Goal: Task Accomplishment & Management: Manage account settings

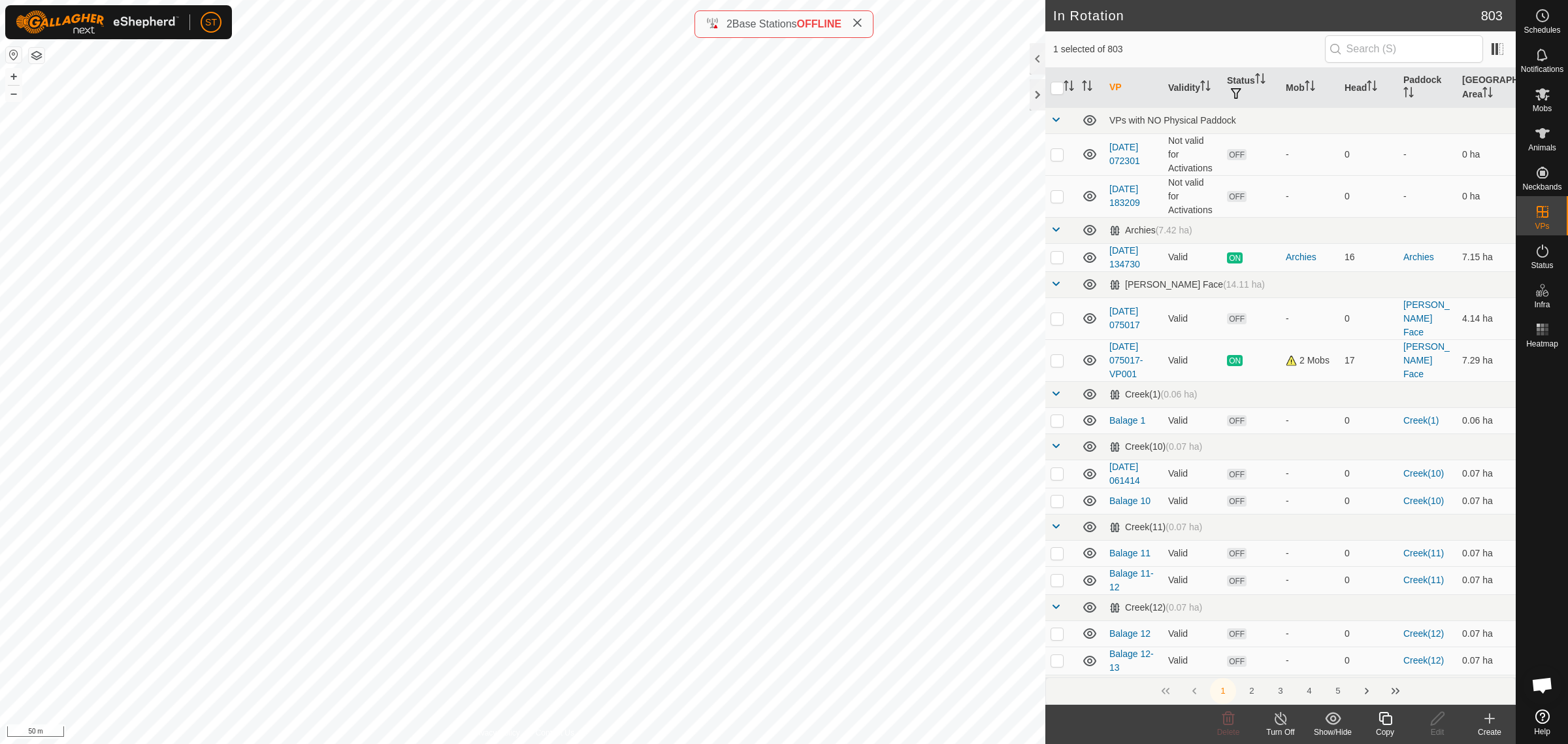
click at [1386, 716] on icon at bounding box center [1385, 718] width 13 height 13
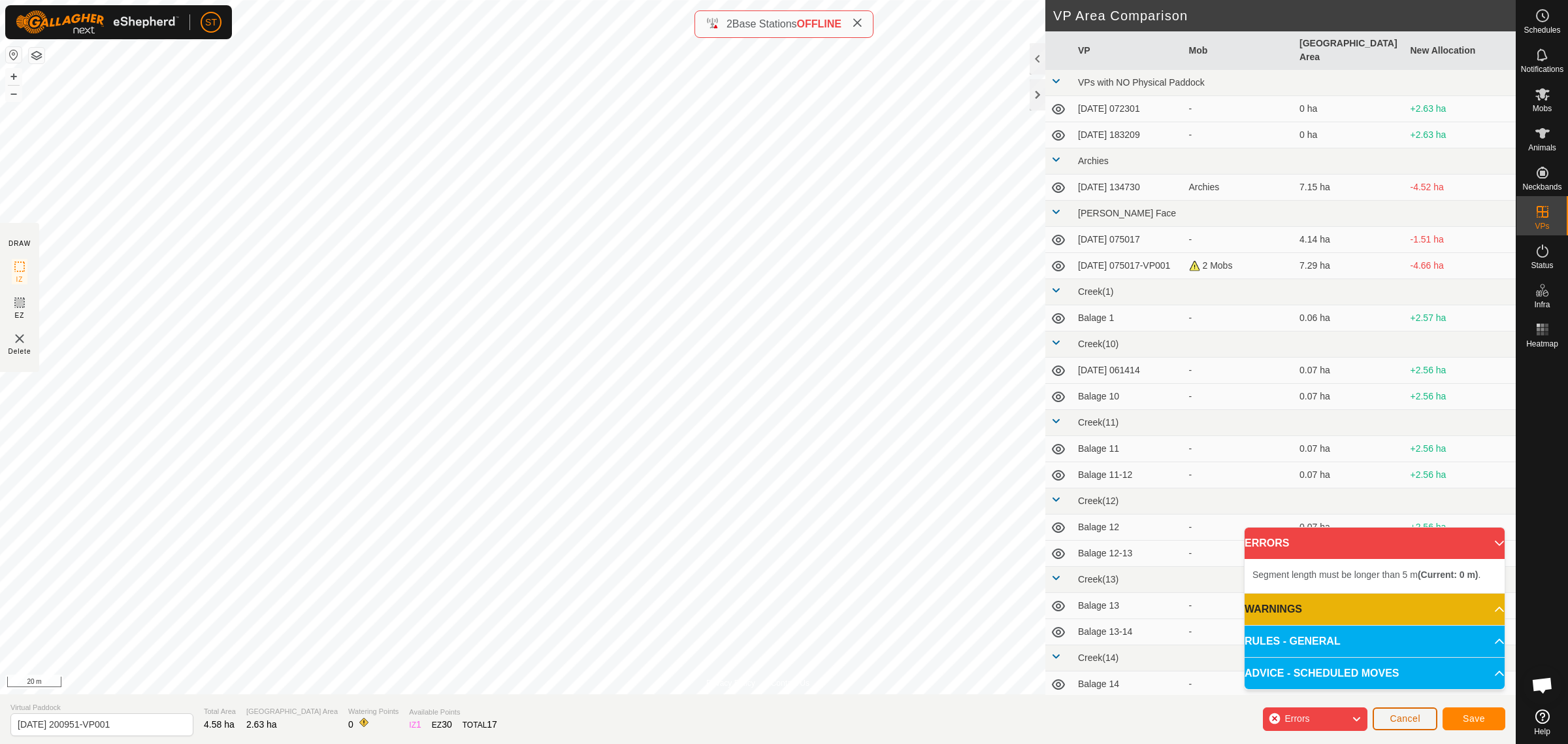
click at [1406, 716] on span "Cancel" at bounding box center [1405, 718] width 31 height 11
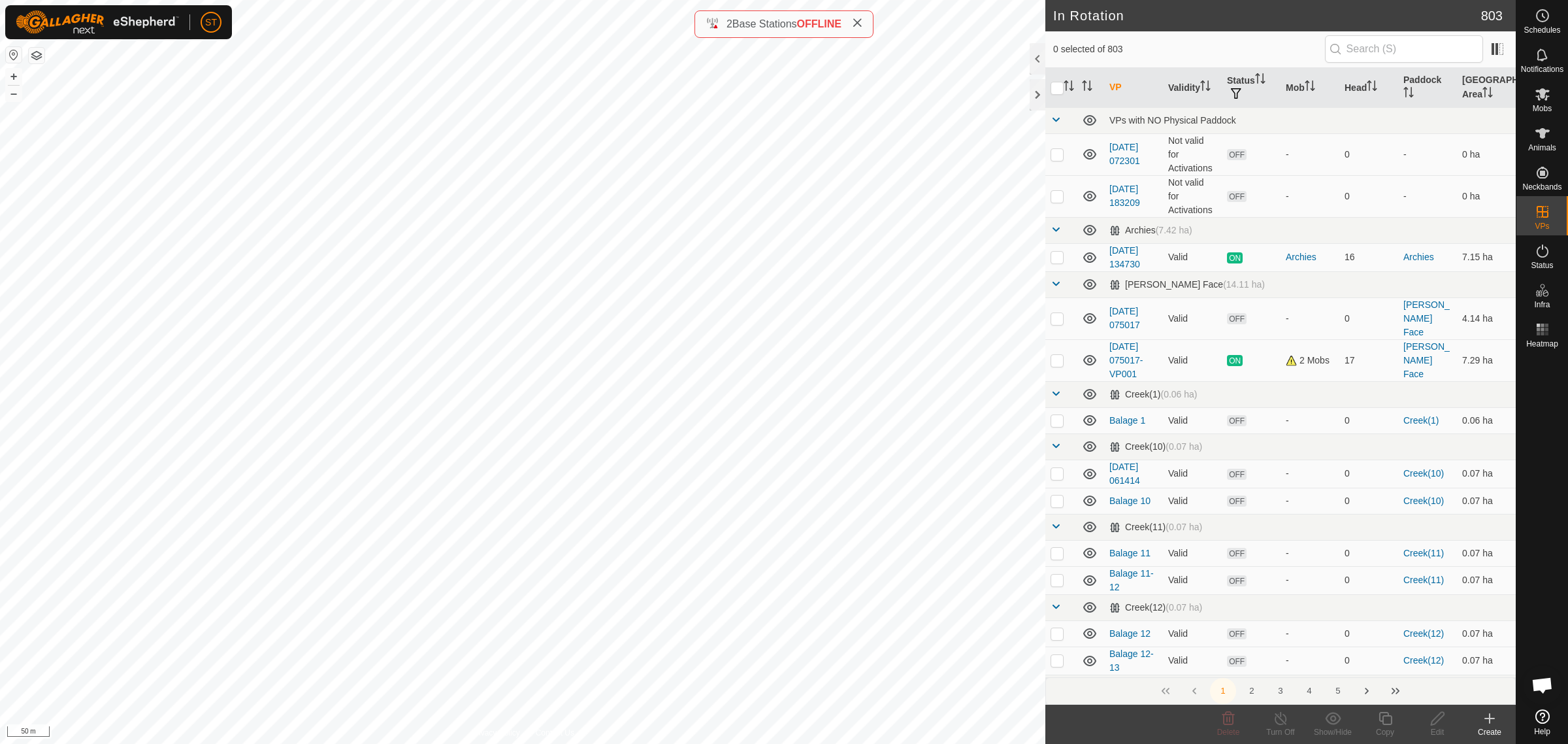
checkbox input "true"
checkbox input "false"
click at [1227, 724] on icon at bounding box center [1228, 718] width 15 height 16
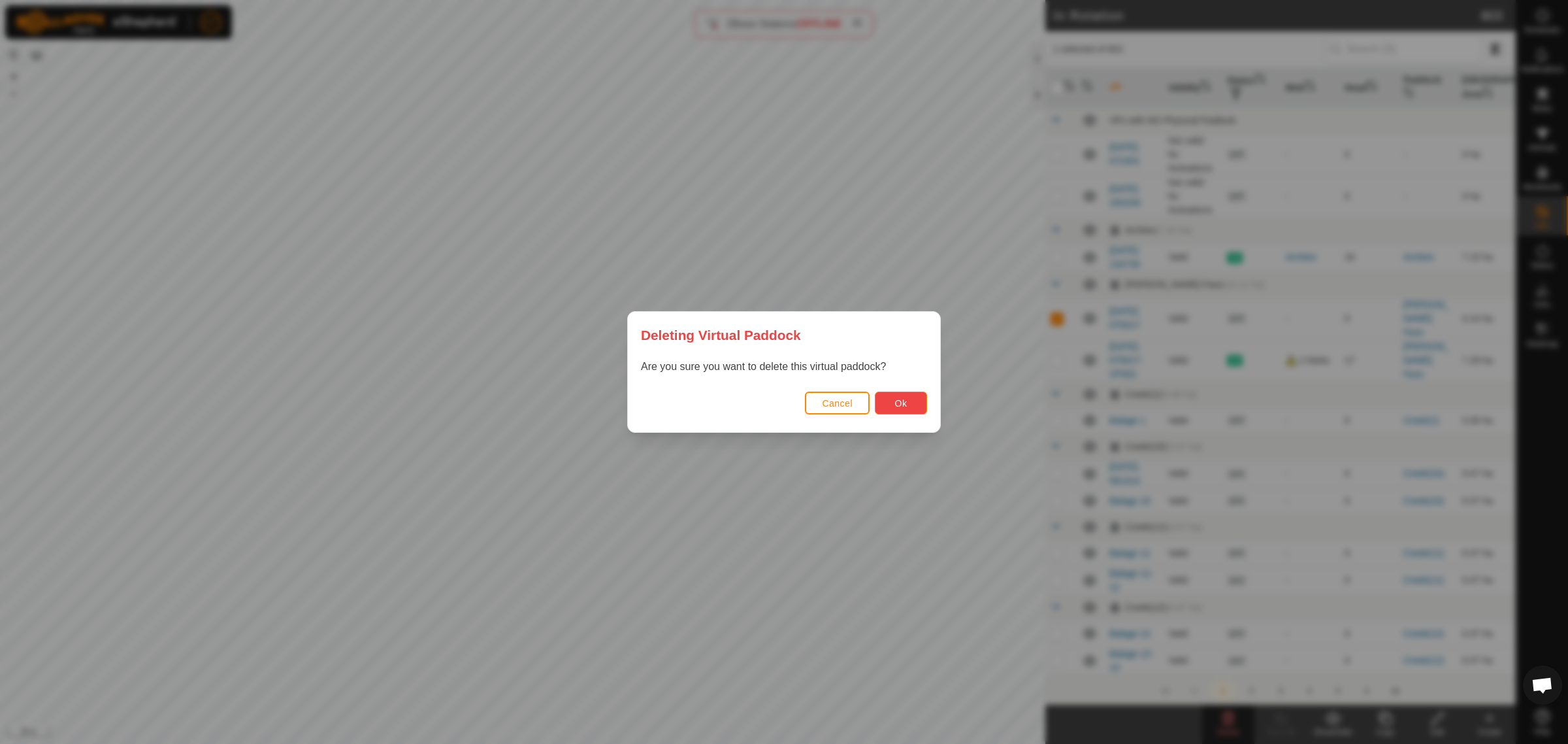
click at [907, 399] on span "Ok" at bounding box center [902, 403] width 13 height 11
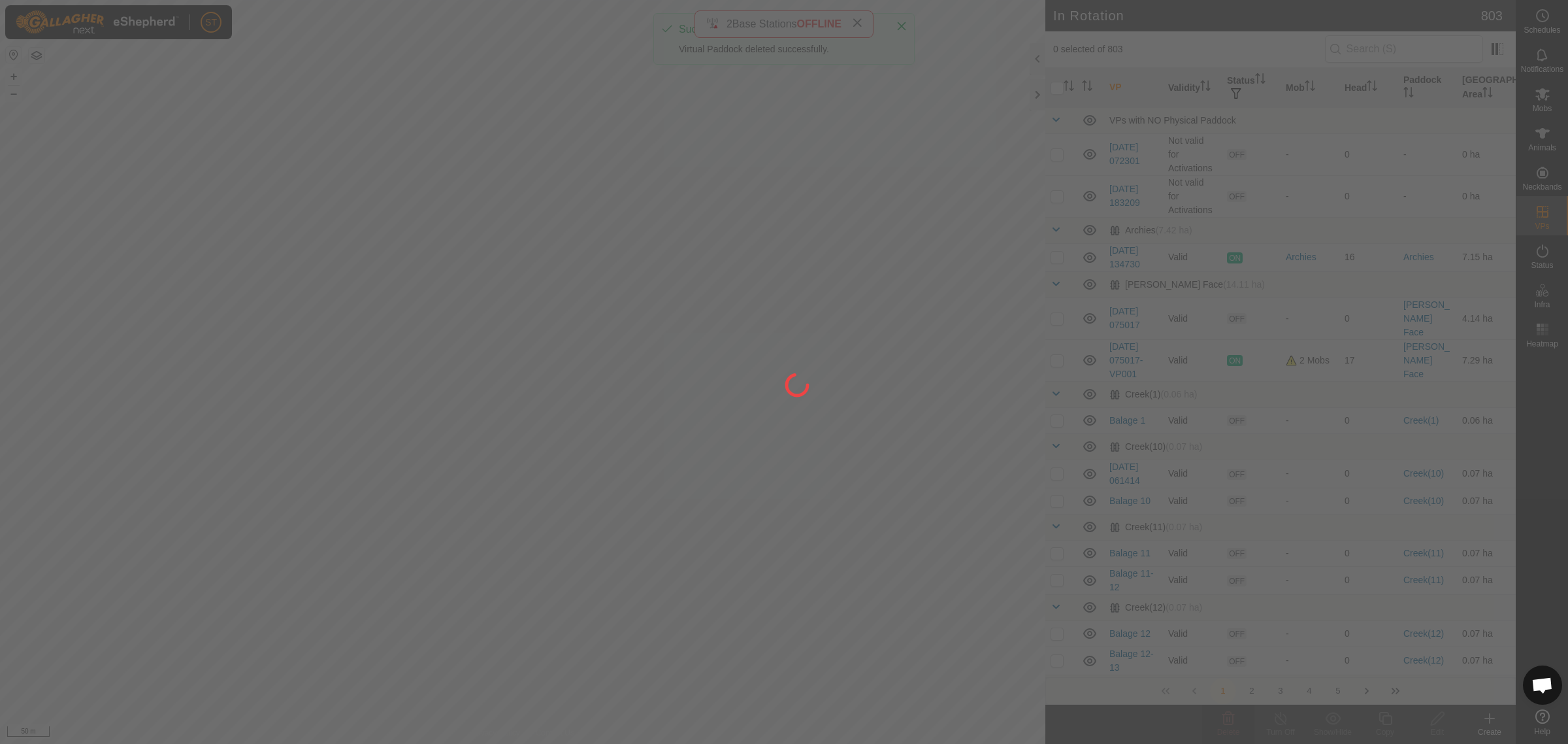
checkbox input "false"
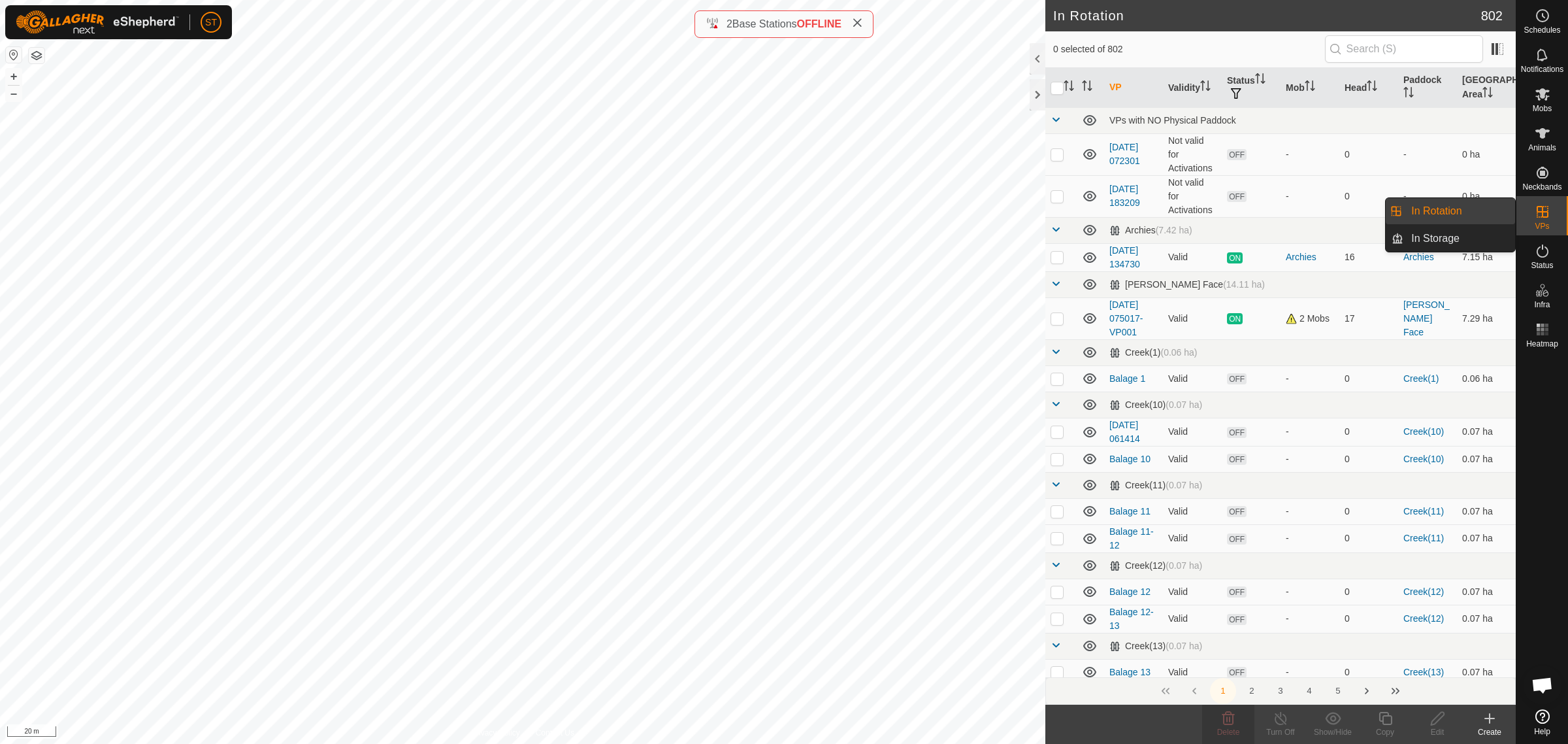
click at [1432, 208] on link "In Rotation" at bounding box center [1459, 211] width 112 height 26
click at [1486, 718] on icon at bounding box center [1489, 718] width 9 height 0
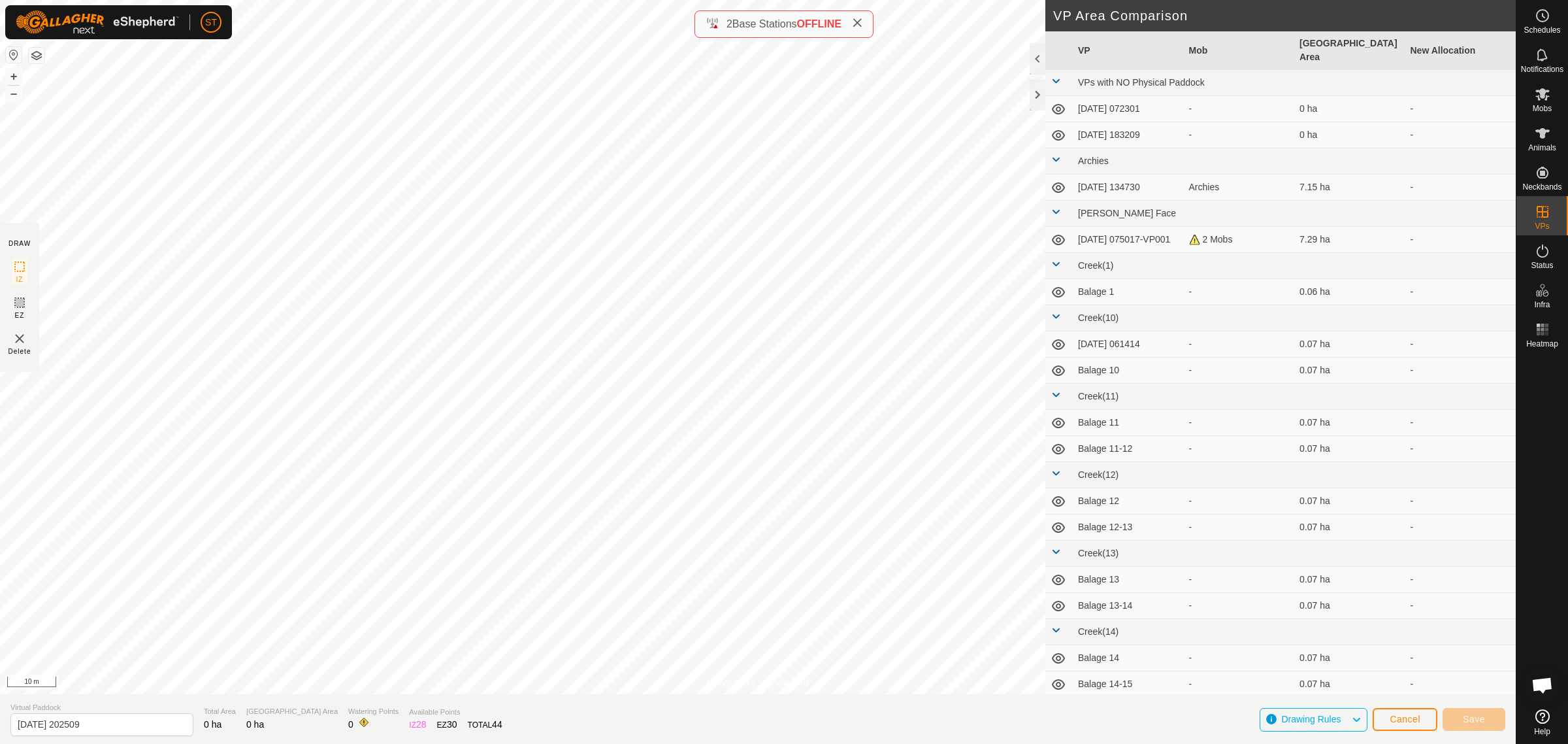
click at [459, 0] on html "ST Schedules Notifications Mobs Animals Neckbands VPs Status Infra Heatmap Help…" at bounding box center [784, 372] width 1568 height 744
click at [662, 743] on html "ST Schedules Notifications Mobs Animals Neckbands VPs Status Infra Heatmap Help…" at bounding box center [784, 372] width 1568 height 744
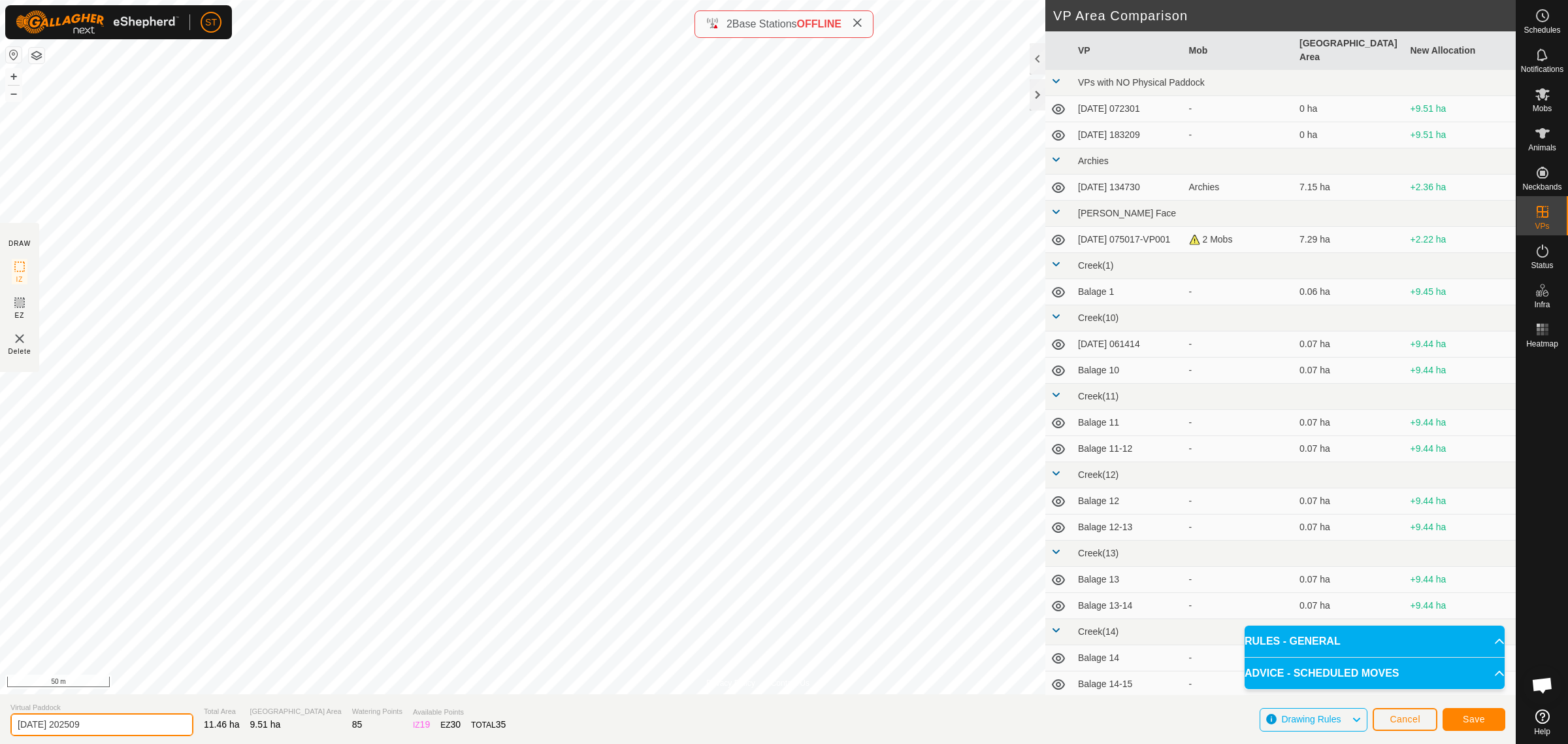
drag, startPoint x: 106, startPoint y: 719, endPoint x: -68, endPoint y: 714, distance: 174.1
click at [0, 714] on html "ST Schedules Notifications Mobs Animals Neckbands VPs Status Infra Heatmap Help…" at bounding box center [784, 372] width 1568 height 744
type input "[PERSON_NAME] Whole paddock"
click at [1474, 717] on span "Save" at bounding box center [1474, 719] width 23 height 11
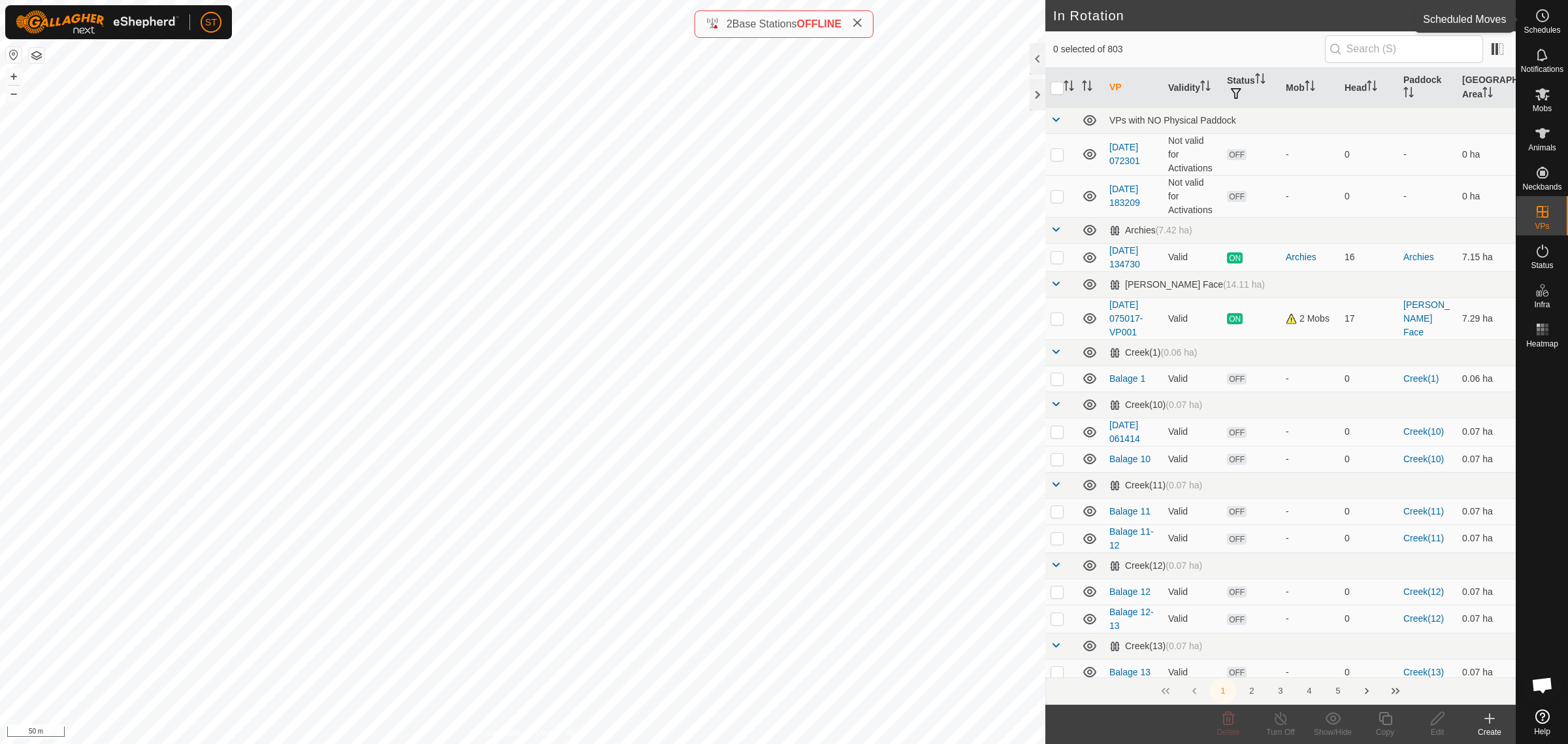
click at [1543, 23] on icon at bounding box center [1543, 16] width 15 height 16
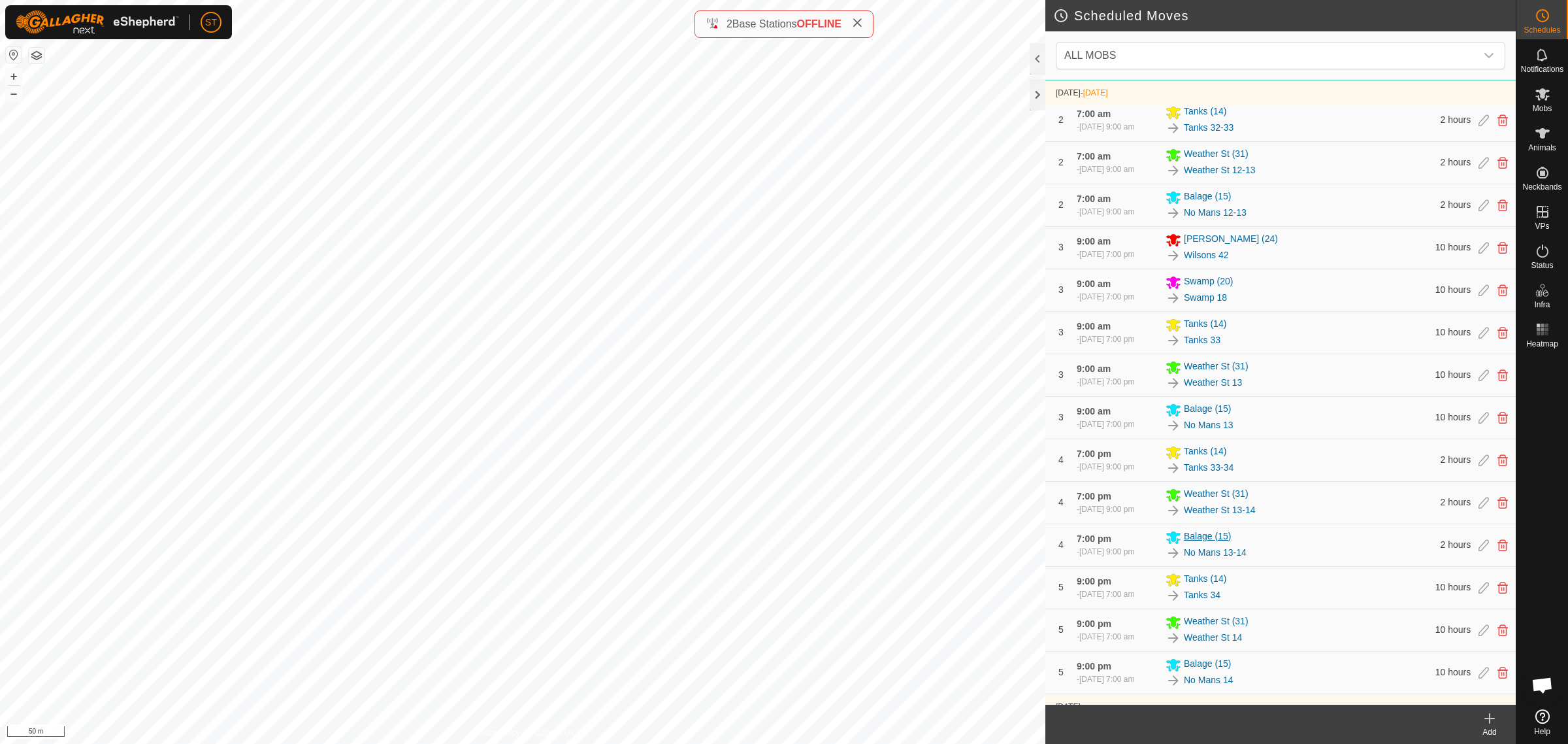
scroll to position [654, 0]
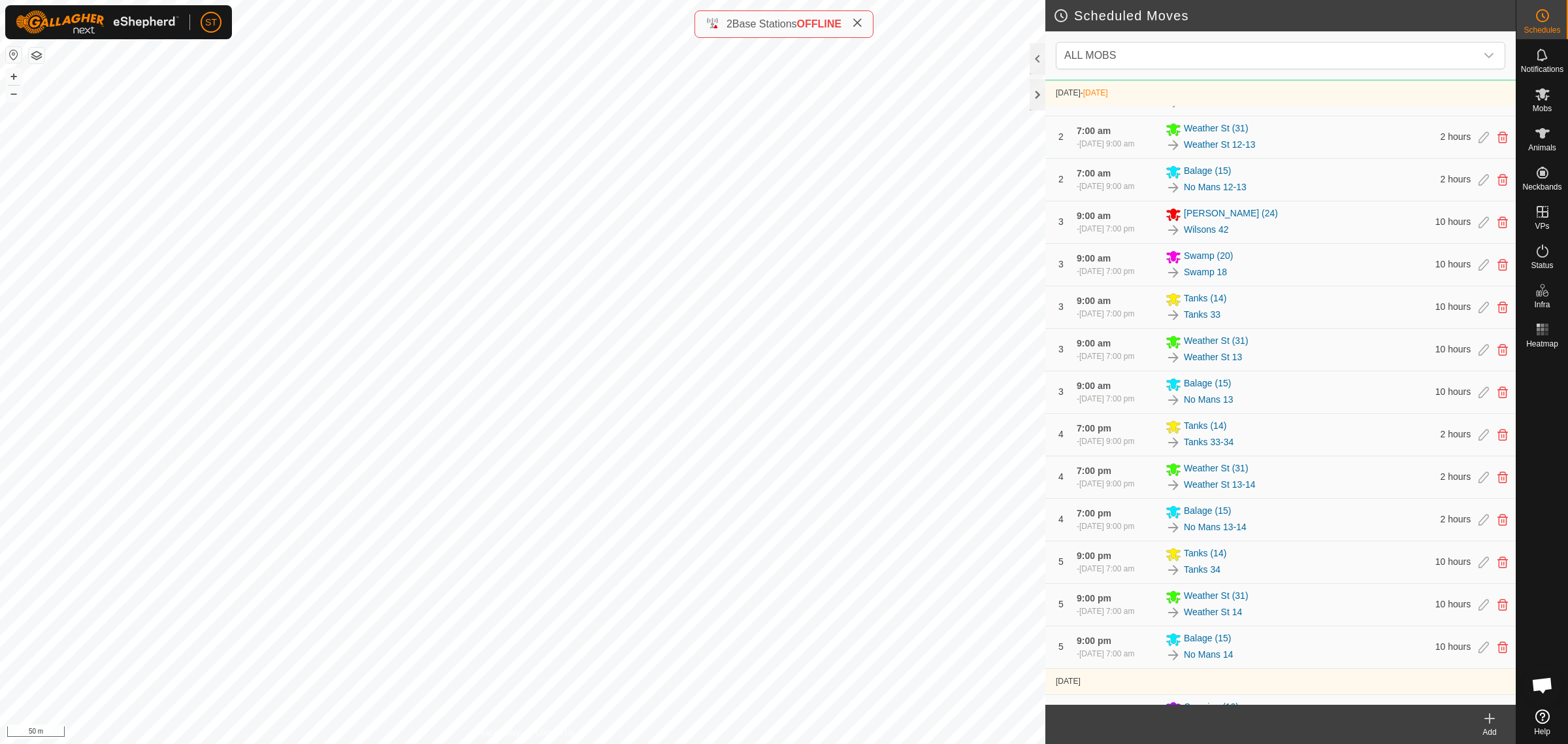
click at [1491, 720] on icon at bounding box center [1490, 718] width 15 height 16
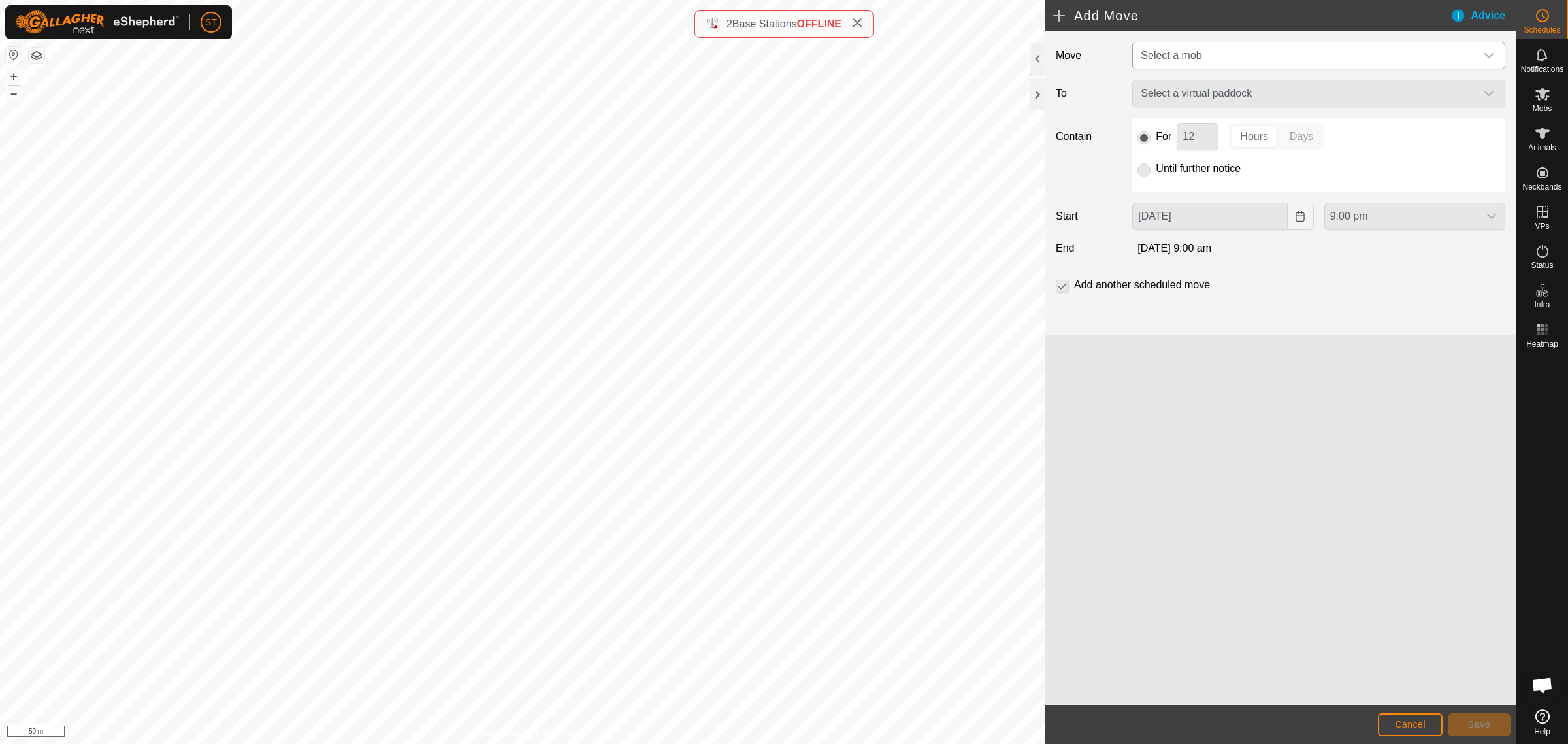
click at [1495, 54] on div "dropdown trigger" at bounding box center [1488, 55] width 26 height 26
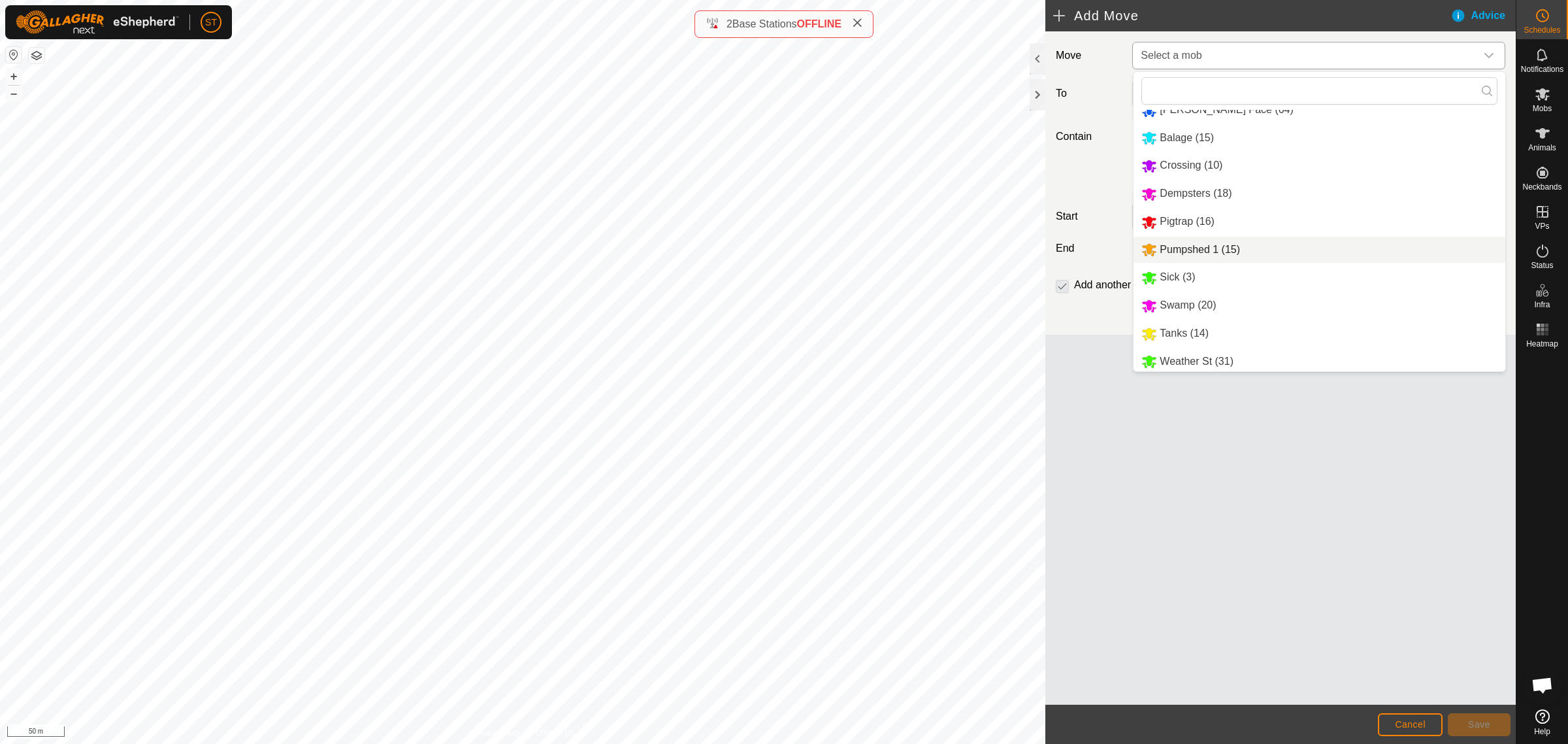
scroll to position [77, 0]
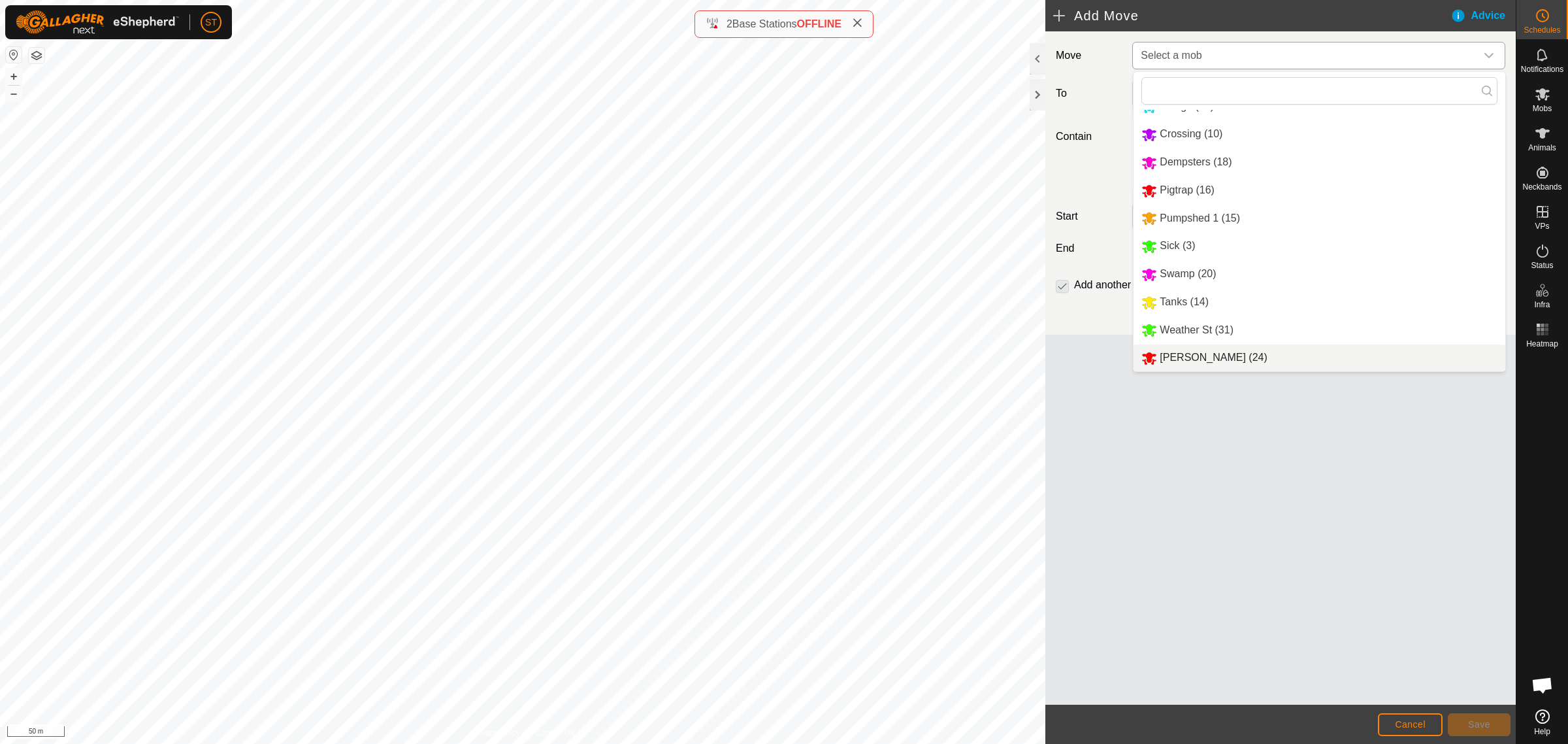
click at [1207, 356] on li "[PERSON_NAME] (24)" at bounding box center [1319, 358] width 372 height 27
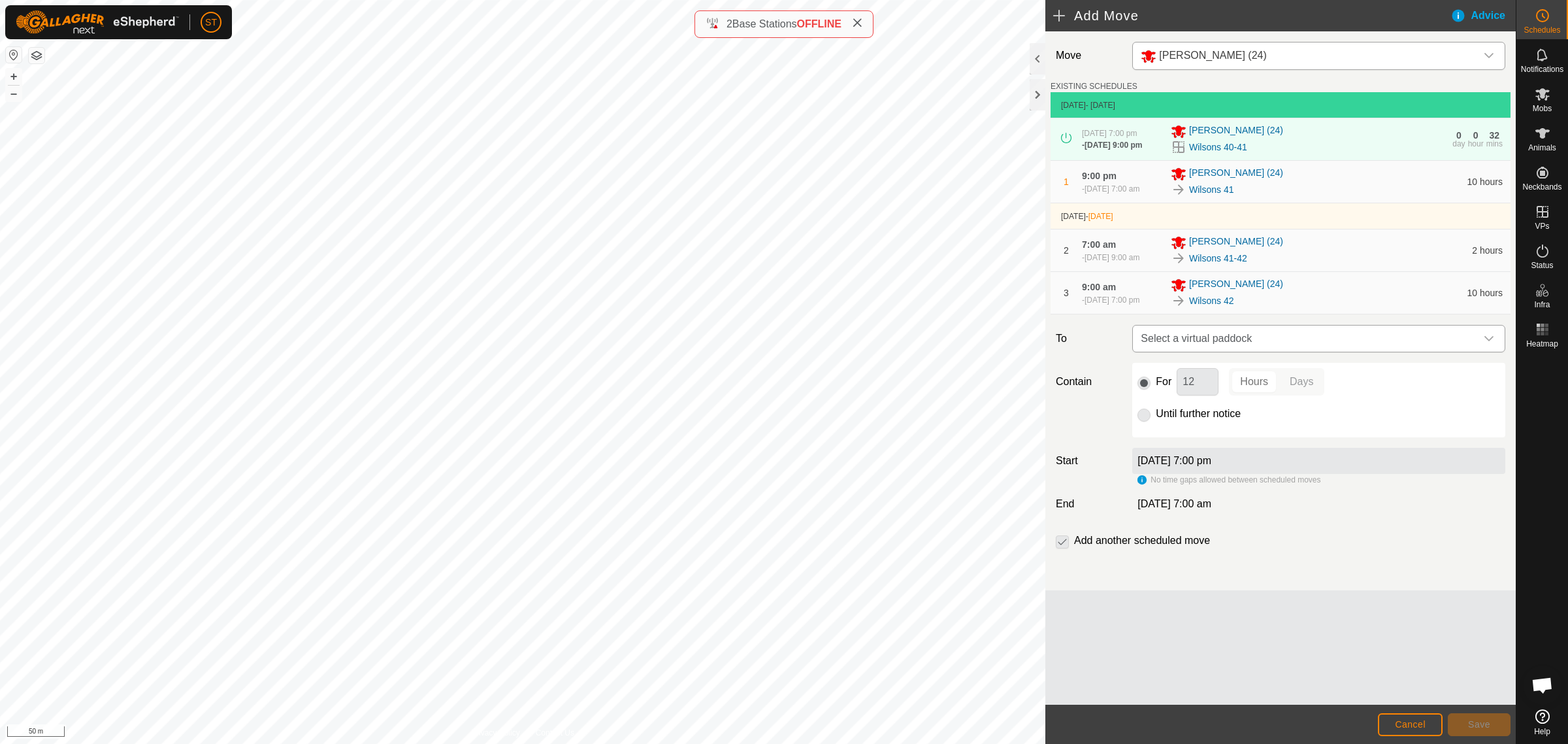
click at [1490, 343] on icon "dropdown trigger" at bounding box center [1489, 338] width 11 height 11
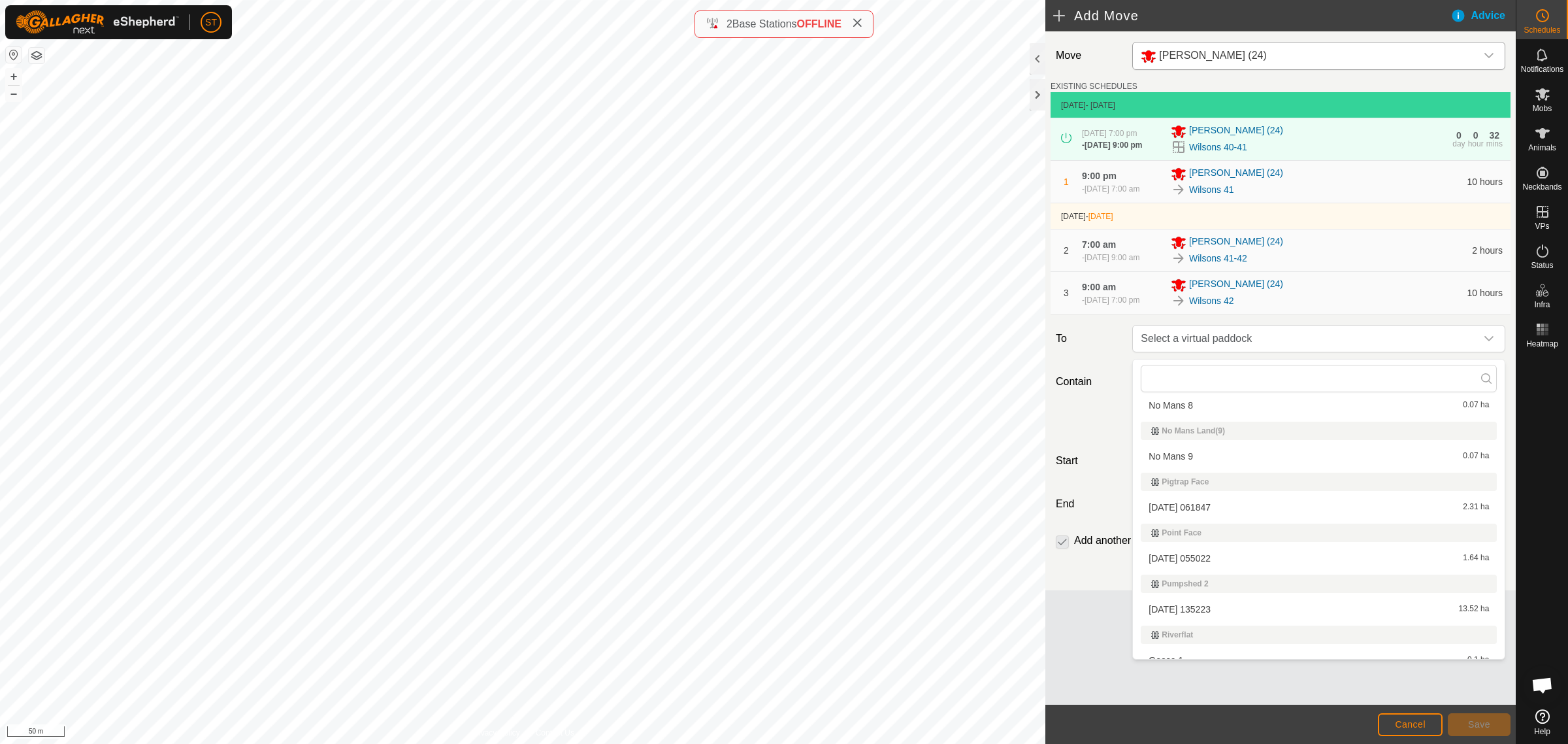
scroll to position [20728, 0]
click at [1221, 609] on li "Wilsons Whole paddock 9.51 ha" at bounding box center [1319, 619] width 356 height 20
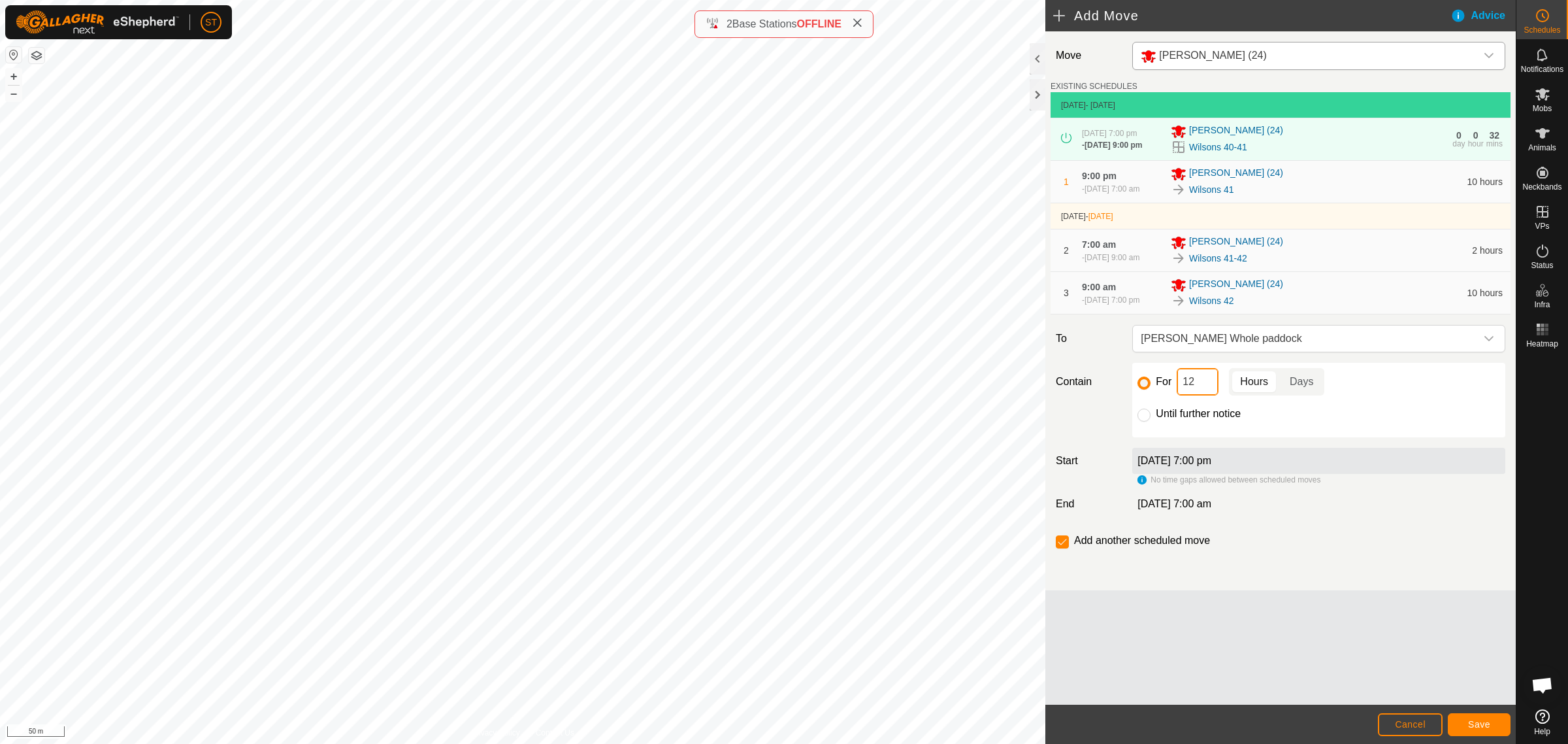
drag, startPoint x: 1197, startPoint y: 387, endPoint x: 1174, endPoint y: 387, distance: 23.0
click at [1174, 387] on div "For 12 Hours Days" at bounding box center [1319, 381] width 363 height 27
type input "1"
click at [1474, 720] on span "Save" at bounding box center [1479, 724] width 23 height 11
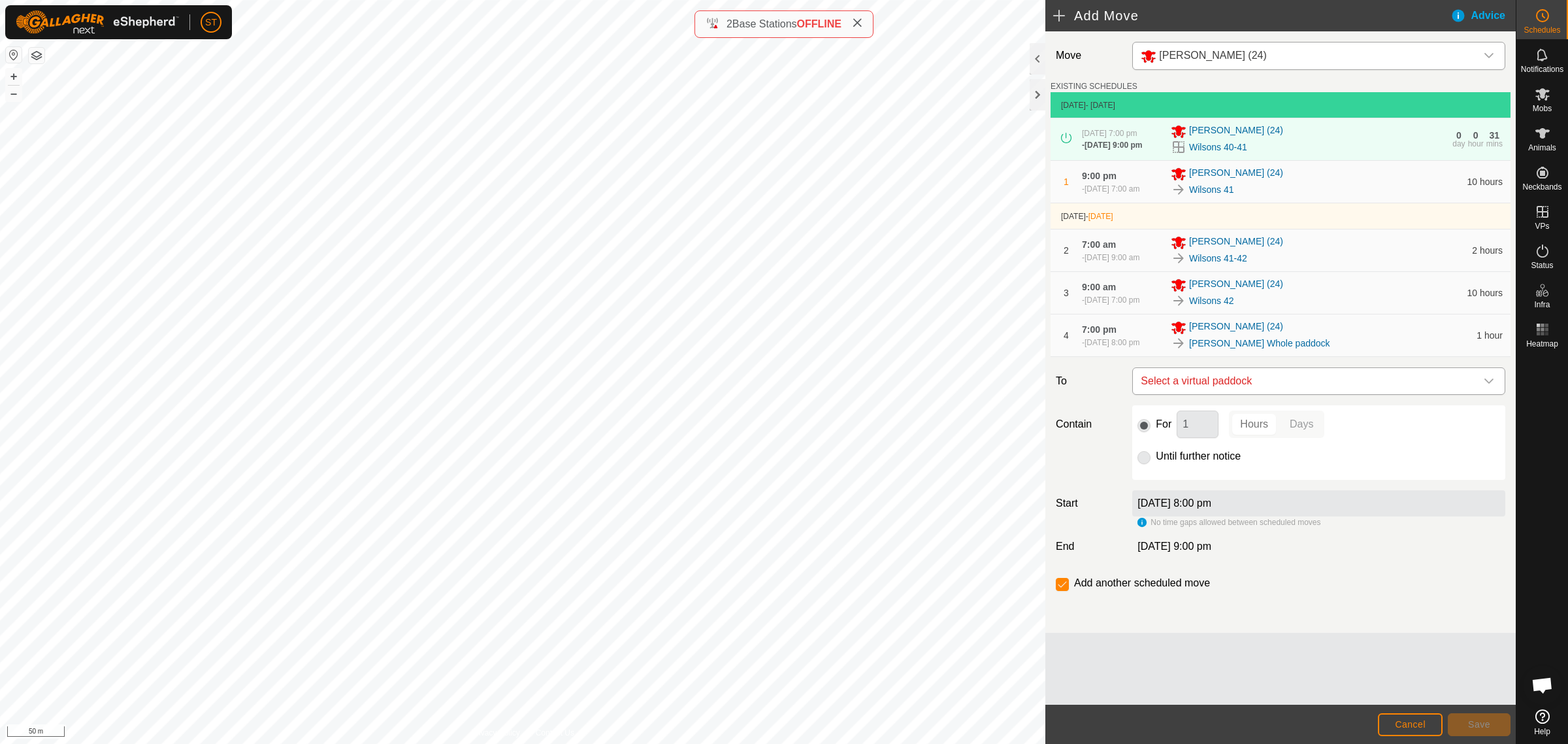
click at [1491, 384] on icon "dropdown trigger" at bounding box center [1489, 380] width 11 height 11
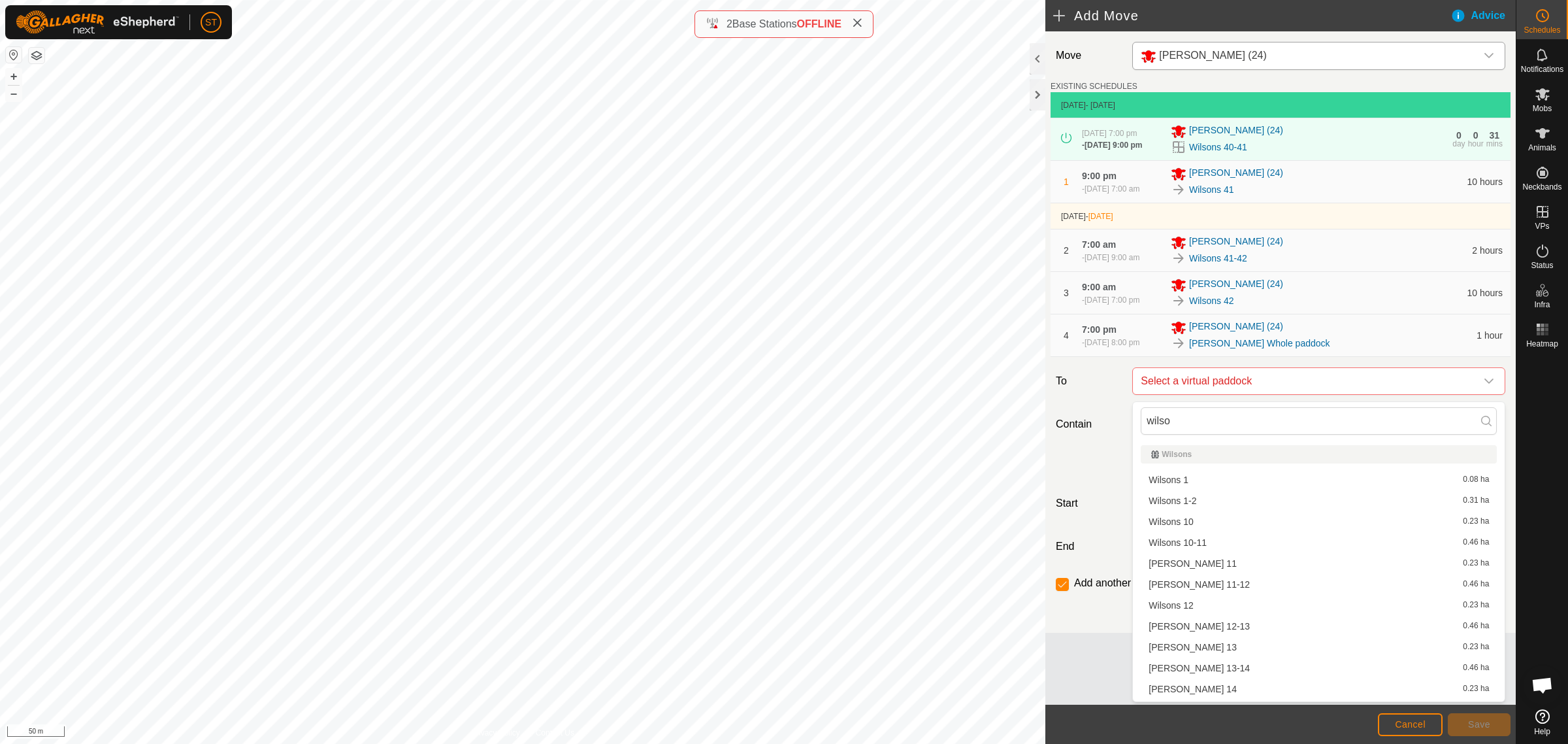
type input "wilso"
click at [1181, 478] on li "Wilsons 1 0.08 ha" at bounding box center [1319, 480] width 356 height 20
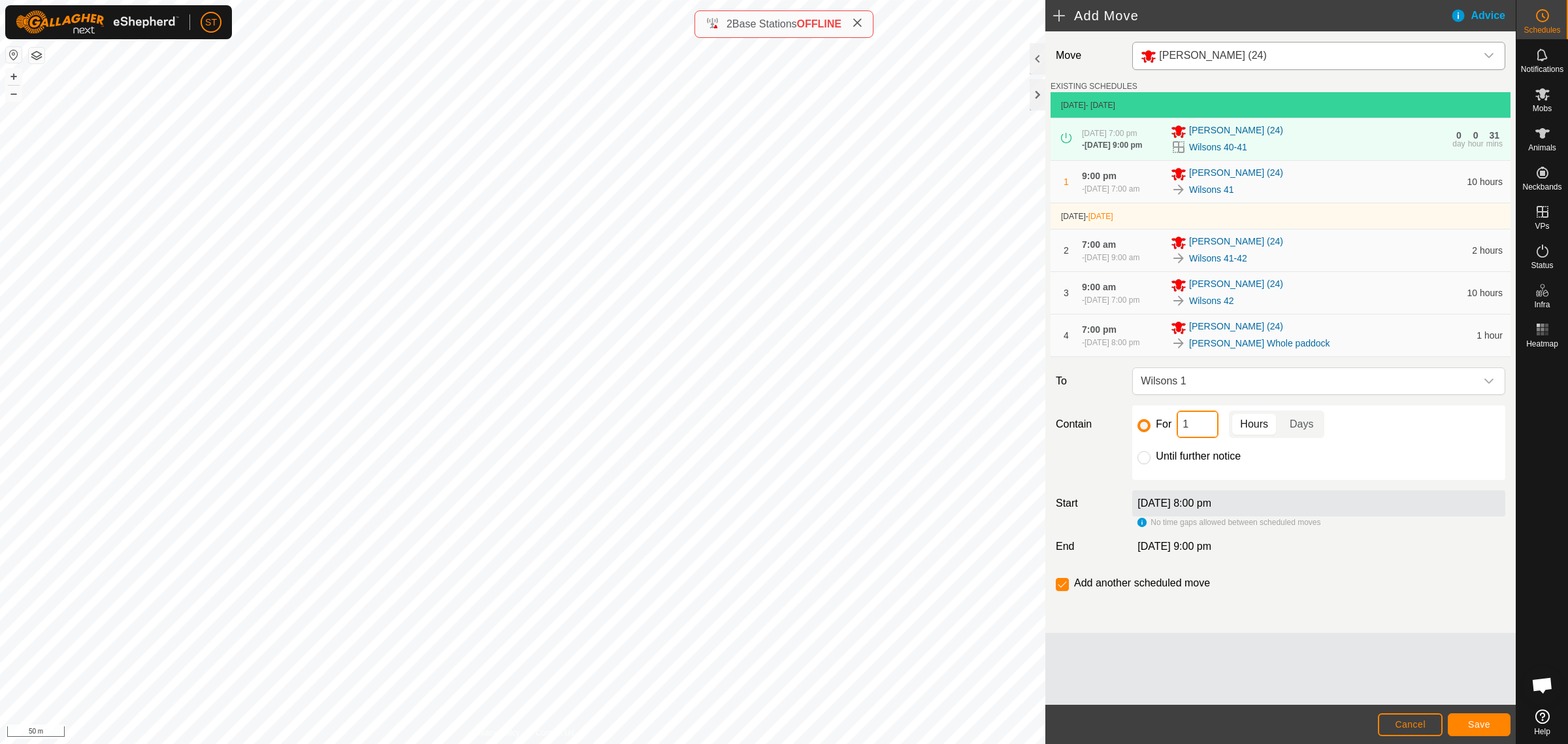
drag, startPoint x: 1197, startPoint y: 428, endPoint x: 1170, endPoint y: 428, distance: 27.0
click at [1170, 428] on div "For 1 Hours Days" at bounding box center [1319, 424] width 363 height 27
type input "12"
click at [1474, 723] on span "Save" at bounding box center [1479, 724] width 23 height 11
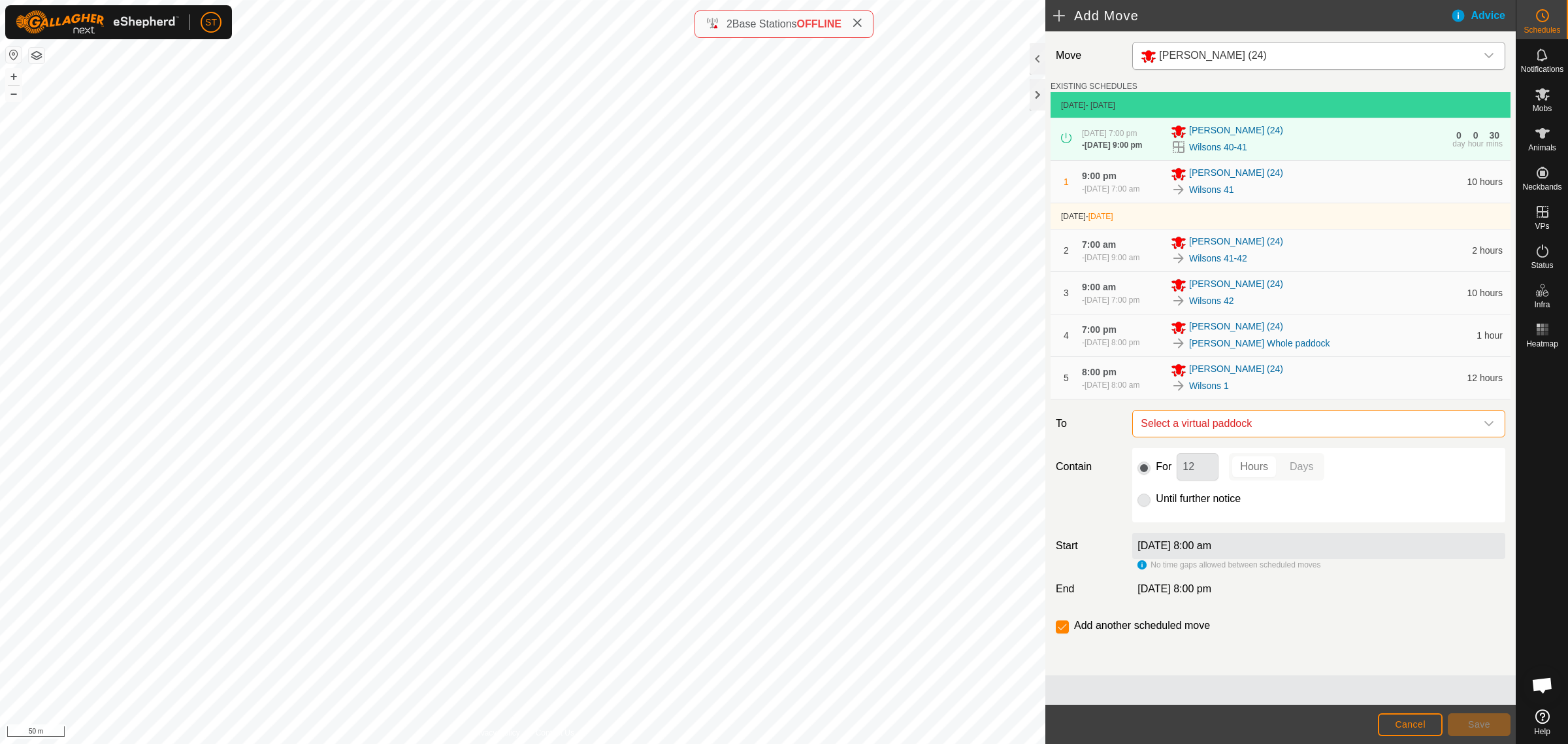
click at [1200, 429] on span "Select a virtual paddock" at bounding box center [1305, 423] width 340 height 26
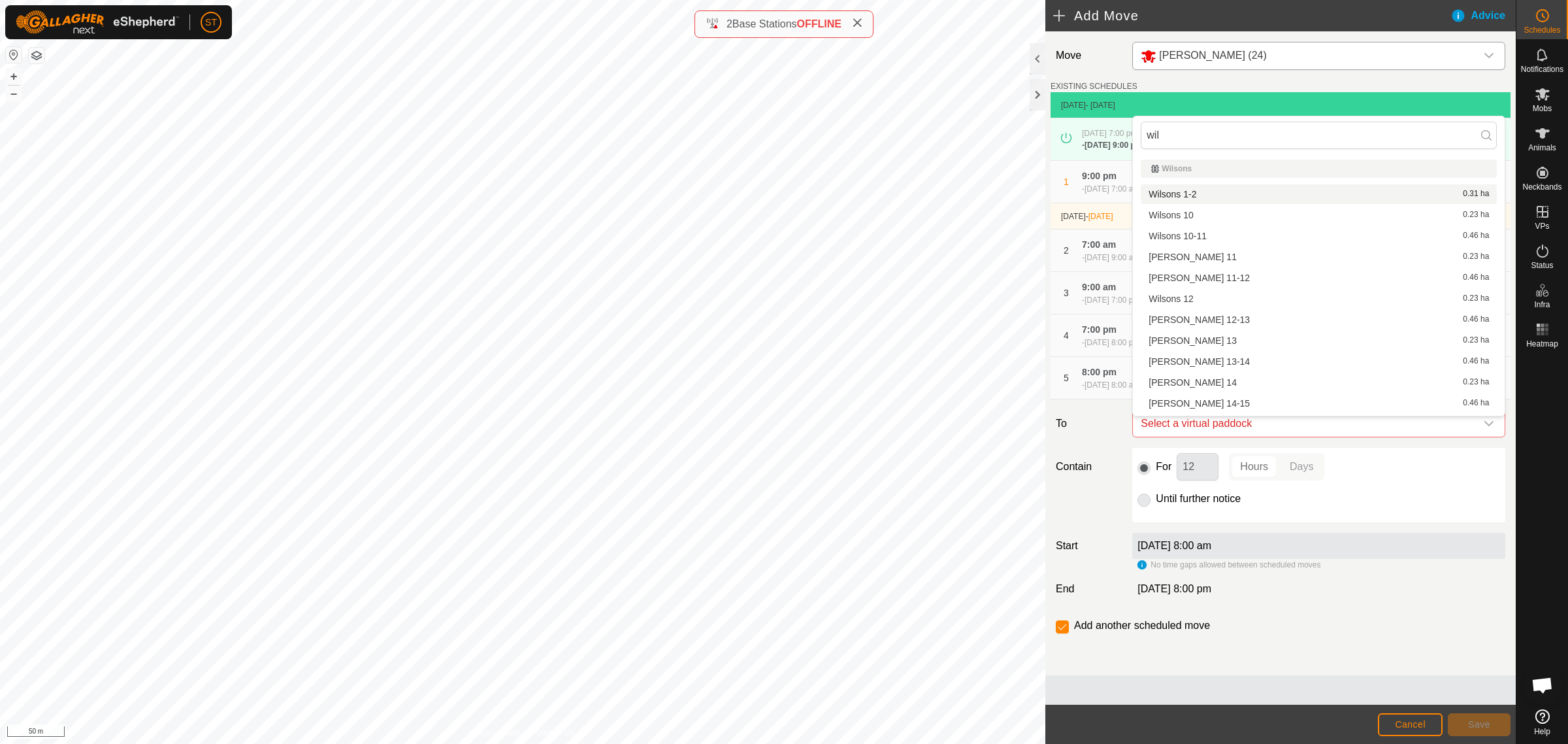
type input "wil"
click at [1196, 190] on li "Wilsons 1-2 0.31 ha" at bounding box center [1319, 194] width 356 height 20
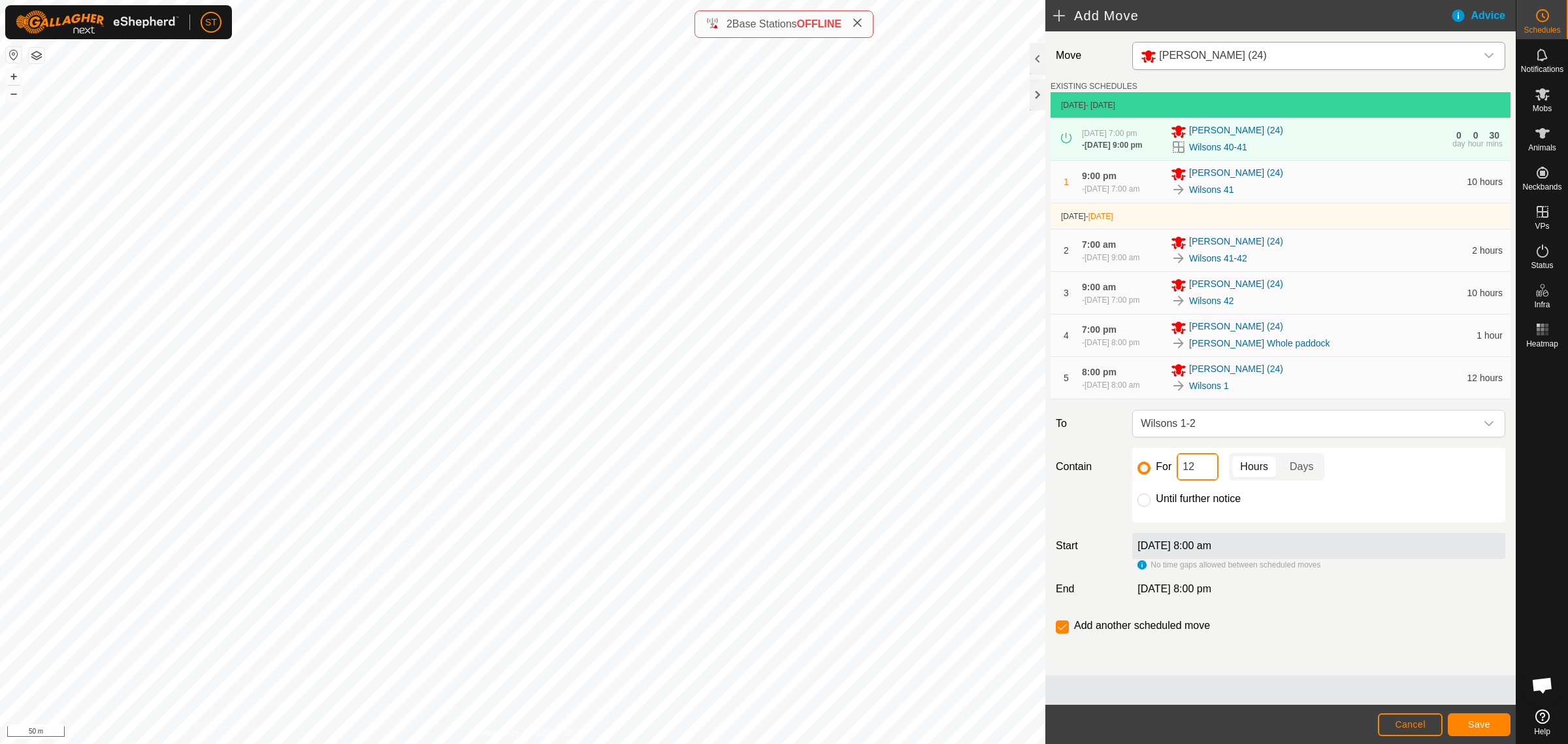
drag, startPoint x: 1195, startPoint y: 474, endPoint x: 1124, endPoint y: 468, distance: 71.3
click at [1124, 468] on div "Contain For 12 Hours Days Until further notice" at bounding box center [1281, 485] width 460 height 75
type input "2"
click at [1059, 633] on input "checkbox" at bounding box center [1062, 626] width 13 height 13
checkbox input "false"
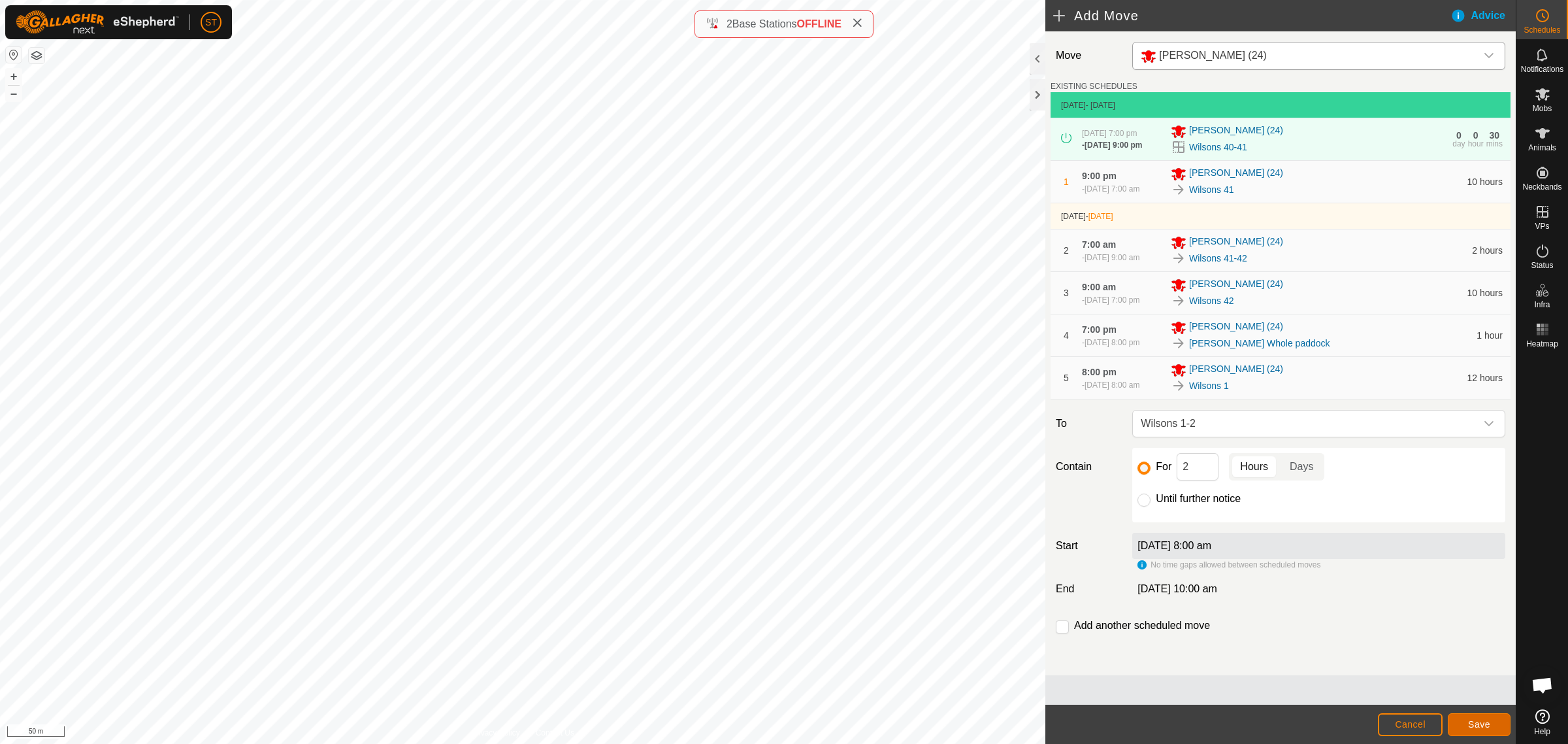
click at [1478, 719] on span "Save" at bounding box center [1479, 724] width 23 height 11
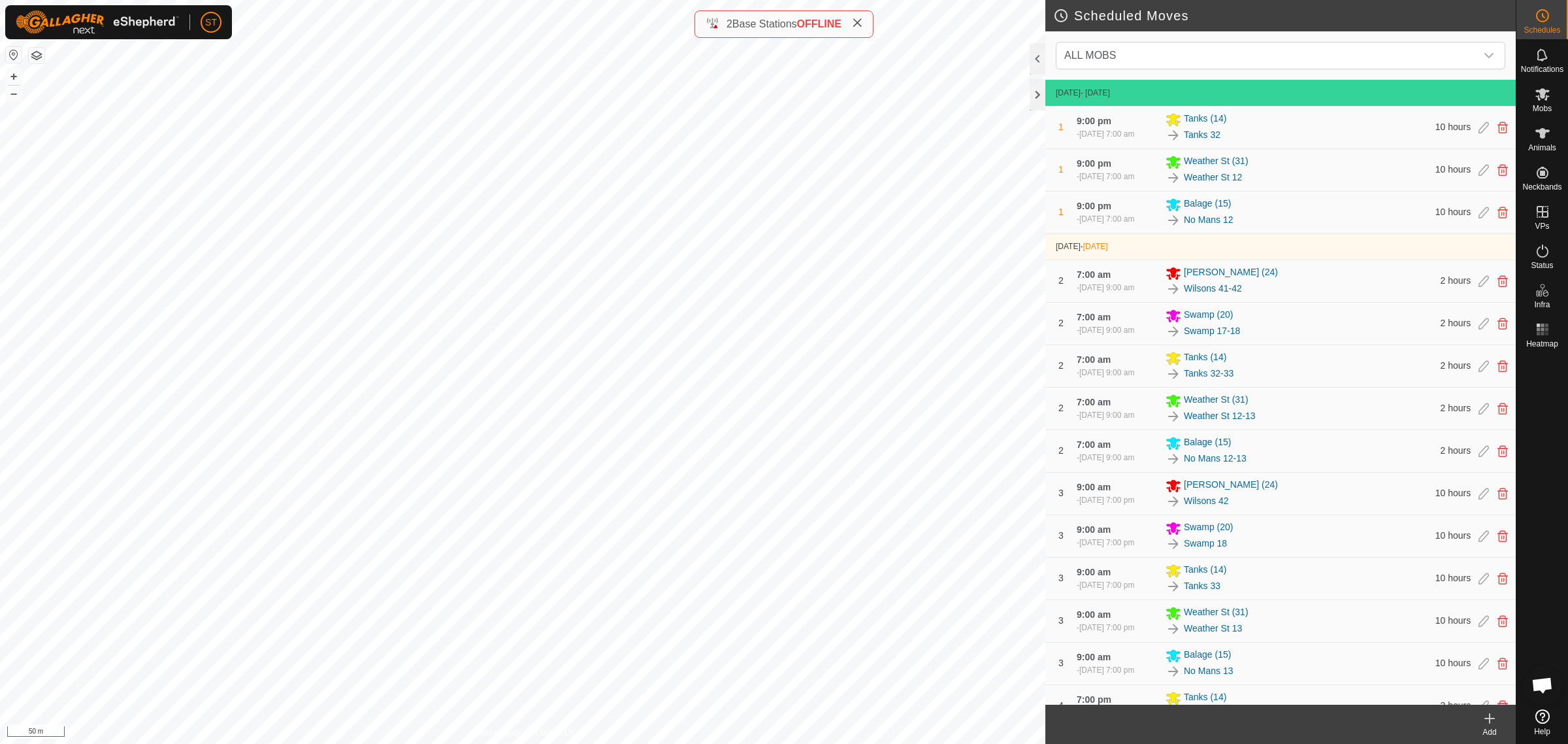
scroll to position [409, 0]
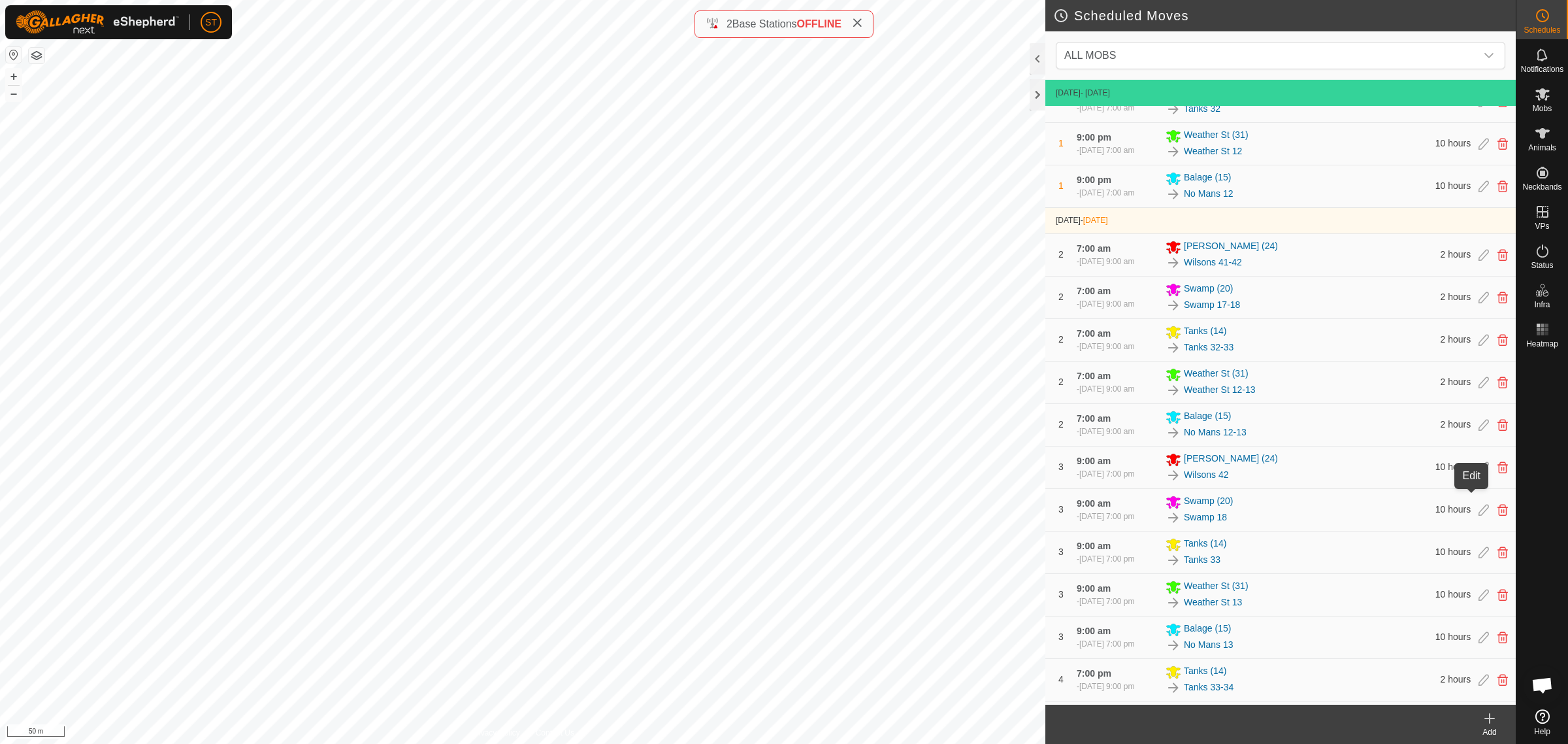
click at [1479, 473] on icon at bounding box center [1483, 467] width 11 height 12
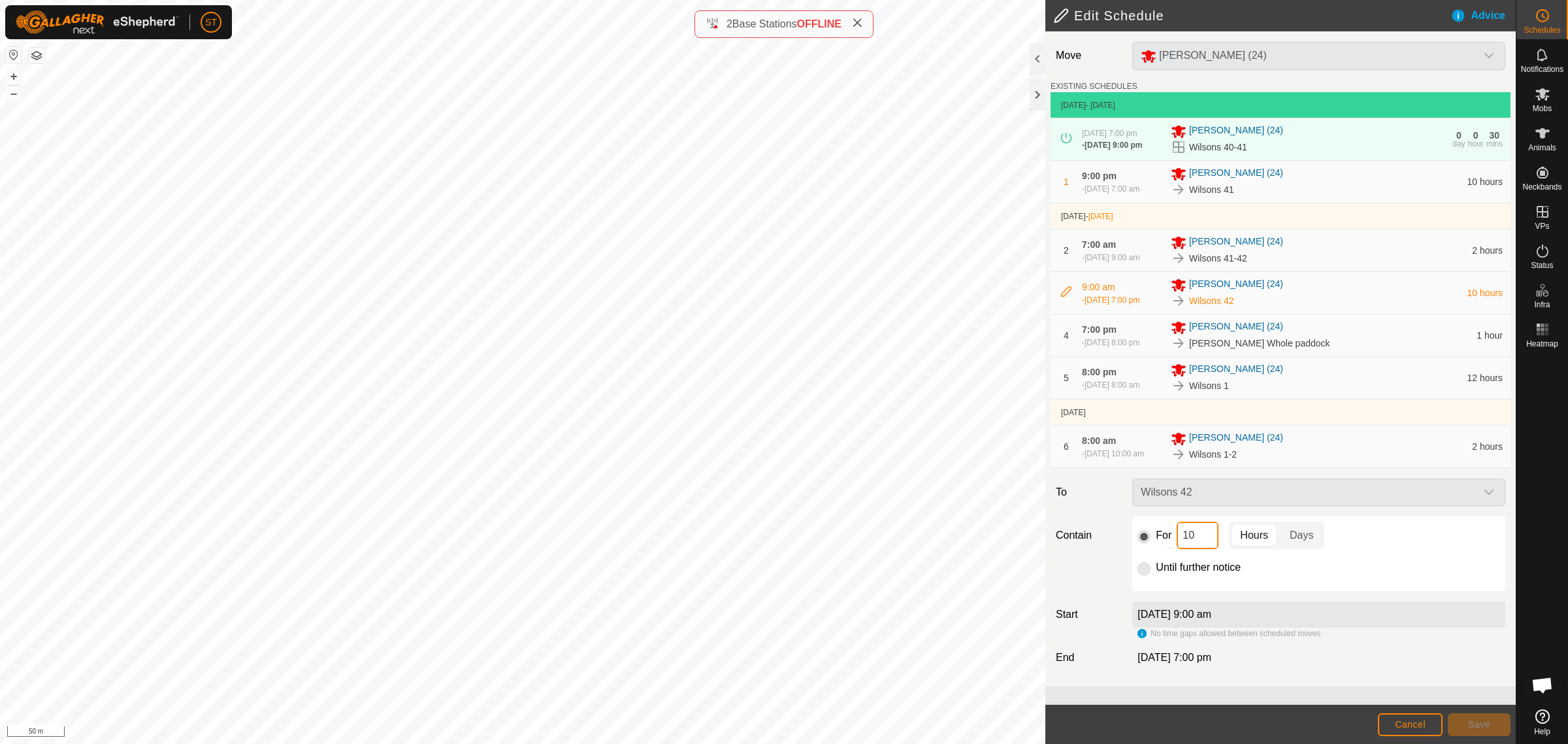
drag, startPoint x: 1200, startPoint y: 549, endPoint x: 1160, endPoint y: 542, distance: 40.6
click at [1161, 544] on div "For 10 Hours Days" at bounding box center [1319, 535] width 363 height 27
type input "8"
click at [1478, 730] on button "Save" at bounding box center [1479, 724] width 63 height 23
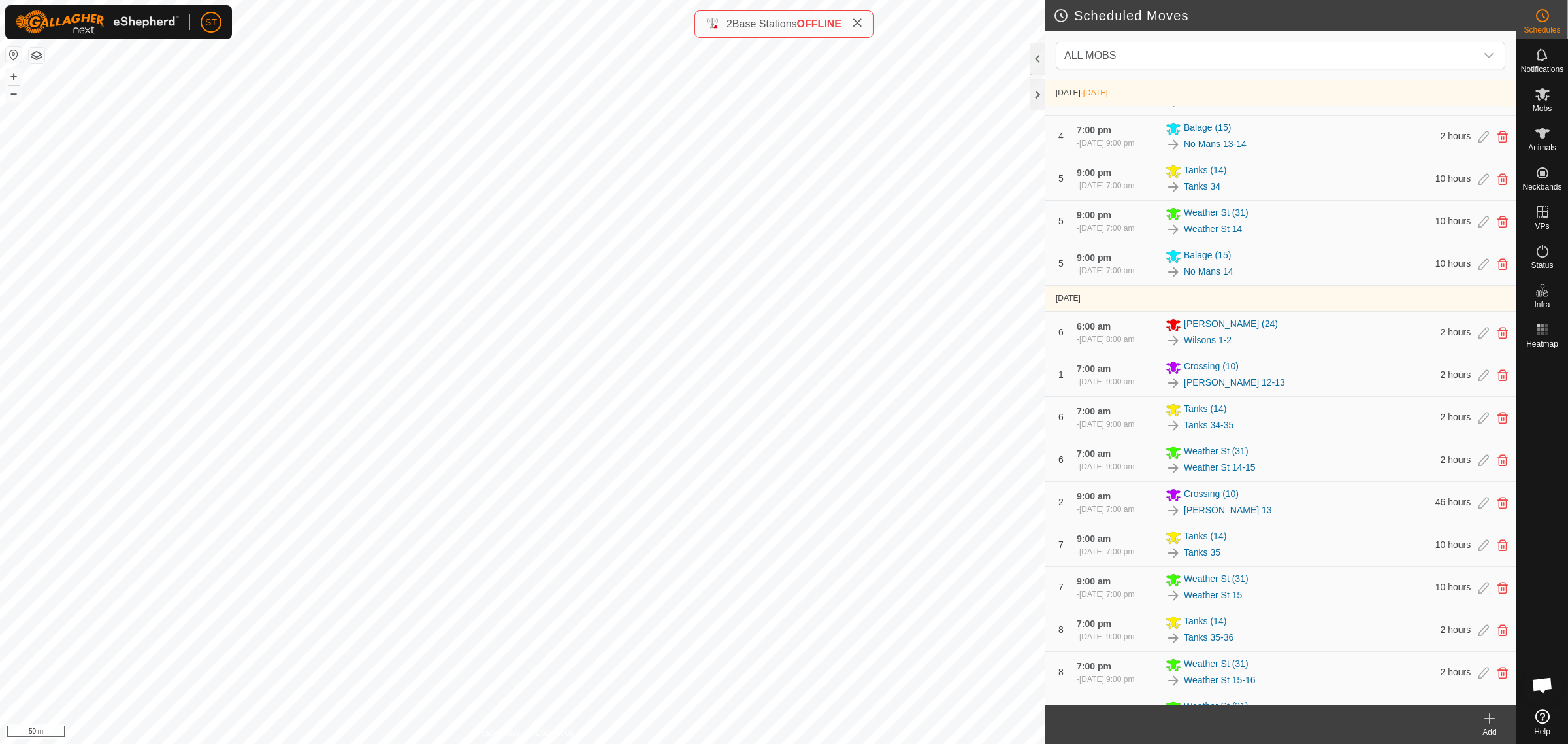
scroll to position [1079, 0]
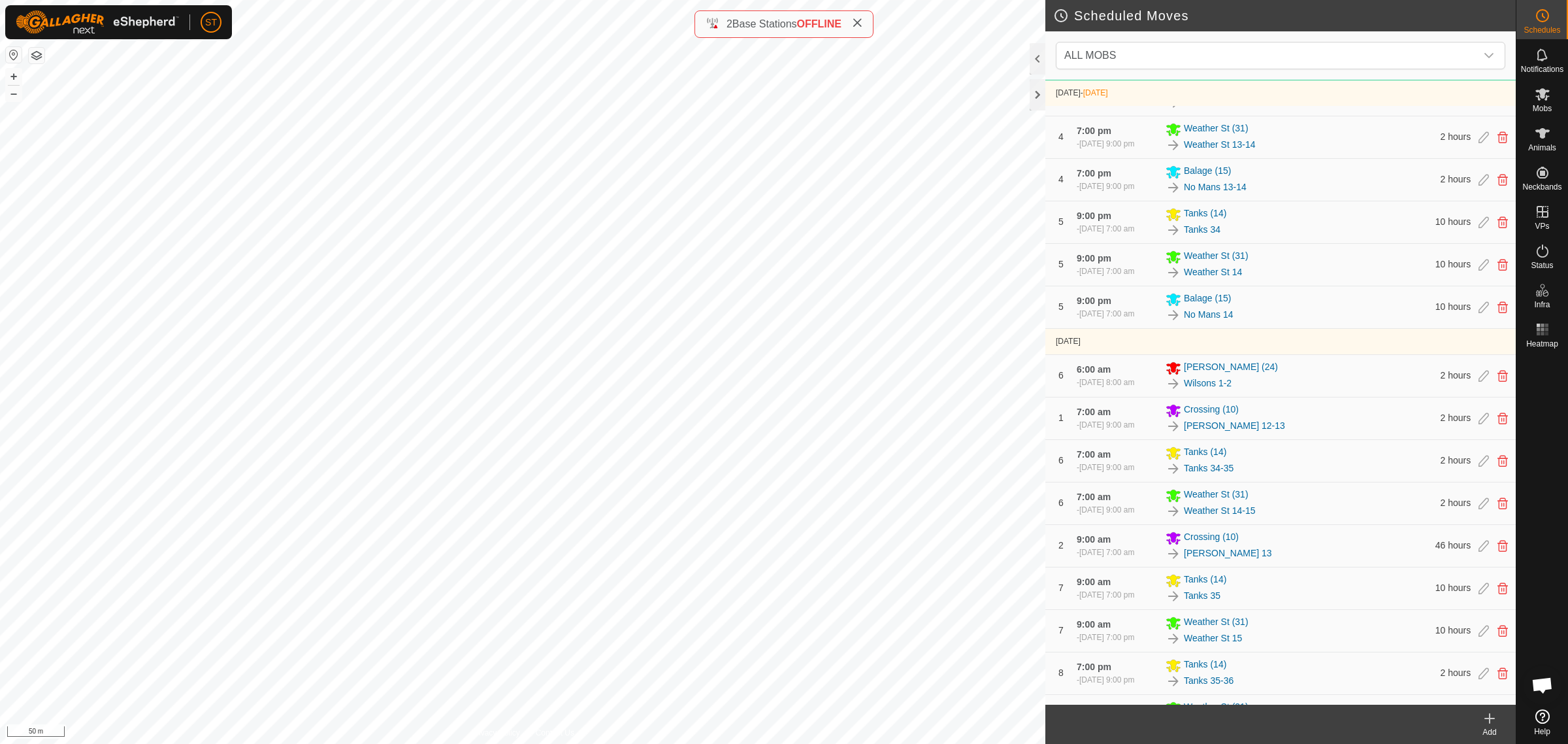
click at [1491, 721] on icon at bounding box center [1490, 718] width 15 height 16
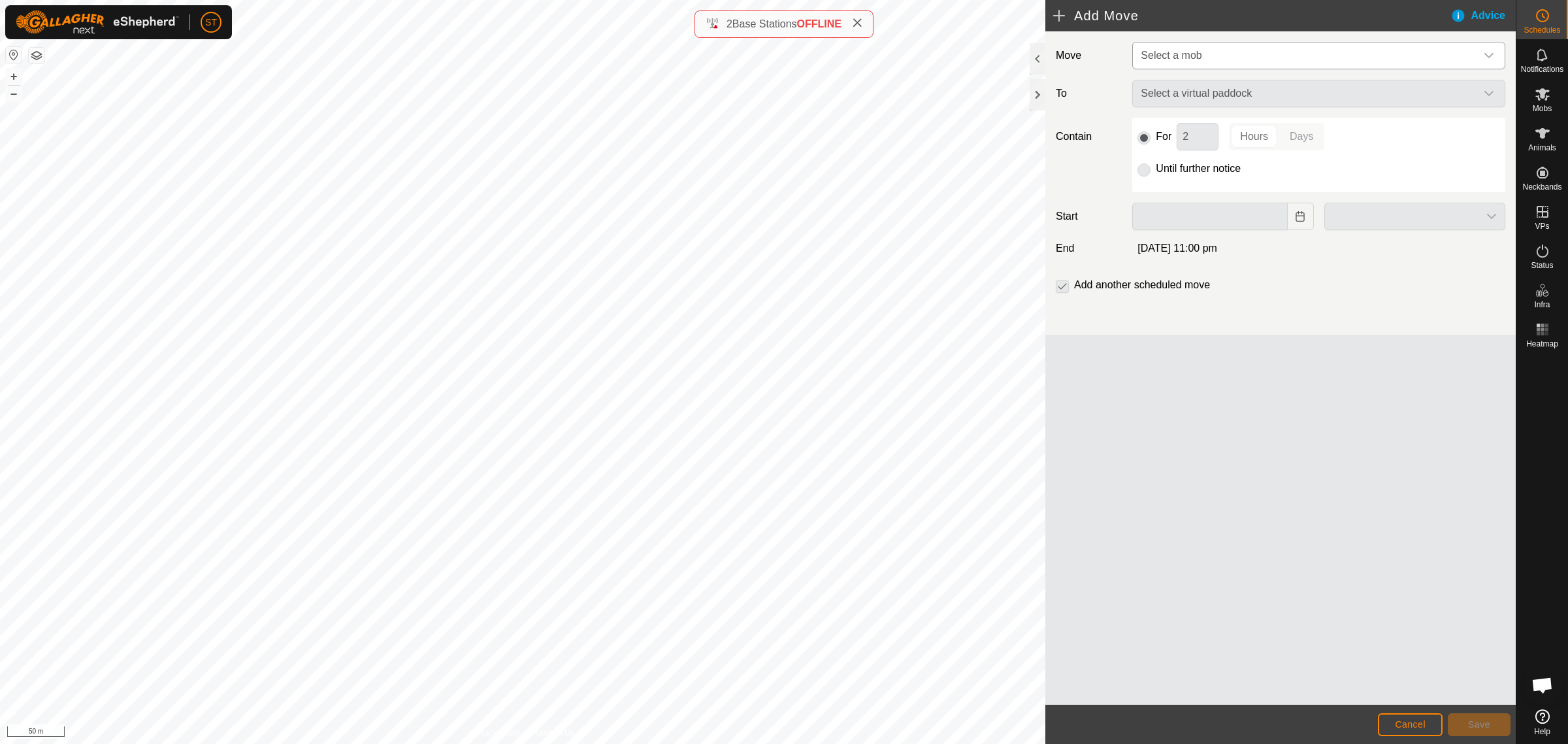
click at [1496, 56] on div "dropdown trigger" at bounding box center [1488, 55] width 26 height 26
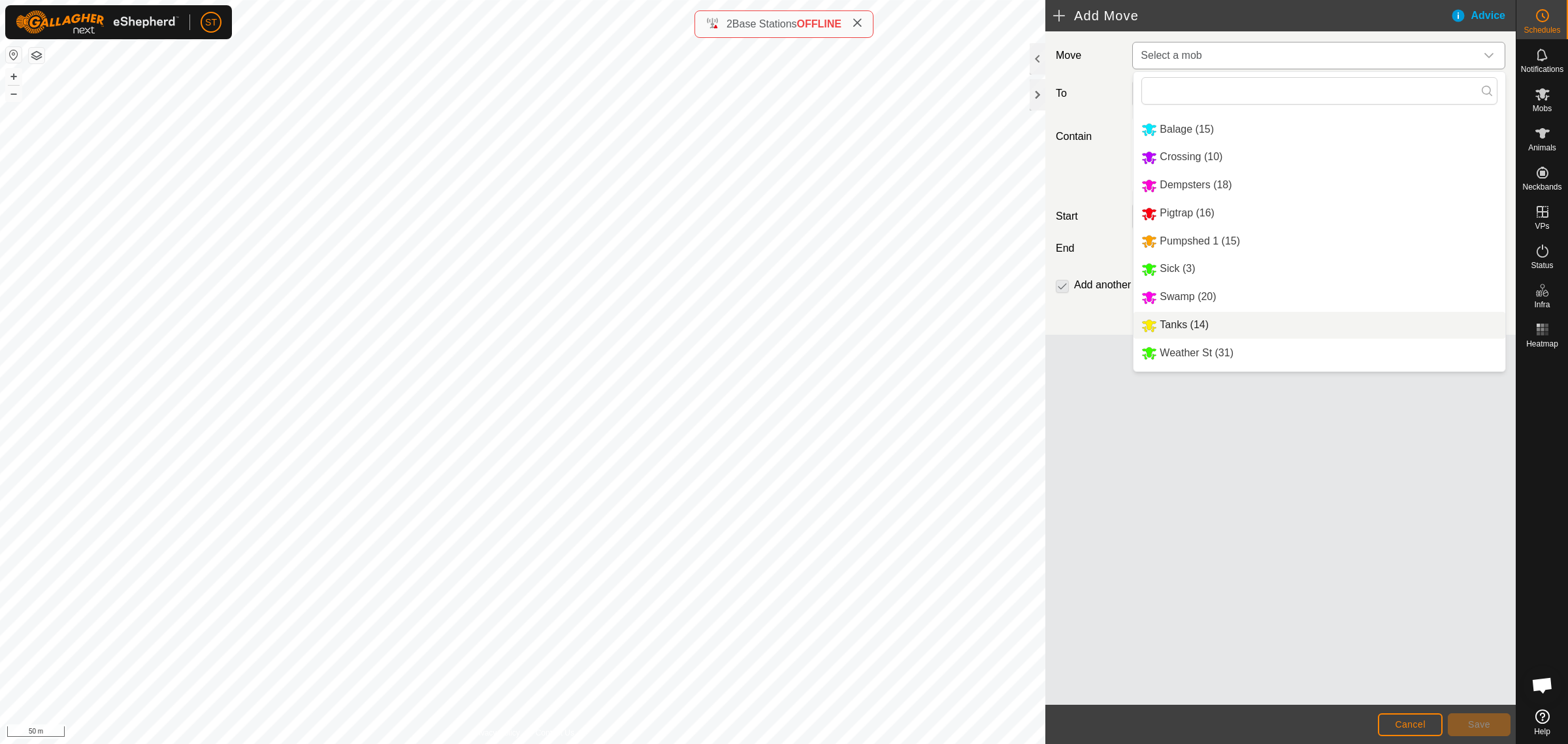
scroll to position [77, 0]
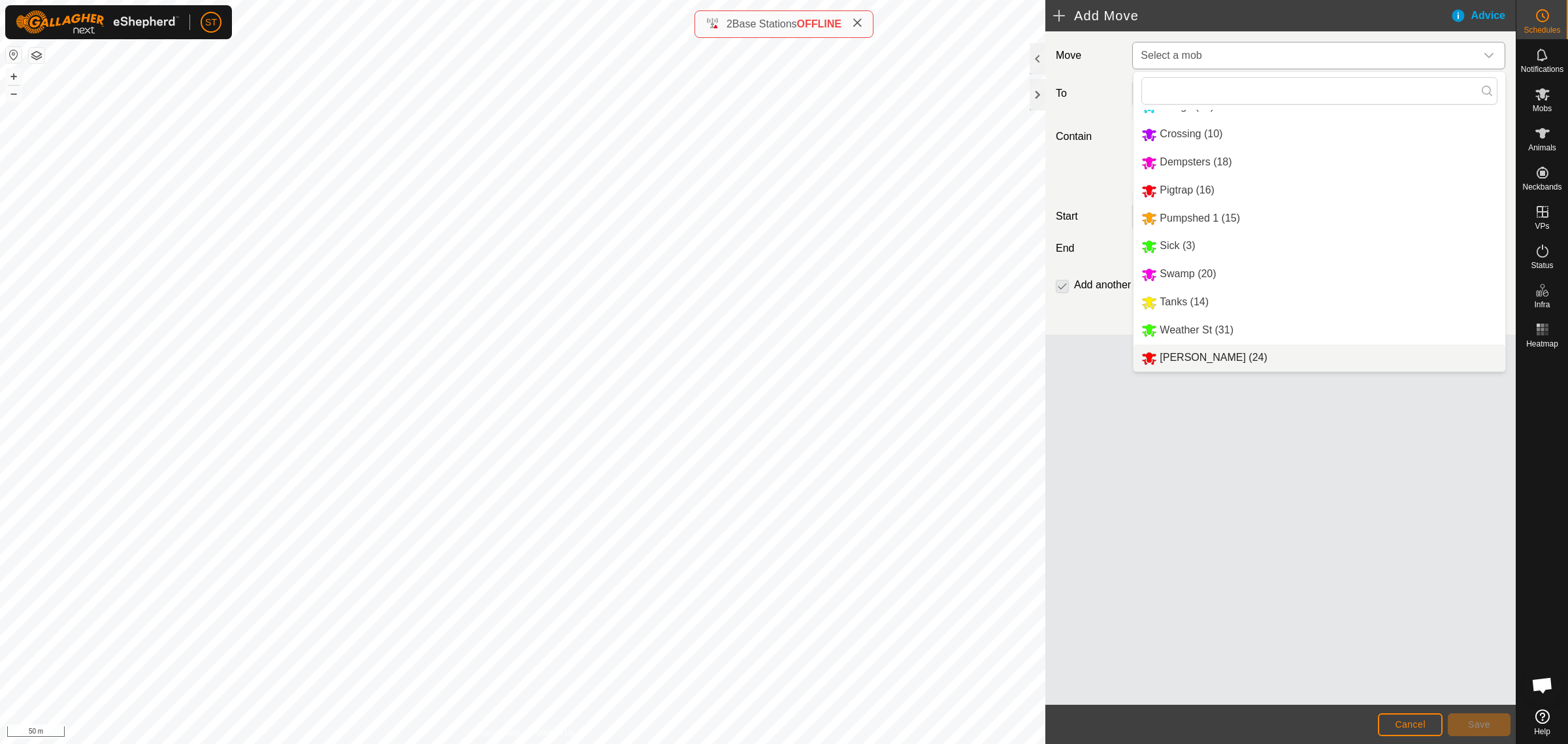
click at [1197, 360] on li "[PERSON_NAME] (24)" at bounding box center [1319, 358] width 372 height 27
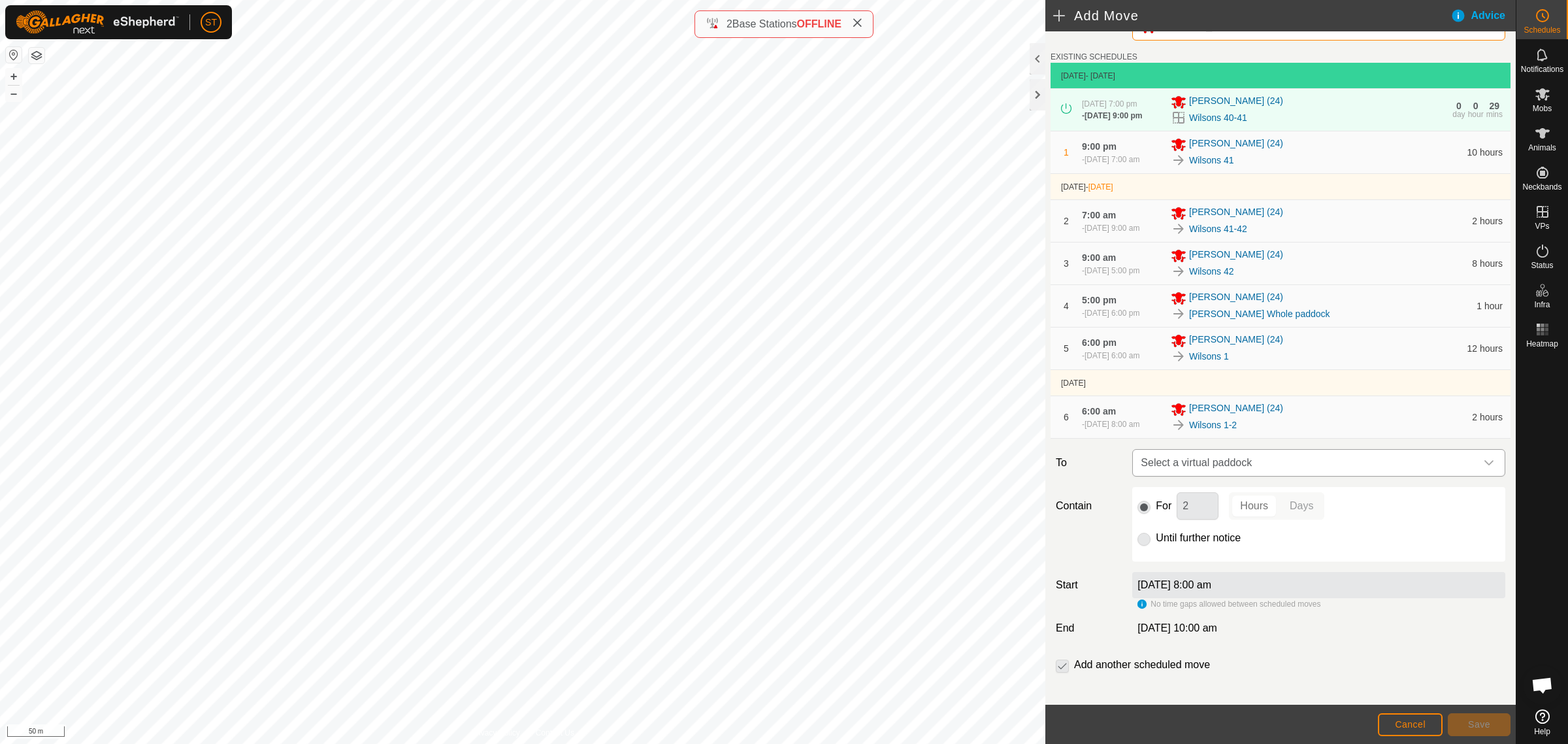
scroll to position [44, 0]
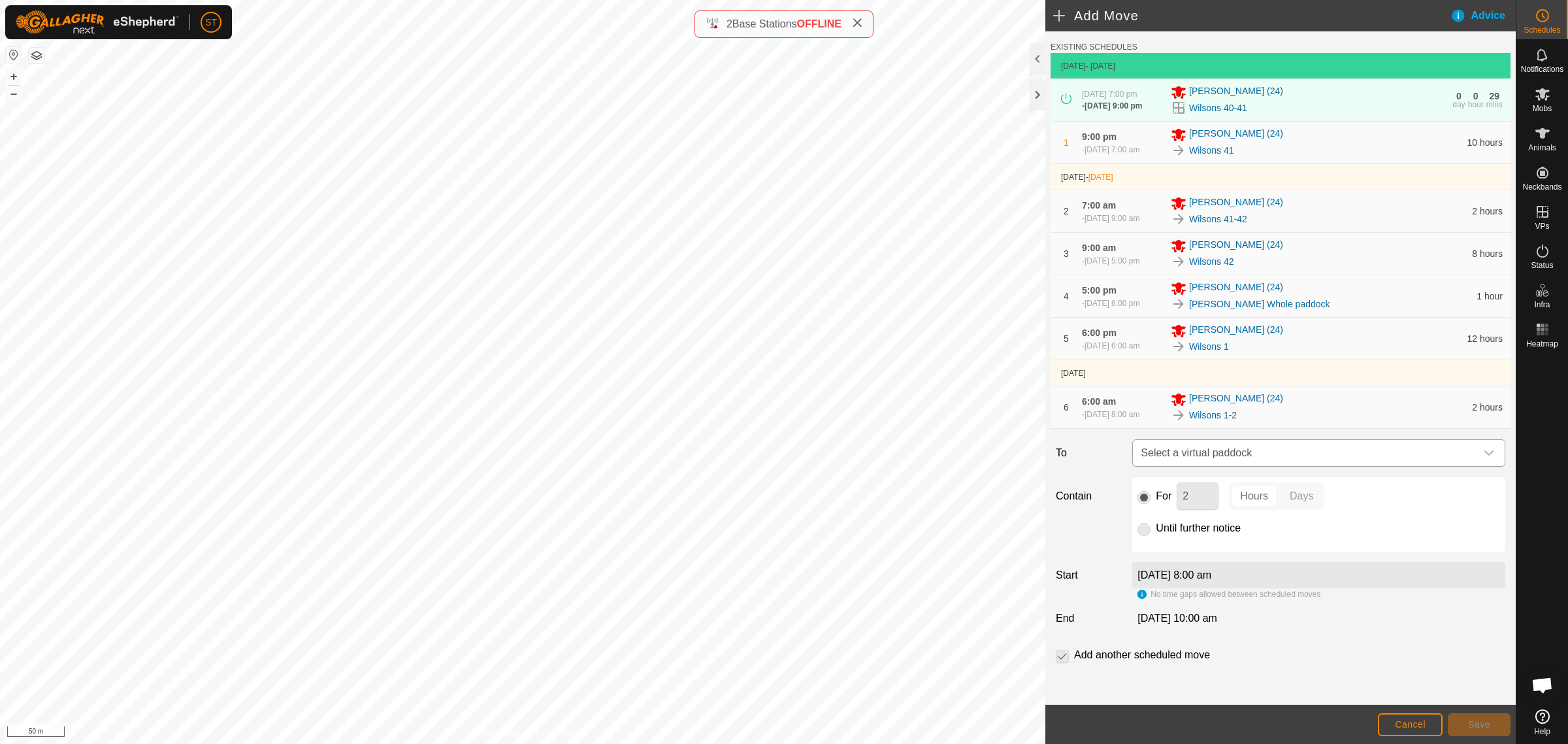
click at [1484, 451] on icon "dropdown trigger" at bounding box center [1488, 452] width 9 height 5
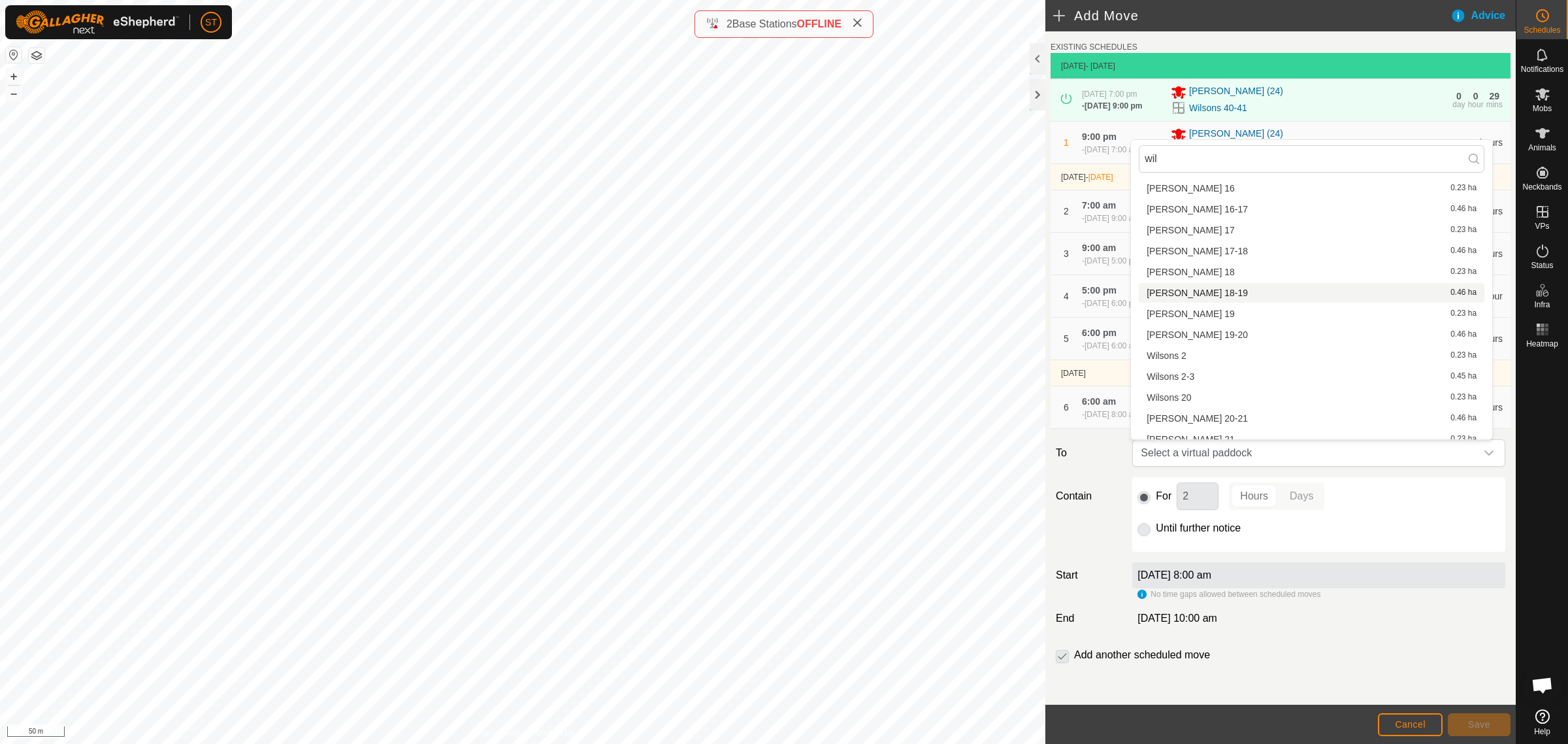
scroll to position [340, 0]
type input "wil"
click at [1188, 318] on li "Wilsons 2 0.23 ha" at bounding box center [1312, 317] width 346 height 20
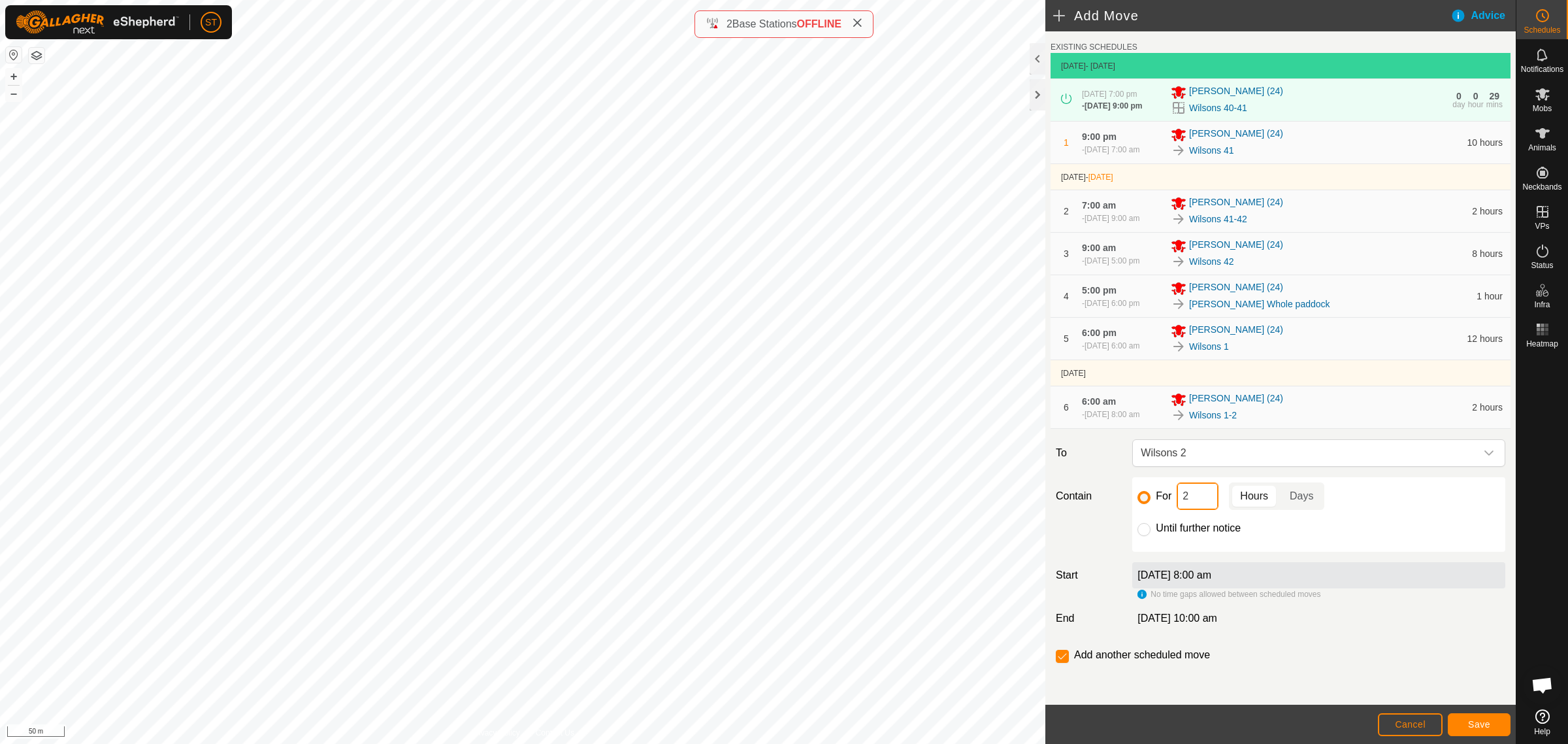
drag, startPoint x: 1193, startPoint y: 498, endPoint x: 1158, endPoint y: 495, distance: 35.1
click at [1158, 495] on div "For 2 Hours Days" at bounding box center [1319, 496] width 363 height 27
type input "11"
click at [1479, 720] on span "Save" at bounding box center [1479, 724] width 23 height 11
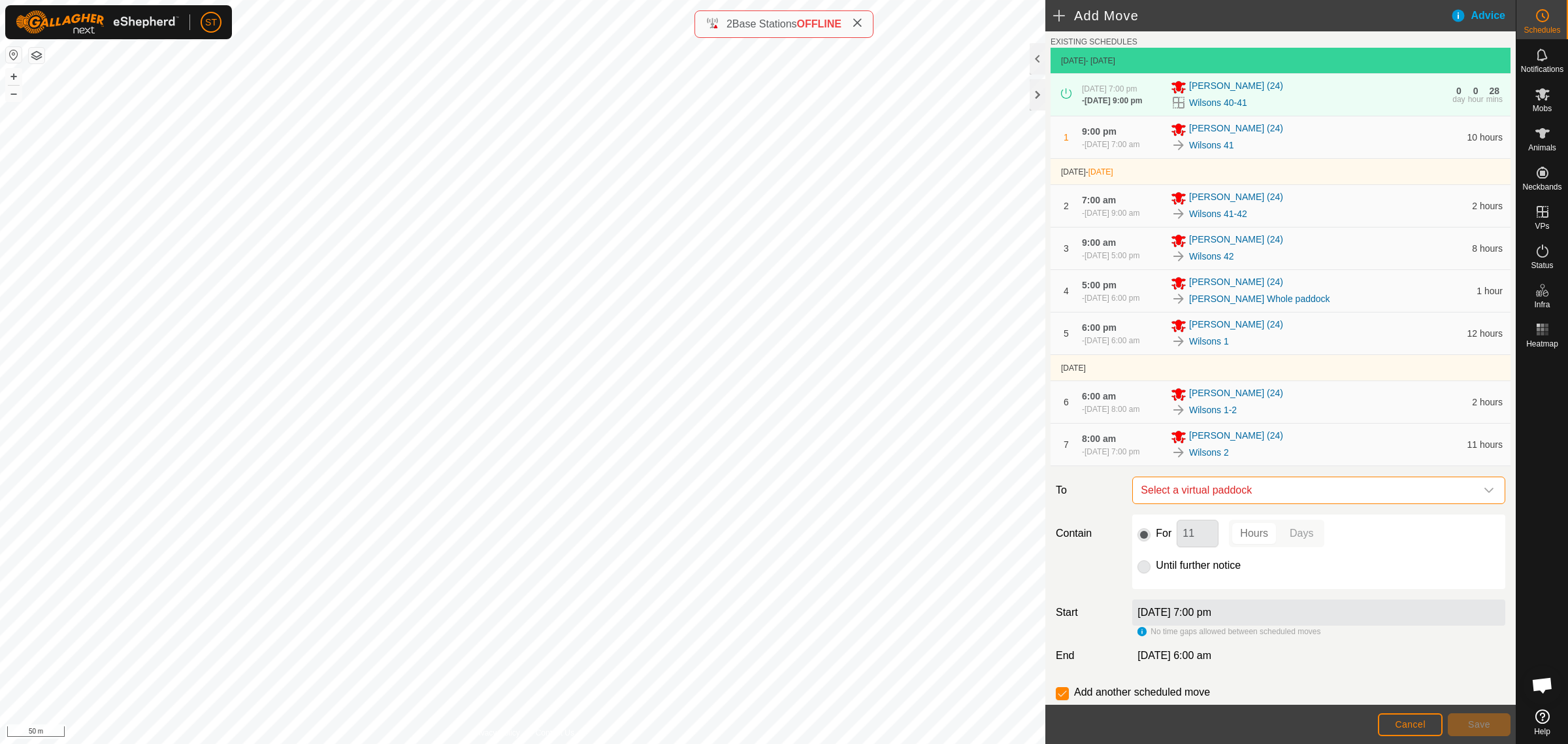
click at [1169, 492] on span "Select a virtual paddock" at bounding box center [1305, 490] width 340 height 26
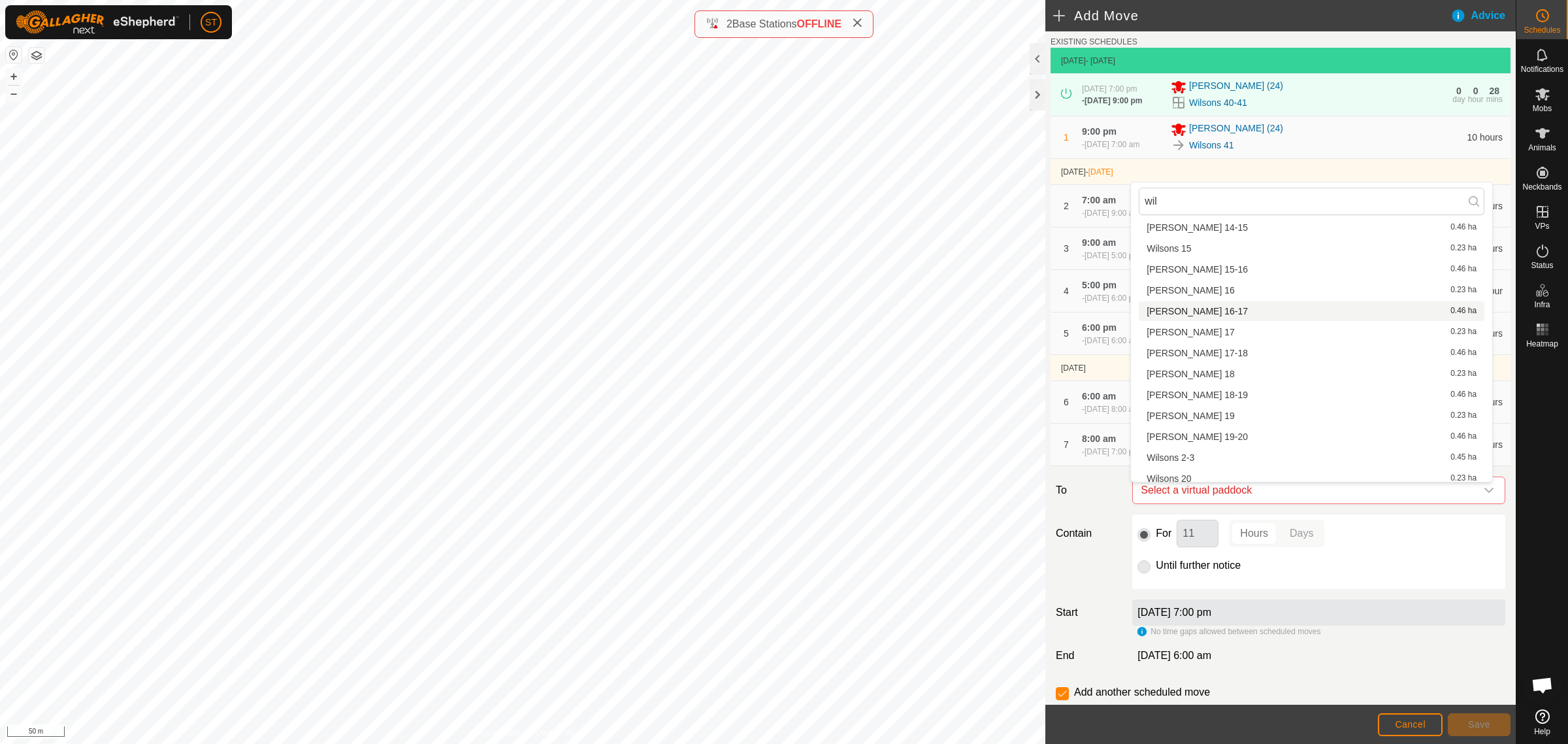
scroll to position [345, 0]
type input "wil"
click at [1189, 371] on li "Wilsons 2-3 0.45 ha" at bounding box center [1312, 376] width 346 height 20
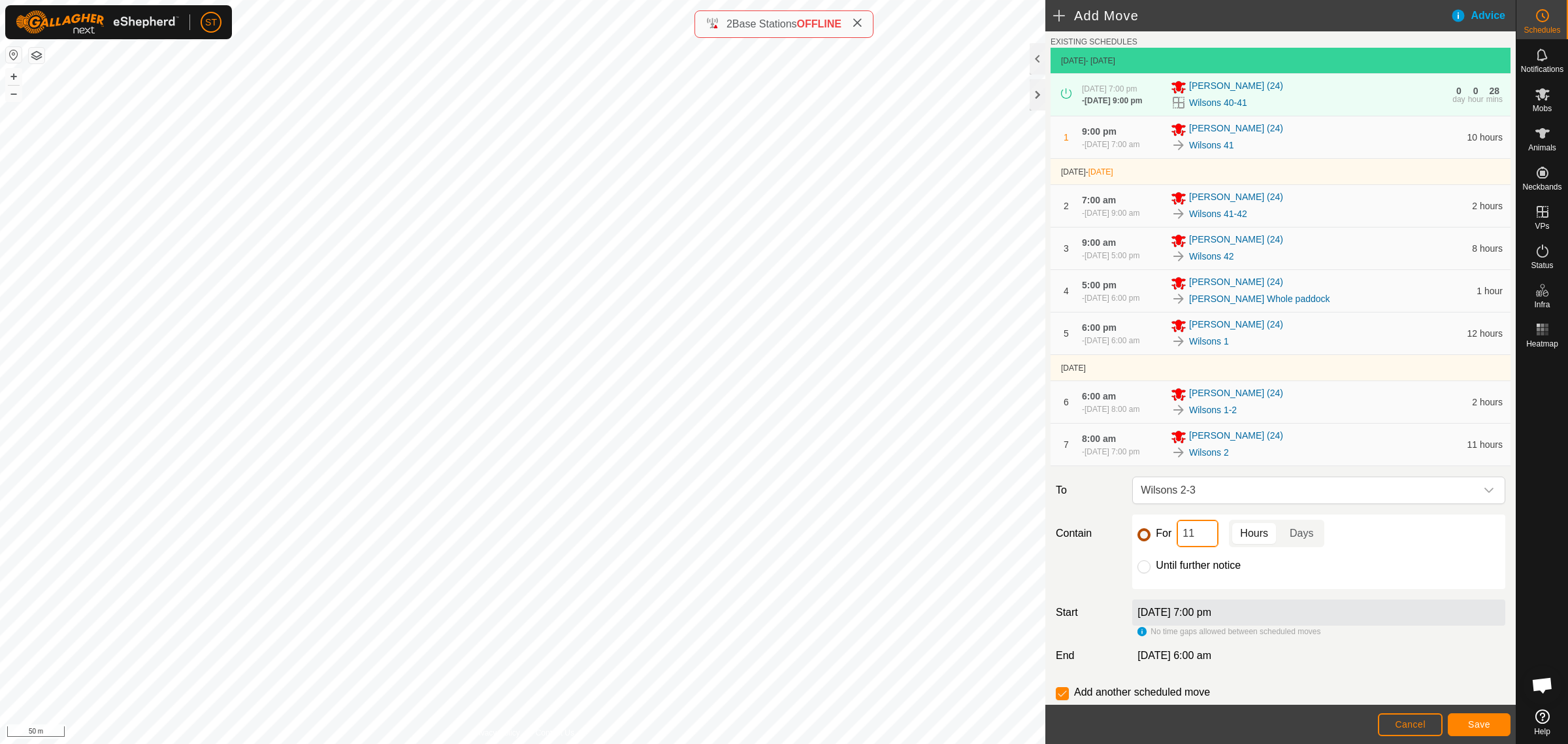
drag, startPoint x: 1196, startPoint y: 535, endPoint x: 1145, endPoint y: 536, distance: 51.0
click at [1145, 536] on div "For 11 Hours Days" at bounding box center [1319, 533] width 363 height 27
type input "2"
click at [1479, 720] on span "Save" at bounding box center [1479, 724] width 23 height 11
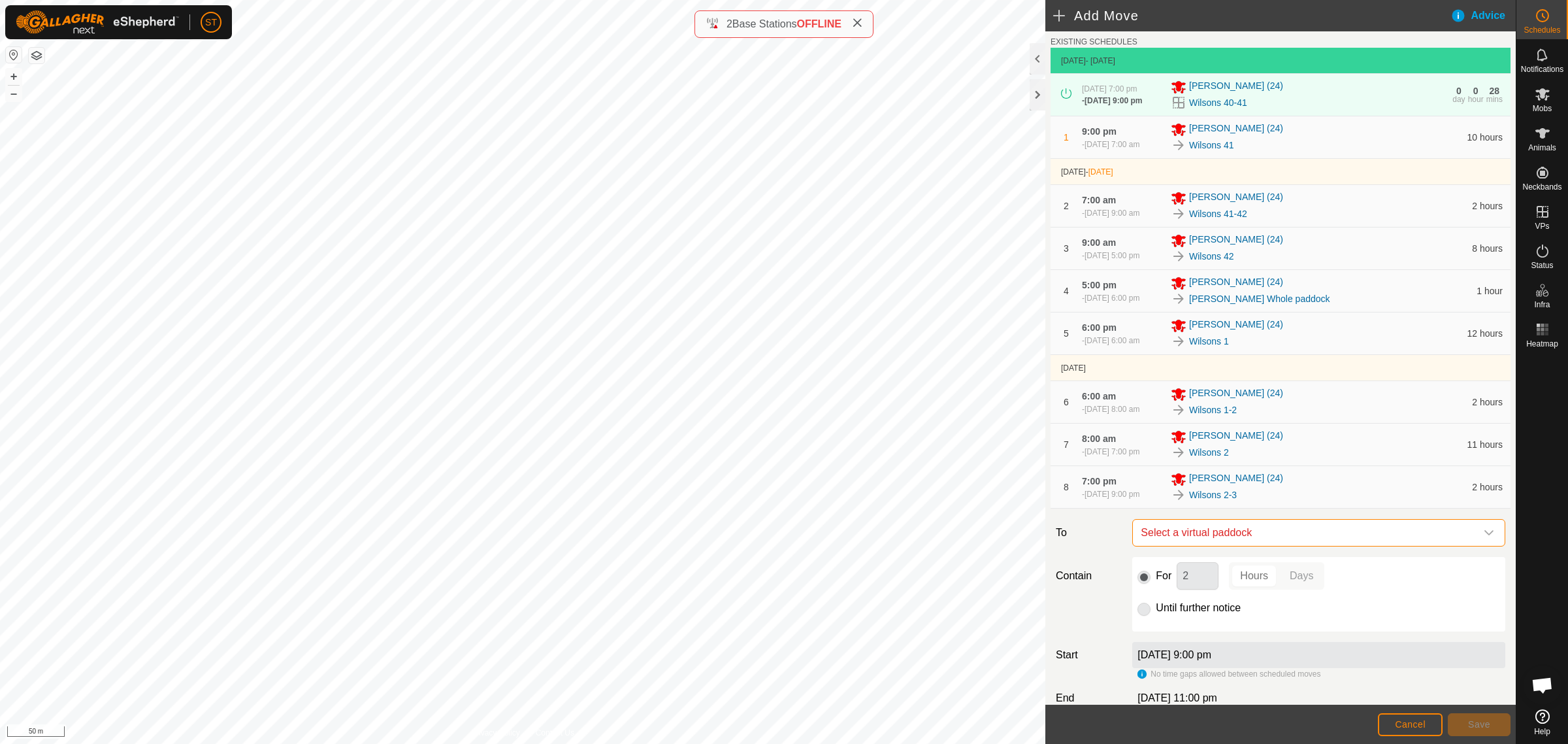
click at [1183, 533] on span "Select a virtual paddock" at bounding box center [1305, 532] width 340 height 26
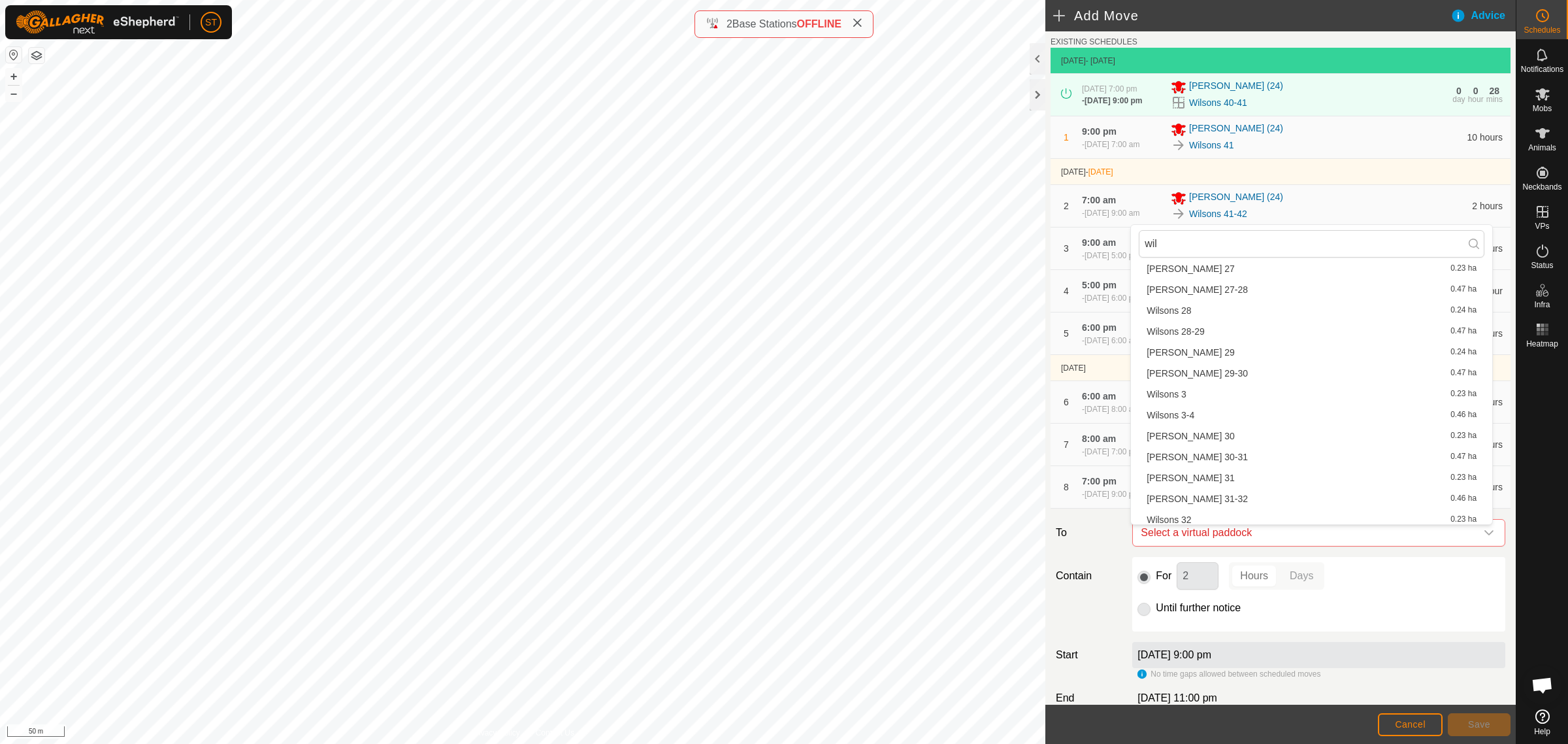
scroll to position [817, 0]
type input "wil"
click at [1178, 384] on li "Wilsons 3 0.23 ha" at bounding box center [1312, 385] width 346 height 20
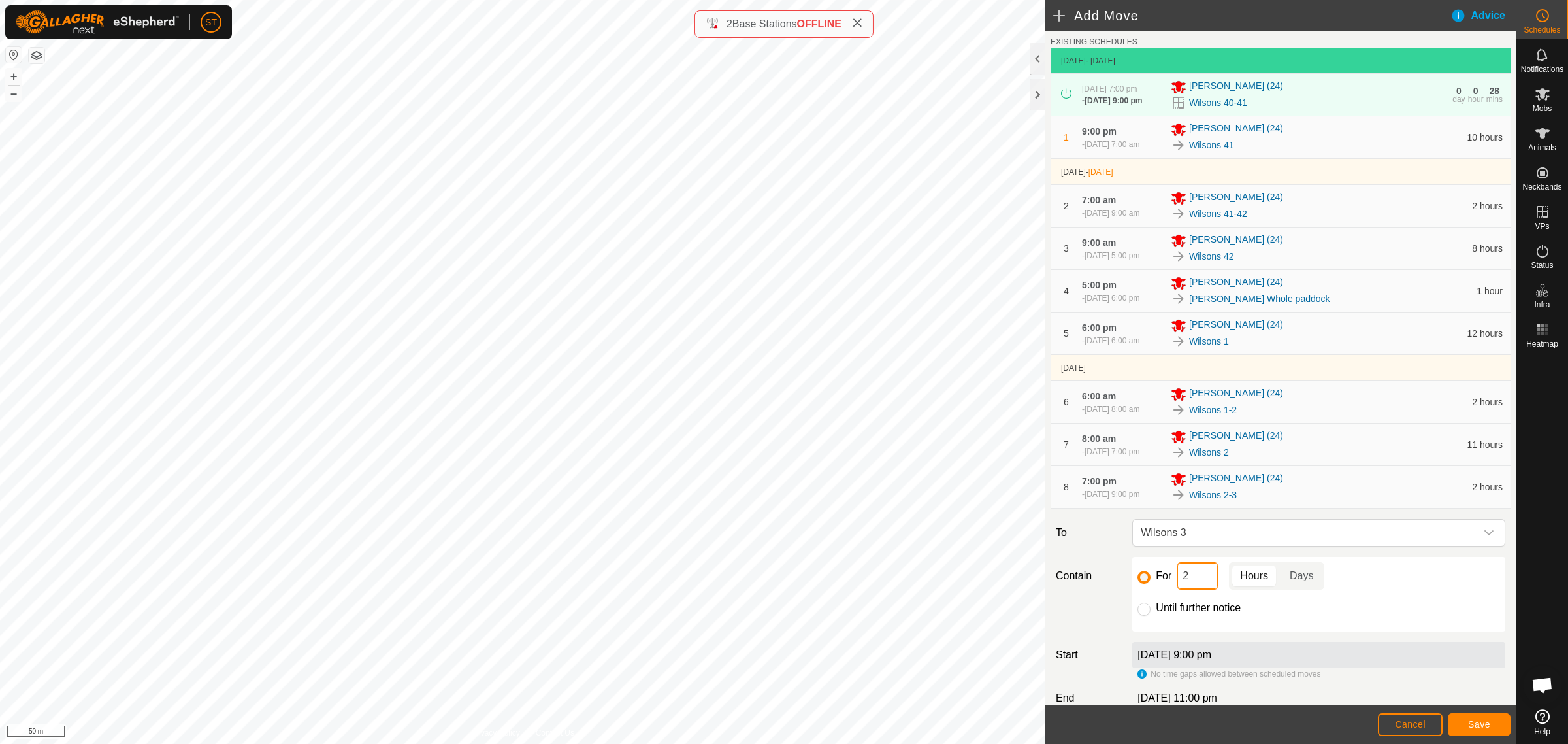
drag, startPoint x: 1191, startPoint y: 582, endPoint x: 1164, endPoint y: 582, distance: 27.0
click at [1164, 582] on div "For 2 Hours Days" at bounding box center [1319, 576] width 363 height 27
type input "10"
click at [1492, 722] on button "Save" at bounding box center [1479, 724] width 63 height 23
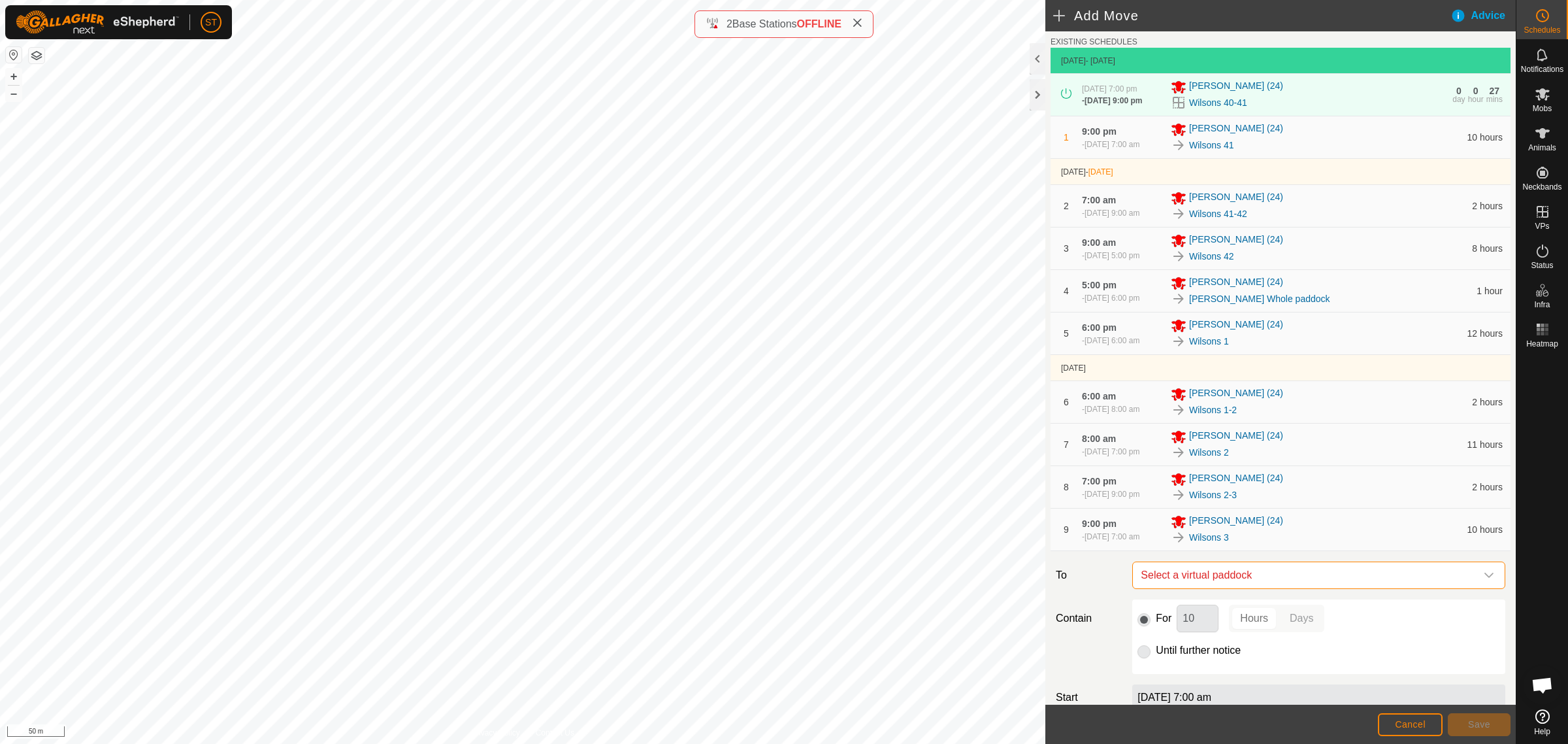
click at [1206, 579] on span "Select a virtual paddock" at bounding box center [1305, 575] width 340 height 26
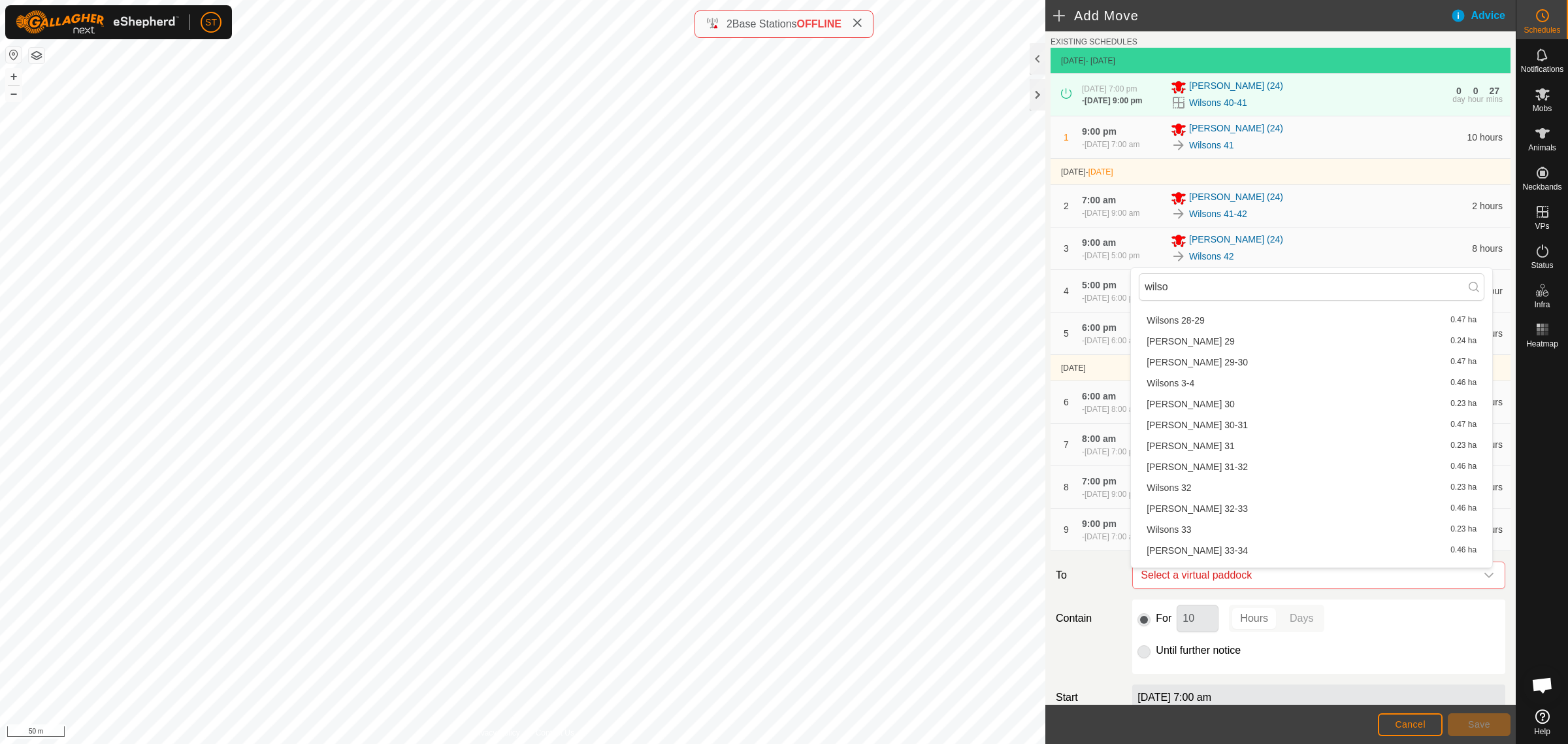
scroll to position [898, 0]
type input "wilso"
click at [1193, 368] on li "Wilsons 3-4 0.46 ha" at bounding box center [1312, 367] width 346 height 20
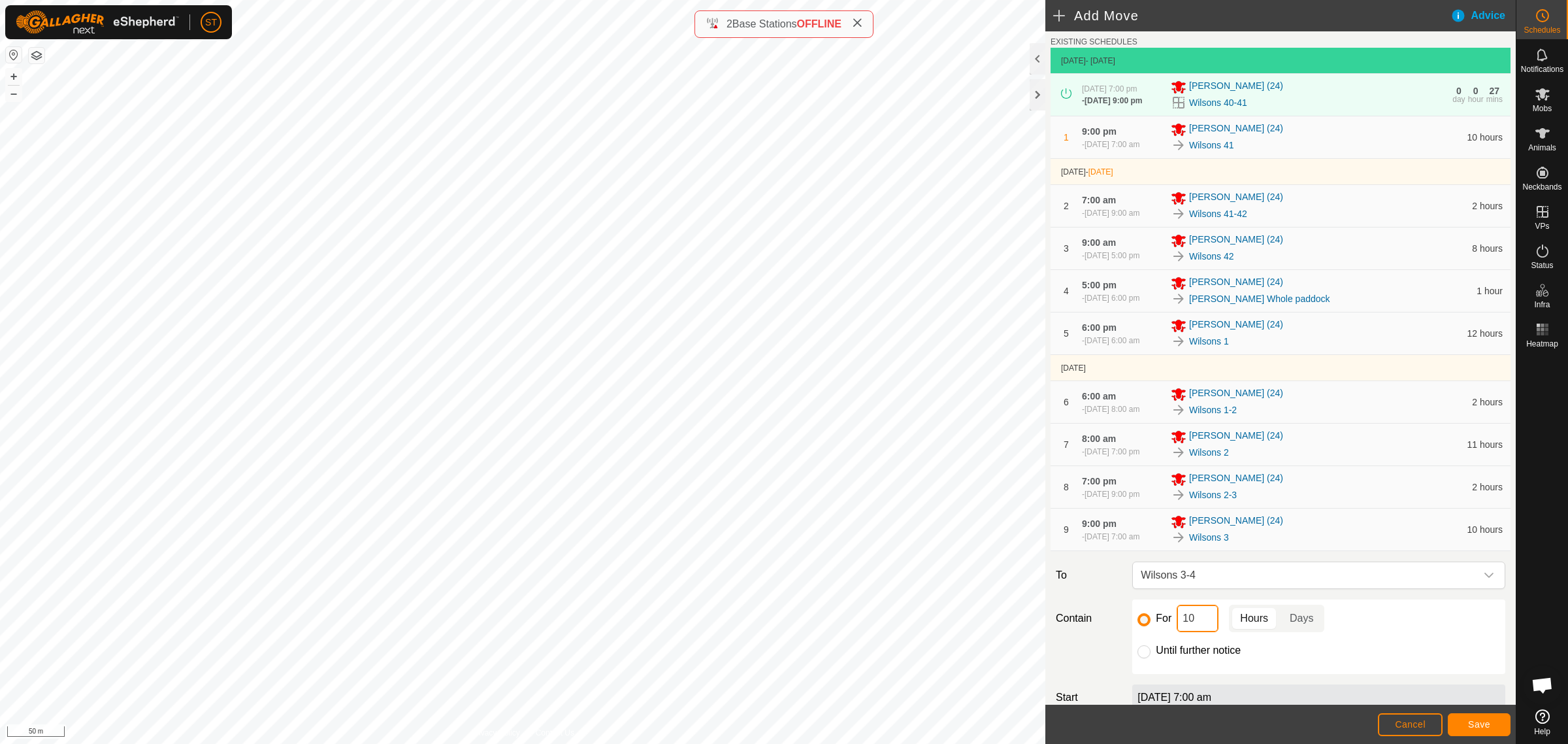
drag, startPoint x: 1197, startPoint y: 626, endPoint x: 1128, endPoint y: 624, distance: 69.0
click at [1128, 624] on div "For 10 Hours Days Until further notice" at bounding box center [1319, 637] width 383 height 75
type input "2"
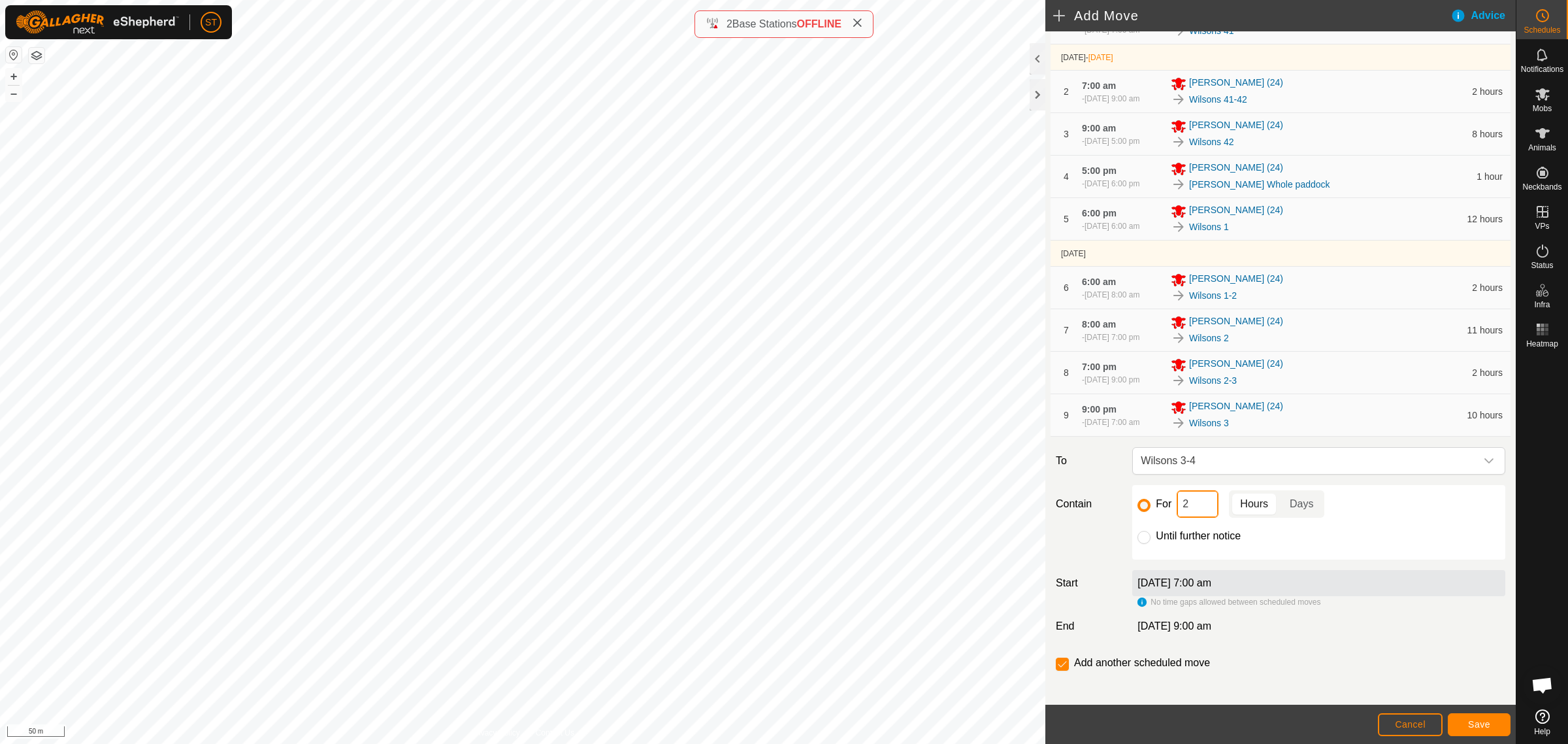
scroll to position [172, 0]
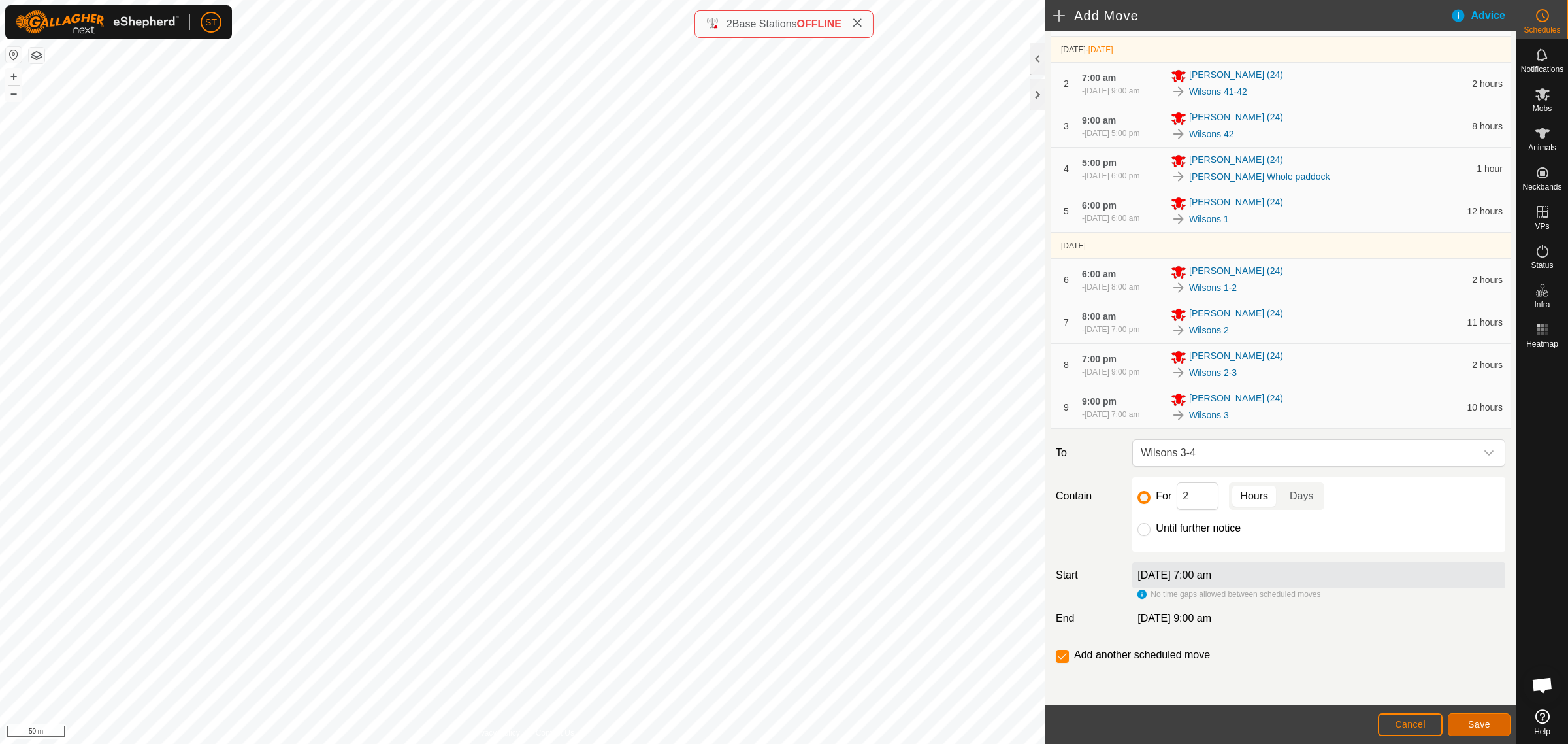
click at [1468, 722] on span "Save" at bounding box center [1479, 724] width 23 height 11
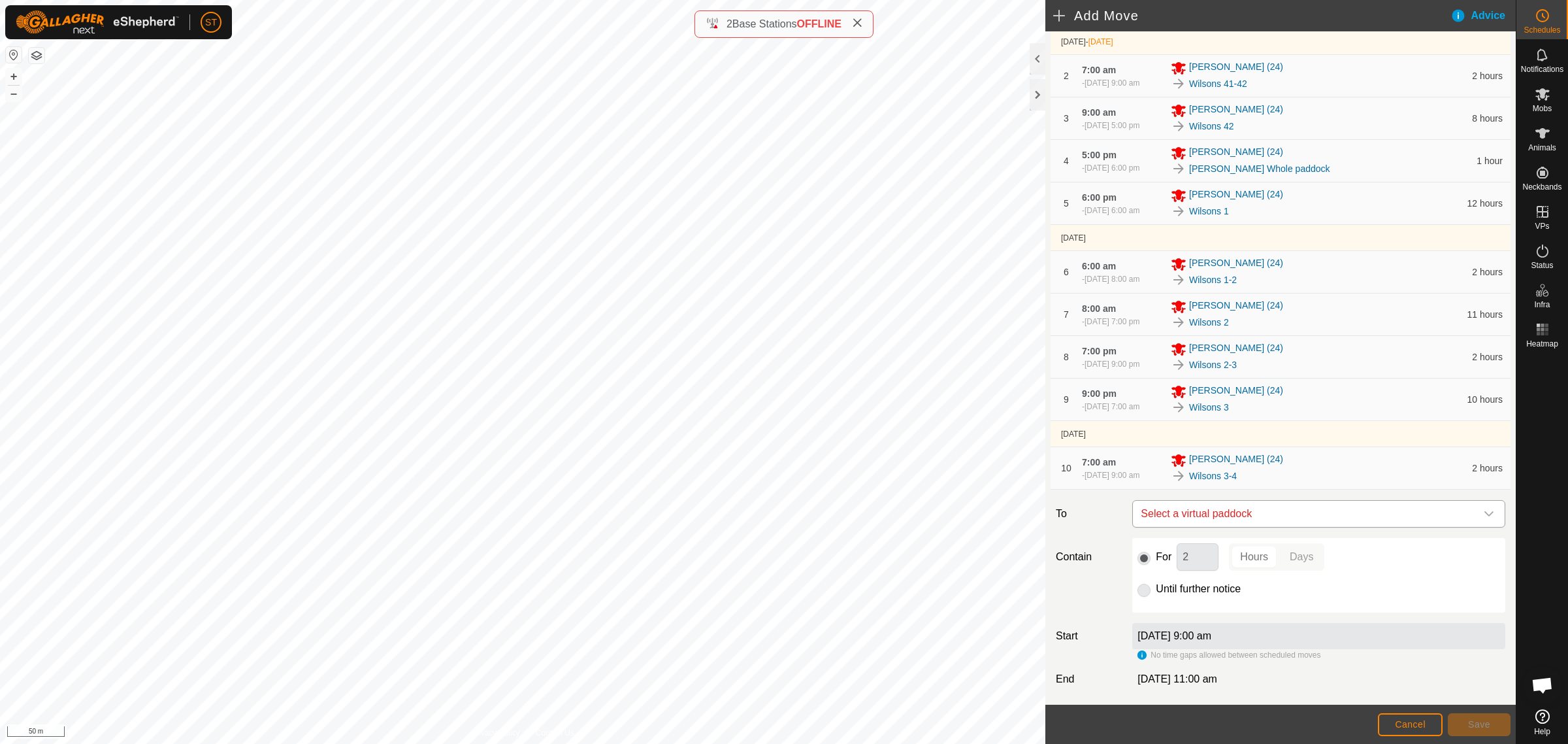
scroll to position [240, 0]
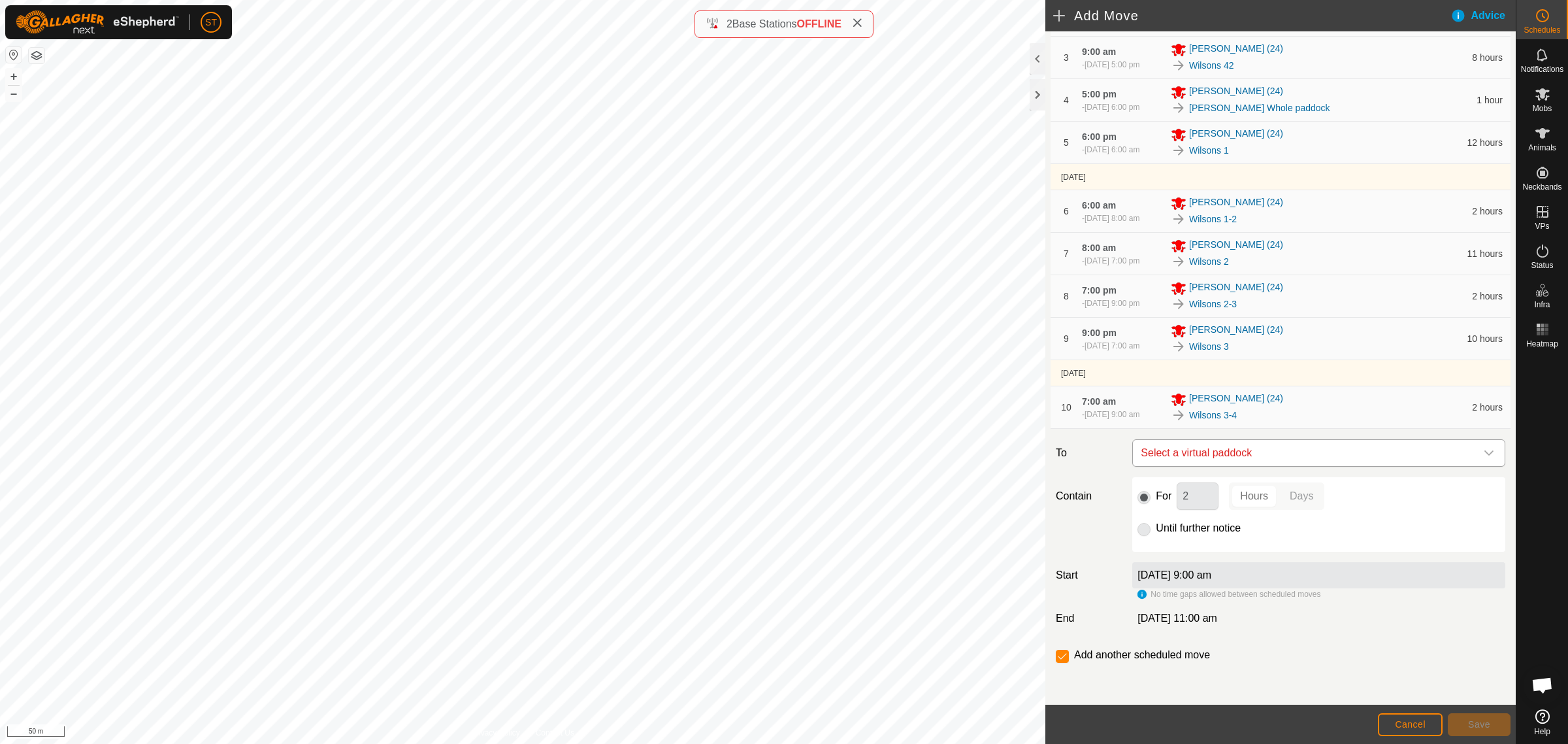
click at [1268, 452] on span "Select a virtual paddock" at bounding box center [1305, 452] width 340 height 26
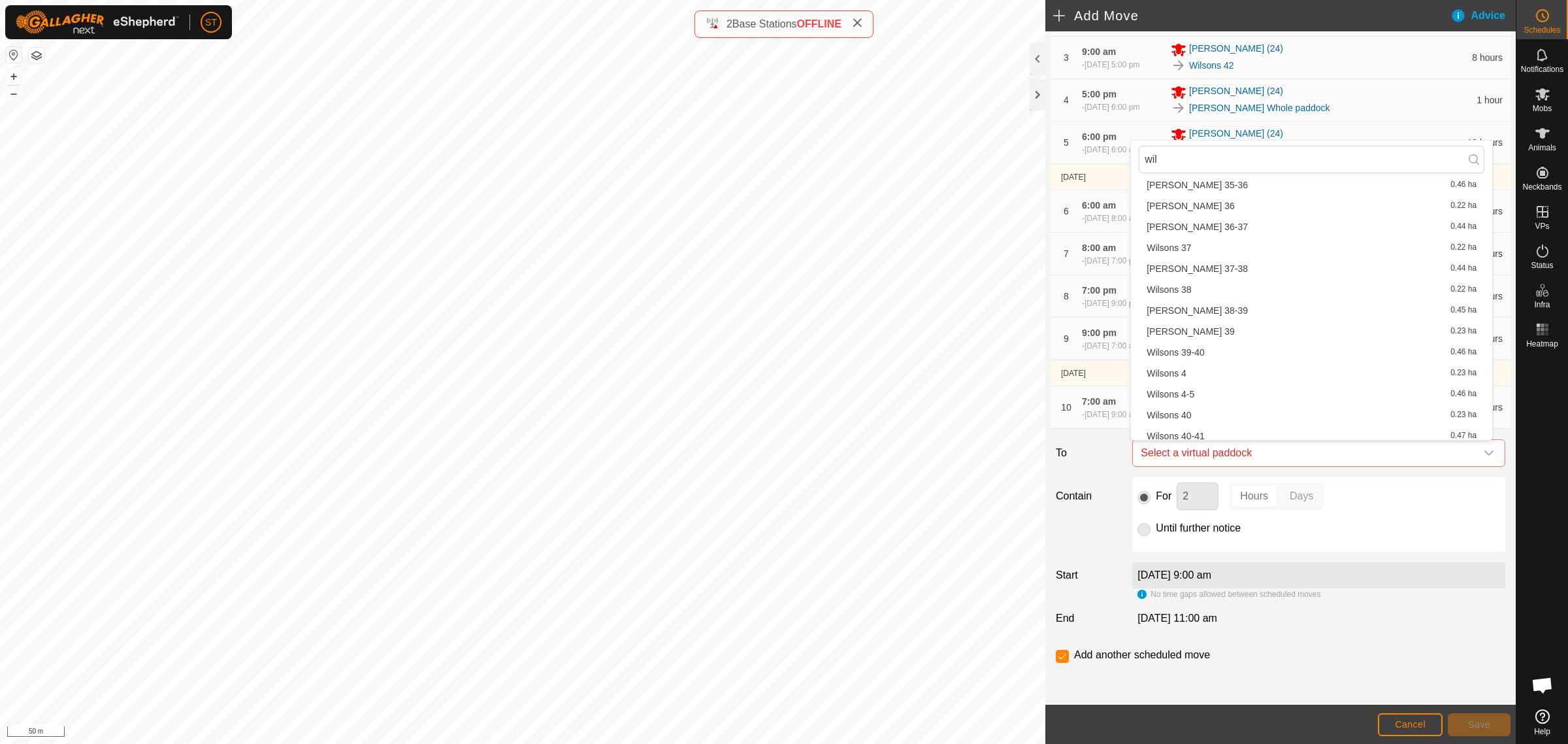
scroll to position [1225, 0]
type input "wil"
click at [1169, 347] on li "Wilsons 4 0.23 ha" at bounding box center [1312, 352] width 346 height 20
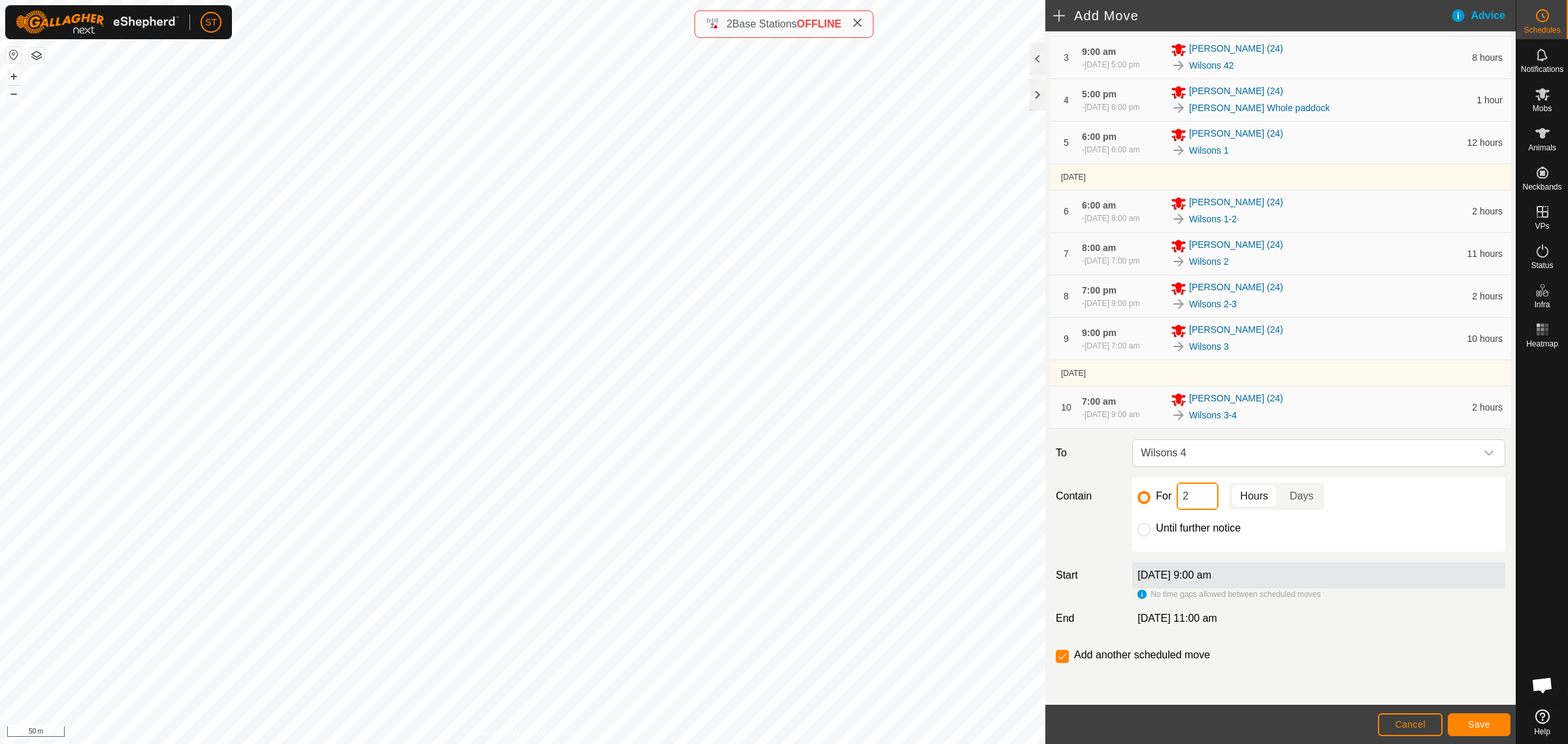
drag, startPoint x: 1180, startPoint y: 499, endPoint x: 1150, endPoint y: 492, distance: 30.8
click at [1152, 499] on div "For 2 Hours Days" at bounding box center [1319, 496] width 363 height 27
type input "10"
click at [1476, 722] on span "Save" at bounding box center [1479, 724] width 23 height 11
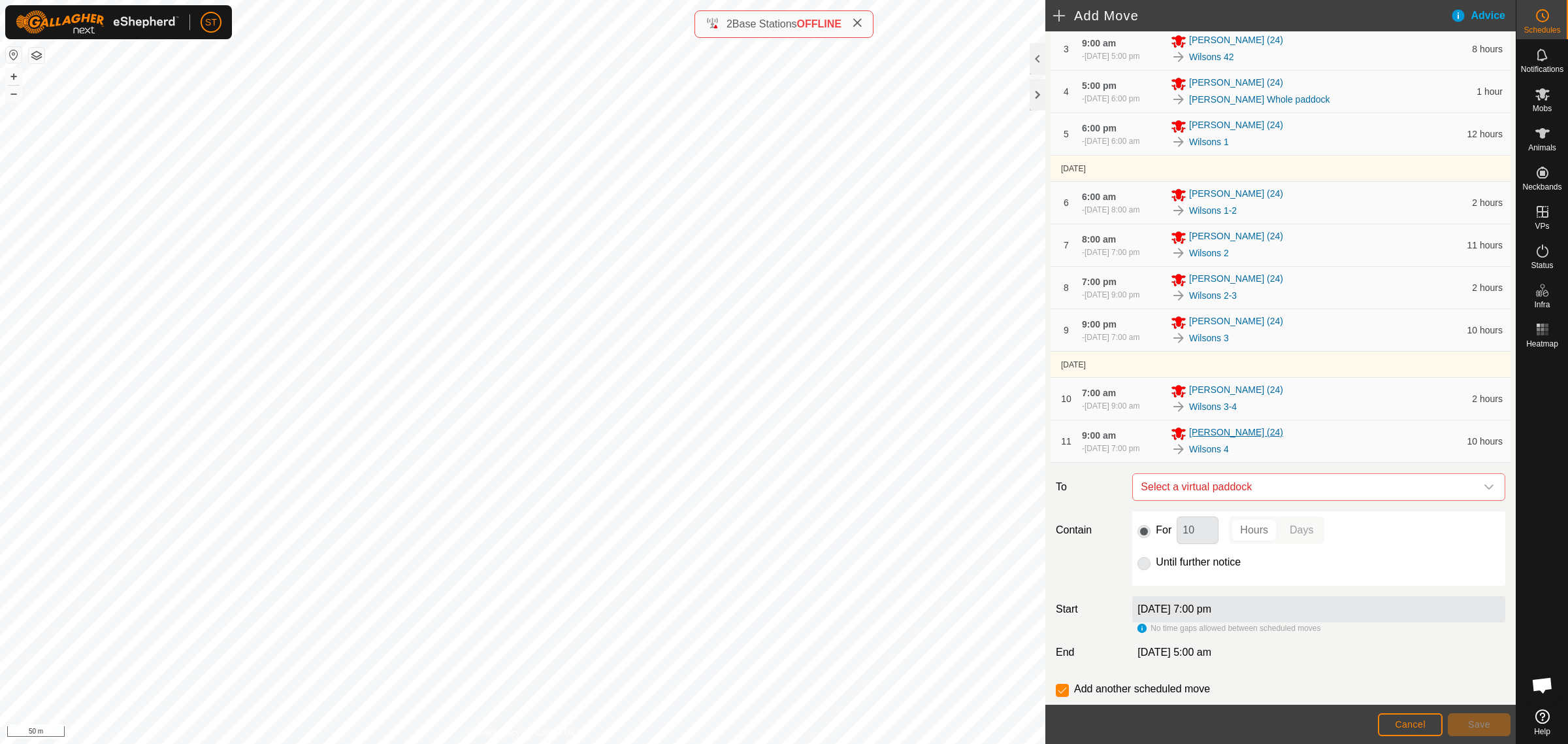
scroll to position [283, 0]
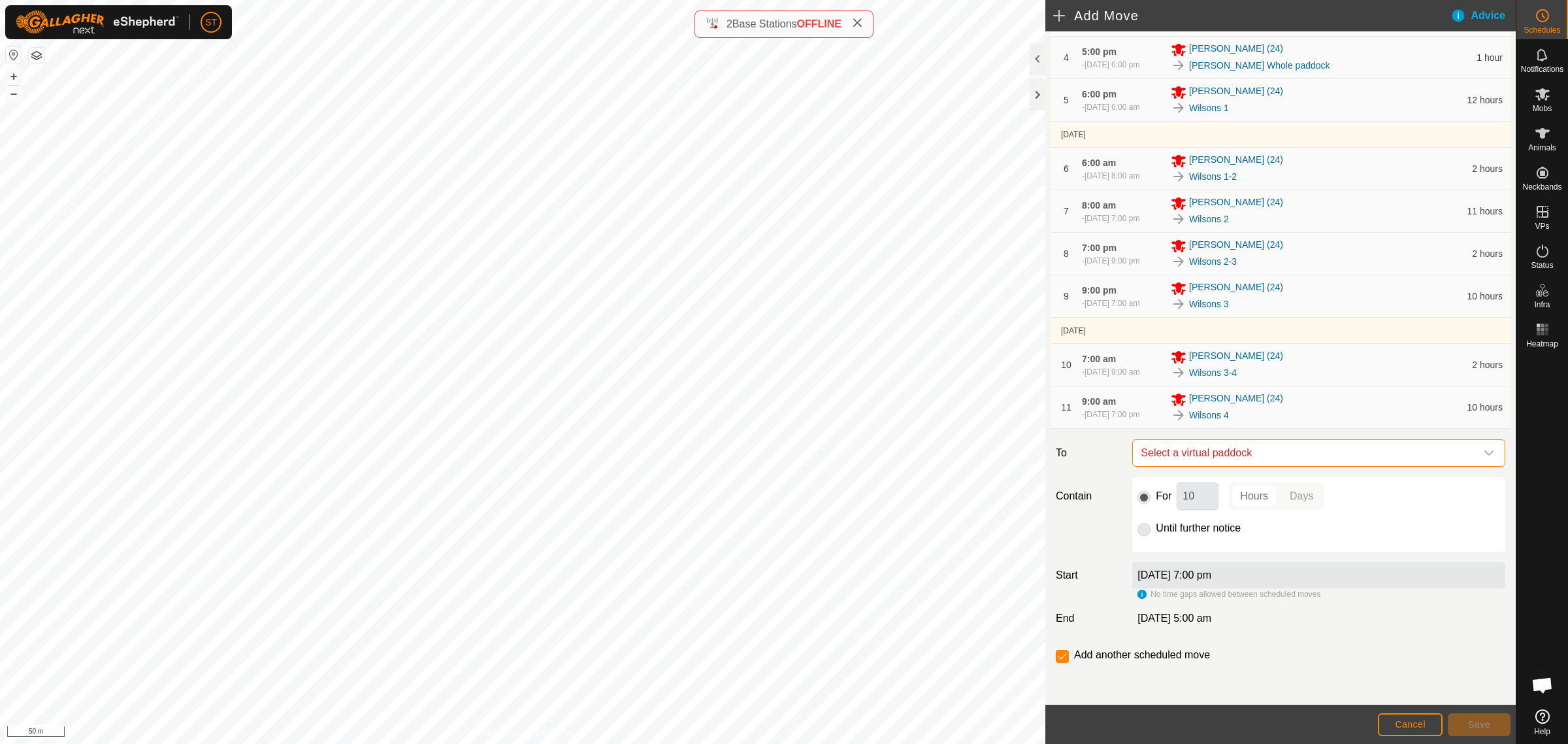
click at [1261, 451] on span "Select a virtual paddock" at bounding box center [1305, 452] width 340 height 26
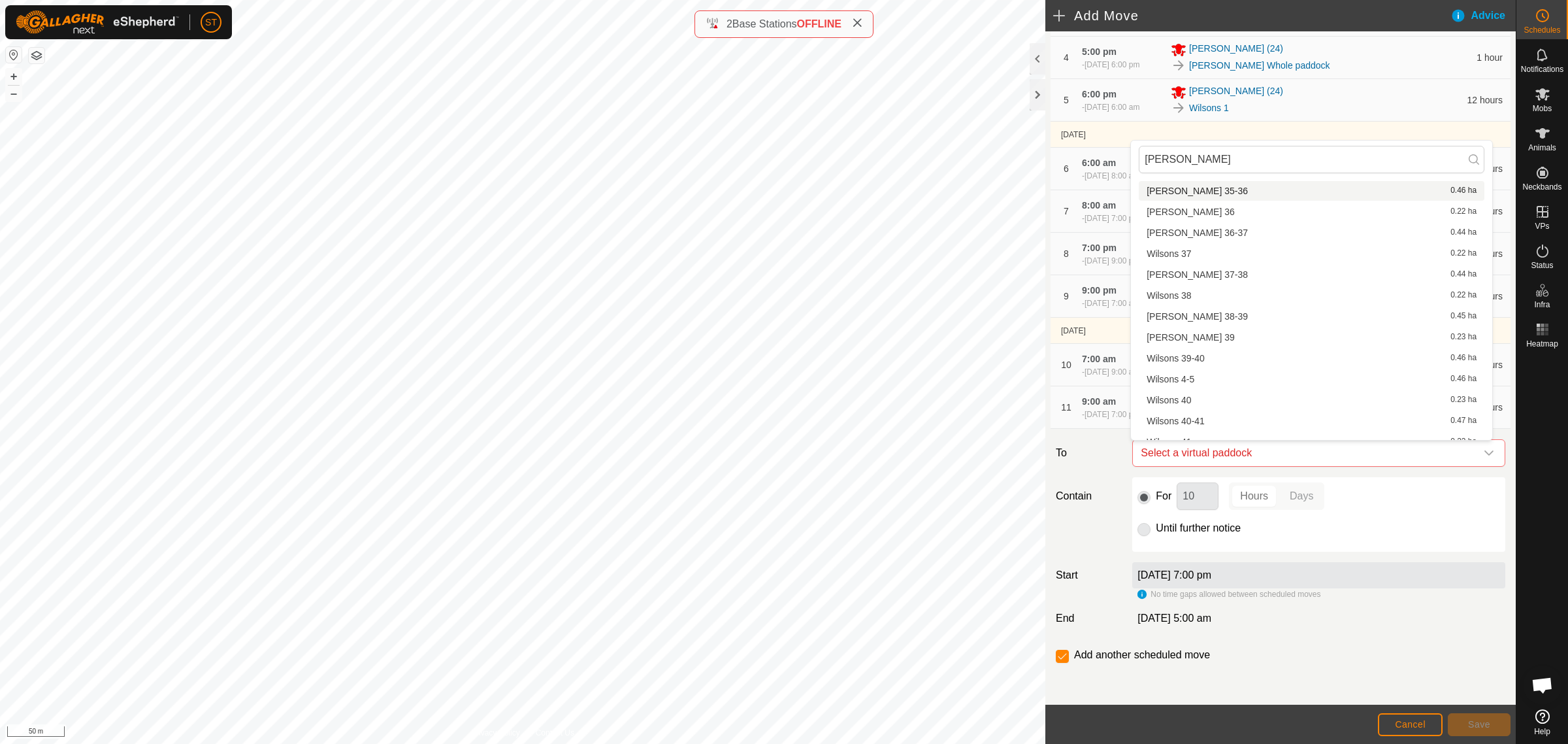
scroll to position [1225, 0]
type input "[PERSON_NAME]"
click at [1194, 371] on li "Wilsons 4-5 0.46 ha" at bounding box center [1312, 373] width 346 height 20
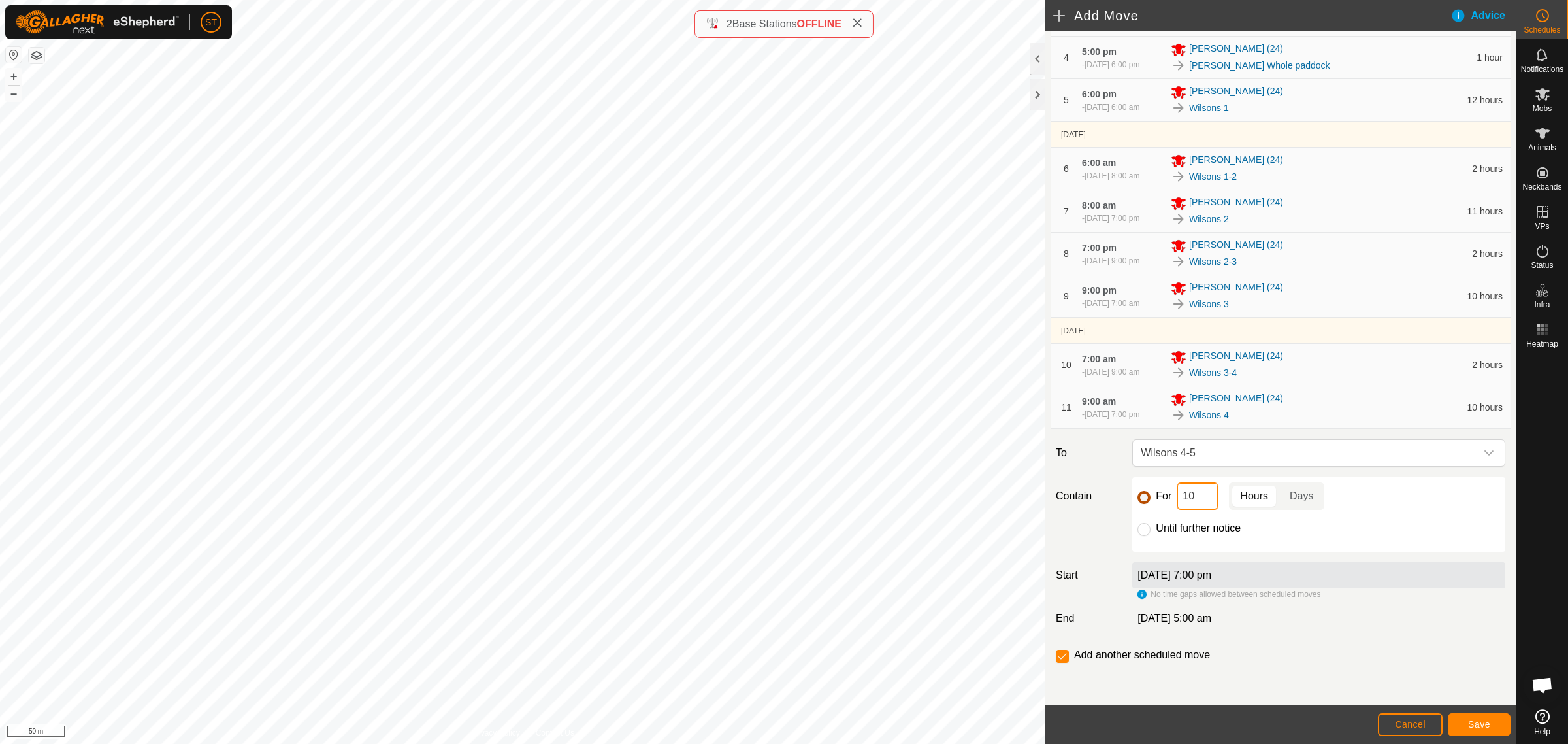
drag, startPoint x: 1200, startPoint y: 503, endPoint x: 1142, endPoint y: 495, distance: 58.5
click at [1142, 495] on div "For 10 Hours Days" at bounding box center [1319, 496] width 363 height 27
type input "2"
click at [1474, 728] on span "Save" at bounding box center [1479, 724] width 23 height 11
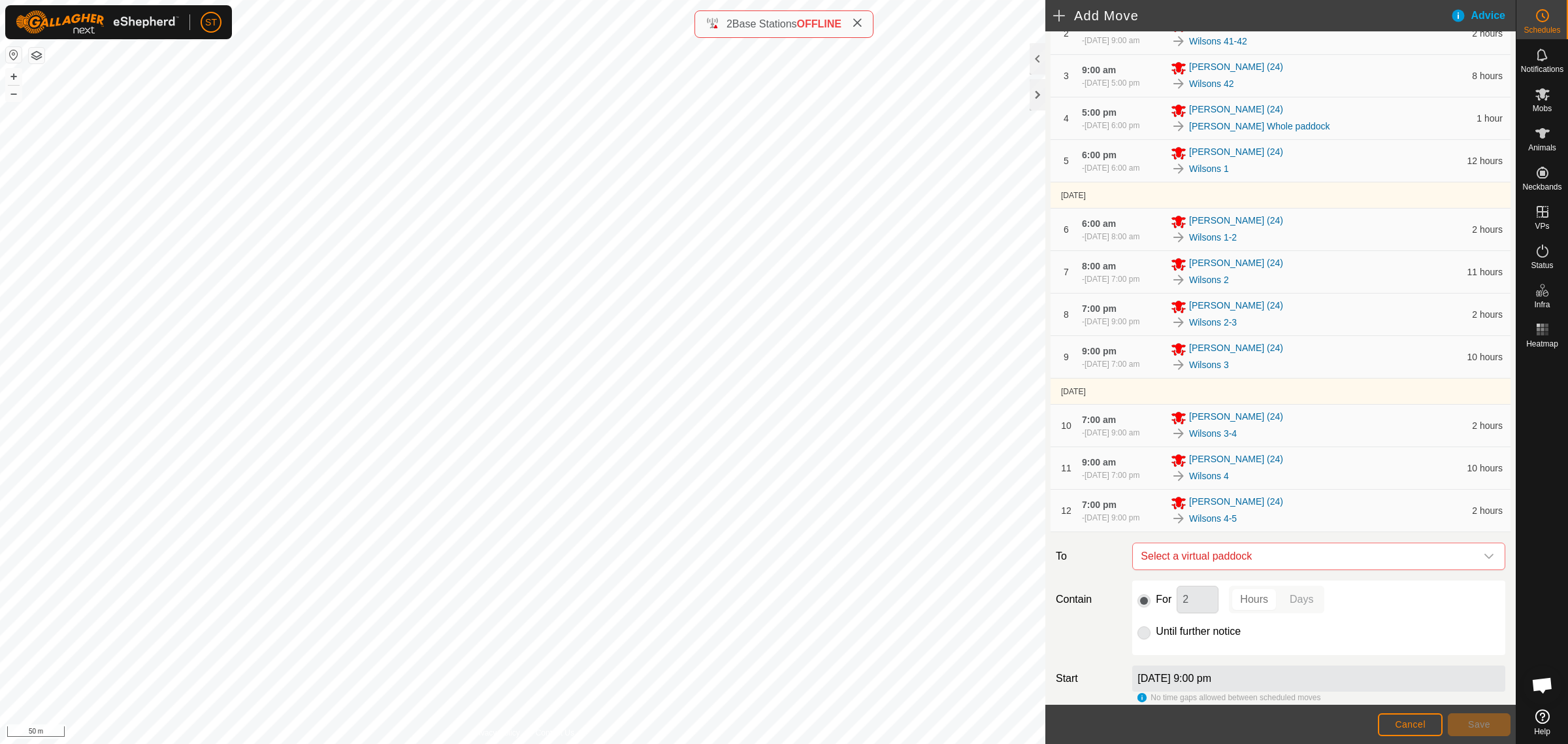
scroll to position [327, 0]
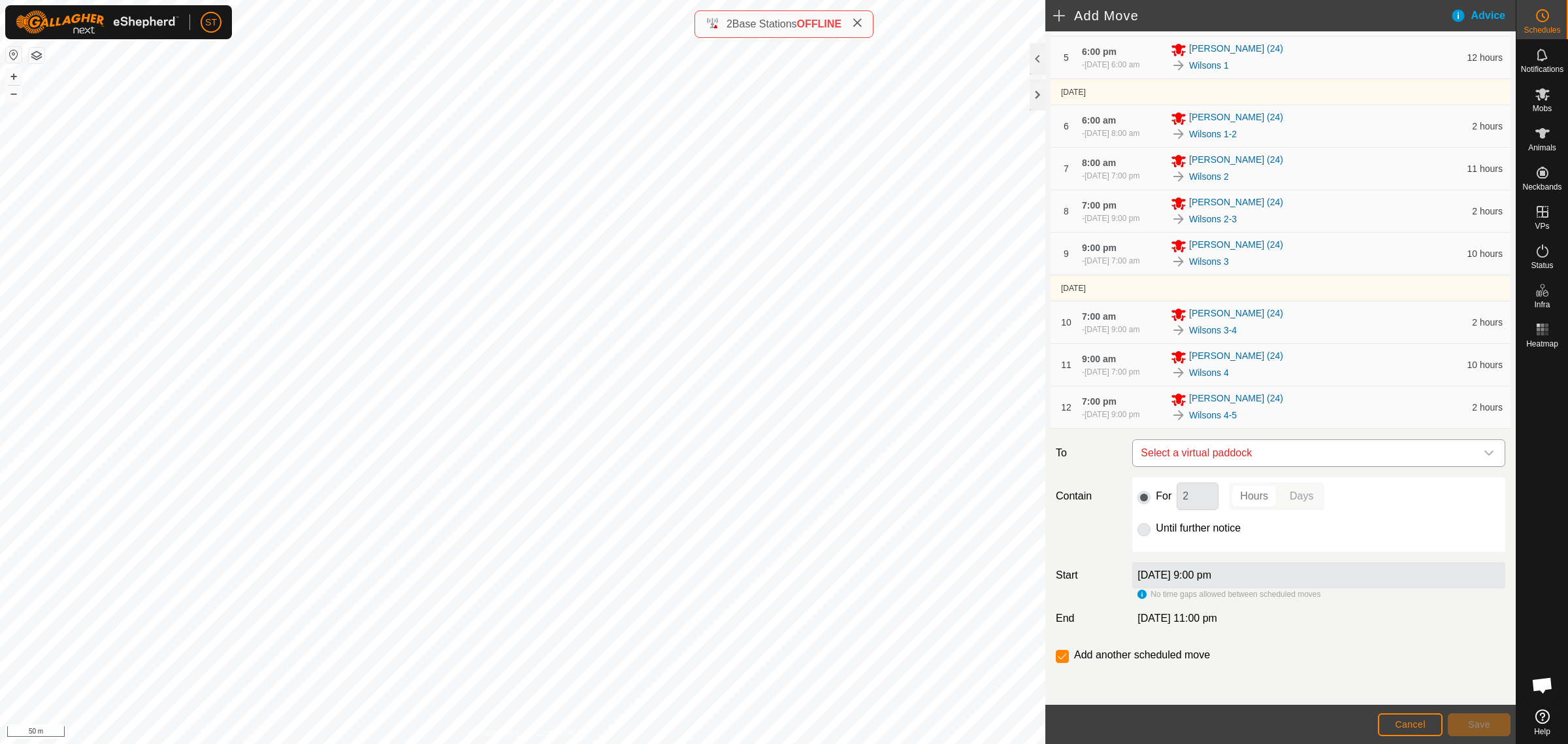
click at [1259, 451] on span "Select a virtual paddock" at bounding box center [1305, 452] width 340 height 26
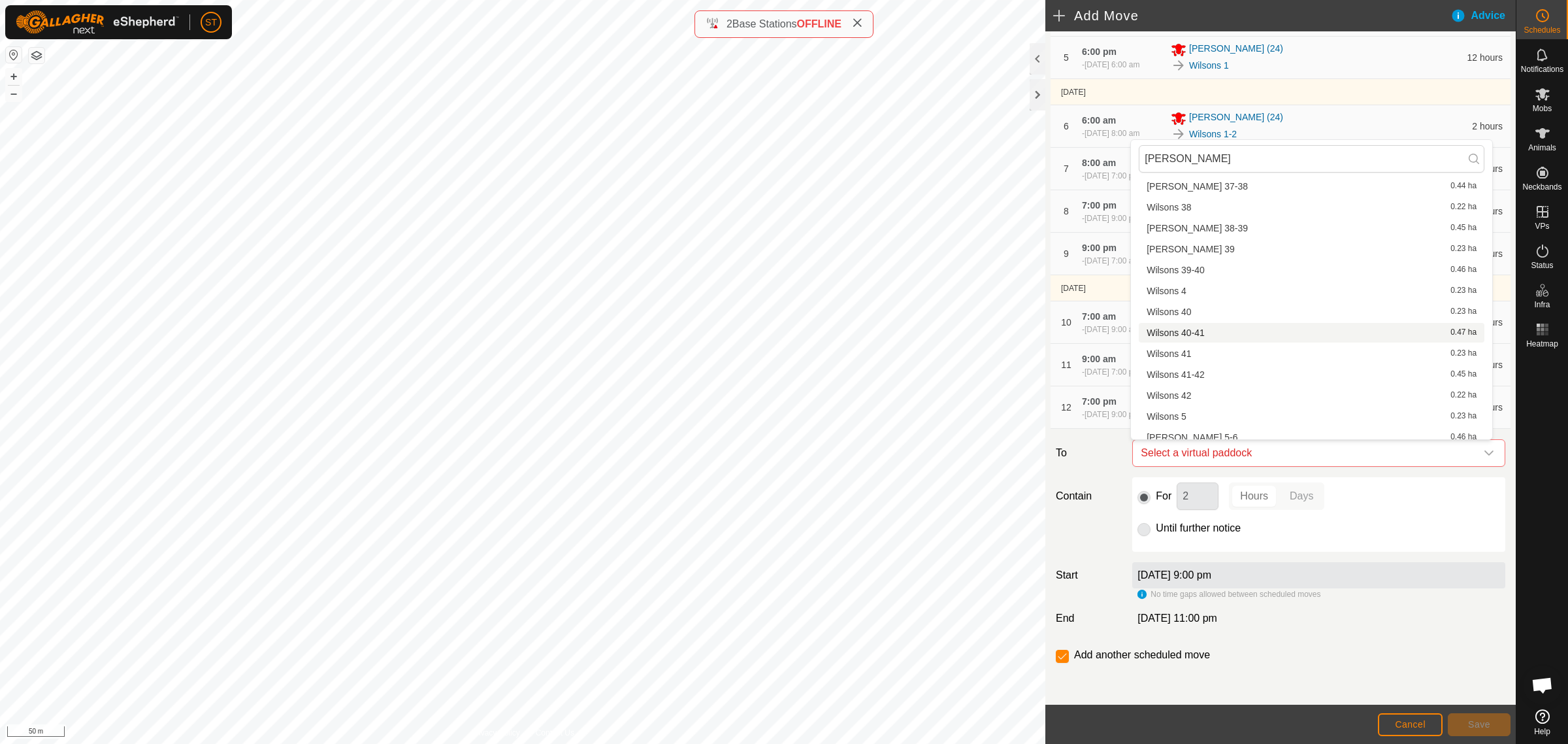
scroll to position [1470, 0]
type input "wilson"
click at [1194, 252] on li "Wilsons 5 0.23 ha" at bounding box center [1312, 253] width 346 height 20
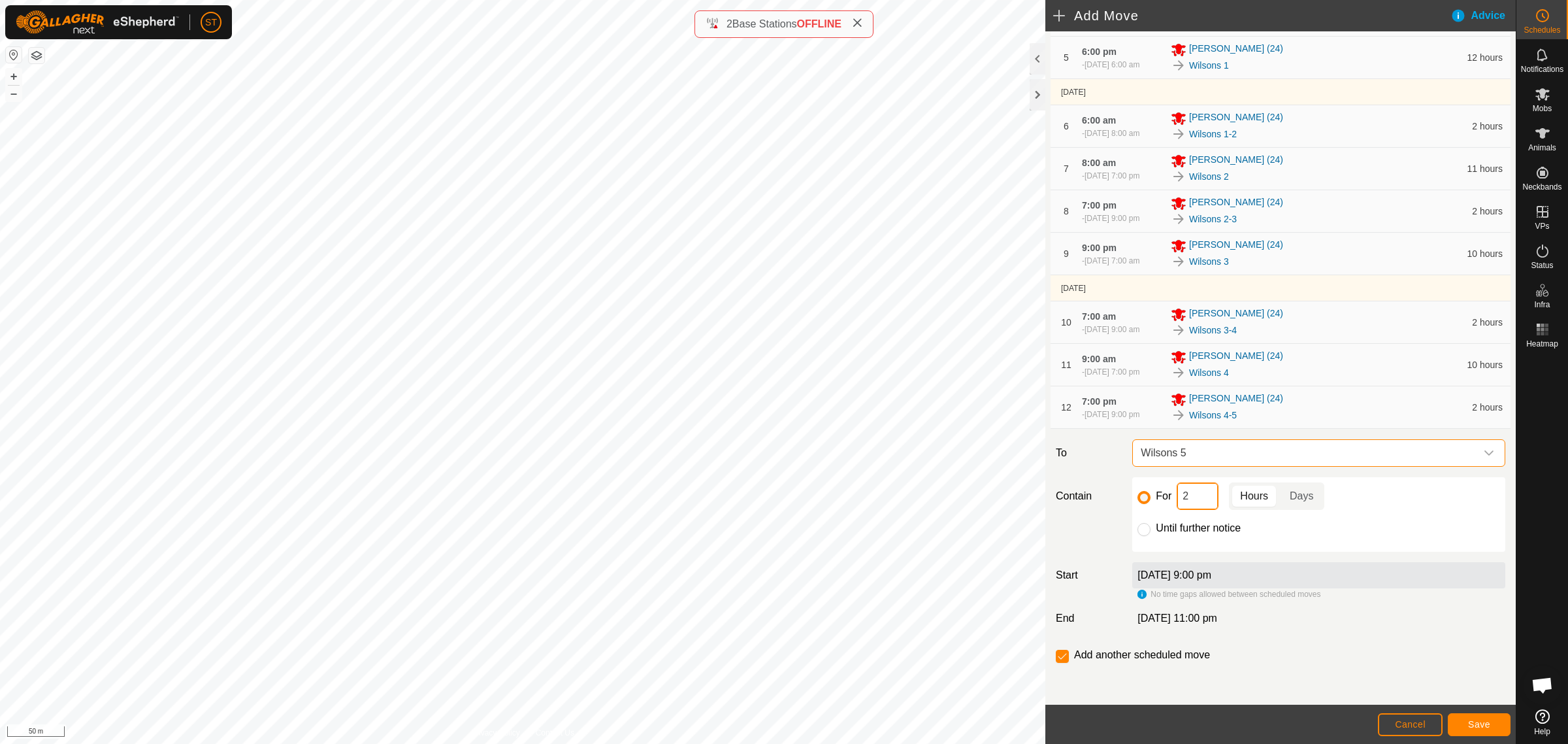
drag, startPoint x: 1190, startPoint y: 494, endPoint x: 1148, endPoint y: 492, distance: 42.0
click at [1148, 492] on div "For 2 Hours Days" at bounding box center [1319, 496] width 363 height 27
type input "10"
click at [1468, 726] on span "Save" at bounding box center [1479, 724] width 23 height 11
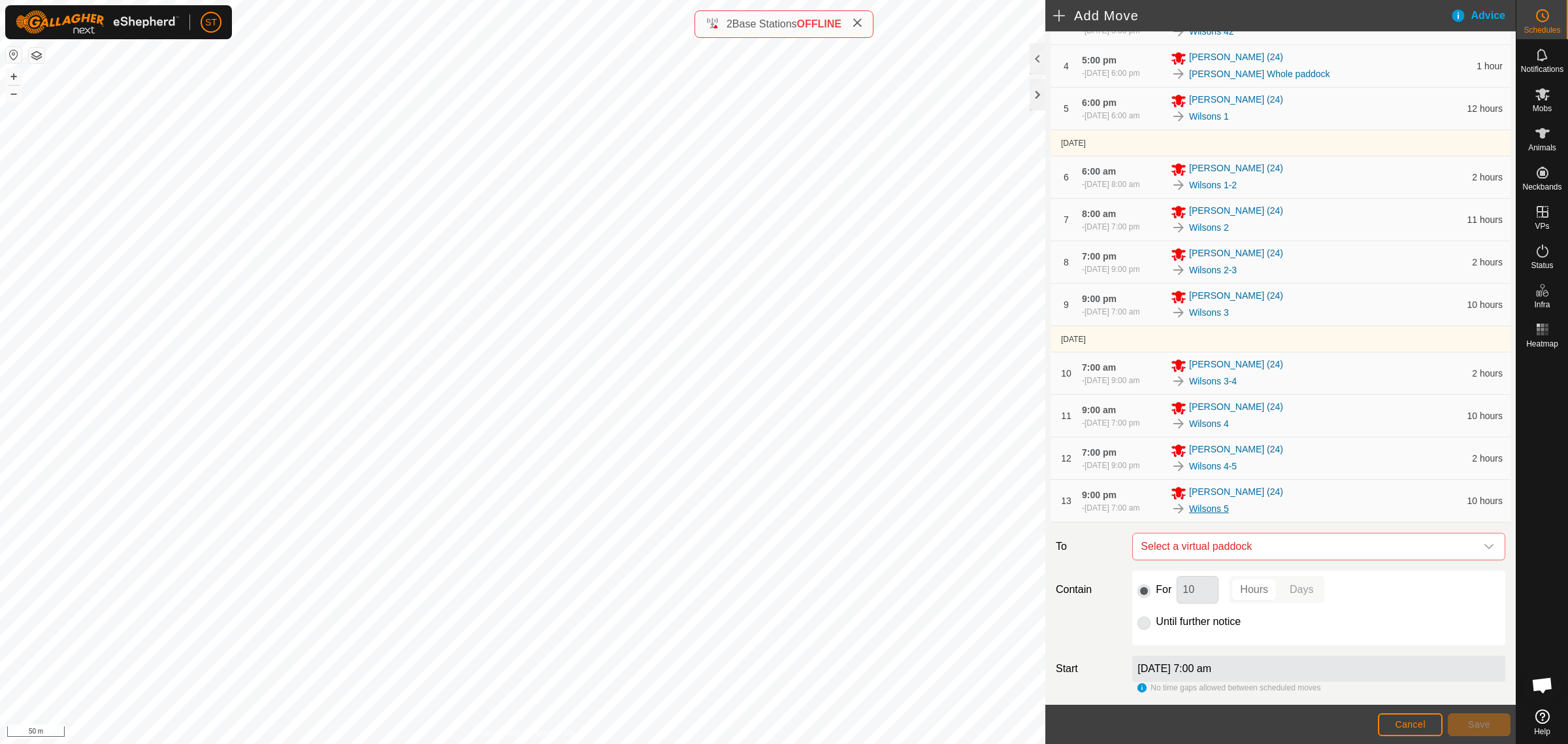
scroll to position [369, 0]
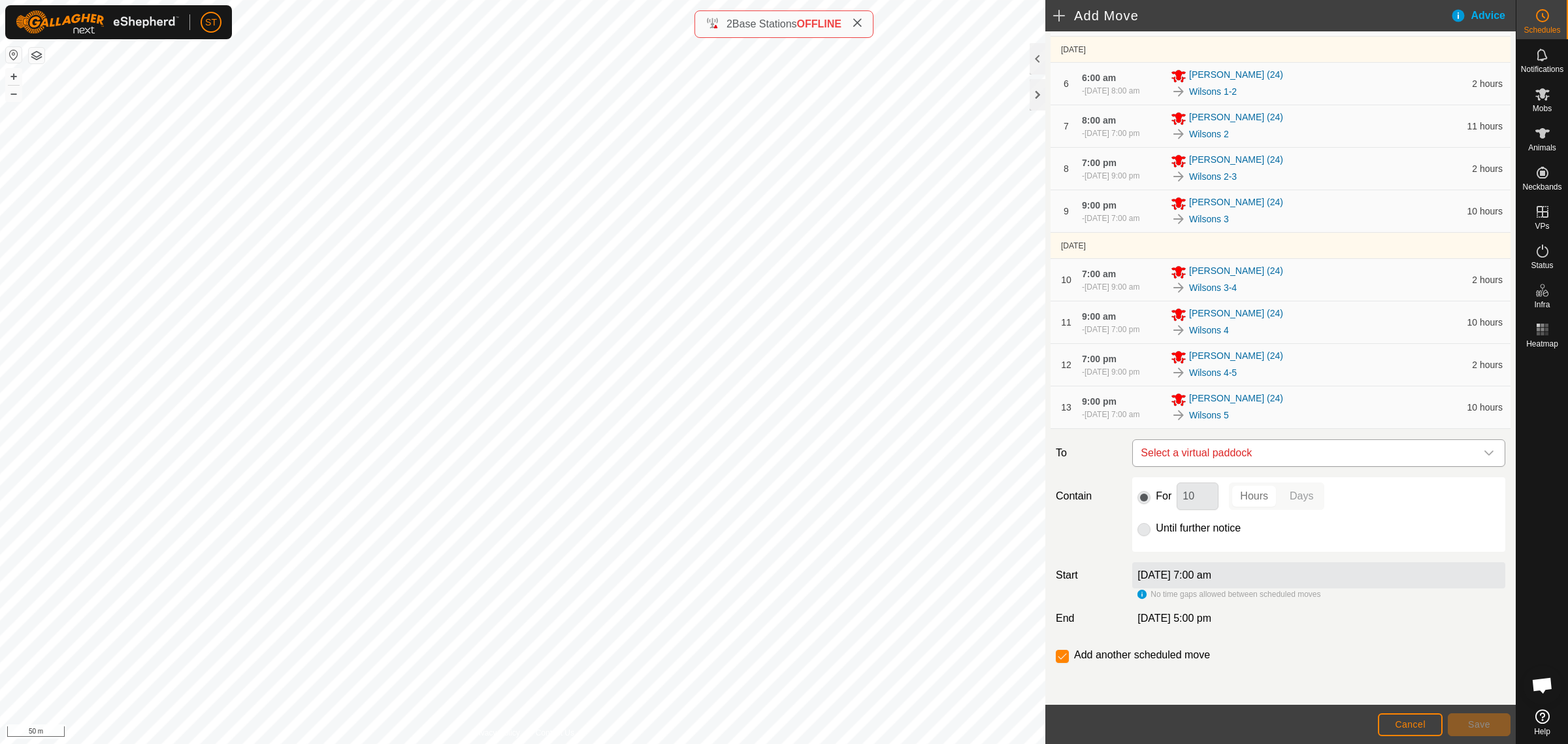
click at [1255, 447] on span "Select a virtual paddock" at bounding box center [1305, 452] width 340 height 26
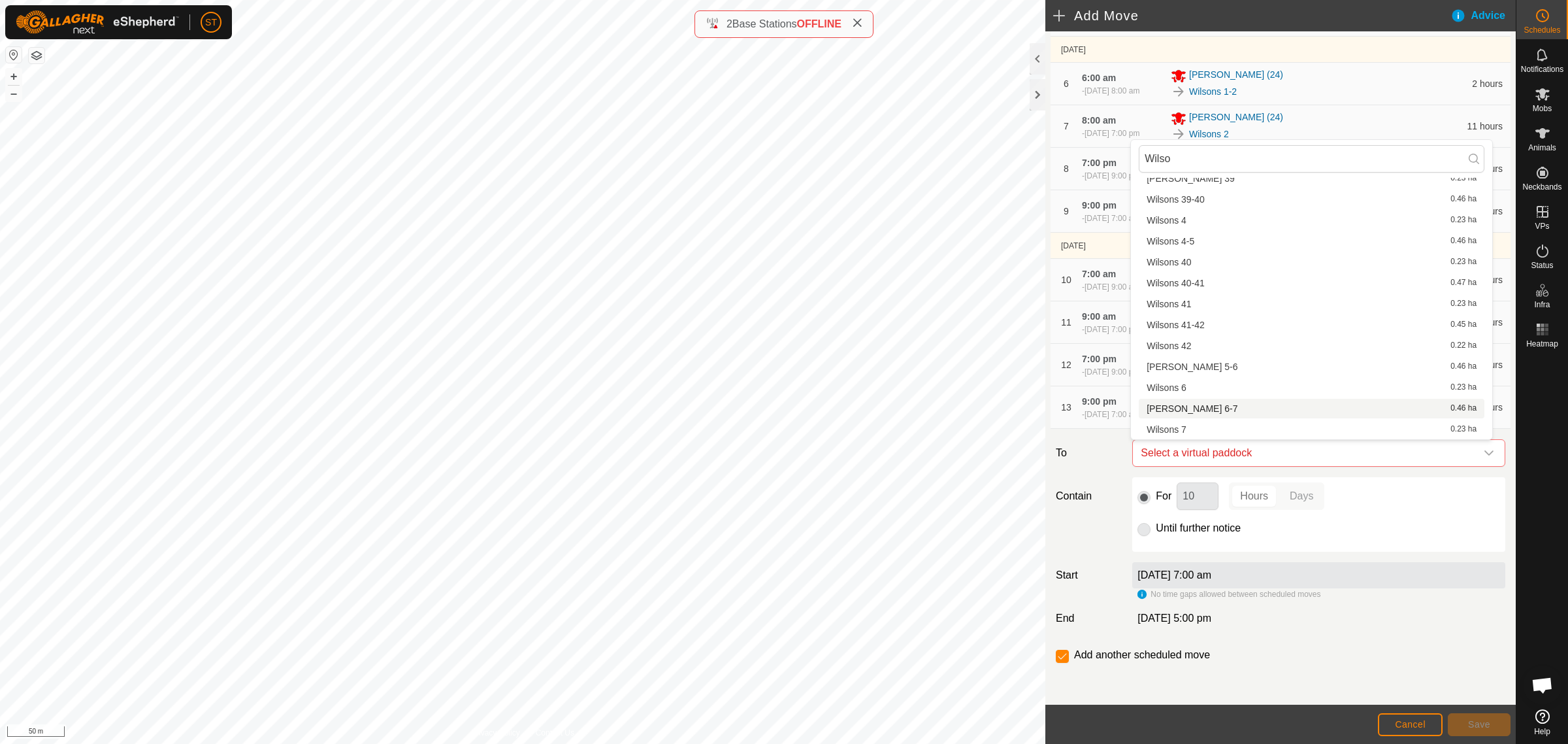
scroll to position [1501, 0]
type input "Wilso"
click at [1188, 242] on li "Wilsons 5-6 0.46 ha" at bounding box center [1312, 243] width 346 height 20
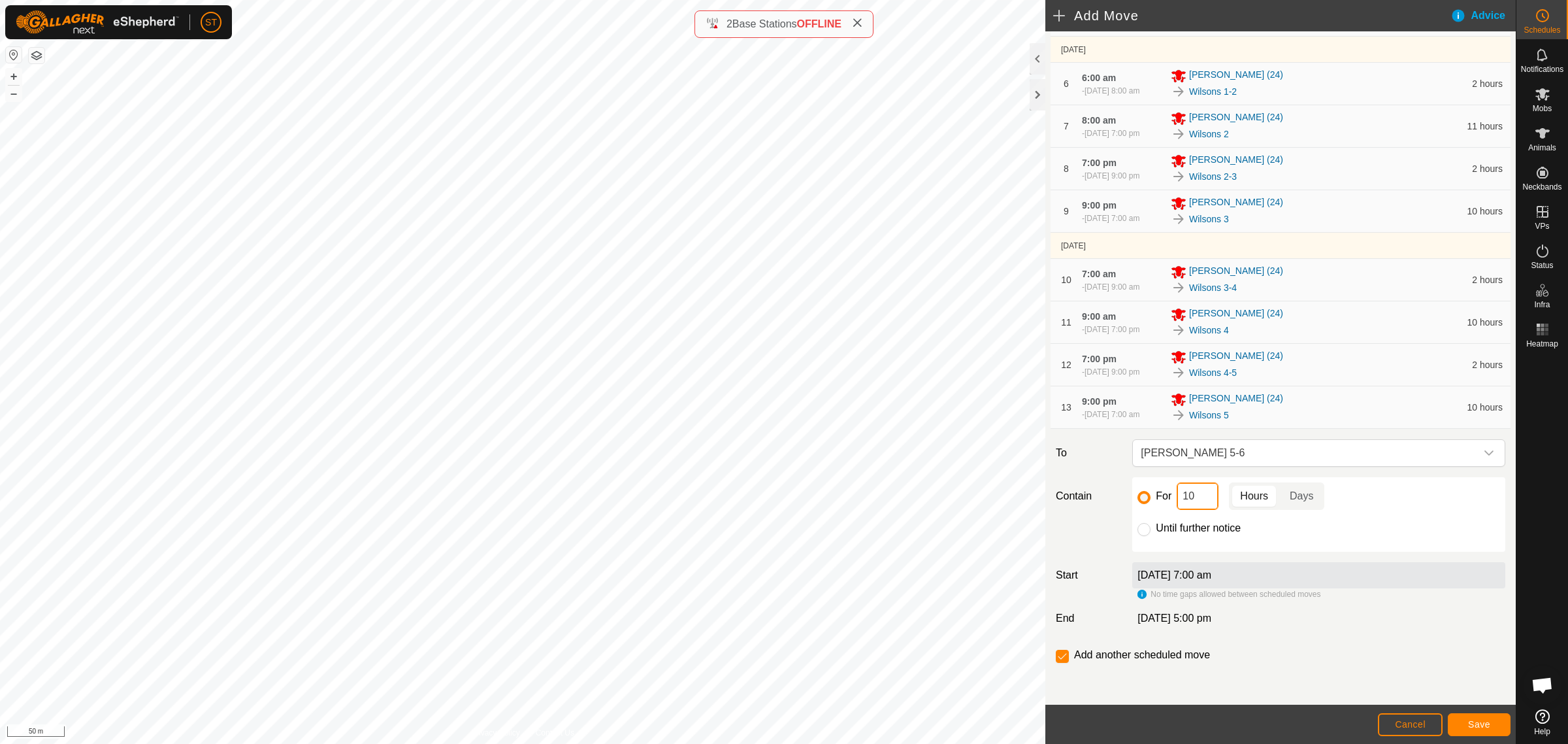
drag, startPoint x: 1158, startPoint y: 495, endPoint x: 1135, endPoint y: 477, distance: 29.2
click at [1145, 494] on div "For 10 Hours Days" at bounding box center [1319, 496] width 363 height 27
type input "2"
click at [1468, 723] on span "Save" at bounding box center [1479, 724] width 23 height 11
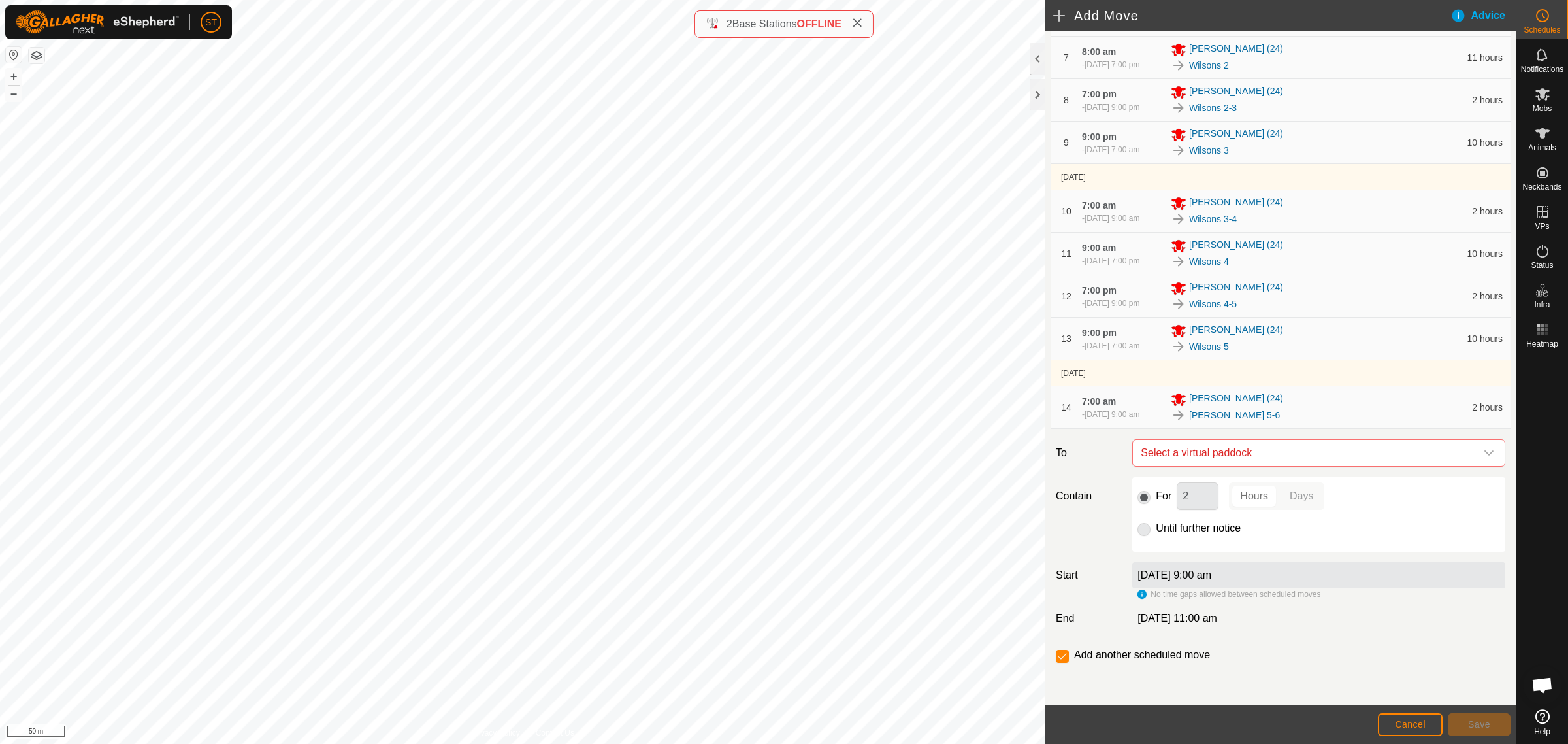
scroll to position [438, 0]
click at [1263, 457] on span "Select a virtual paddock" at bounding box center [1305, 452] width 340 height 26
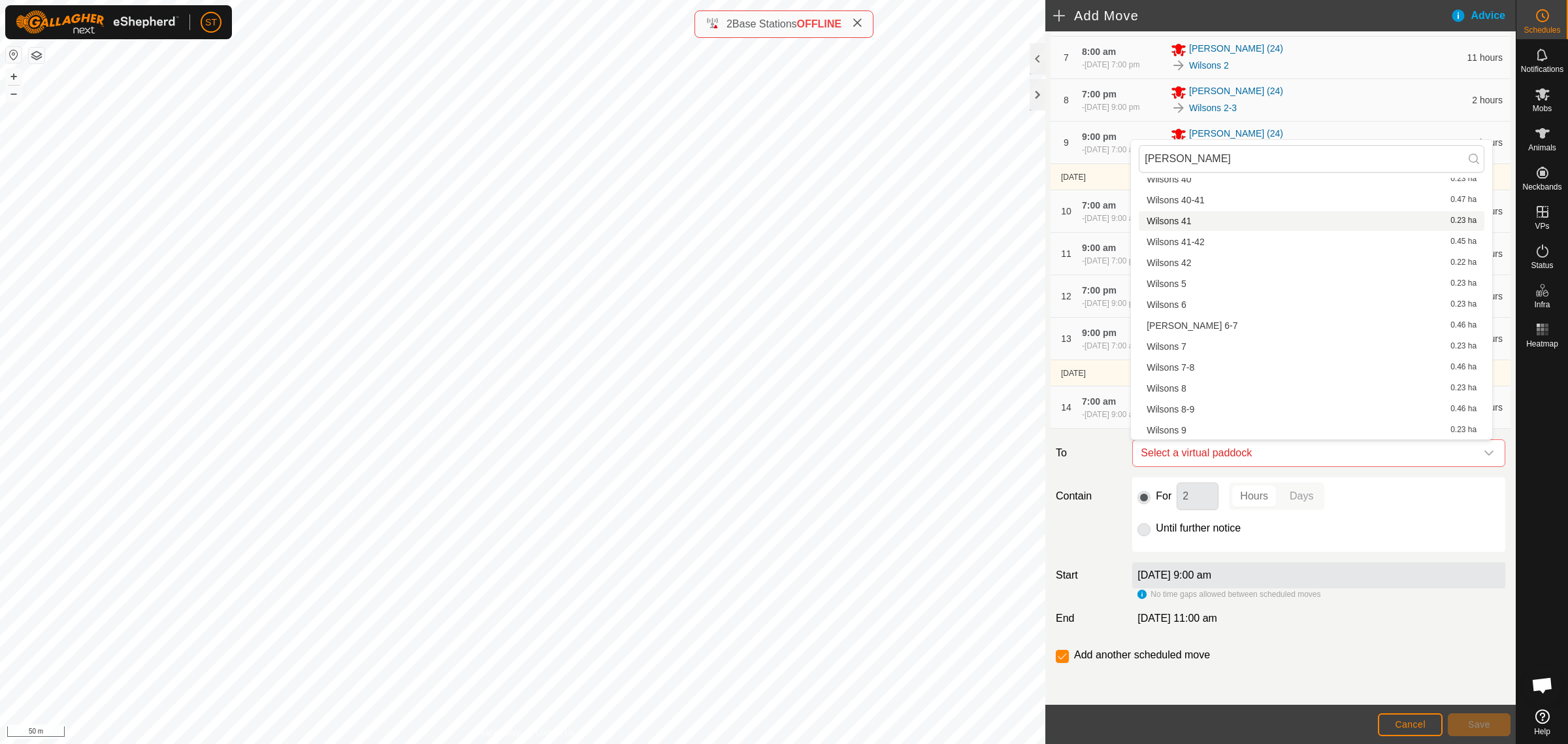
scroll to position [1470, 0]
type input "wilson"
click at [1169, 295] on li "Wilsons 6 0.23 ha" at bounding box center [1312, 294] width 346 height 20
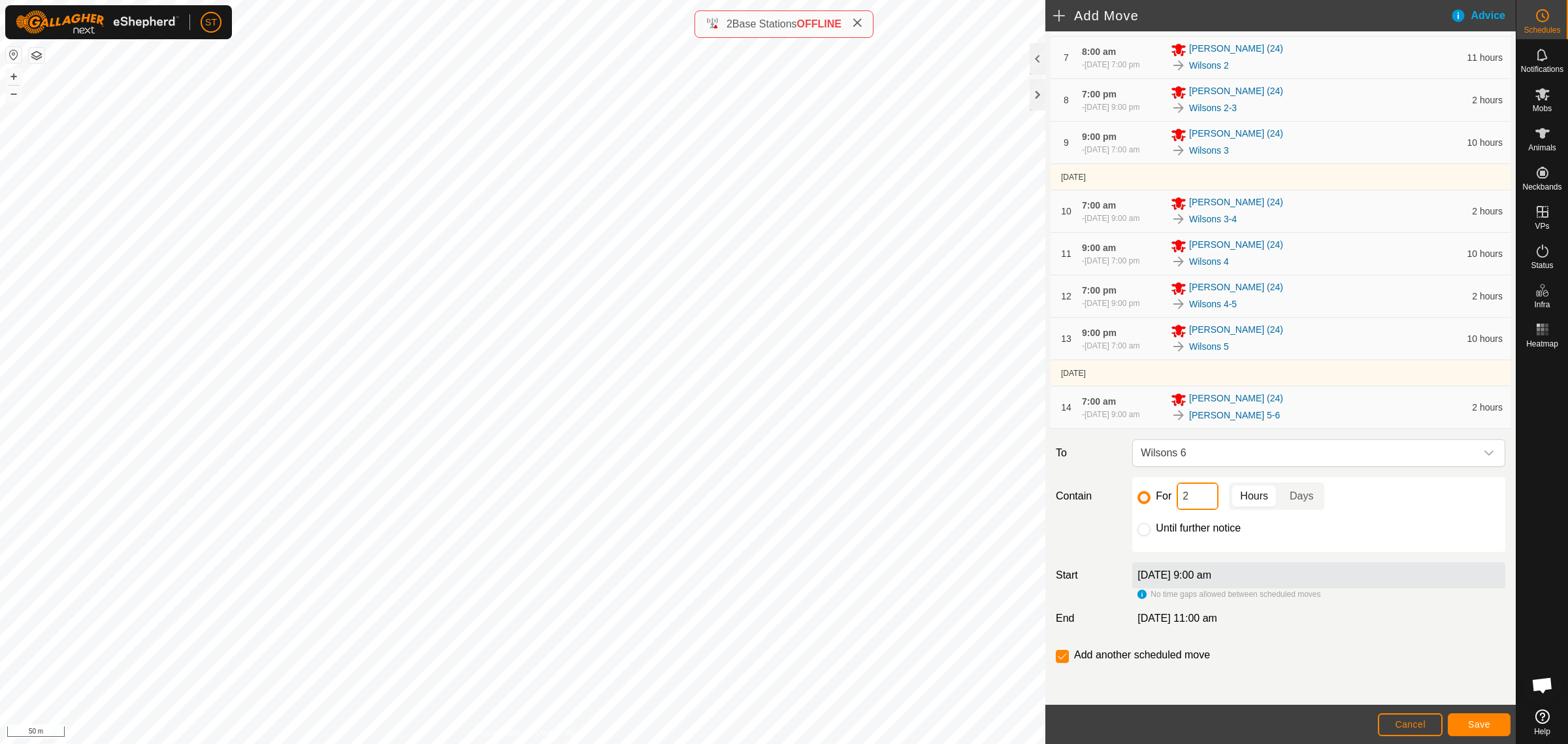
drag, startPoint x: 1169, startPoint y: 494, endPoint x: 1150, endPoint y: 492, distance: 19.1
click at [1150, 492] on div "For 2 Hours Days" at bounding box center [1319, 496] width 363 height 27
type input "10"
click at [1472, 719] on button "Save" at bounding box center [1479, 724] width 63 height 23
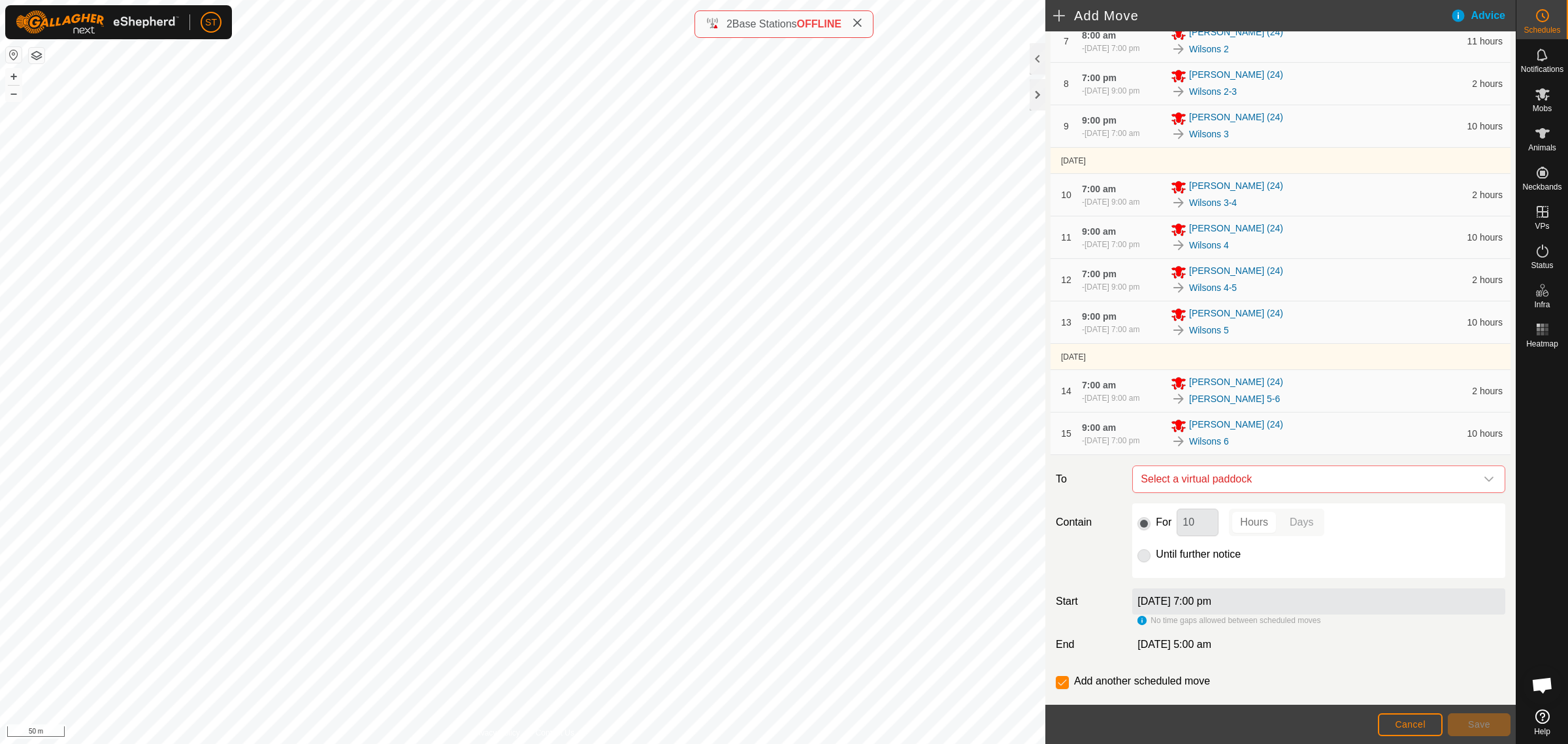
scroll to position [480, 0]
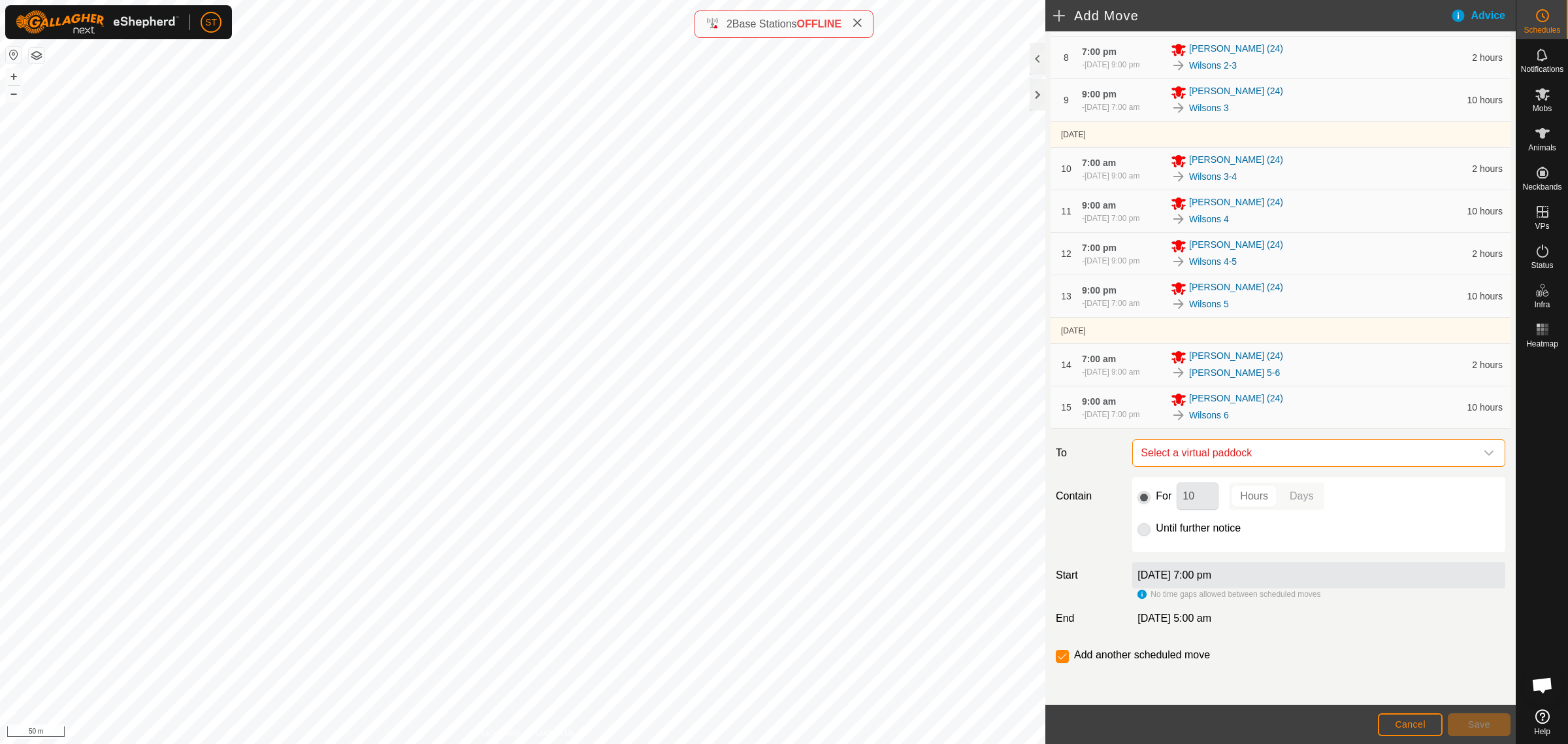
click at [1221, 453] on span "Select a virtual paddock" at bounding box center [1305, 452] width 340 height 26
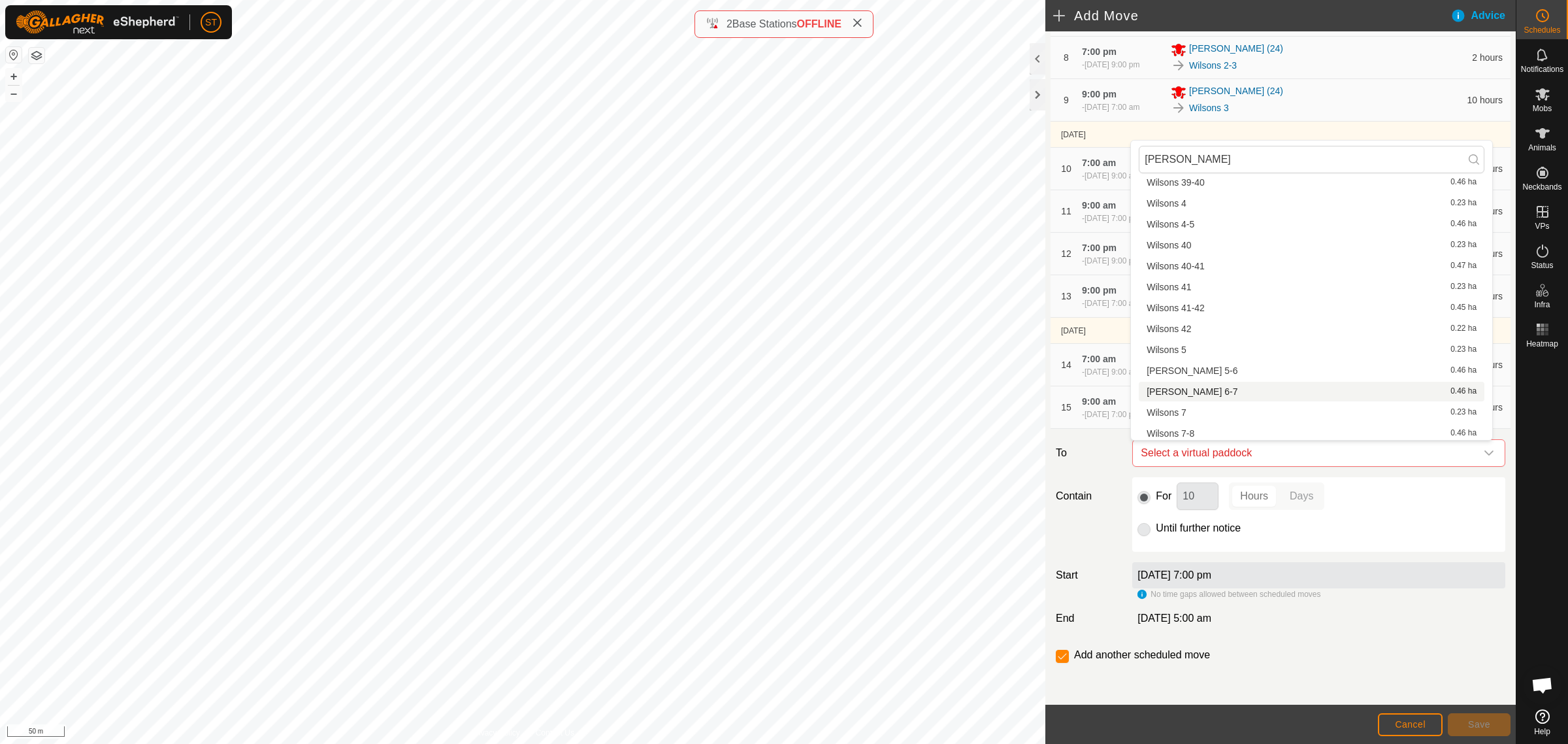
scroll to position [1420, 0]
type input "wilson"
click at [1181, 361] on li "Wilsons 6-7 0.46 ha" at bounding box center [1312, 367] width 346 height 20
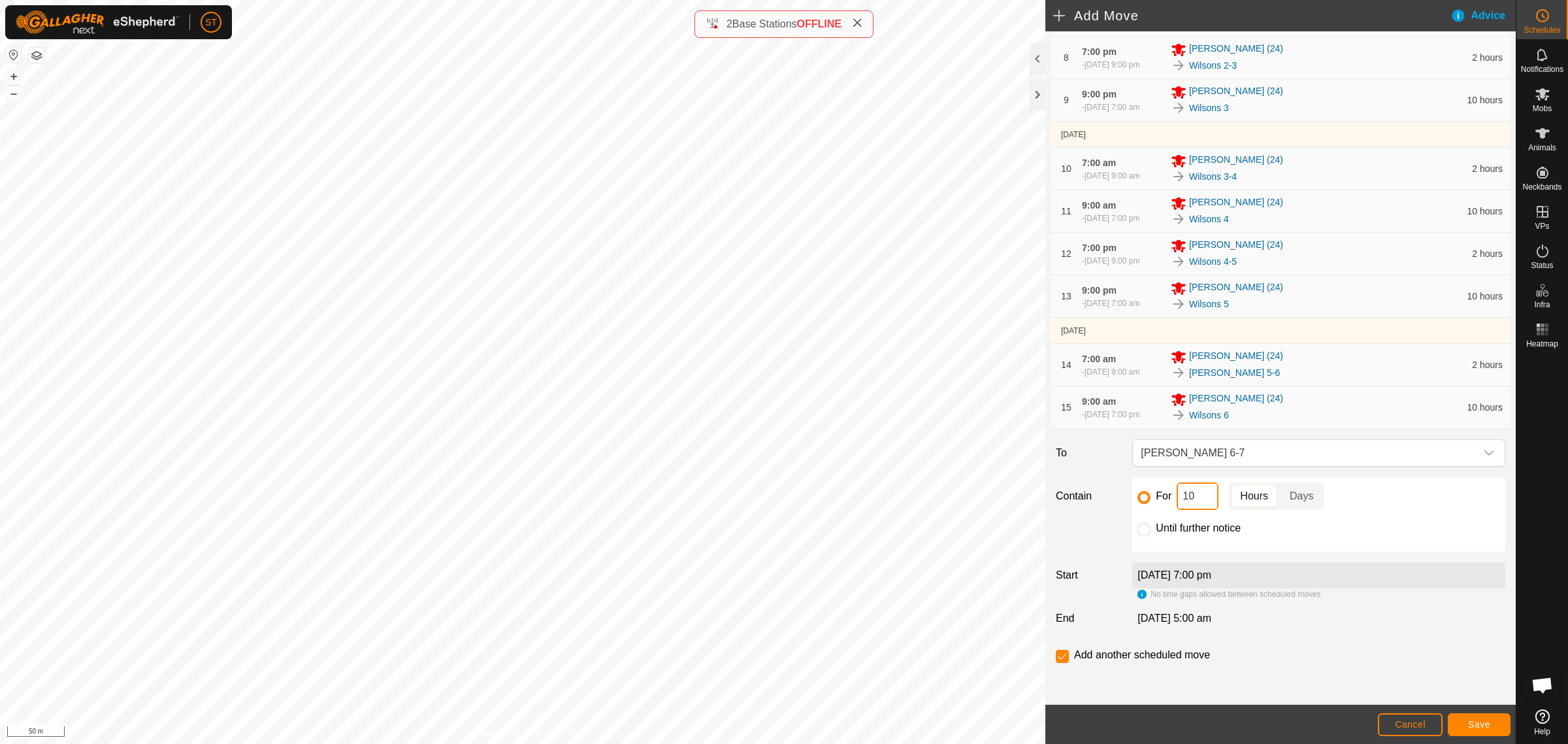
drag, startPoint x: 1186, startPoint y: 497, endPoint x: 1151, endPoint y: 492, distance: 35.4
click at [1160, 498] on div "For 10 Hours Days" at bounding box center [1319, 496] width 363 height 27
type input "2"
click at [1468, 724] on span "Save" at bounding box center [1479, 724] width 23 height 11
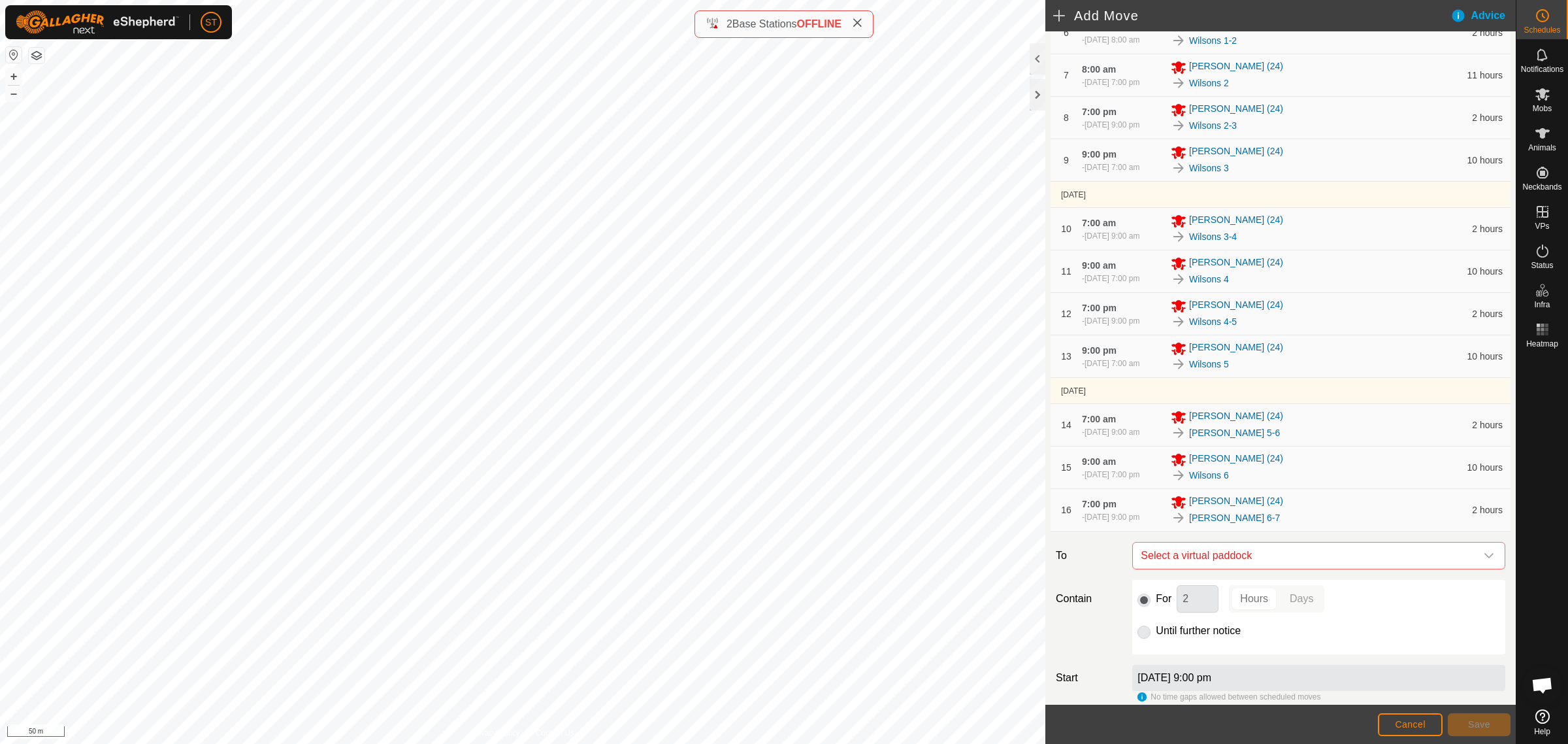
scroll to position [523, 0]
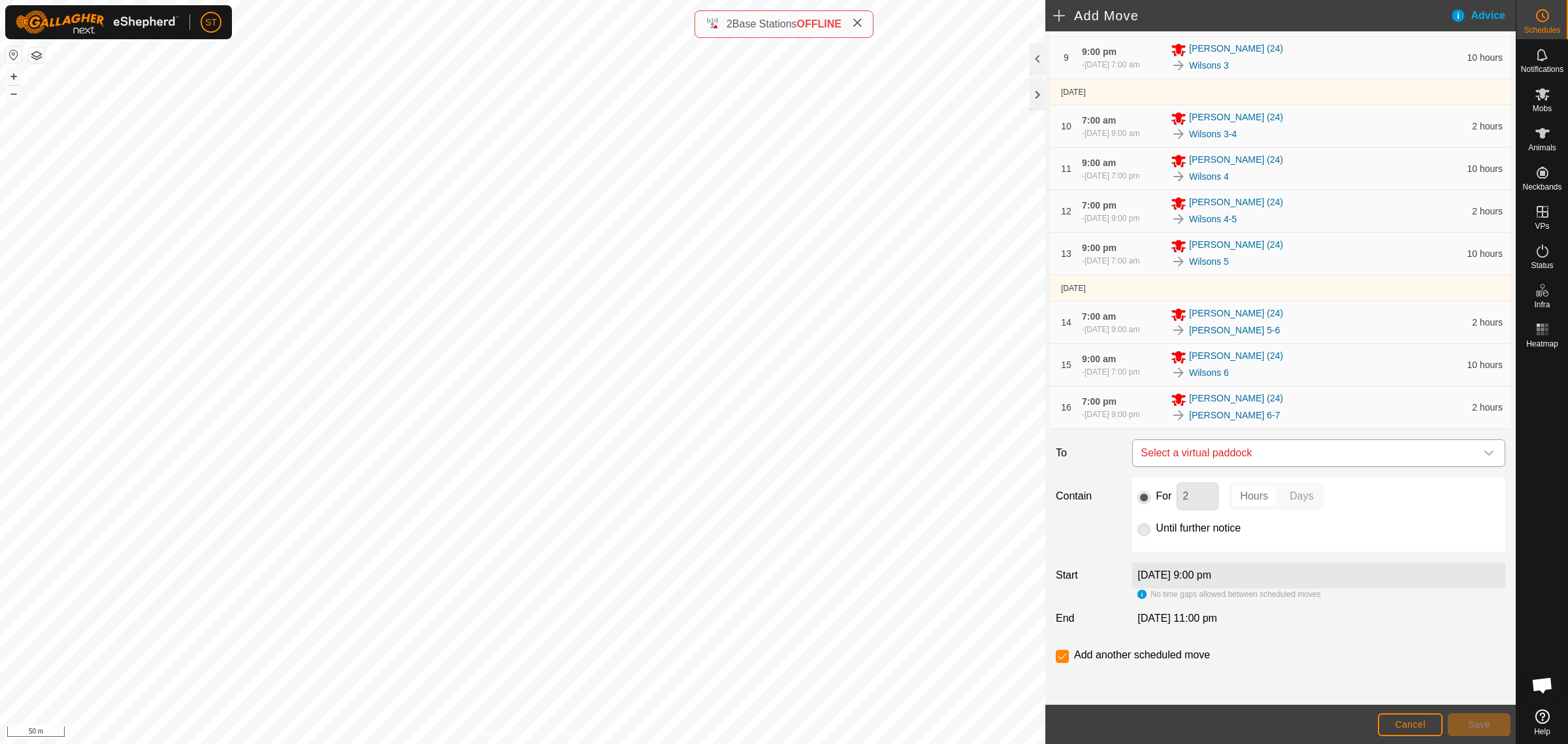
click at [1259, 452] on span "Select a virtual paddock" at bounding box center [1305, 452] width 340 height 26
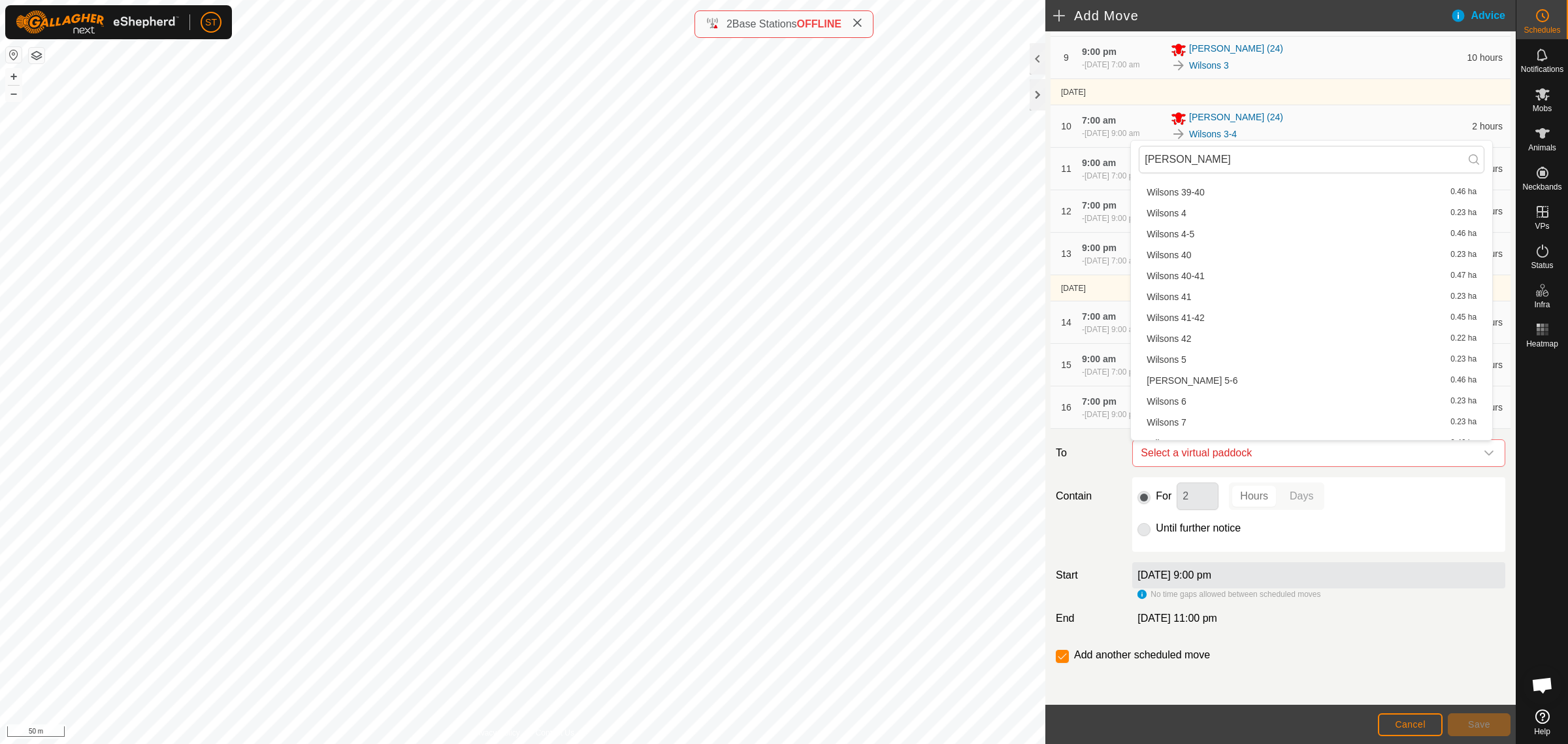
scroll to position [1389, 0]
type input "Wilson"
click at [1210, 420] on li "Wilsons 7 0.23 ha" at bounding box center [1312, 419] width 346 height 20
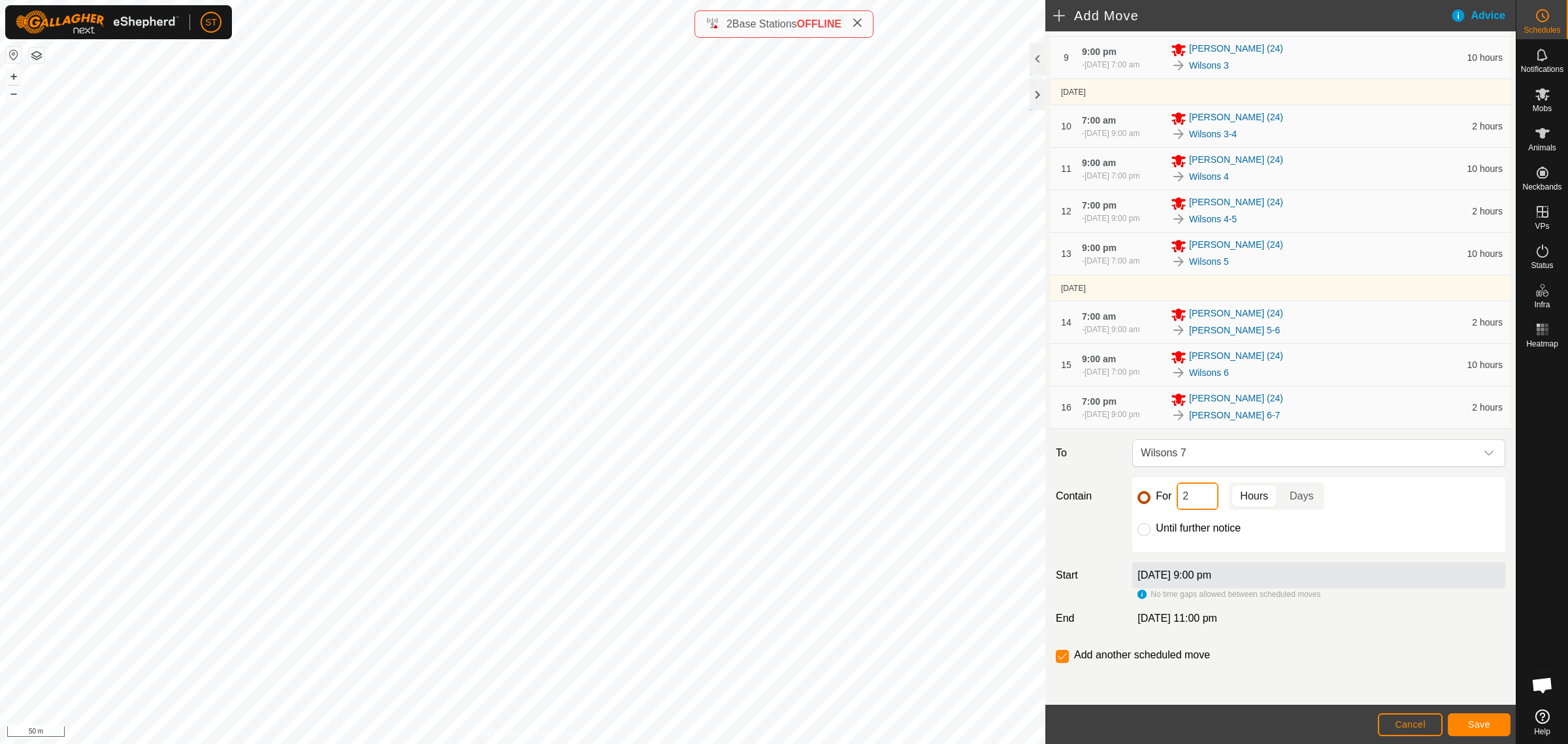
drag, startPoint x: 1196, startPoint y: 504, endPoint x: 1147, endPoint y: 497, distance: 49.5
click at [1147, 497] on div "For 2 Hours Days" at bounding box center [1319, 496] width 363 height 27
type input "10"
click at [1474, 724] on span "Save" at bounding box center [1479, 724] width 23 height 11
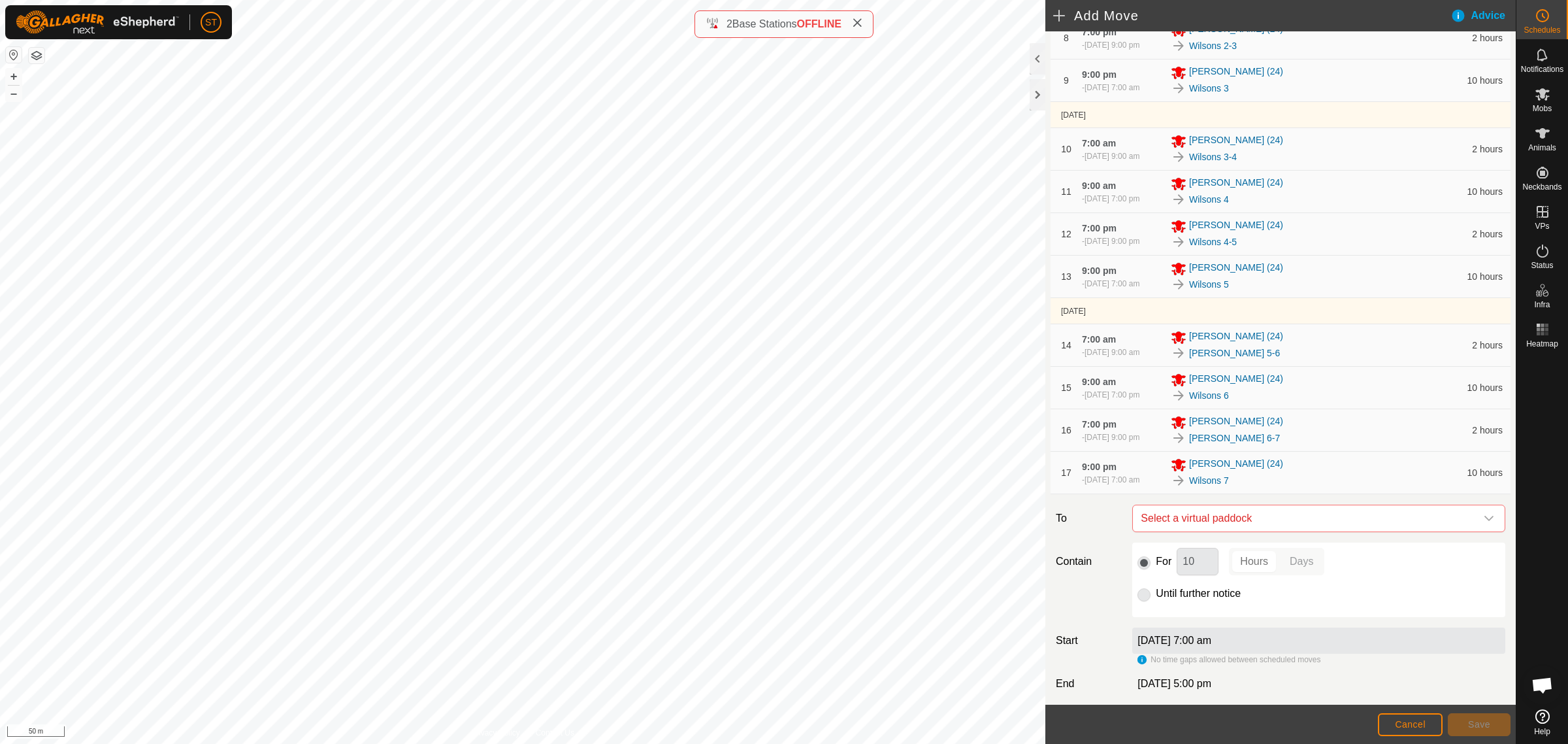
scroll to position [565, 0]
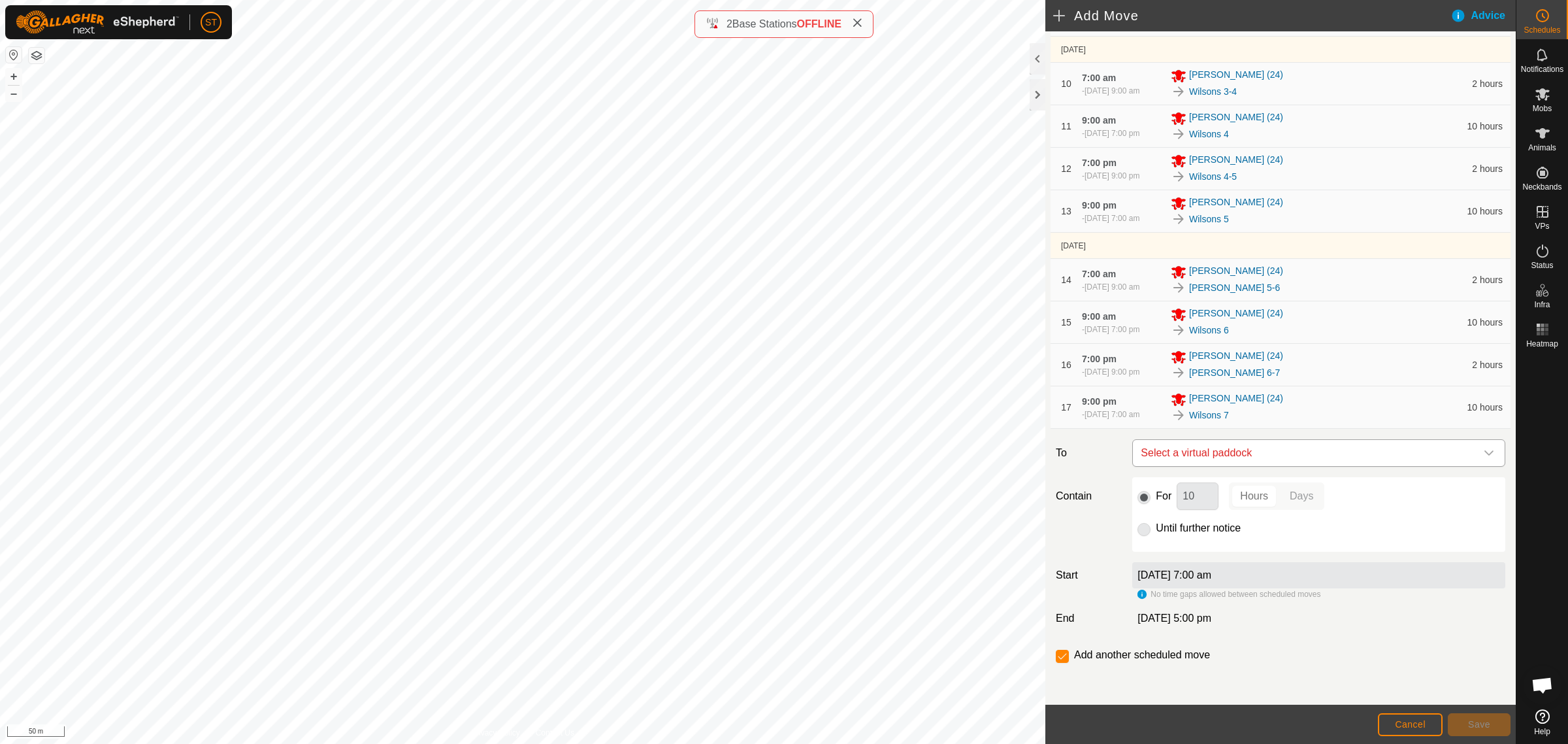
click at [1262, 456] on span "Select a virtual paddock" at bounding box center [1305, 452] width 340 height 26
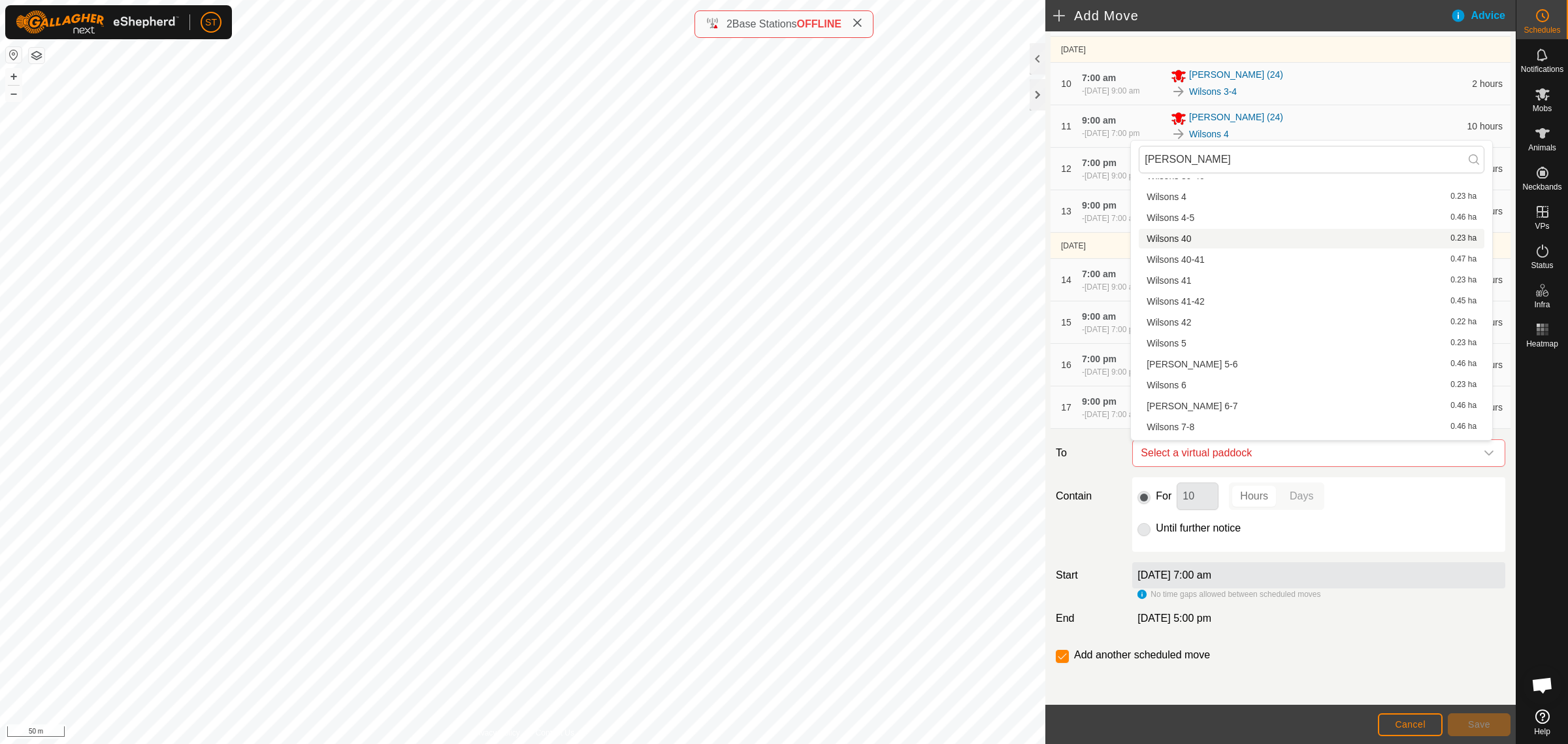
scroll to position [1501, 0]
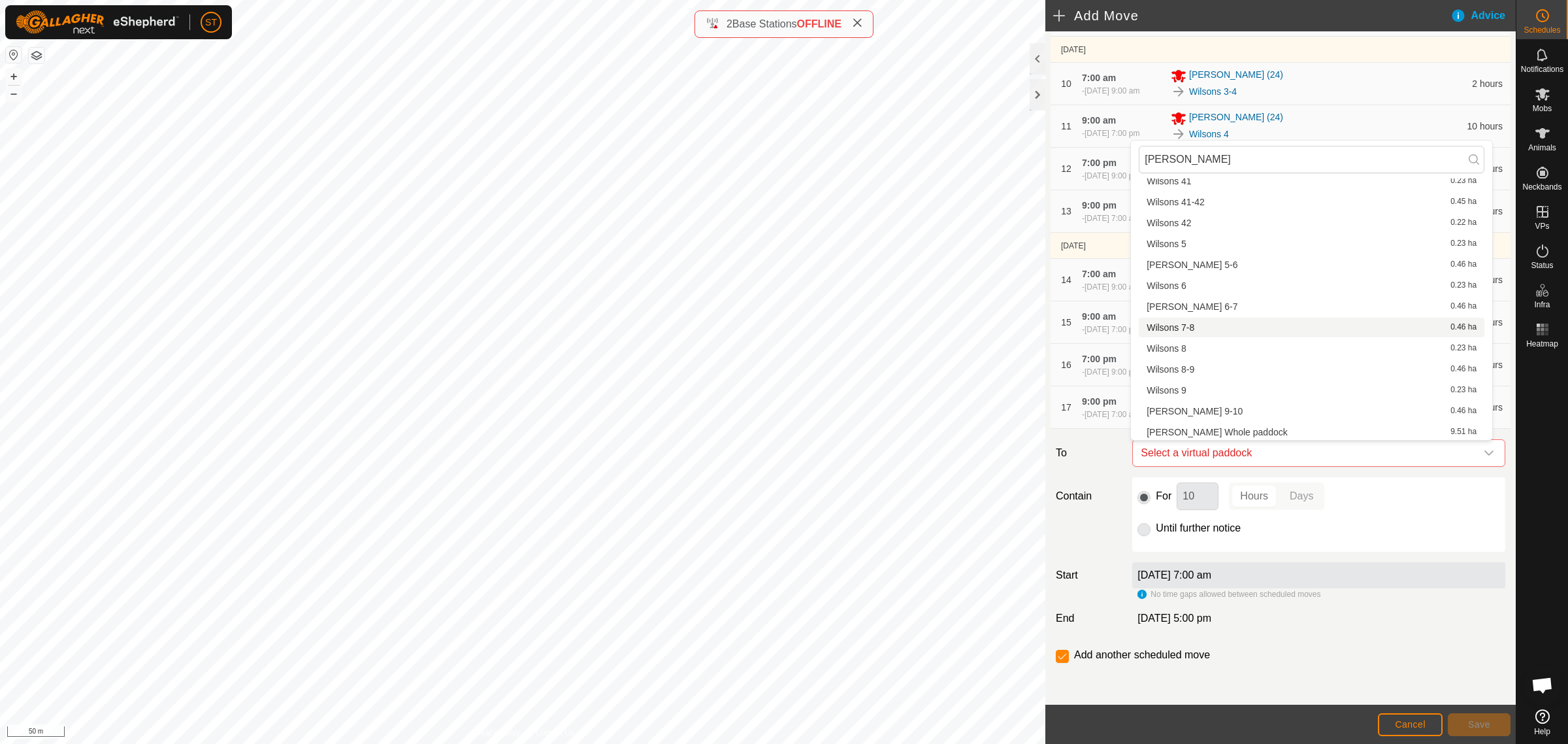
type input "wilson"
click at [1189, 324] on li "Wilsons 7-8 0.46 ha" at bounding box center [1312, 328] width 346 height 20
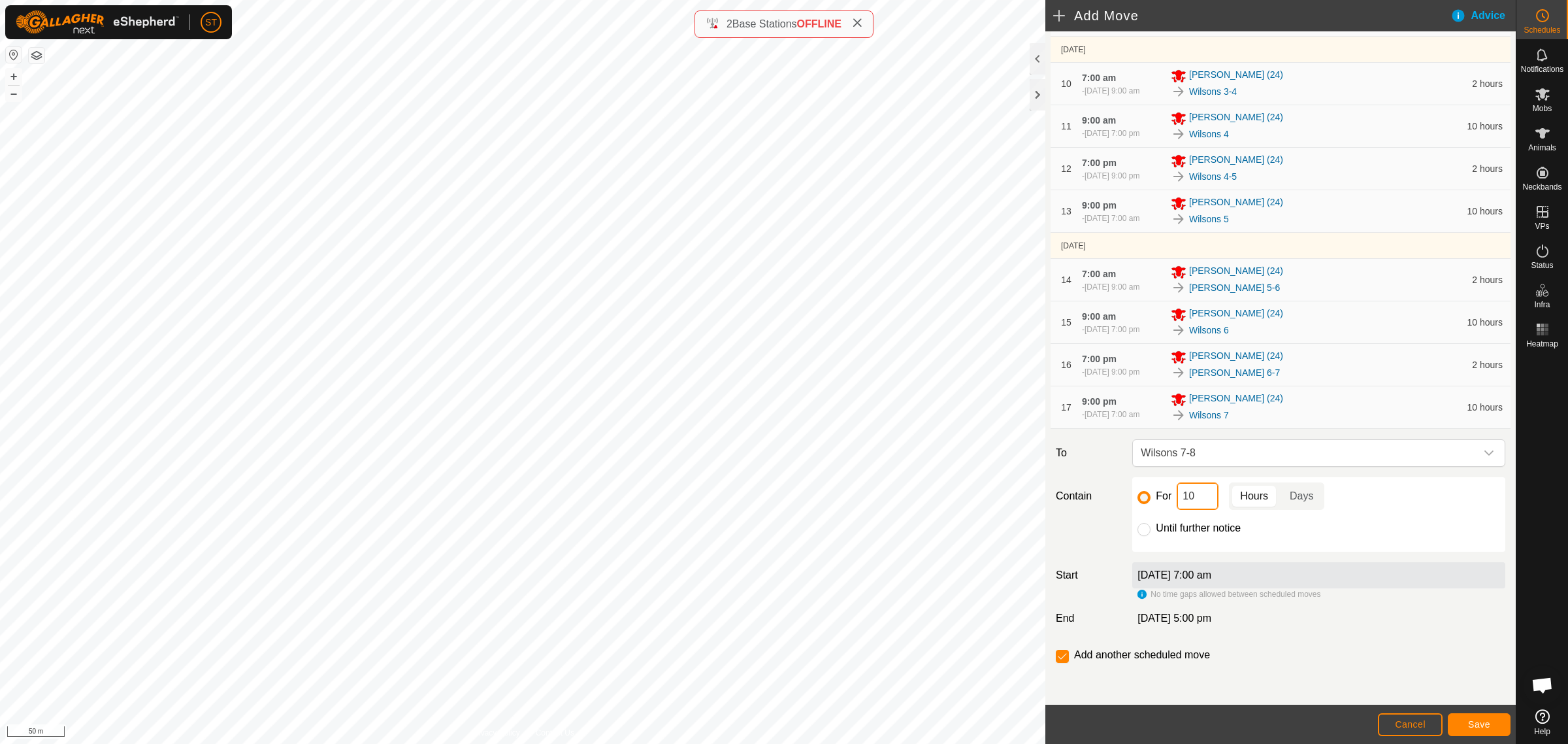
drag, startPoint x: 1194, startPoint y: 501, endPoint x: 1169, endPoint y: 502, distance: 25.0
click at [1169, 502] on div "For 10 Hours Days" at bounding box center [1319, 496] width 363 height 27
type input "2"
click at [1472, 726] on span "Save" at bounding box center [1479, 724] width 23 height 11
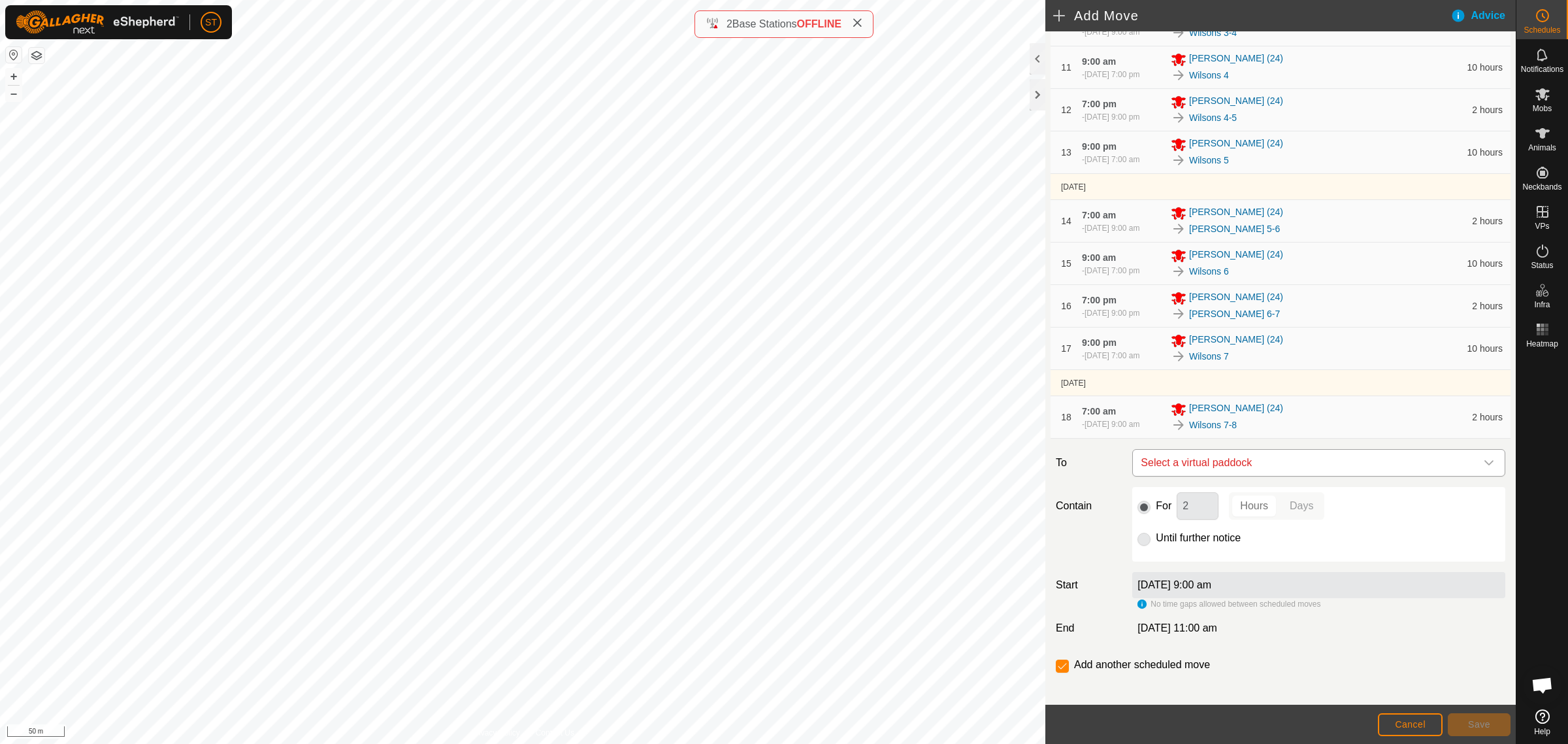
scroll to position [635, 0]
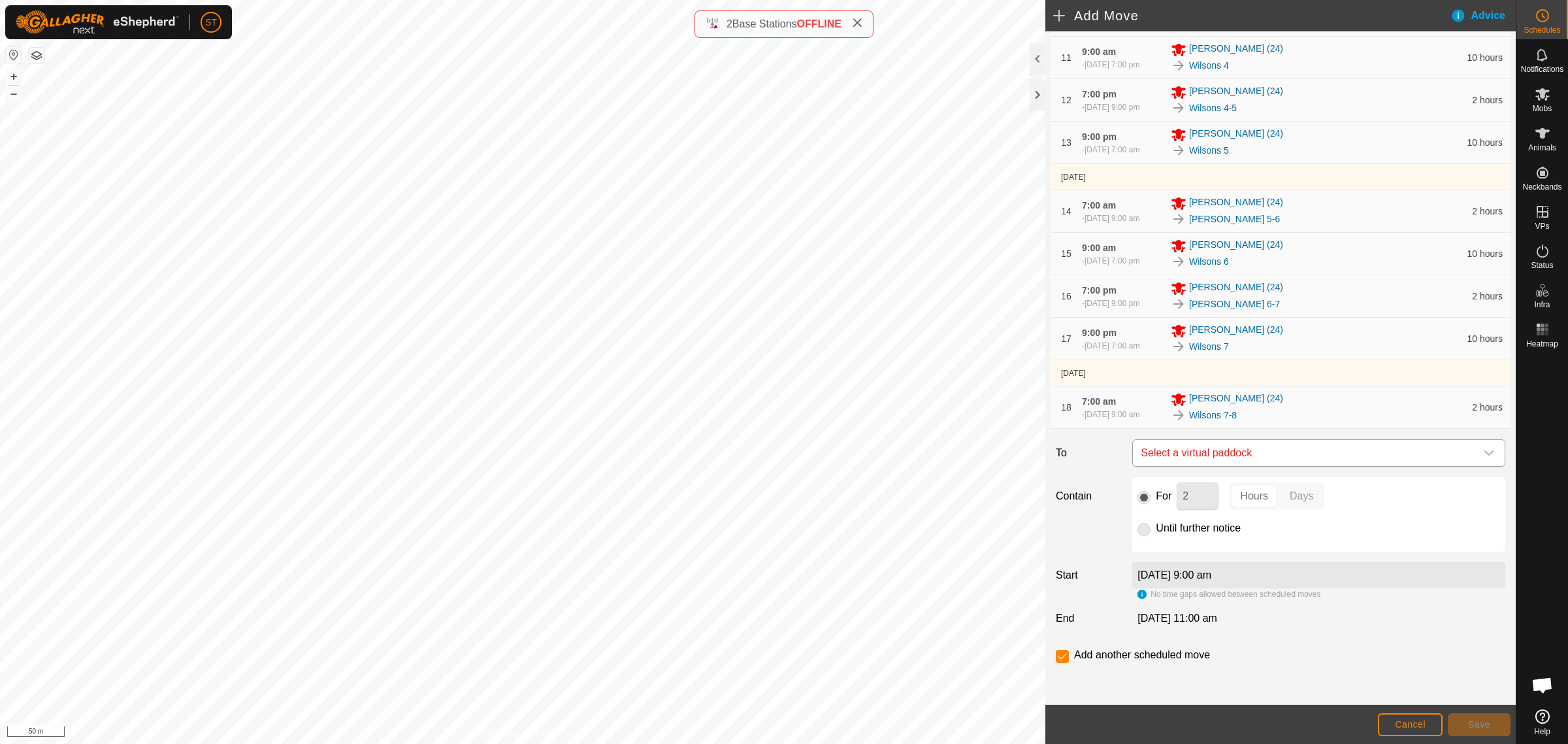
click at [1281, 449] on span "Select a virtual paddock" at bounding box center [1305, 452] width 340 height 26
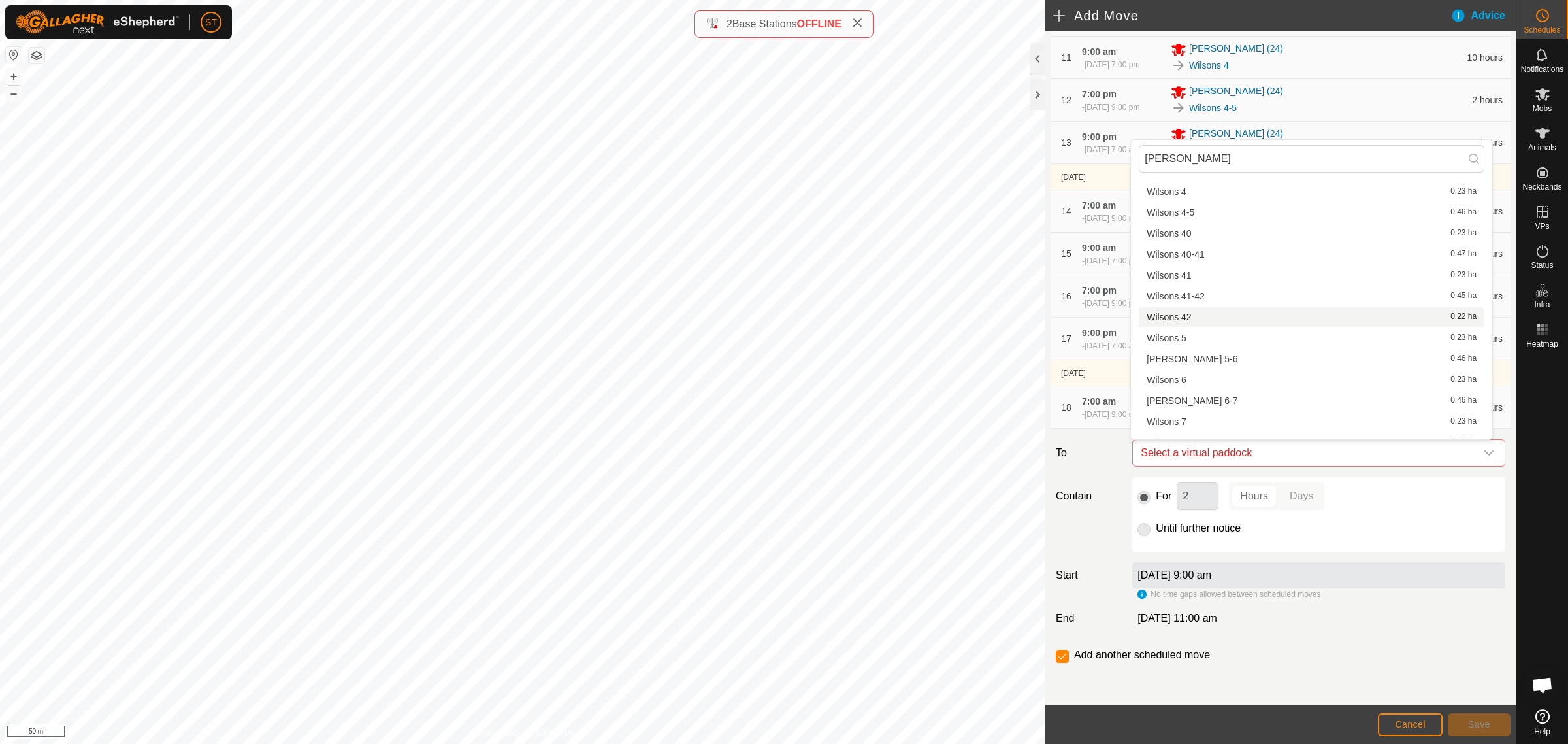
scroll to position [1501, 0]
type input "Wilson"
click at [1186, 345] on li "Wilsons 8 0.23 ha" at bounding box center [1312, 348] width 346 height 20
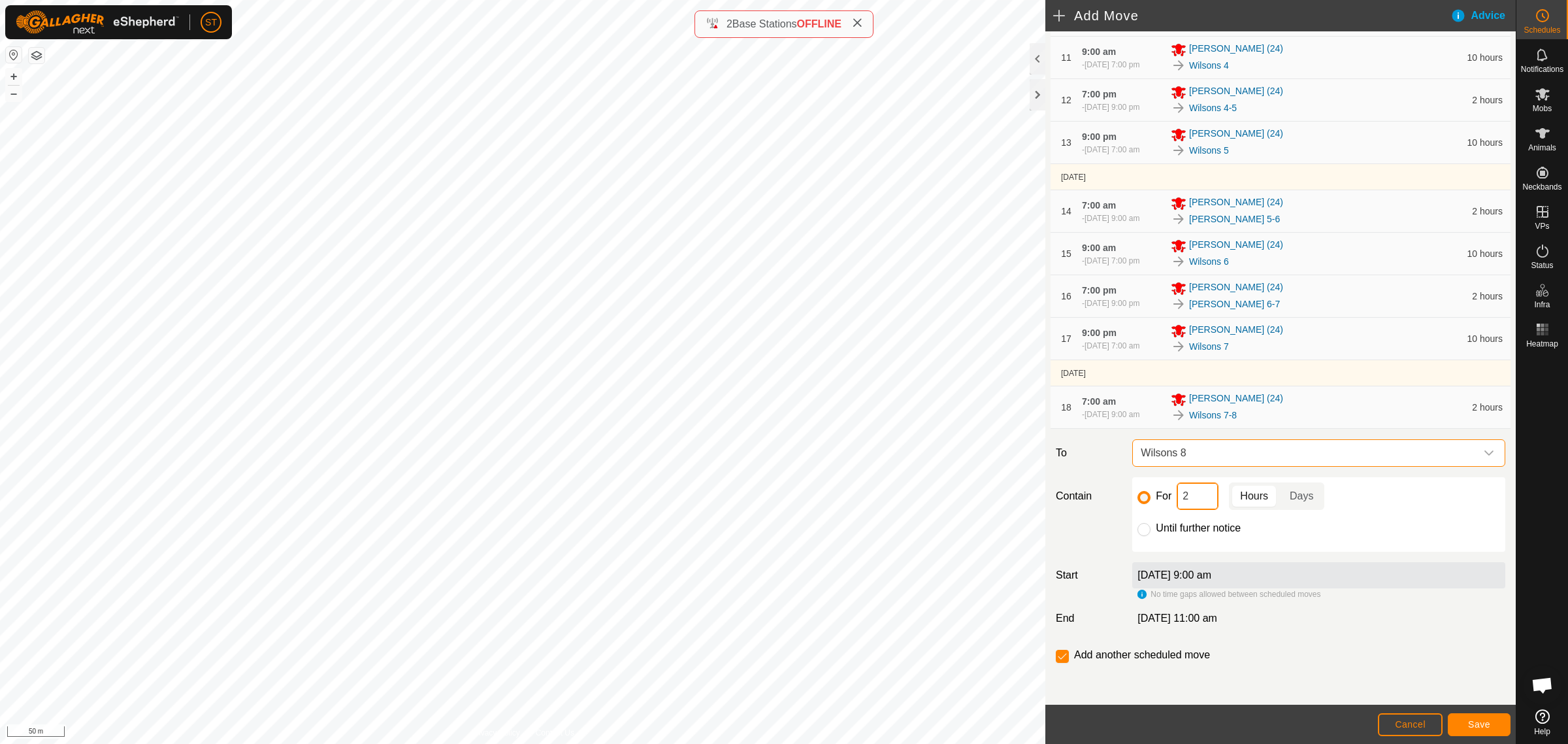
drag, startPoint x: 1189, startPoint y: 493, endPoint x: 1174, endPoint y: 495, distance: 15.1
click at [1174, 495] on div "For 2 Hours Days" at bounding box center [1319, 496] width 363 height 27
type input "10"
click at [1479, 723] on span "Save" at bounding box center [1479, 724] width 23 height 11
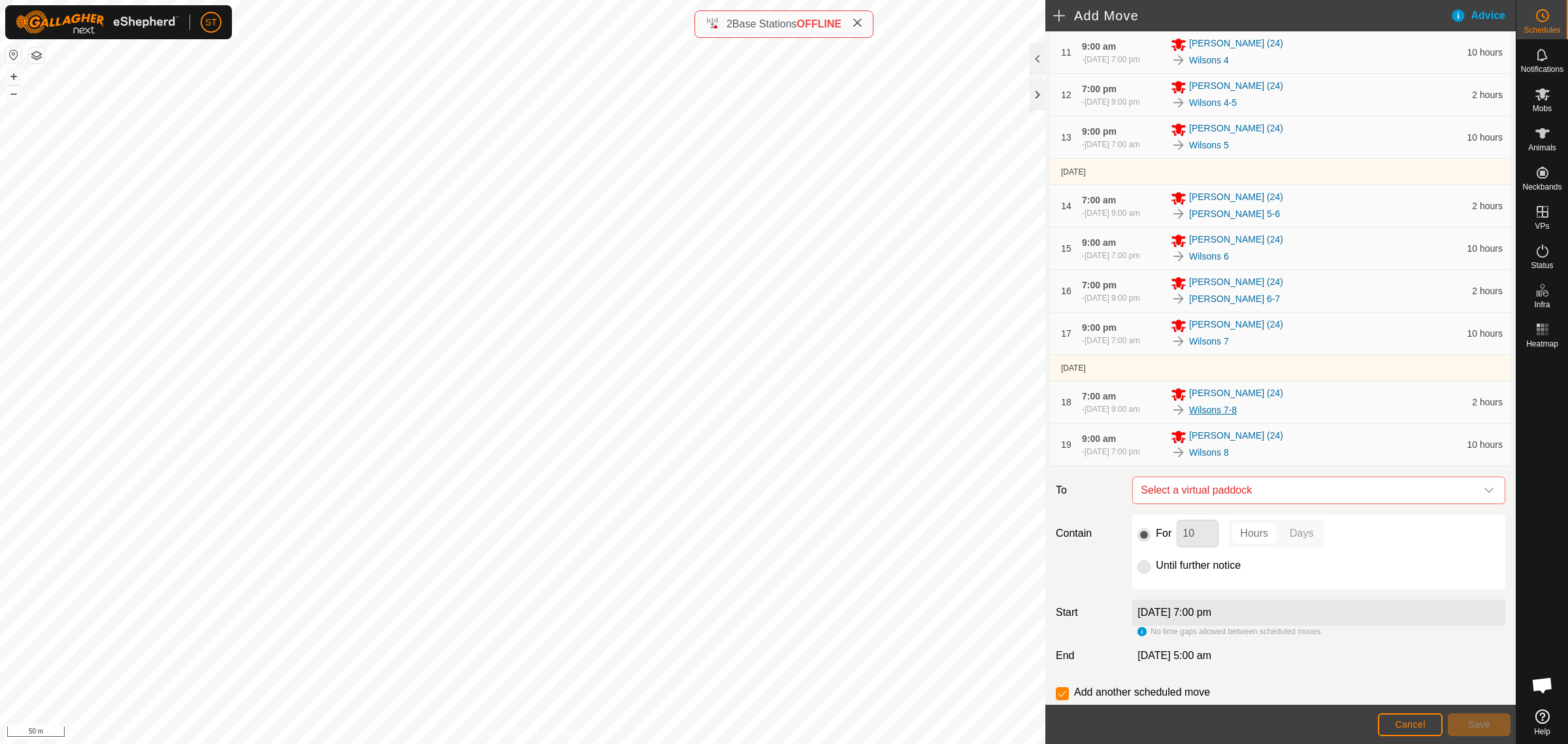
scroll to position [677, 0]
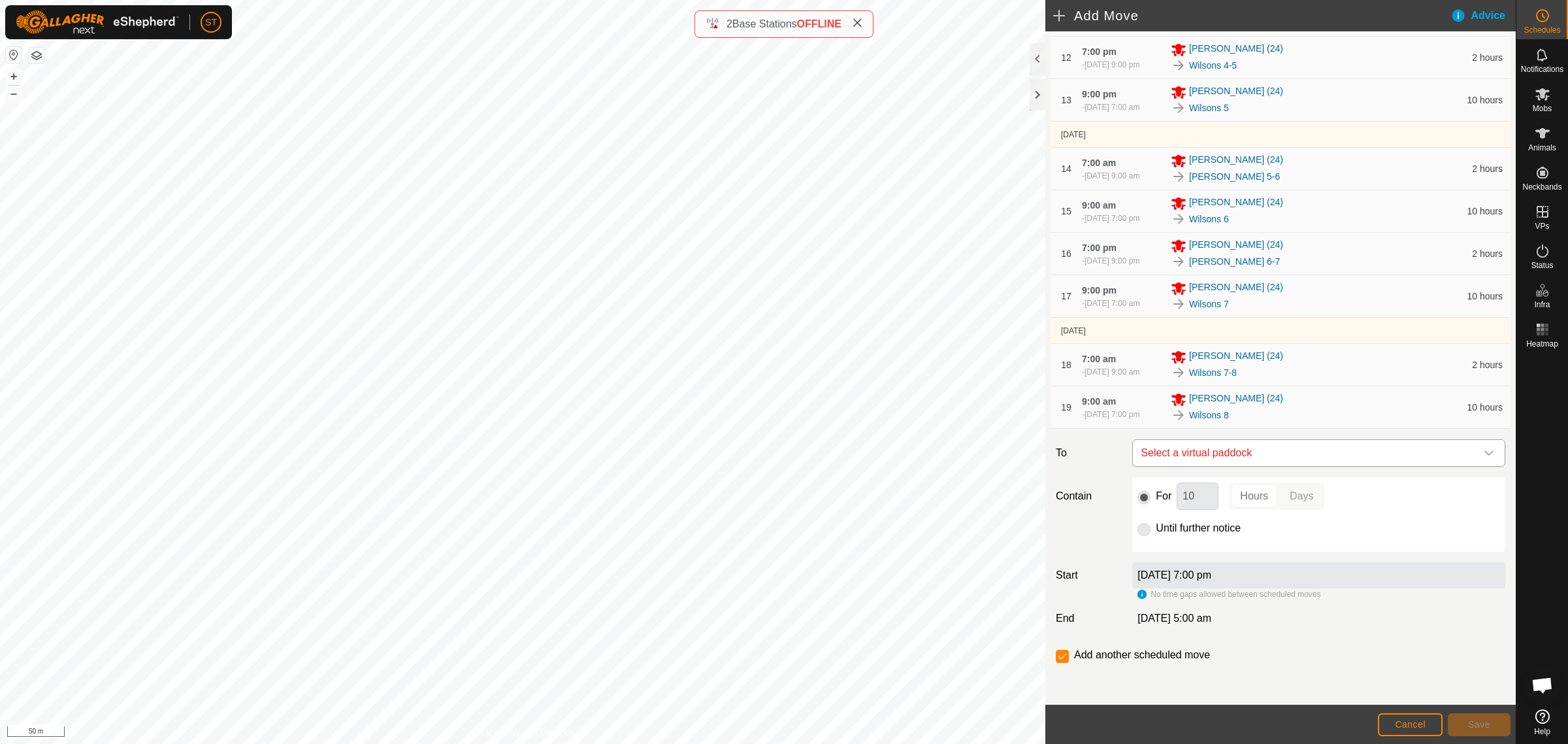
click at [1271, 454] on span "Select a virtual paddock" at bounding box center [1305, 452] width 340 height 26
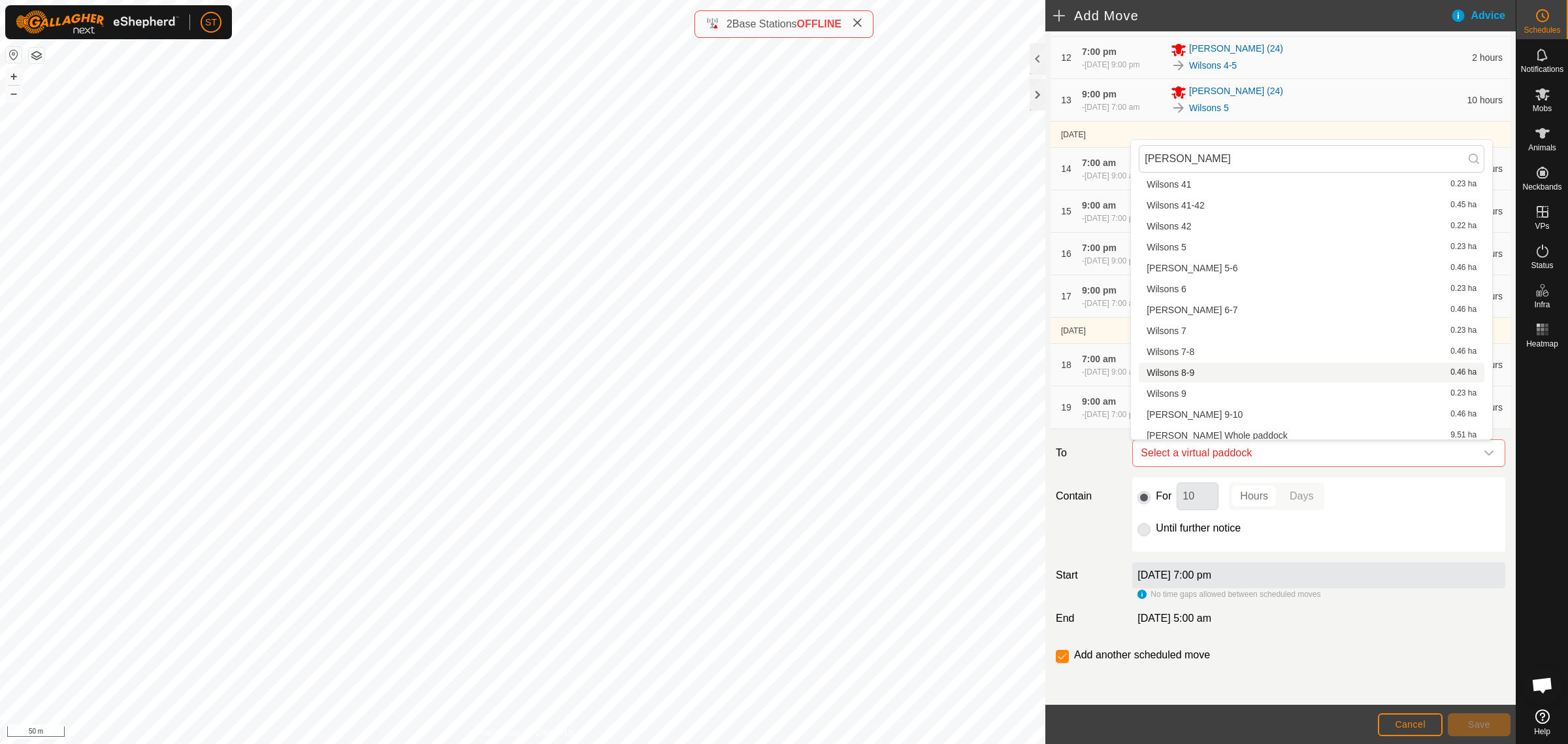
scroll to position [1501, 0]
type input "wilson"
click at [1209, 364] on li "Wilsons 8-9 0.46 ha" at bounding box center [1312, 368] width 346 height 20
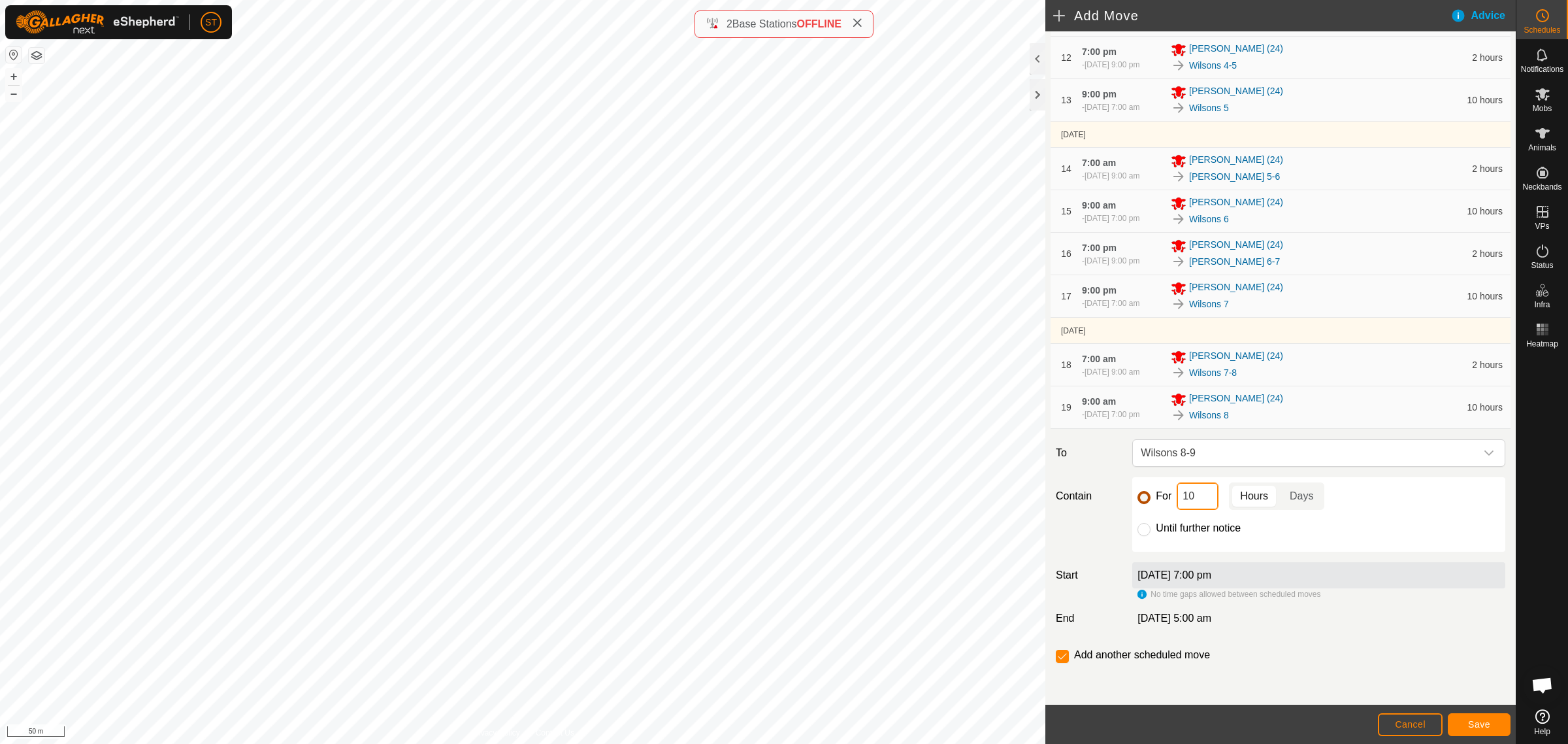
drag, startPoint x: 1197, startPoint y: 499, endPoint x: 1137, endPoint y: 497, distance: 60.0
click at [1140, 497] on div "For 10 Hours Days" at bounding box center [1319, 496] width 363 height 27
type input "2"
click at [1474, 726] on span "Save" at bounding box center [1479, 724] width 23 height 11
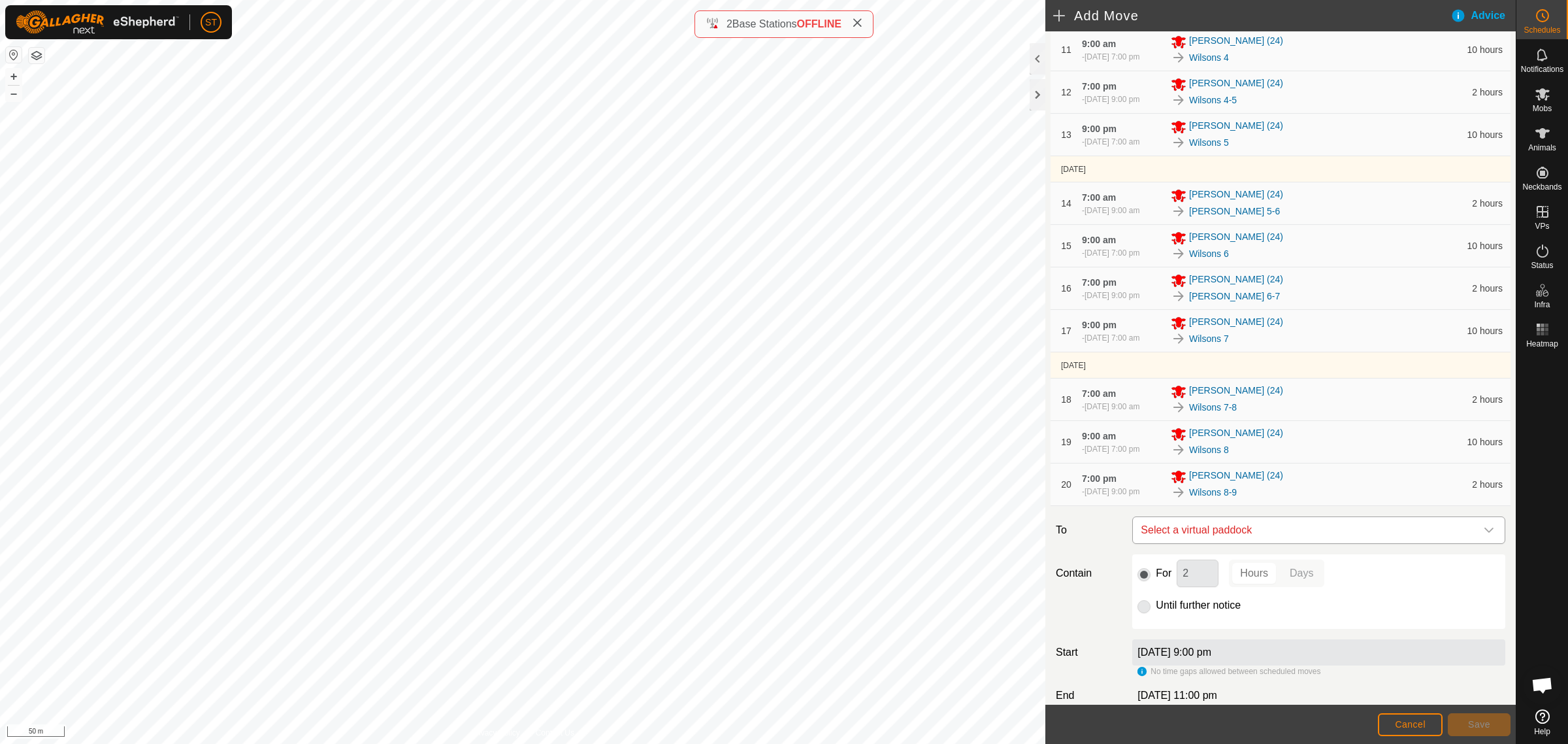
scroll to position [719, 0]
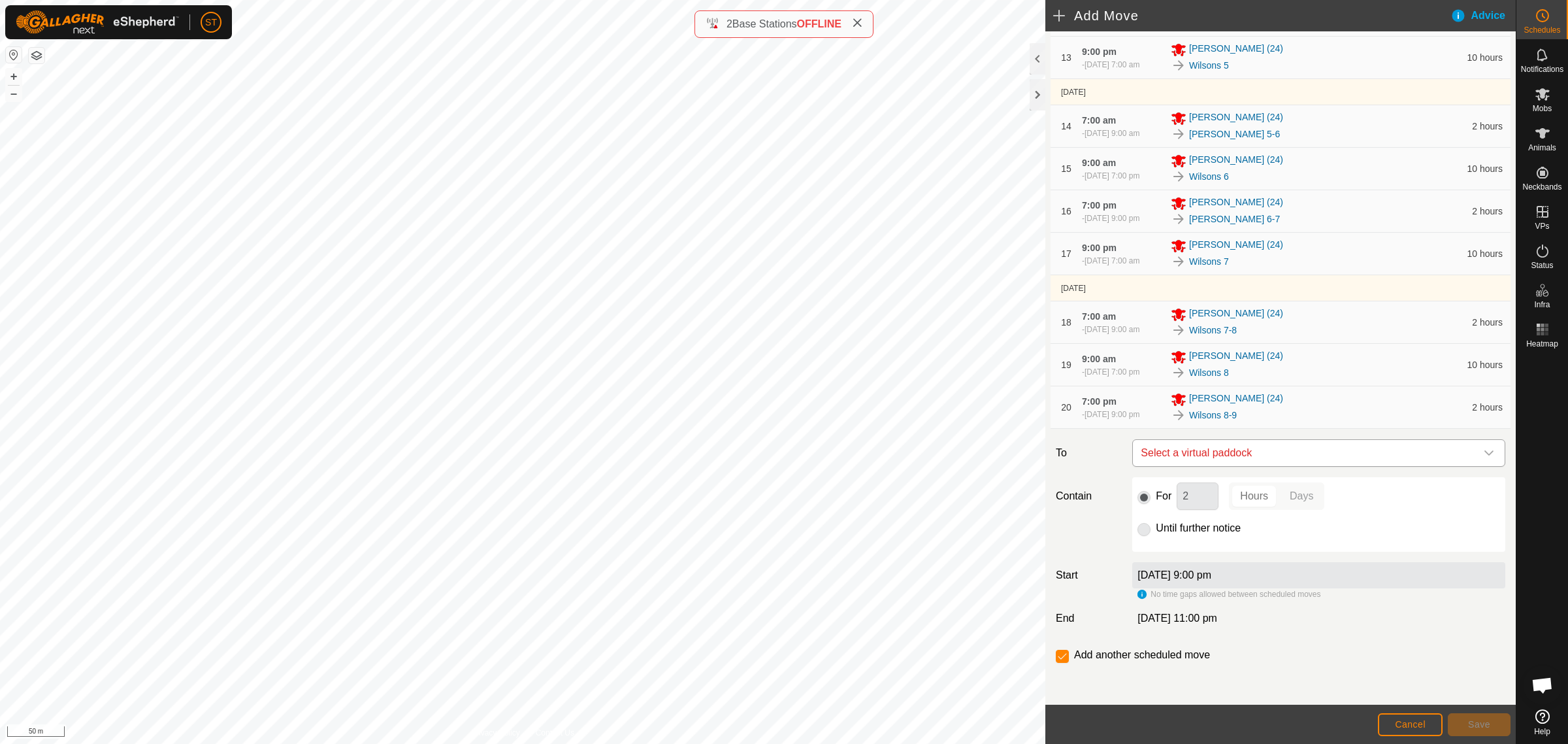
click at [1274, 449] on span "Select a virtual paddock" at bounding box center [1305, 452] width 340 height 26
type input "wilsons 9"
click at [1171, 546] on li "Wilsons 9 0.23 ha" at bounding box center [1312, 547] width 346 height 20
drag, startPoint x: 1185, startPoint y: 501, endPoint x: 1150, endPoint y: 497, distance: 35.2
click at [1150, 497] on div "For 2 Hours Days" at bounding box center [1319, 496] width 363 height 27
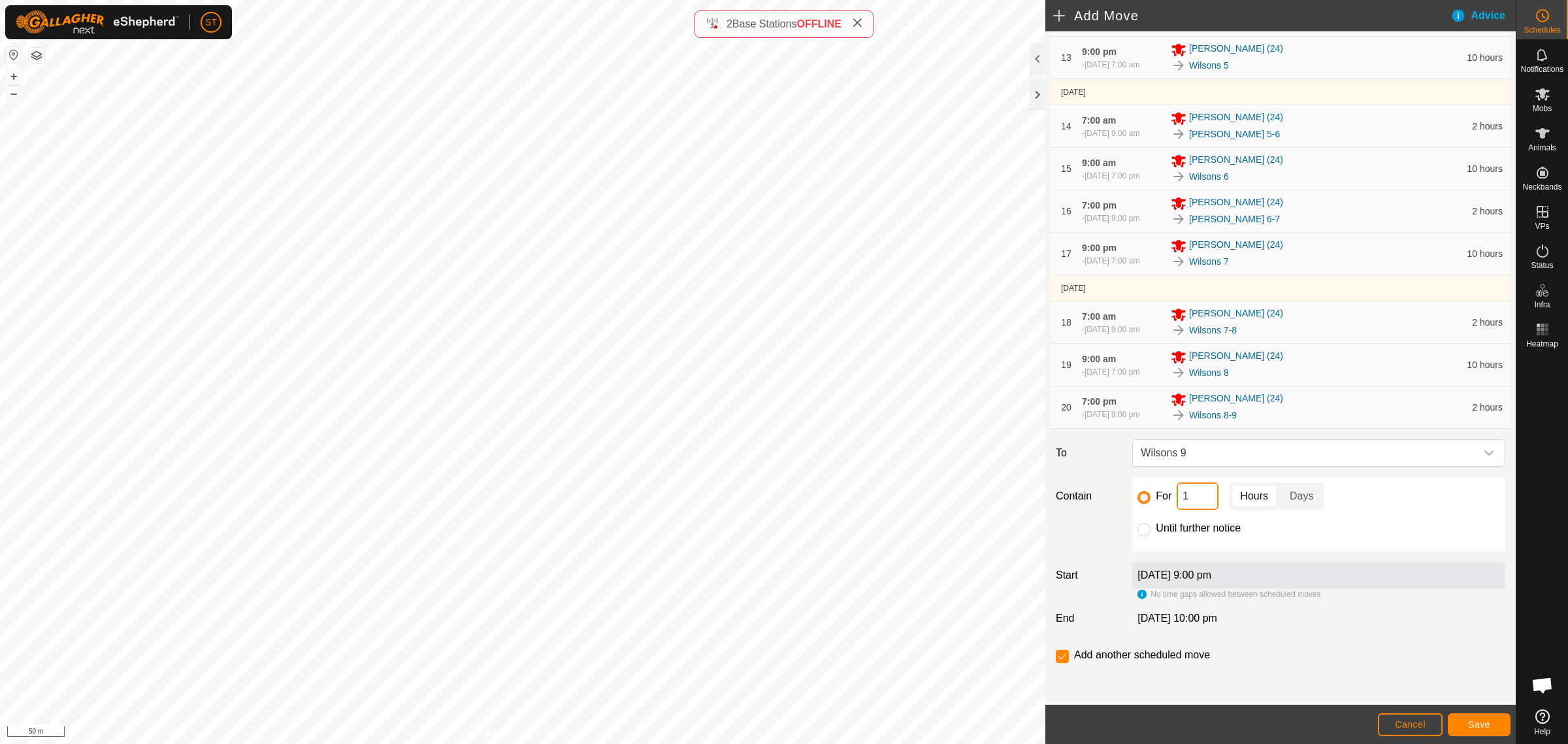
type input "10"
click at [1467, 719] on button "Save" at bounding box center [1479, 724] width 63 height 23
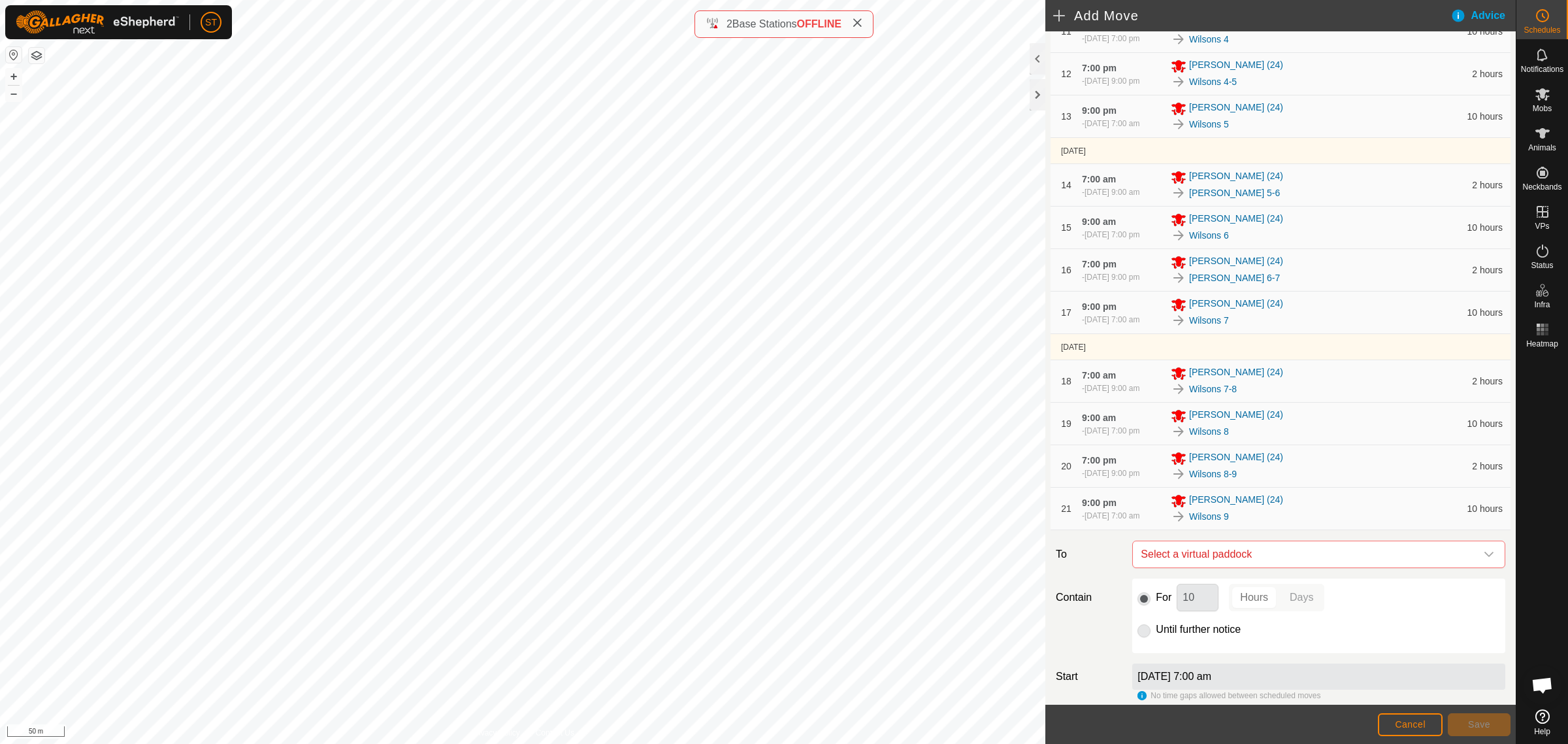
scroll to position [762, 0]
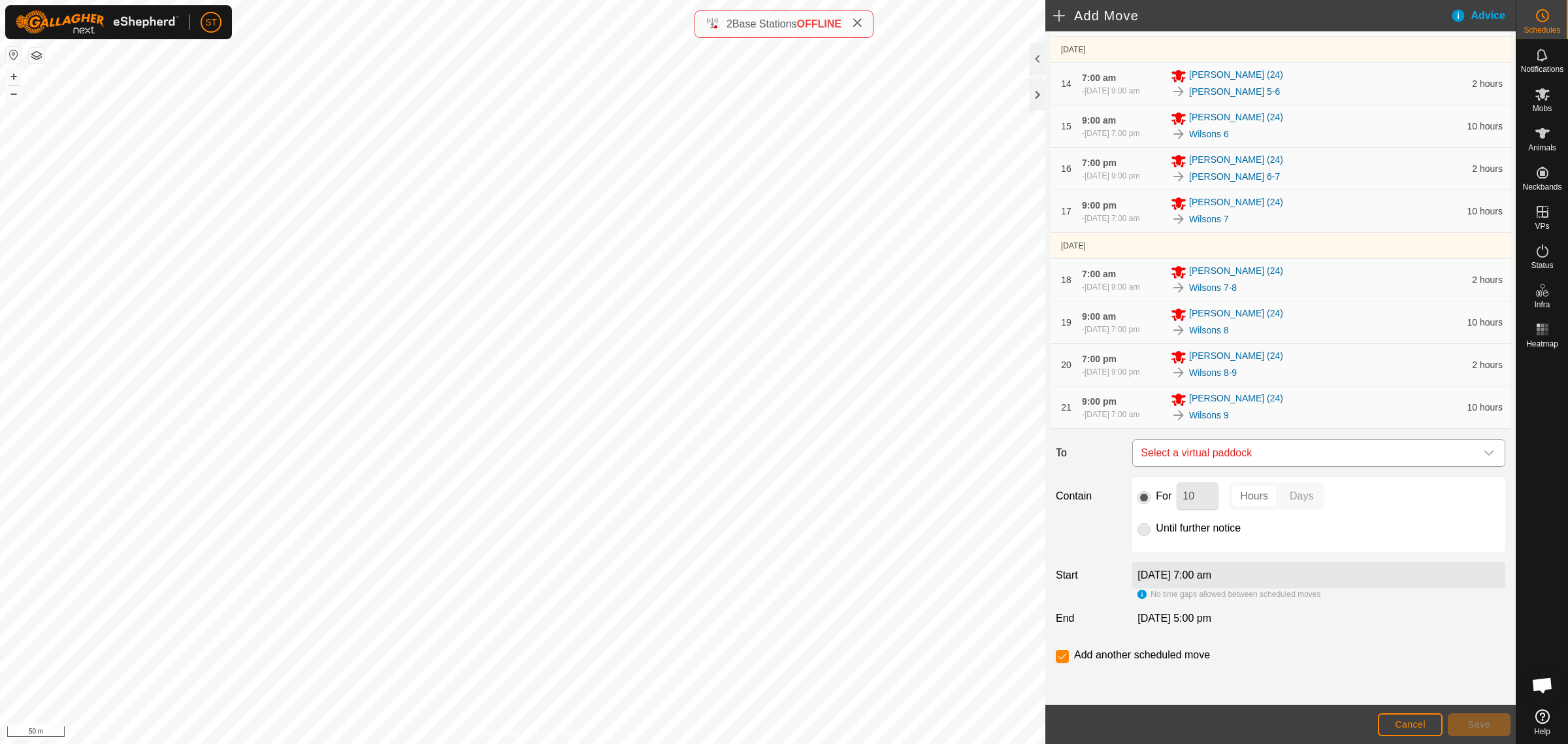
click at [1272, 452] on span "Select a virtual paddock" at bounding box center [1305, 452] width 340 height 26
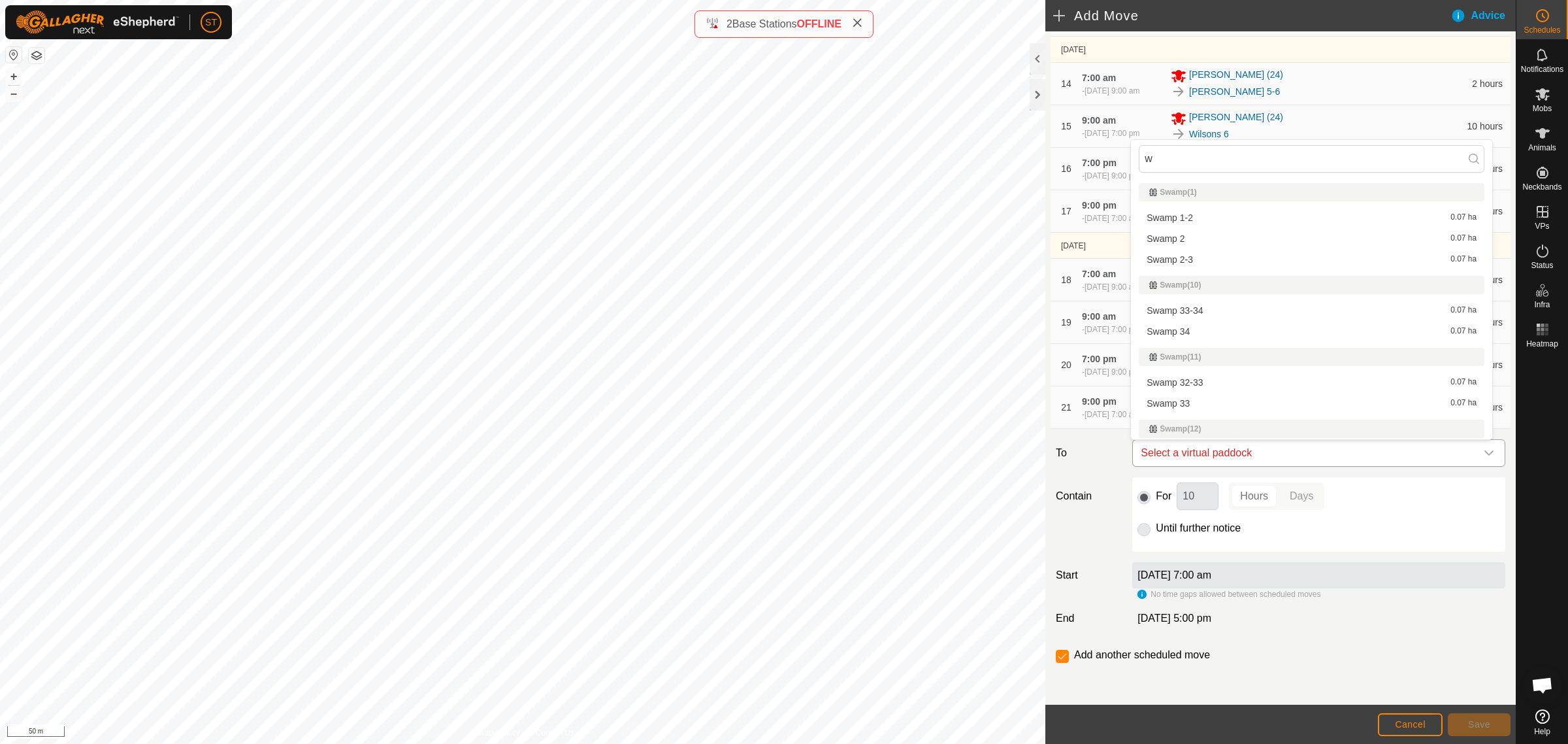
type input "wi"
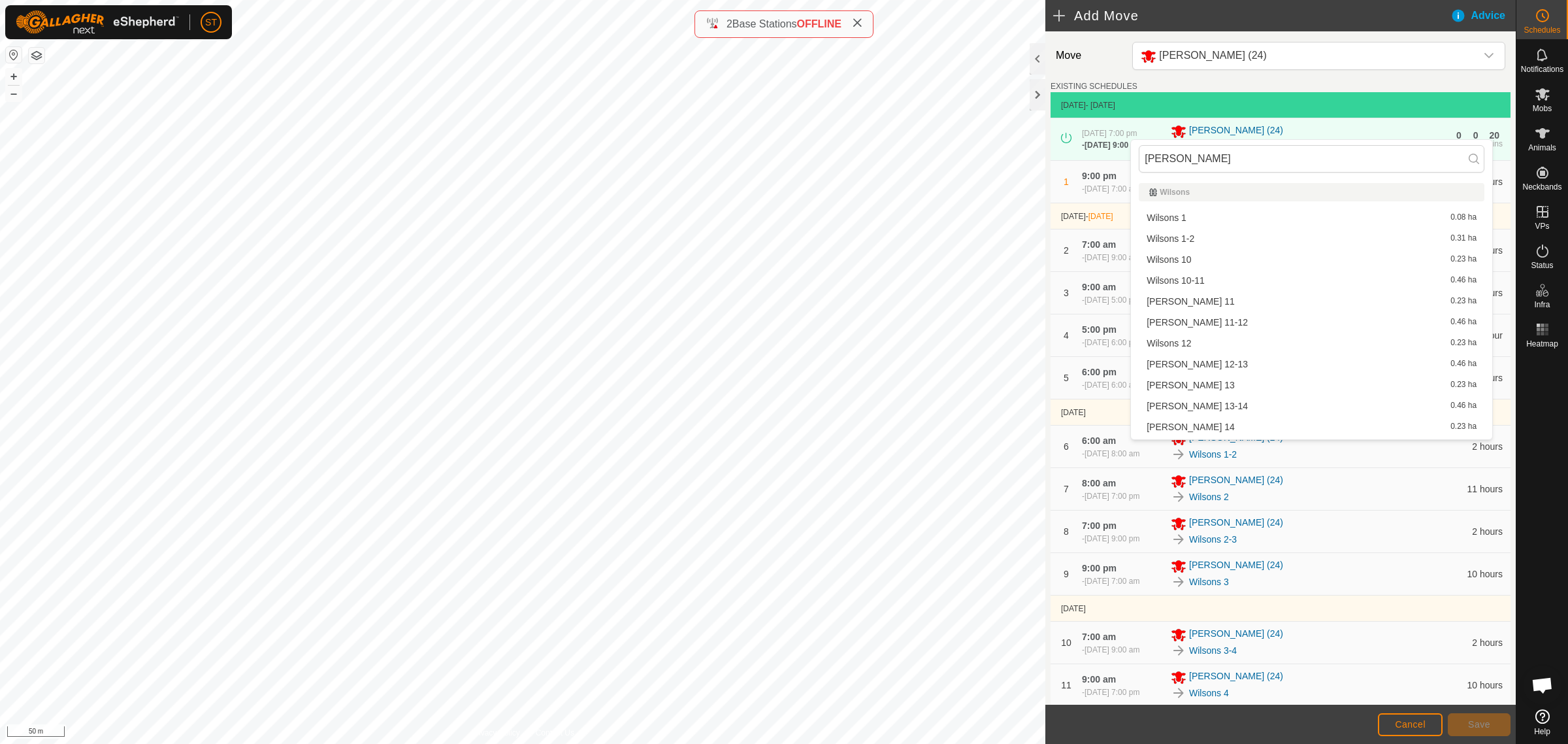
scroll to position [762, 0]
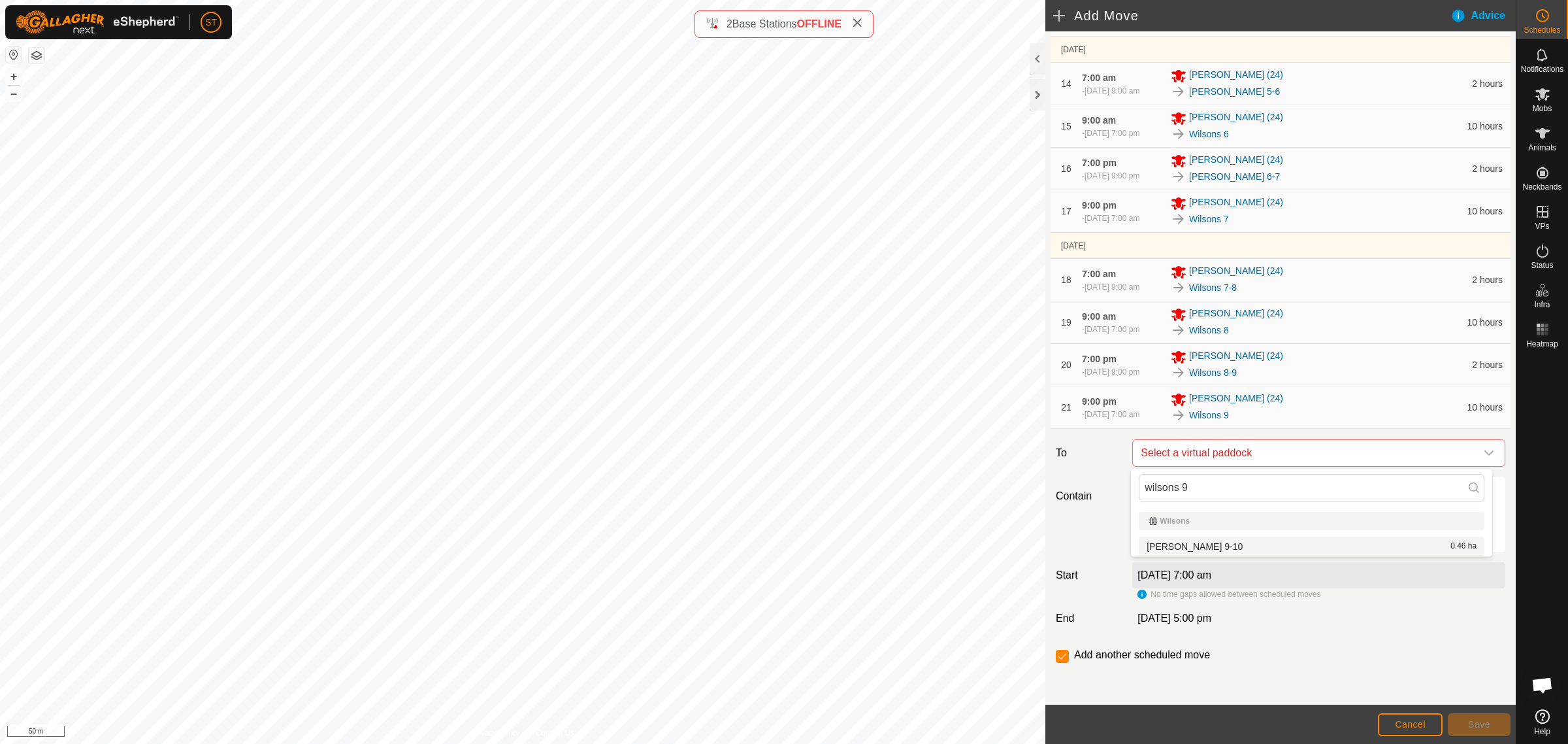
type input "wilsons 9"
click at [1197, 547] on li "[PERSON_NAME] 9-10 0.46 ha" at bounding box center [1312, 547] width 346 height 20
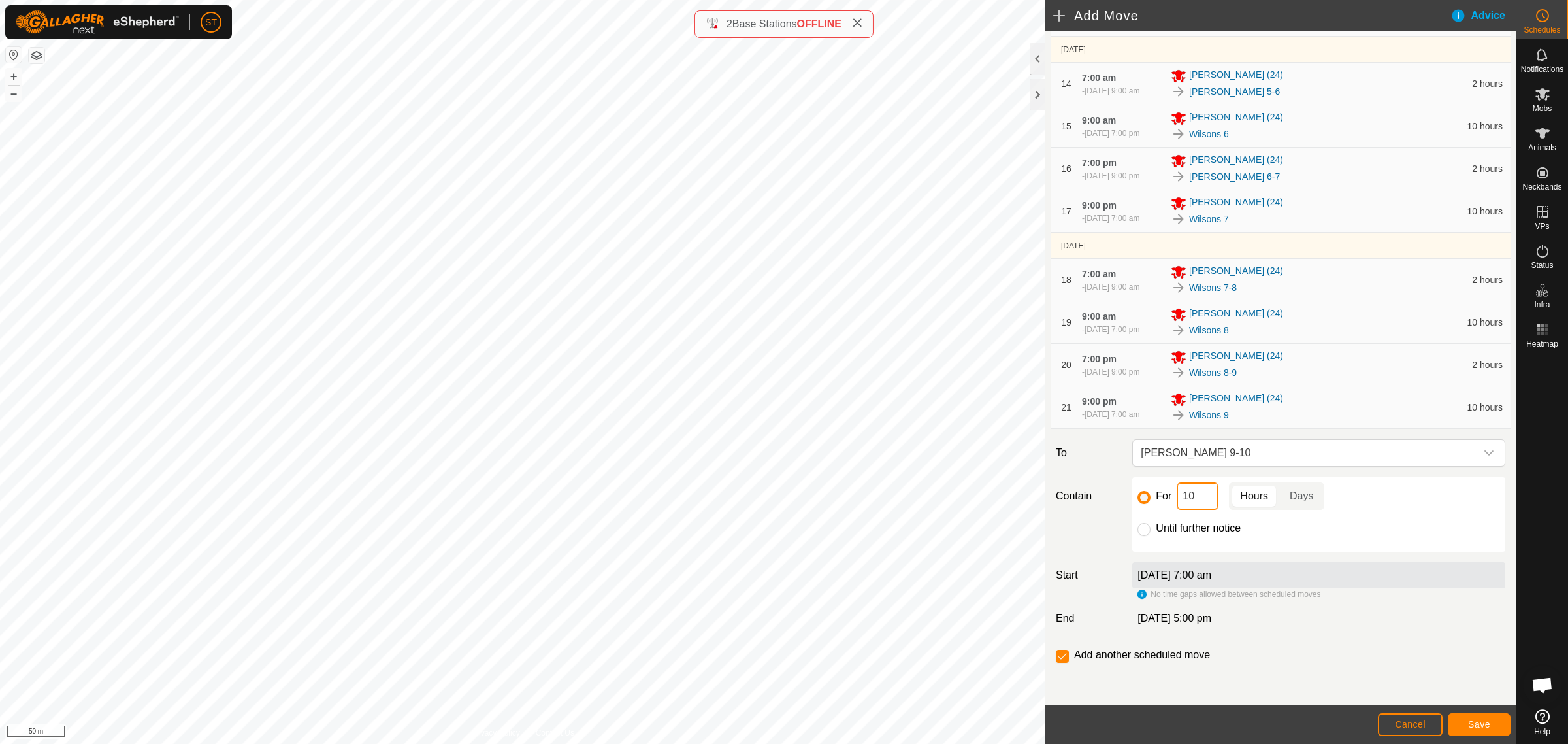
drag, startPoint x: 1195, startPoint y: 493, endPoint x: 1121, endPoint y: 492, distance: 74.0
click at [1121, 492] on div "Contain For 10 Hours Days Until further notice" at bounding box center [1281, 514] width 460 height 75
type input "2"
click at [1460, 726] on button "Save" at bounding box center [1479, 724] width 63 height 23
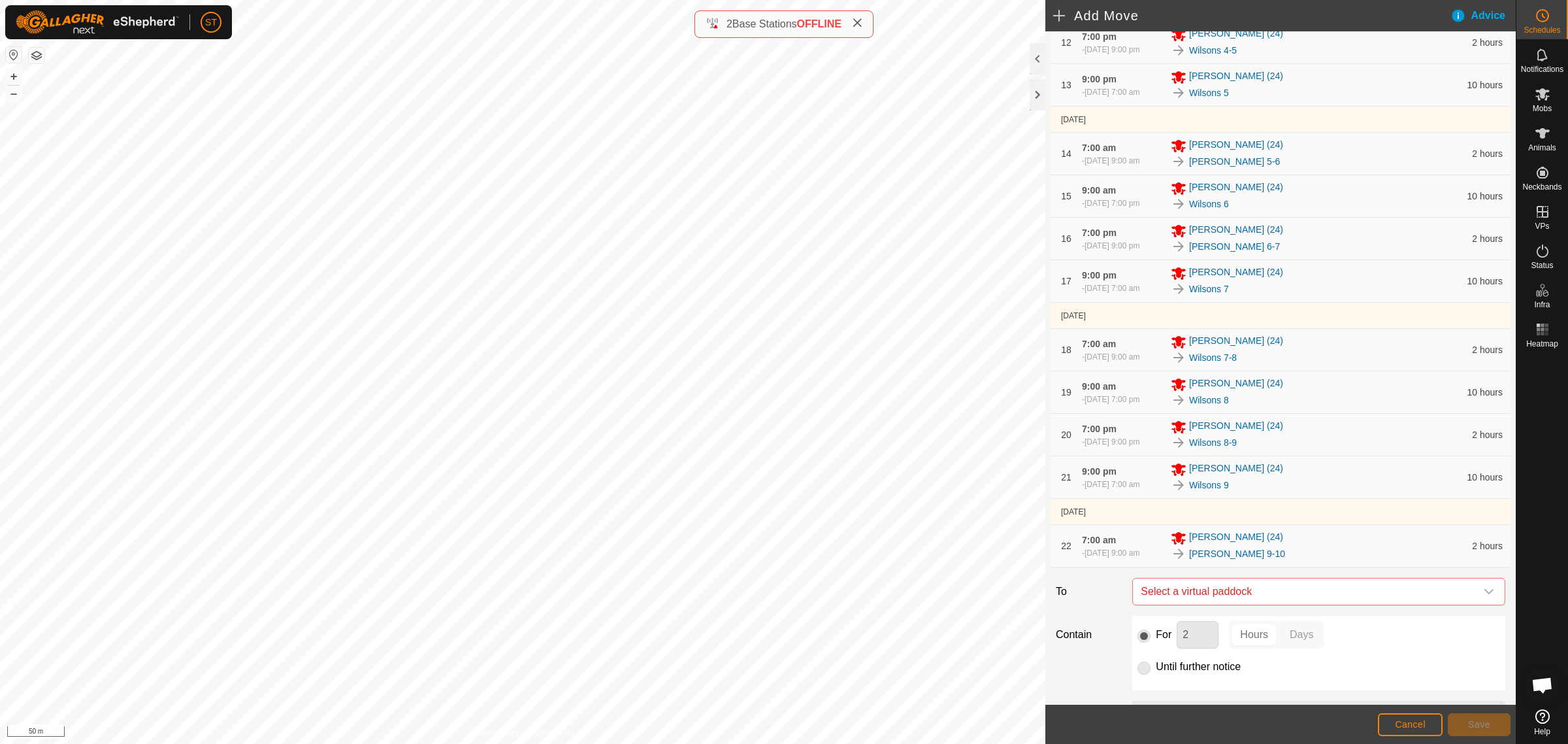
scroll to position [831, 0]
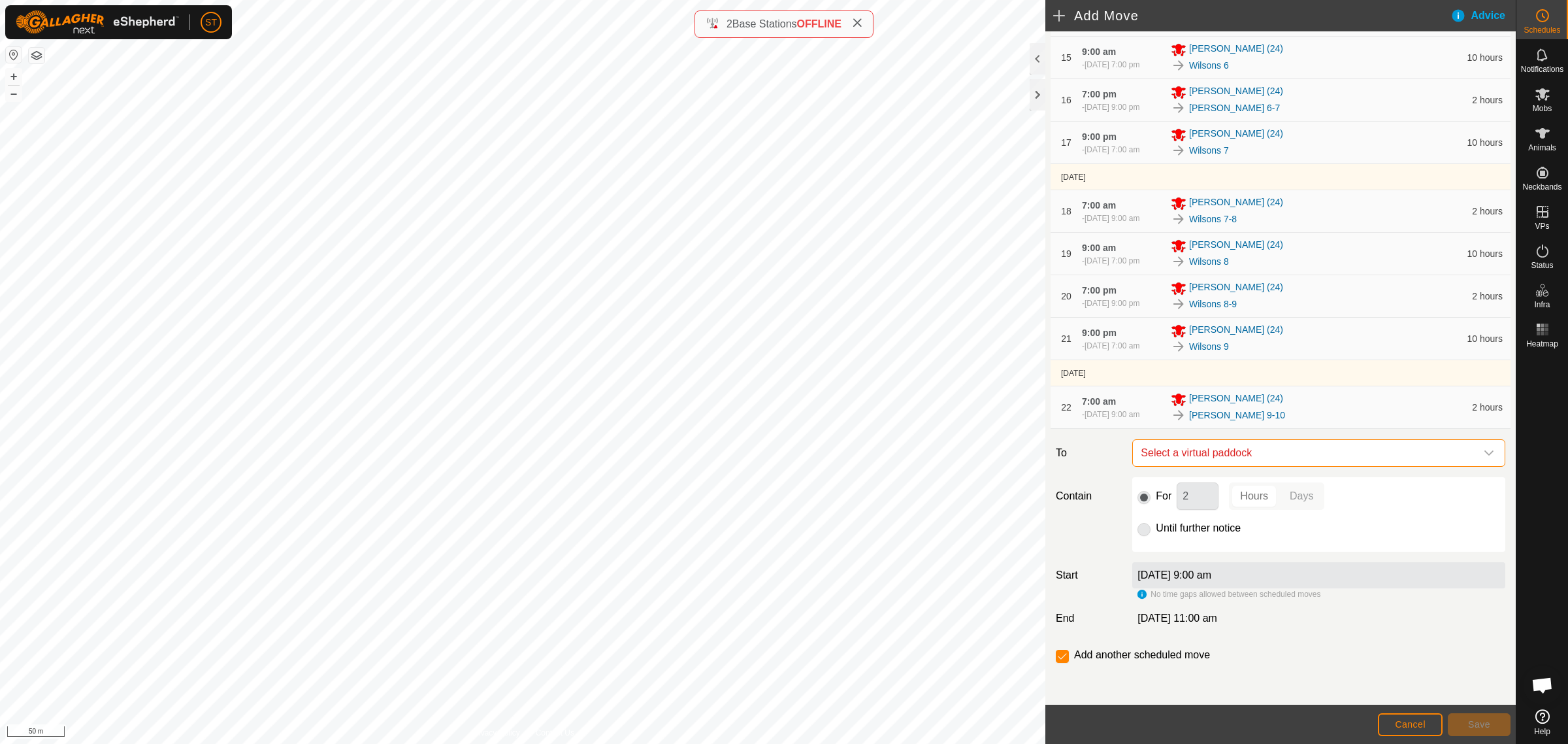
click at [1202, 457] on span "Select a virtual paddock" at bounding box center [1305, 452] width 340 height 26
type input "wilsons 10"
click at [1178, 542] on li "Wilsons 10 0.23 ha" at bounding box center [1312, 547] width 346 height 20
drag, startPoint x: 1191, startPoint y: 497, endPoint x: 1118, endPoint y: 492, distance: 73.2
click at [1118, 492] on div "Contain For 2 Hours Days Until further notice" at bounding box center [1281, 514] width 460 height 75
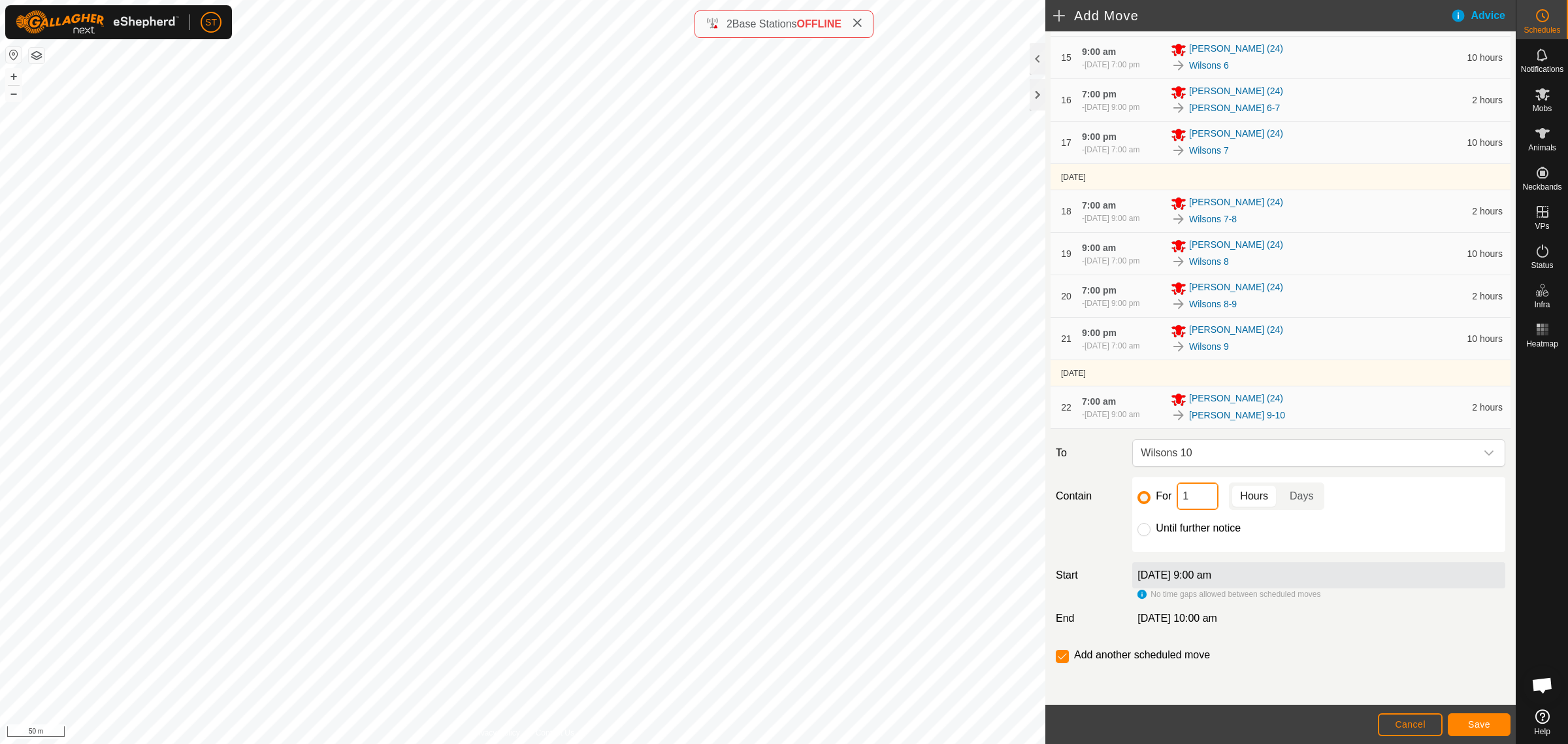
type input "10"
click at [1474, 727] on span "Save" at bounding box center [1479, 724] width 23 height 11
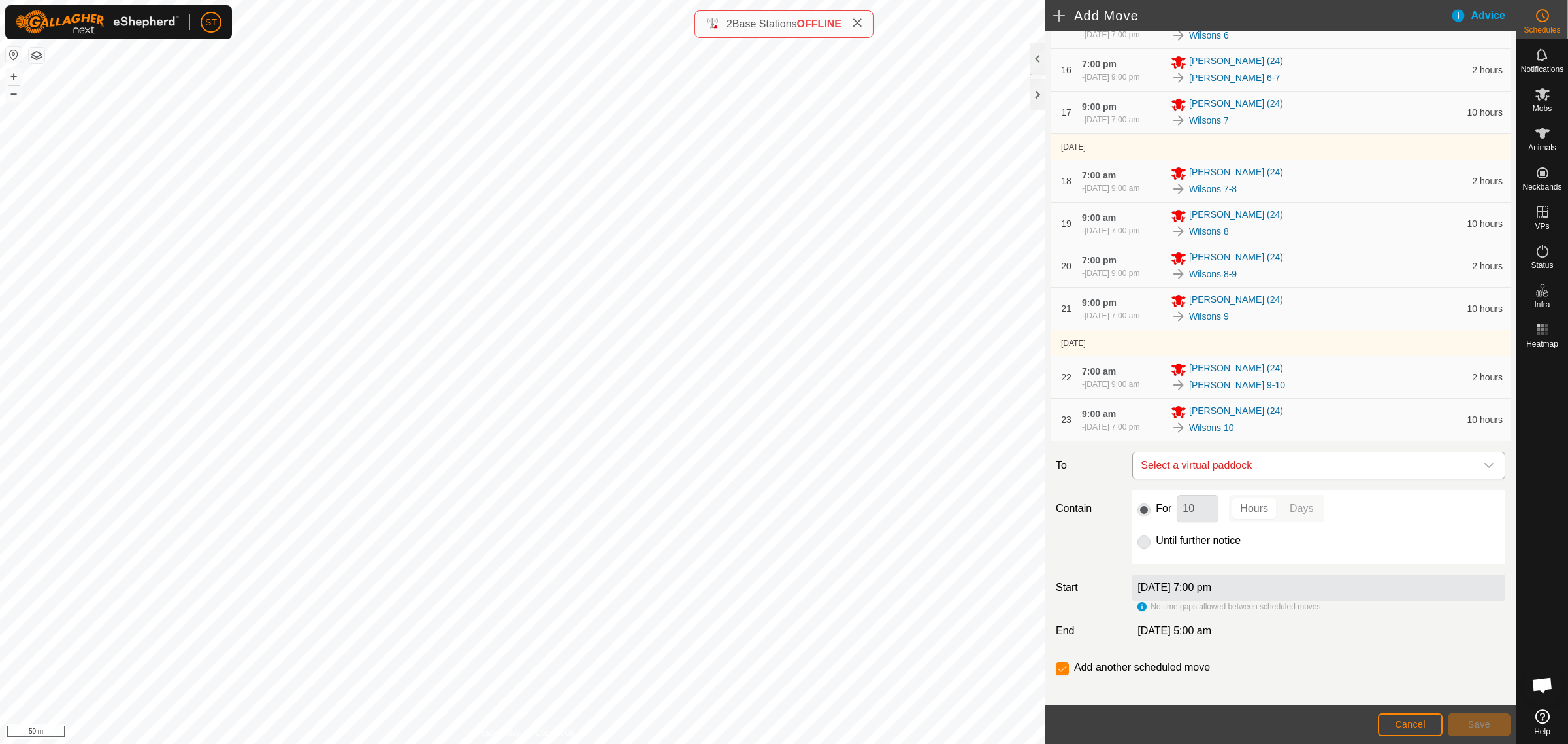
scroll to position [873, 0]
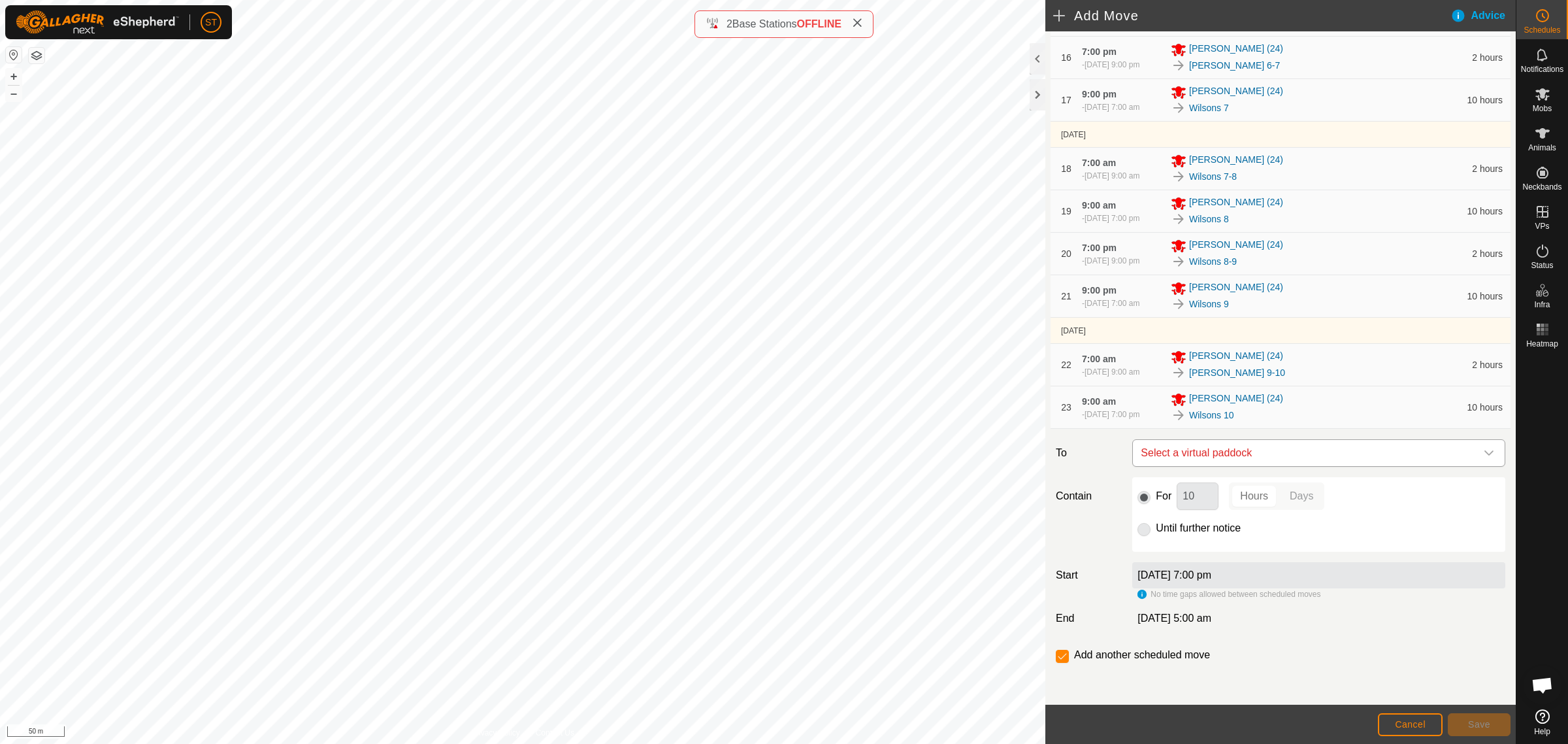
click at [1256, 454] on span "Select a virtual paddock" at bounding box center [1305, 452] width 340 height 26
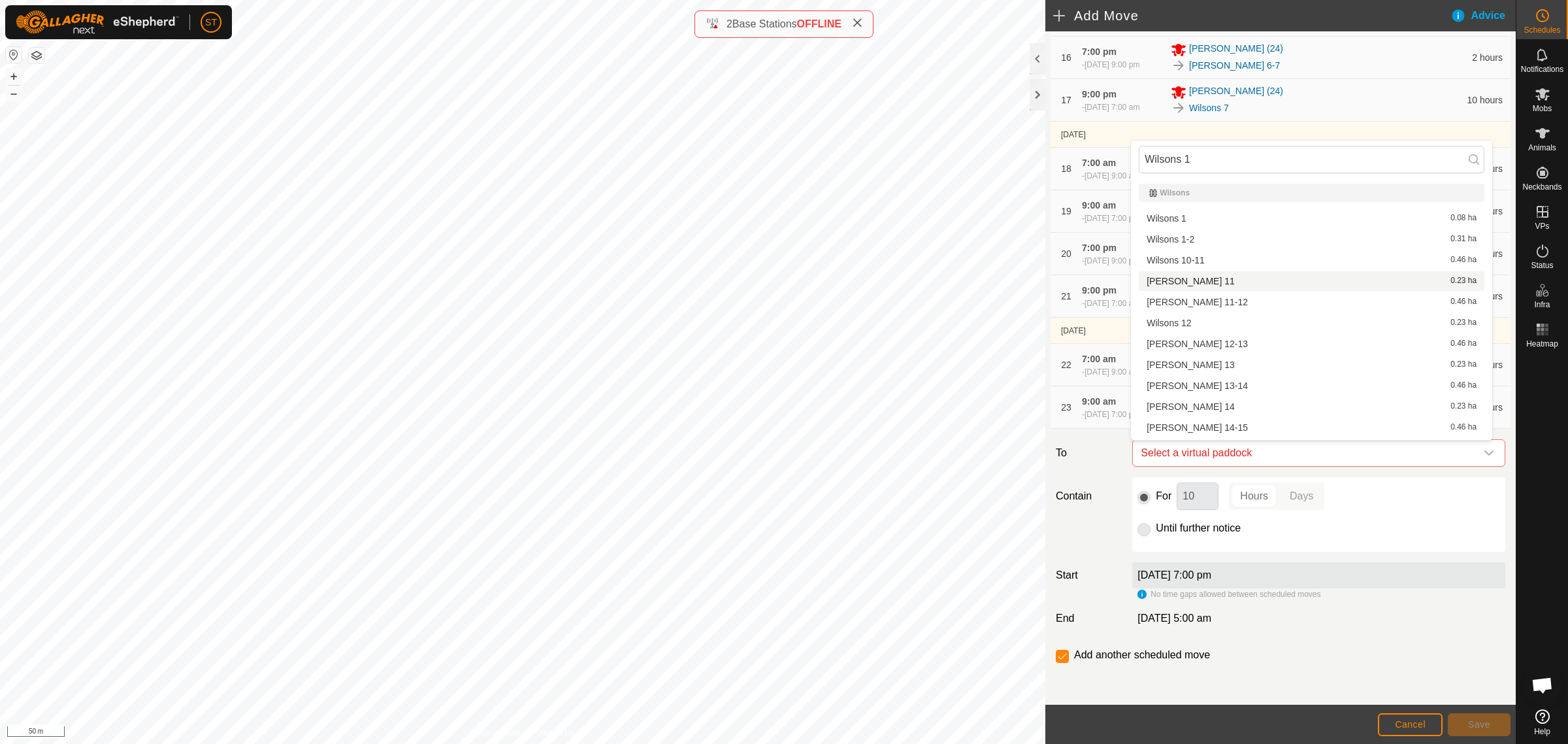
type input "Wilsons 1"
click at [1200, 256] on li "[PERSON_NAME] 10-11 0.46 ha" at bounding box center [1312, 260] width 346 height 20
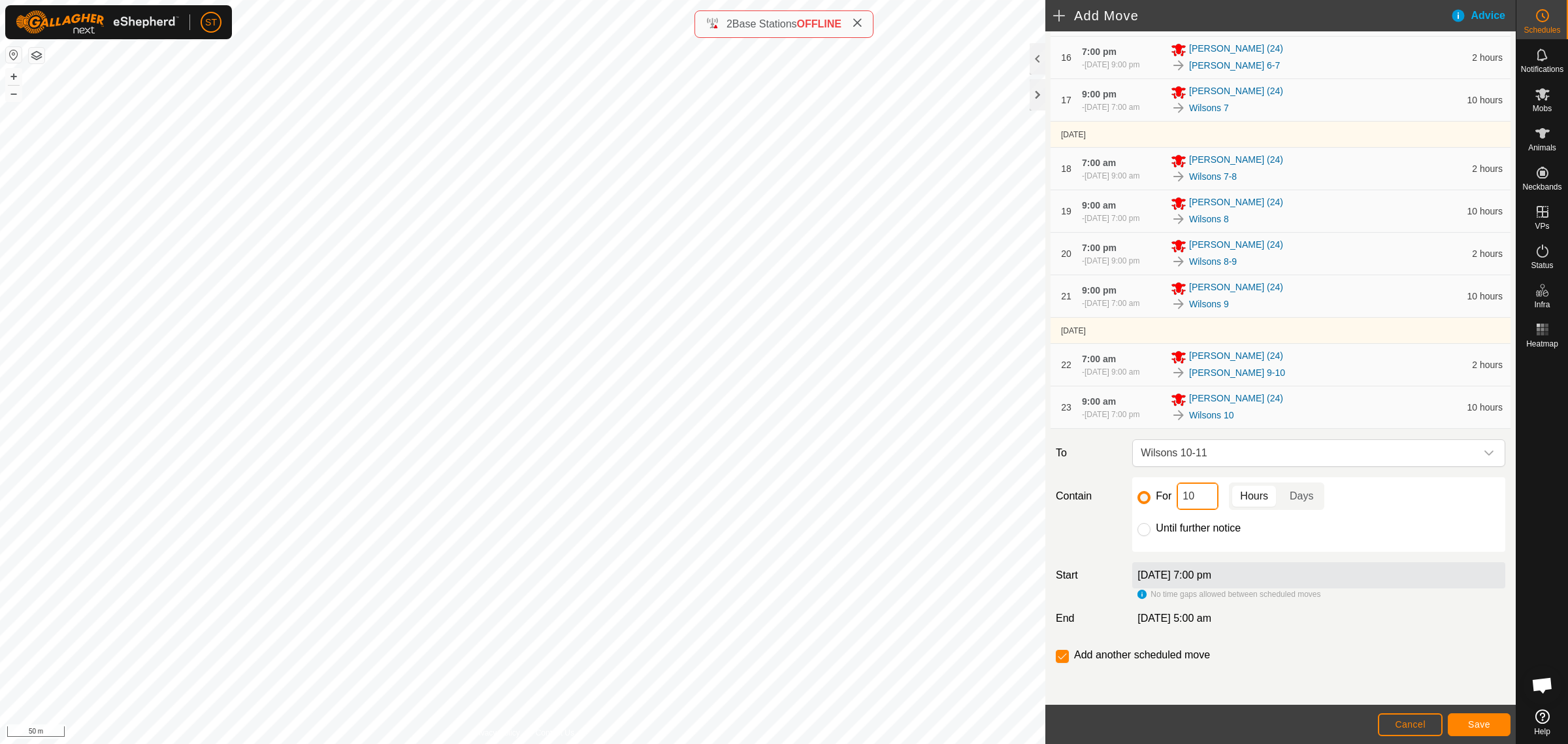
drag, startPoint x: 1194, startPoint y: 499, endPoint x: 1178, endPoint y: 497, distance: 16.1
click at [1178, 497] on input "10" at bounding box center [1197, 496] width 42 height 27
type input "2"
click at [1486, 719] on span "Save" at bounding box center [1479, 724] width 23 height 11
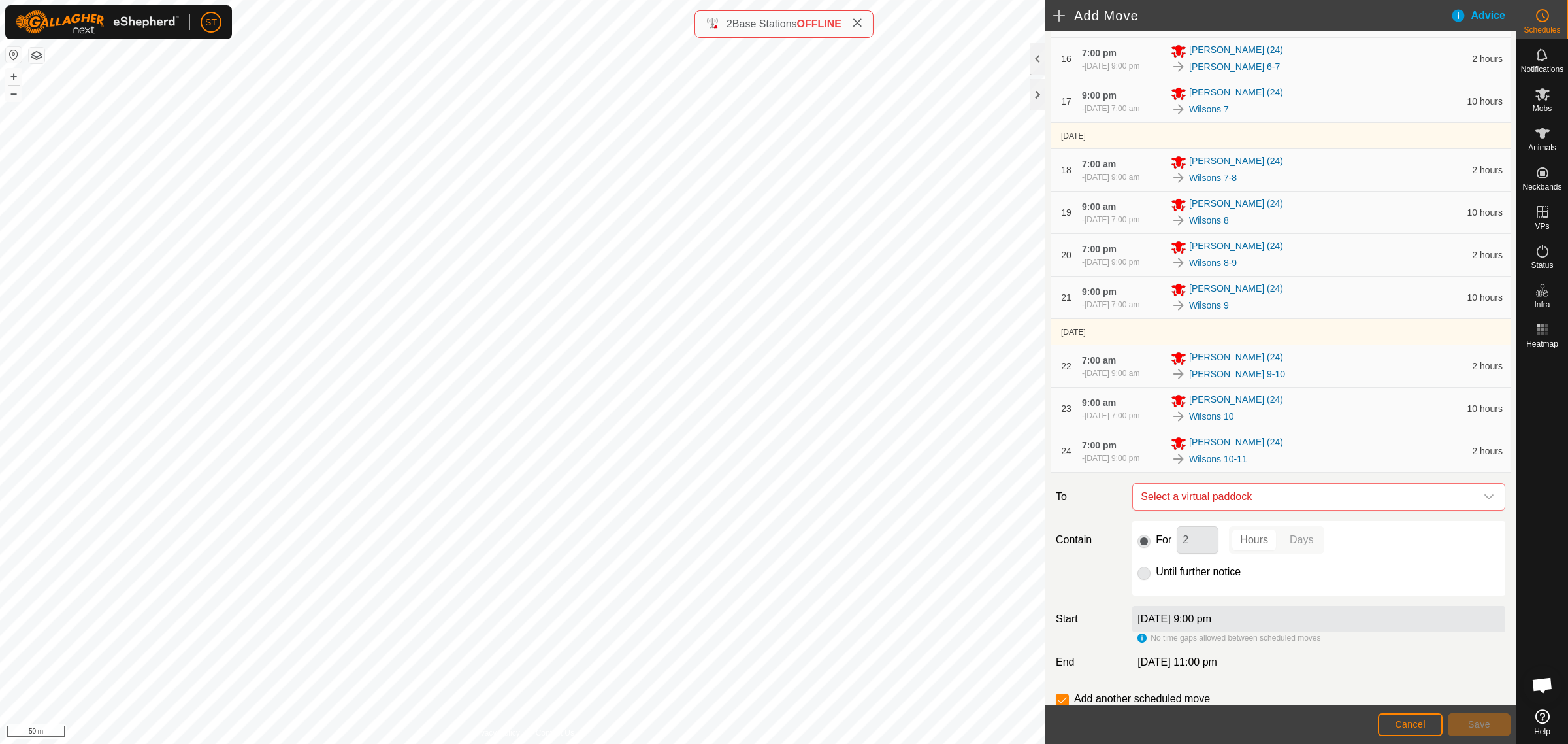
scroll to position [916, 0]
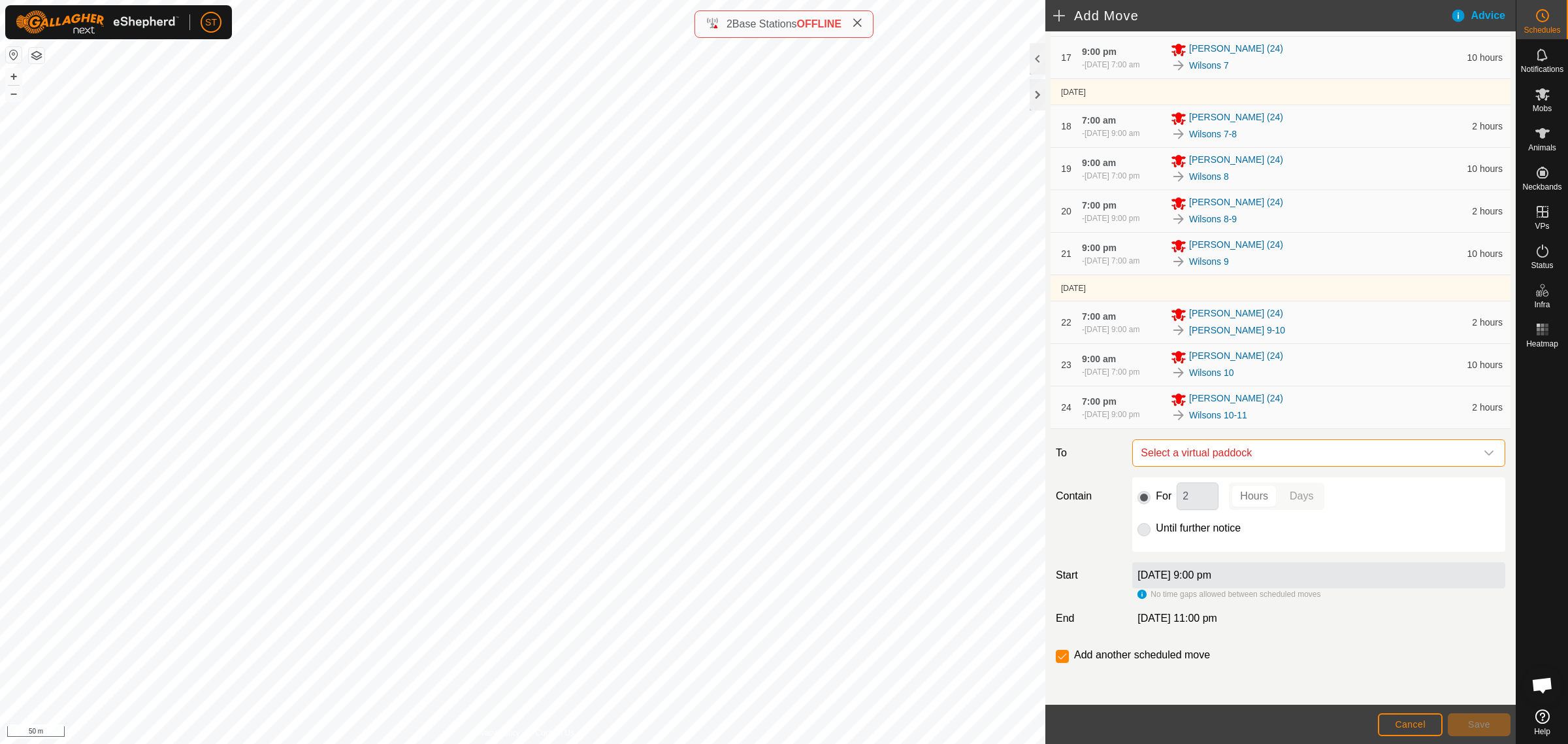
click at [1219, 456] on span "Select a virtual paddock" at bounding box center [1305, 452] width 340 height 26
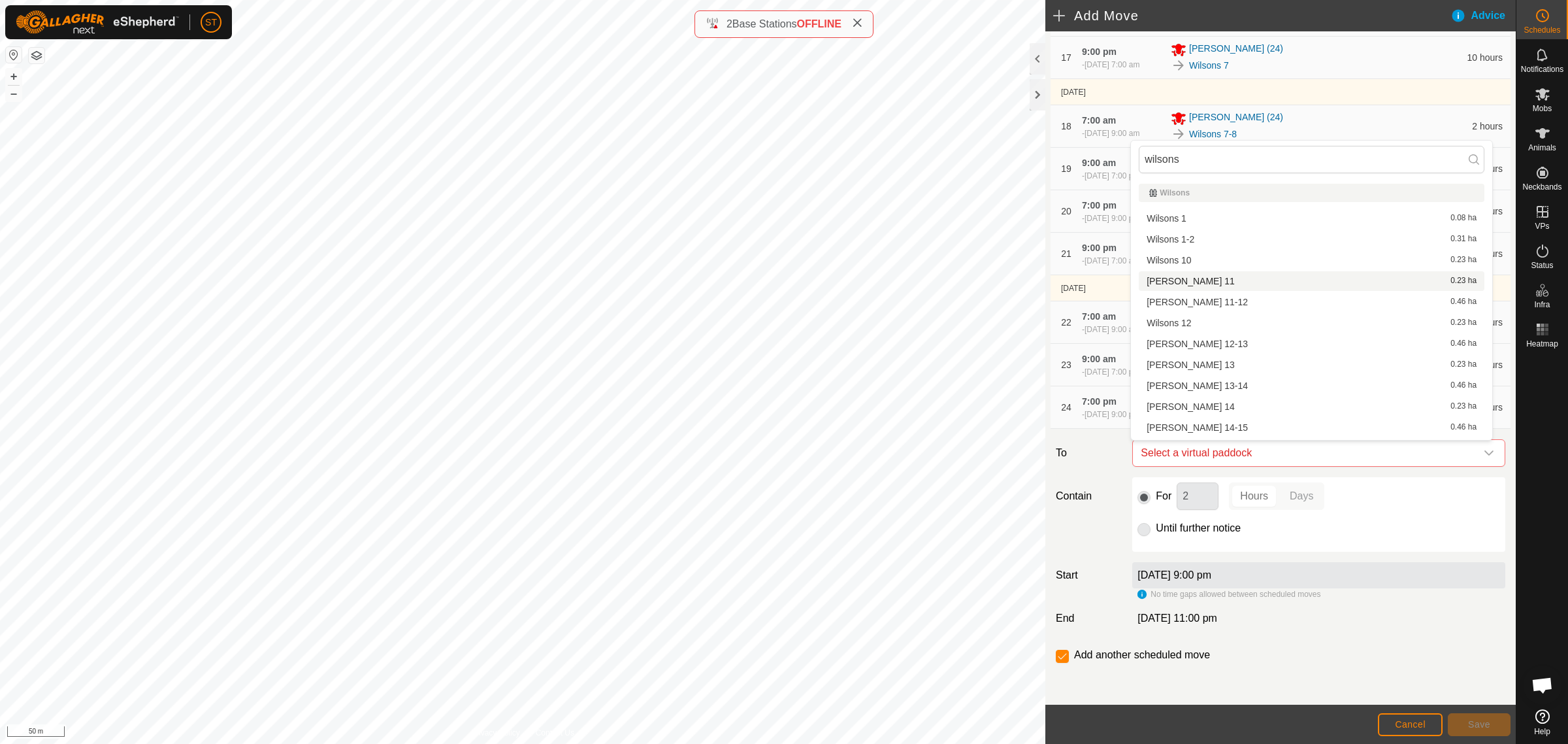
type input "wilsons"
click at [1179, 281] on li "[PERSON_NAME] 11 0.23 ha" at bounding box center [1312, 281] width 346 height 20
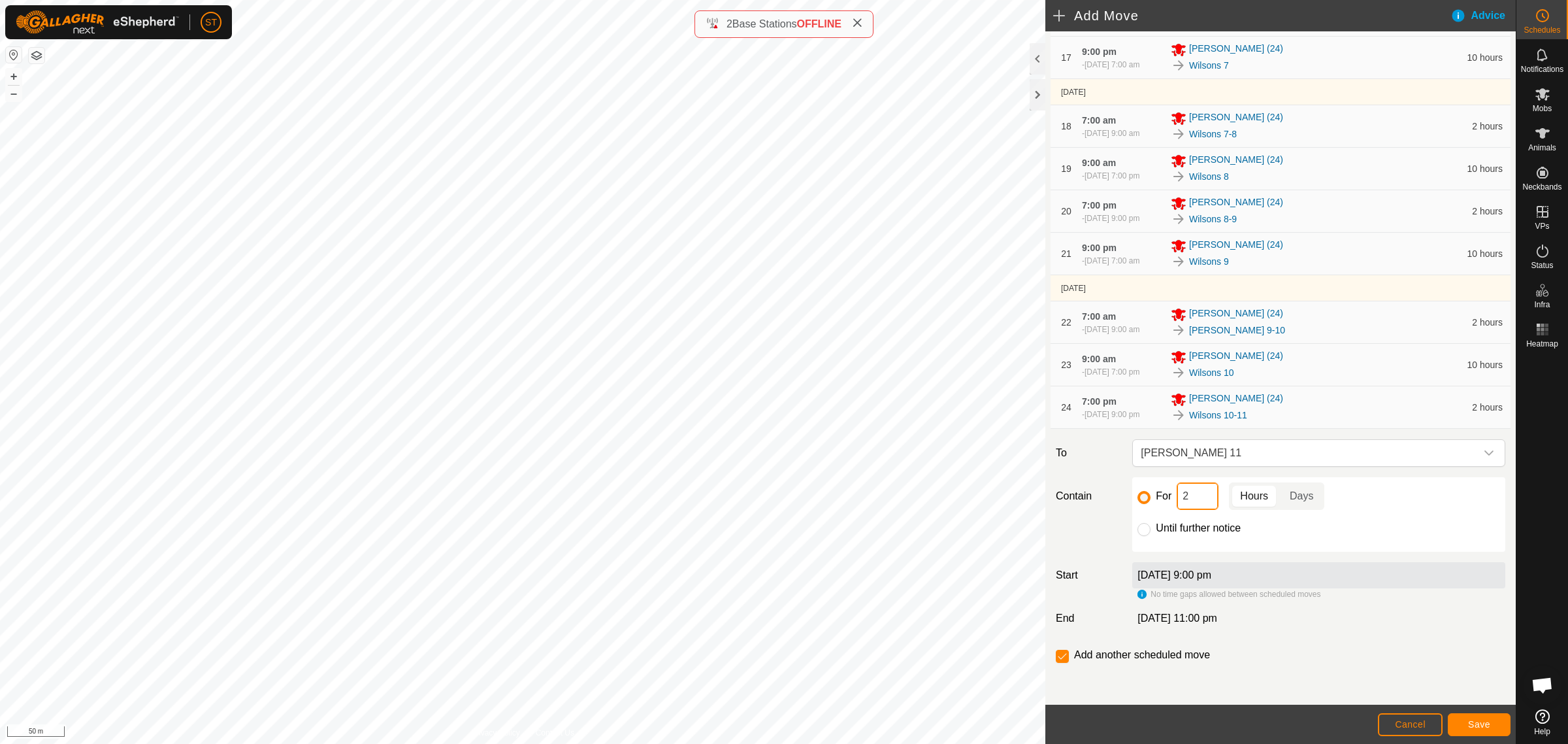
drag, startPoint x: 1179, startPoint y: 500, endPoint x: 1133, endPoint y: 500, distance: 46.0
click at [1133, 500] on div "For 2 Hours Days Until further notice" at bounding box center [1319, 514] width 373 height 75
type input "10"
click at [1468, 719] on button "Save" at bounding box center [1479, 724] width 63 height 23
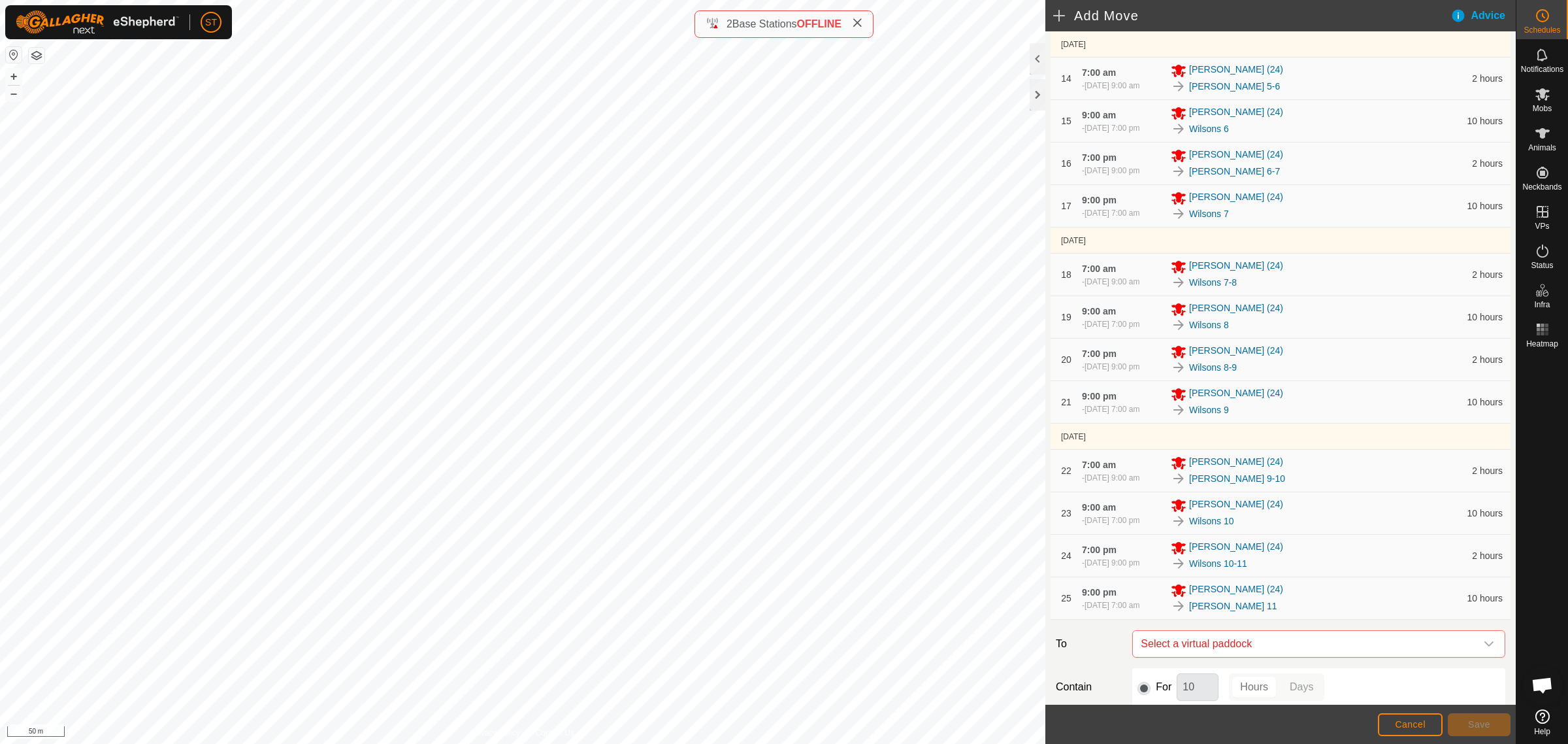
scroll to position [959, 0]
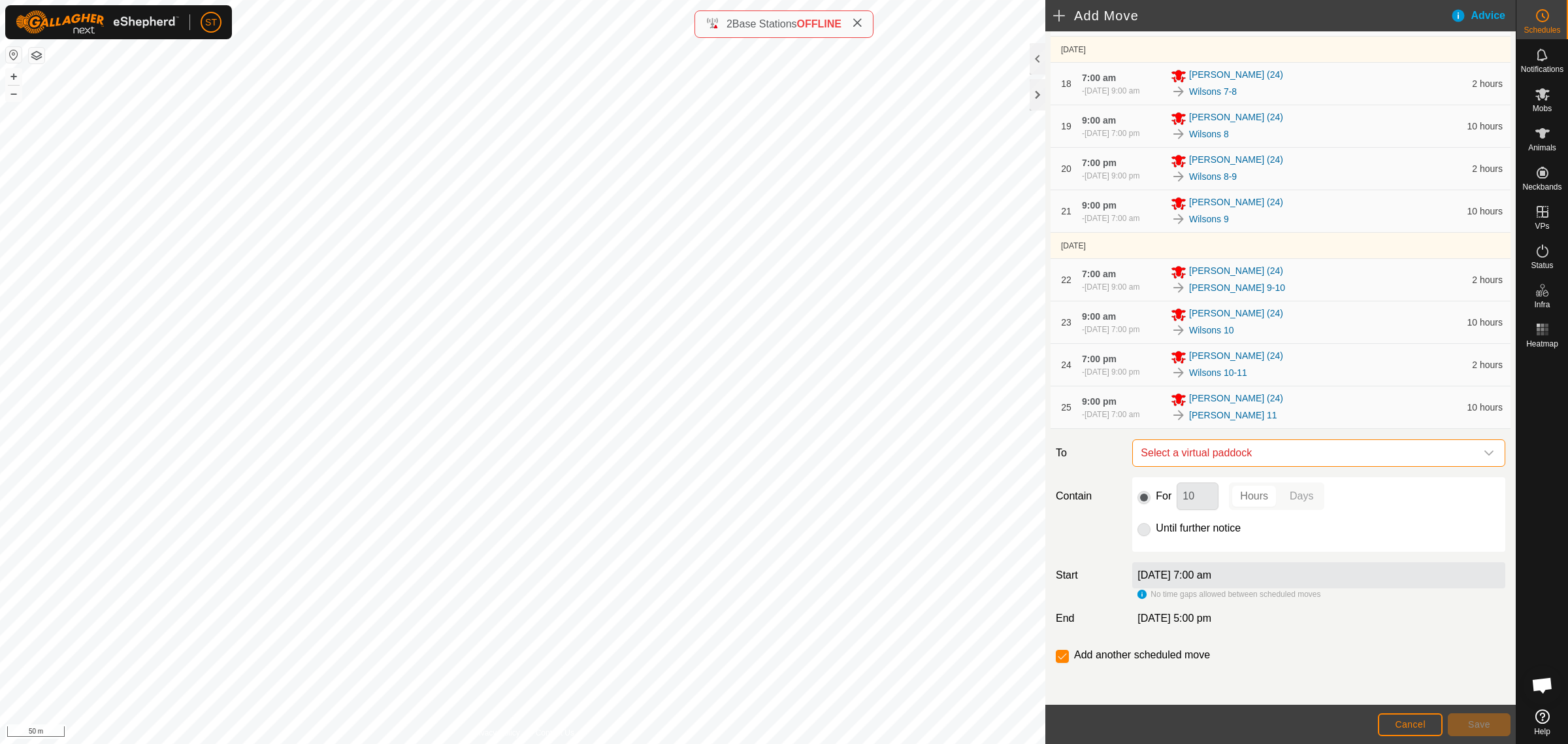
click at [1271, 453] on span "Select a virtual paddock" at bounding box center [1305, 452] width 340 height 26
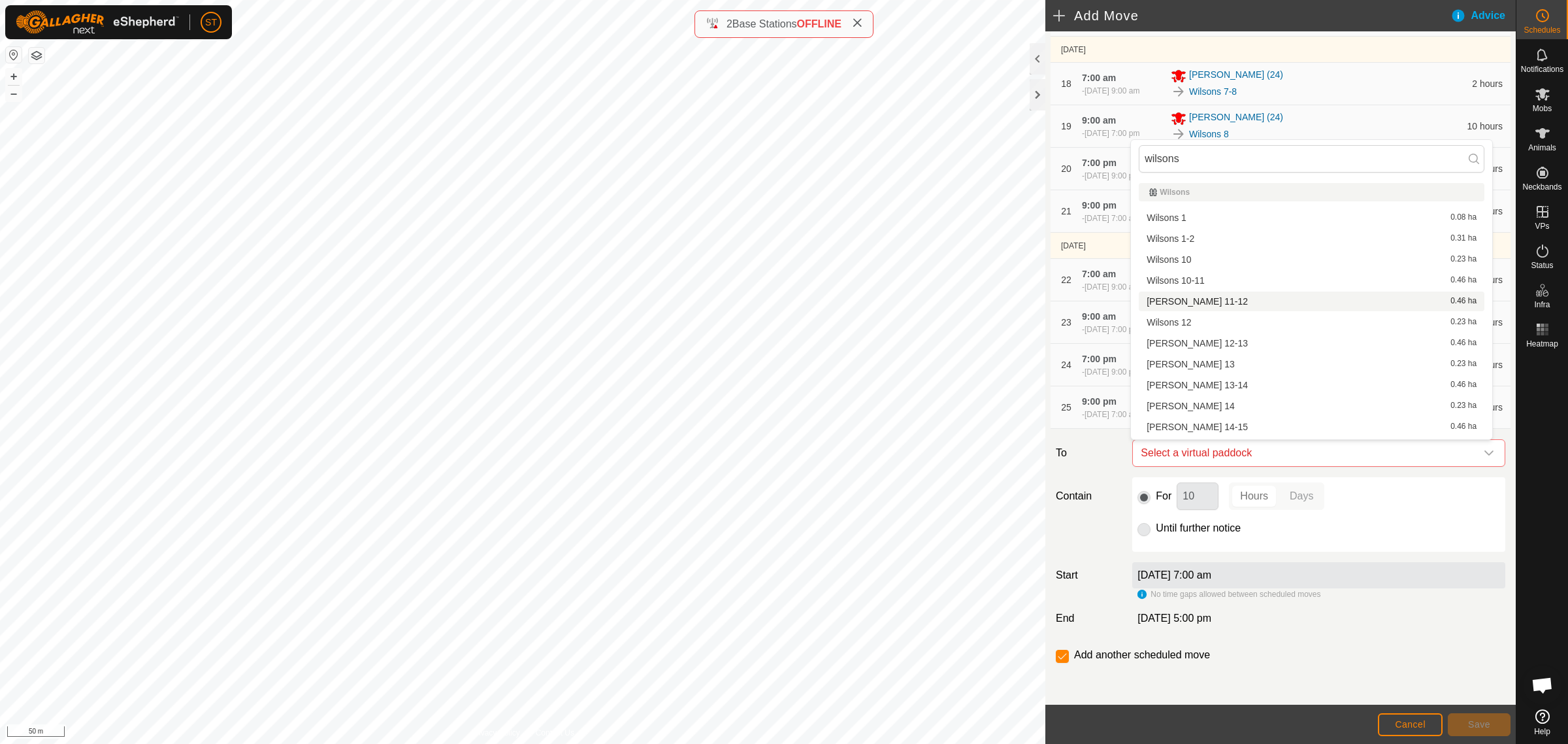
type input "wilsons"
click at [1177, 301] on li "[PERSON_NAME] 11-12 0.46 ha" at bounding box center [1312, 302] width 346 height 20
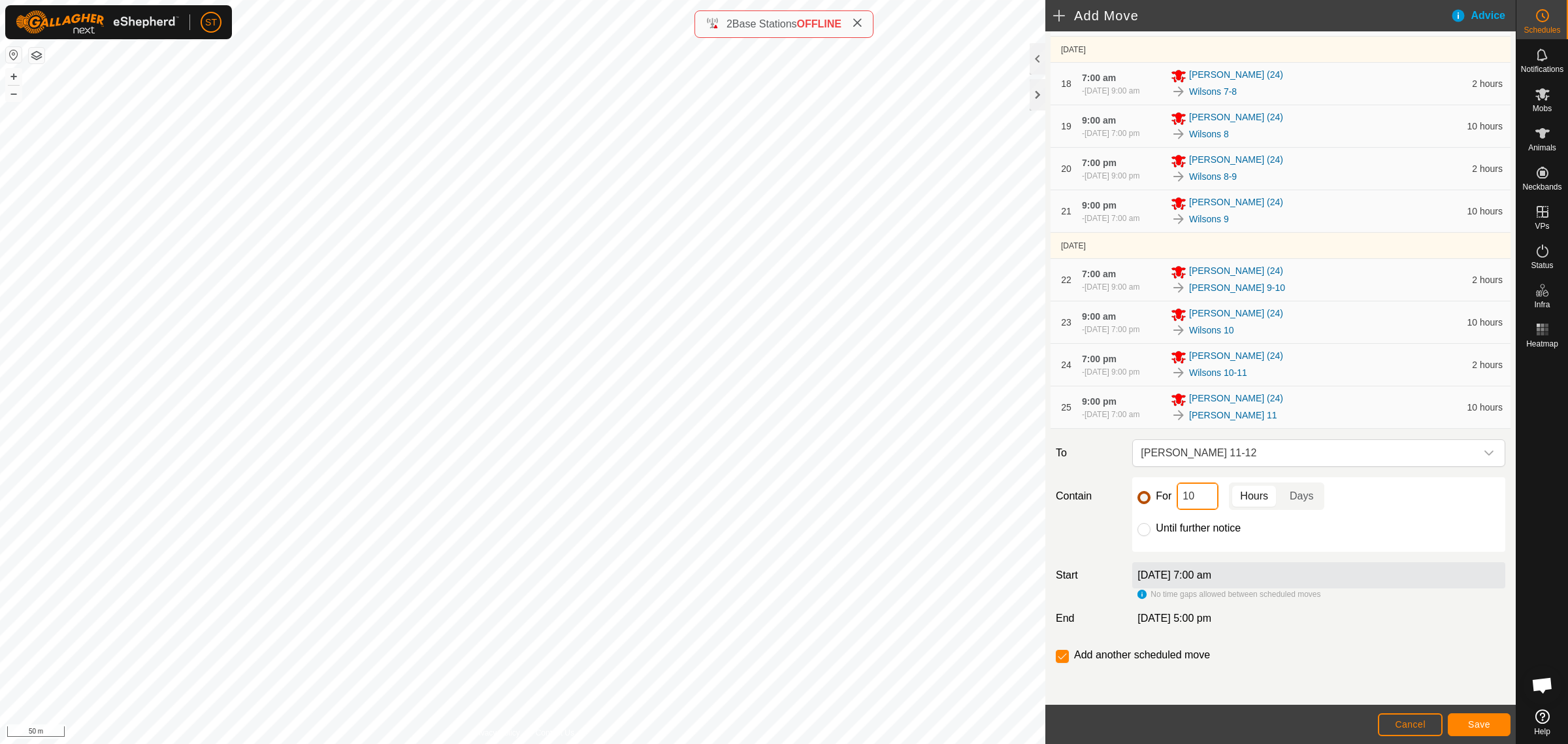
drag, startPoint x: 1152, startPoint y: 501, endPoint x: 1138, endPoint y: 501, distance: 14.0
click at [1139, 501] on div "For 10 Hours Days" at bounding box center [1319, 496] width 363 height 27
type input "2"
click at [1481, 720] on span "Save" at bounding box center [1479, 724] width 23 height 11
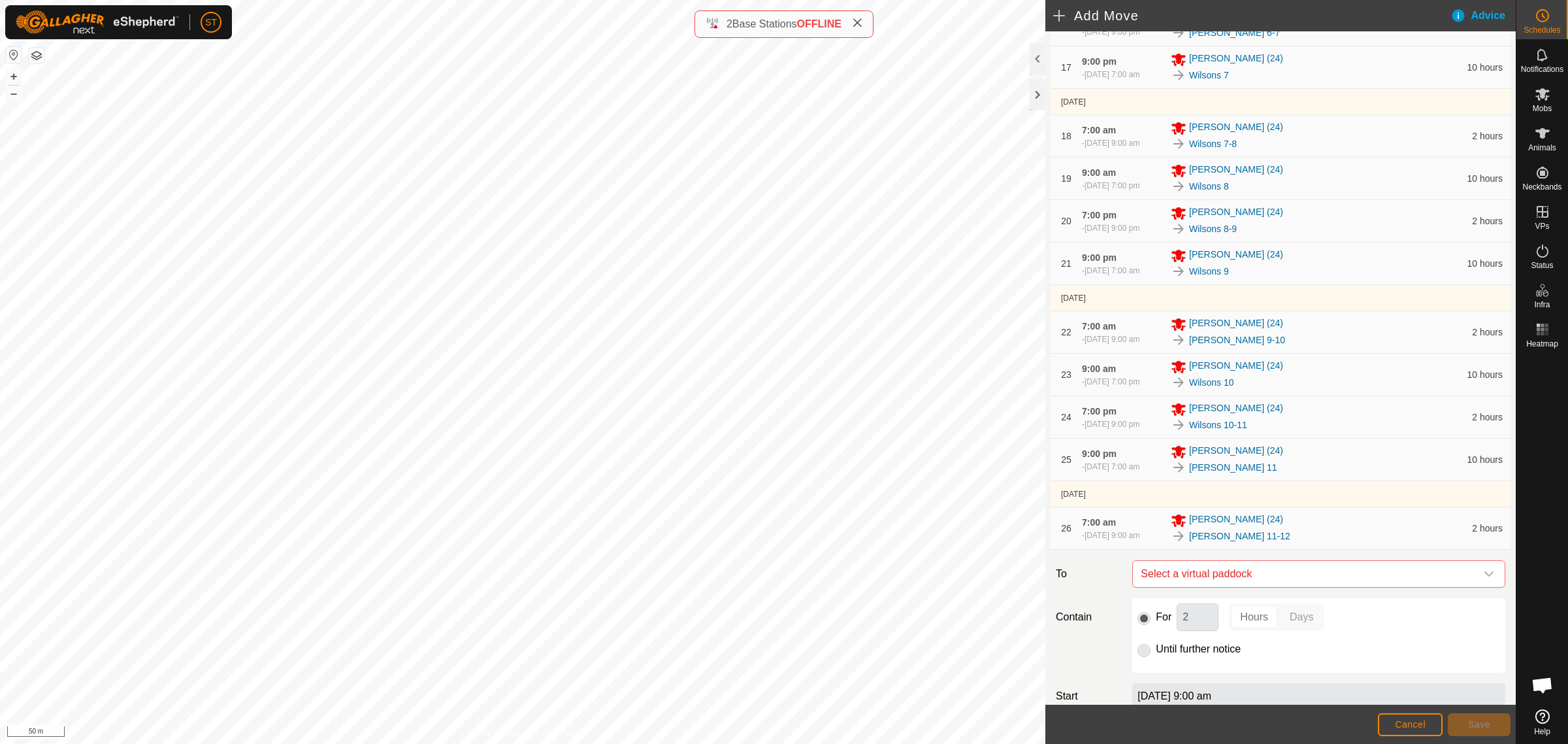
scroll to position [1027, 0]
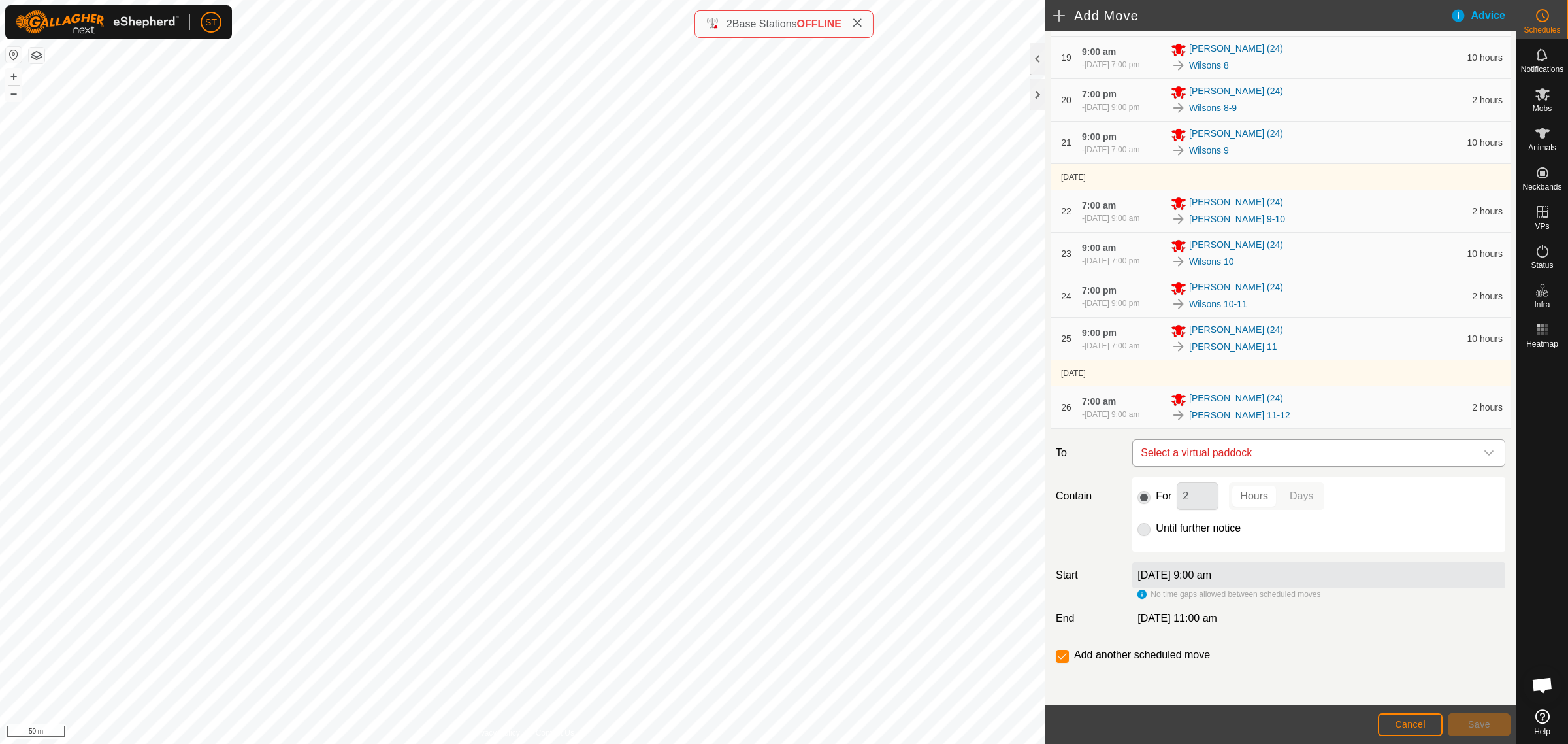
click at [1240, 447] on span "Select a virtual paddock" at bounding box center [1305, 452] width 340 height 26
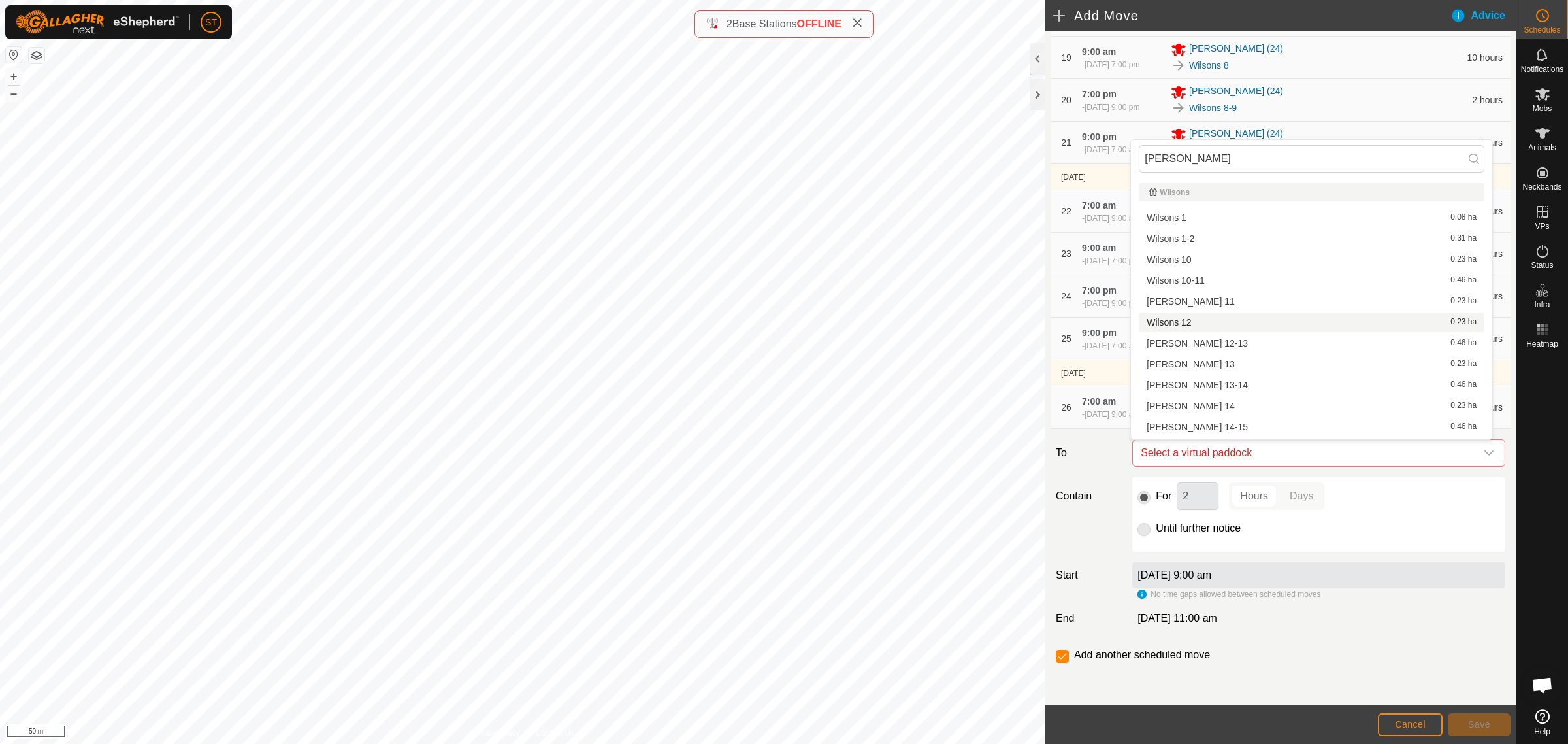
type input "[PERSON_NAME]"
click at [1200, 323] on li "Wilsons 12 0.23 ha" at bounding box center [1312, 322] width 346 height 20
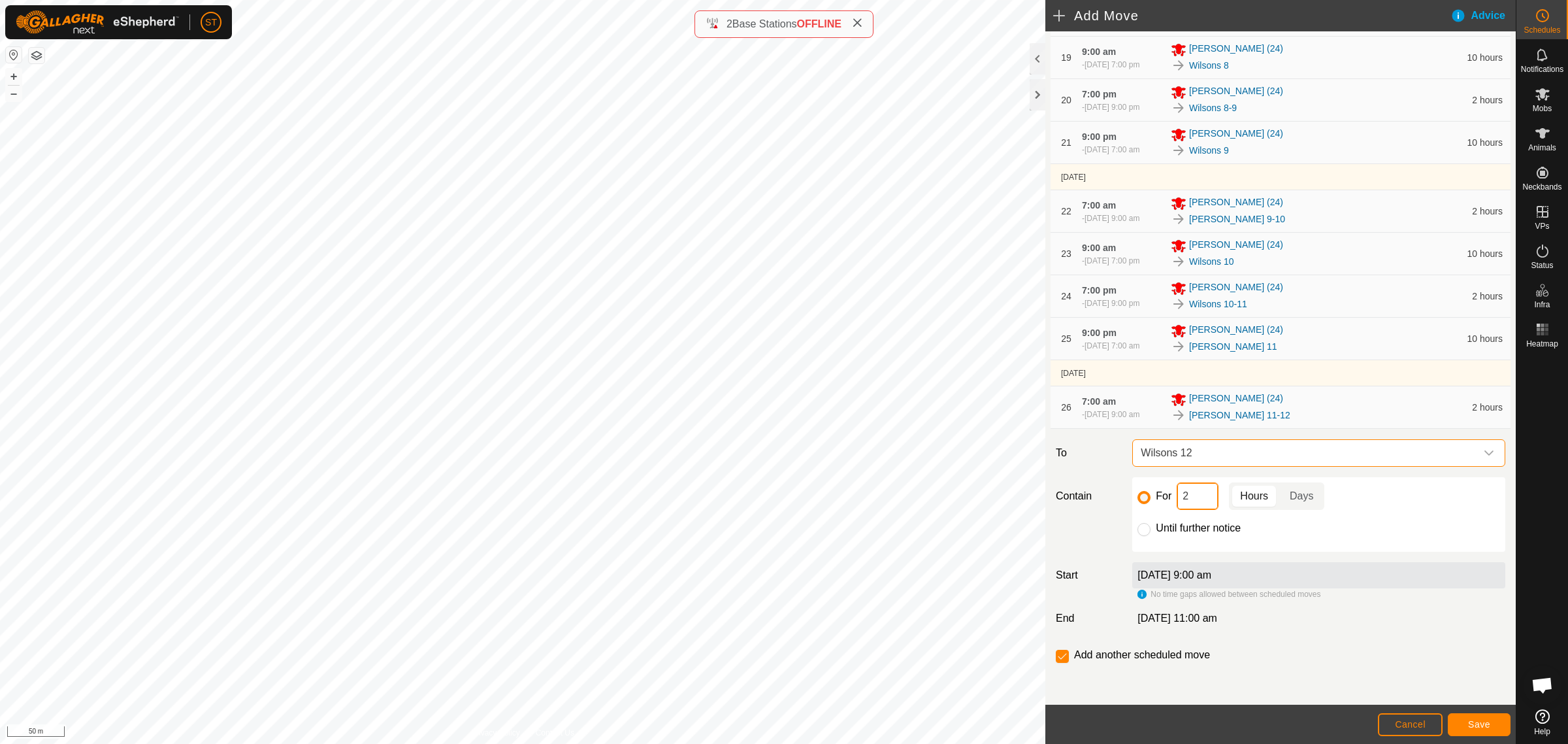
drag, startPoint x: 1197, startPoint y: 503, endPoint x: 1157, endPoint y: 503, distance: 40.0
click at [1157, 503] on div "For 2 Hours Days" at bounding box center [1319, 496] width 363 height 27
type input "10"
click at [1464, 724] on button "Save" at bounding box center [1479, 724] width 63 height 23
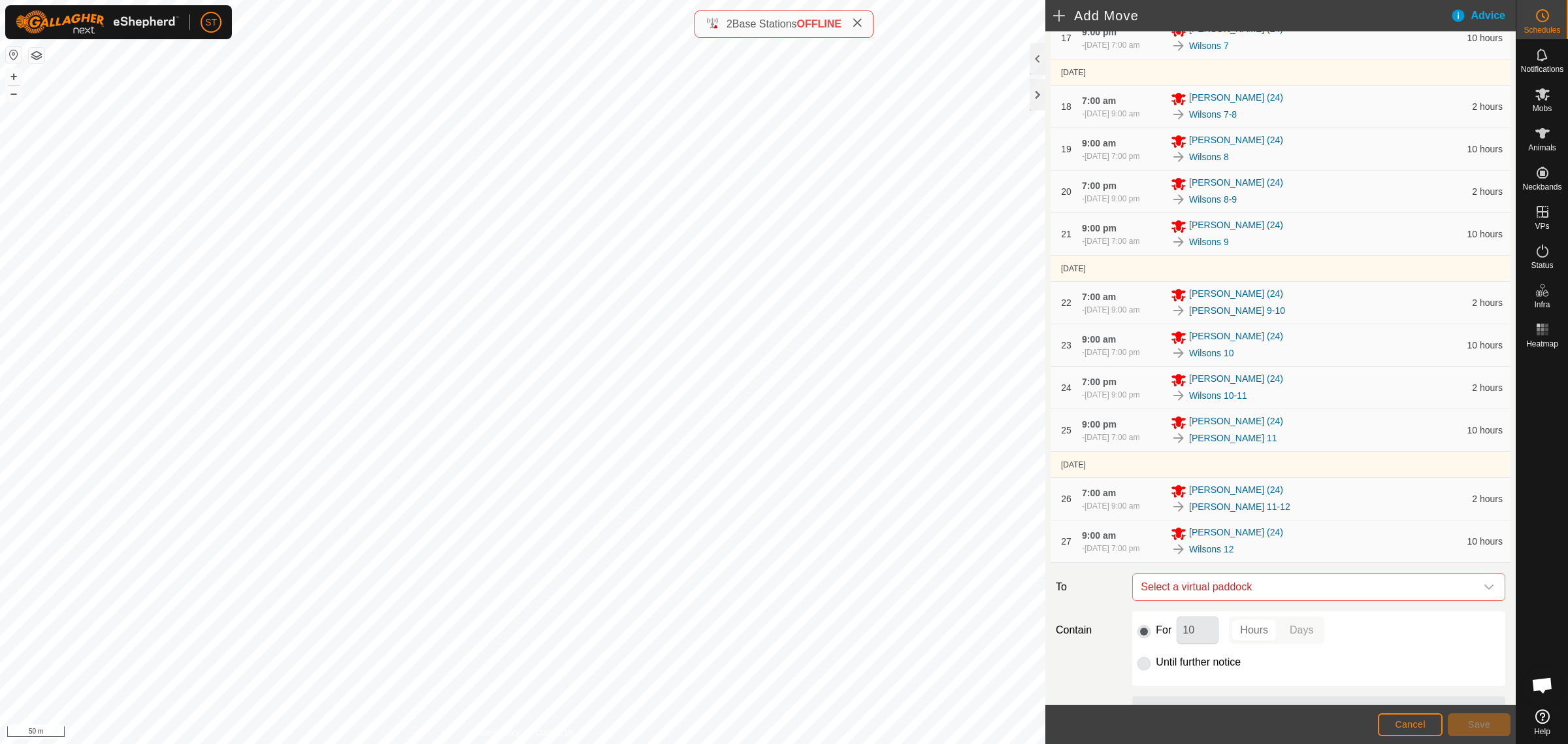
scroll to position [1062, 0]
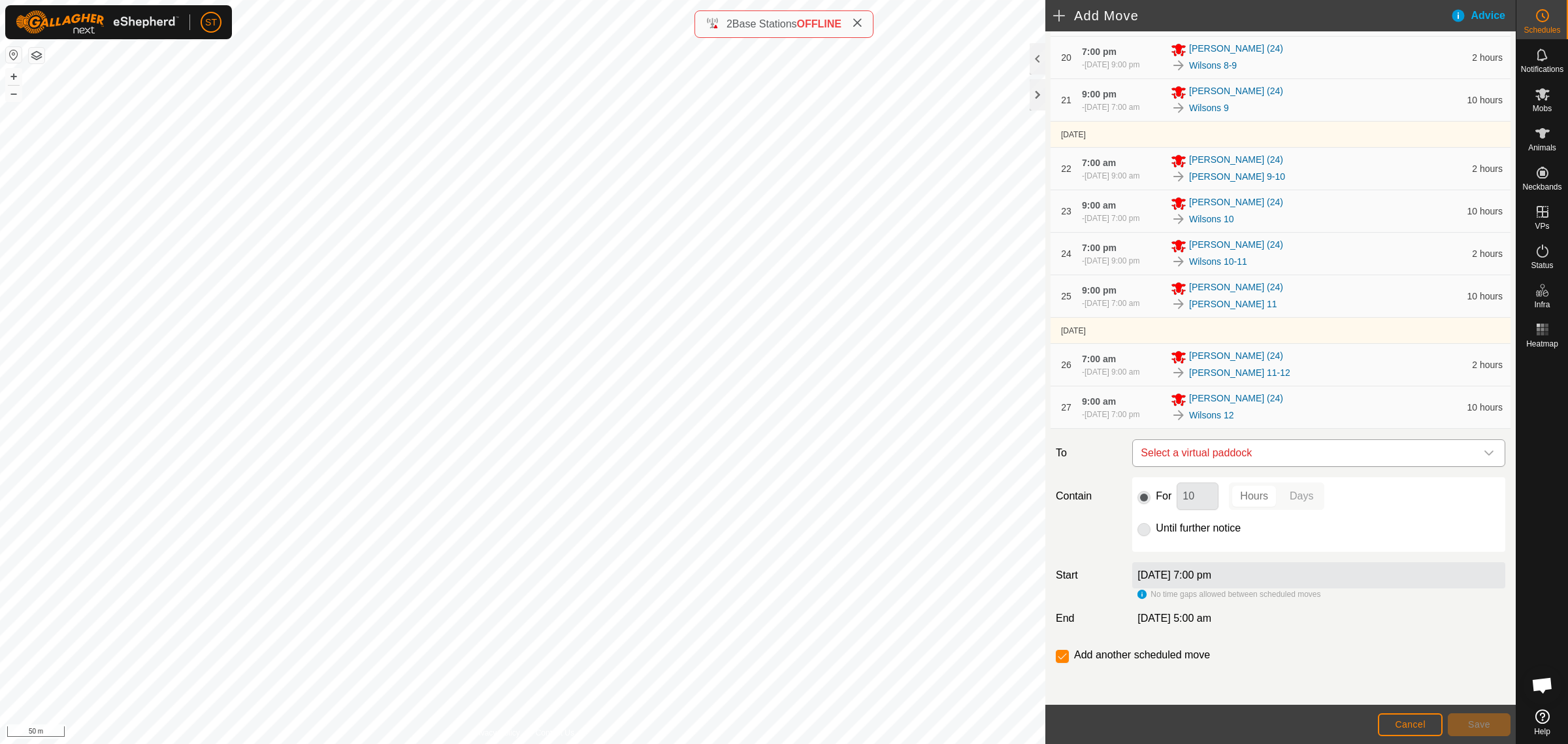
click at [1253, 461] on span "Select a virtual paddock" at bounding box center [1305, 452] width 340 height 26
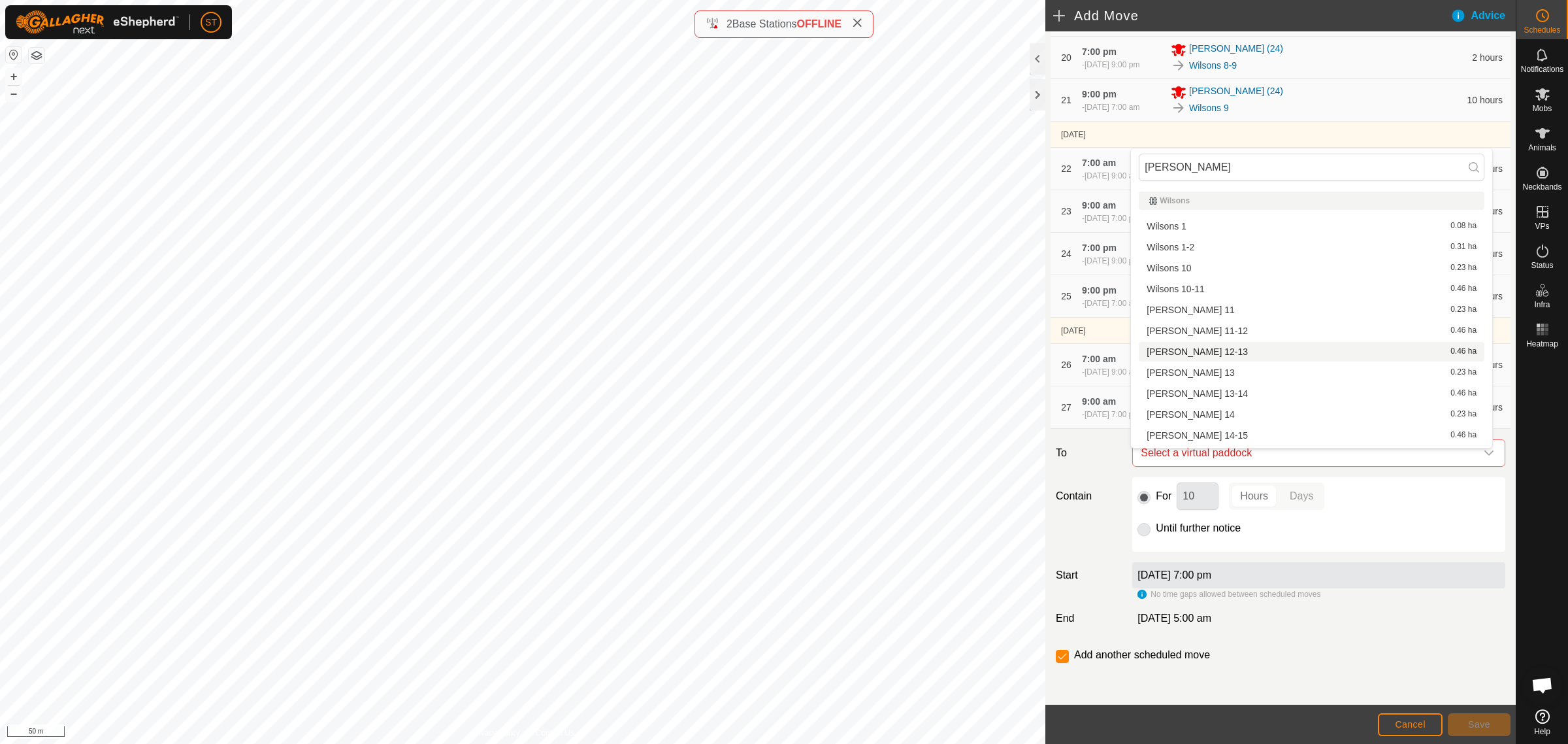
type input "[PERSON_NAME]"
click at [1175, 354] on li "[PERSON_NAME] 12-13 0.46 ha" at bounding box center [1312, 352] width 346 height 20
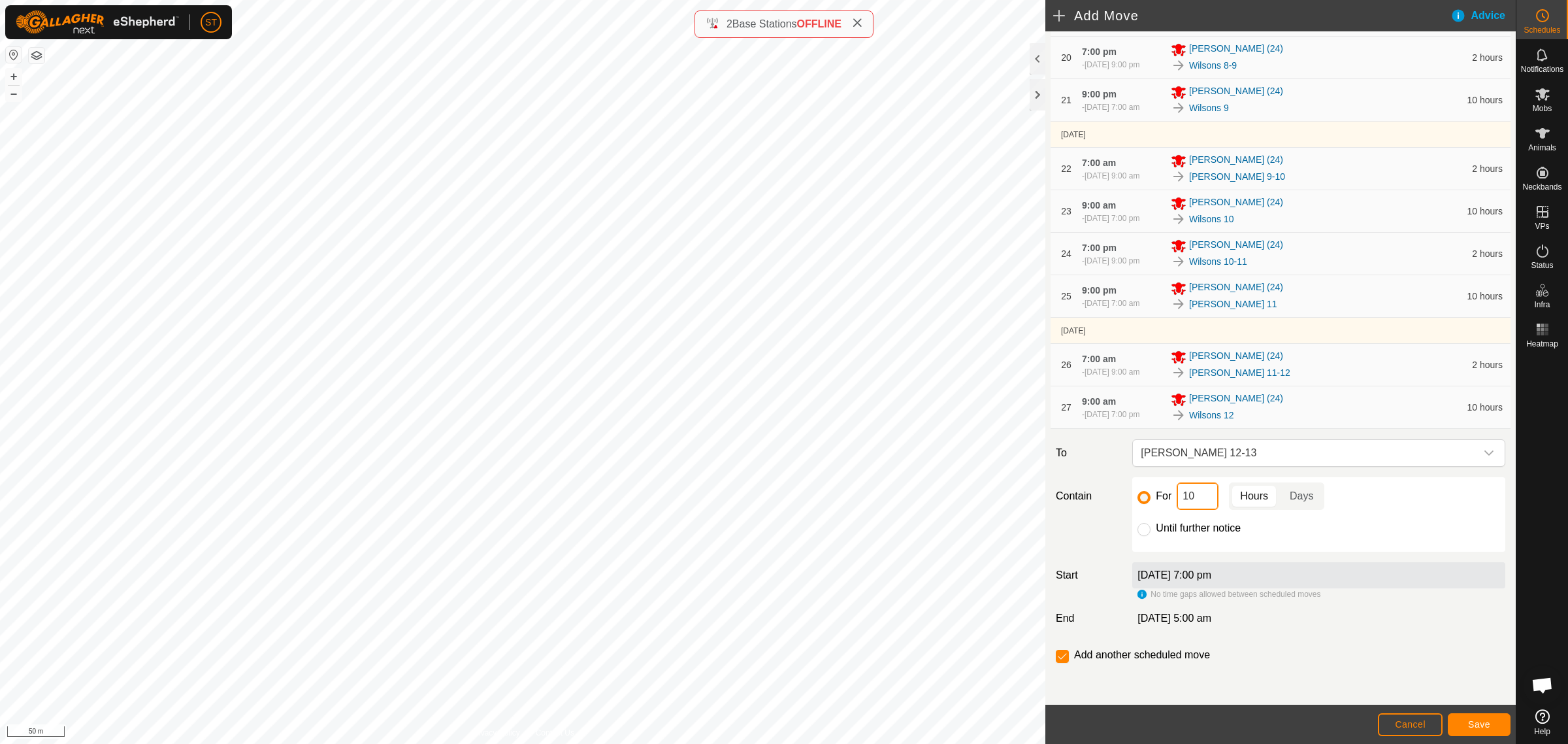
drag, startPoint x: 1197, startPoint y: 504, endPoint x: 1135, endPoint y: 504, distance: 62.0
click at [1138, 504] on div "For 10 Hours Days" at bounding box center [1319, 496] width 363 height 27
type input "2"
click at [1482, 723] on span "Save" at bounding box center [1479, 724] width 23 height 11
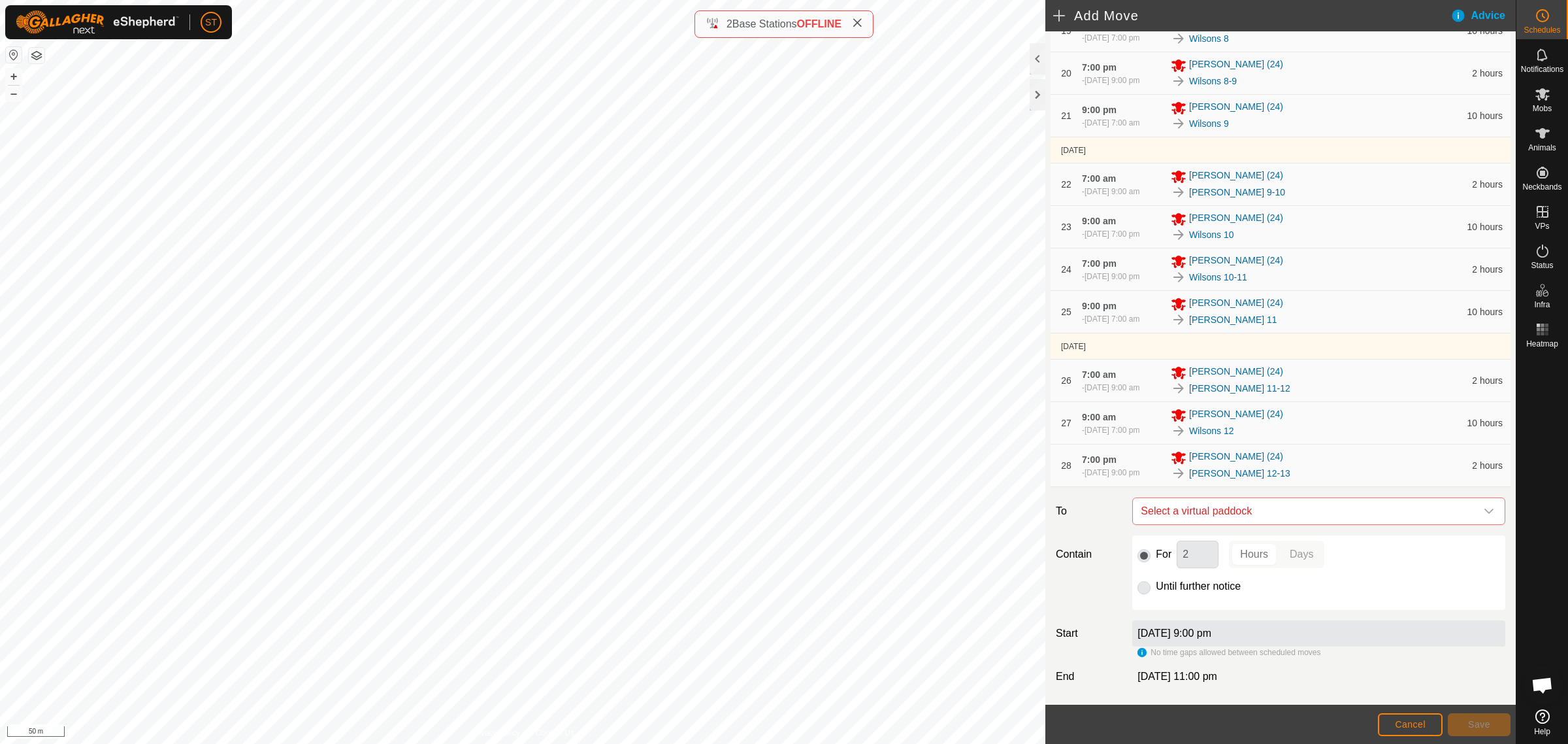
scroll to position [1112, 0]
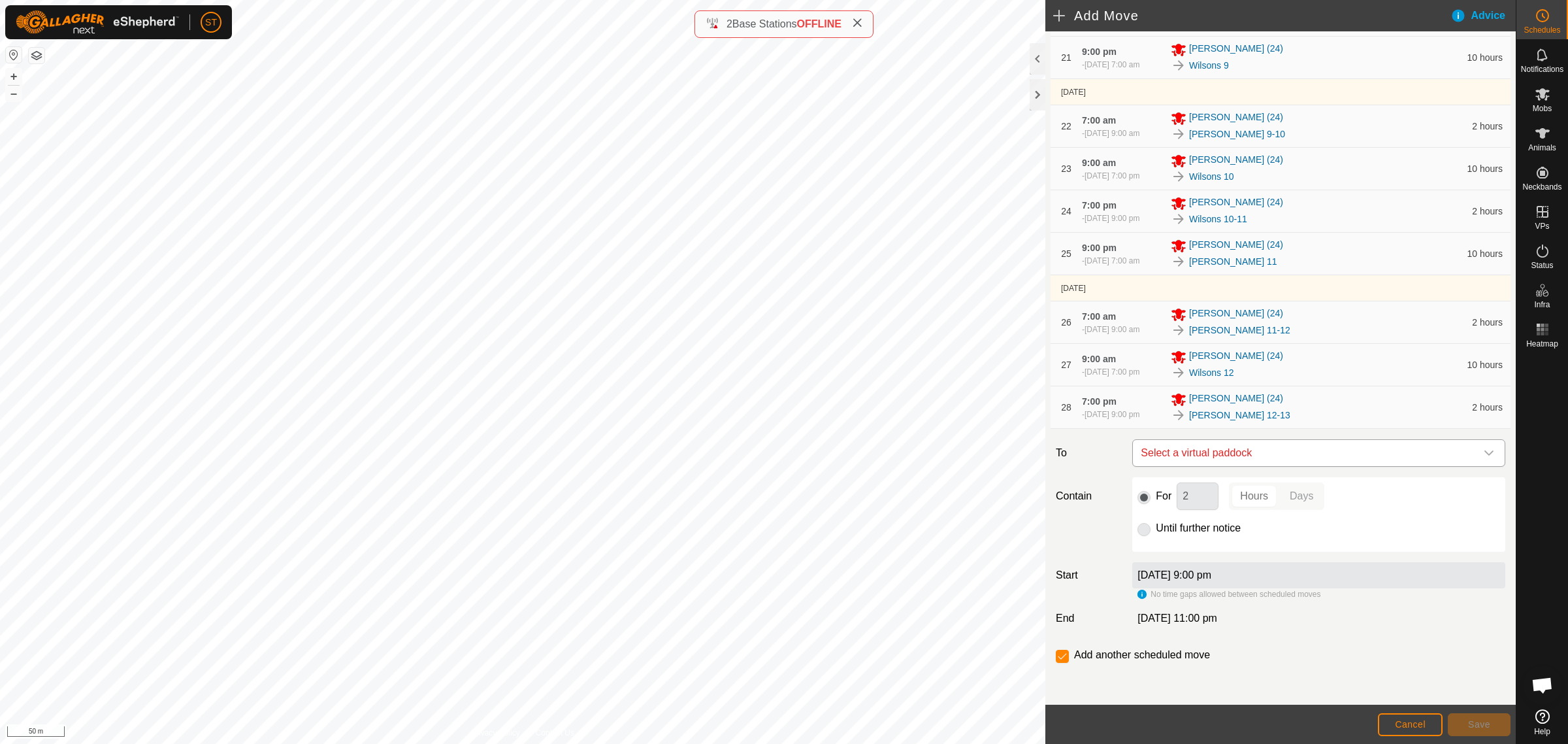
drag, startPoint x: 1191, startPoint y: 449, endPoint x: 1183, endPoint y: 449, distance: 8.0
click at [1191, 449] on span "Select a virtual paddock" at bounding box center [1305, 452] width 340 height 26
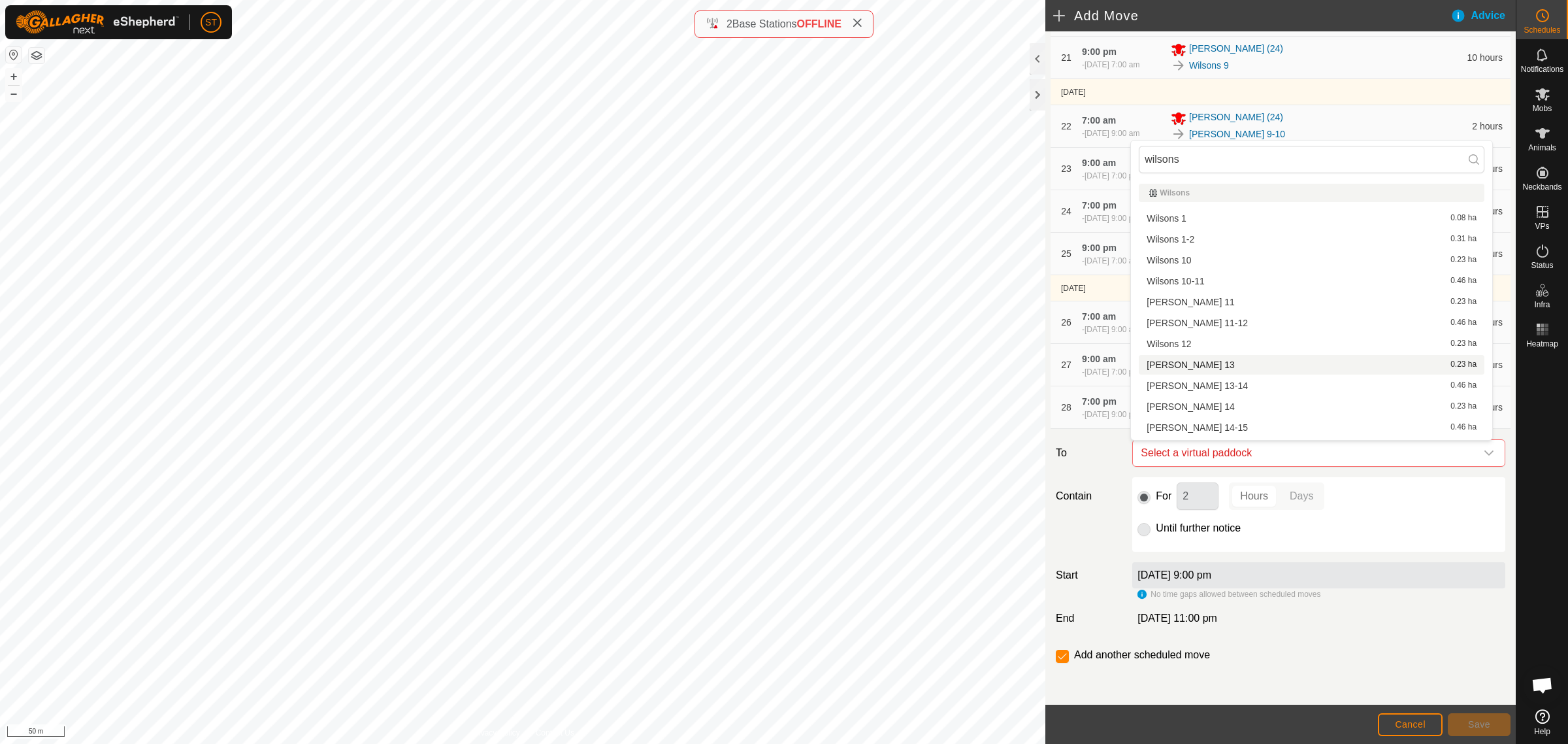
type input "wilsons"
click at [1189, 370] on li "[PERSON_NAME] 13 0.23 ha" at bounding box center [1312, 365] width 346 height 20
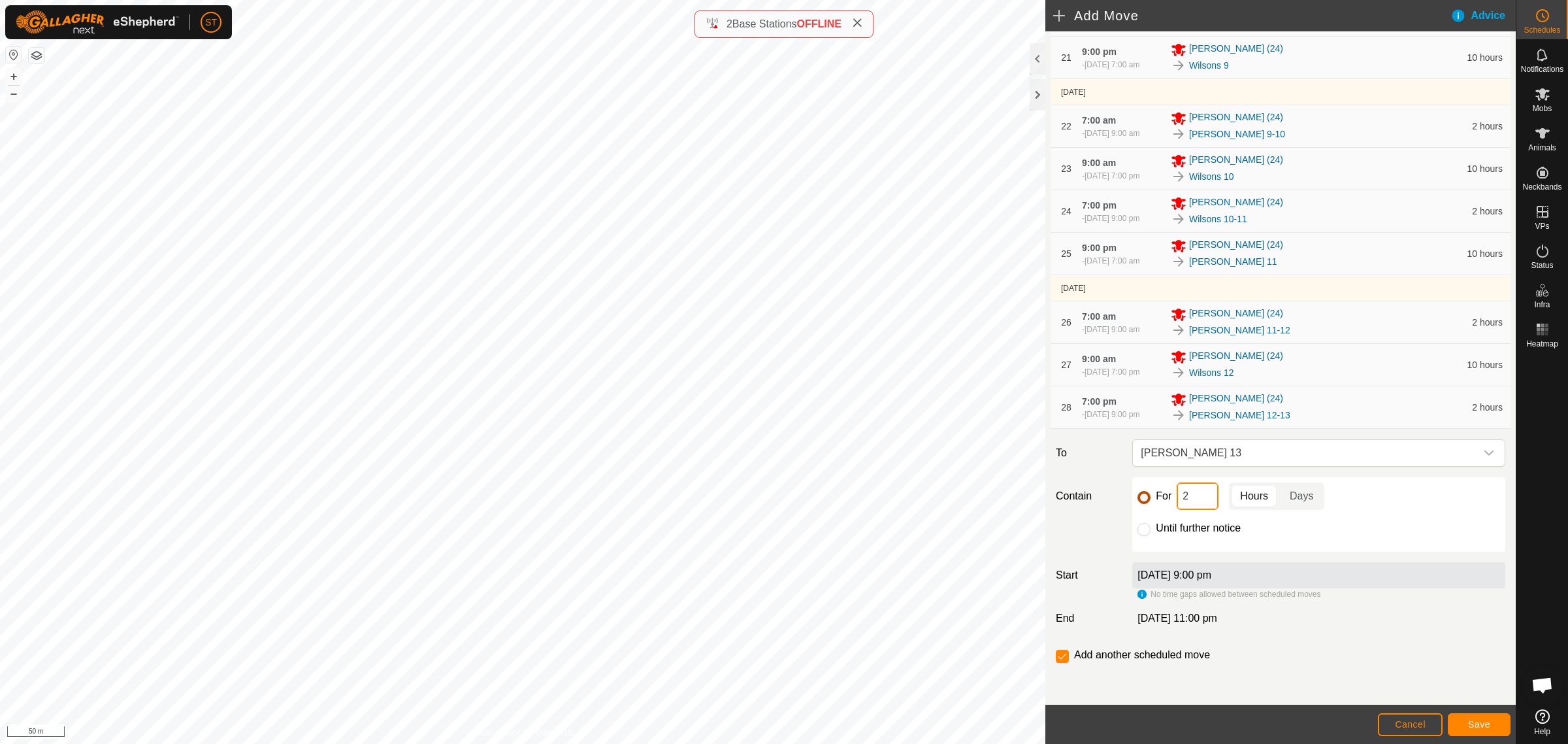
drag, startPoint x: 1191, startPoint y: 499, endPoint x: 1148, endPoint y: 499, distance: 43.0
click at [1148, 499] on div "For 2 Hours Days" at bounding box center [1319, 496] width 363 height 27
type input "10"
click at [1057, 651] on input "checkbox" at bounding box center [1062, 656] width 13 height 13
checkbox input "false"
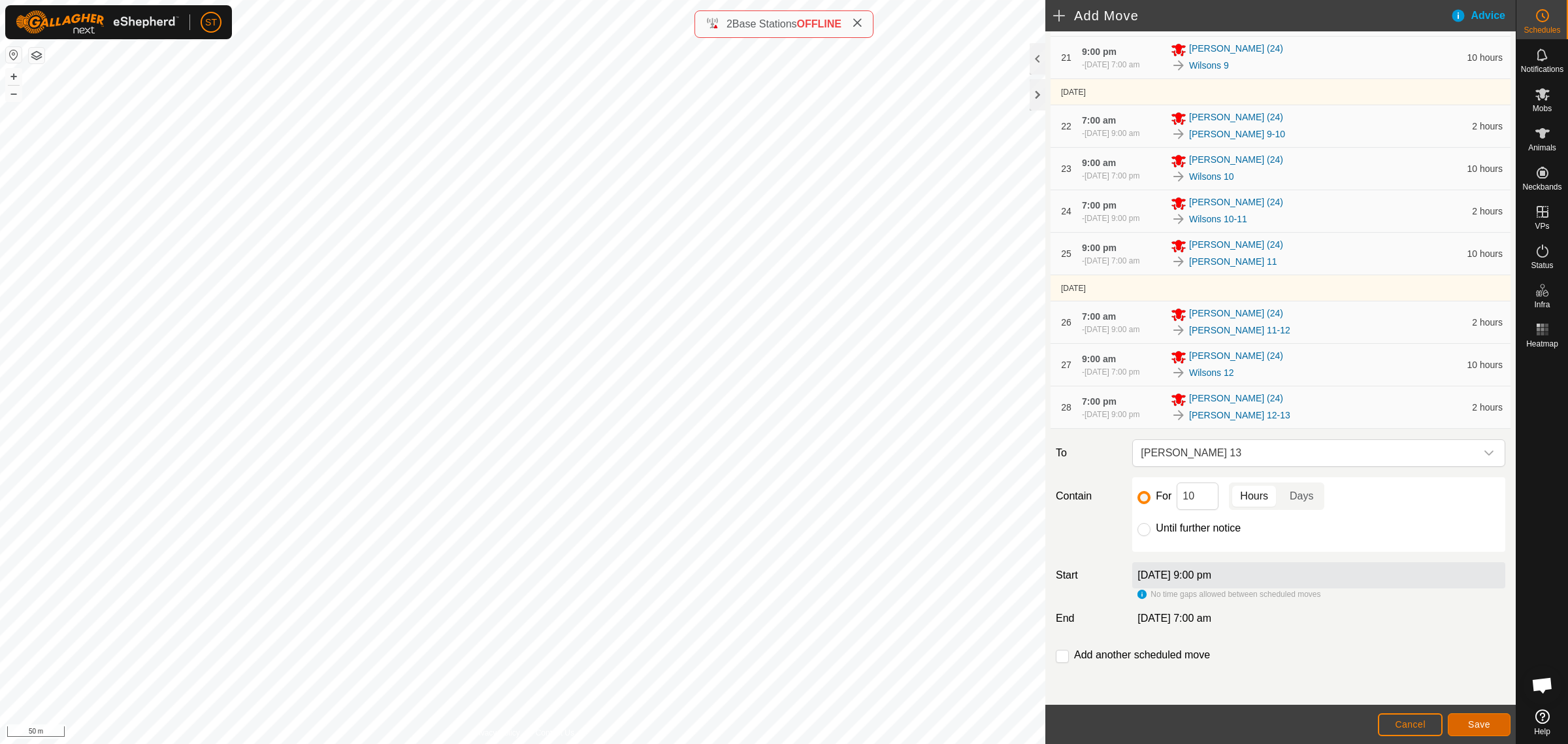
click at [1476, 722] on span "Save" at bounding box center [1479, 724] width 23 height 11
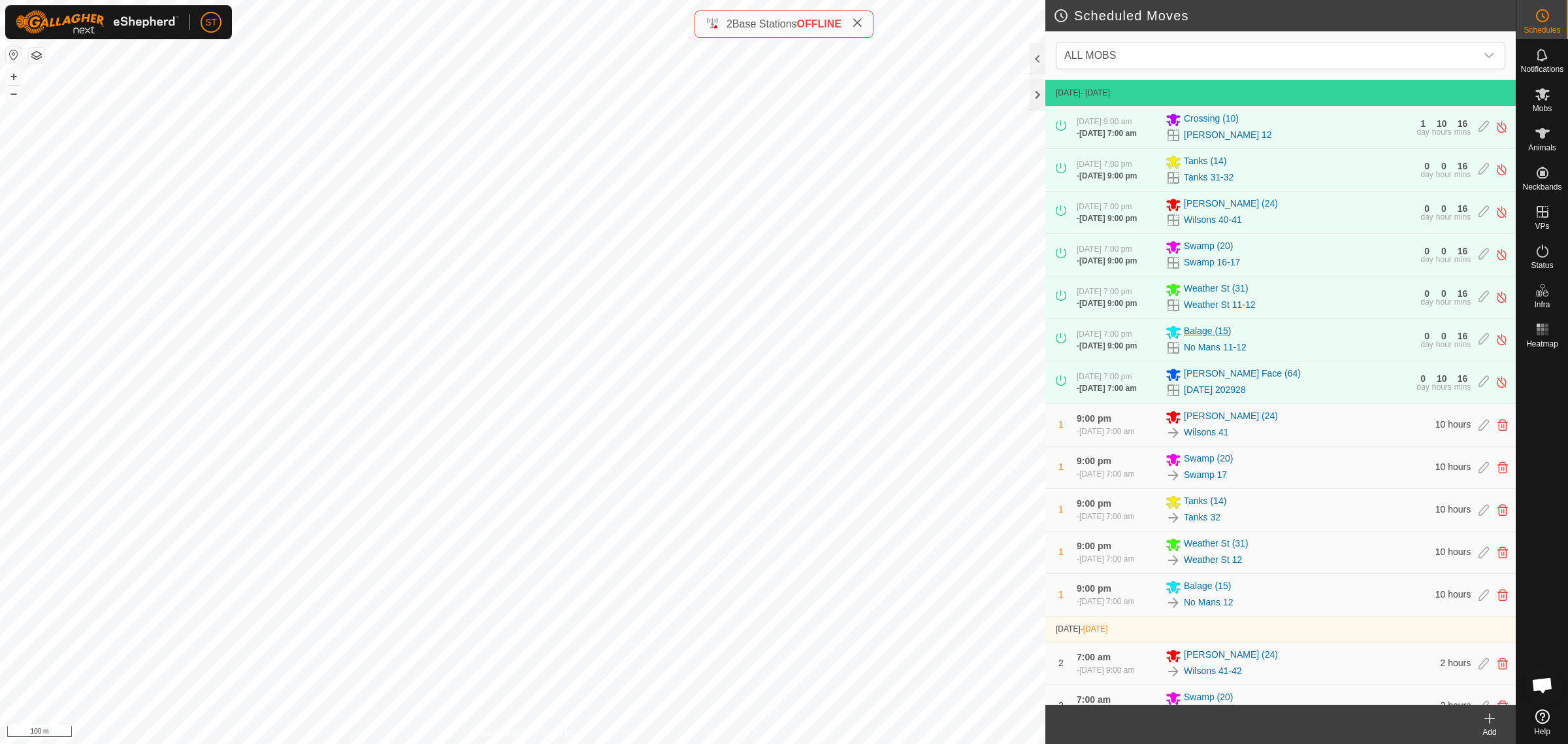
scroll to position [82, 0]
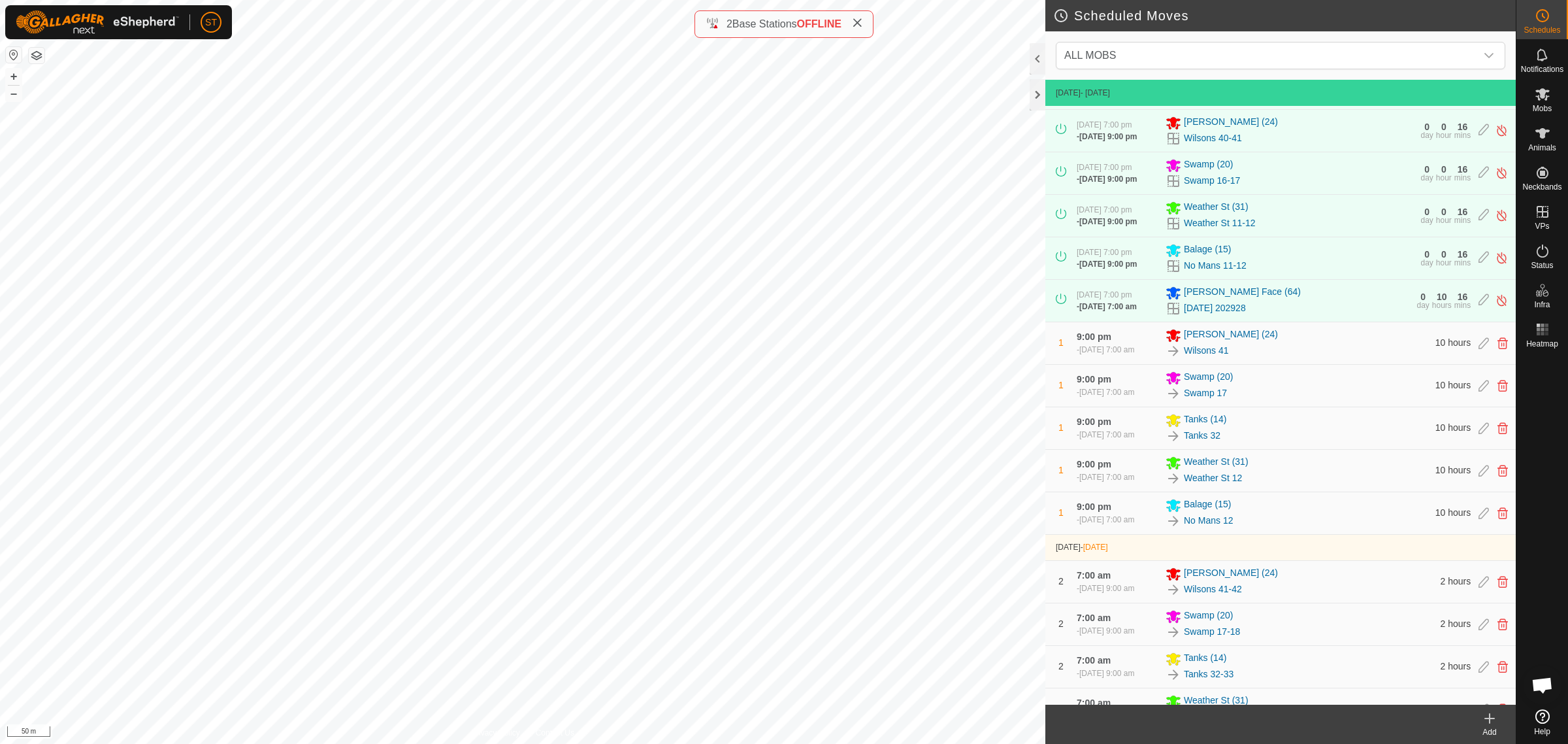
click at [1490, 717] on icon at bounding box center [1490, 718] width 0 height 9
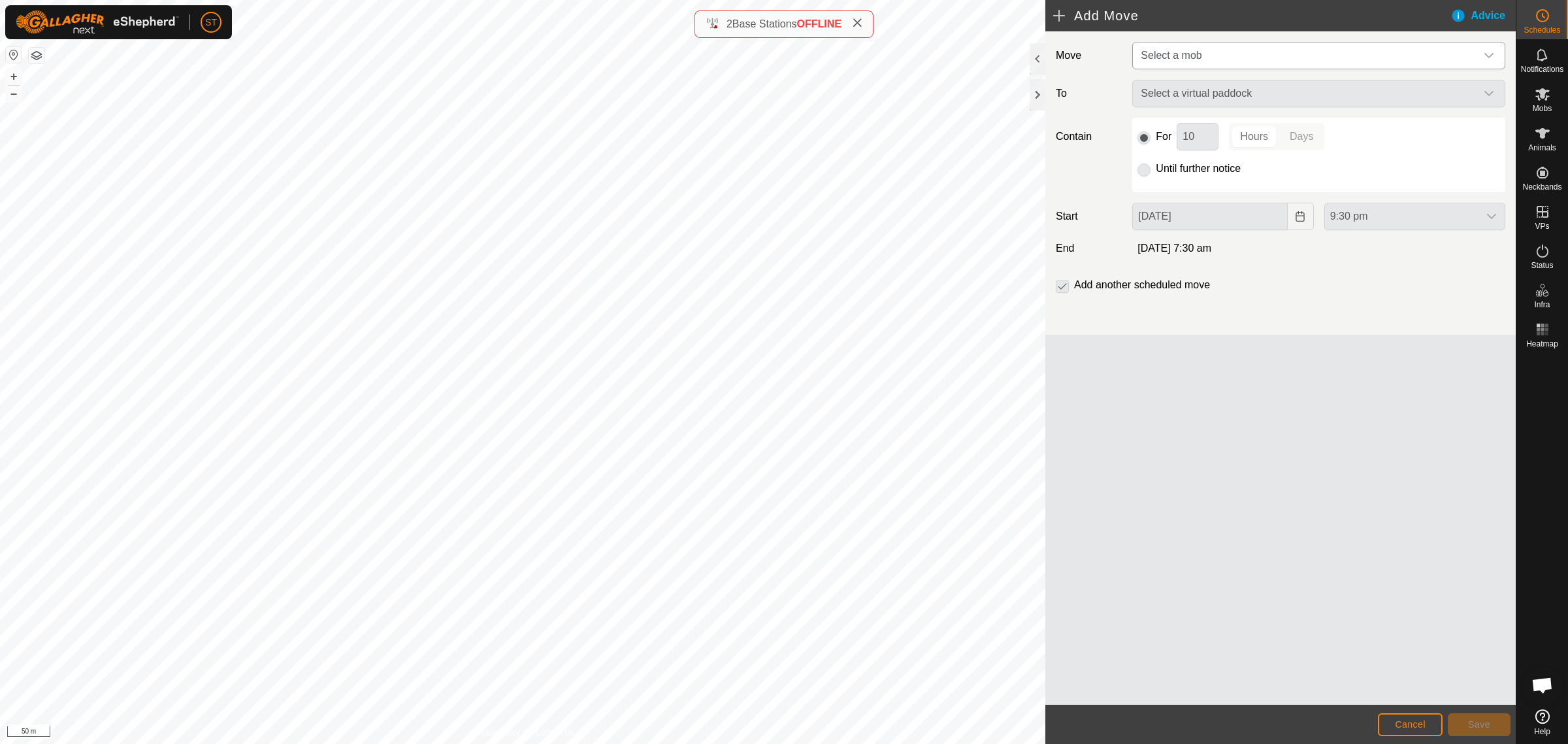
click at [1488, 54] on icon "dropdown trigger" at bounding box center [1489, 55] width 11 height 11
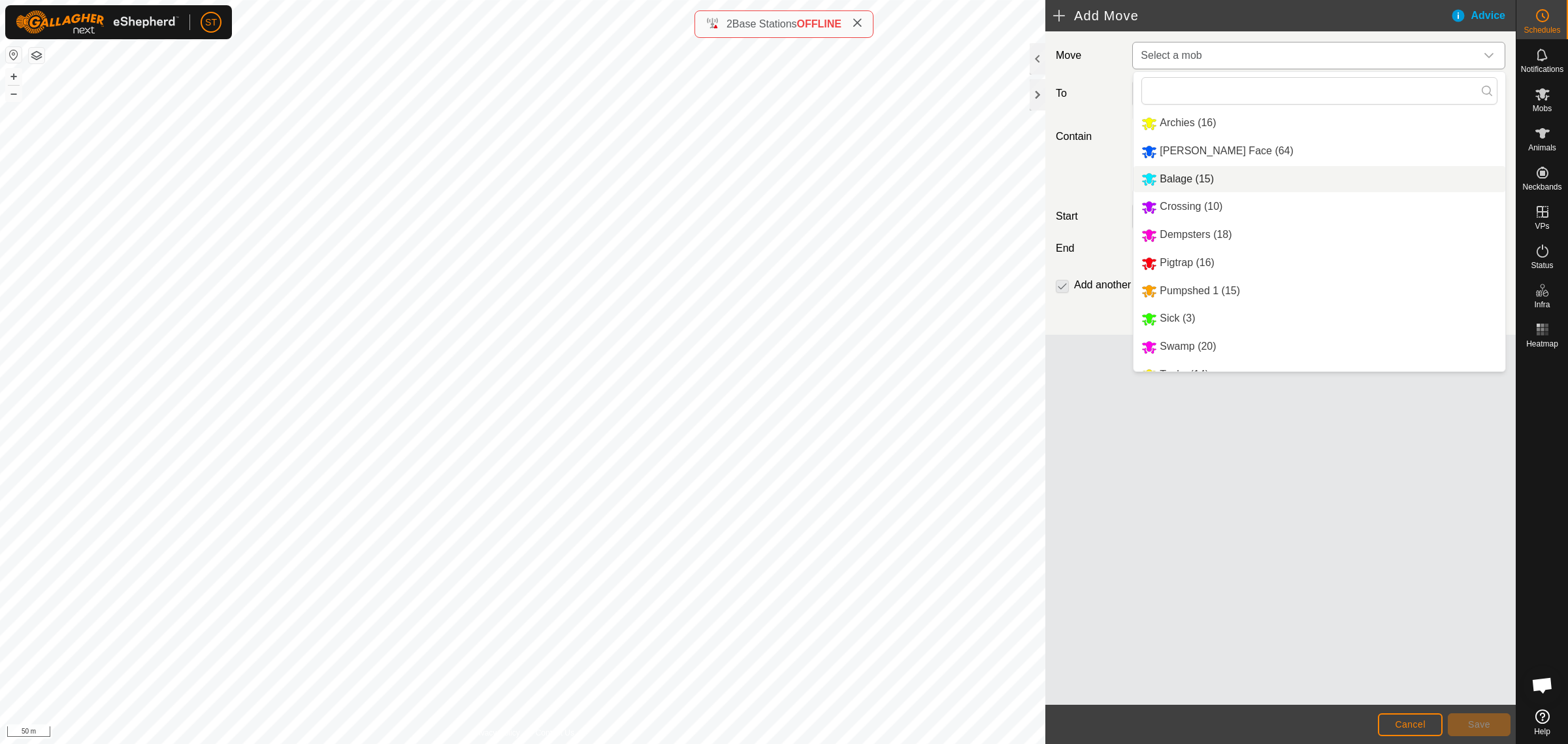
click at [1190, 177] on li "Balage (15)" at bounding box center [1319, 180] width 372 height 27
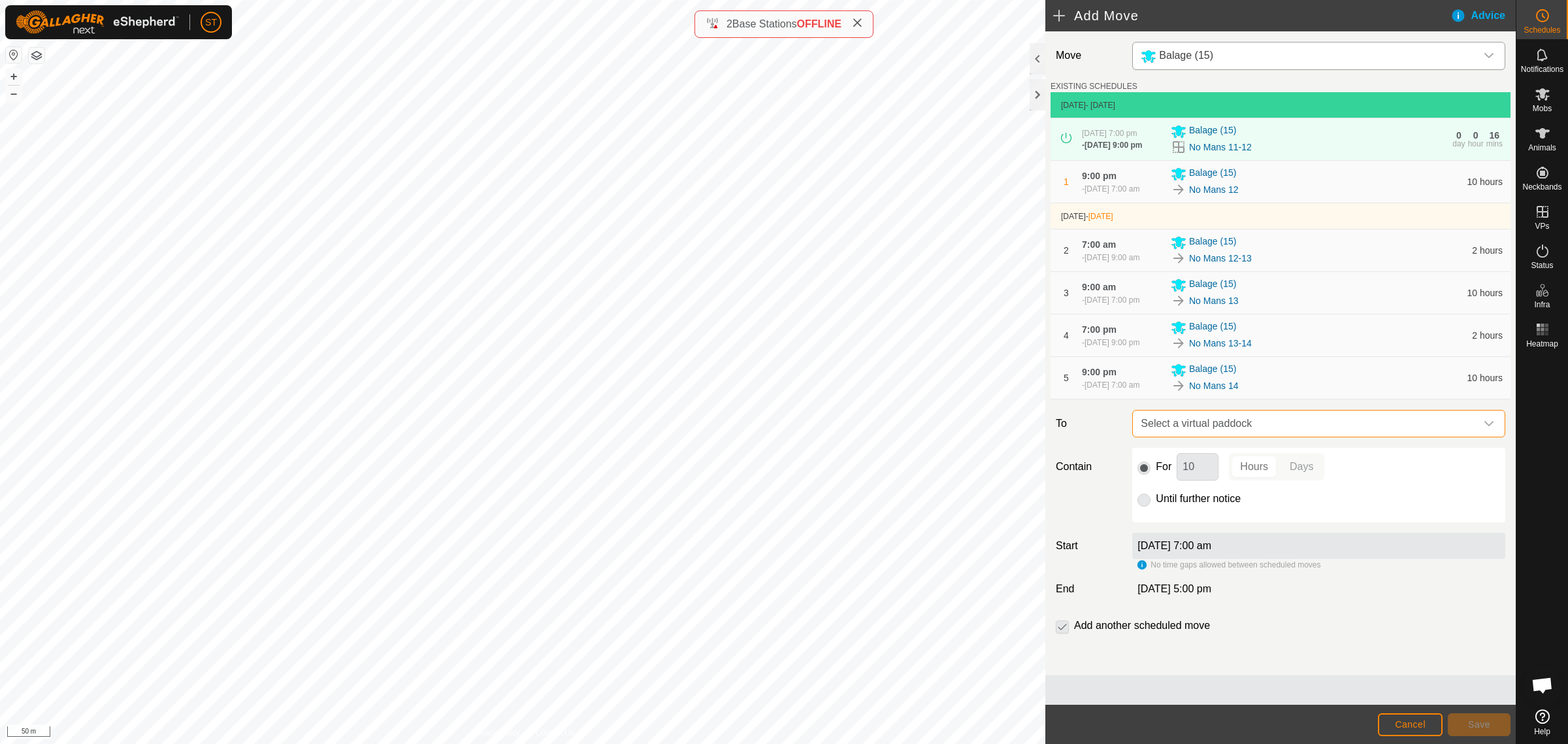
click at [1160, 426] on span "Select a virtual paddock" at bounding box center [1305, 423] width 340 height 26
type input "no mans 14"
click at [1196, 521] on li "No Mans 14-15 0.15 ha" at bounding box center [1319, 523] width 356 height 20
drag, startPoint x: 1195, startPoint y: 471, endPoint x: 1157, endPoint y: 469, distance: 38.1
click at [1157, 469] on div "For 10 Hours Days" at bounding box center [1319, 466] width 363 height 27
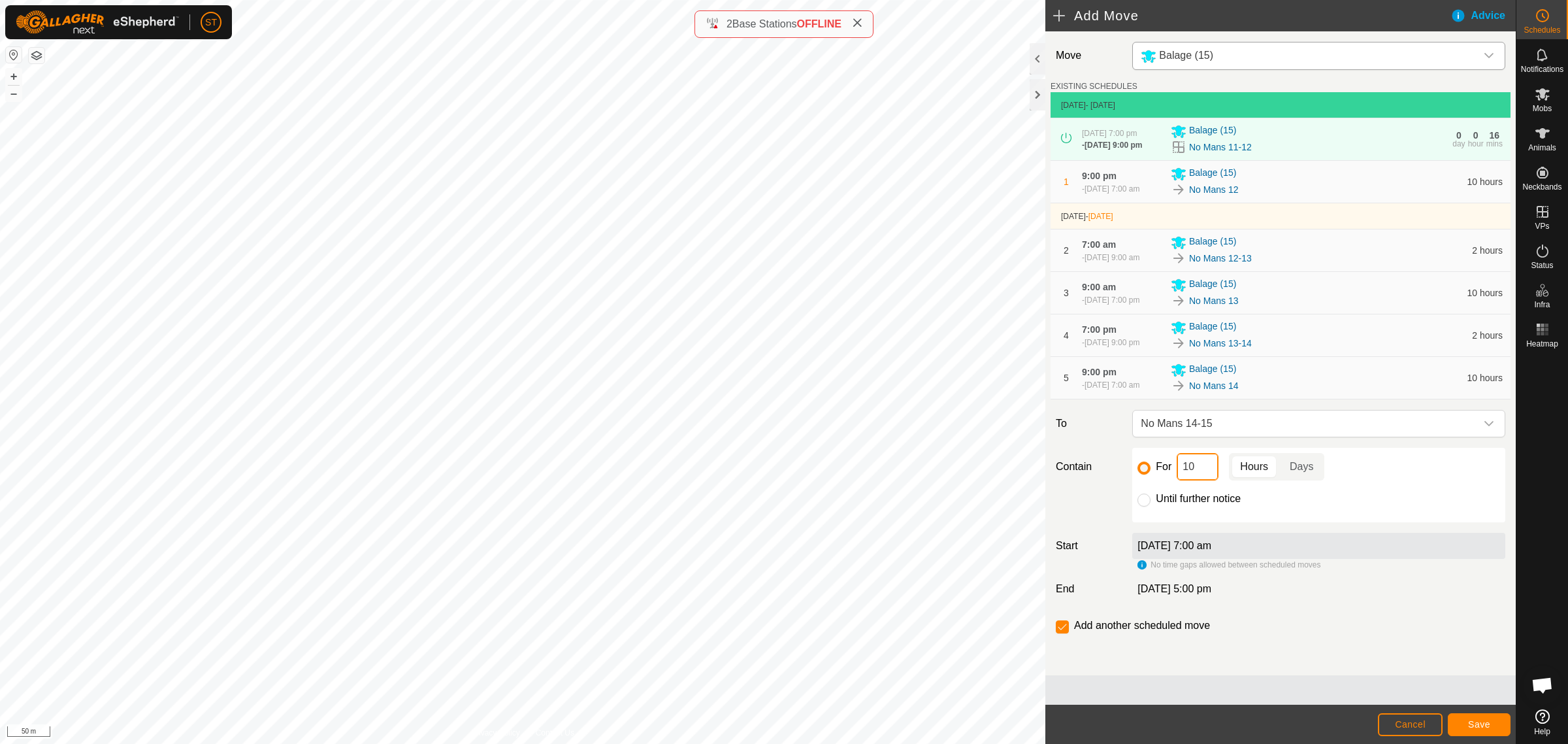
type input "2"
click at [1469, 724] on span "Save" at bounding box center [1479, 724] width 23 height 11
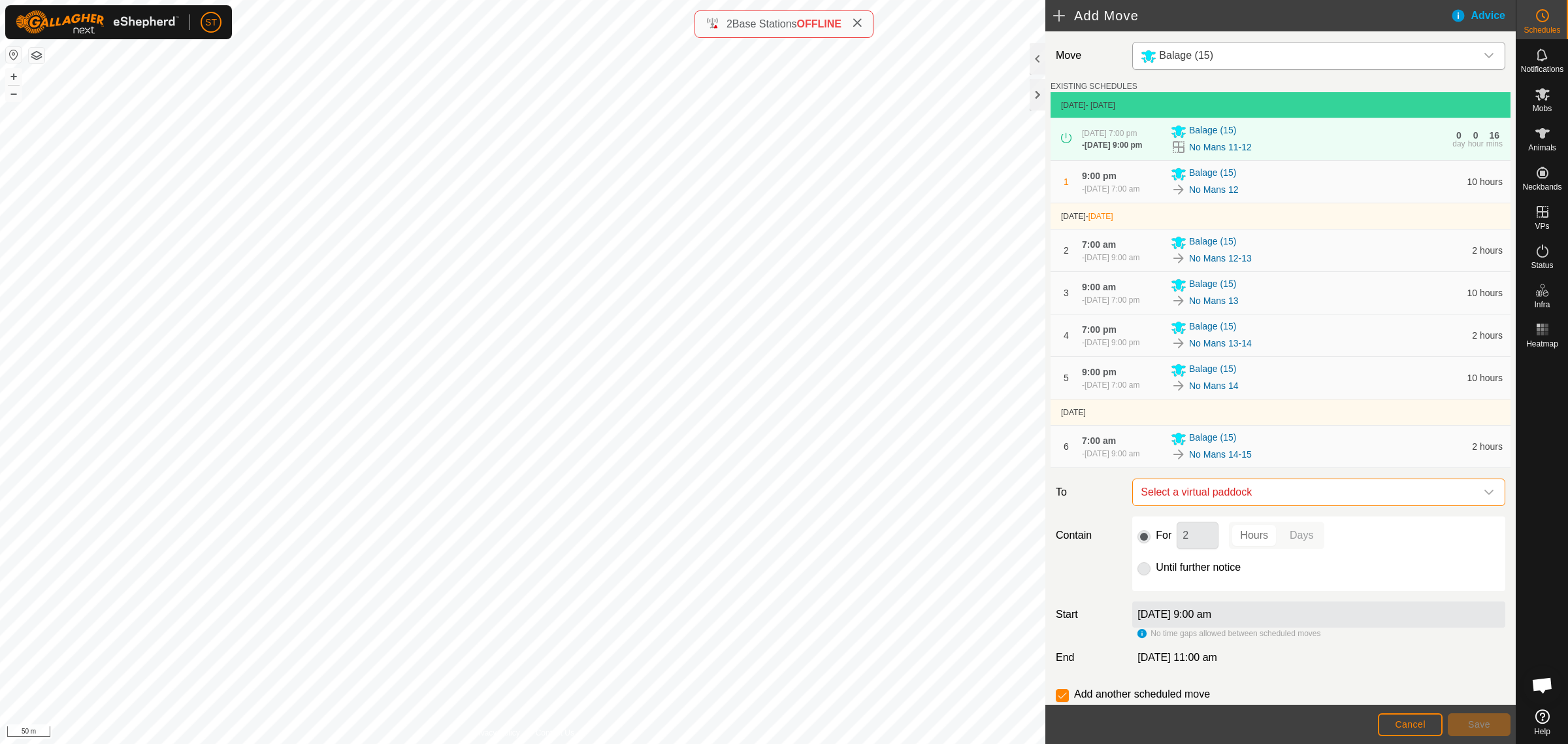
click at [1158, 495] on span "Select a virtual paddock" at bounding box center [1305, 492] width 340 height 26
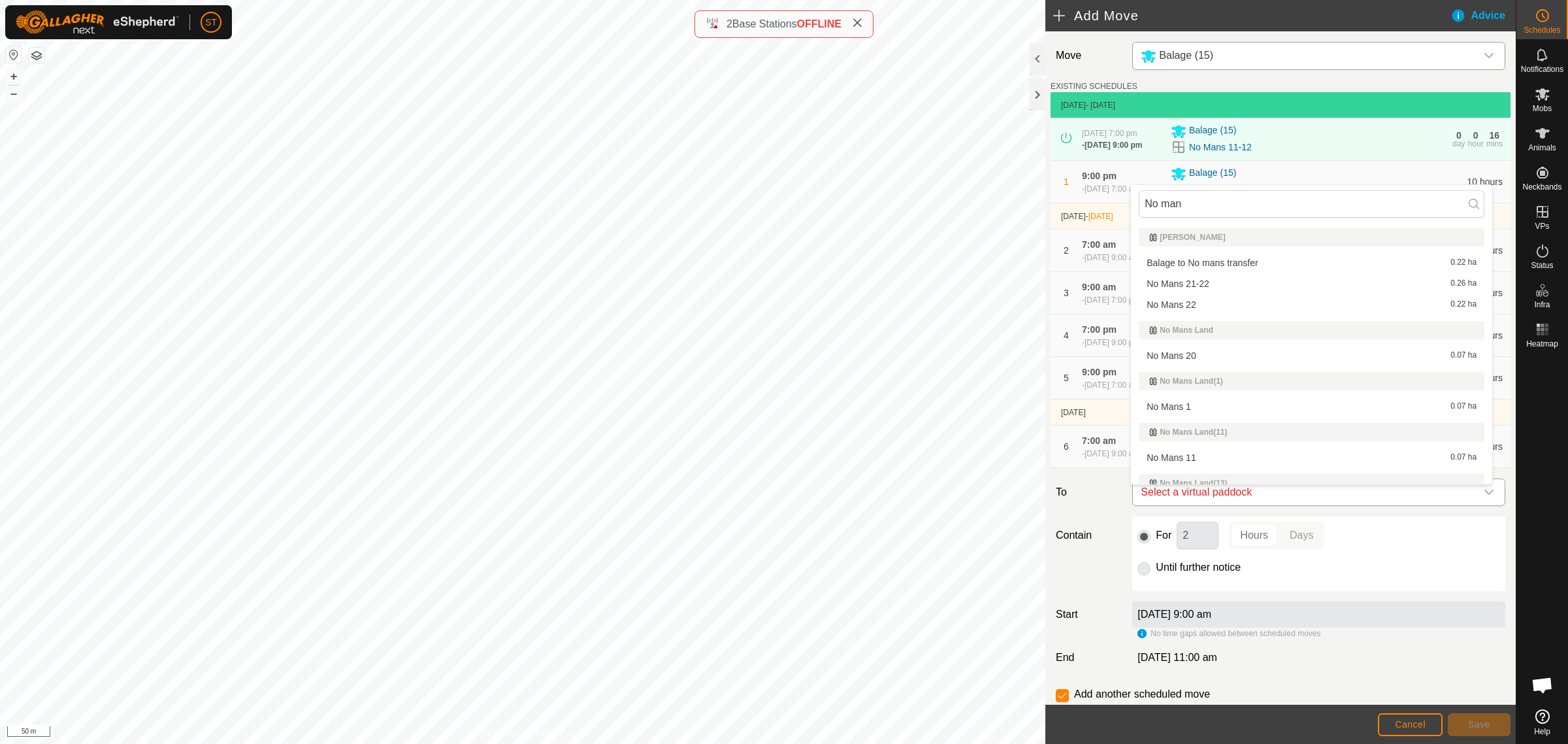
type input "No mans"
drag, startPoint x: 1190, startPoint y: 208, endPoint x: 1095, endPoint y: 206, distance: 95.0
click at [1095, 206] on body "ST Schedules Notifications Mobs Animals Neckbands VPs Status Infra Heatmap Help…" at bounding box center [784, 372] width 1568 height 744
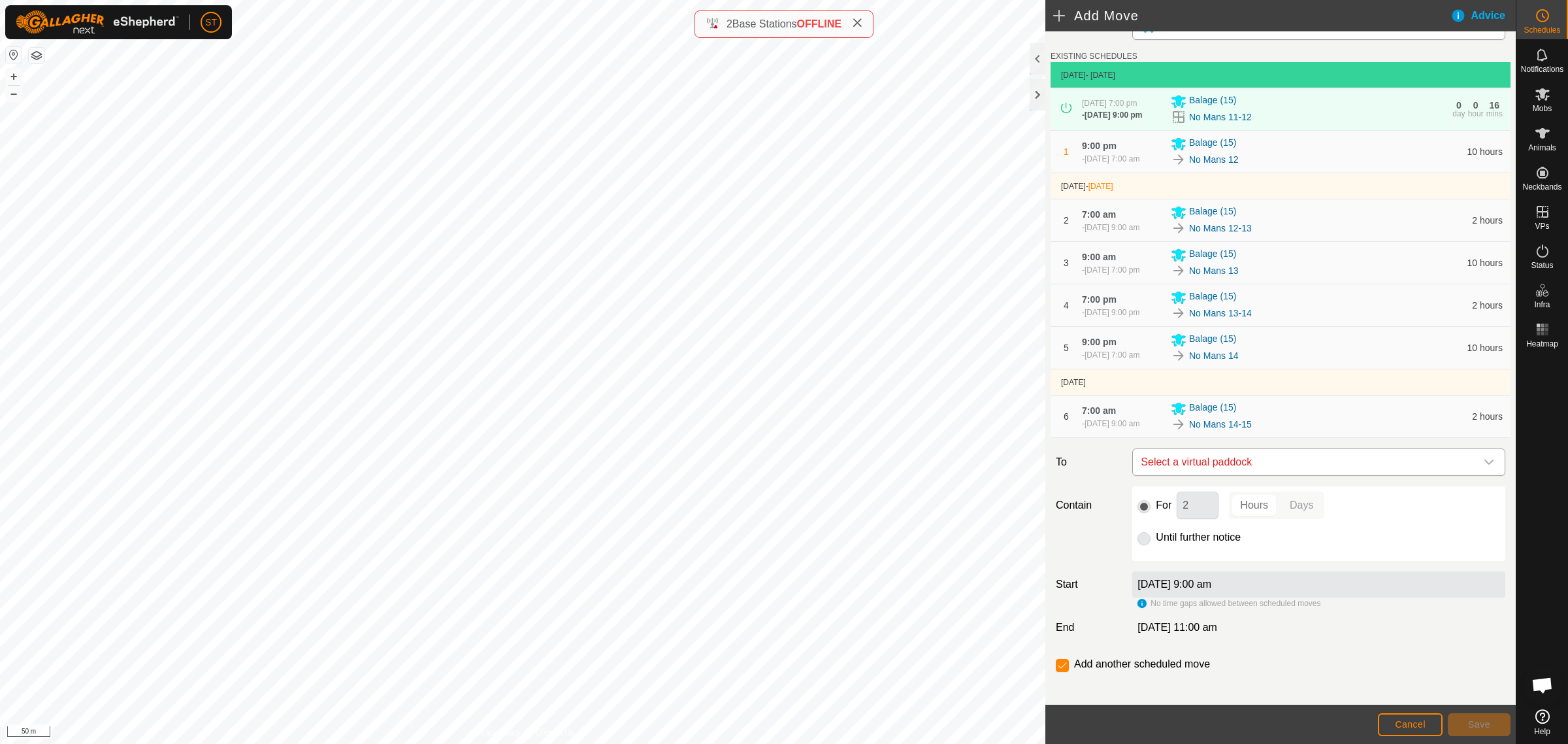
scroll to position [44, 0]
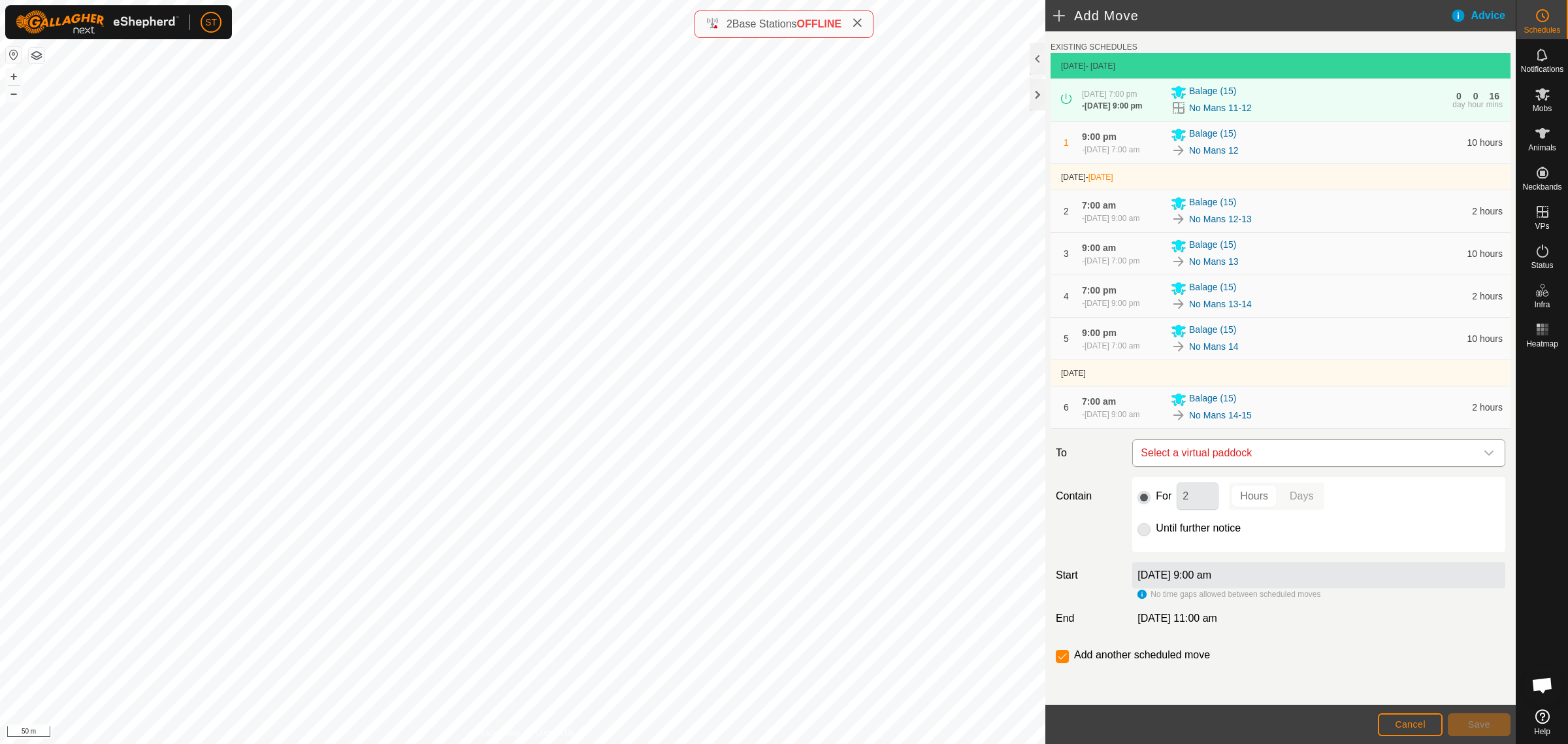
click at [1171, 449] on span "Select a virtual paddock" at bounding box center [1305, 452] width 340 height 26
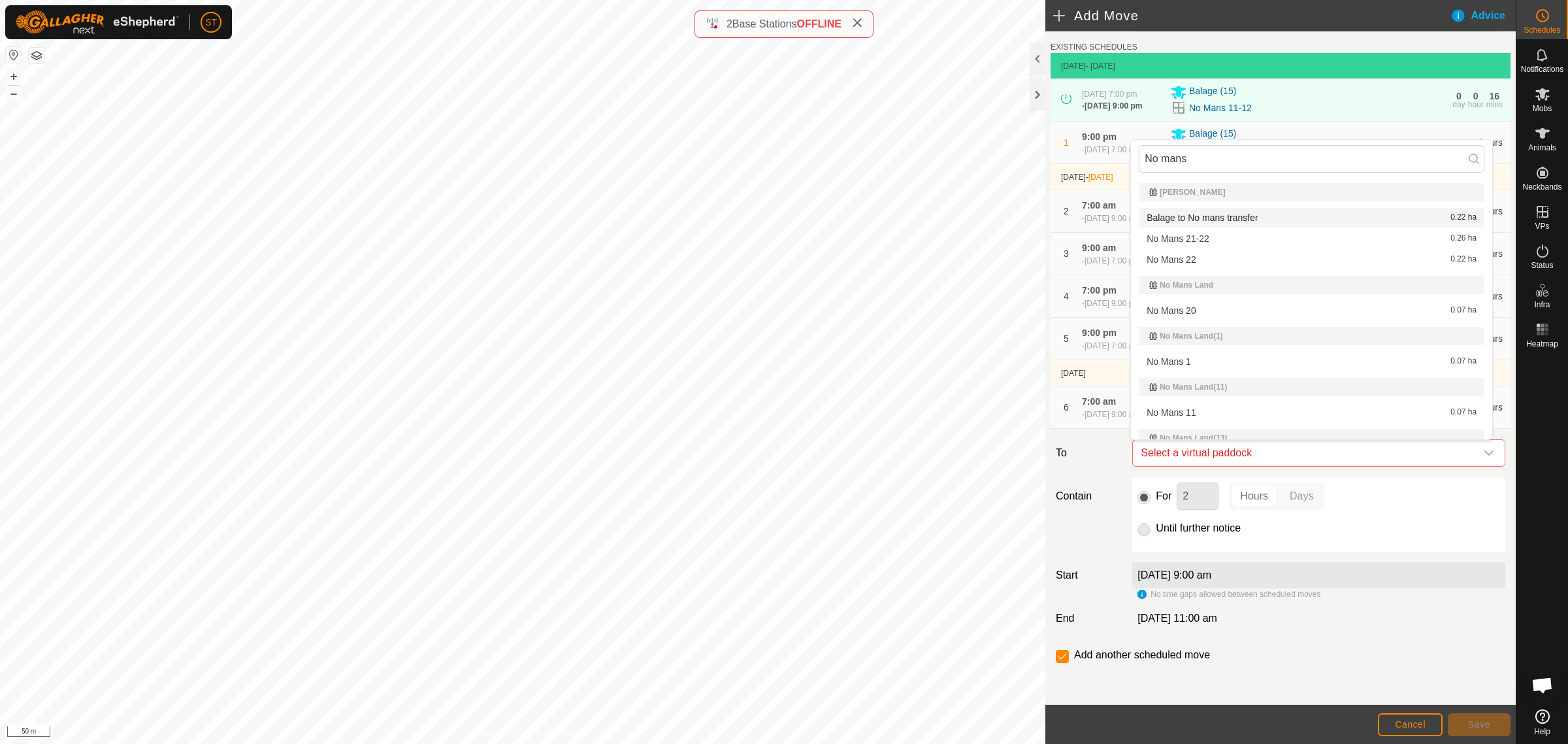
drag, startPoint x: 1195, startPoint y: 159, endPoint x: 1135, endPoint y: 159, distance: 60.0
click at [1135, 159] on div "No mans" at bounding box center [1312, 159] width 361 height 38
click at [1226, 156] on input "No mans" at bounding box center [1312, 159] width 346 height 27
click at [1214, 158] on input "No mans" at bounding box center [1312, 159] width 346 height 27
click at [1191, 158] on input "No mans" at bounding box center [1312, 159] width 346 height 27
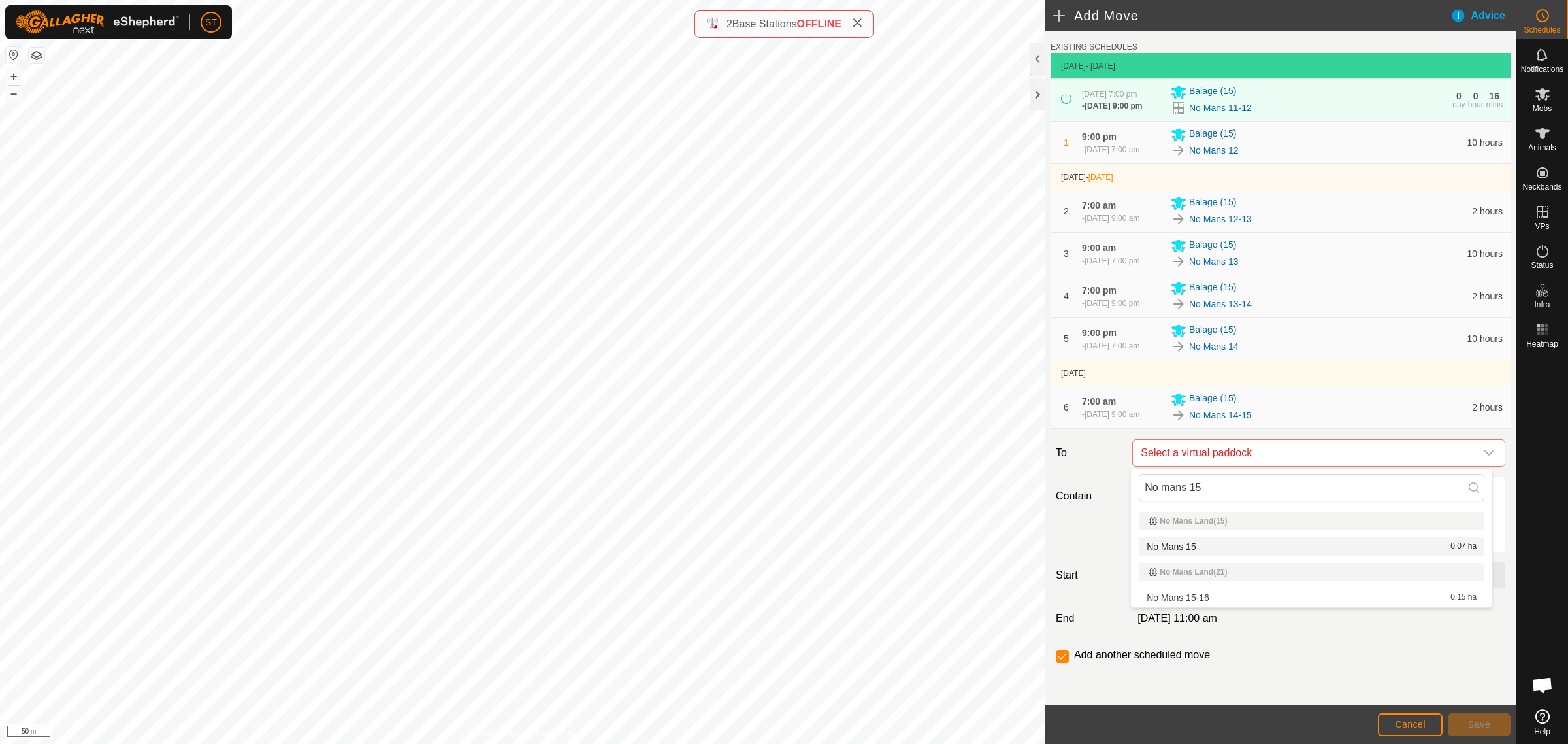
type input "No mans 15"
click at [1166, 542] on li "No Mans 15 0.07 ha" at bounding box center [1312, 547] width 346 height 20
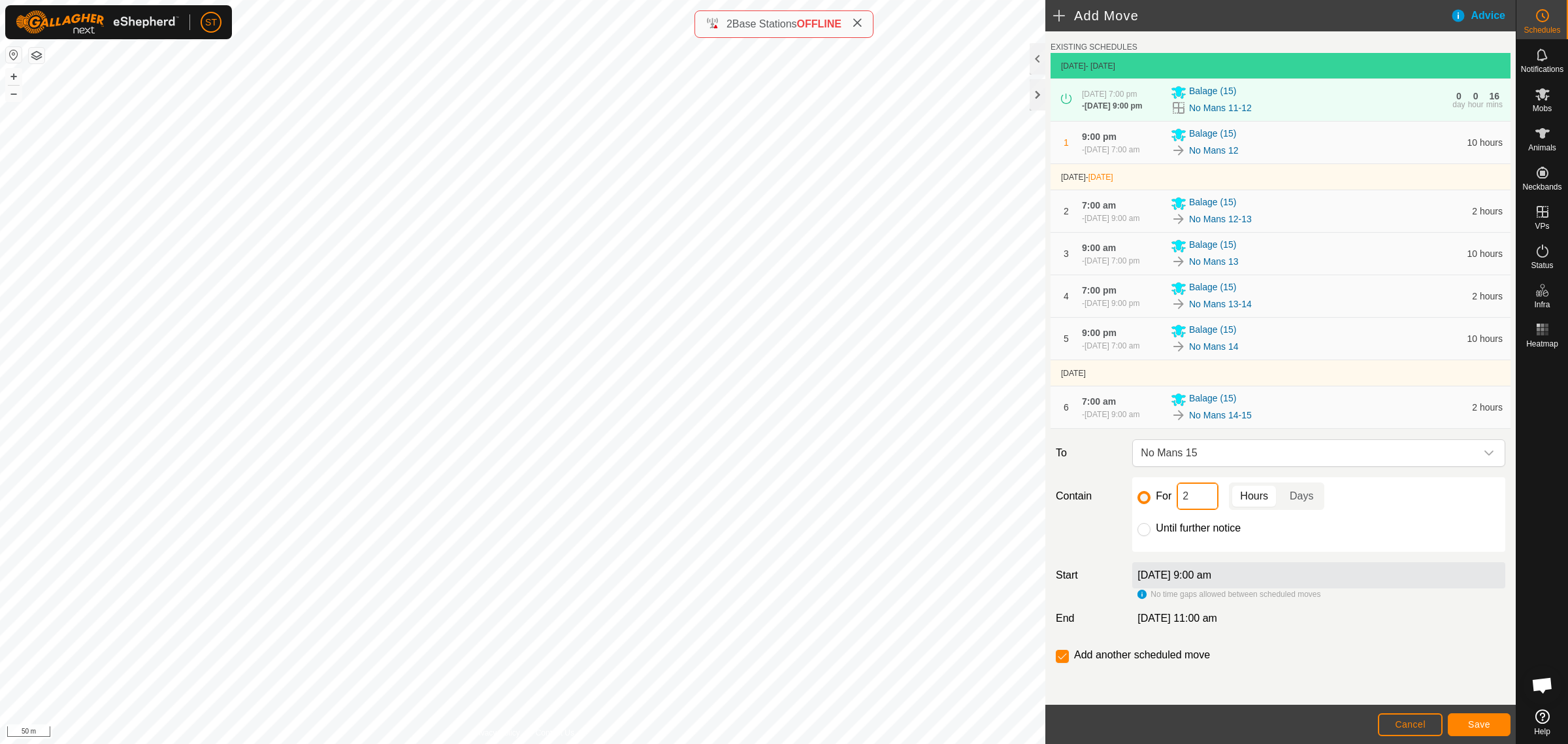
drag, startPoint x: 1190, startPoint y: 493, endPoint x: 1150, endPoint y: 492, distance: 40.0
click at [1150, 493] on div "For 2 Hours Days" at bounding box center [1319, 496] width 363 height 27
type input "10"
click at [1484, 719] on button "Save" at bounding box center [1479, 724] width 63 height 23
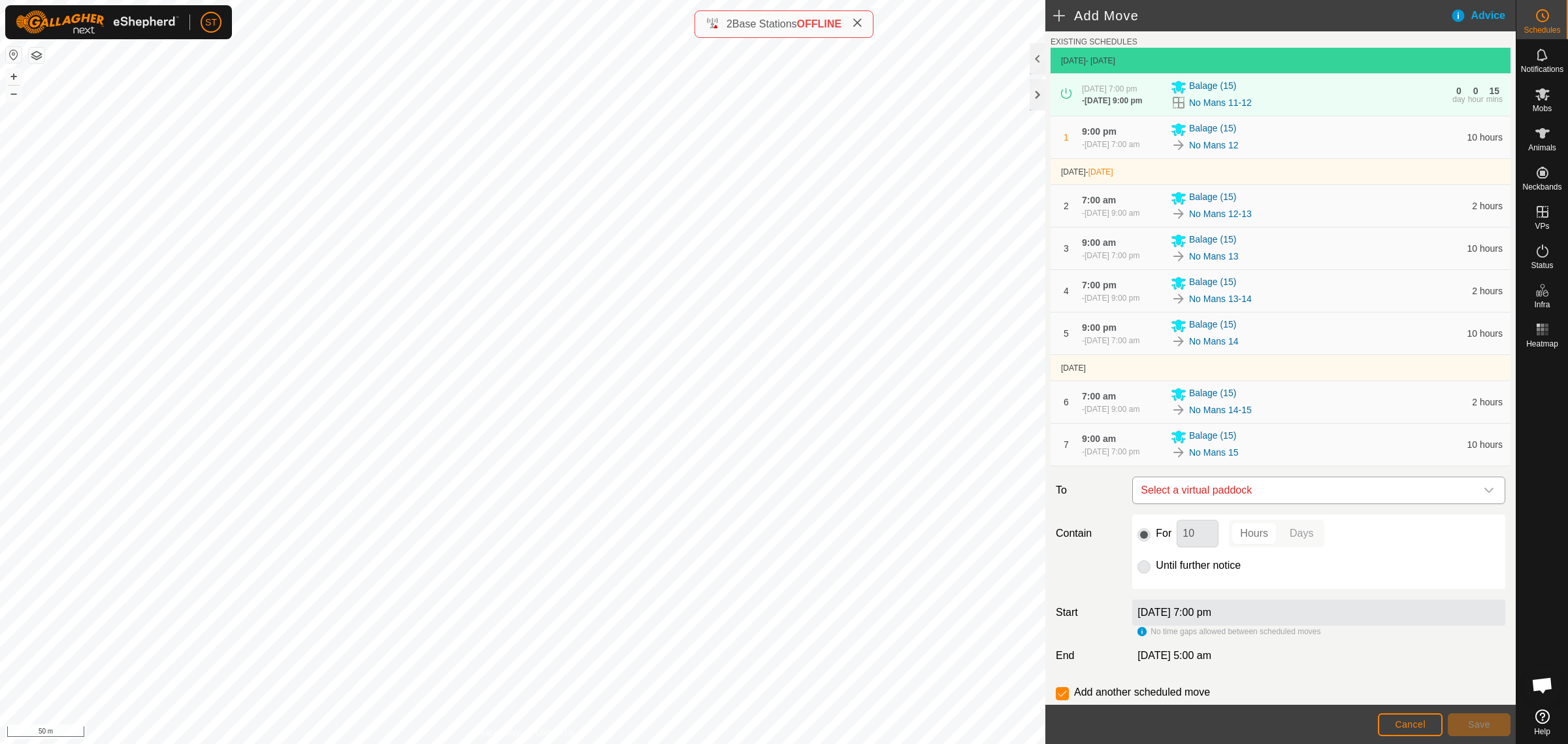
click at [1255, 485] on span "Select a virtual paddock" at bounding box center [1305, 490] width 340 height 26
type input "No mans 15"
drag, startPoint x: 1174, startPoint y: 587, endPoint x: 1177, endPoint y: 575, distance: 12.4
click at [1174, 587] on li "No Mans 15-16 0.15 ha" at bounding box center [1312, 589] width 346 height 20
drag, startPoint x: 1200, startPoint y: 537, endPoint x: 1159, endPoint y: 536, distance: 41.0
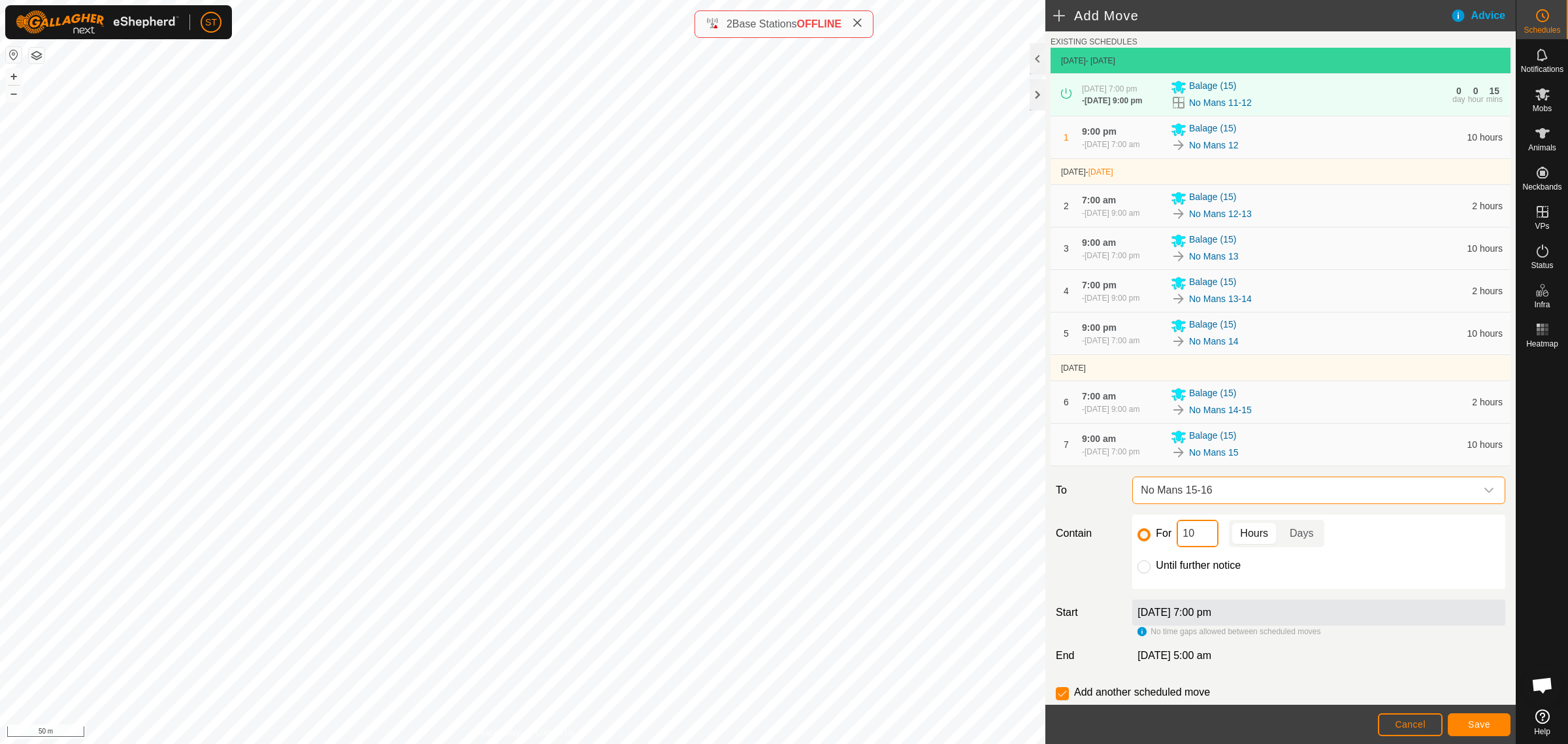
click at [1159, 536] on div "For 10 Hours Days" at bounding box center [1319, 533] width 363 height 27
type input "2"
click at [1461, 719] on button "Save" at bounding box center [1479, 724] width 63 height 23
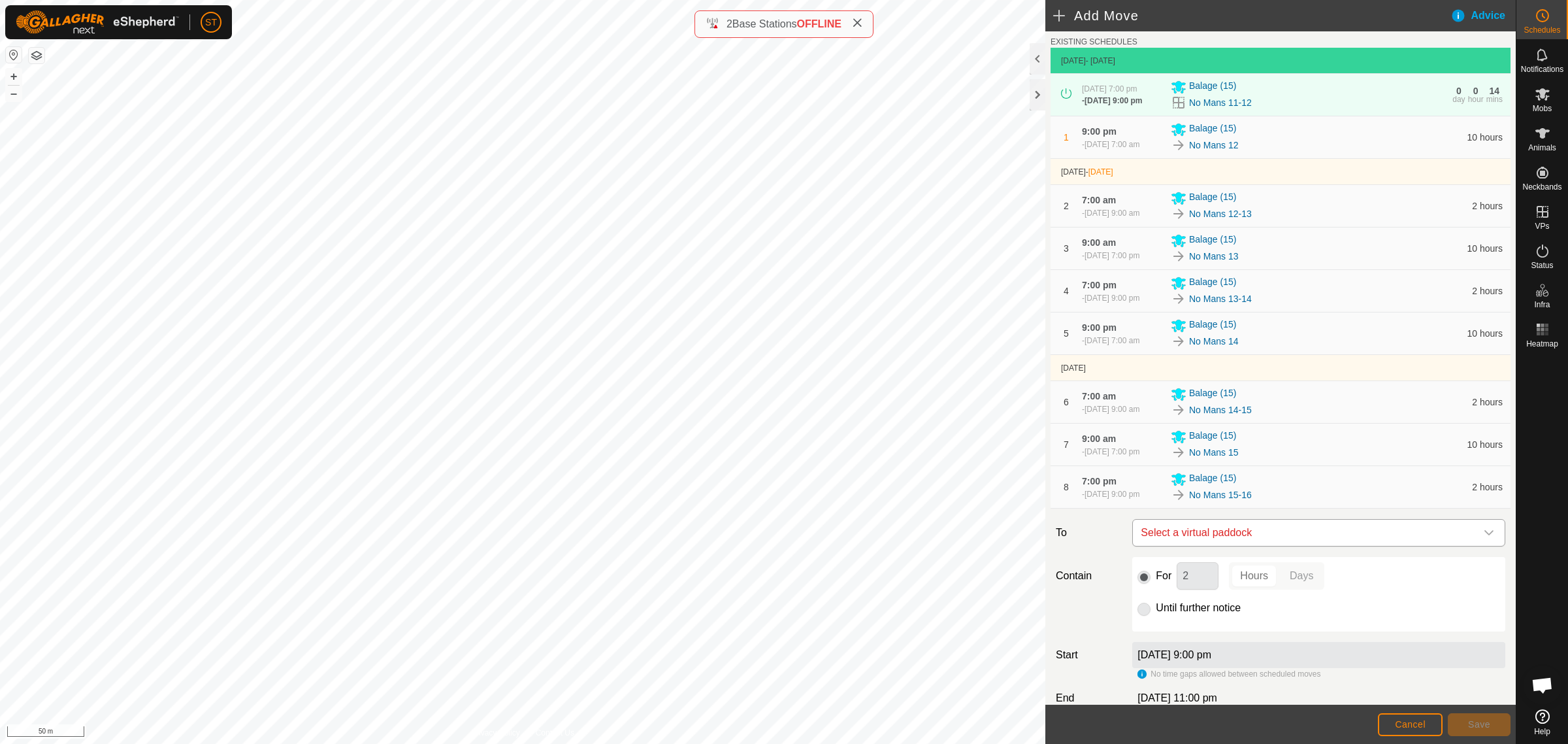
click at [1238, 540] on span "Select a virtual paddock" at bounding box center [1305, 532] width 340 height 26
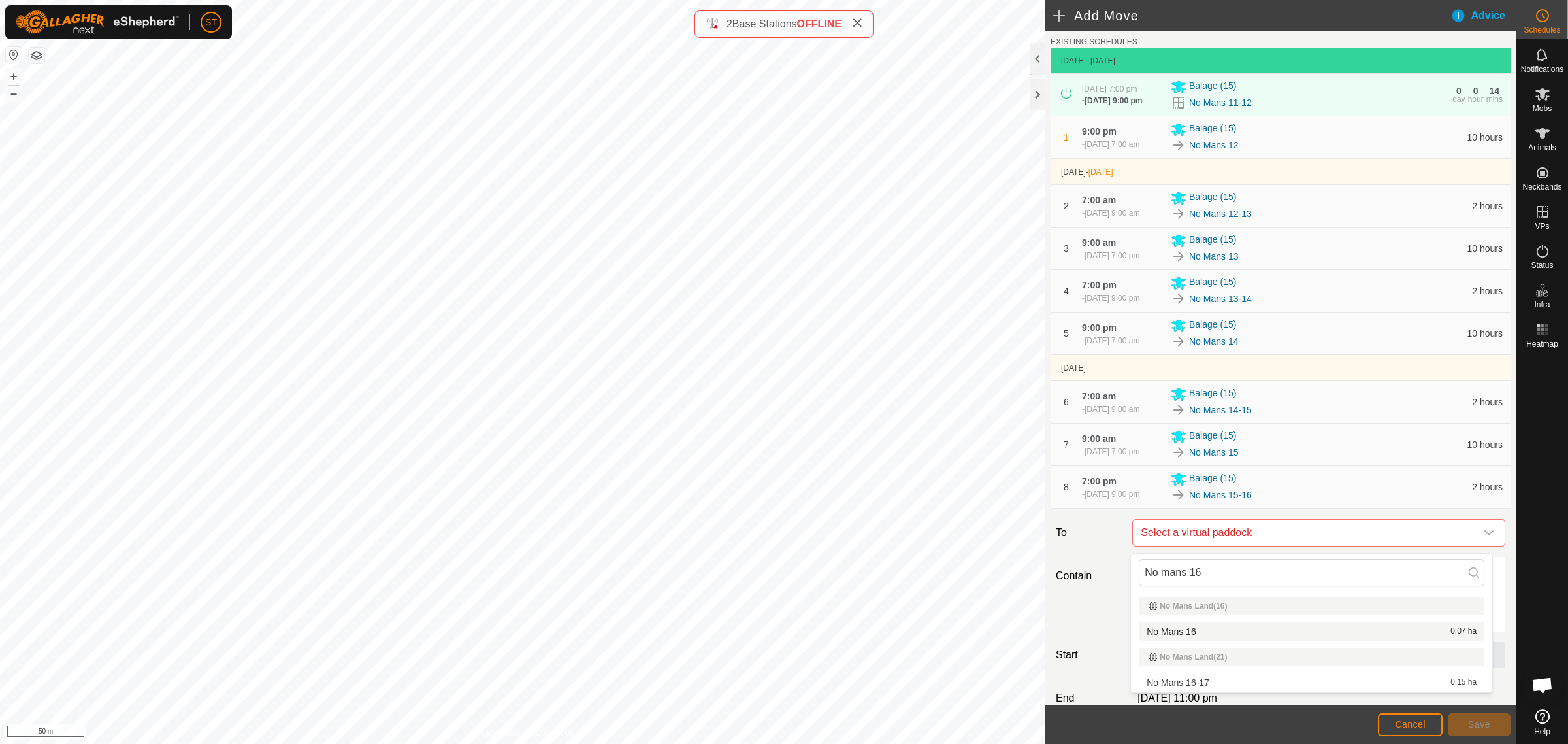
type input "No mans 16"
click at [1177, 631] on li "No Mans 16 0.07 ha" at bounding box center [1312, 631] width 346 height 20
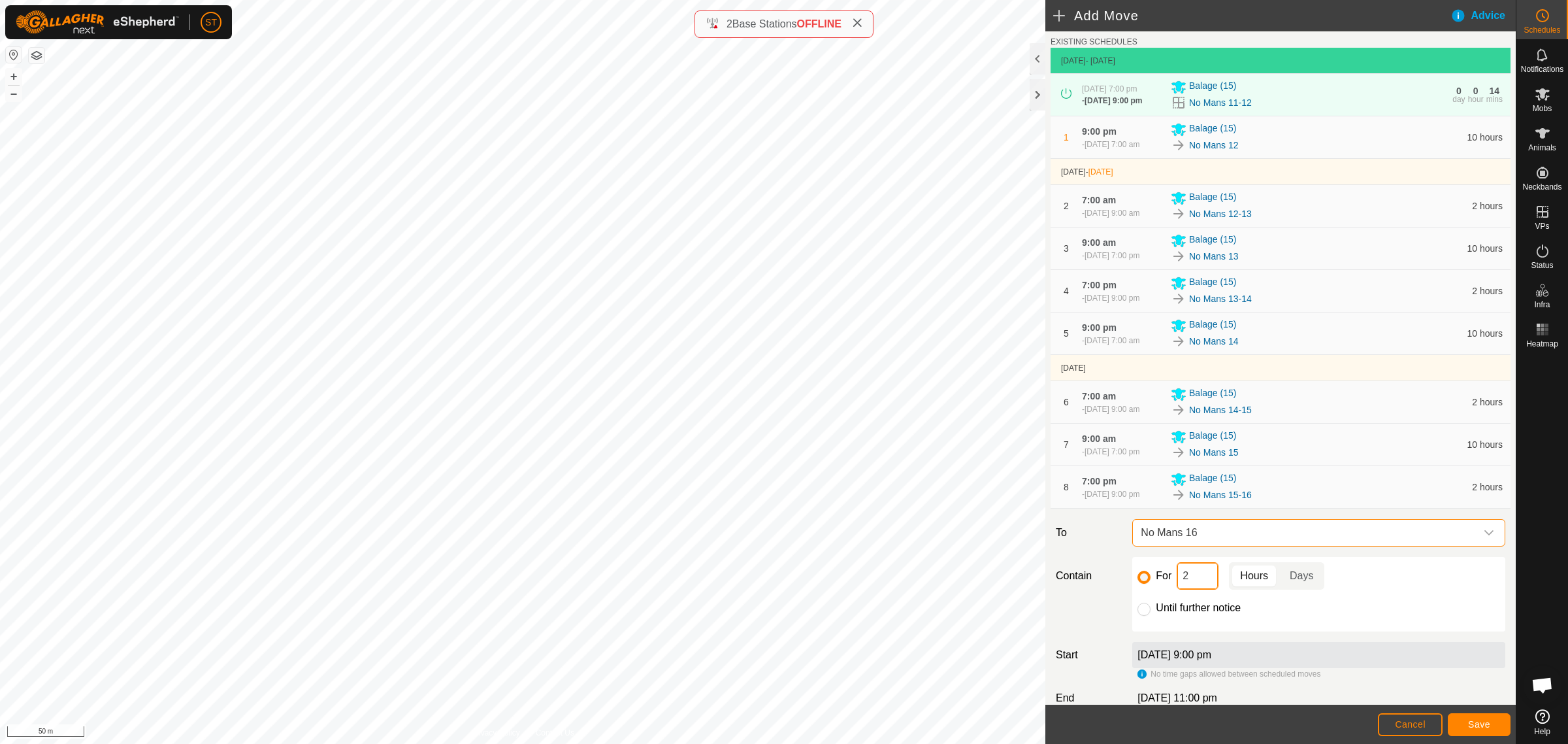
drag, startPoint x: 1190, startPoint y: 583, endPoint x: 1165, endPoint y: 583, distance: 25.0
click at [1165, 583] on div "For 2 Hours Days" at bounding box center [1319, 576] width 363 height 27
type input "10"
click at [1474, 728] on span "Save" at bounding box center [1479, 724] width 23 height 11
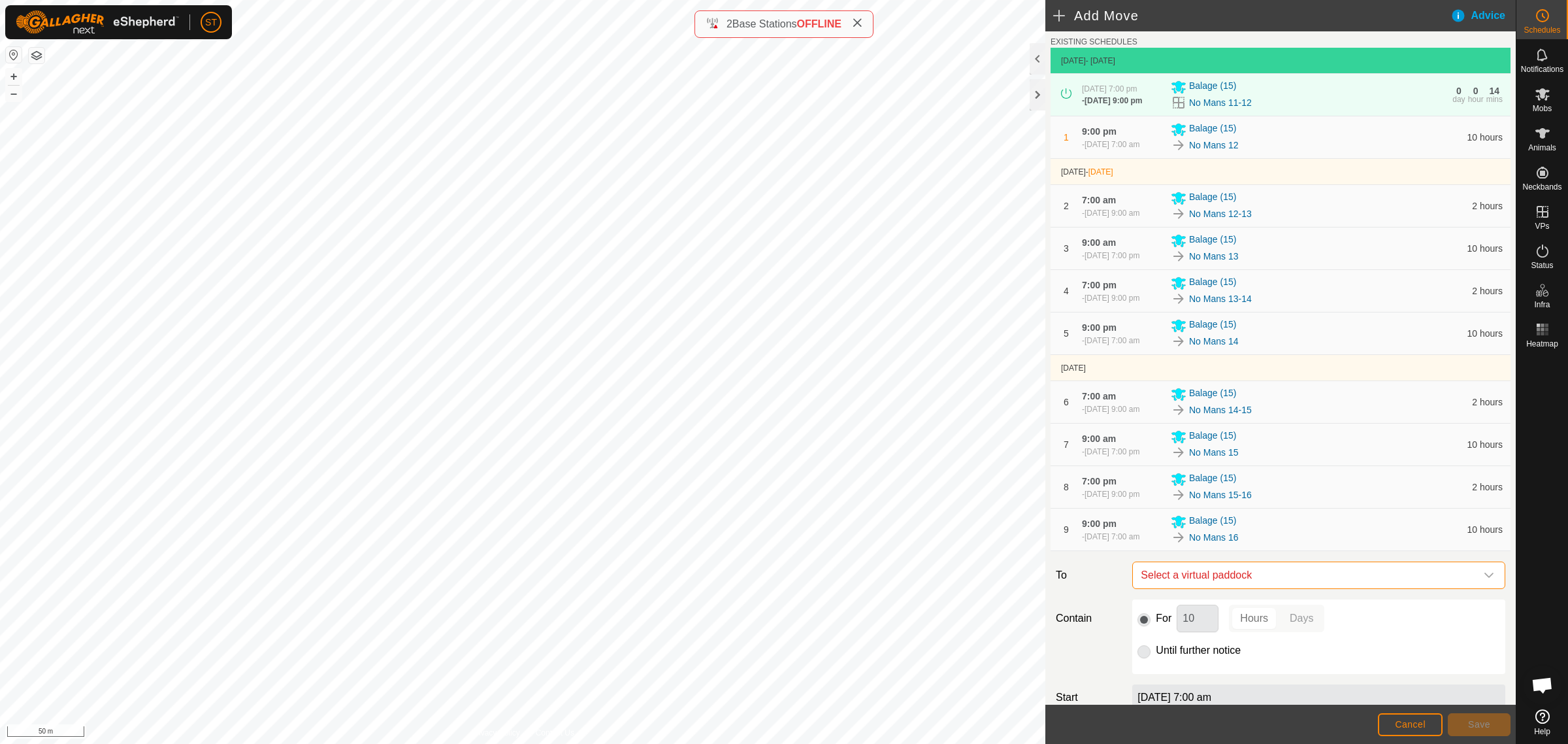
click at [1228, 576] on span "Select a virtual paddock" at bounding box center [1305, 575] width 340 height 26
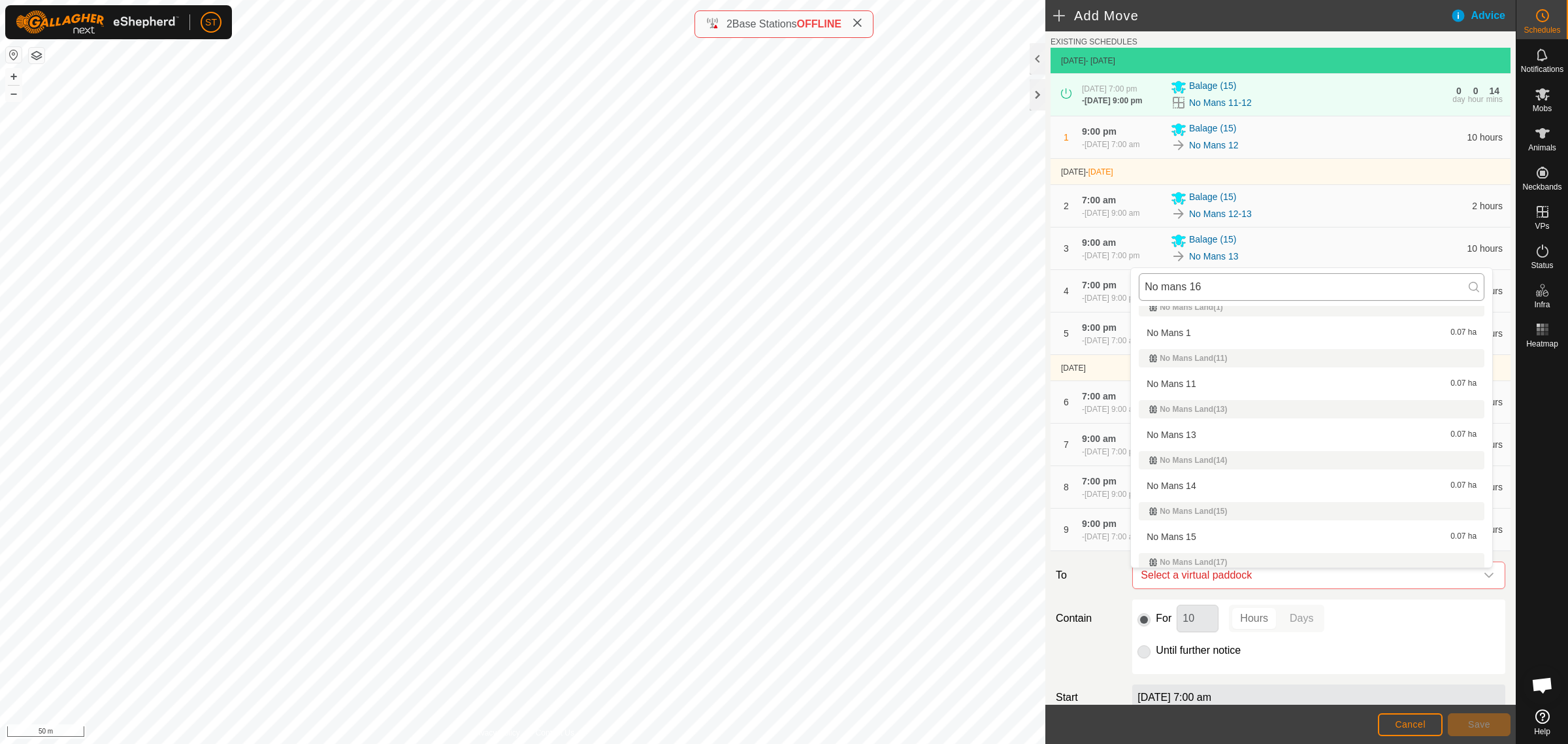
scroll to position [0, 0]
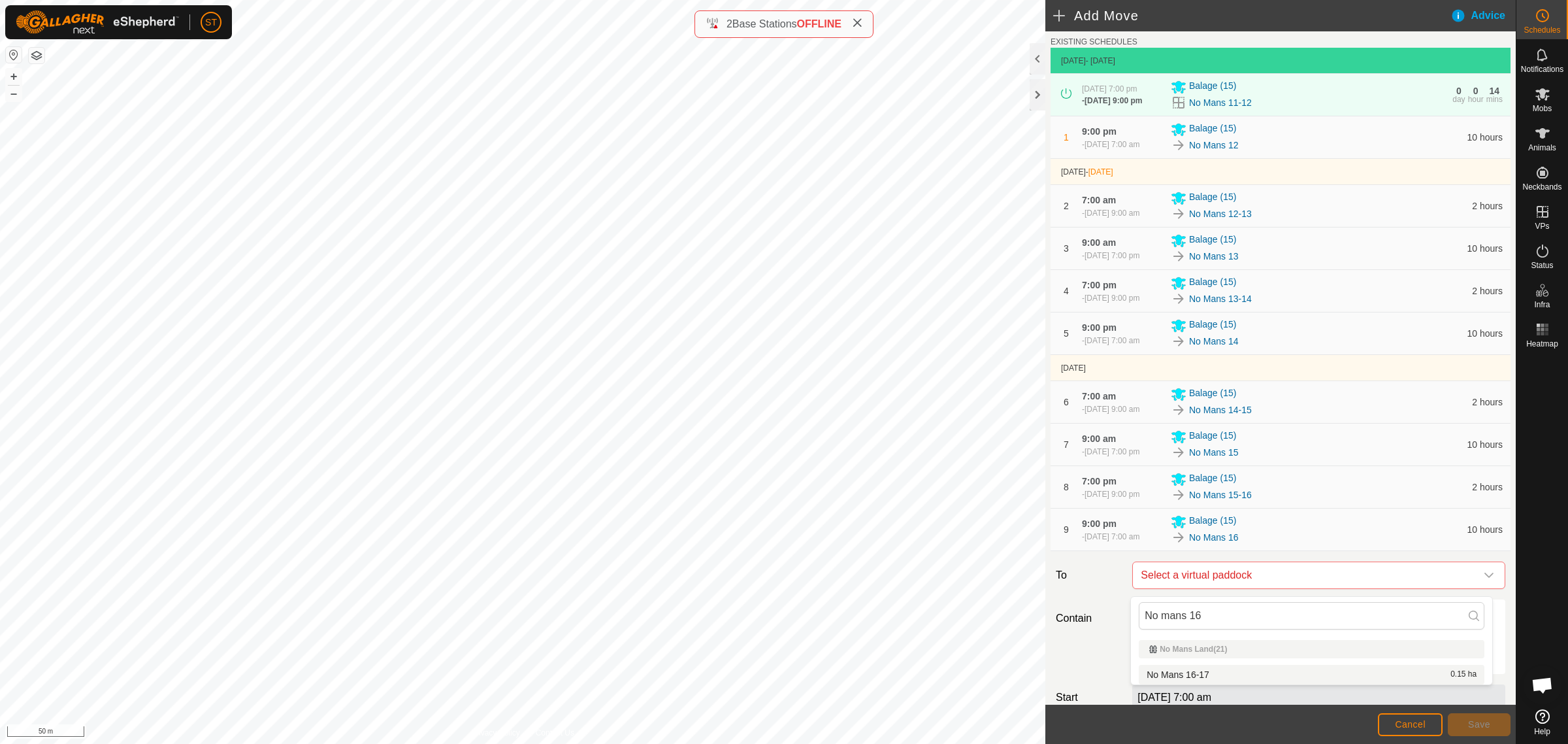
type input "No mans 16"
click at [1193, 671] on li "No Mans 16-17 0.15 ha" at bounding box center [1312, 674] width 346 height 20
drag, startPoint x: 1181, startPoint y: 627, endPoint x: 1159, endPoint y: 627, distance: 22.0
click at [1159, 627] on div "For 10 Hours Days" at bounding box center [1319, 618] width 363 height 27
type input "2"
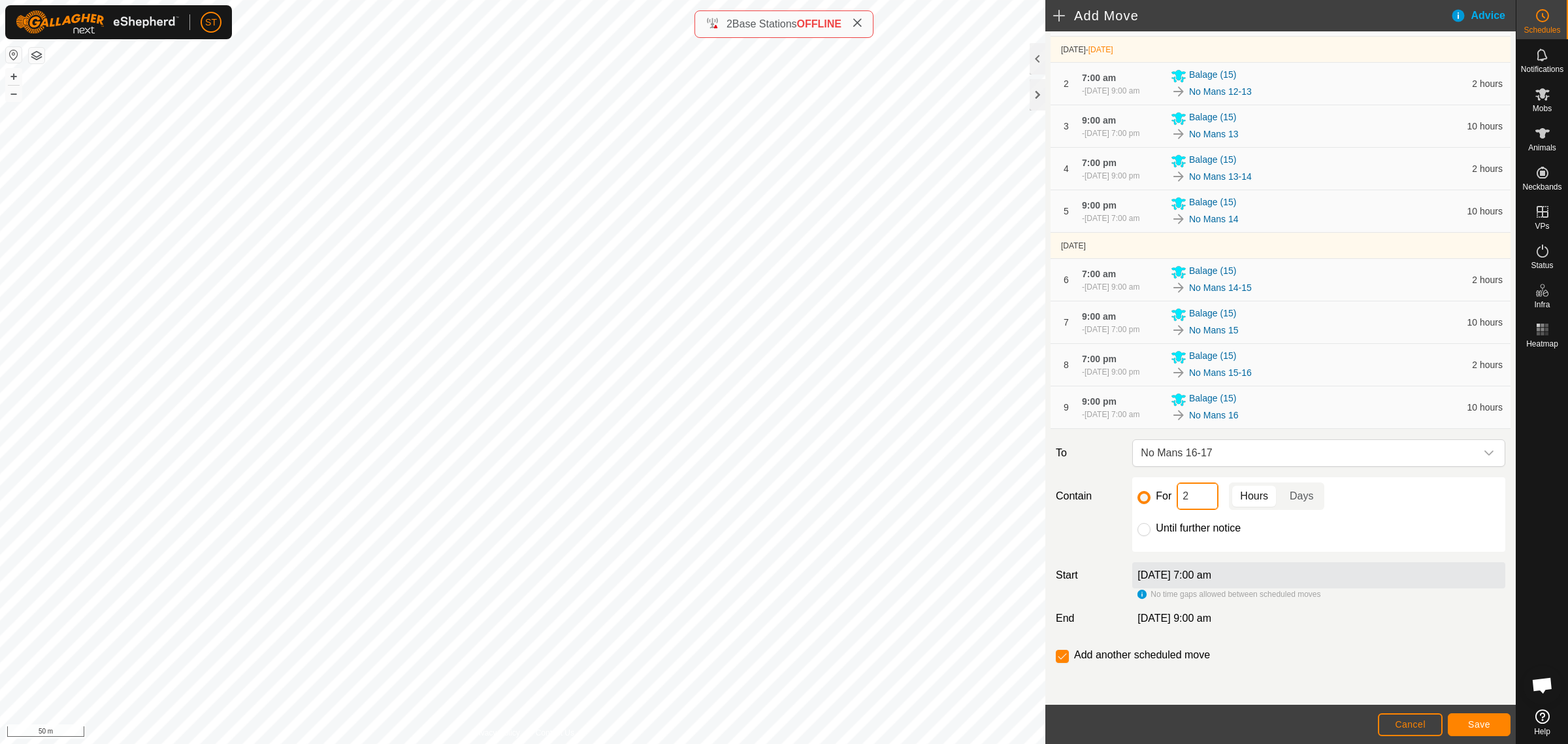
scroll to position [172, 0]
click at [1468, 724] on span "Save" at bounding box center [1479, 724] width 23 height 11
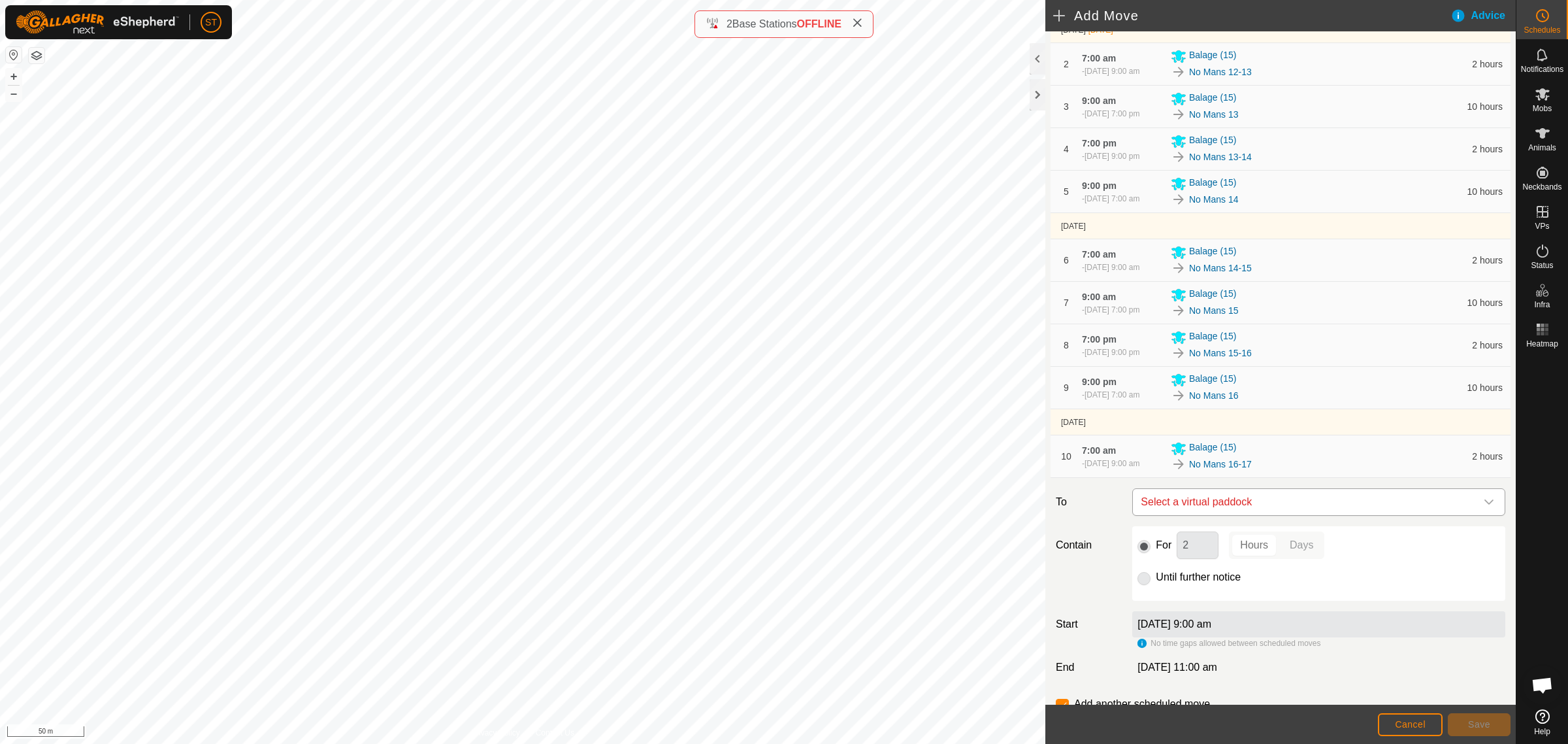
scroll to position [240, 0]
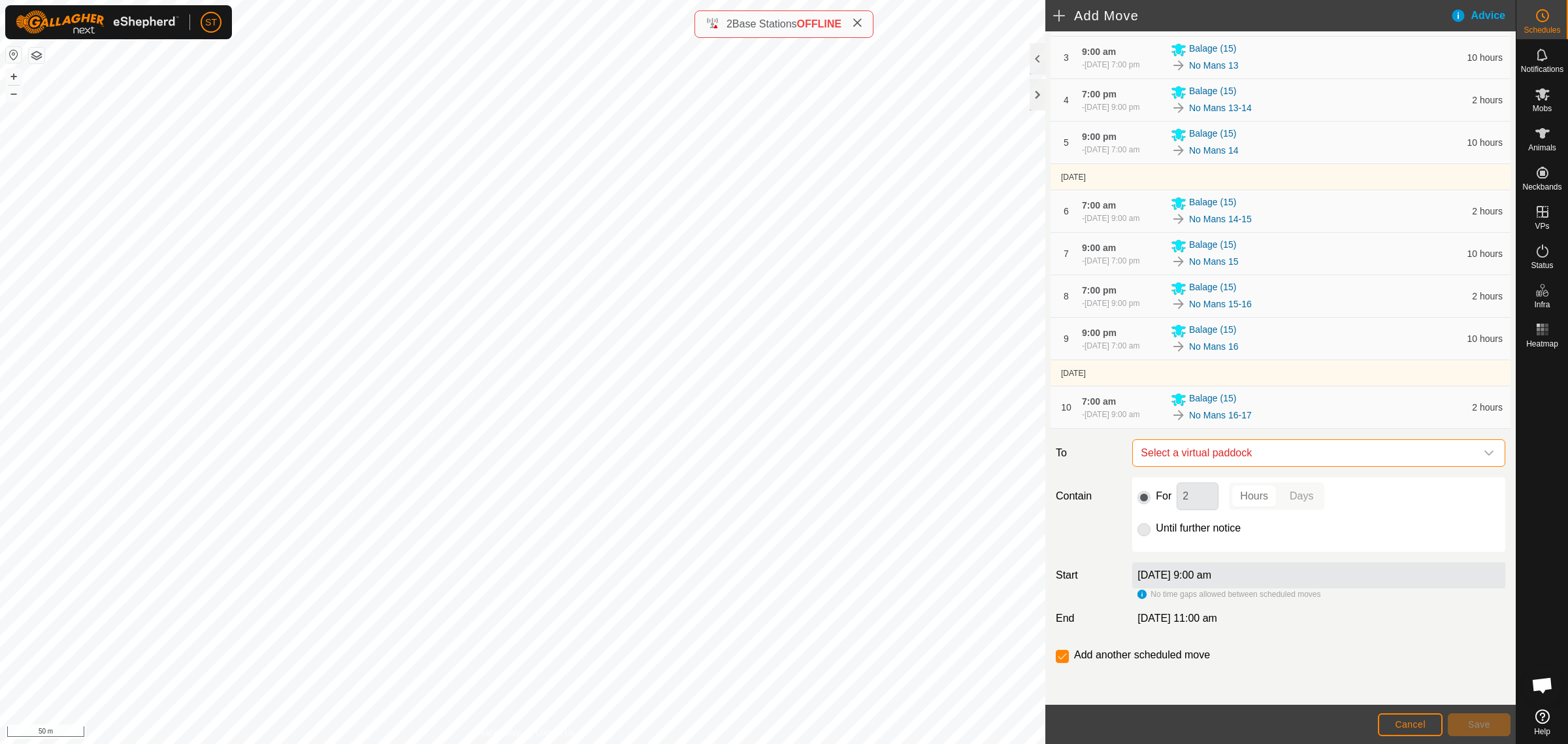
click at [1178, 453] on span "Select a virtual paddock" at bounding box center [1305, 452] width 340 height 26
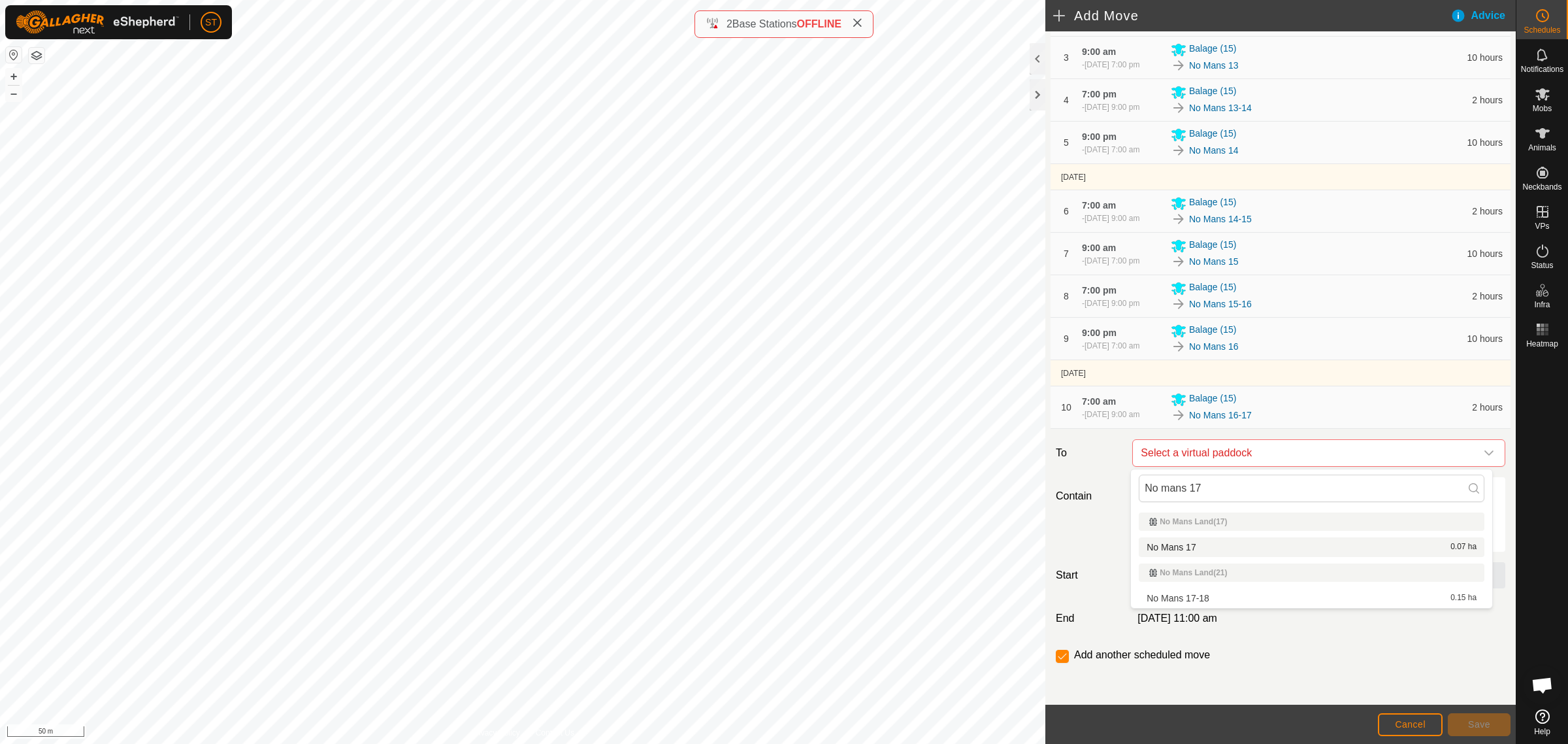
type input "No mans 17"
click at [1190, 540] on li "No Mans 17 0.07 ha" at bounding box center [1312, 547] width 346 height 20
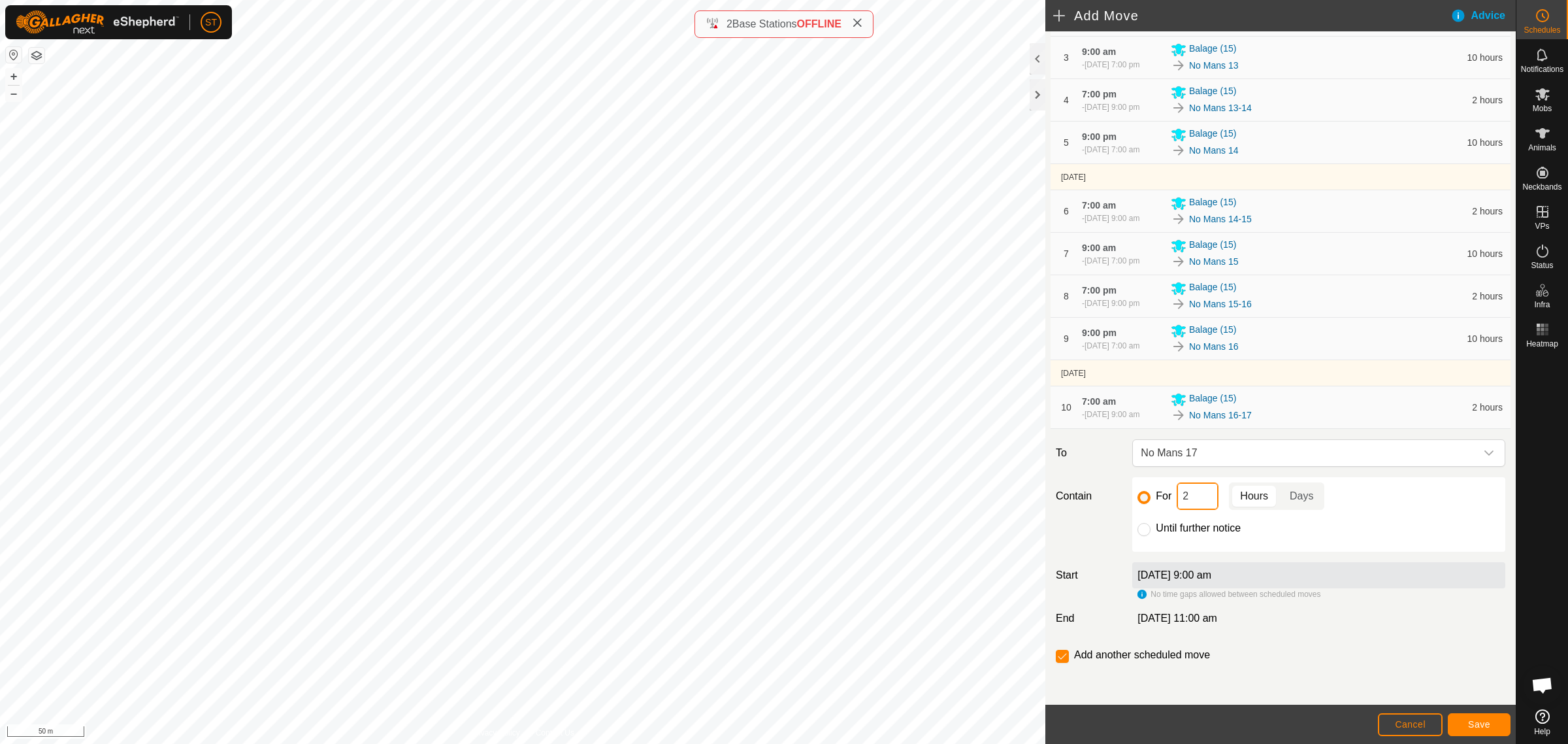
drag, startPoint x: 1188, startPoint y: 499, endPoint x: 1157, endPoint y: 501, distance: 31.1
click at [1159, 501] on div "For 2 Hours Days" at bounding box center [1319, 496] width 363 height 27
type input "10"
click at [1465, 724] on button "Save" at bounding box center [1479, 724] width 63 height 23
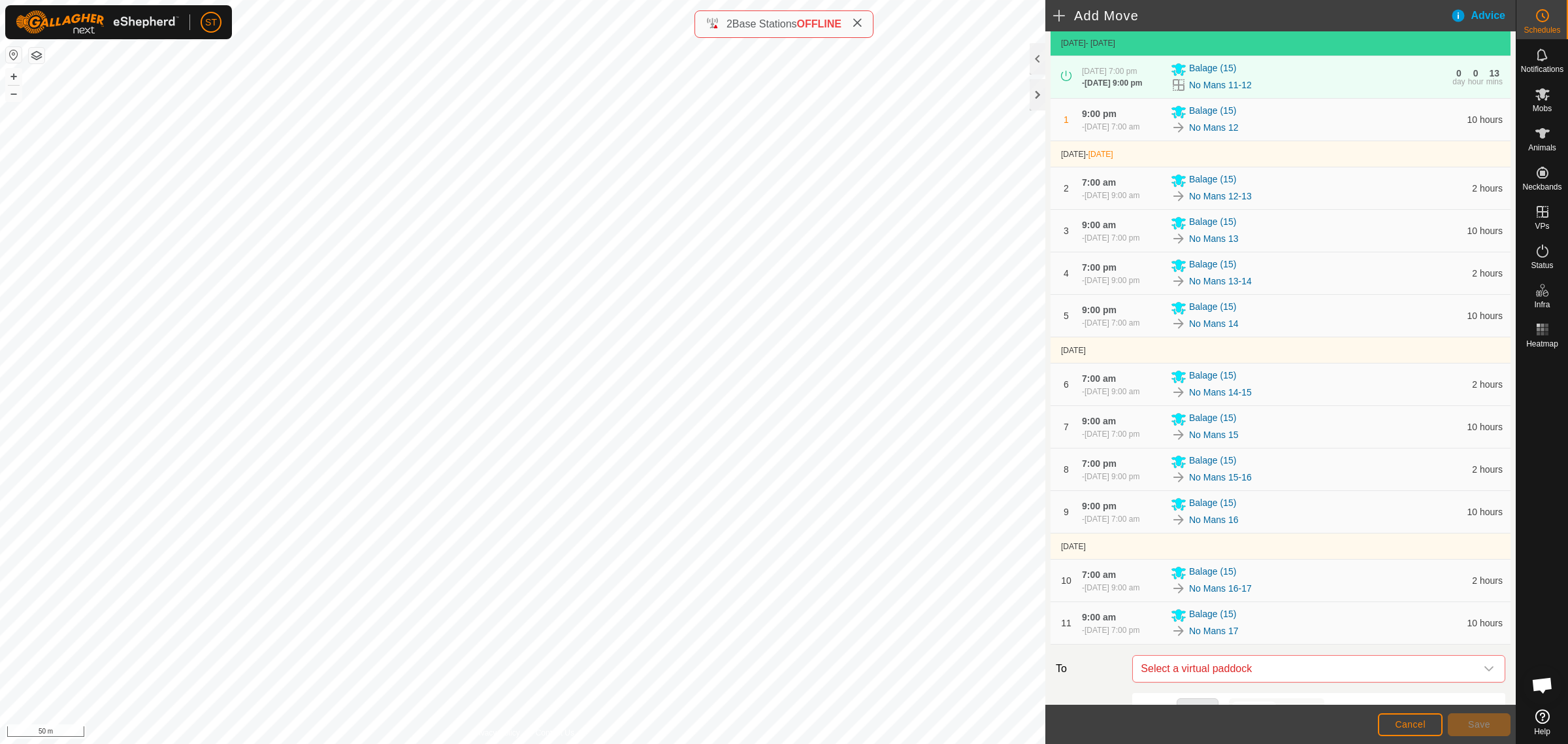
scroll to position [245, 0]
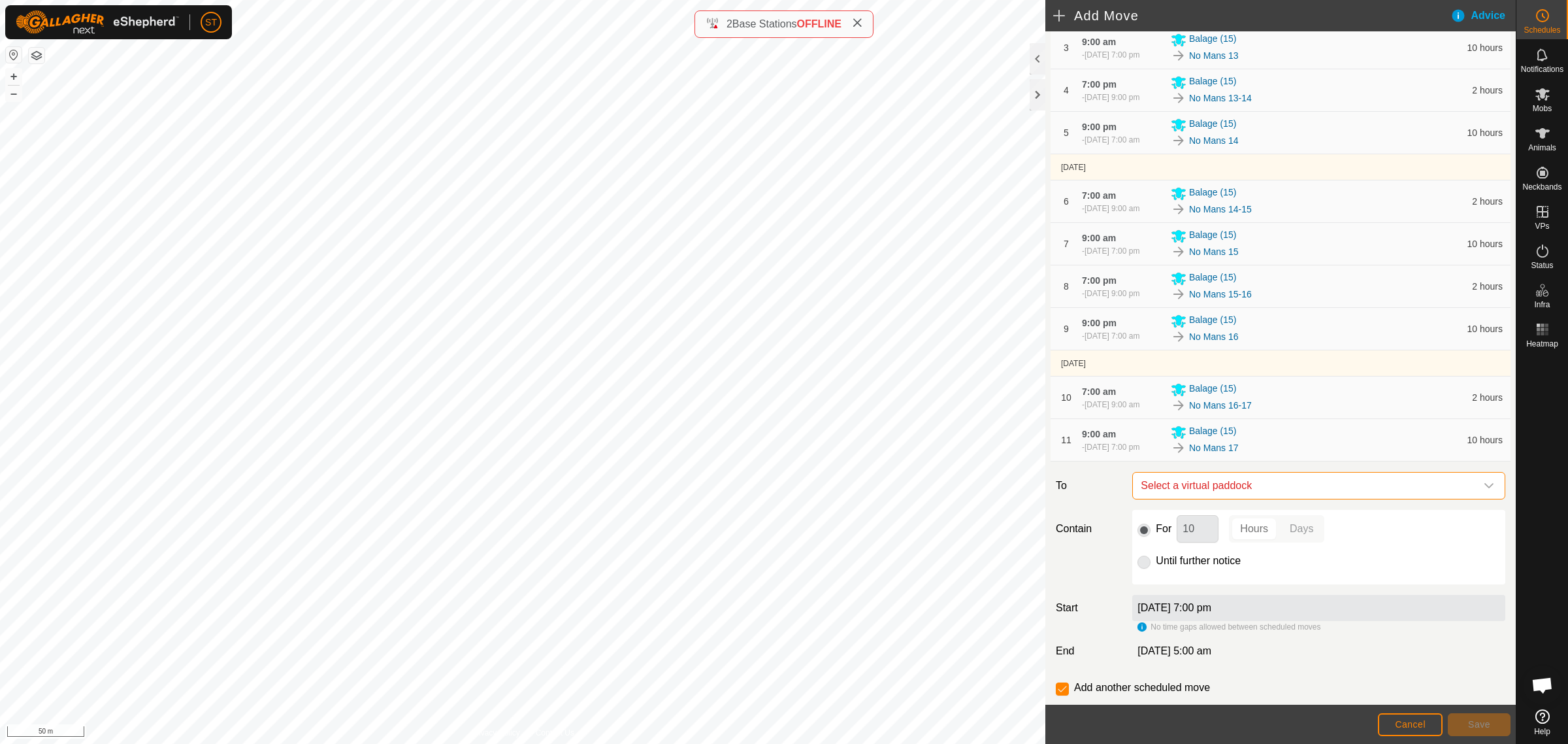
click at [1235, 491] on span "Select a virtual paddock" at bounding box center [1305, 485] width 340 height 26
type input "No mans 17"
click at [1184, 580] on li "No Mans 17-18 0.15 ha" at bounding box center [1312, 585] width 346 height 20
drag, startPoint x: 1197, startPoint y: 533, endPoint x: 1128, endPoint y: 533, distance: 69.0
click at [1133, 533] on div "For 10 Hours Days Until further notice" at bounding box center [1319, 547] width 373 height 75
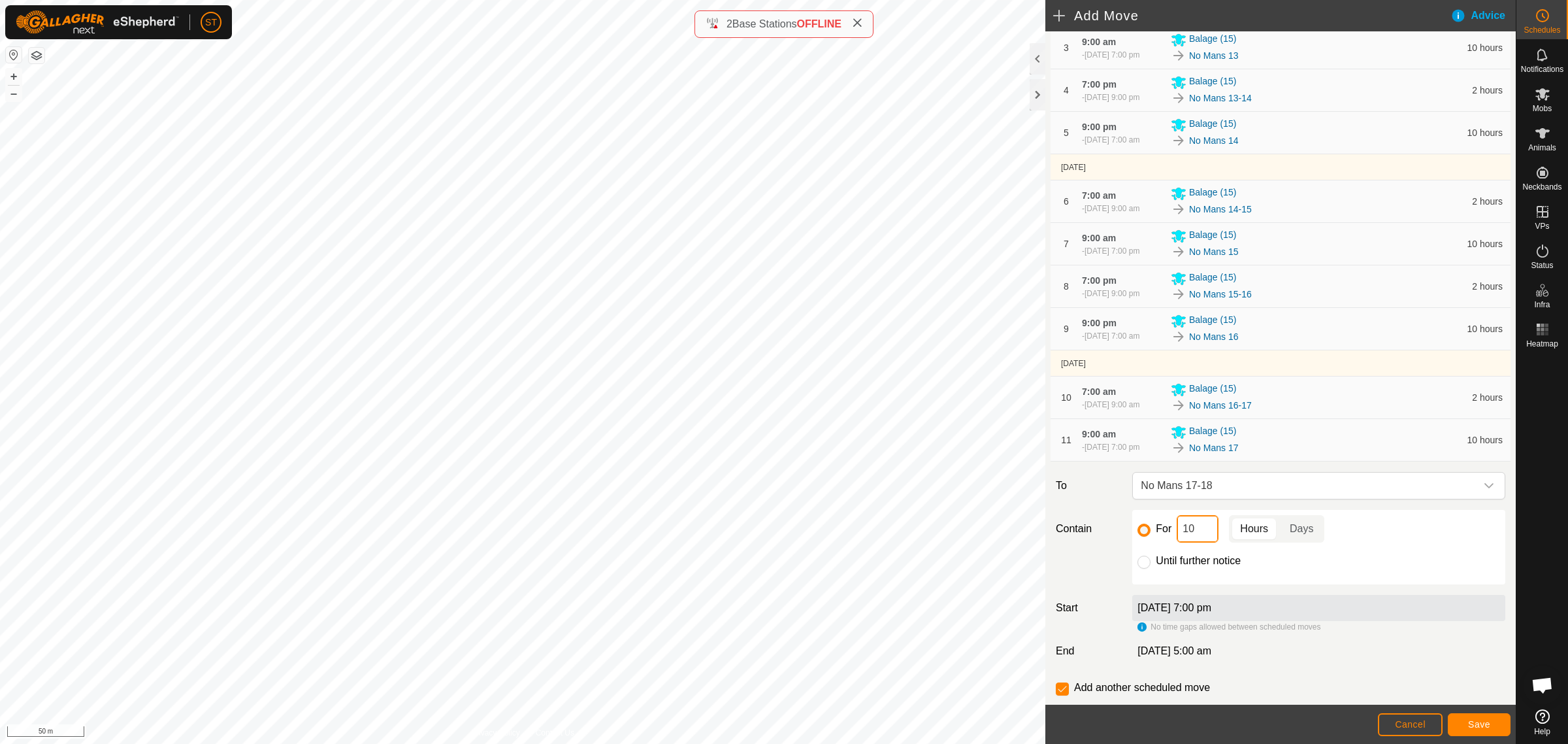
type input "2"
click at [1457, 724] on button "Save" at bounding box center [1479, 724] width 63 height 23
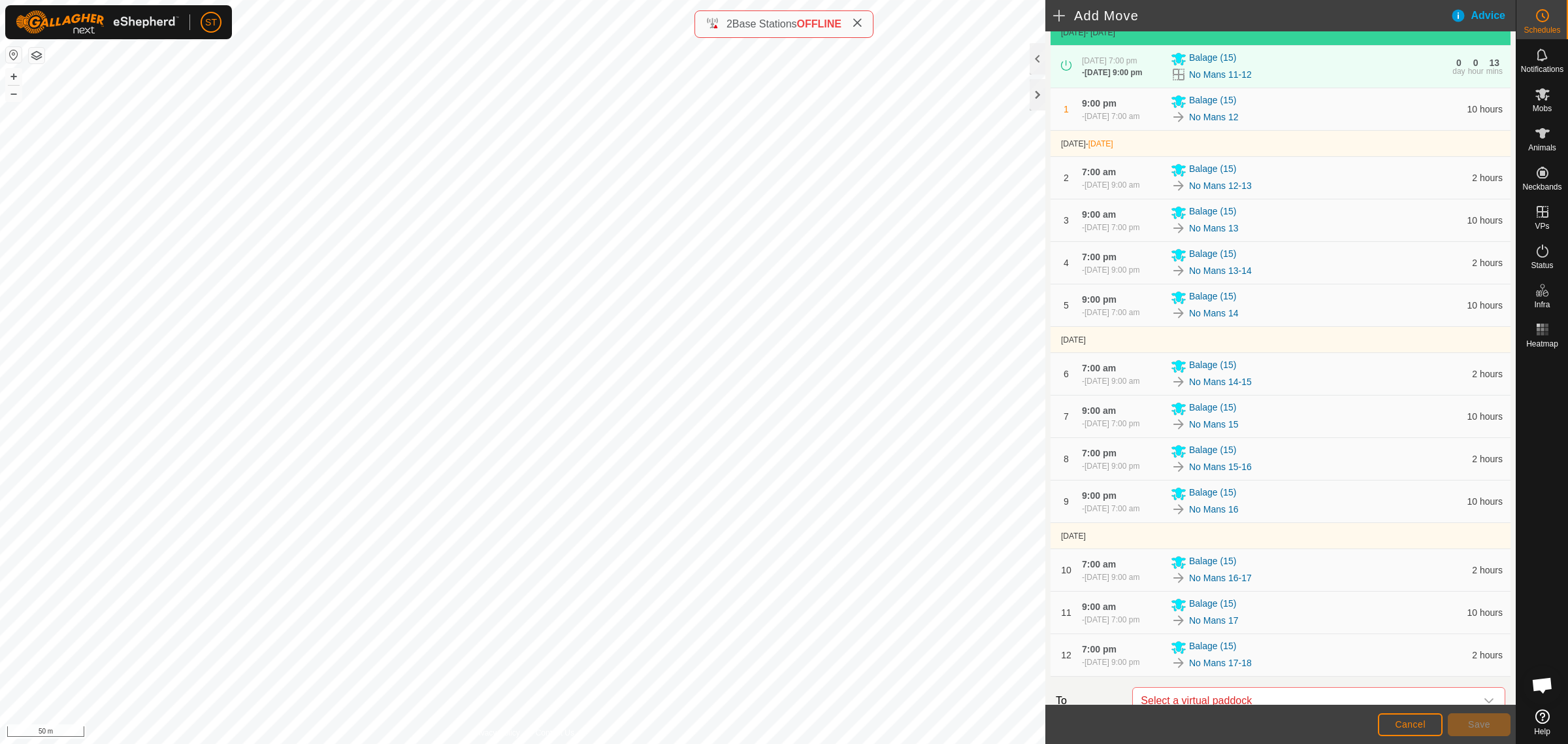
scroll to position [327, 0]
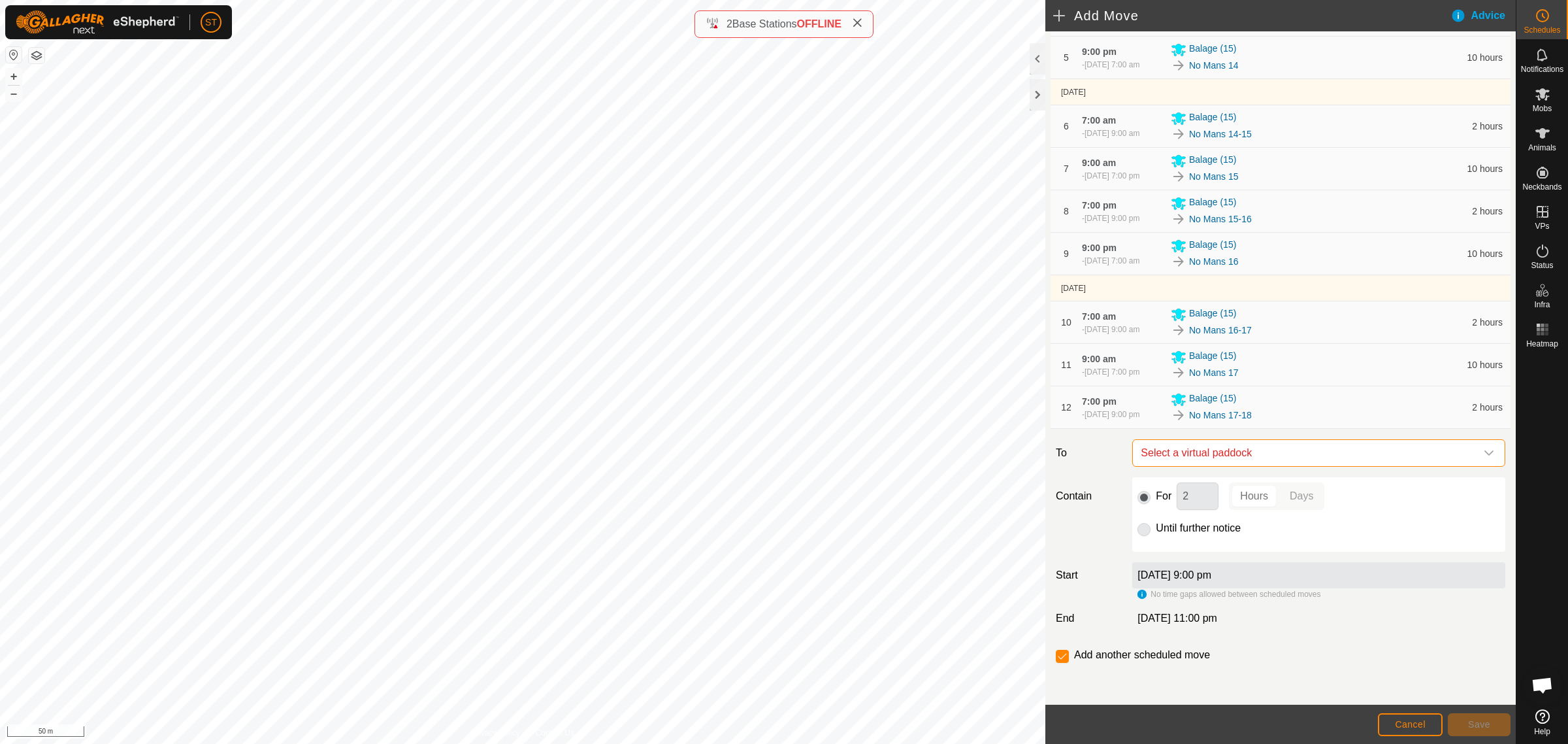
click at [1262, 448] on span "Select a virtual paddock" at bounding box center [1305, 452] width 340 height 26
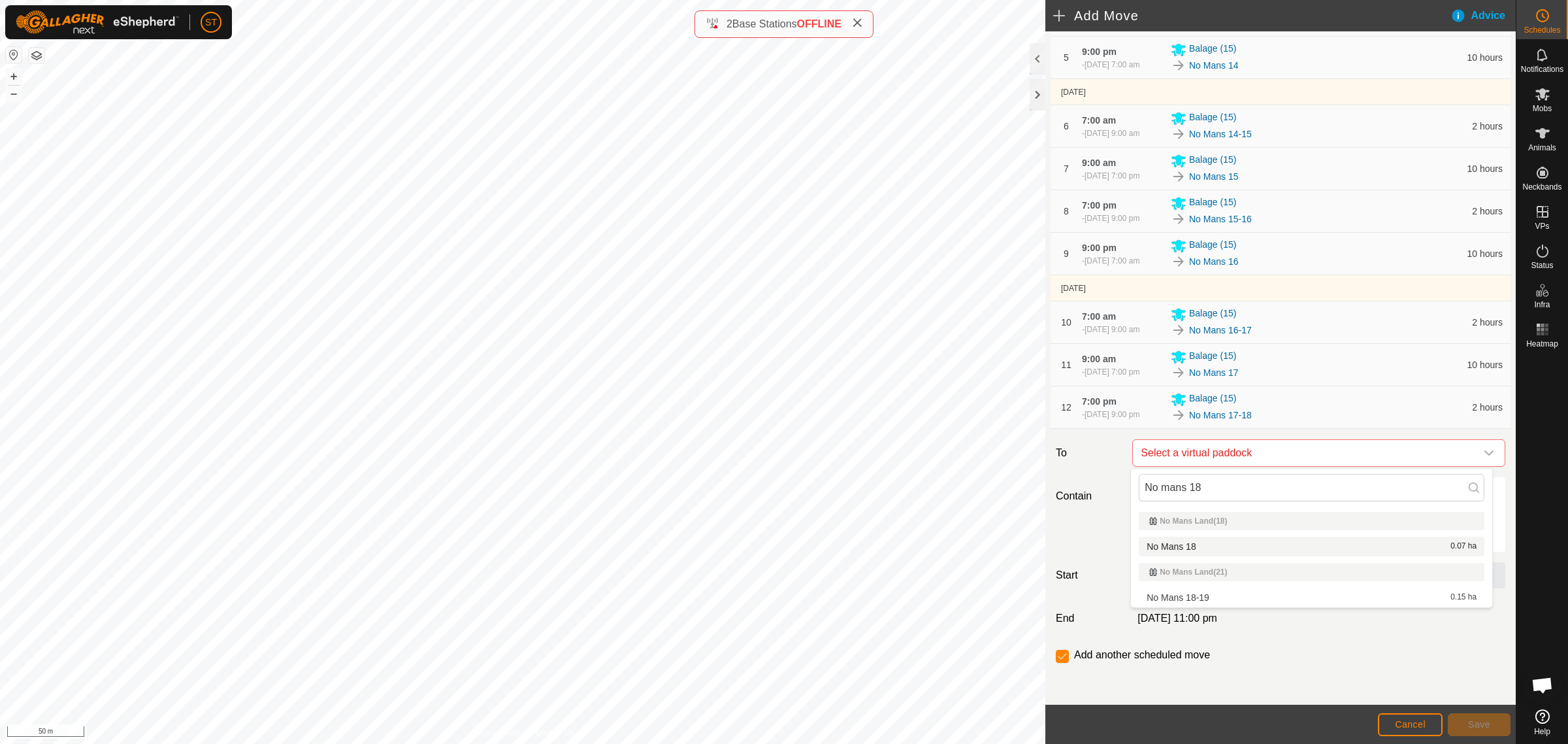
type input "No mans 18"
click at [1174, 549] on li "No Mans 18 0.07 ha" at bounding box center [1312, 547] width 346 height 20
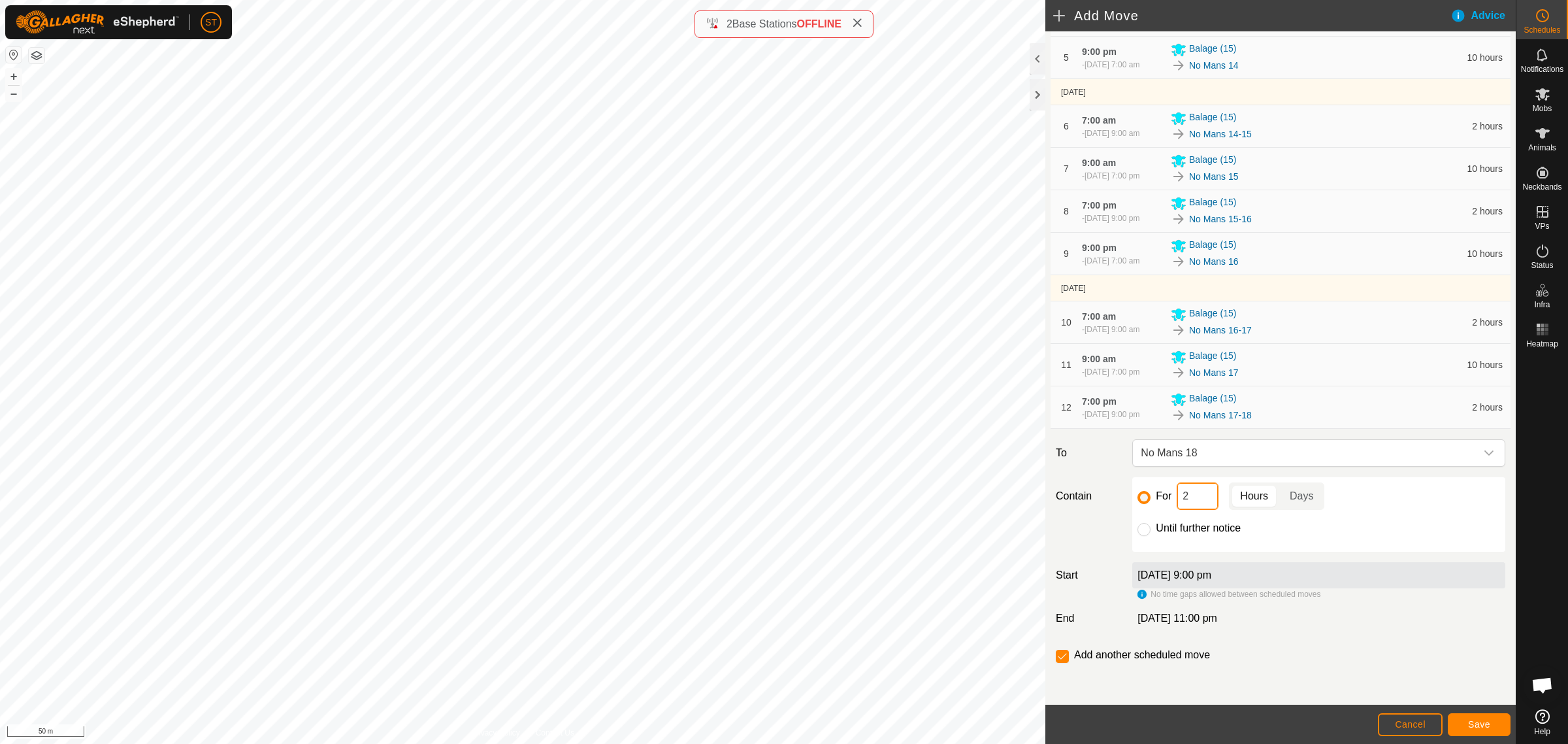
drag, startPoint x: 1189, startPoint y: 498, endPoint x: 1160, endPoint y: 501, distance: 29.2
click at [1160, 501] on div "For 2 Hours Days" at bounding box center [1319, 496] width 363 height 27
type input "10"
click at [1477, 723] on span "Save" at bounding box center [1479, 724] width 23 height 11
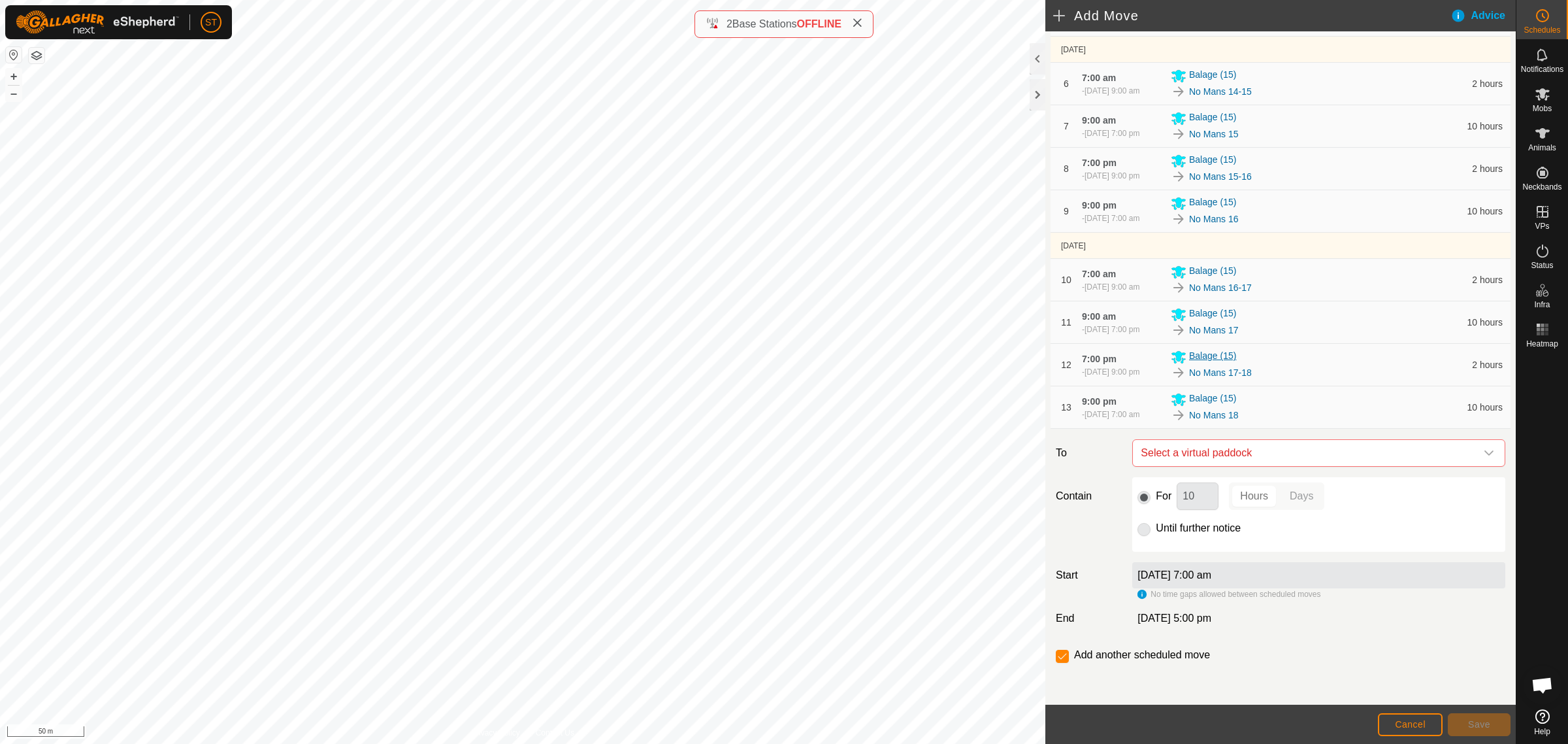
scroll to position [369, 0]
click at [1276, 456] on span "Select a virtual paddock" at bounding box center [1305, 452] width 340 height 26
type input "No mans 18"
click at [1204, 545] on li "No Mans 18-19 0.15 ha" at bounding box center [1312, 547] width 346 height 20
drag, startPoint x: 1181, startPoint y: 499, endPoint x: 1168, endPoint y: 497, distance: 13.2
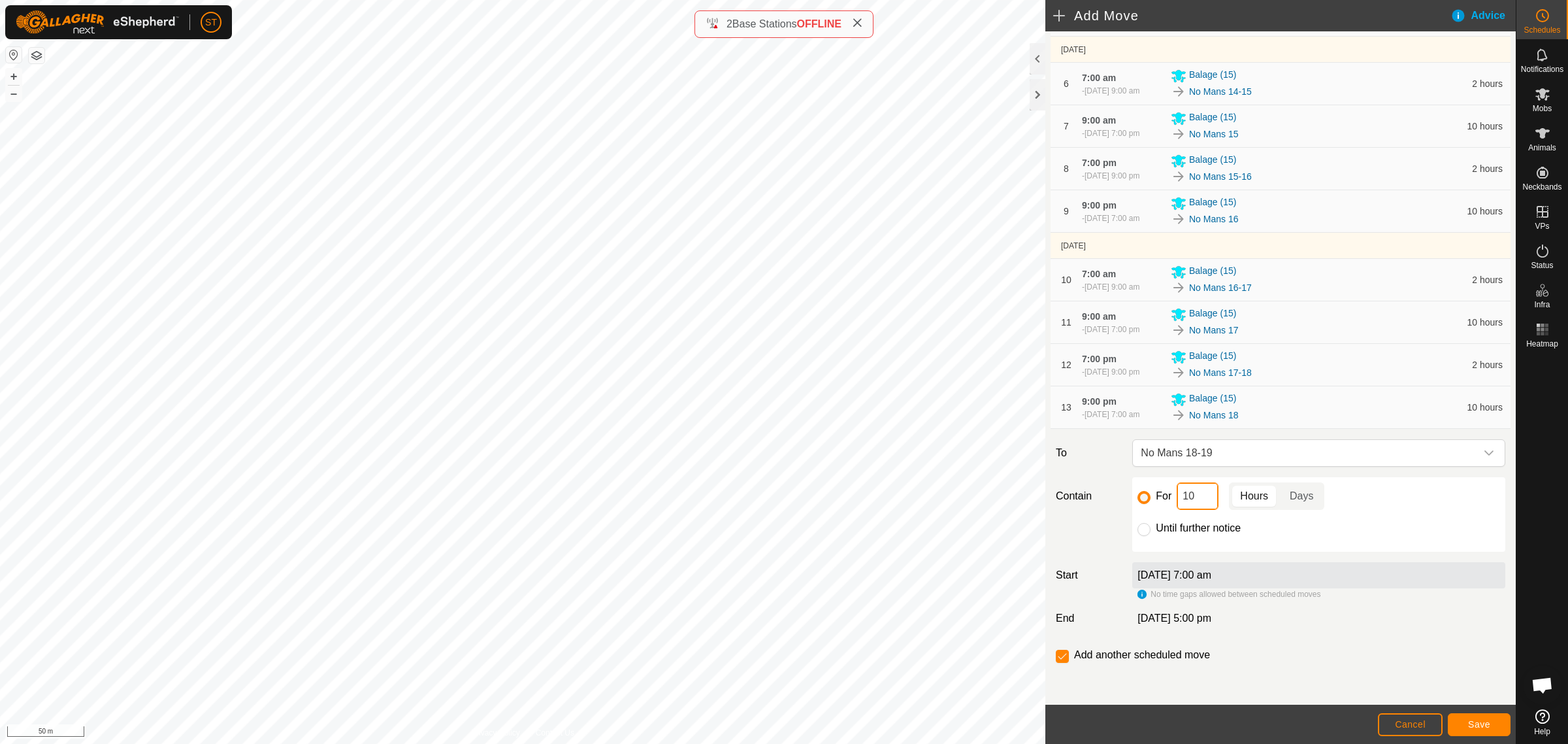
click at [1169, 497] on div "For 10 Hours Days" at bounding box center [1319, 496] width 363 height 27
type input "2"
click at [1468, 721] on span "Save" at bounding box center [1479, 724] width 23 height 11
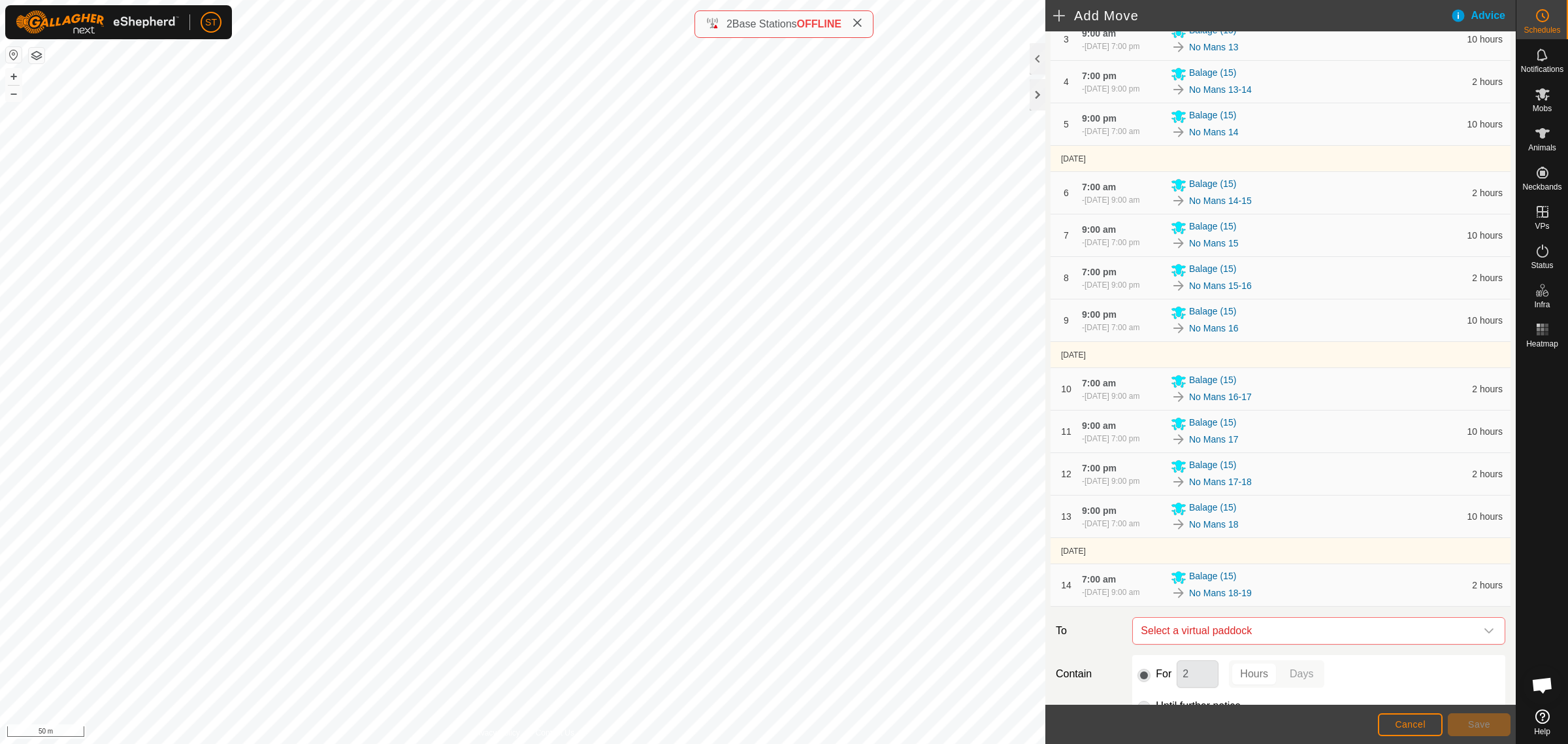
scroll to position [409, 0]
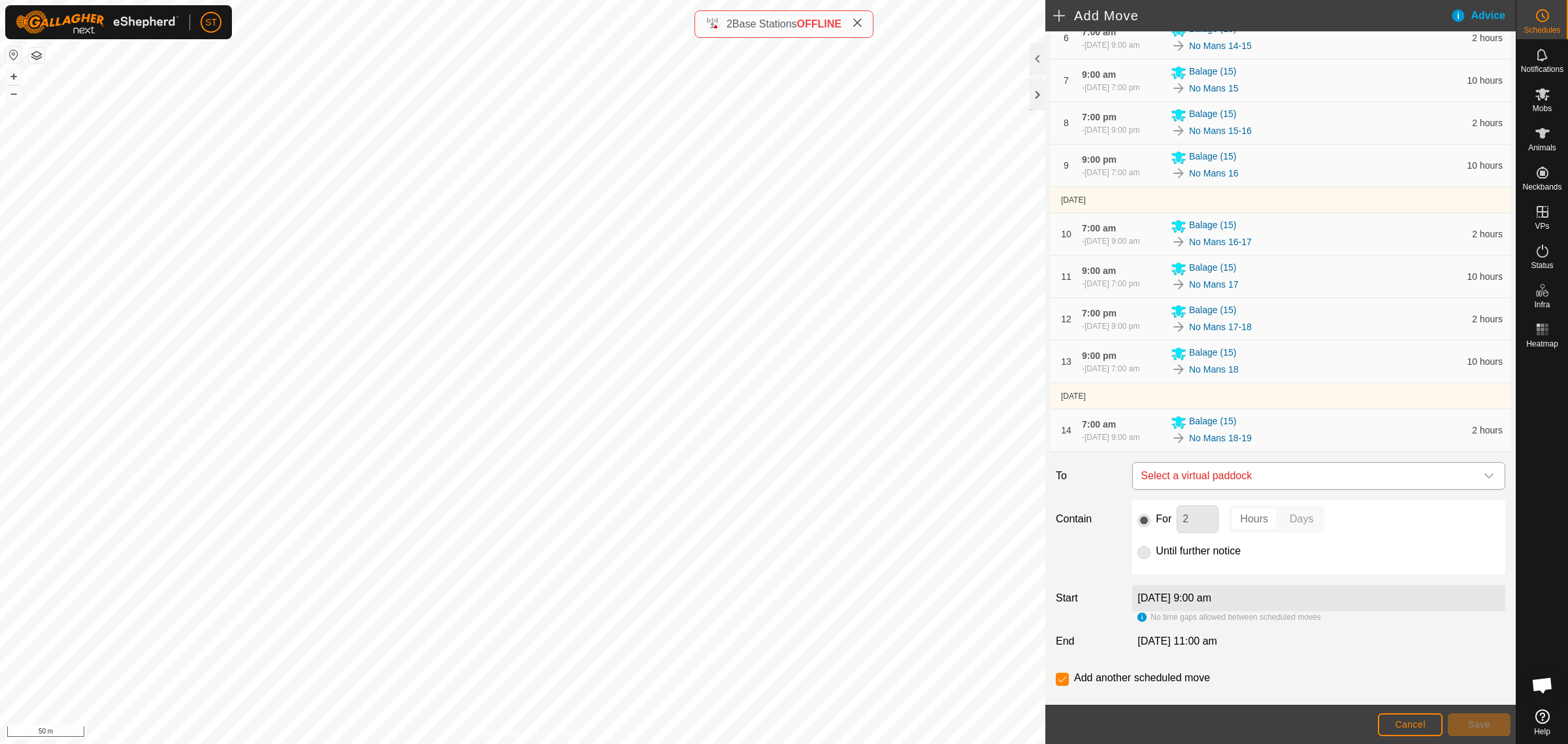
click at [1251, 484] on span "Select a virtual paddock" at bounding box center [1305, 476] width 340 height 26
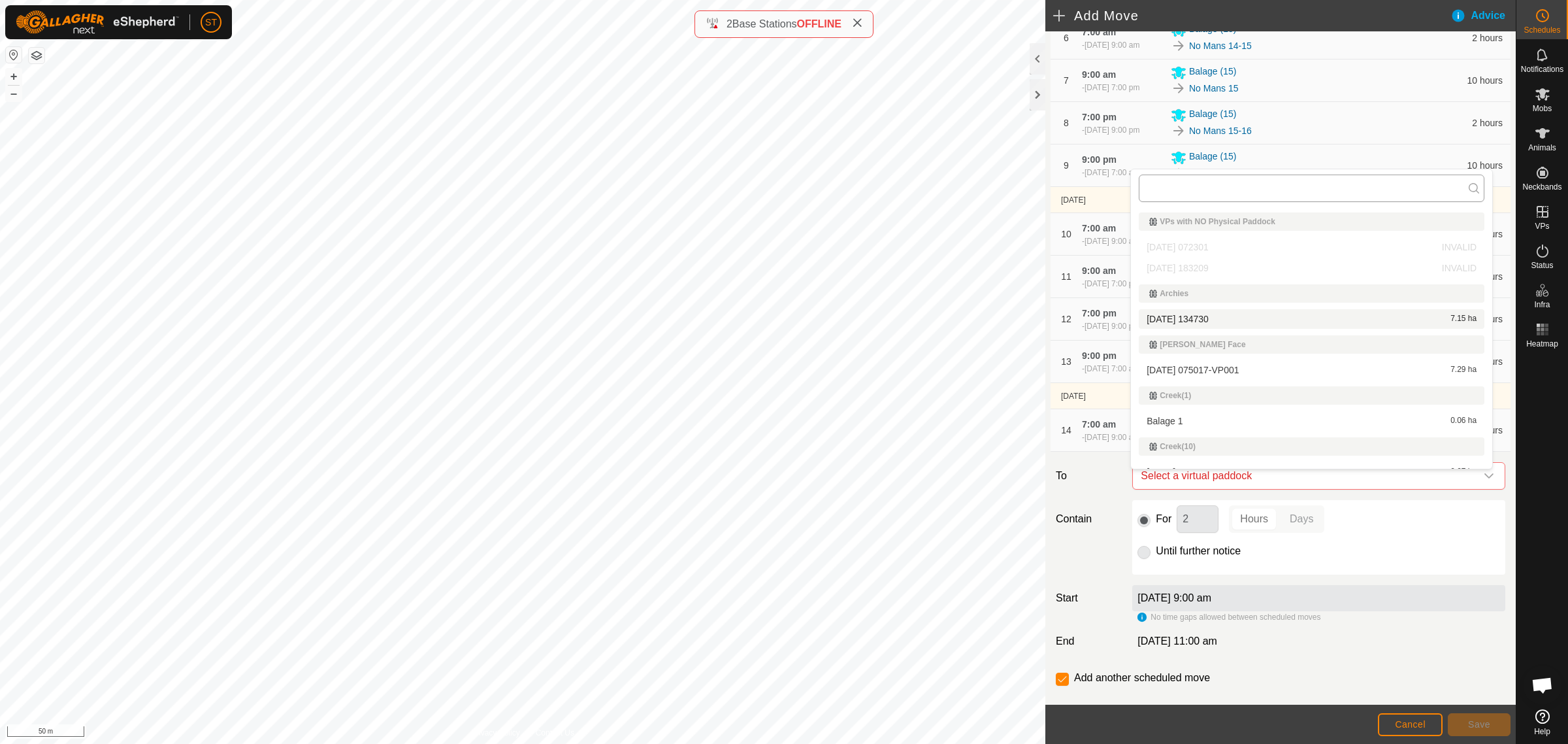
click at [1221, 193] on input "text" at bounding box center [1312, 188] width 346 height 27
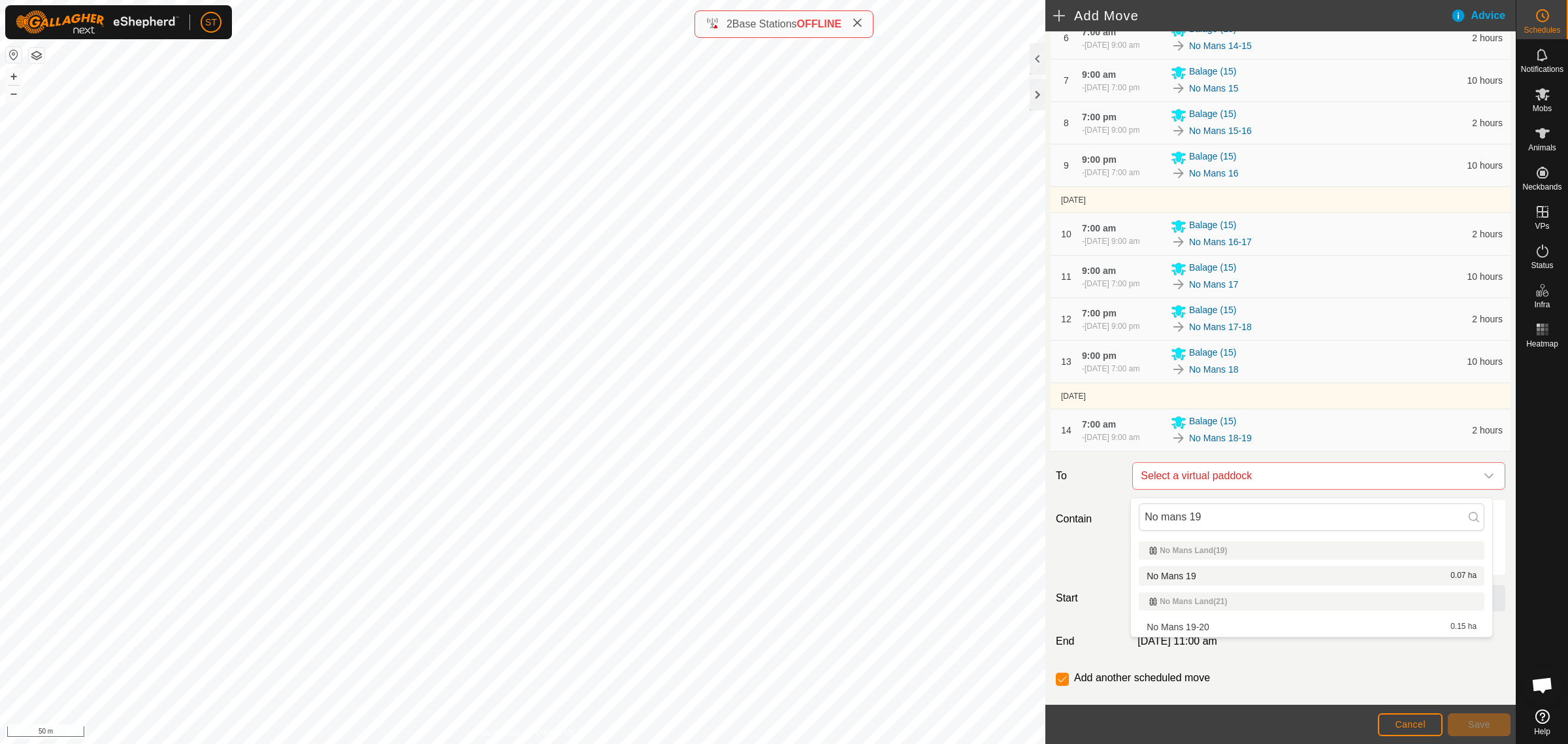
type input "No mans 19"
click at [1186, 573] on li "No Mans 19 0.07 ha" at bounding box center [1312, 576] width 346 height 20
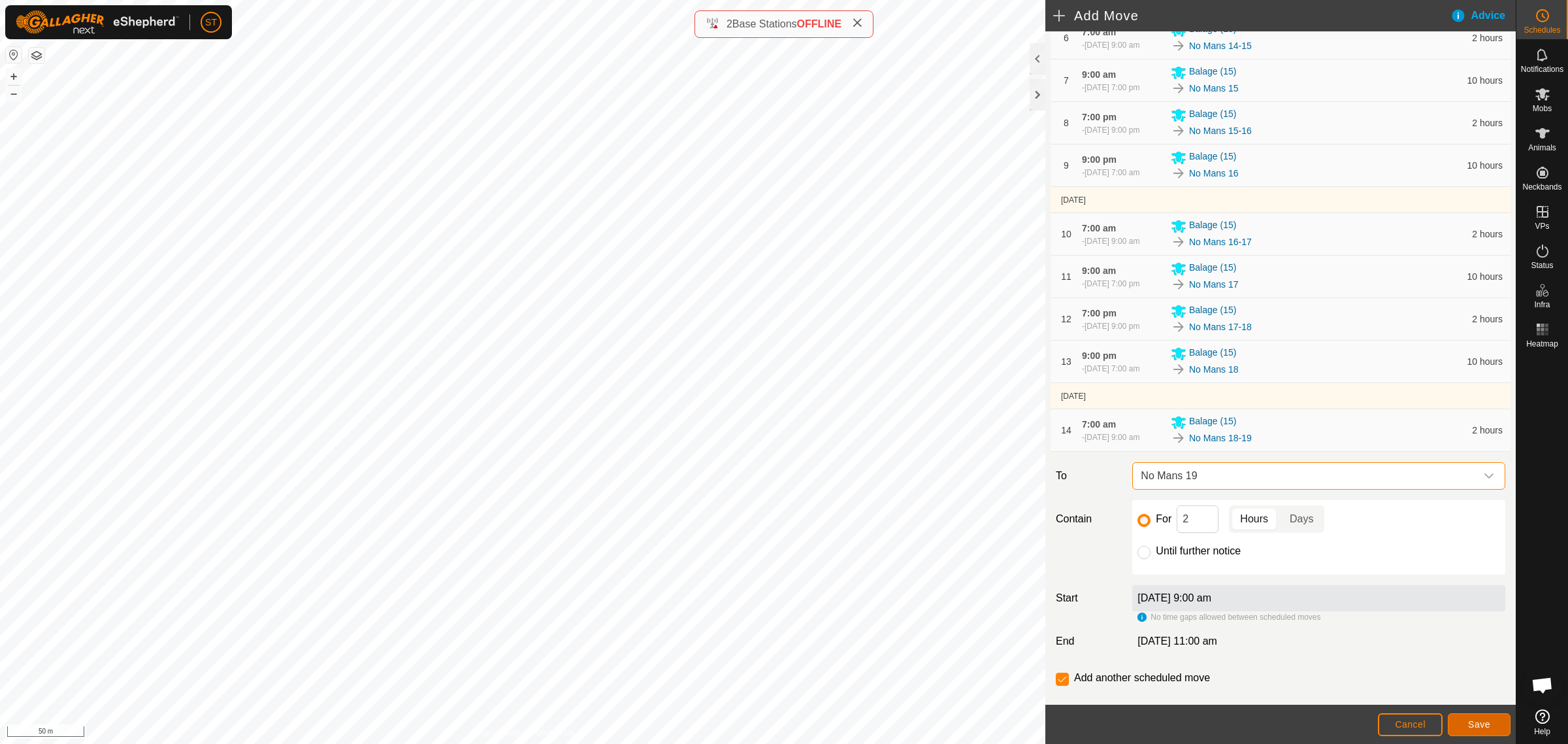
click at [1467, 719] on button "Save" at bounding box center [1479, 724] width 63 height 23
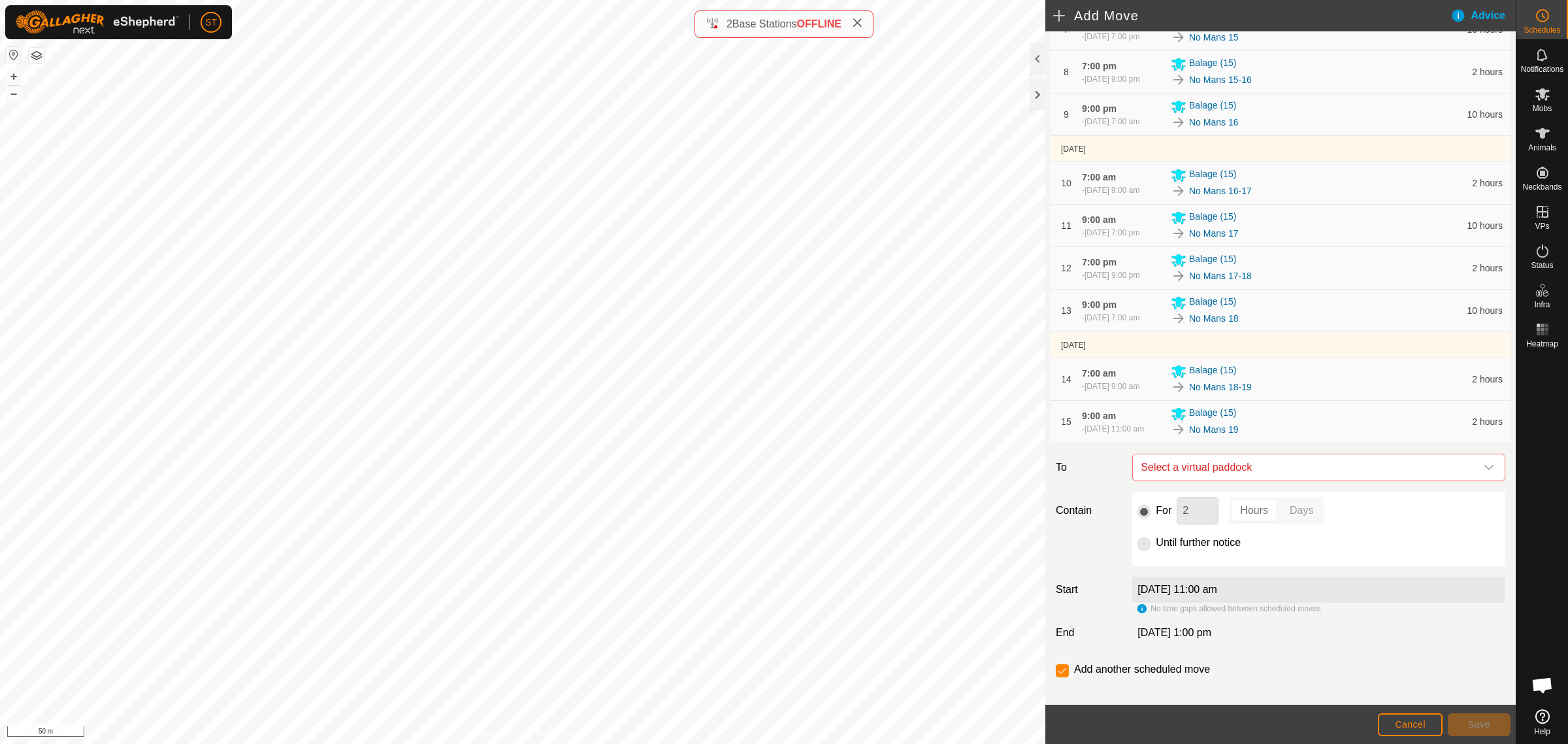
scroll to position [485, 0]
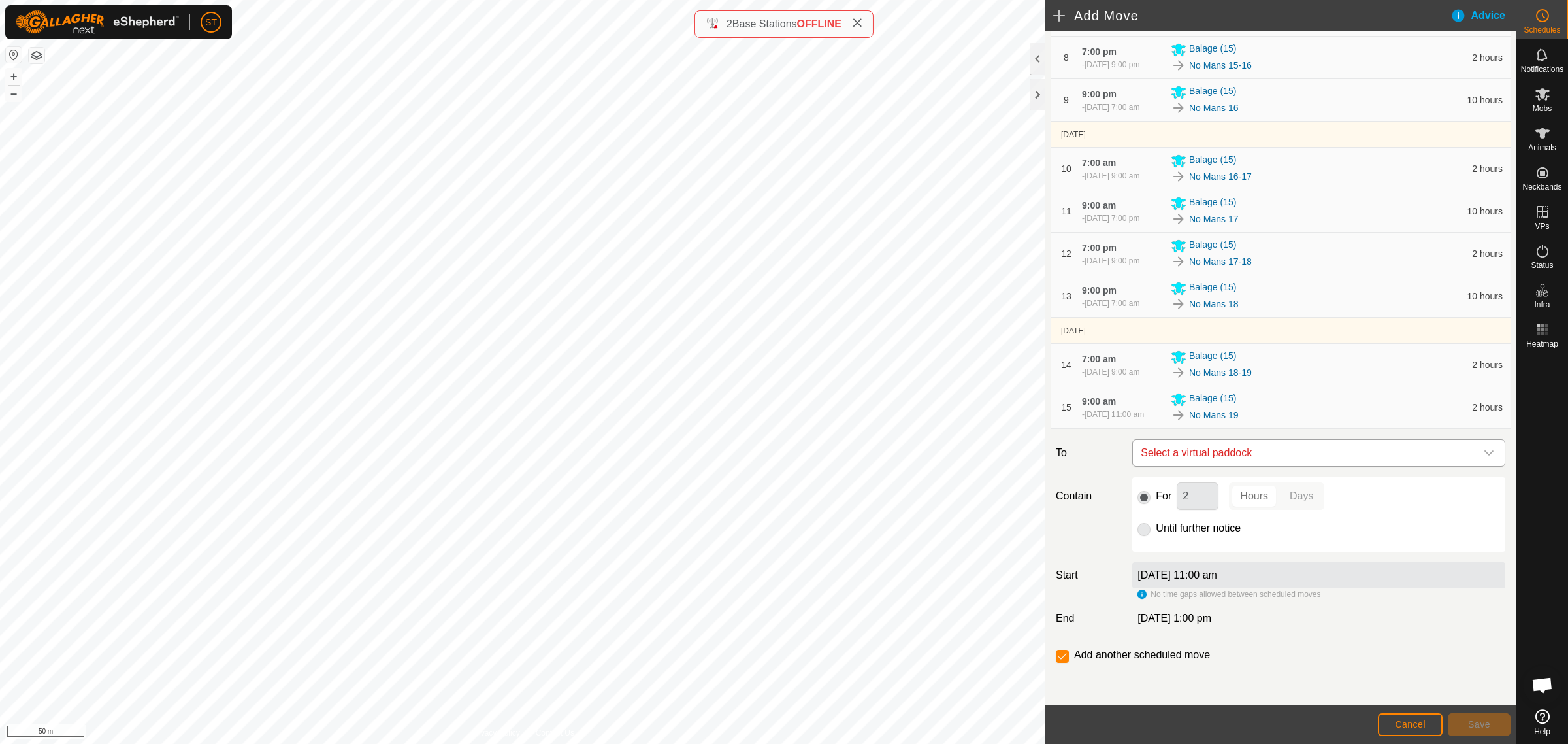
click at [1283, 452] on span "Select a virtual paddock" at bounding box center [1305, 452] width 340 height 26
type input "No mans 19"
click at [1174, 546] on li "No Mans 19-20 0.15 ha" at bounding box center [1312, 547] width 346 height 20
drag, startPoint x: 1193, startPoint y: 497, endPoint x: 1153, endPoint y: 497, distance: 40.0
click at [1153, 497] on div "For 2 Hours Days" at bounding box center [1319, 496] width 363 height 27
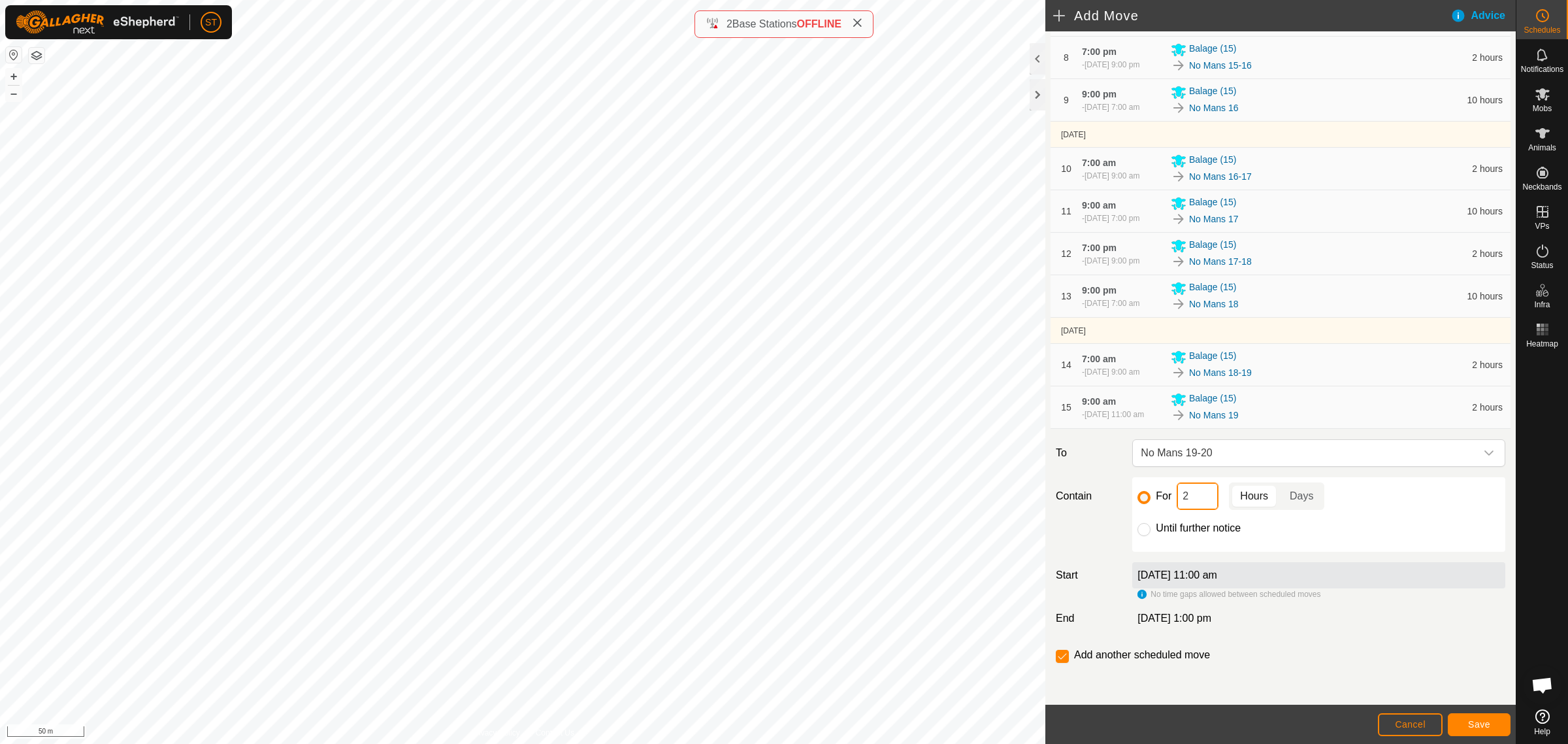
click at [1205, 491] on input "2" at bounding box center [1197, 496] width 42 height 27
click at [1195, 495] on input "2" at bounding box center [1197, 496] width 42 height 27
click at [1476, 719] on span "Save" at bounding box center [1479, 724] width 23 height 11
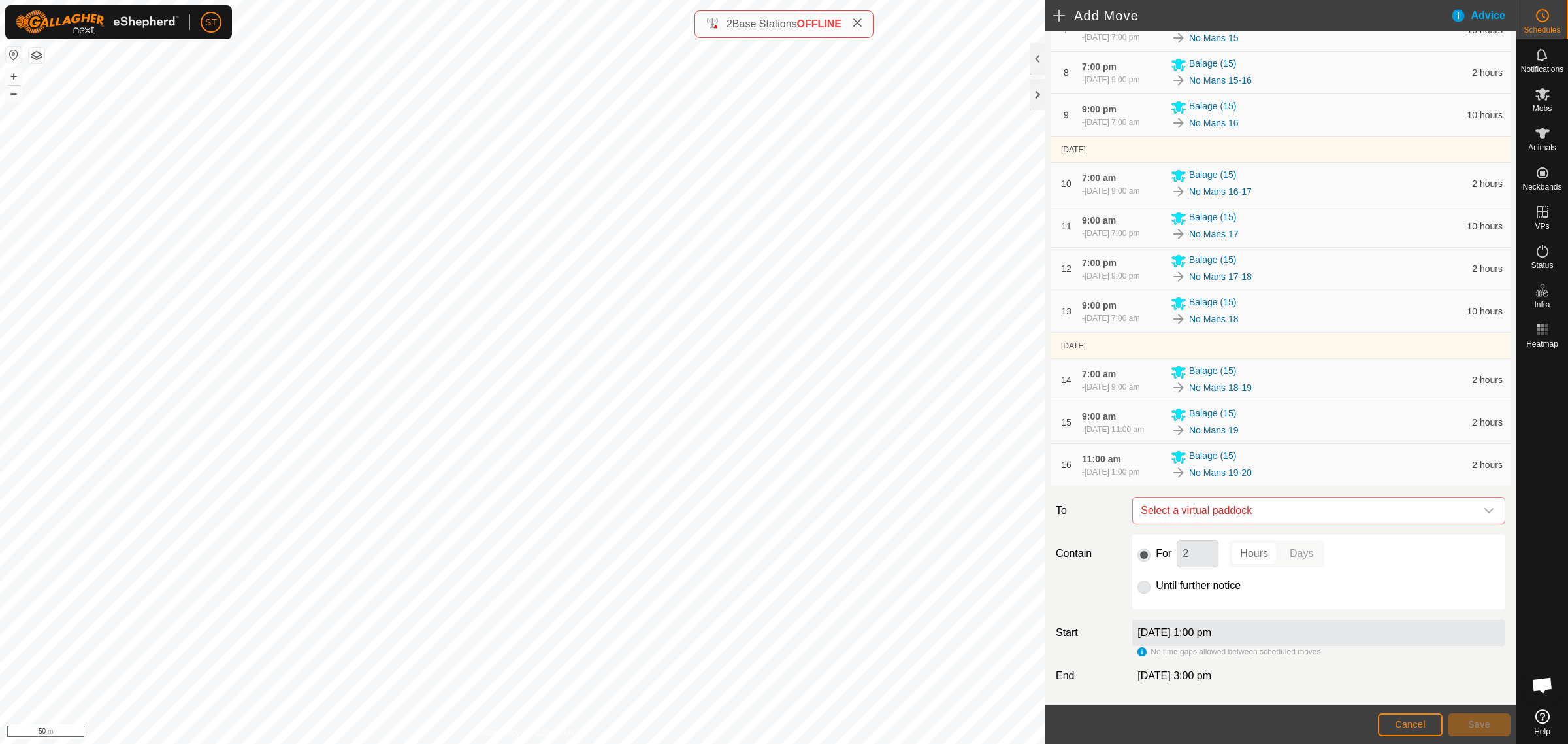
scroll to position [528, 0]
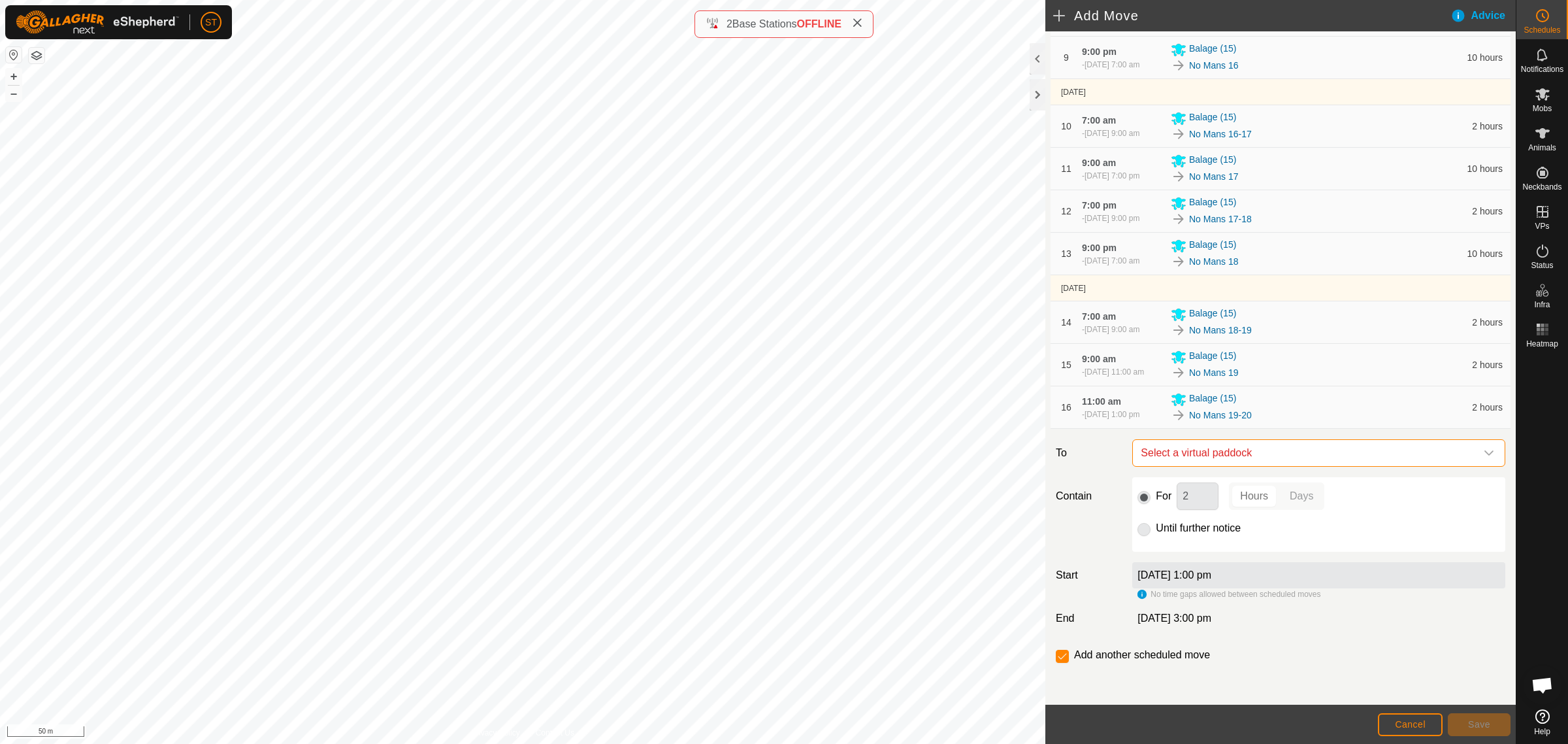
click at [1268, 450] on span "Select a virtual paddock" at bounding box center [1305, 452] width 340 height 26
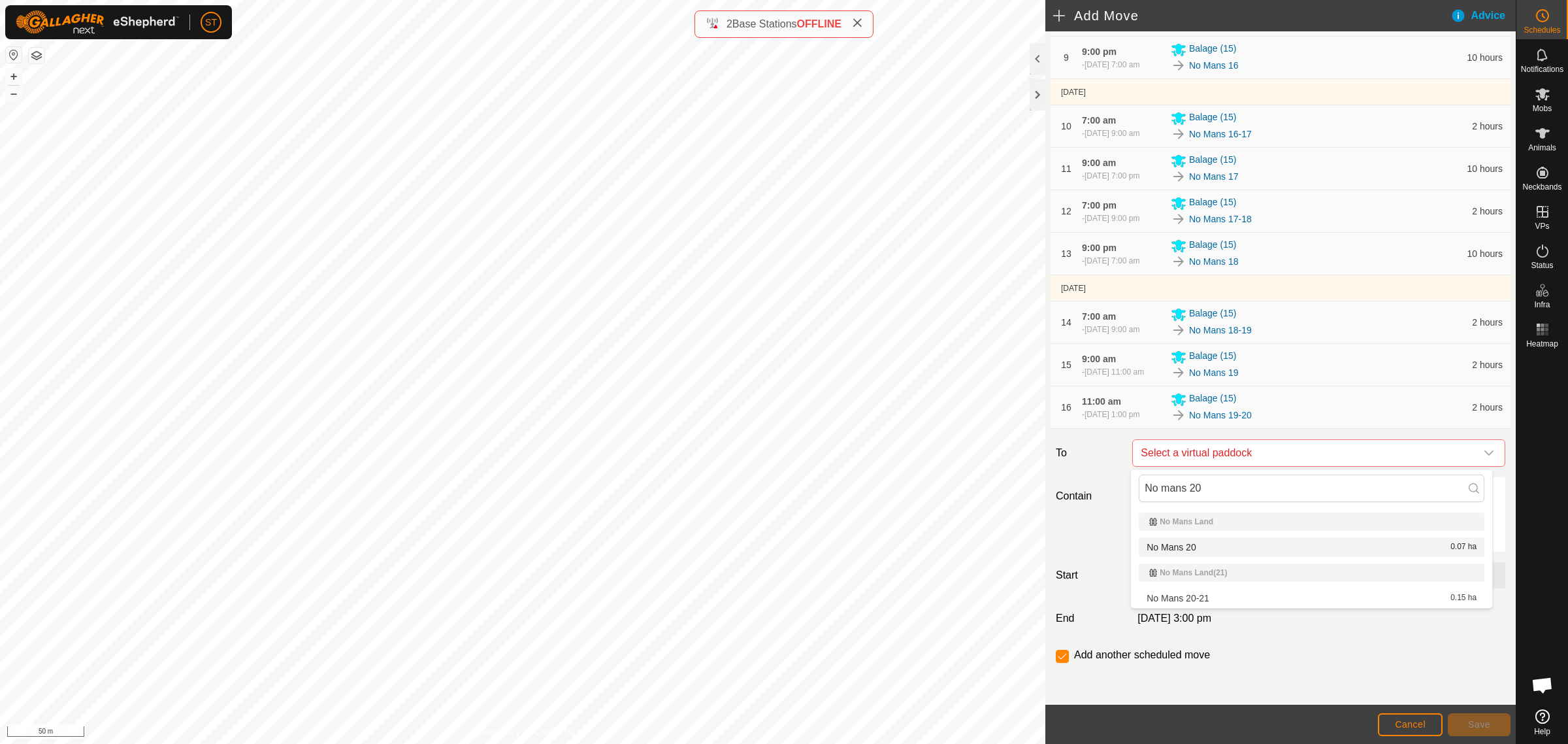
type input "No mans 20"
click at [1178, 546] on li "No Mans 20 0.07 ha" at bounding box center [1312, 547] width 346 height 20
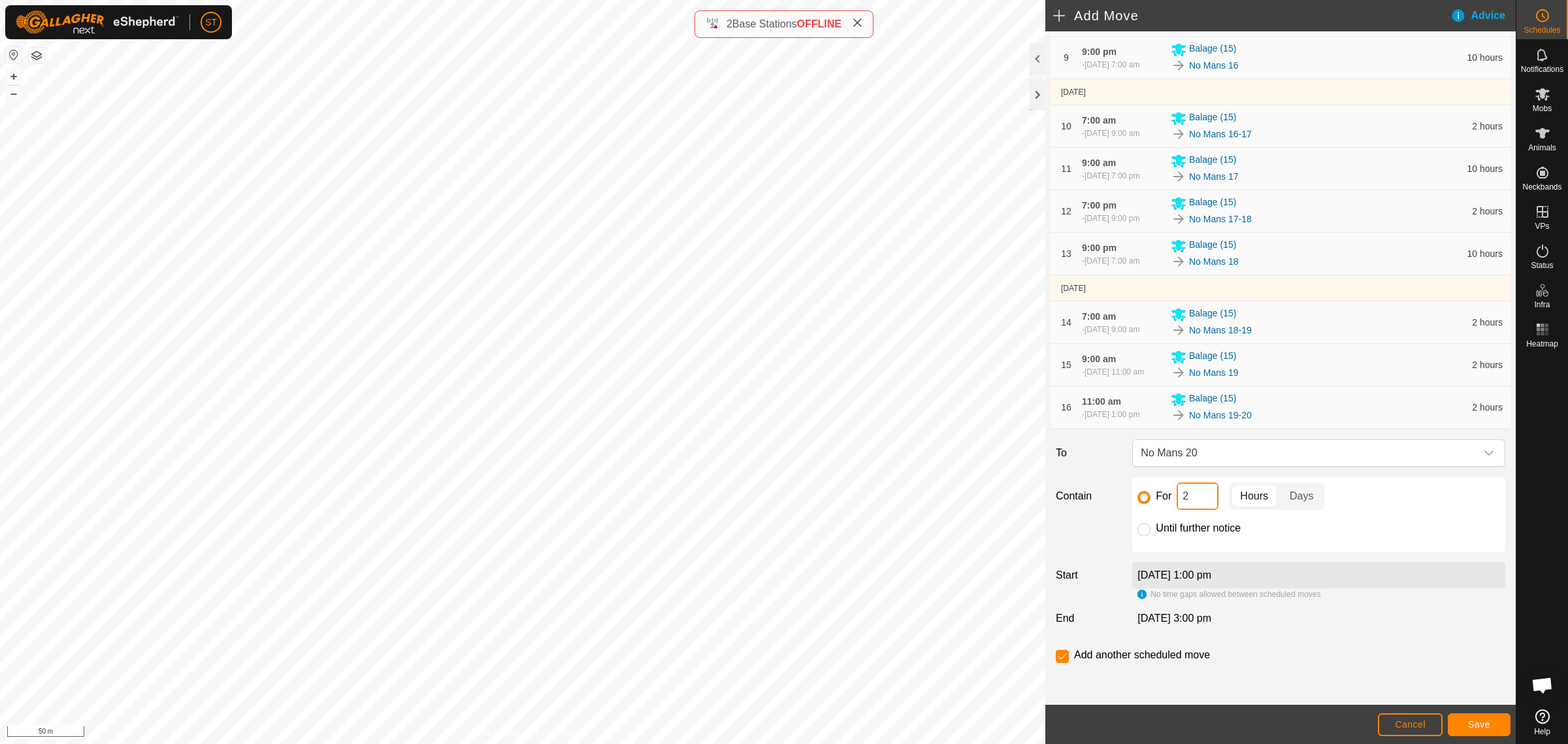
drag, startPoint x: 1190, startPoint y: 500, endPoint x: 1169, endPoint y: 500, distance: 21.0
click at [1171, 500] on div "For 2 Hours Days" at bounding box center [1319, 496] width 363 height 27
type input "10"
click at [1476, 724] on span "Save" at bounding box center [1479, 724] width 23 height 11
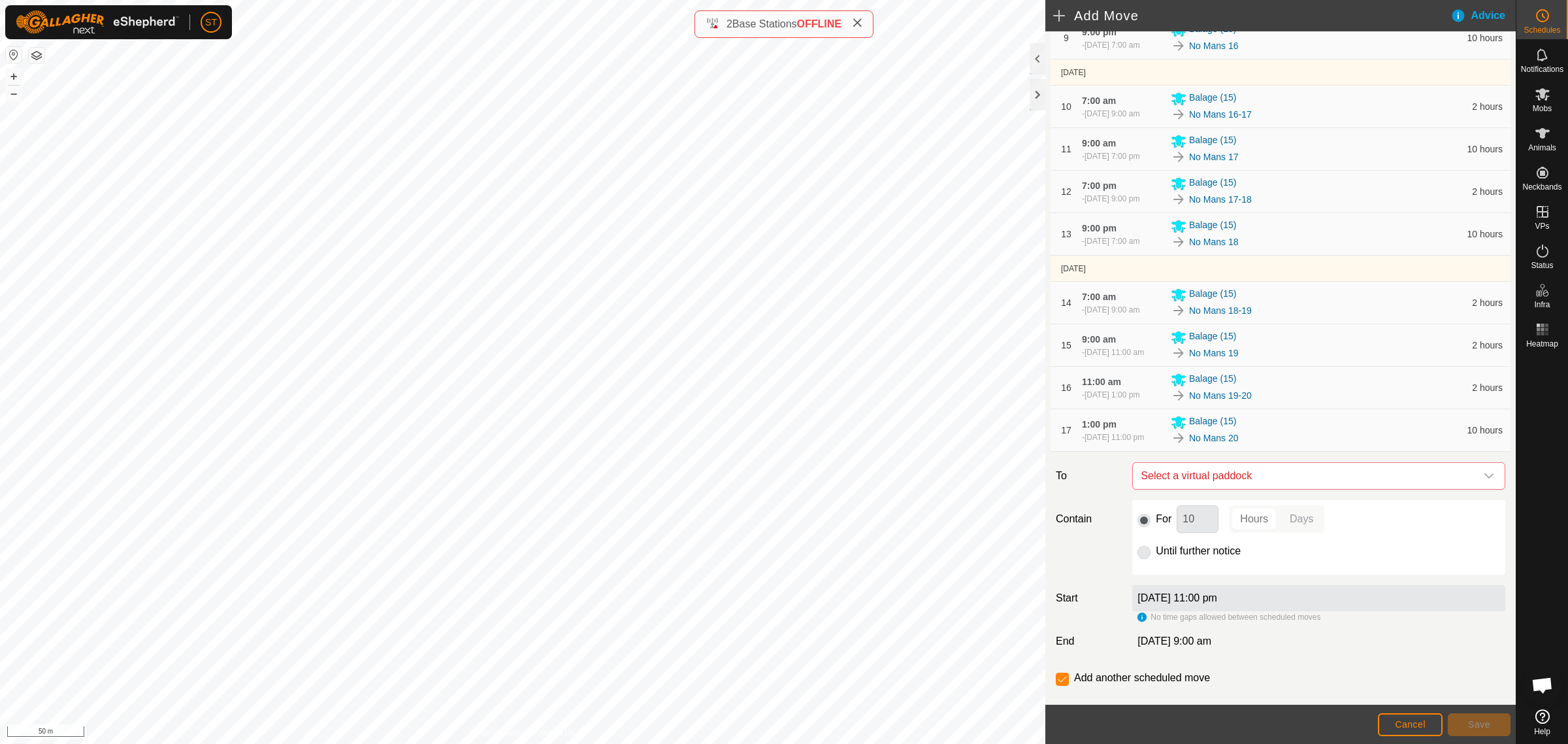
scroll to position [577, 0]
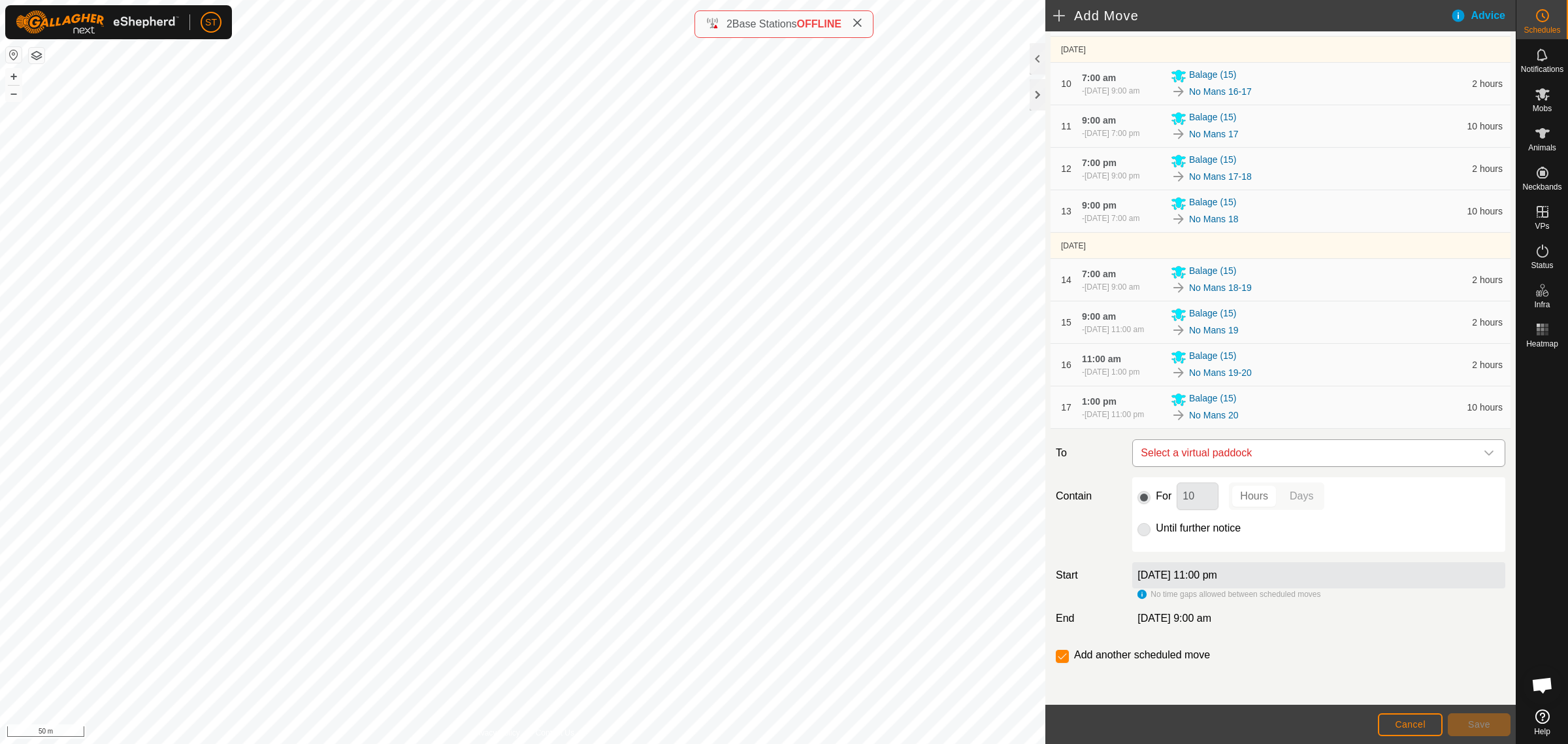
click at [1222, 455] on span "Select a virtual paddock" at bounding box center [1305, 452] width 340 height 26
type input "No mans 20"
click at [1165, 543] on li "No Mans 20-21 0.15 ha" at bounding box center [1312, 547] width 346 height 20
click at [1128, 492] on div "For 10 Hours Days Until further notice" at bounding box center [1319, 514] width 383 height 75
type input "2"
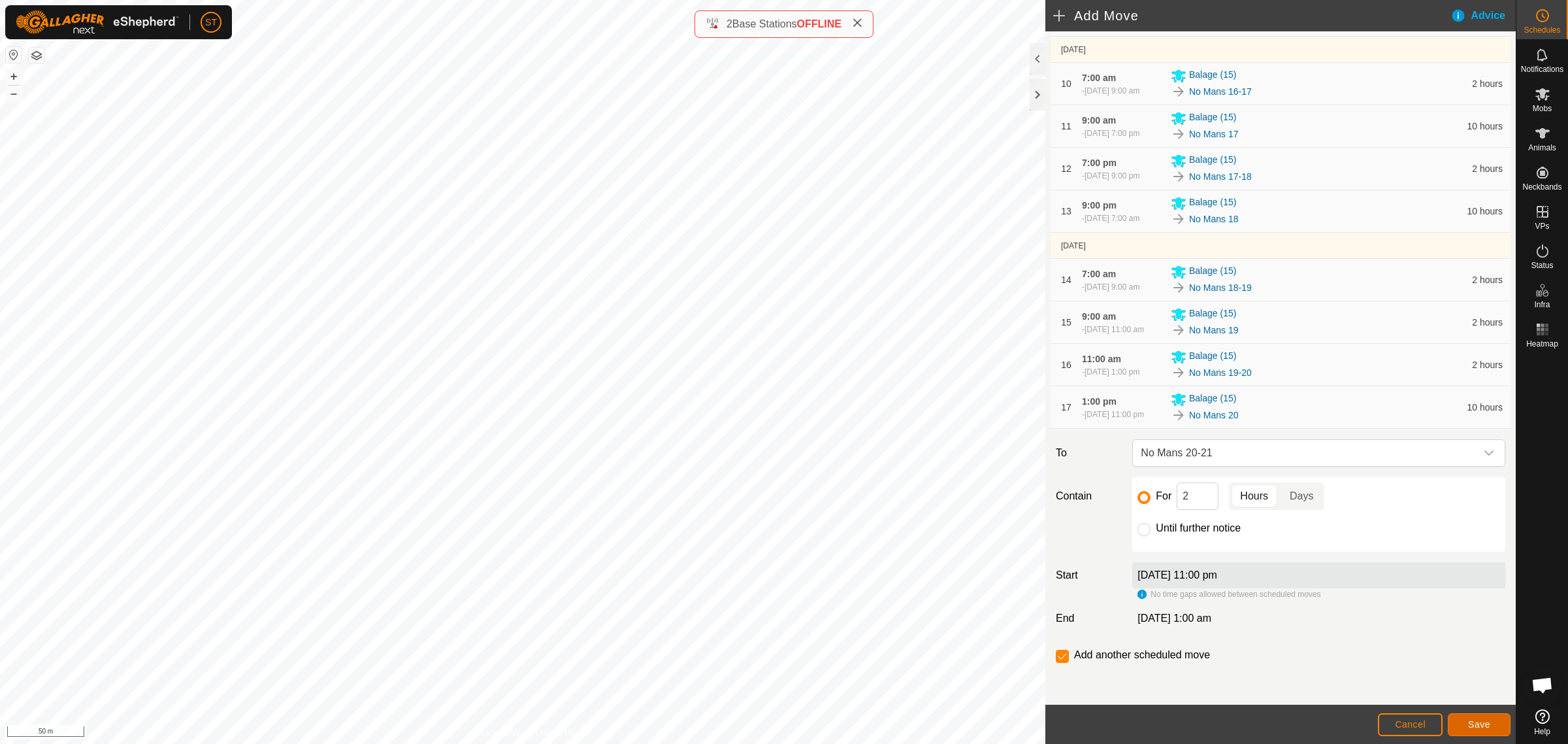
click at [1468, 722] on span "Save" at bounding box center [1479, 724] width 23 height 11
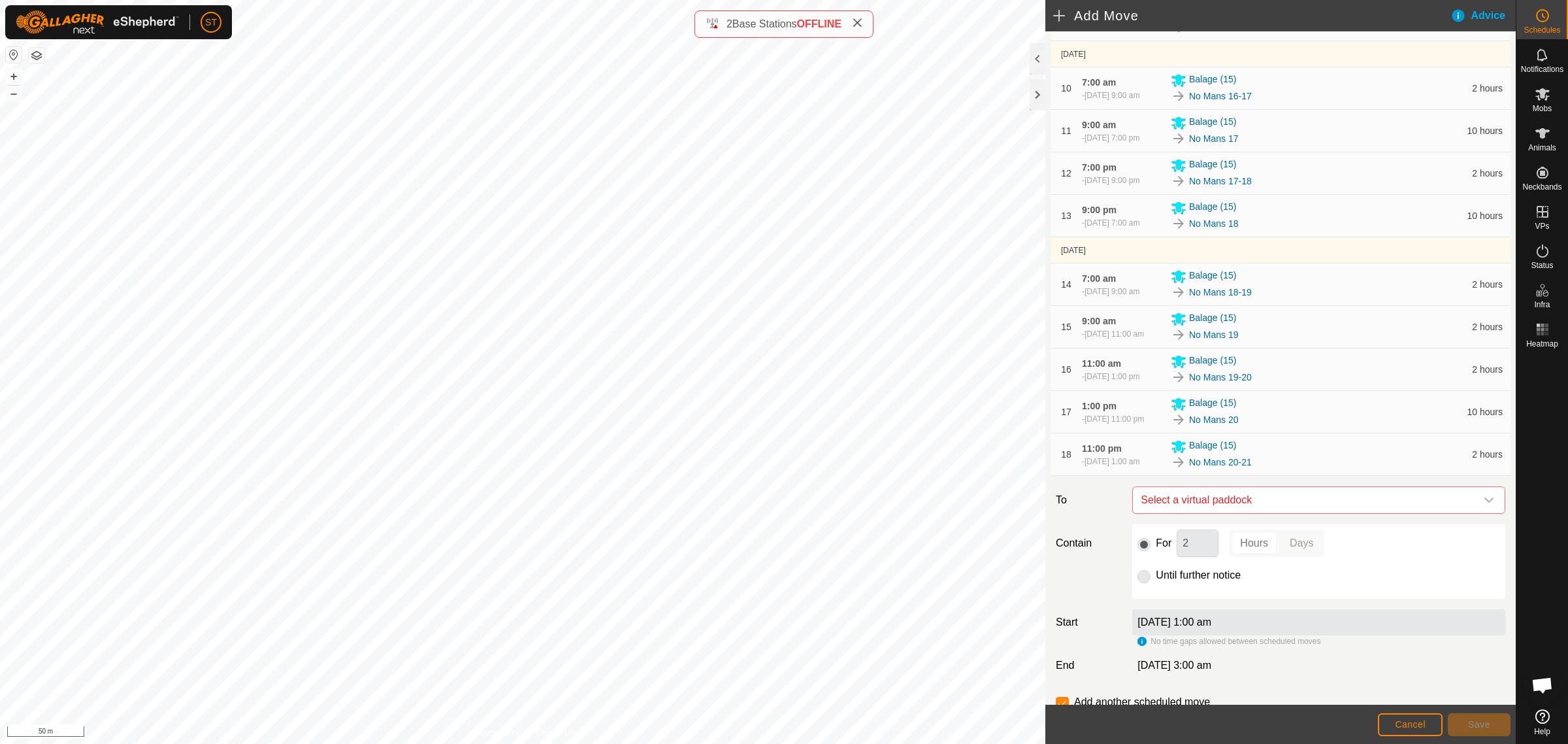
scroll to position [619, 0]
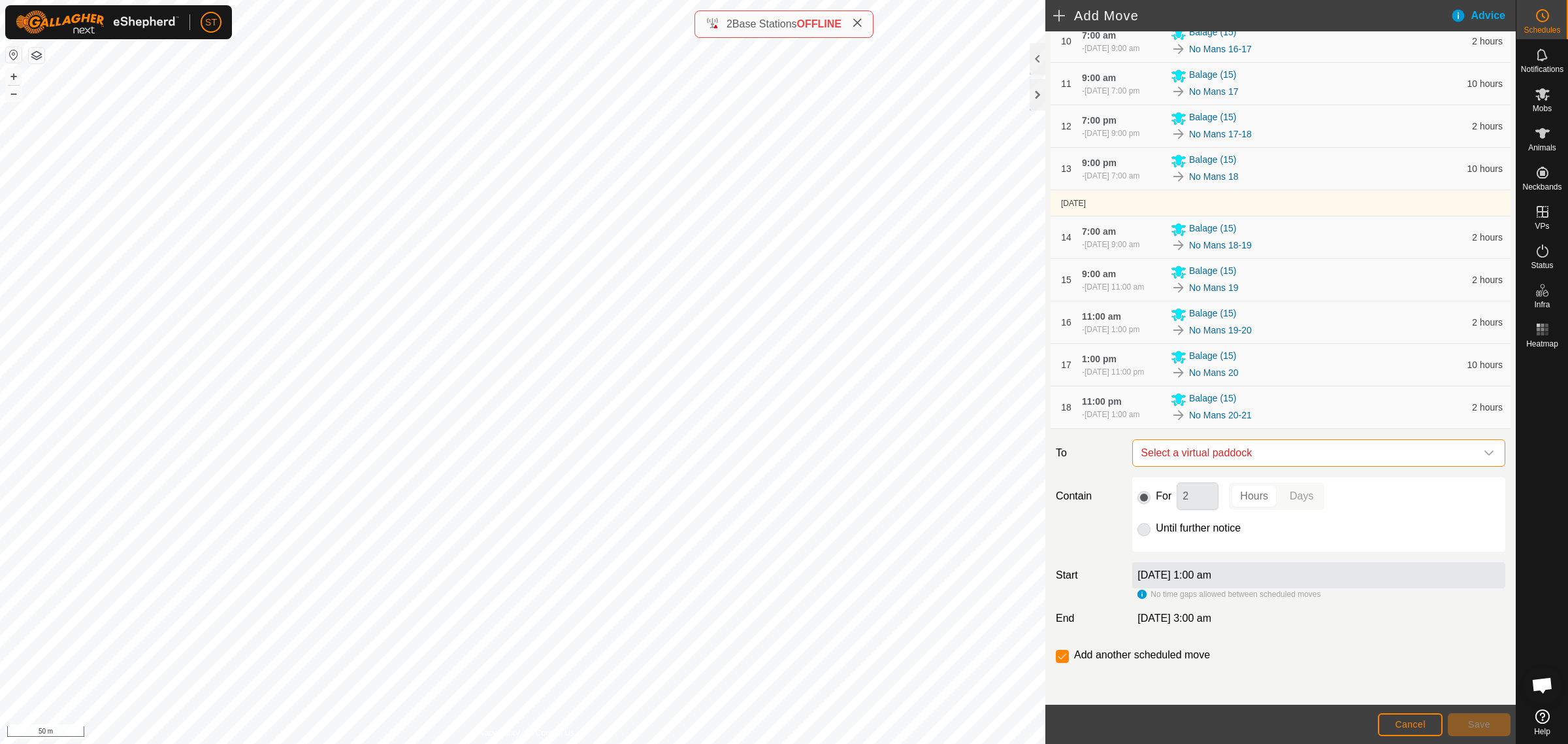
click at [1205, 456] on span "Select a virtual paddock" at bounding box center [1305, 452] width 340 height 26
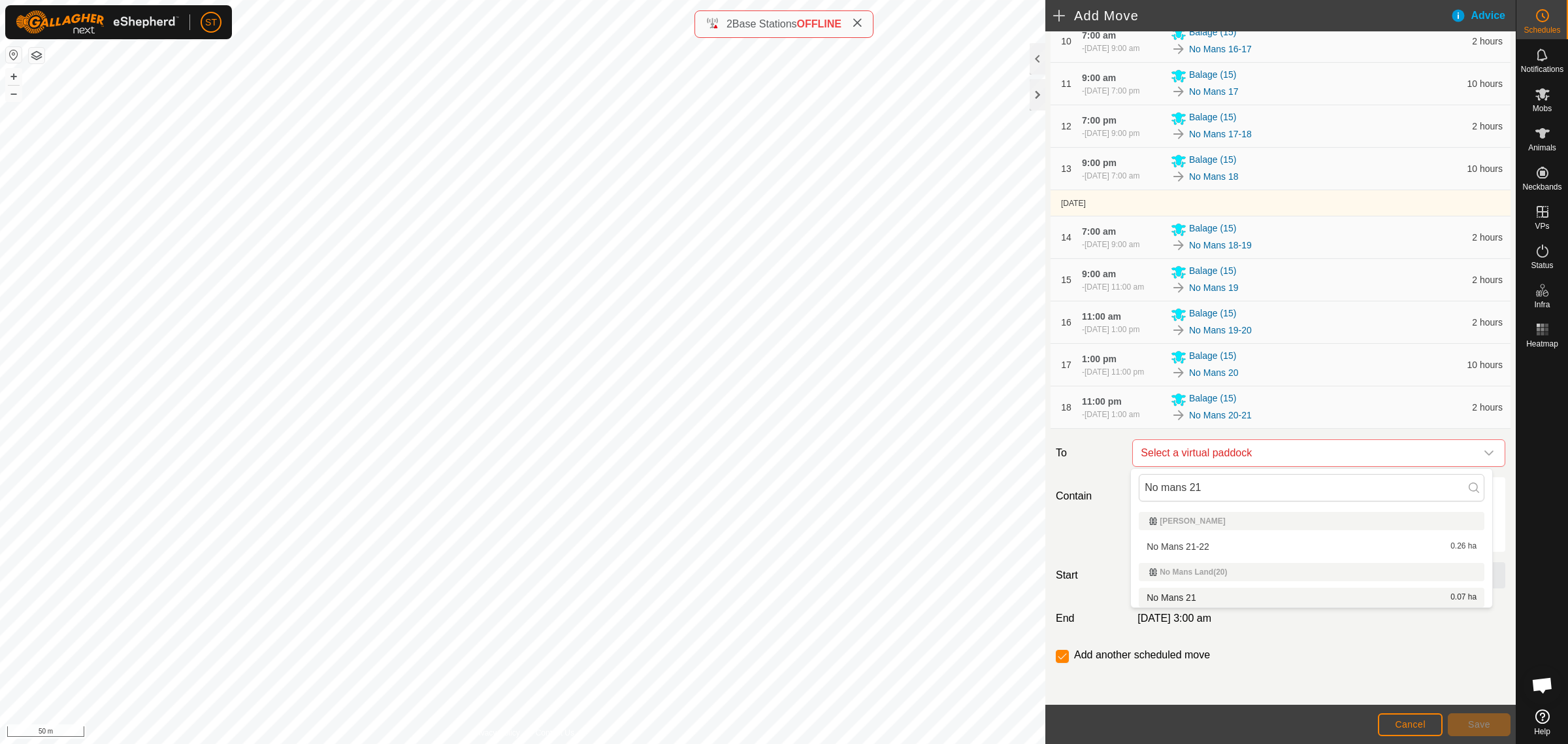
type input "No mans 21"
click at [1178, 592] on li "No Mans 21 0.07 ha" at bounding box center [1312, 597] width 346 height 20
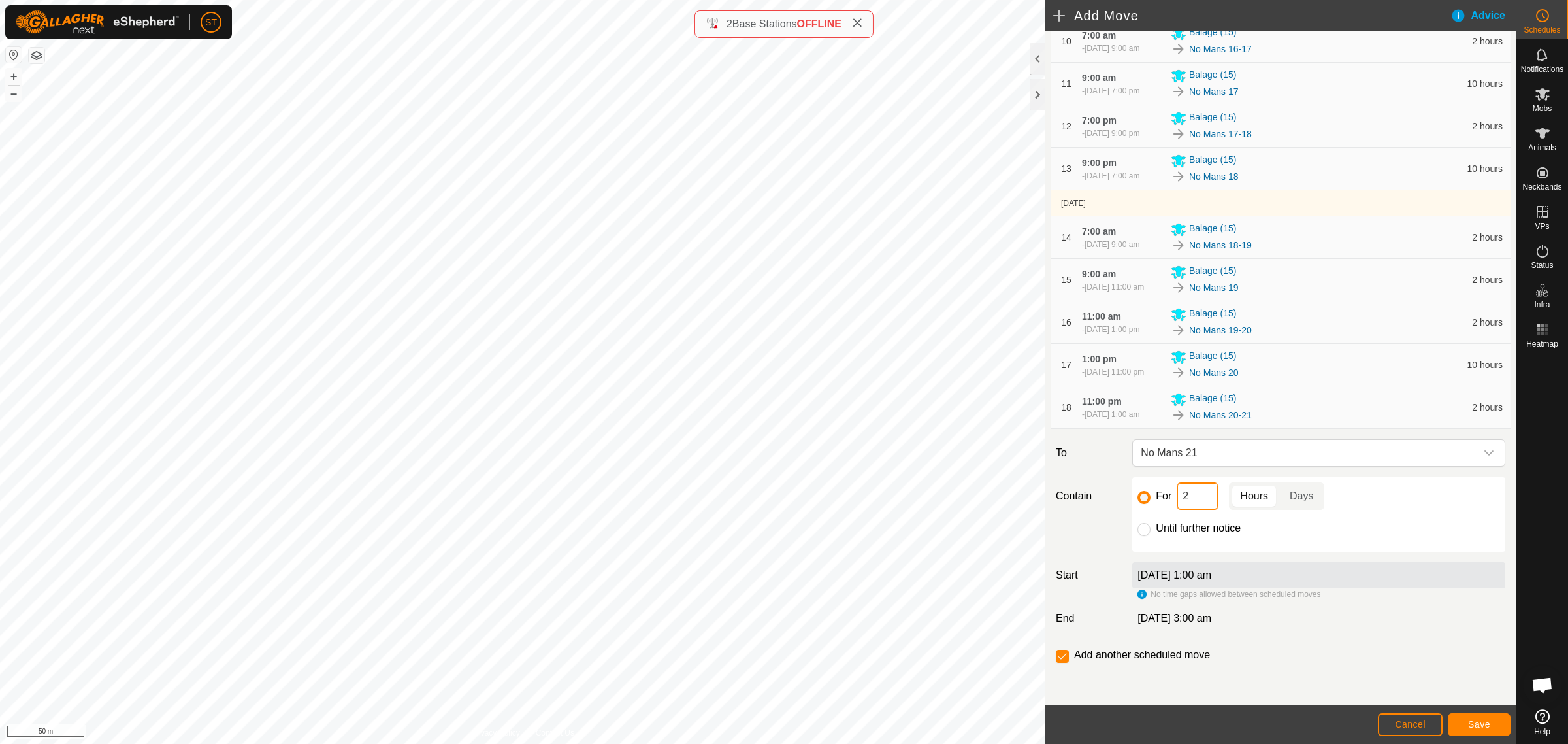
drag, startPoint x: 1183, startPoint y: 499, endPoint x: 1157, endPoint y: 499, distance: 26.0
click at [1157, 499] on div "For 2 Hours Days" at bounding box center [1319, 496] width 363 height 27
type input "10"
click at [1487, 724] on span "Save" at bounding box center [1479, 724] width 23 height 11
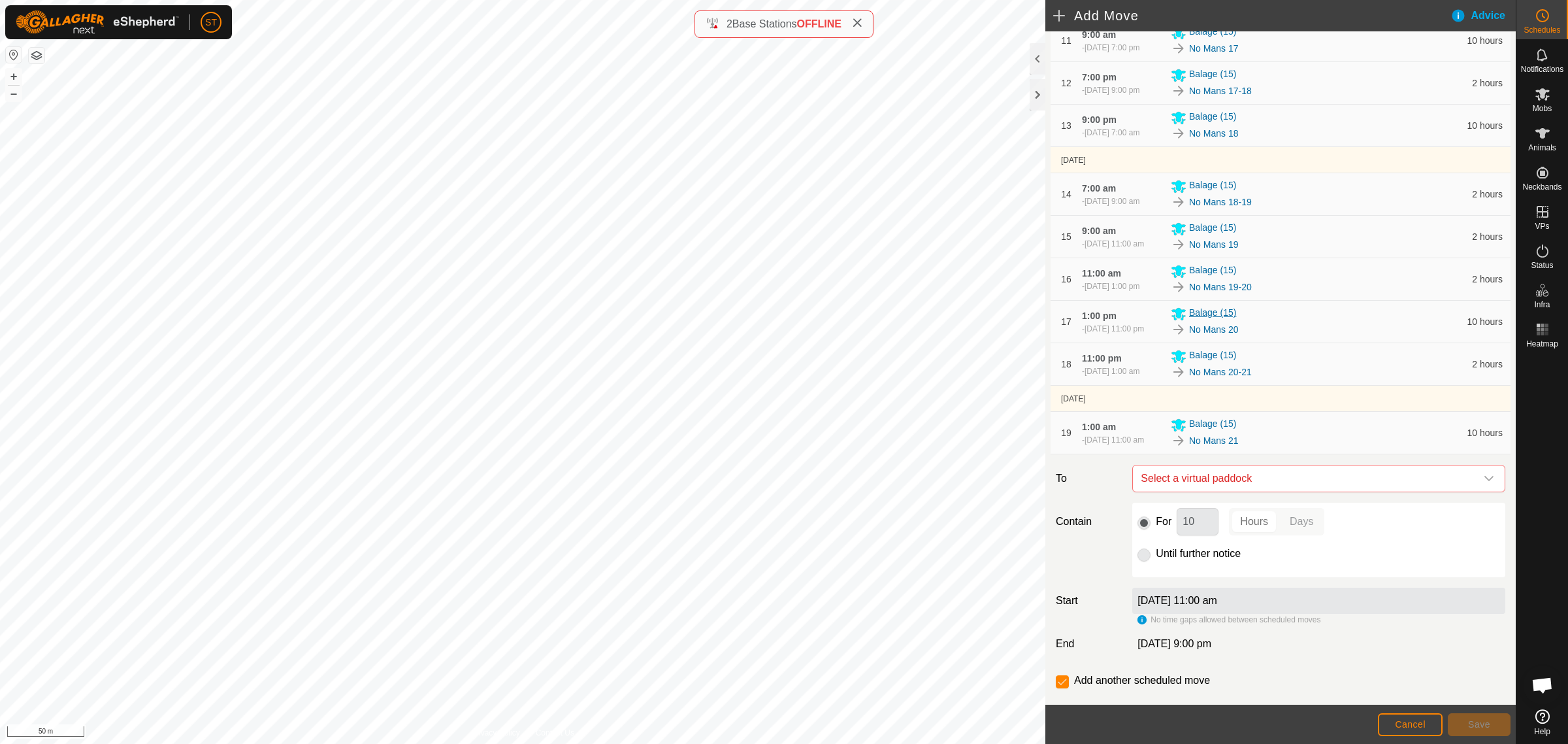
scroll to position [654, 0]
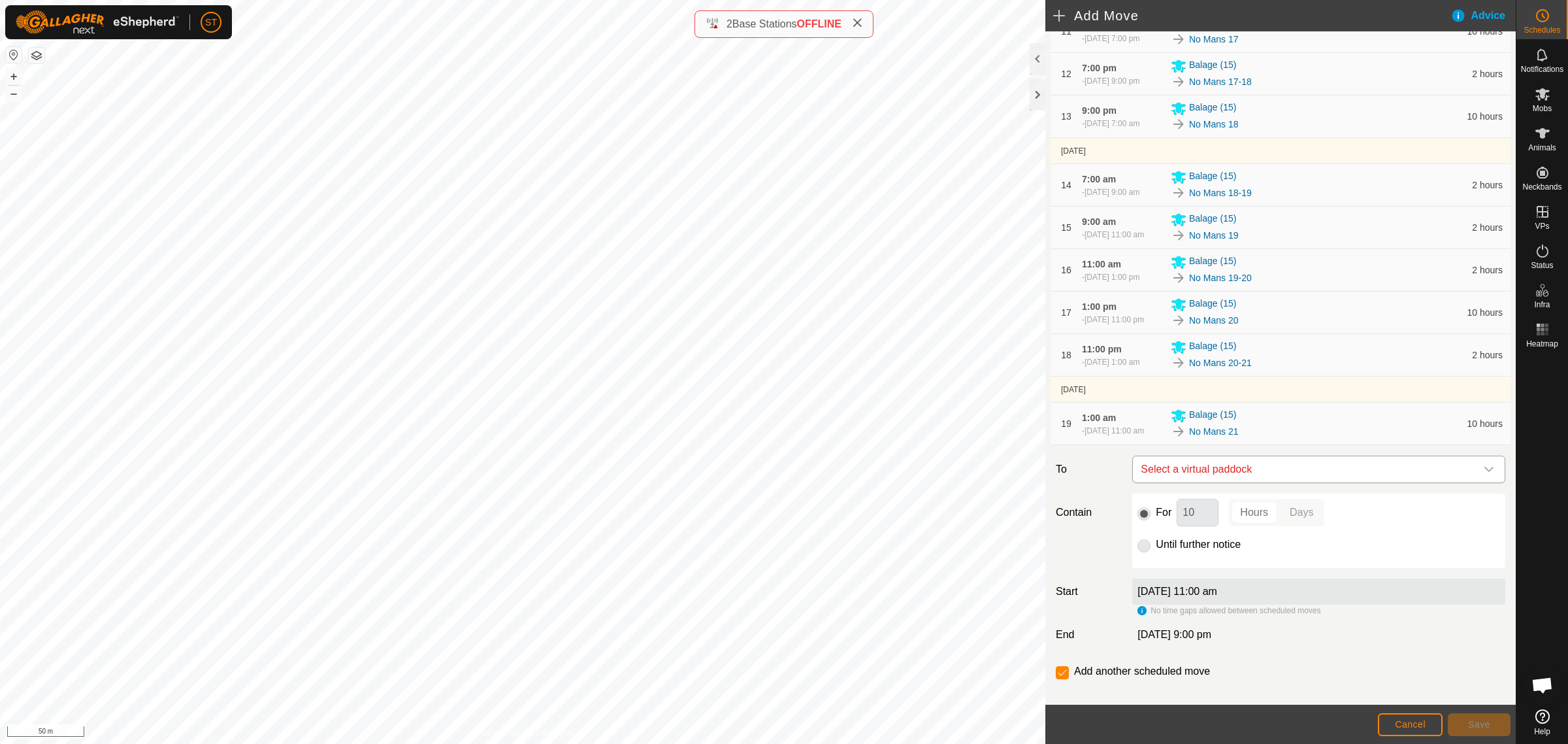
click at [1252, 483] on span "Select a virtual paddock" at bounding box center [1305, 469] width 340 height 26
type input "No mans 21"
click at [1176, 585] on li "No Mans 21-22 0.26 ha" at bounding box center [1312, 588] width 346 height 20
drag, startPoint x: 1195, startPoint y: 537, endPoint x: 1139, endPoint y: 537, distance: 56.0
click at [1139, 526] on div "For 10 Hours Days" at bounding box center [1319, 512] width 363 height 27
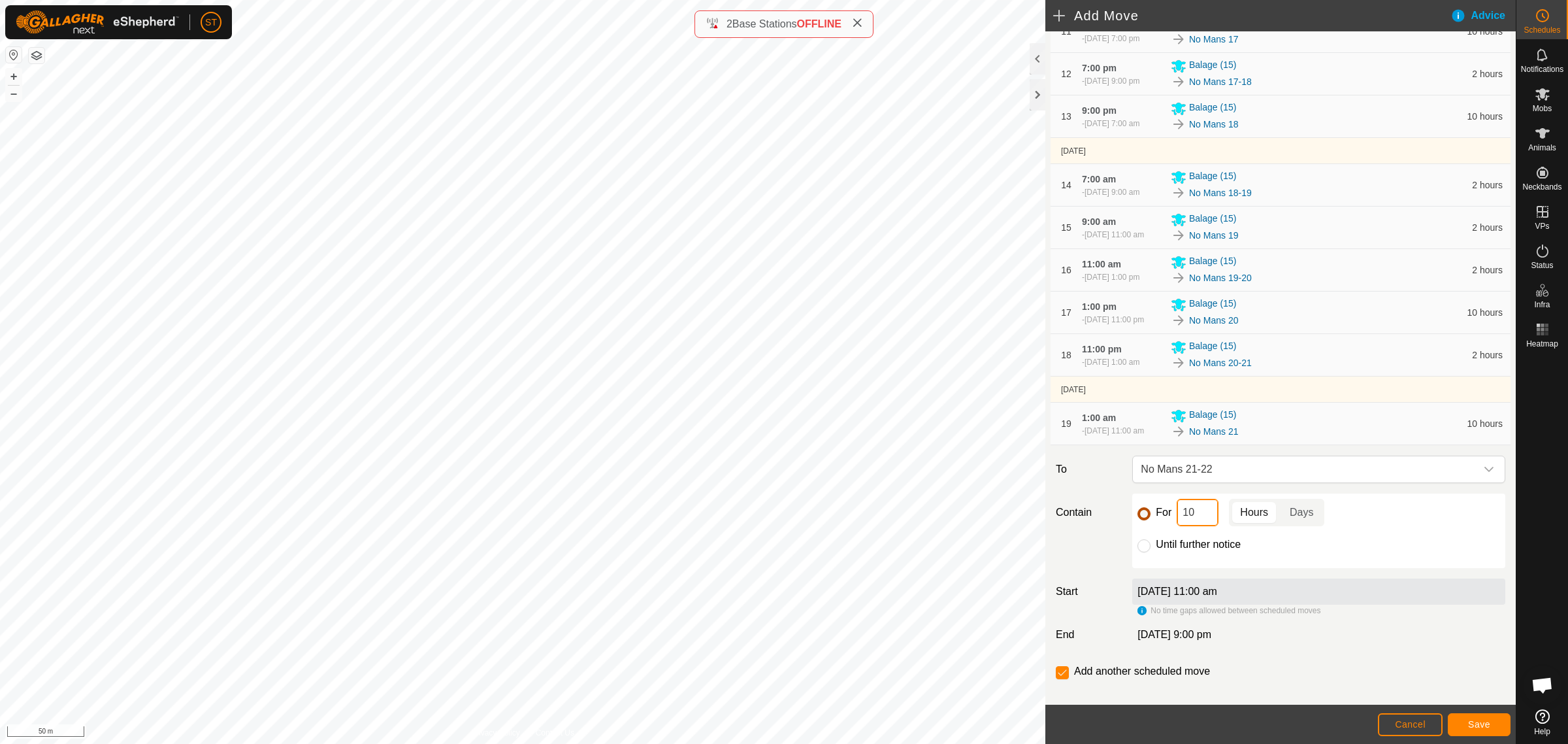
type input "2"
click at [1487, 726] on span "Save" at bounding box center [1479, 724] width 23 height 11
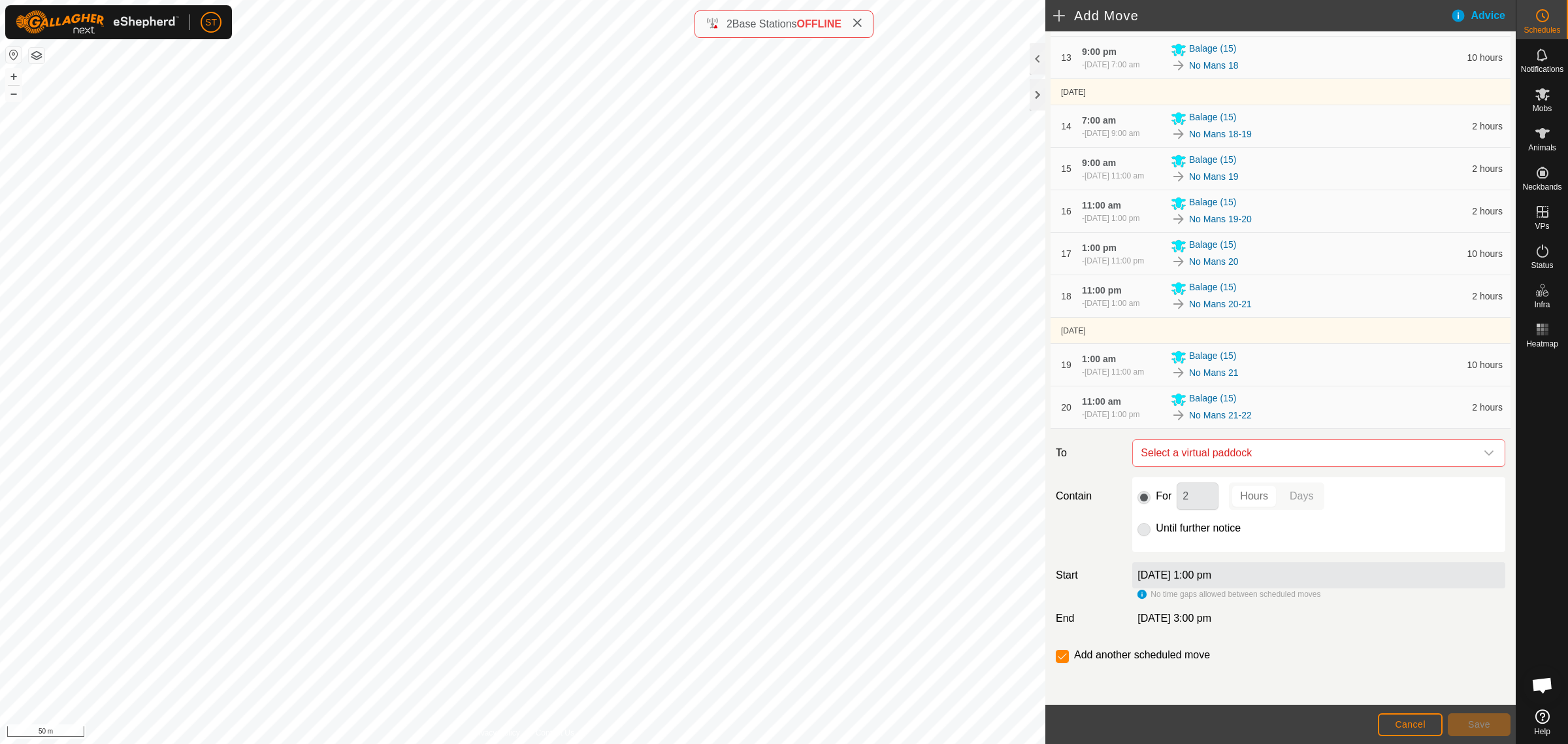
scroll to position [736, 0]
click at [1345, 453] on span "Select a virtual paddock" at bounding box center [1305, 452] width 340 height 26
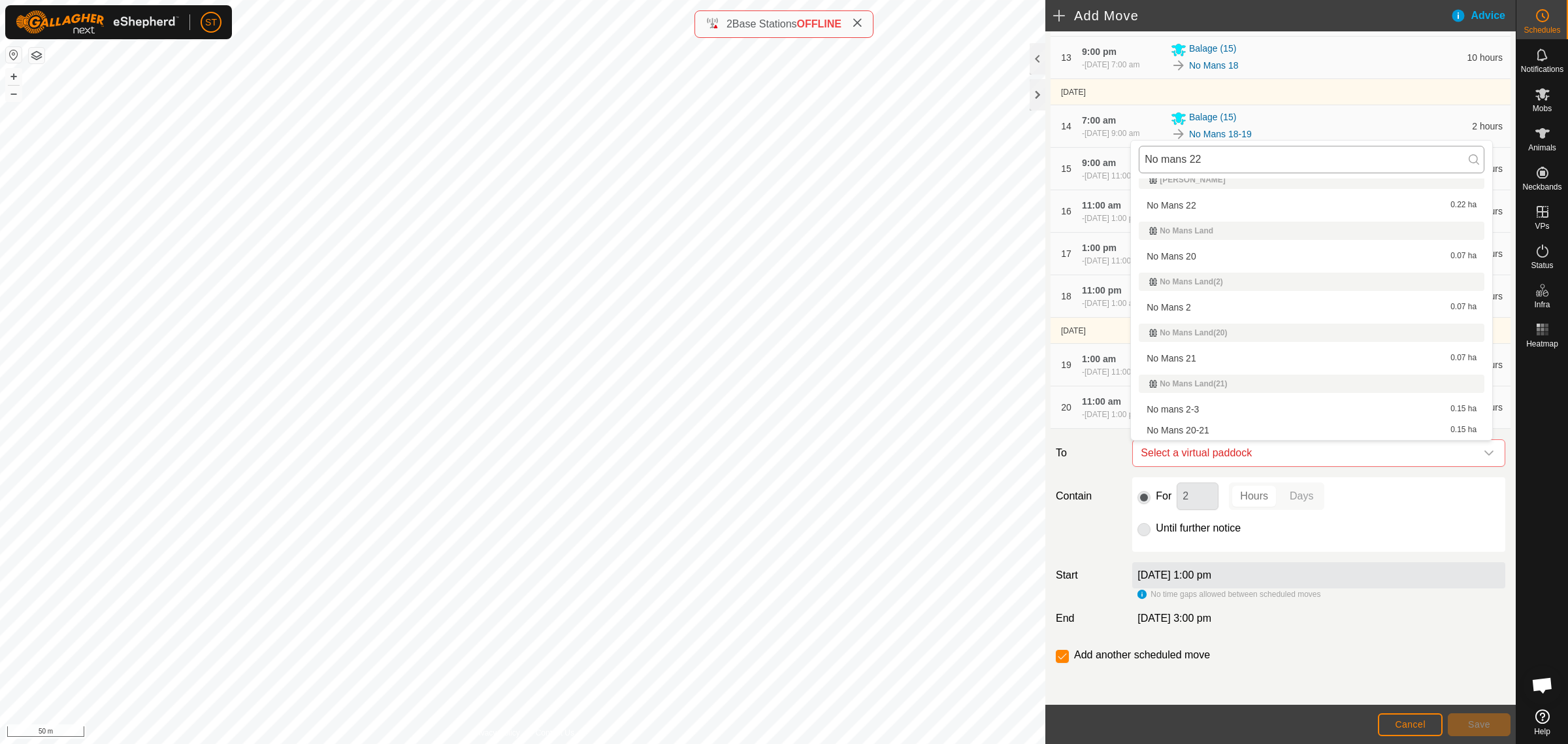
scroll to position [0, 0]
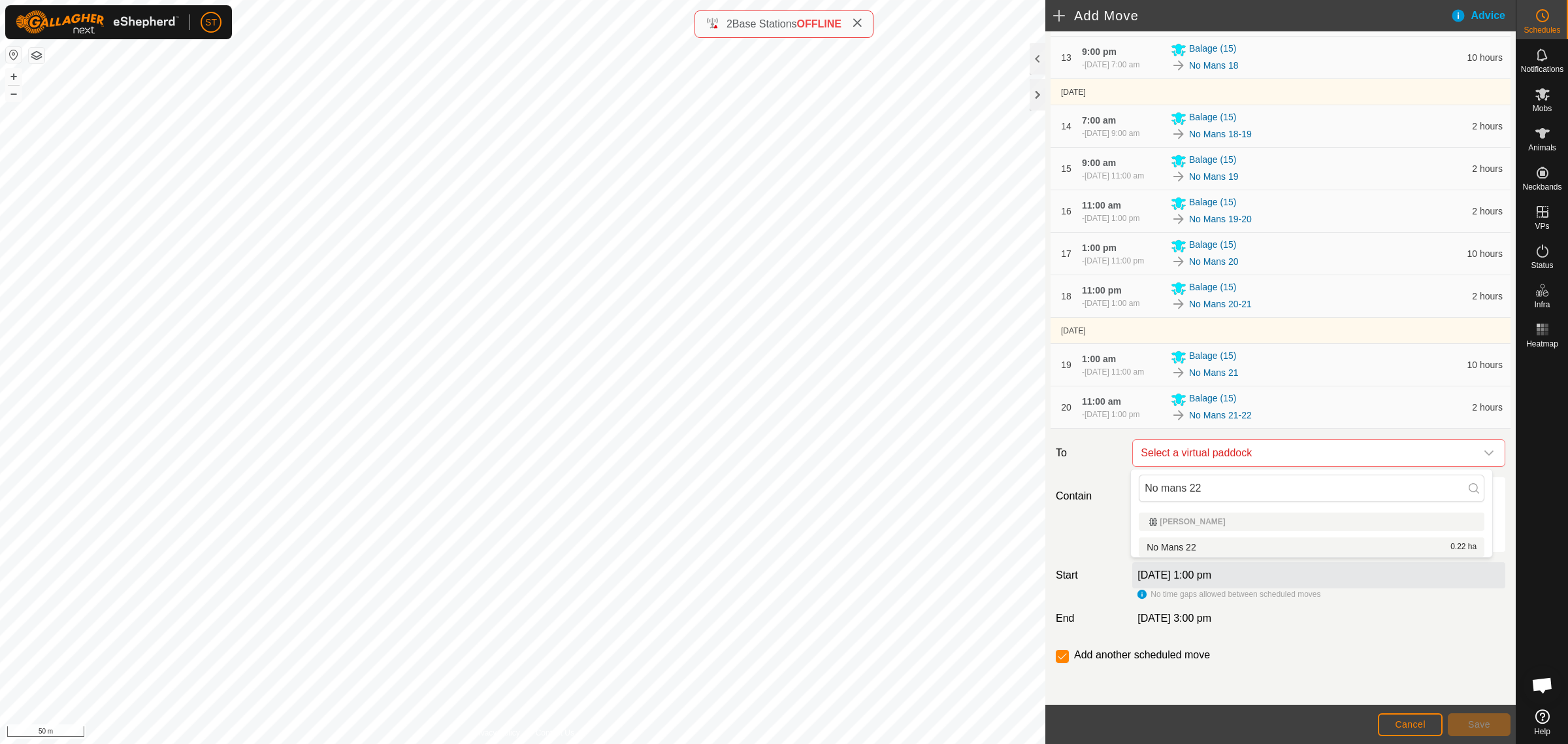
type input "No mans 22"
click at [1186, 541] on li "No Mans 22 0.22 ha" at bounding box center [1312, 547] width 346 height 20
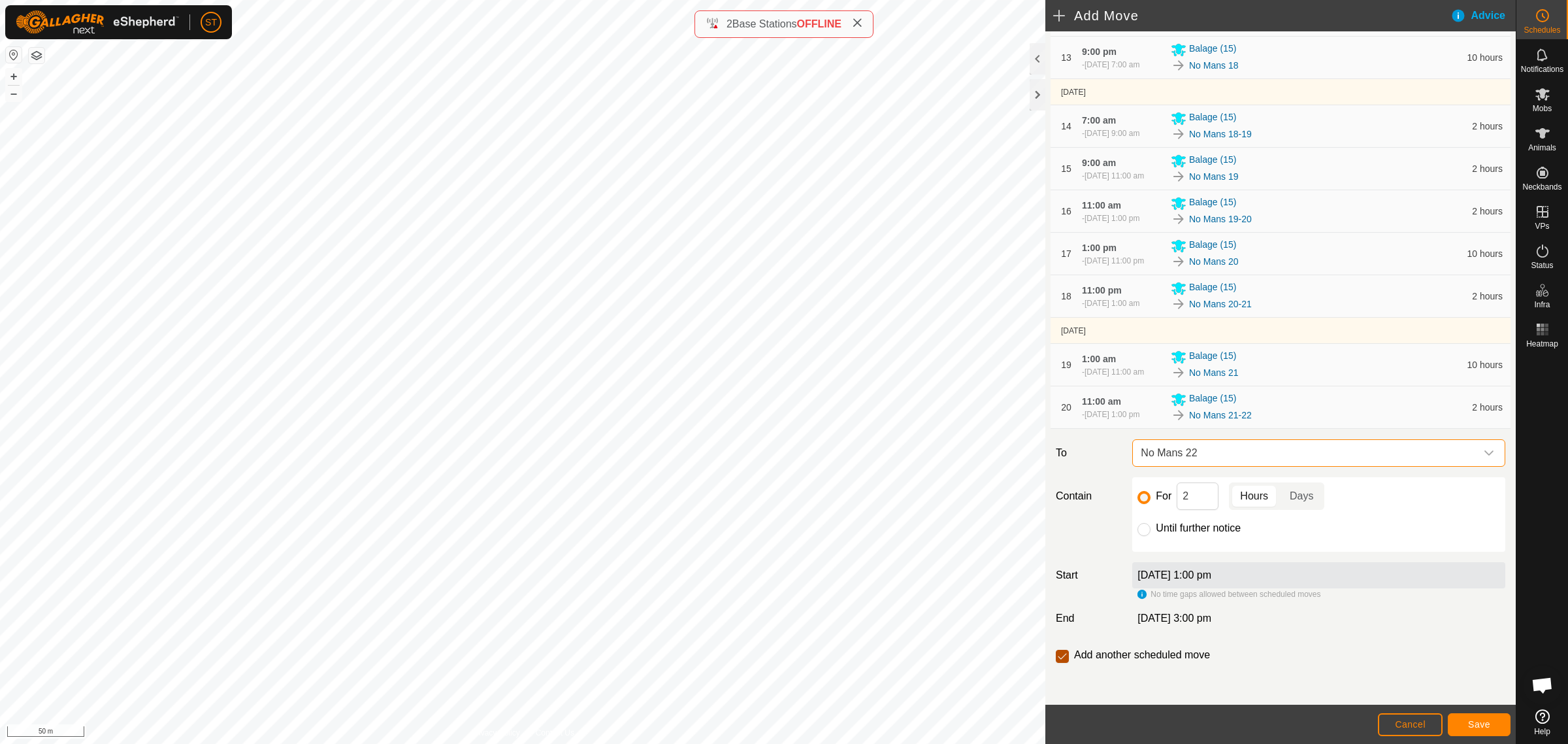
click at [1064, 657] on input "checkbox" at bounding box center [1062, 656] width 13 height 13
checkbox input "false"
drag, startPoint x: 1188, startPoint y: 499, endPoint x: 1150, endPoint y: 501, distance: 38.1
click at [1150, 501] on div "For 2 Hours Days" at bounding box center [1319, 496] width 363 height 27
type input "10"
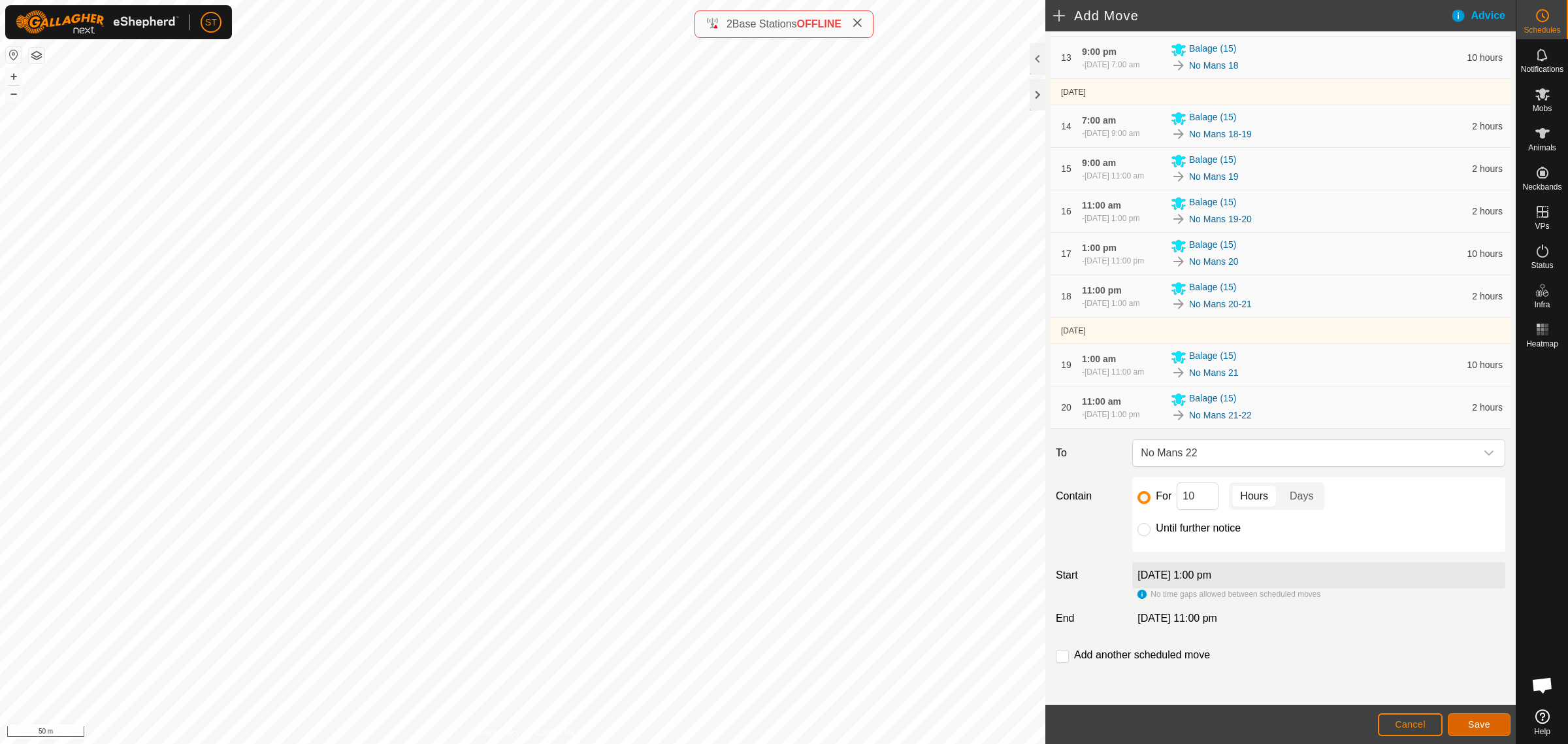
click at [1470, 723] on span "Save" at bounding box center [1479, 724] width 23 height 11
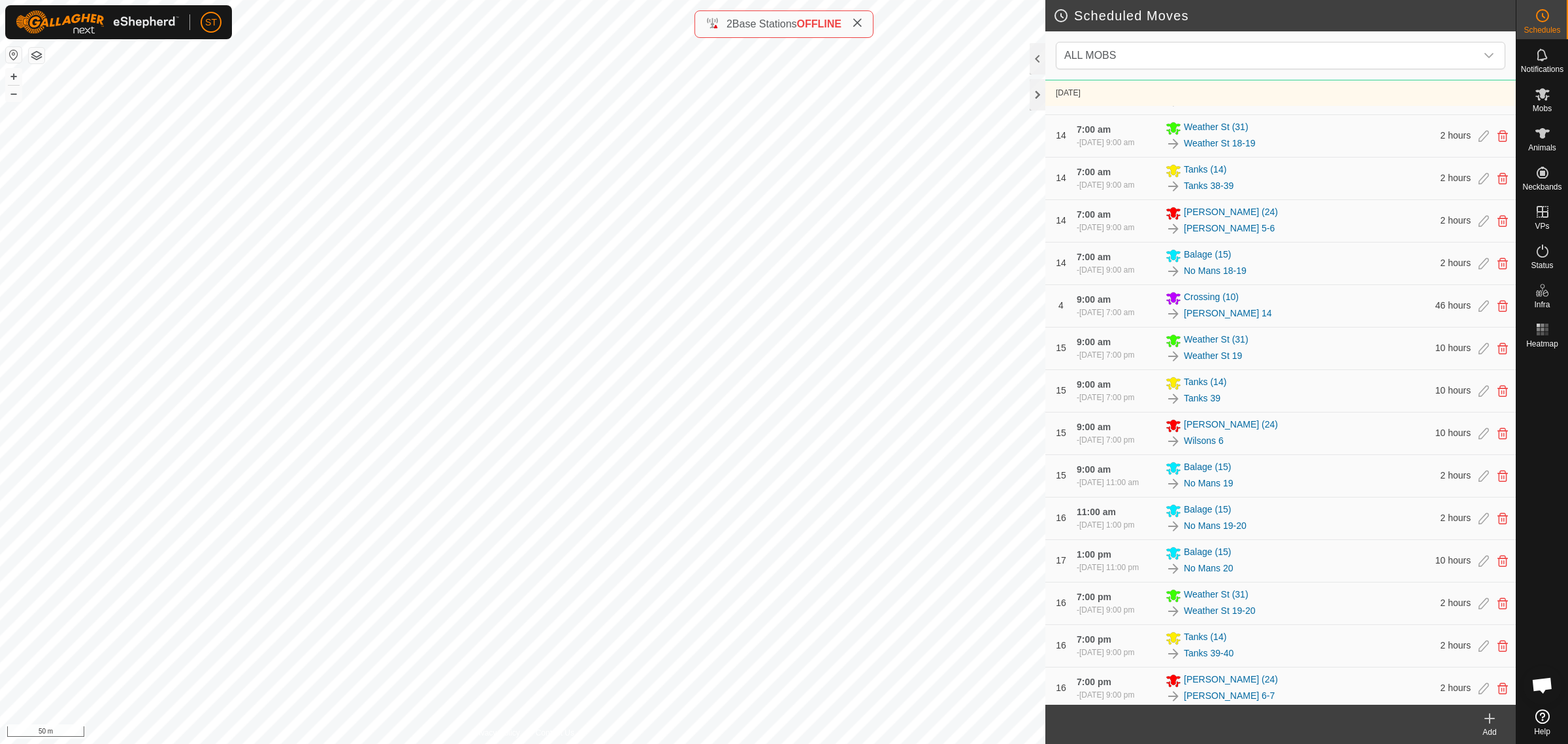
scroll to position [2859, 0]
click at [1479, 480] on icon at bounding box center [1483, 473] width 11 height 12
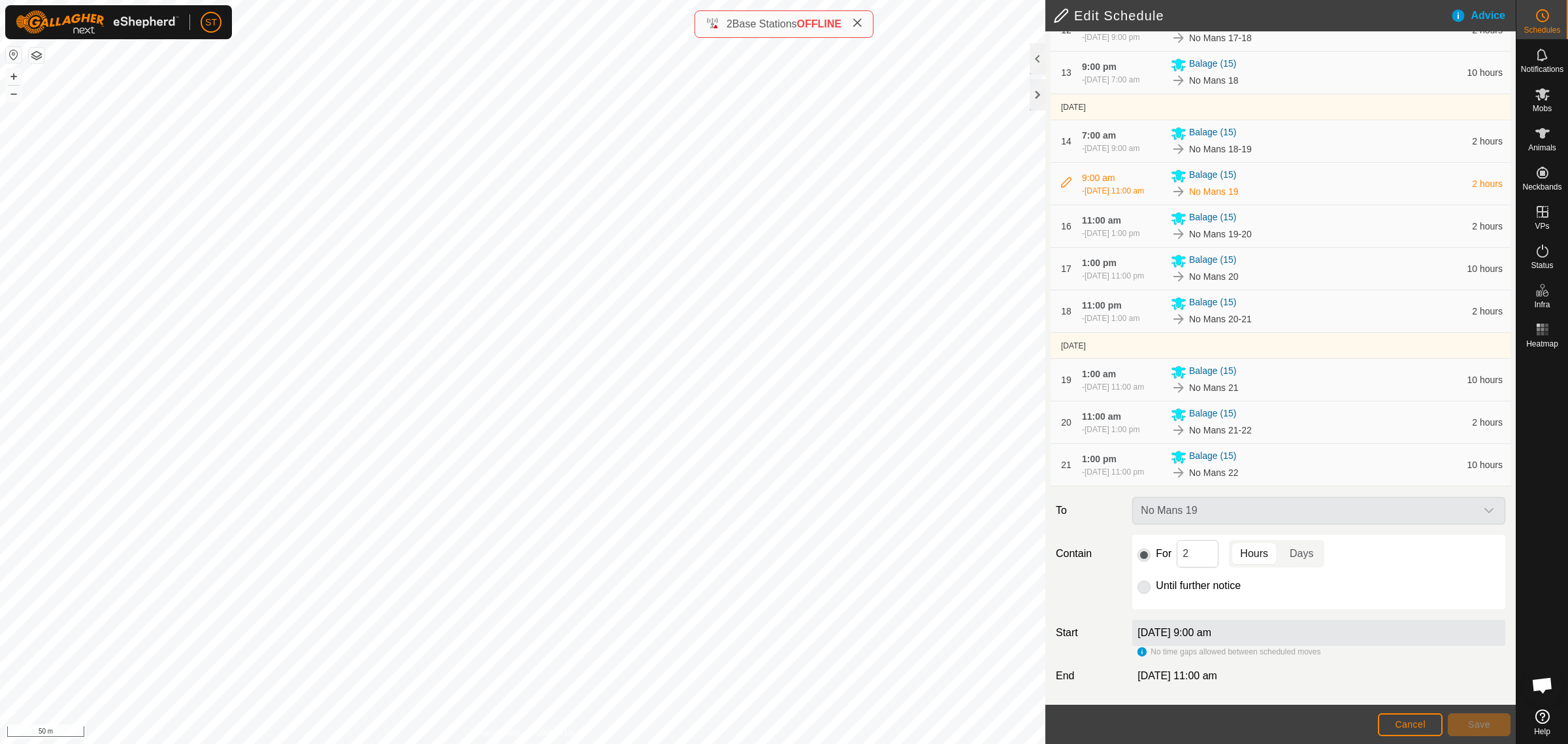
scroll to position [727, 0]
click at [1148, 557] on div "For 2 Hours Days" at bounding box center [1319, 553] width 363 height 27
type input "10"
click at [1474, 724] on span "Save" at bounding box center [1479, 724] width 23 height 11
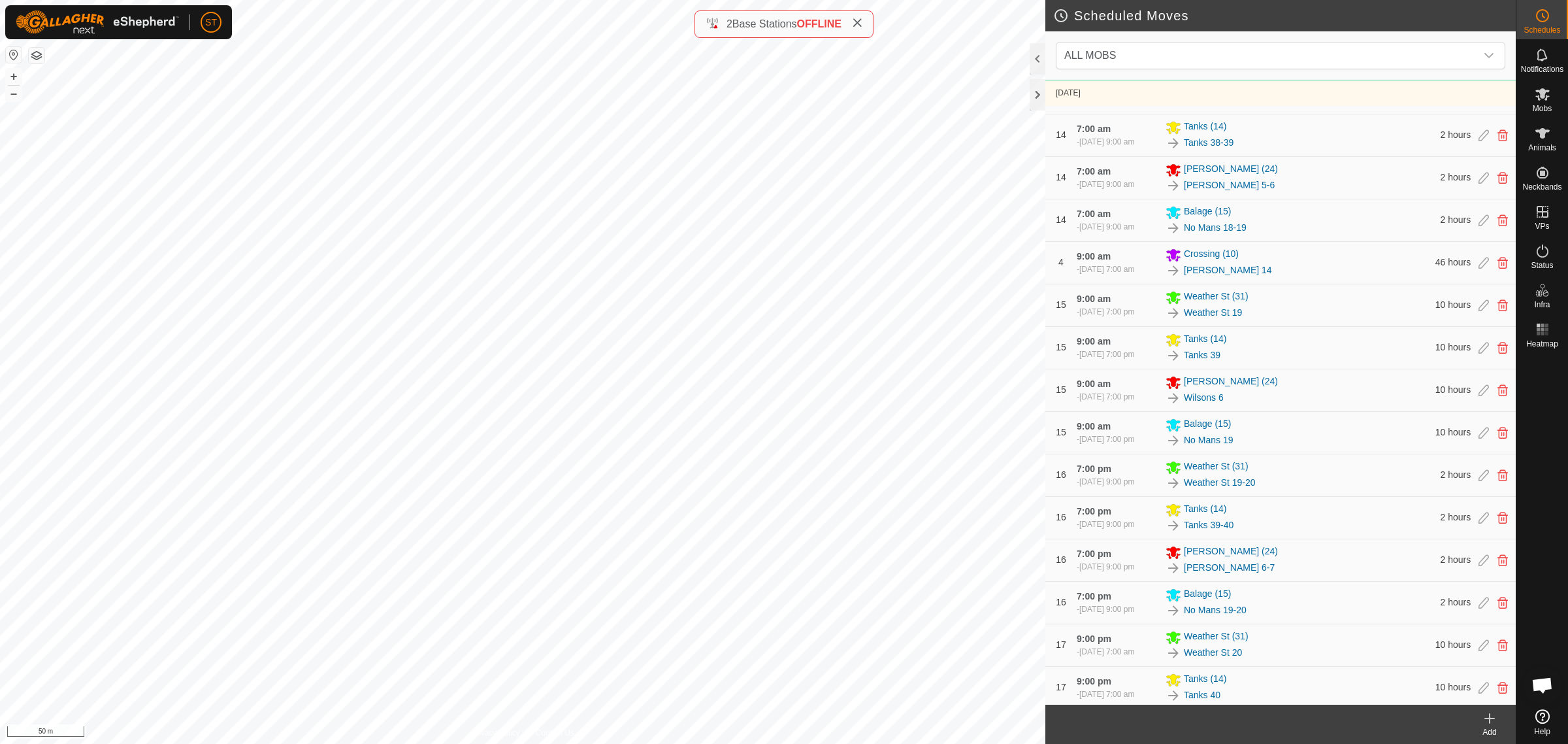
scroll to position [2847, 0]
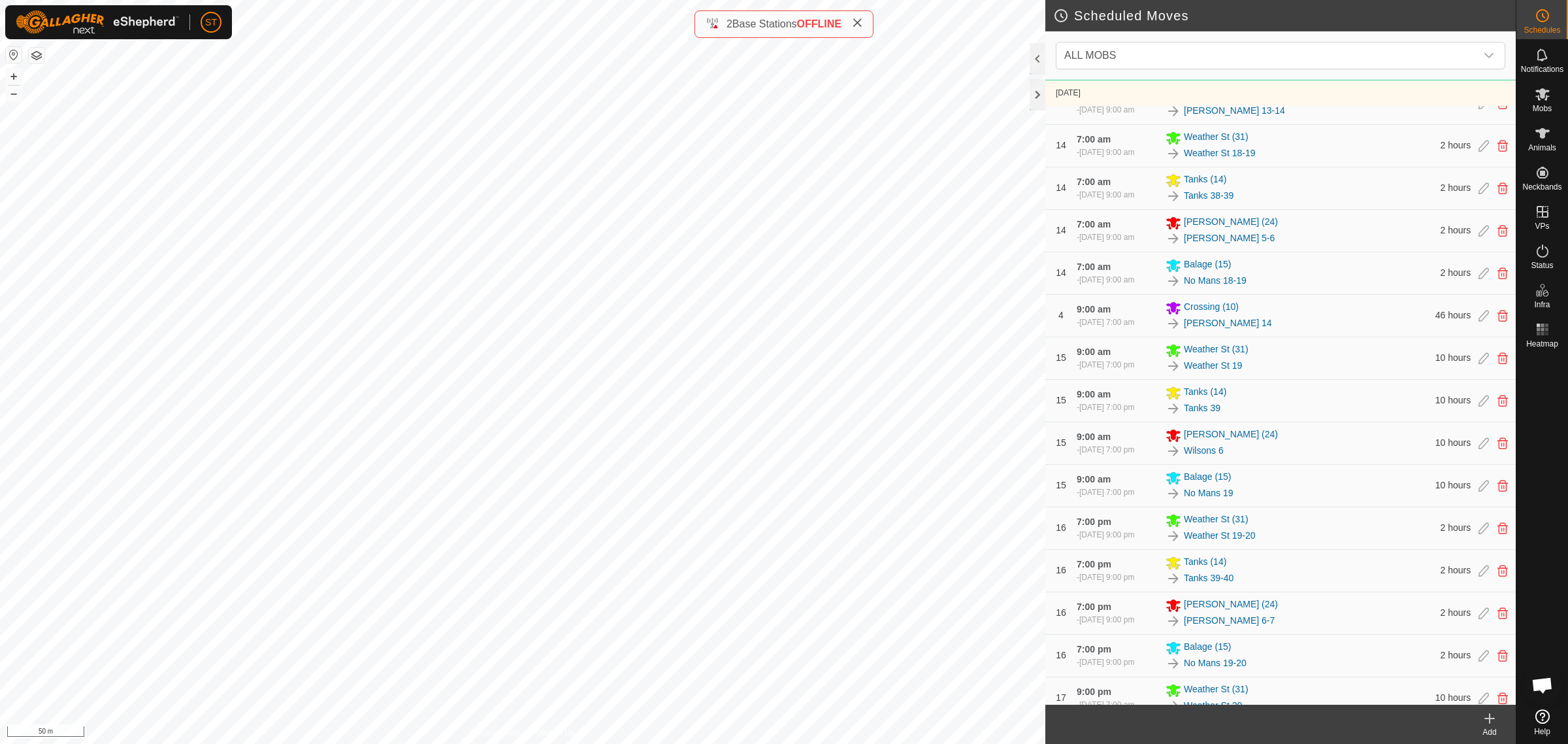
click at [1491, 720] on icon at bounding box center [1490, 718] width 15 height 16
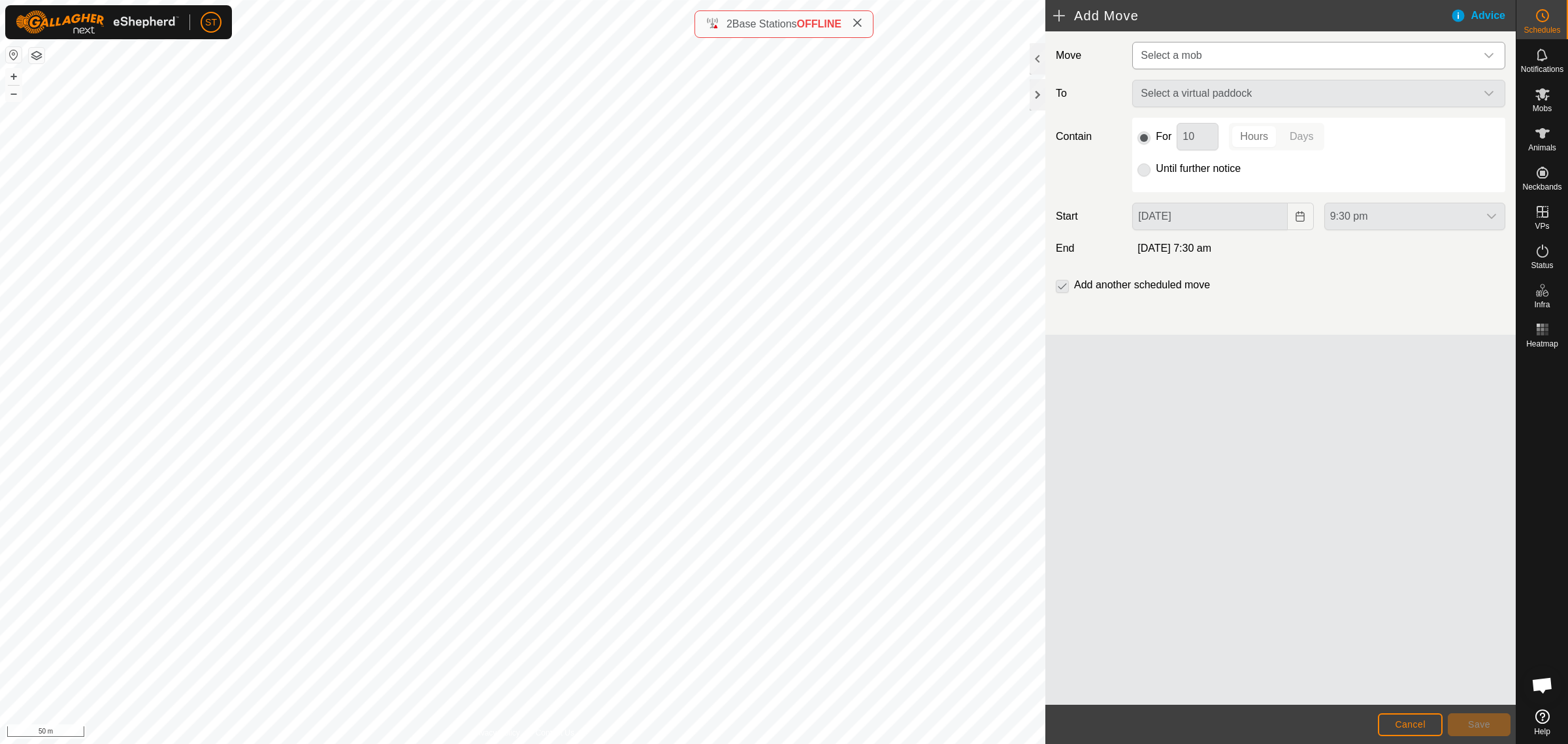
click at [1488, 50] on icon "dropdown trigger" at bounding box center [1489, 55] width 11 height 11
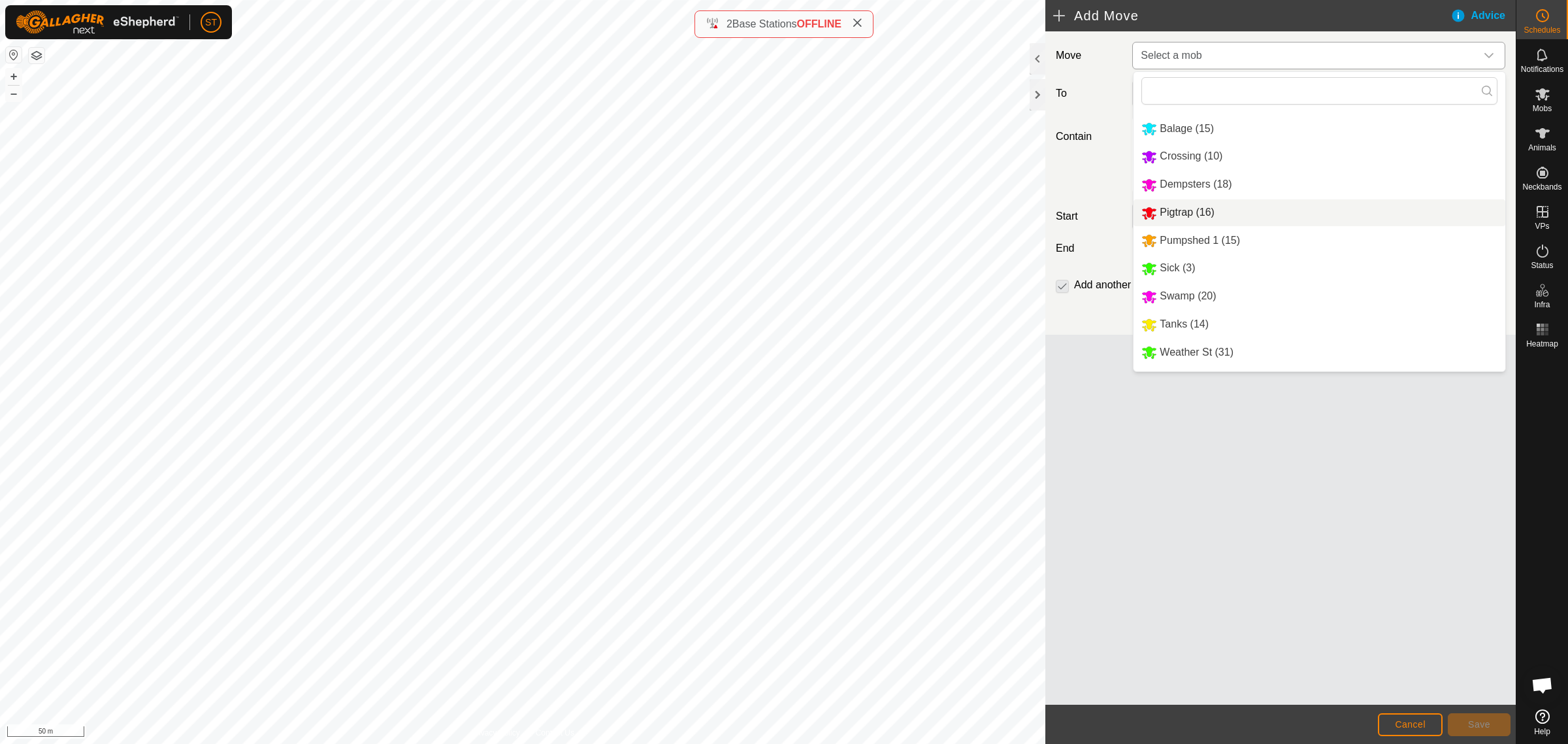
scroll to position [77, 0]
click at [1195, 332] on li "Weather St (31)" at bounding box center [1319, 330] width 372 height 27
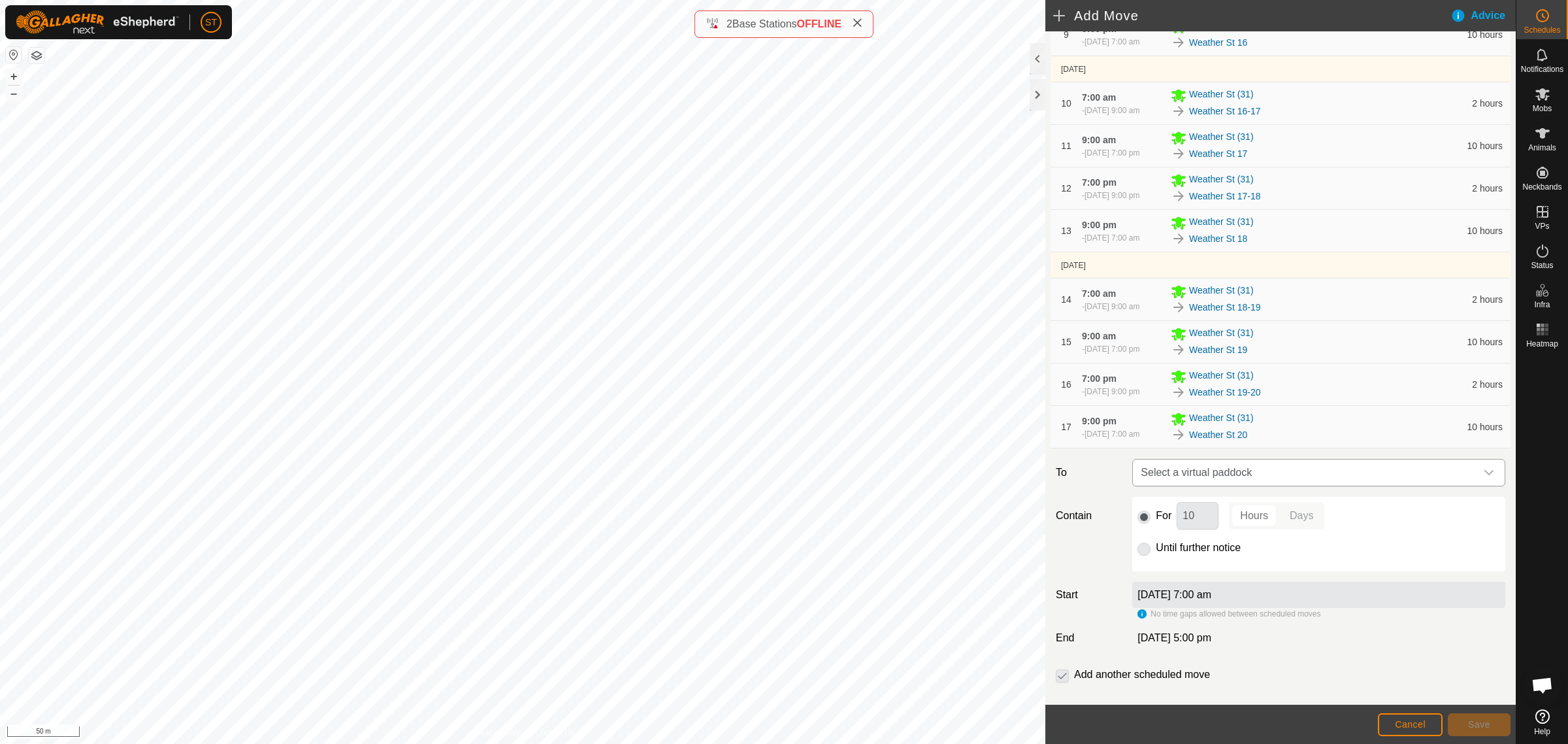
scroll to position [565, 0]
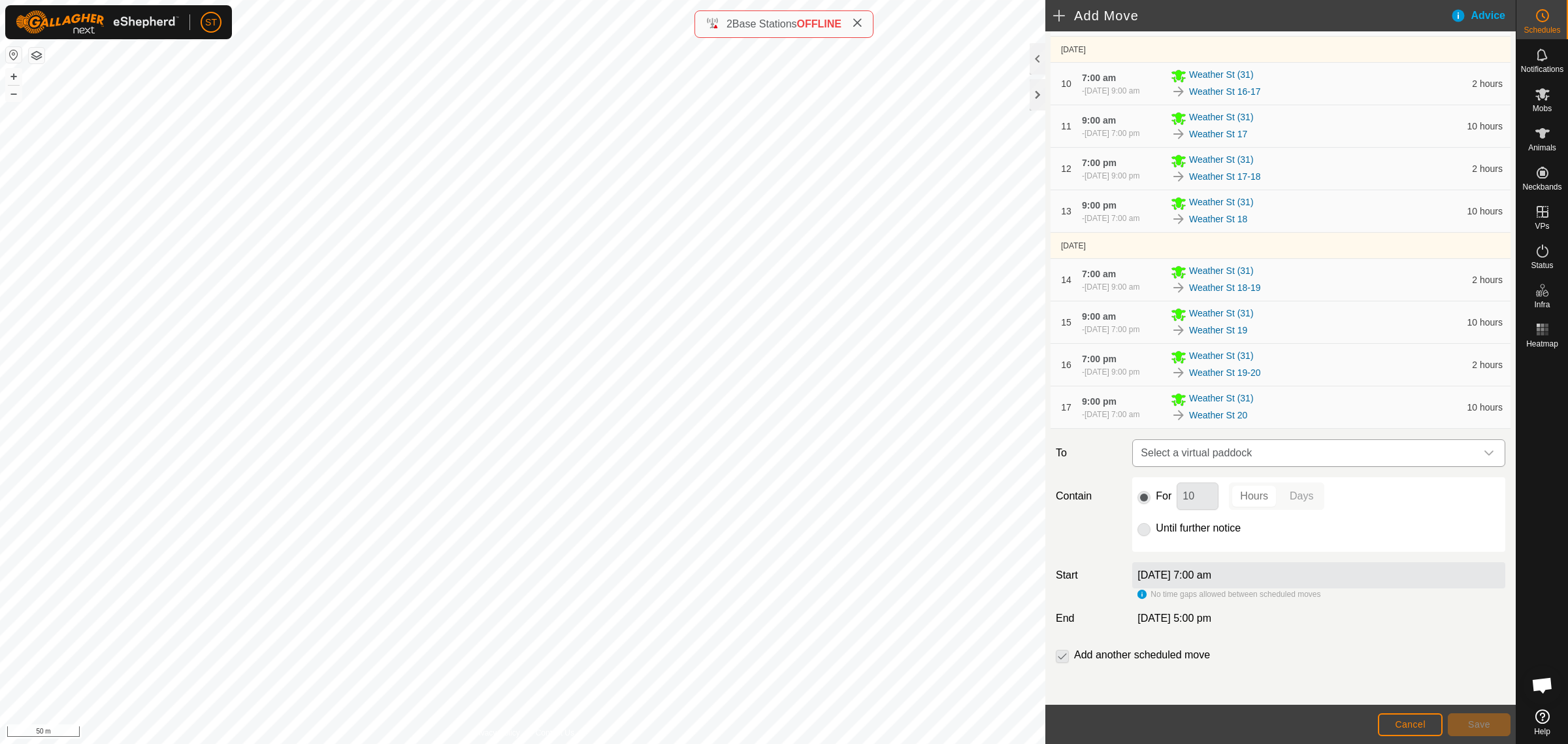
click at [1484, 452] on icon "dropdown trigger" at bounding box center [1489, 452] width 11 height 11
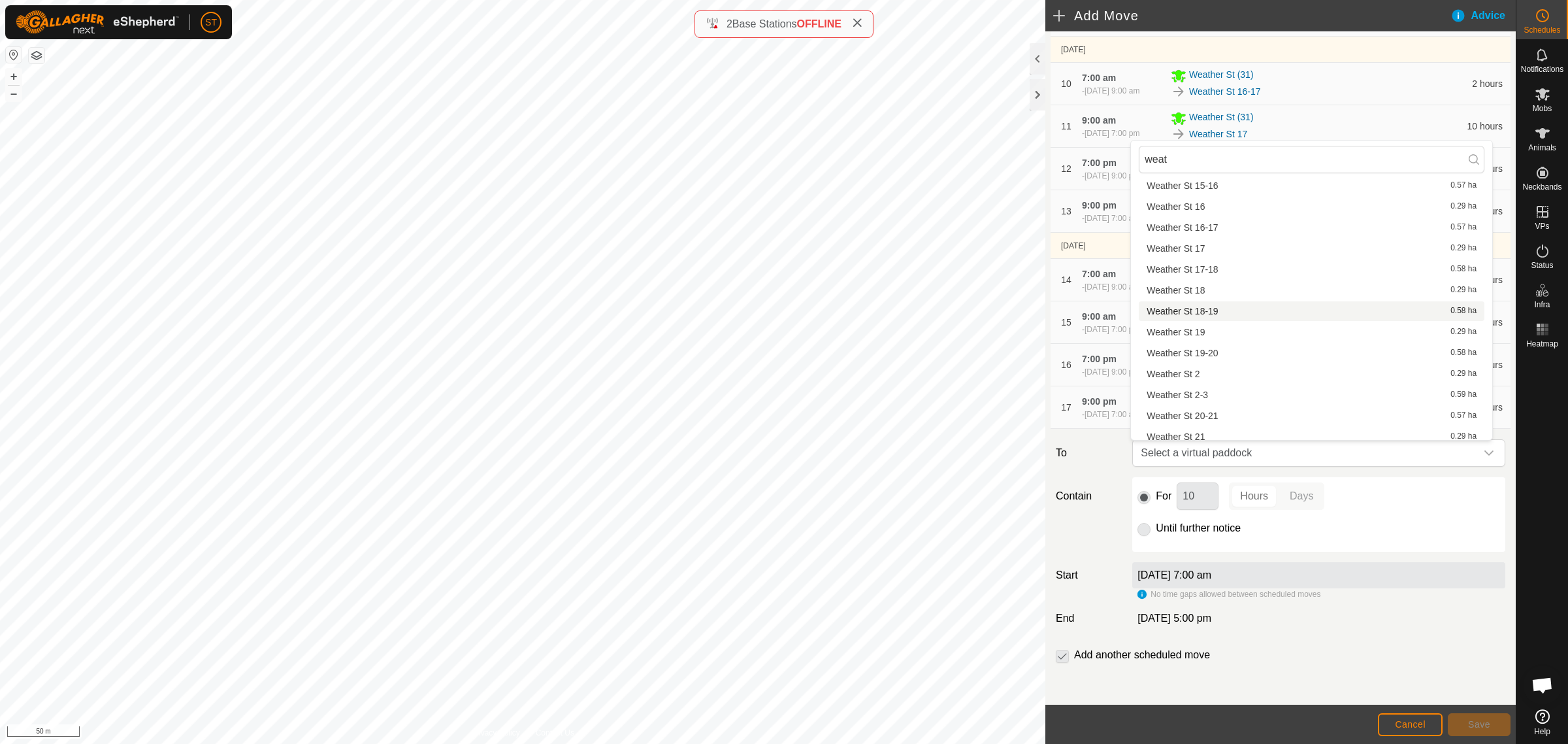
scroll to position [327, 0]
type input "weat"
click at [1217, 390] on li "Weather St 20-21 0.57 ha" at bounding box center [1312, 393] width 346 height 20
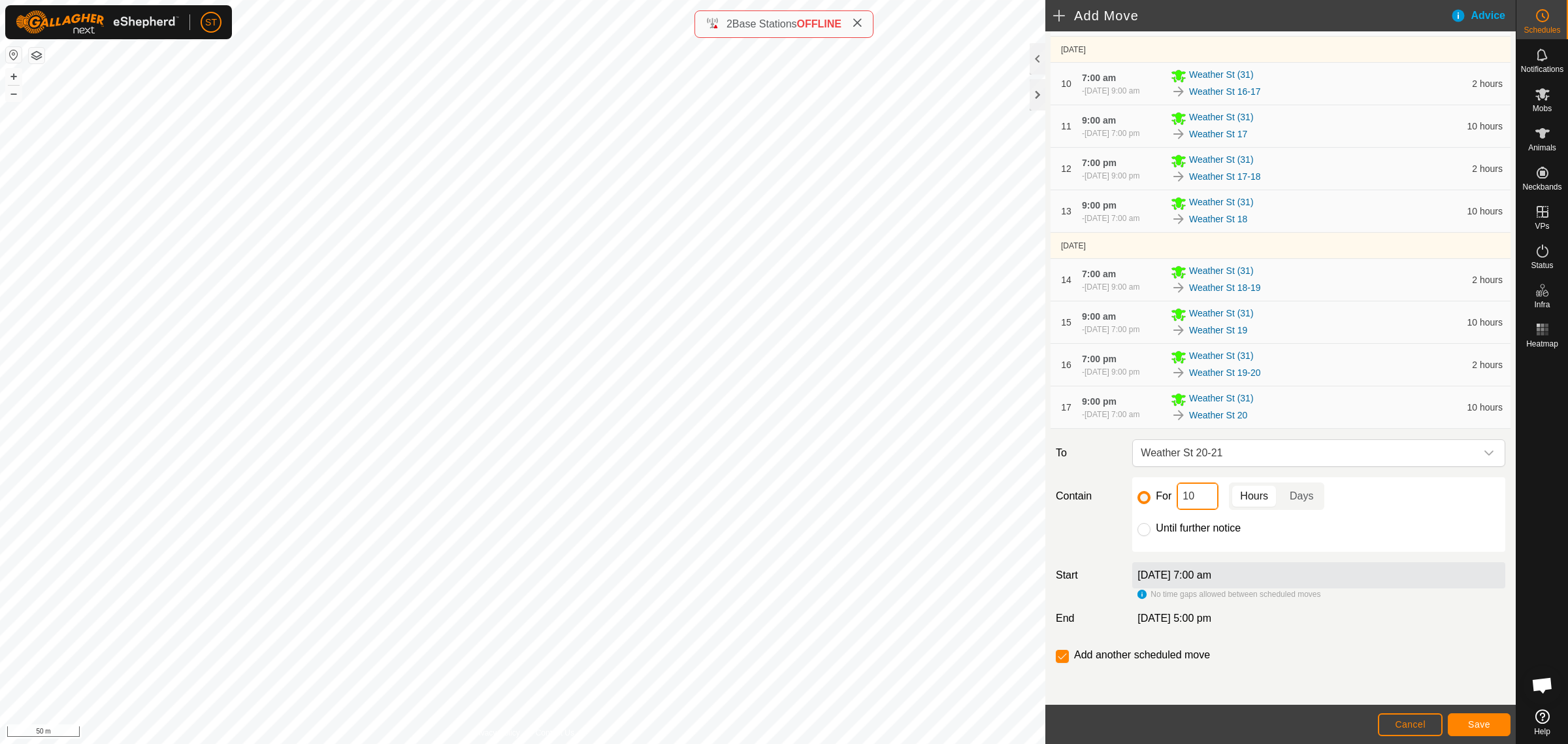
drag, startPoint x: 1195, startPoint y: 499, endPoint x: 1152, endPoint y: 495, distance: 43.2
click at [1154, 495] on div "For 10 Hours Days" at bounding box center [1319, 496] width 363 height 27
type input "2"
click at [1190, 453] on span "Weather St 20-21" at bounding box center [1305, 452] width 340 height 26
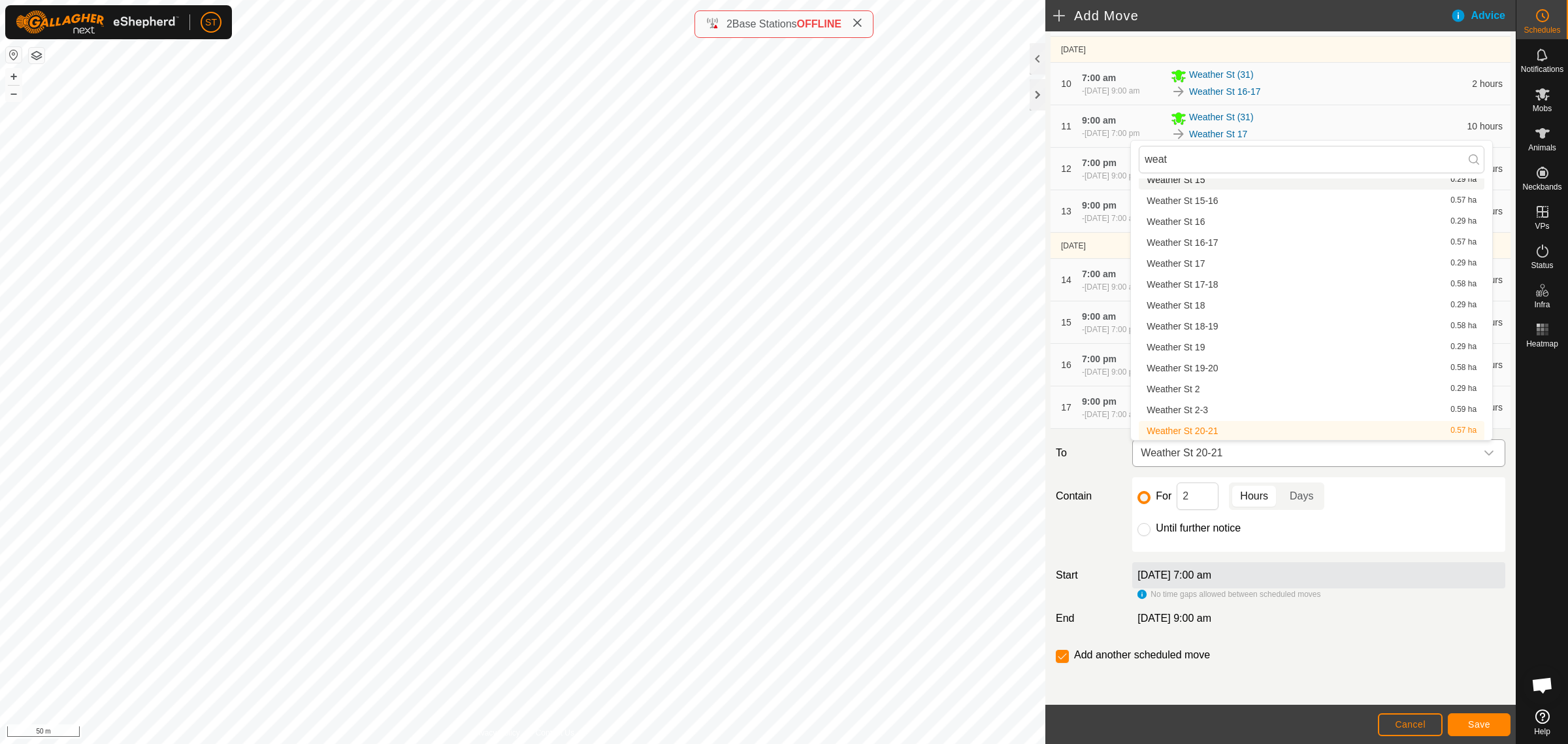
scroll to position [281, 0]
click at [1412, 508] on div "For 2 Hours Days" at bounding box center [1319, 496] width 363 height 27
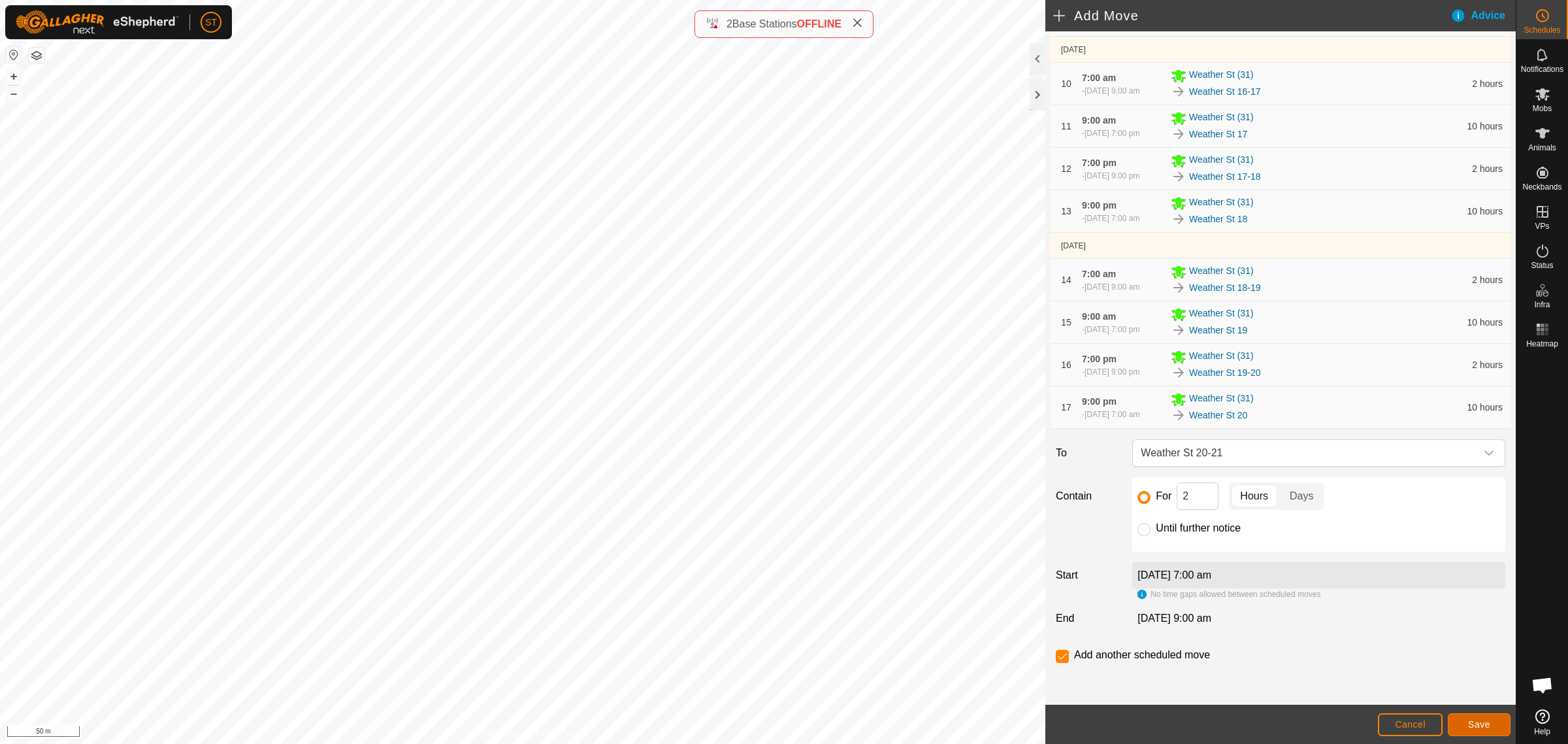
click at [1461, 722] on button "Save" at bounding box center [1479, 724] width 63 height 23
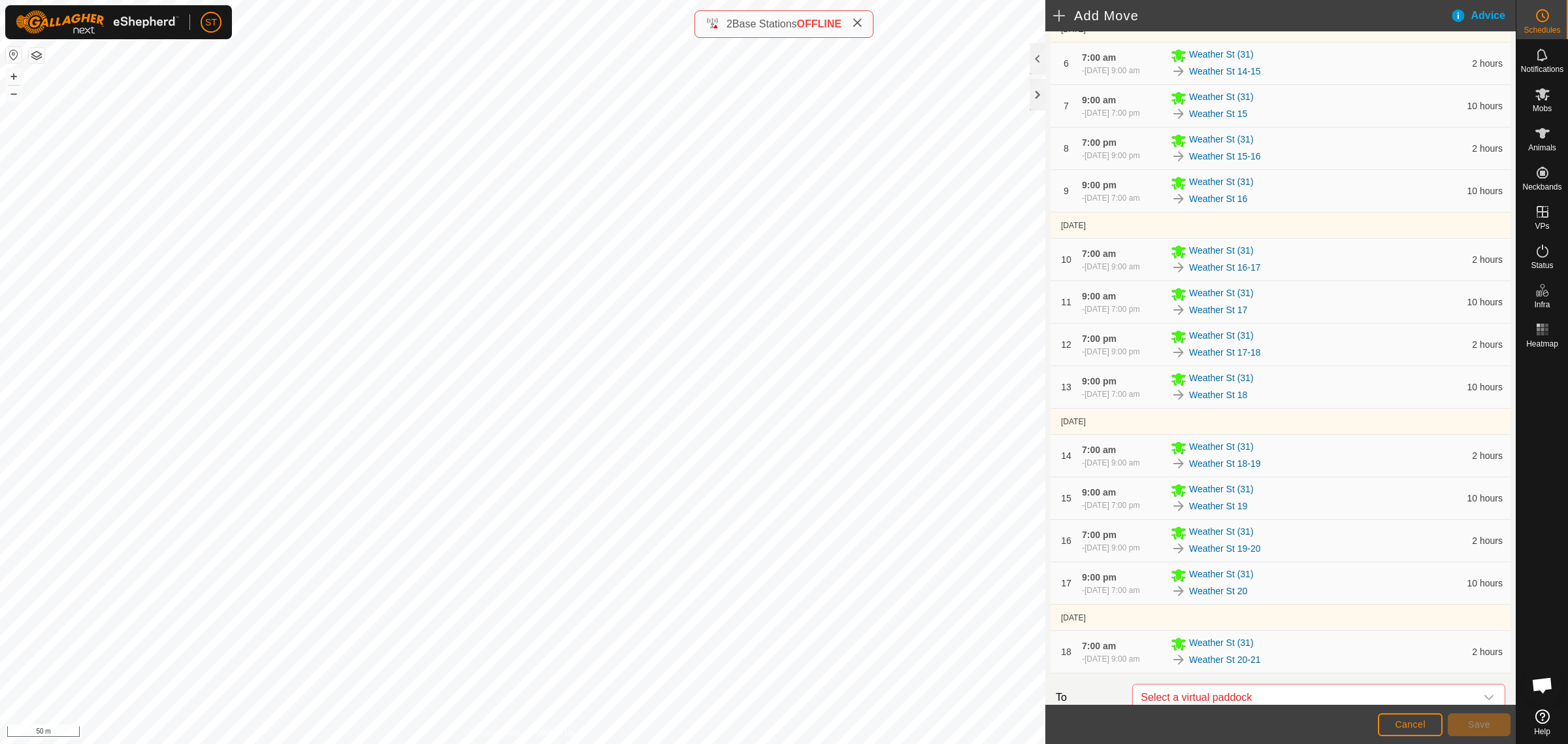
scroll to position [635, 0]
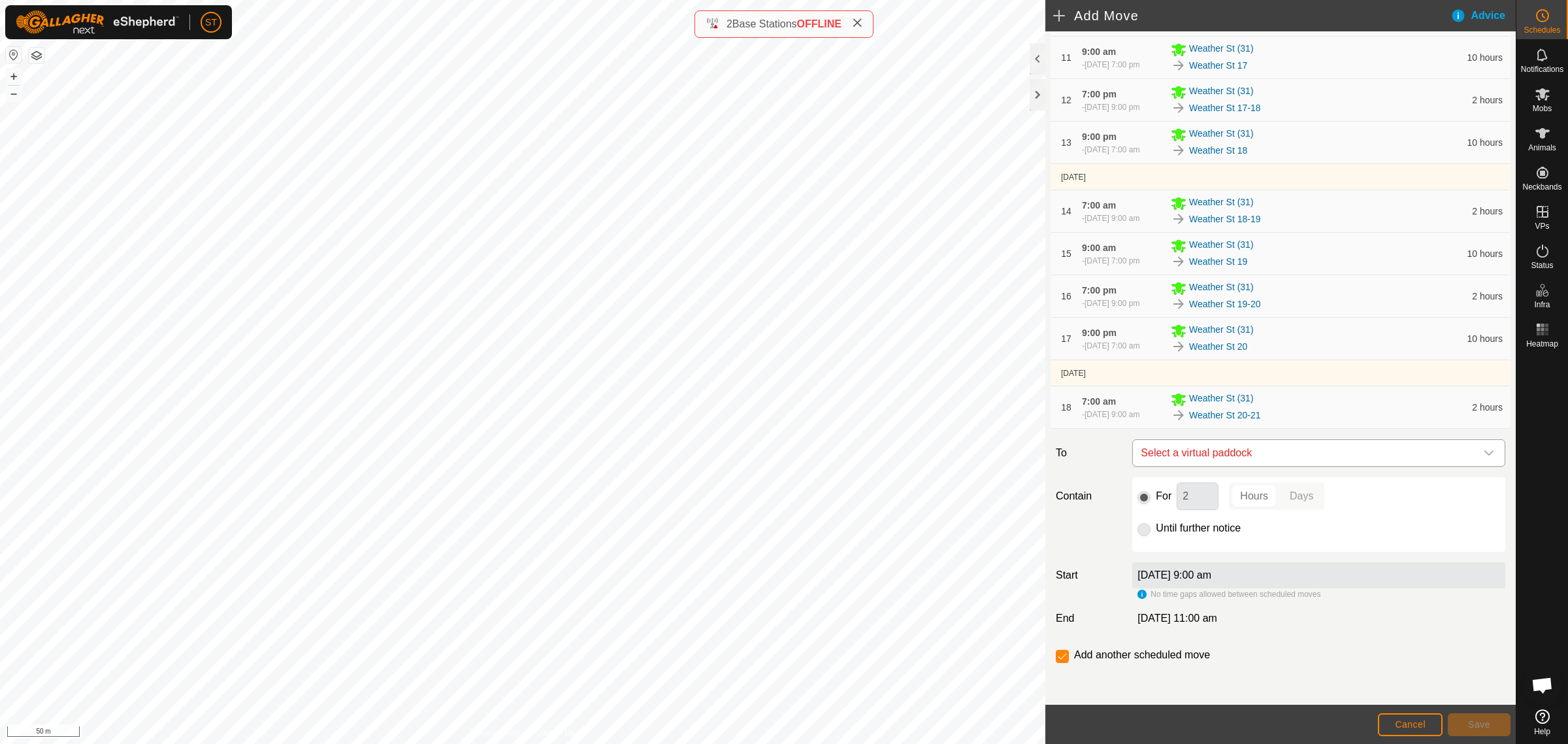
click at [1262, 446] on span "Select a virtual paddock" at bounding box center [1305, 452] width 340 height 26
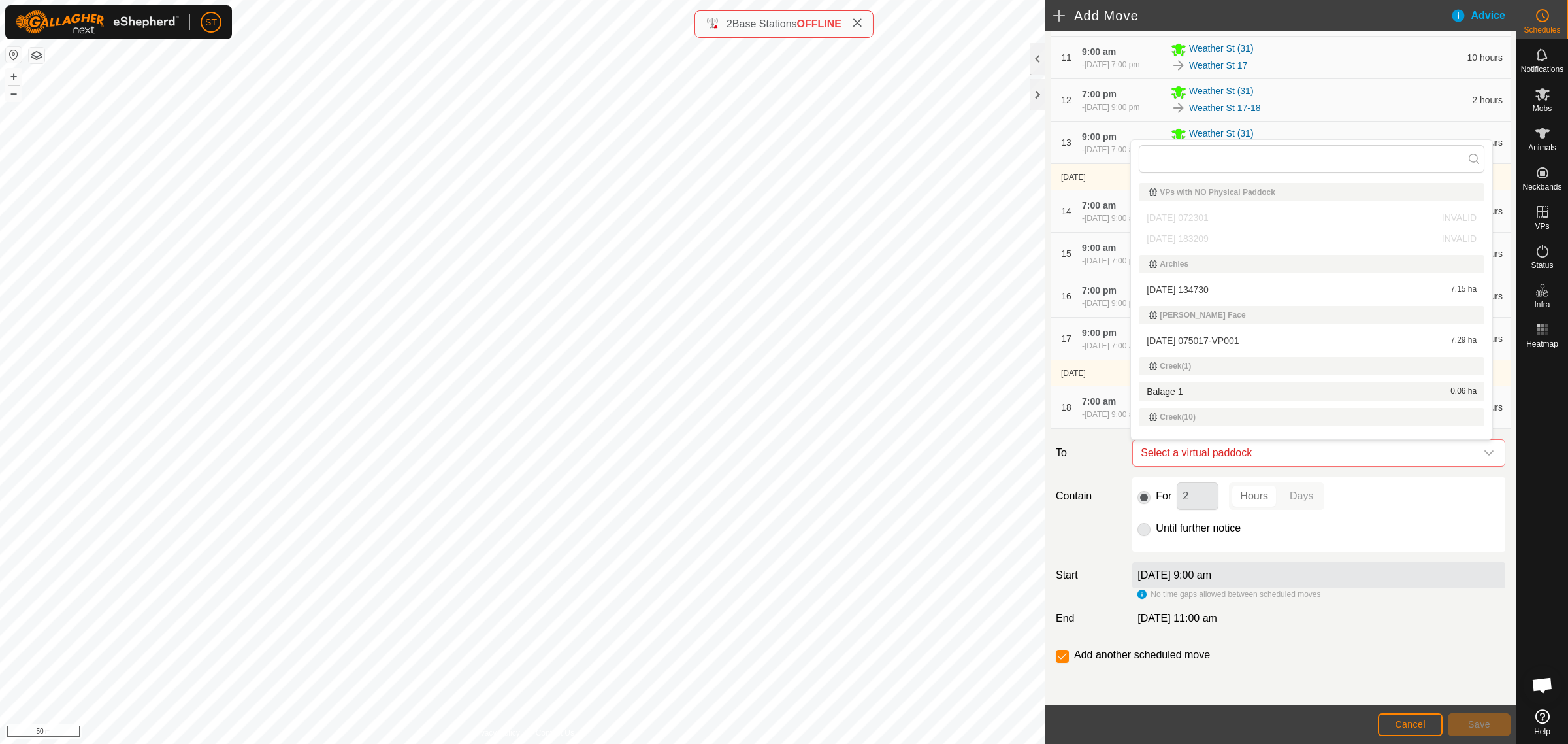
scroll to position [13, 0]
click at [1421, 644] on div "Move Weather St (31) EXISTING SCHEDULES 14 Oct 2025 - Today 14 Oct 2025, 7:00 p…" at bounding box center [1281, 54] width 471 height 1301
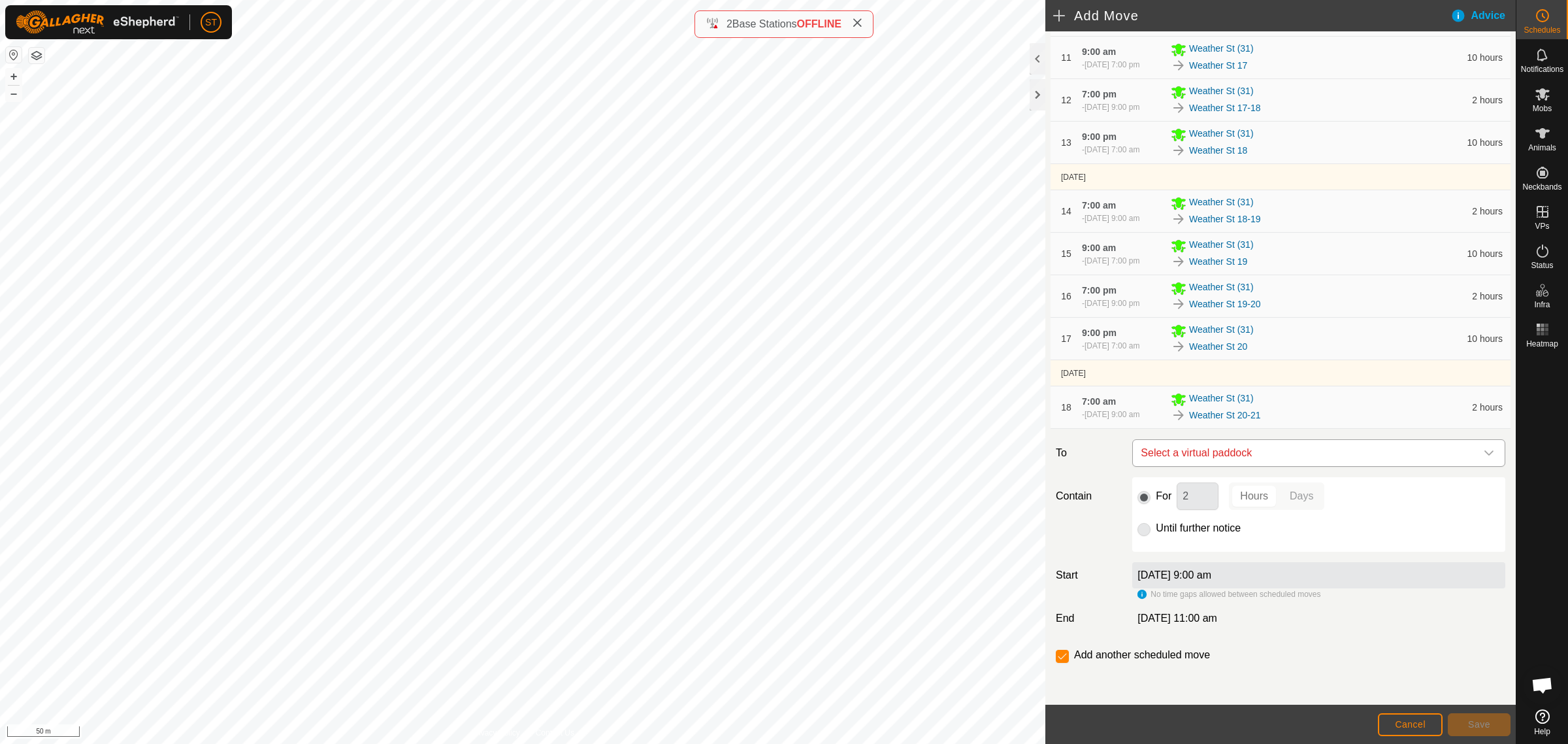
click at [1259, 452] on span "Select a virtual paddock" at bounding box center [1305, 452] width 340 height 26
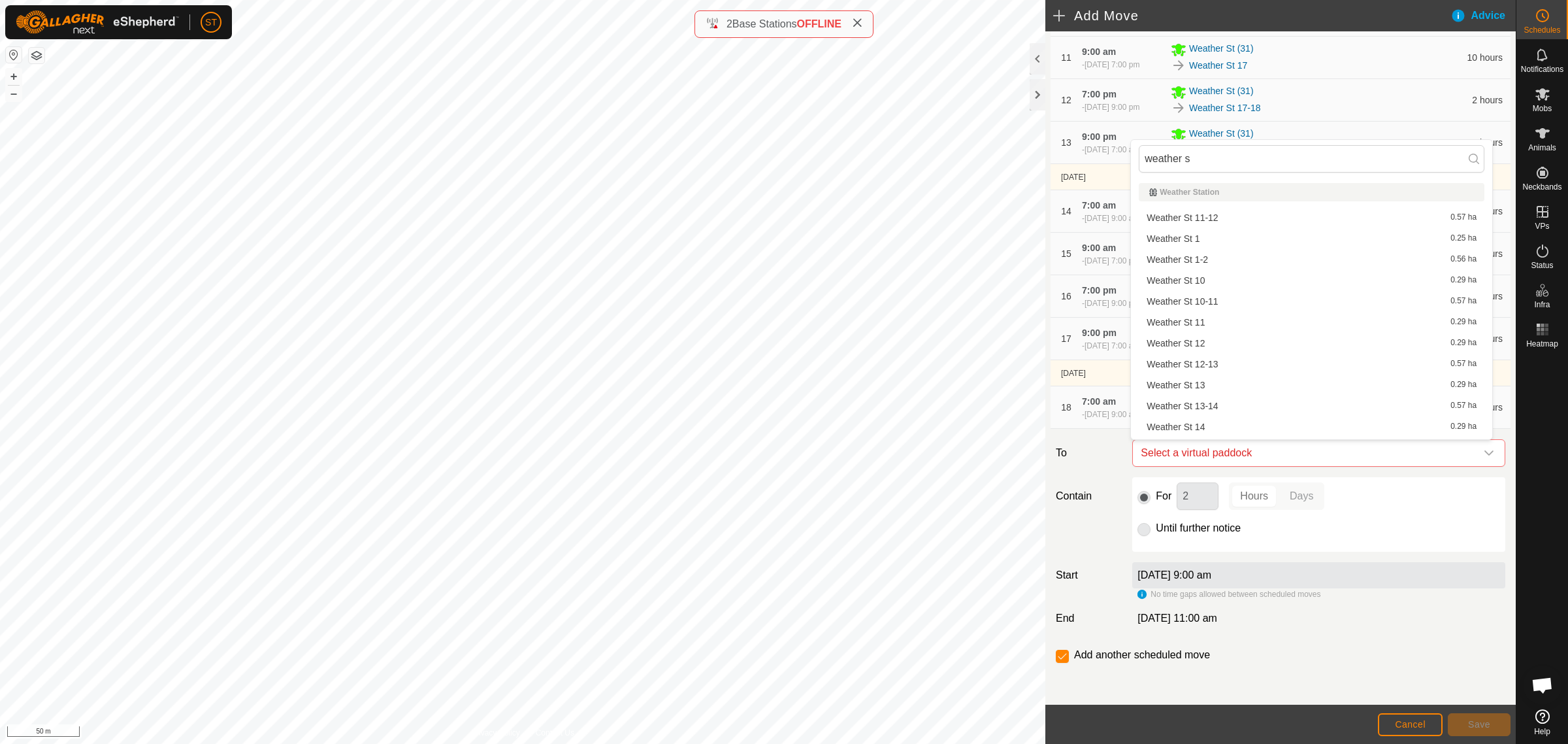
type input "weather st"
drag, startPoint x: 1160, startPoint y: 158, endPoint x: 1082, endPoint y: 158, distance: 78.0
click at [1082, 158] on body "ST Schedules Notifications Mobs Animals Neckbands VPs Status Infra Heatmap Help…" at bounding box center [784, 372] width 1568 height 744
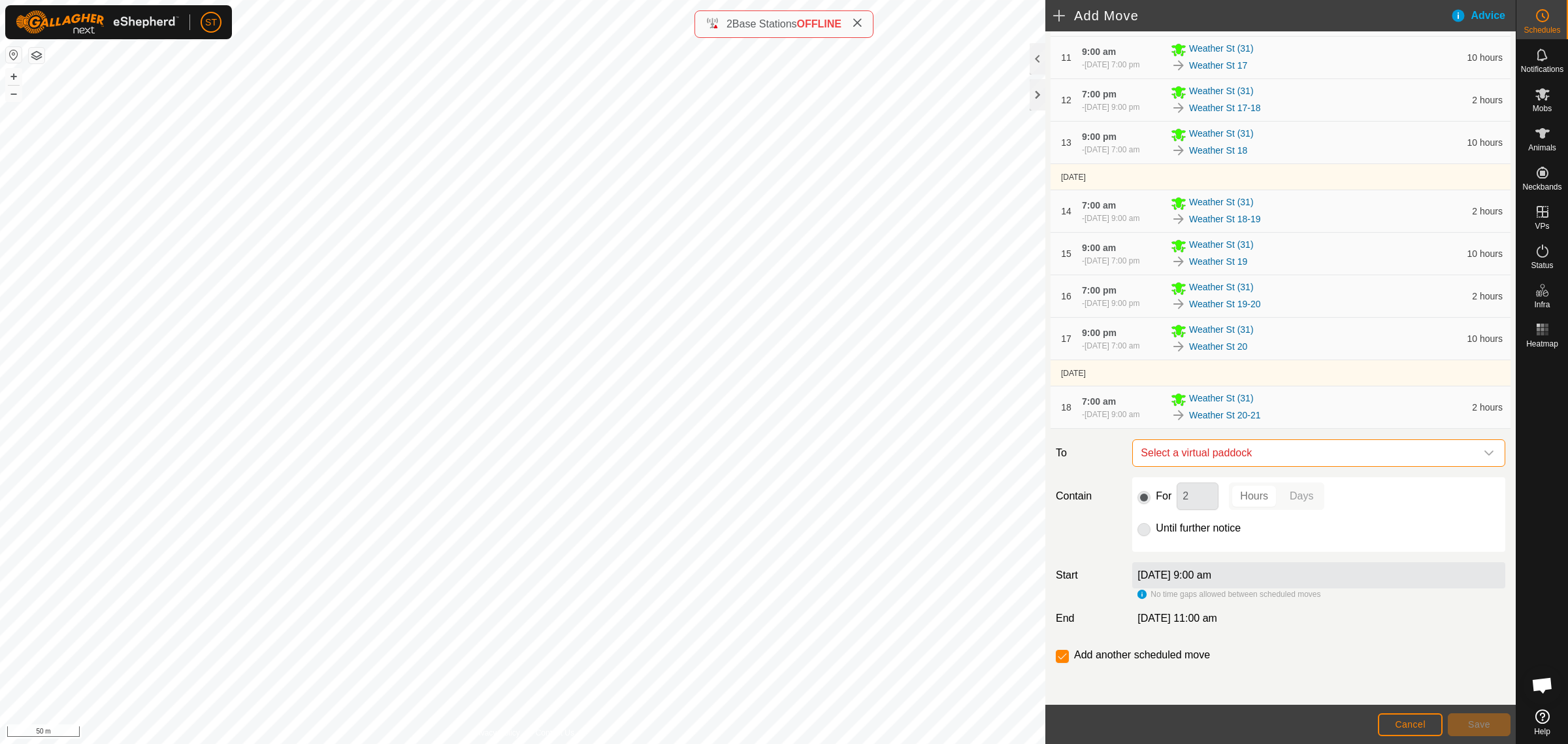
click at [1245, 449] on span "Select a virtual paddock" at bounding box center [1305, 452] width 340 height 26
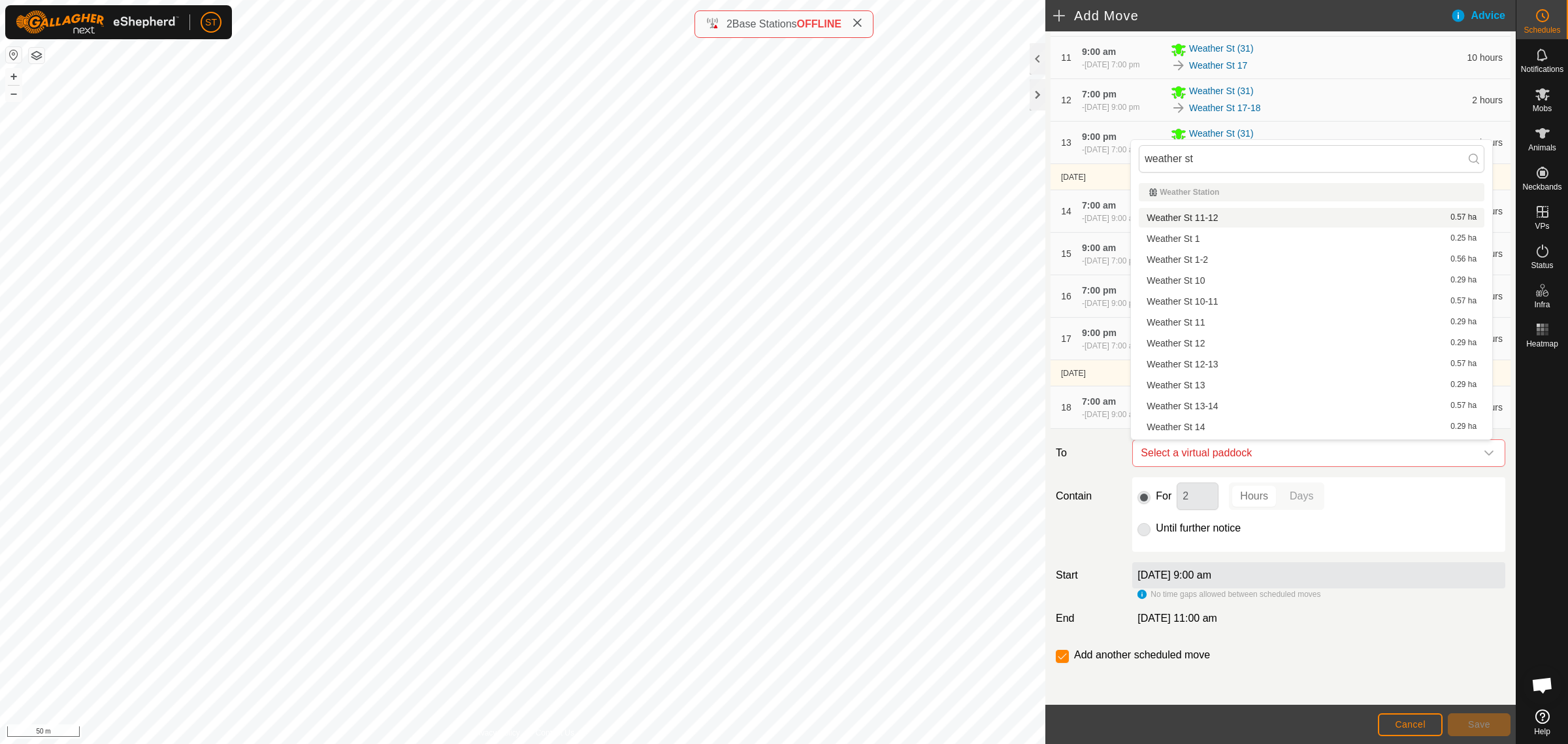
scroll to position [18, 0]
drag, startPoint x: 1202, startPoint y: 159, endPoint x: 1145, endPoint y: 157, distance: 57.0
click at [1145, 157] on input "weather st" at bounding box center [1312, 159] width 346 height 27
click at [1213, 163] on input "weather st" at bounding box center [1312, 159] width 346 height 27
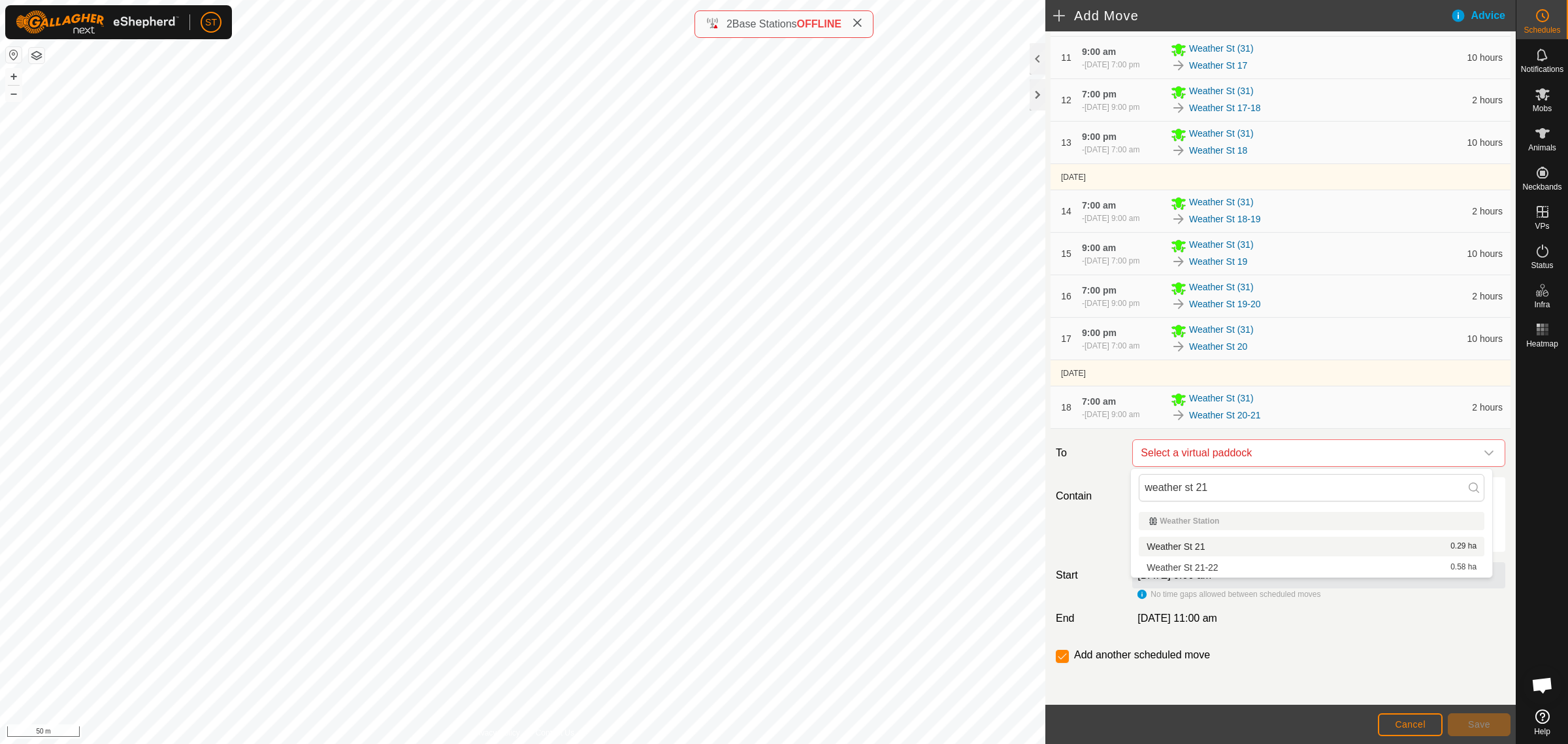
type input "weather st 21"
click at [1186, 540] on li "Weather St 21 0.29 ha" at bounding box center [1312, 547] width 346 height 20
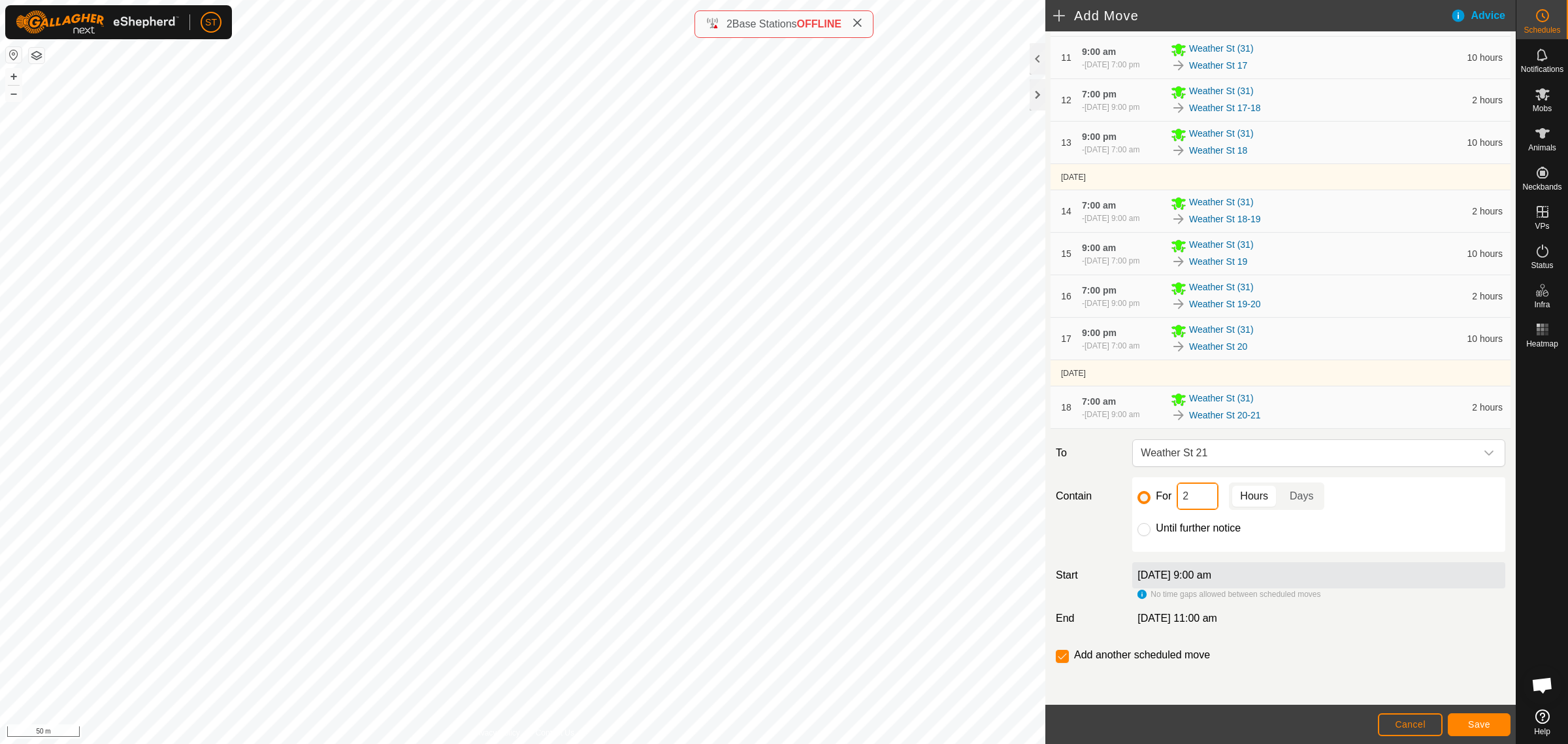
drag, startPoint x: 1187, startPoint y: 501, endPoint x: 1153, endPoint y: 501, distance: 34.0
click at [1153, 501] on div "For 2 Hours Days" at bounding box center [1319, 496] width 363 height 27
type input "10"
click at [1465, 724] on button "Save" at bounding box center [1479, 724] width 63 height 23
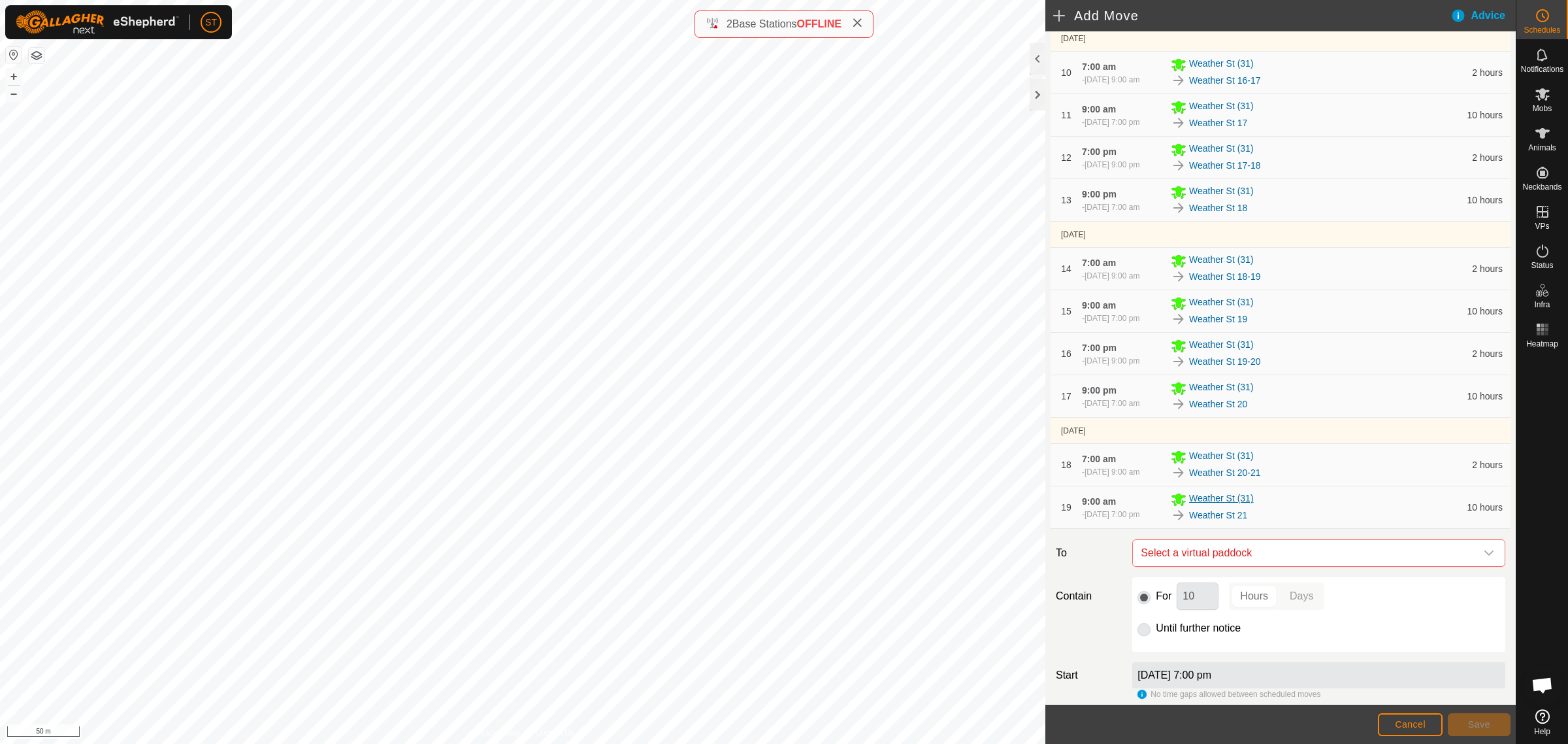
scroll to position [677, 0]
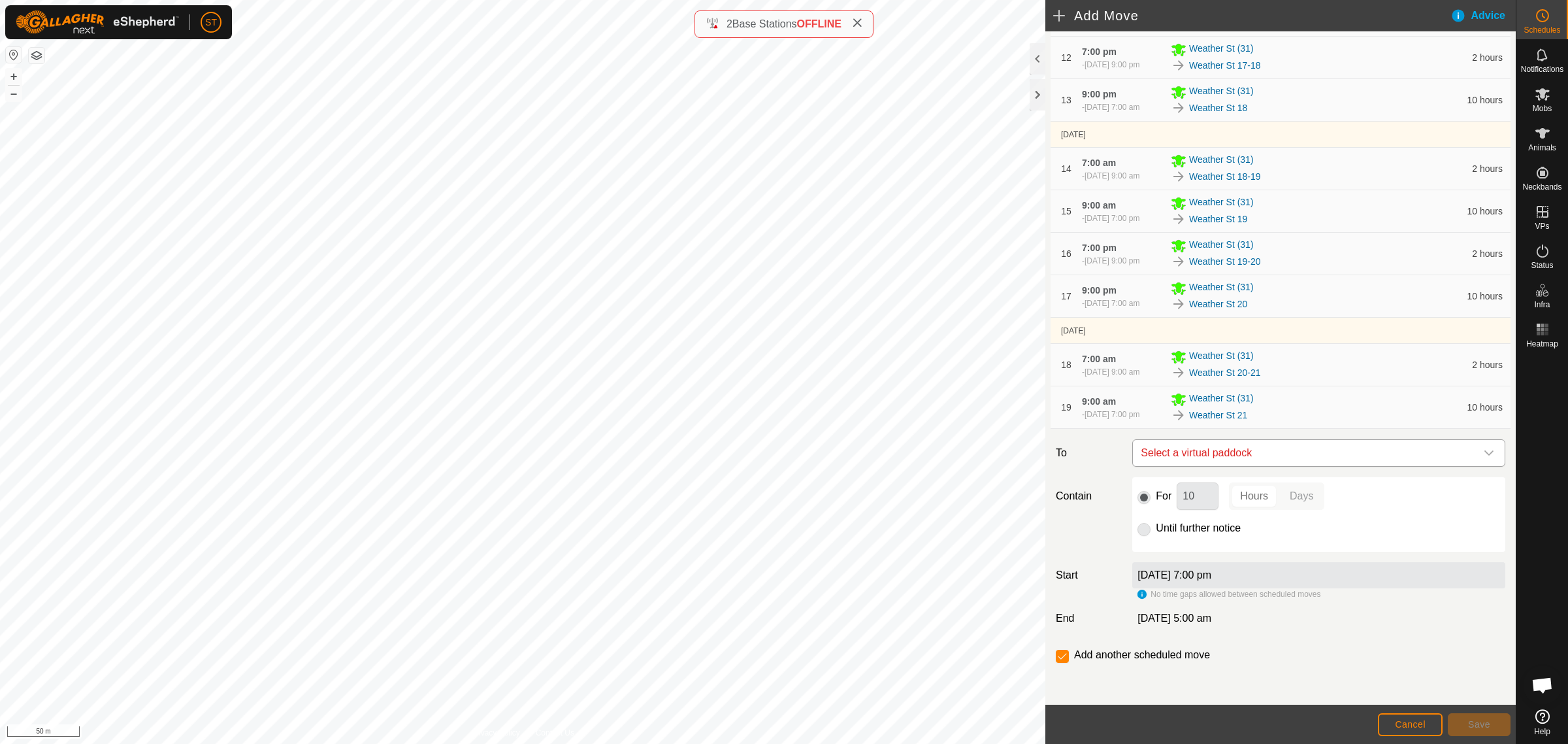
click at [1200, 454] on span "Select a virtual paddock" at bounding box center [1305, 452] width 340 height 26
type input "weather st 21"
click at [1193, 545] on li "Weather St 21-22 0.58 ha" at bounding box center [1312, 547] width 346 height 20
drag, startPoint x: 1193, startPoint y: 497, endPoint x: 1157, endPoint y: 498, distance: 36.0
click at [1157, 498] on div "For 10 Hours Days" at bounding box center [1319, 496] width 363 height 27
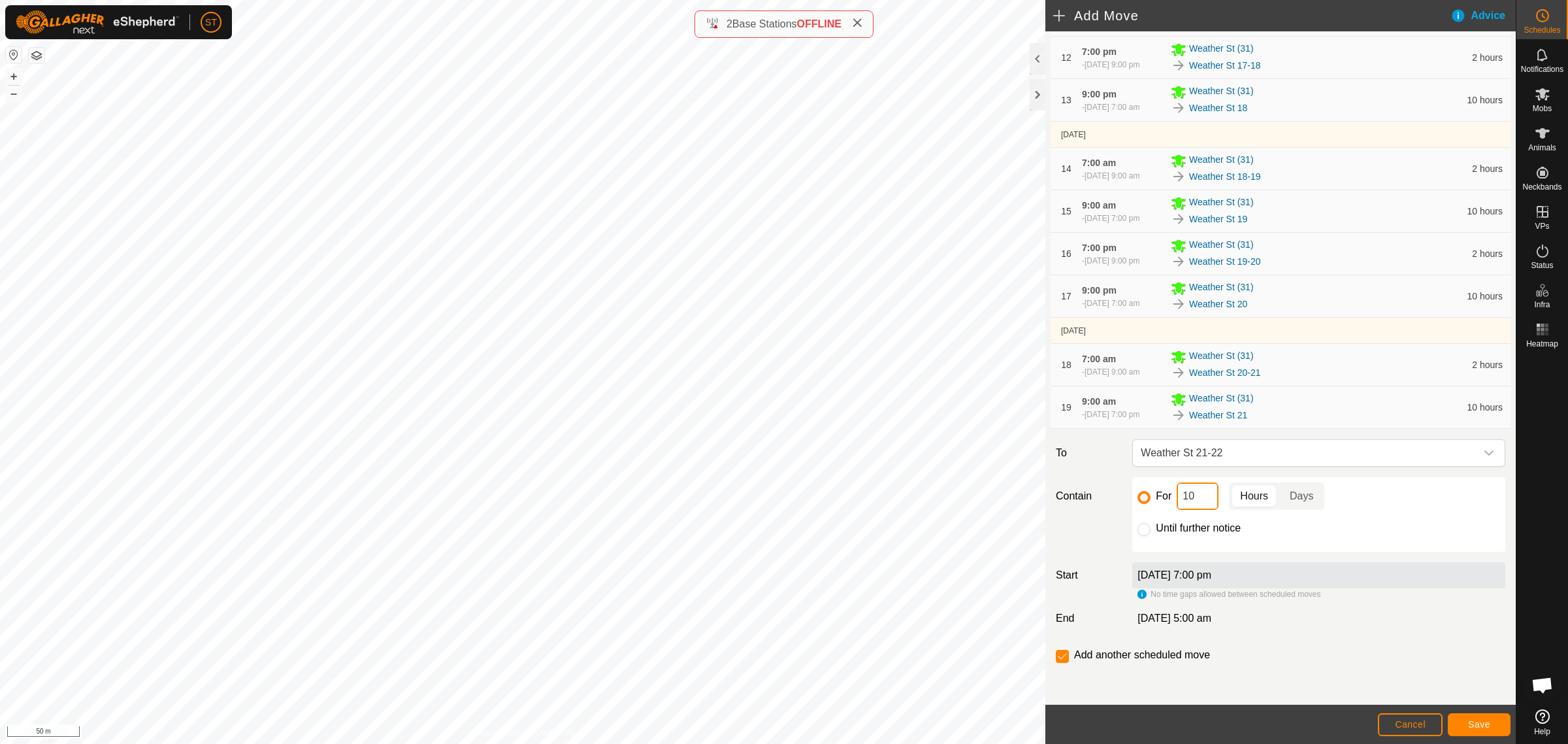
type input "2"
click at [1468, 720] on span "Save" at bounding box center [1479, 724] width 23 height 11
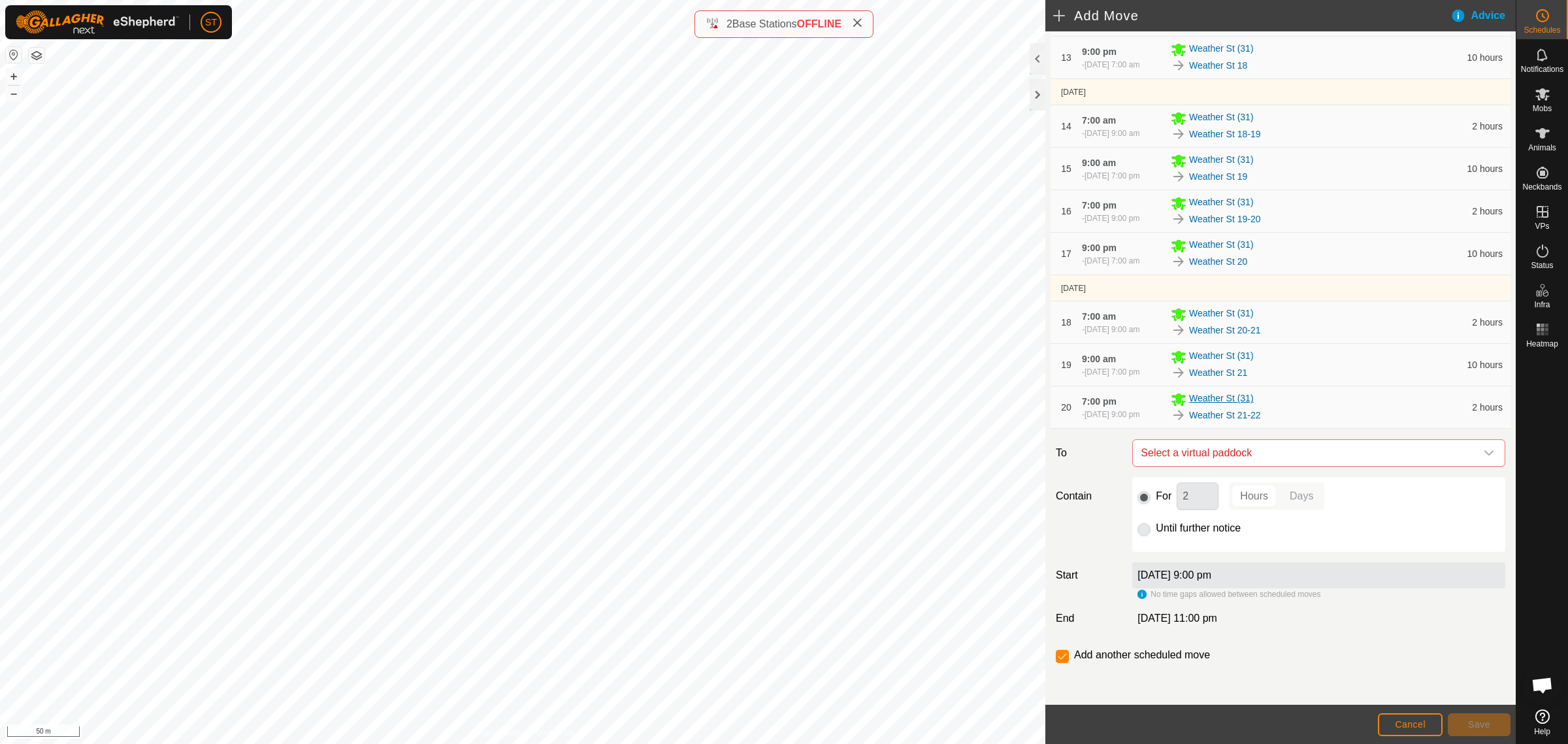
scroll to position [719, 0]
click at [1205, 451] on span "Select a virtual paddock" at bounding box center [1305, 452] width 340 height 26
type input "weather st 22"
click at [1196, 545] on li "Weather St 22 0.29 ha" at bounding box center [1312, 547] width 346 height 20
drag, startPoint x: 1188, startPoint y: 503, endPoint x: 1150, endPoint y: 503, distance: 38.0
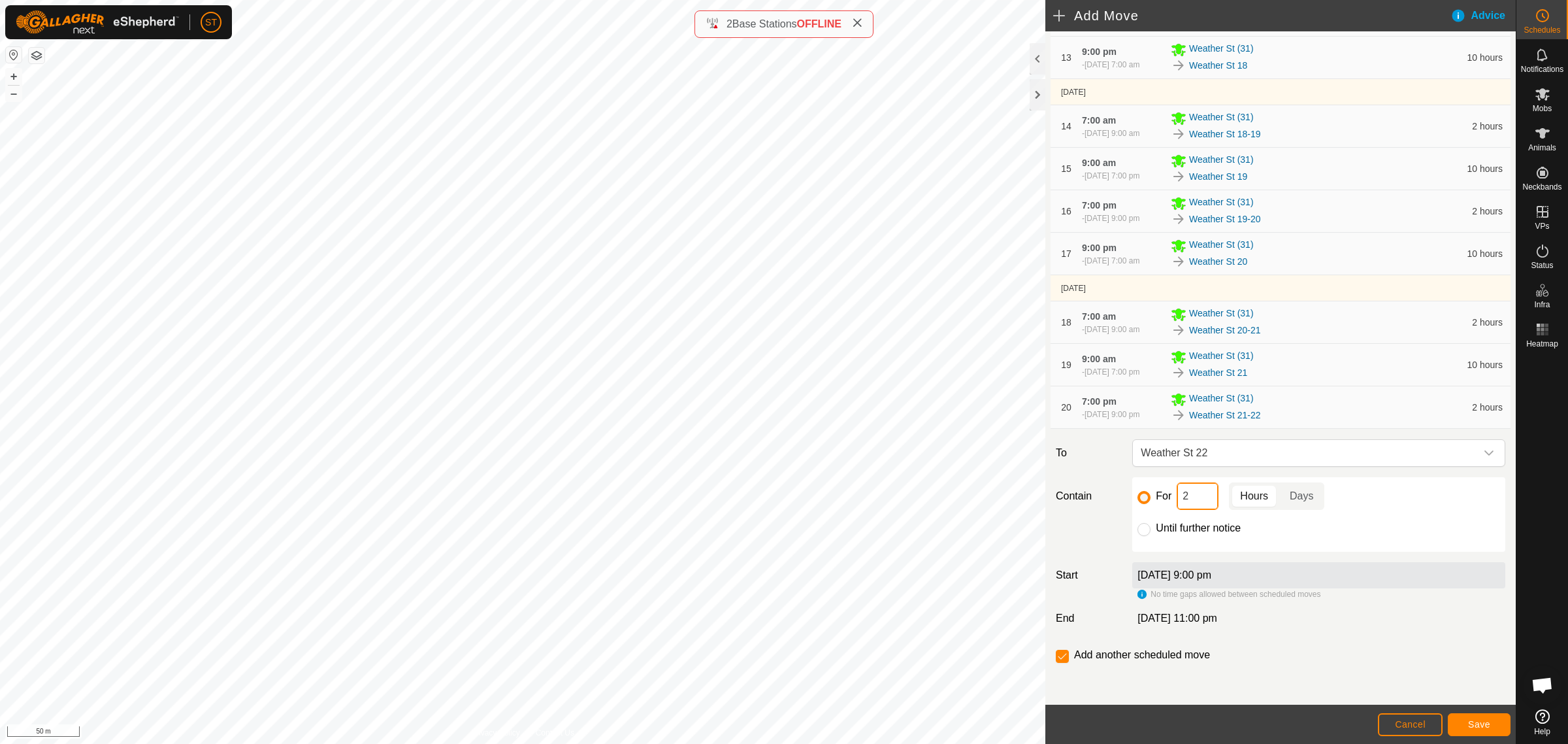
click at [1150, 503] on div "For 2 Hours Days" at bounding box center [1319, 496] width 363 height 27
type input "10"
click at [1465, 719] on button "Save" at bounding box center [1479, 724] width 63 height 23
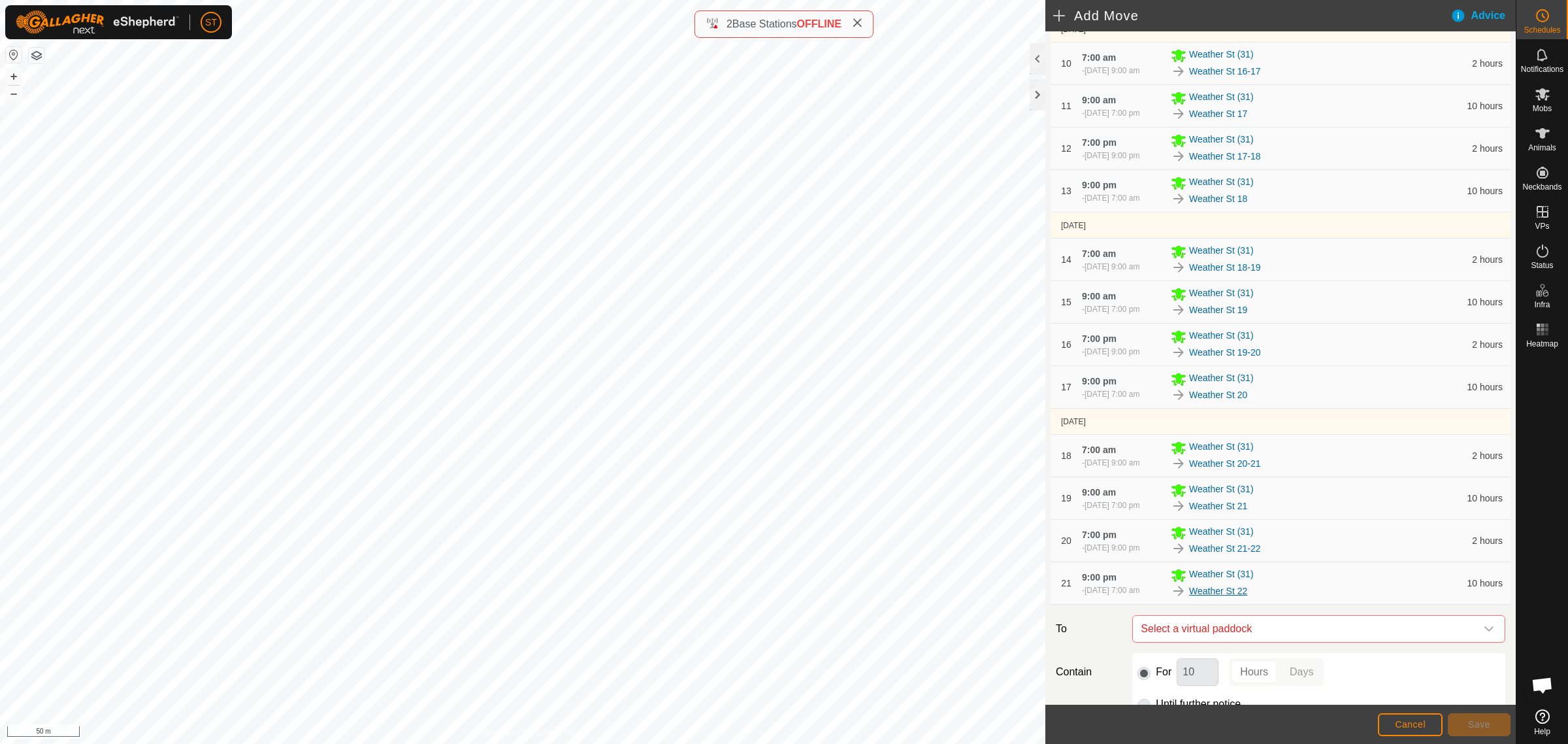
scroll to position [762, 0]
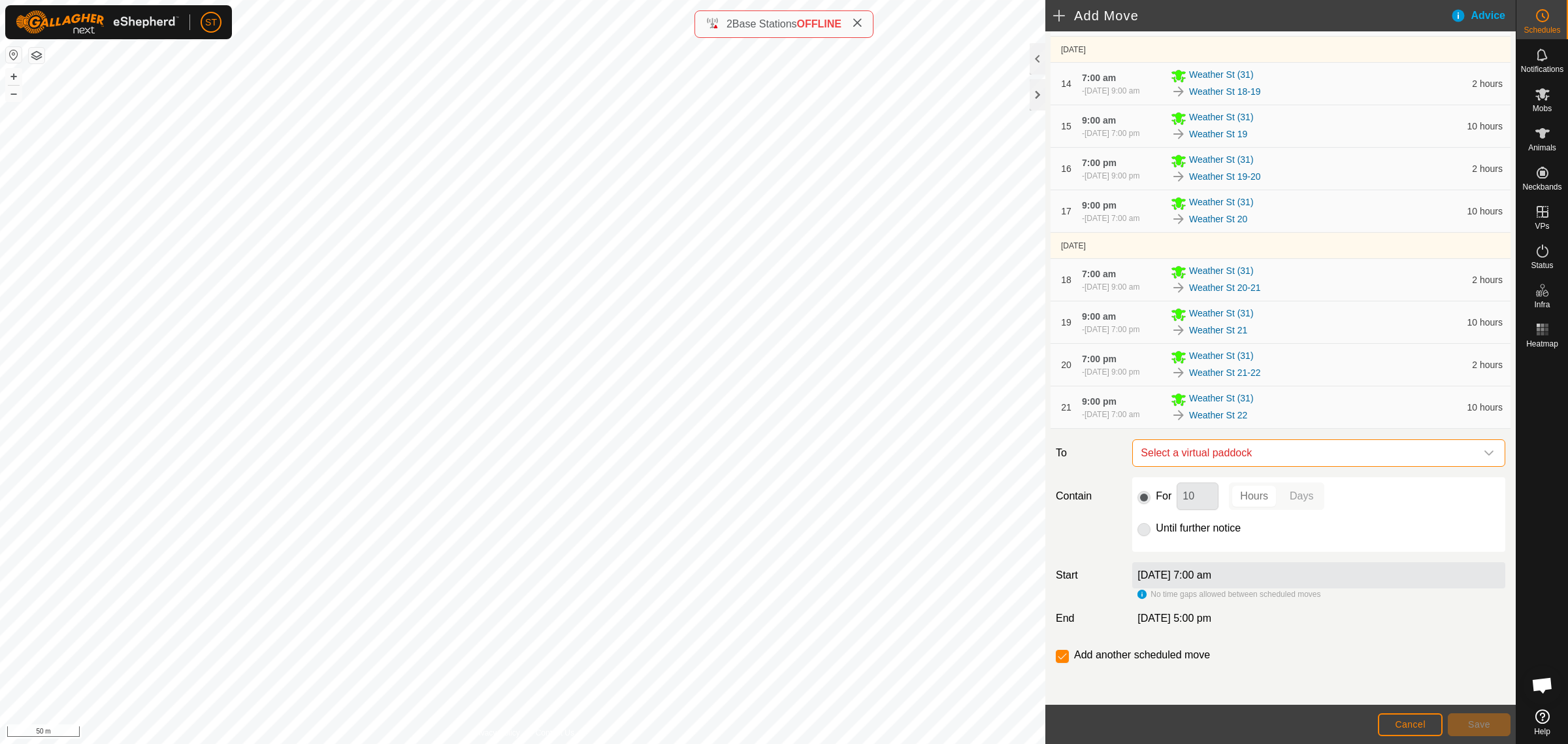
click at [1219, 452] on span "Select a virtual paddock" at bounding box center [1305, 452] width 340 height 26
type input "weather st 22"
click at [1214, 540] on li "Weather St 22-23 0.58 ha" at bounding box center [1312, 547] width 346 height 20
drag, startPoint x: 1197, startPoint y: 499, endPoint x: 1129, endPoint y: 500, distance: 68.0
click at [1129, 500] on div "For 10 Hours Days Until further notice" at bounding box center [1319, 514] width 383 height 75
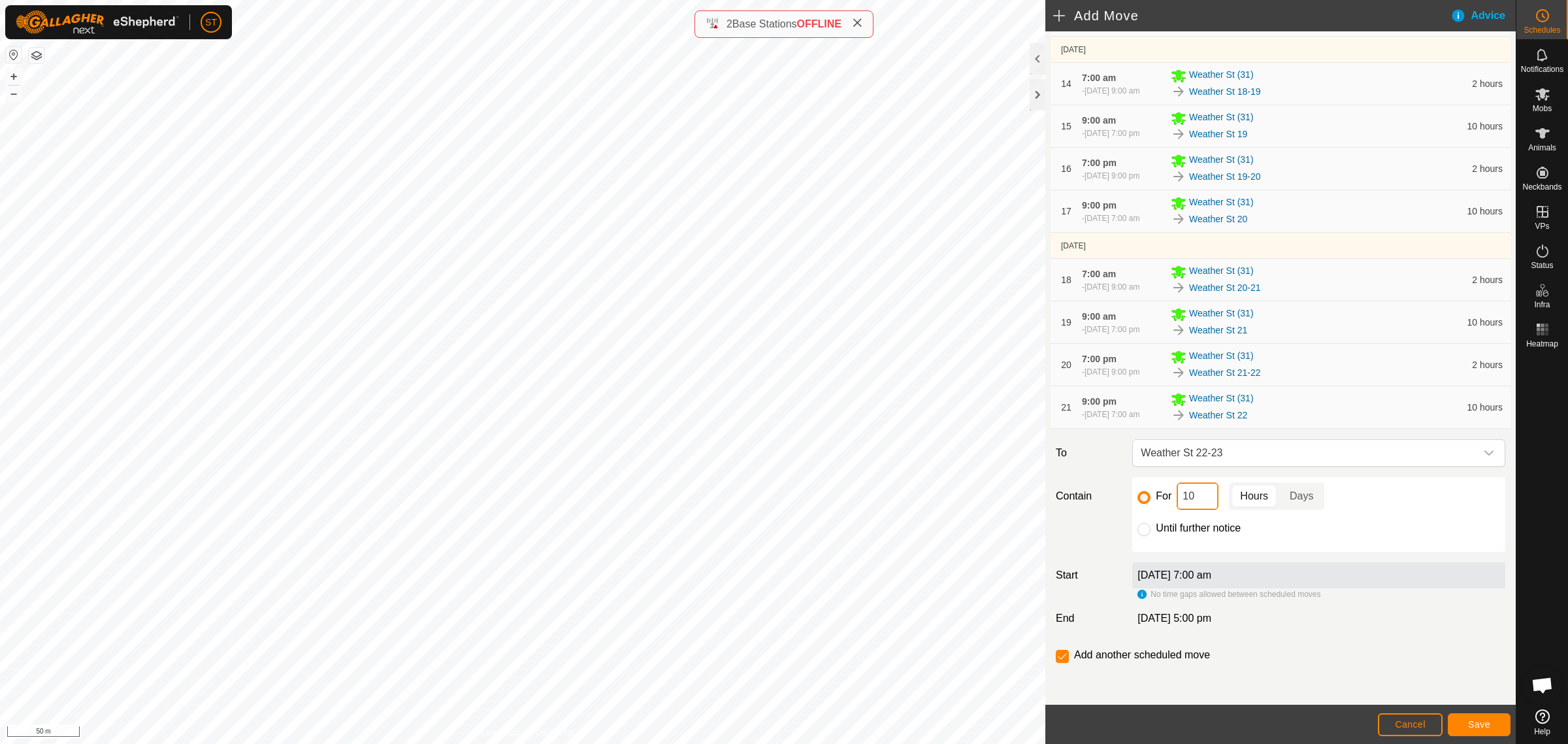
type input "2"
click at [1470, 722] on span "Save" at bounding box center [1479, 724] width 23 height 11
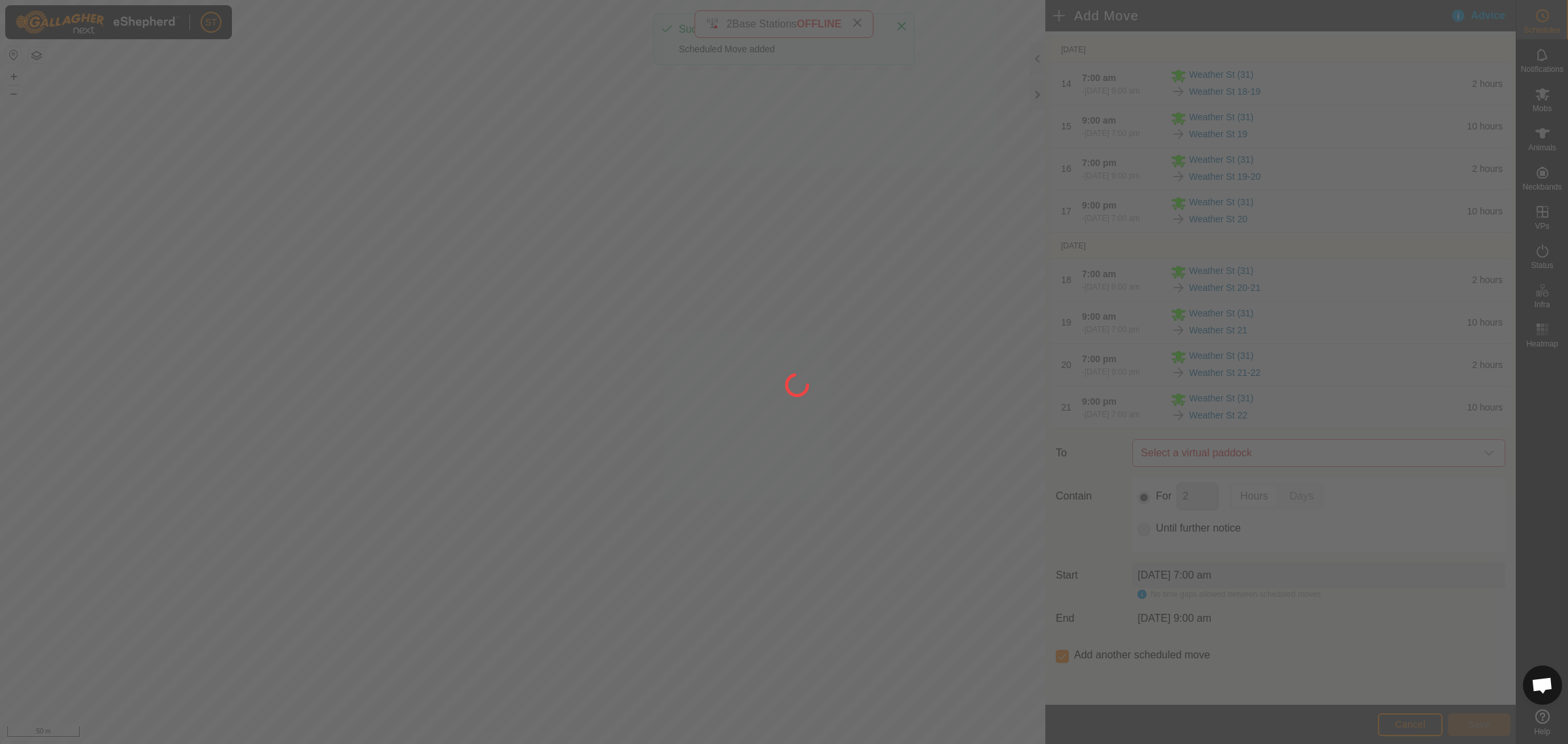
click at [1474, 723] on div at bounding box center [784, 372] width 1568 height 744
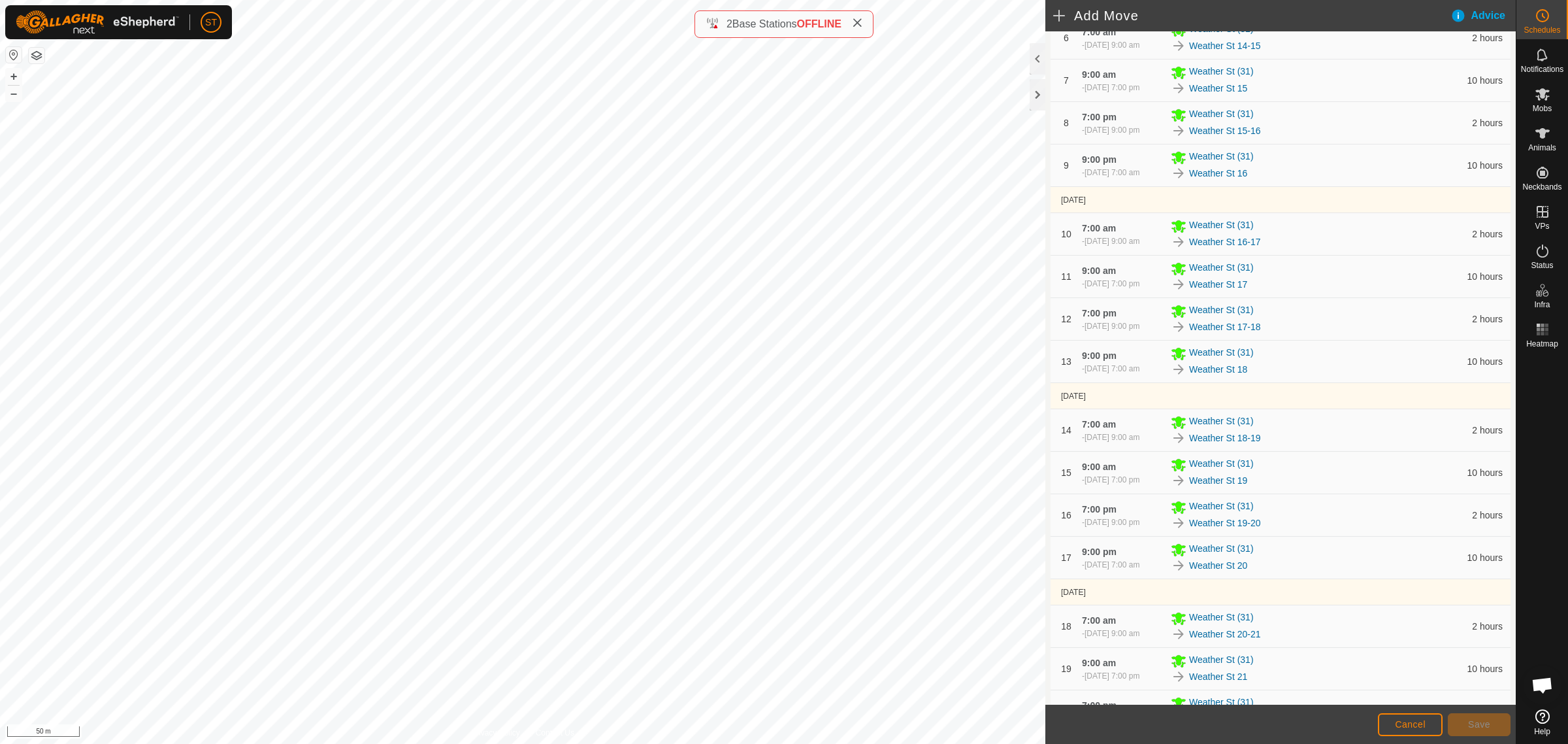
scroll to position [817, 0]
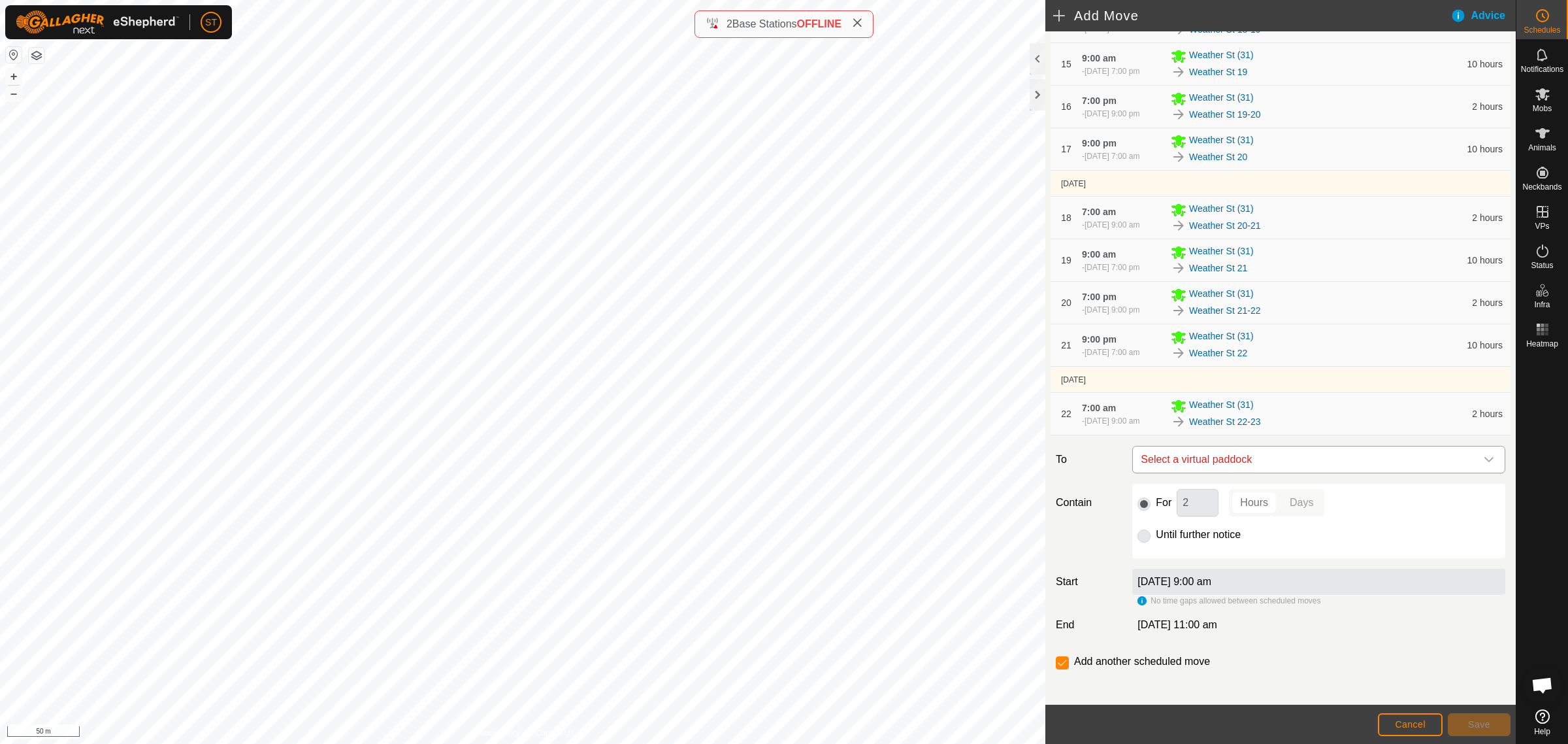
click at [1242, 468] on span "Select a virtual paddock" at bounding box center [1305, 459] width 340 height 26
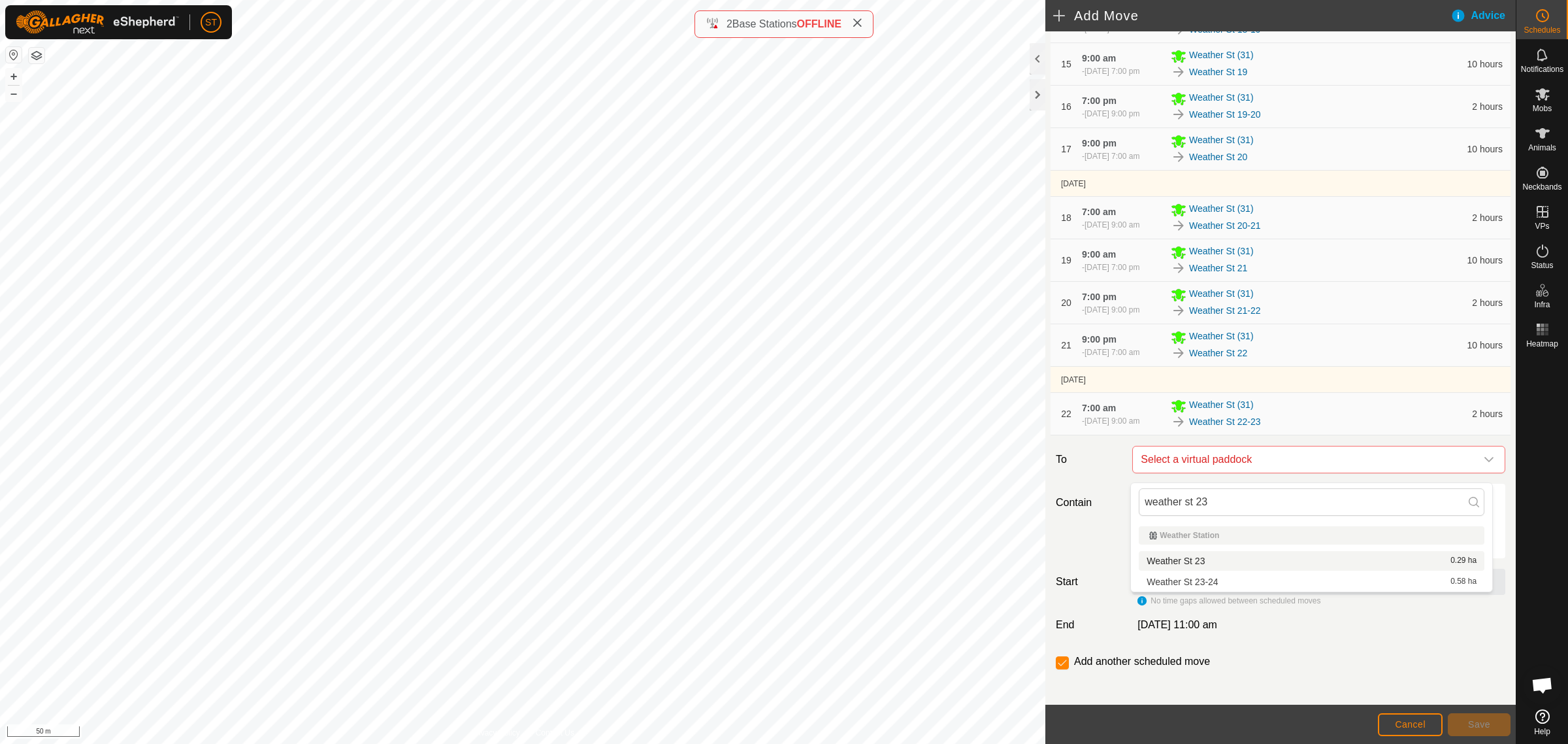
type input "weather st 23"
click at [1183, 560] on li "Weather St 23 0.29 ha" at bounding box center [1312, 561] width 346 height 20
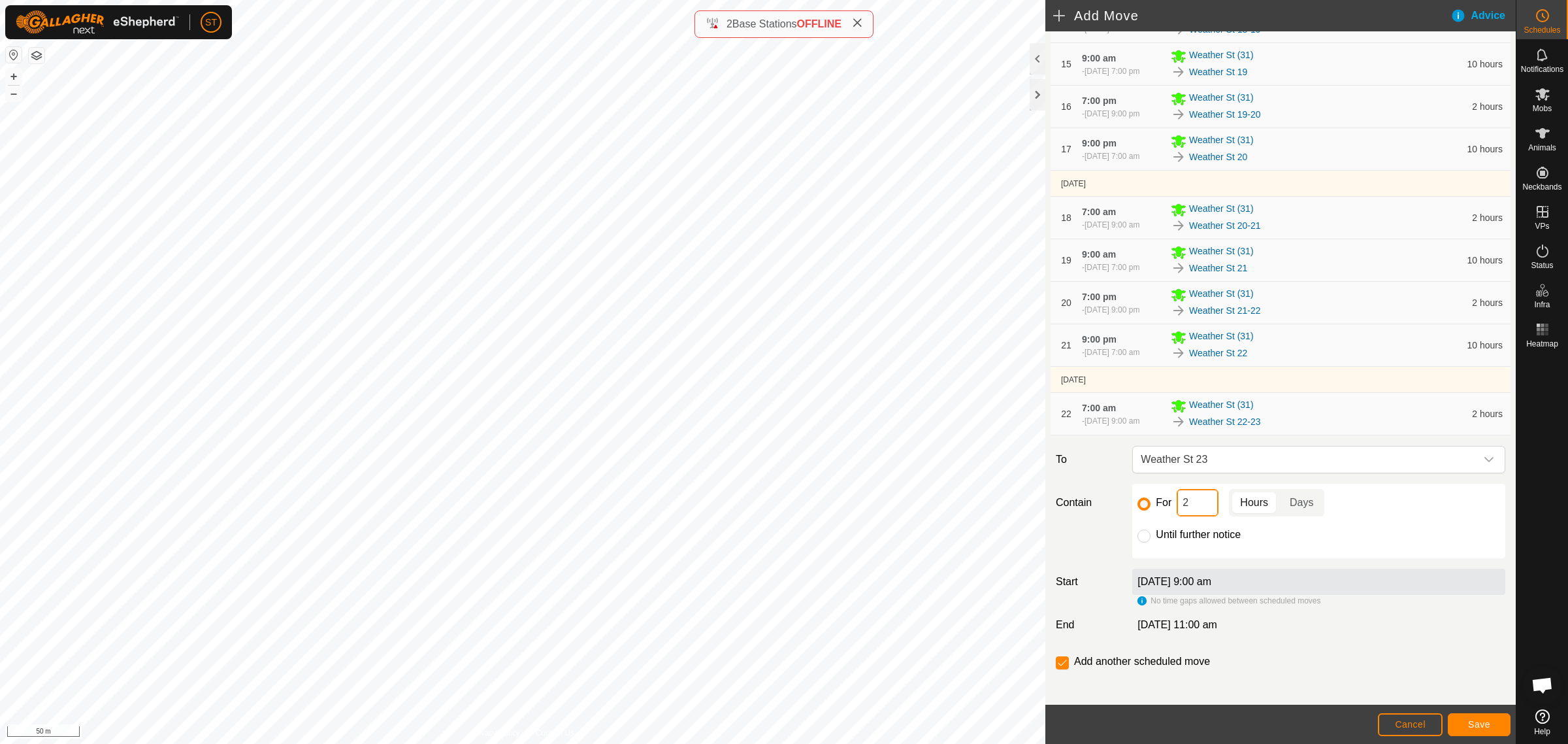
drag, startPoint x: 1193, startPoint y: 514, endPoint x: 1155, endPoint y: 514, distance: 38.0
click at [1155, 514] on div "For 2 Hours Days" at bounding box center [1319, 502] width 363 height 27
type input "10"
click at [1464, 726] on button "Save" at bounding box center [1479, 724] width 63 height 23
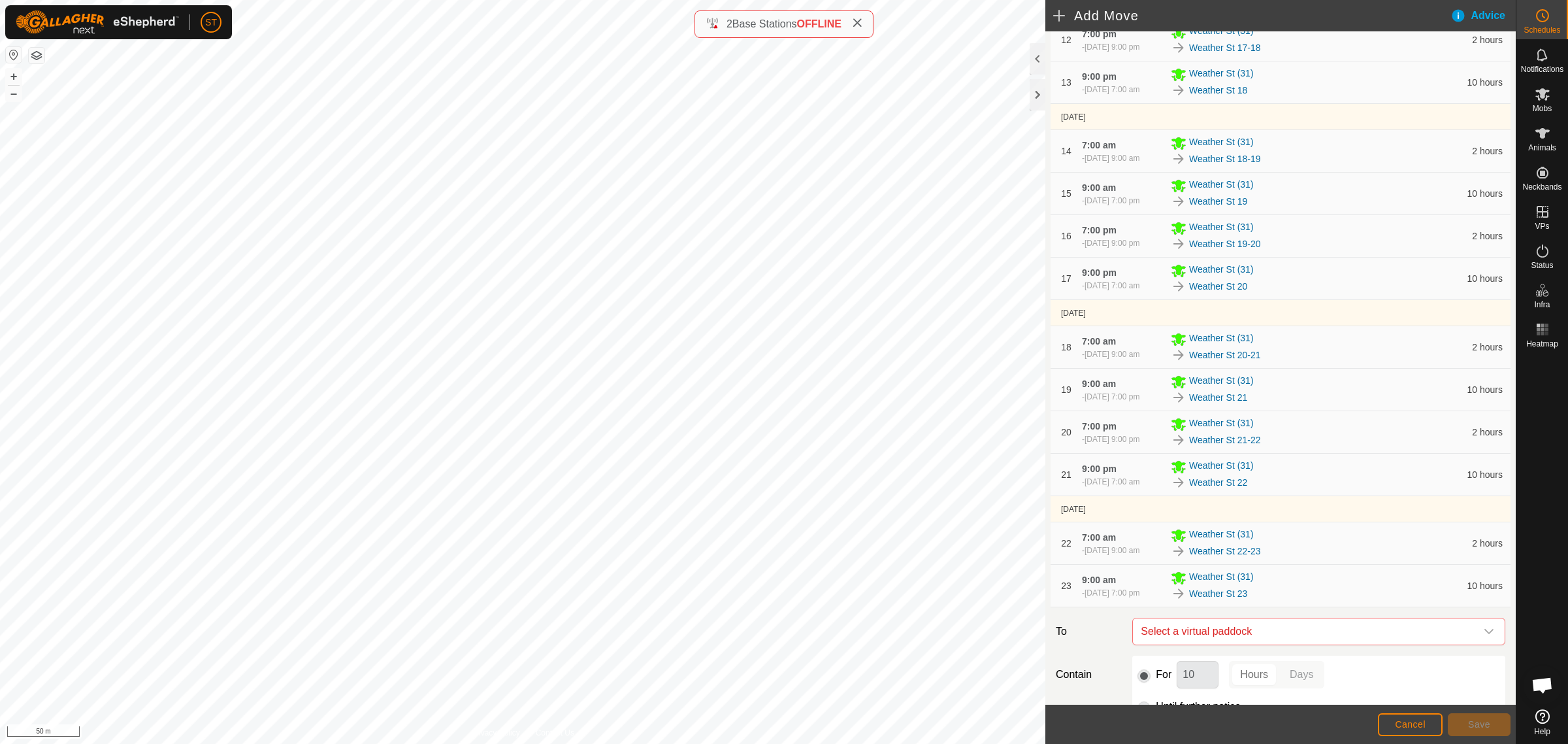
scroll to position [873, 0]
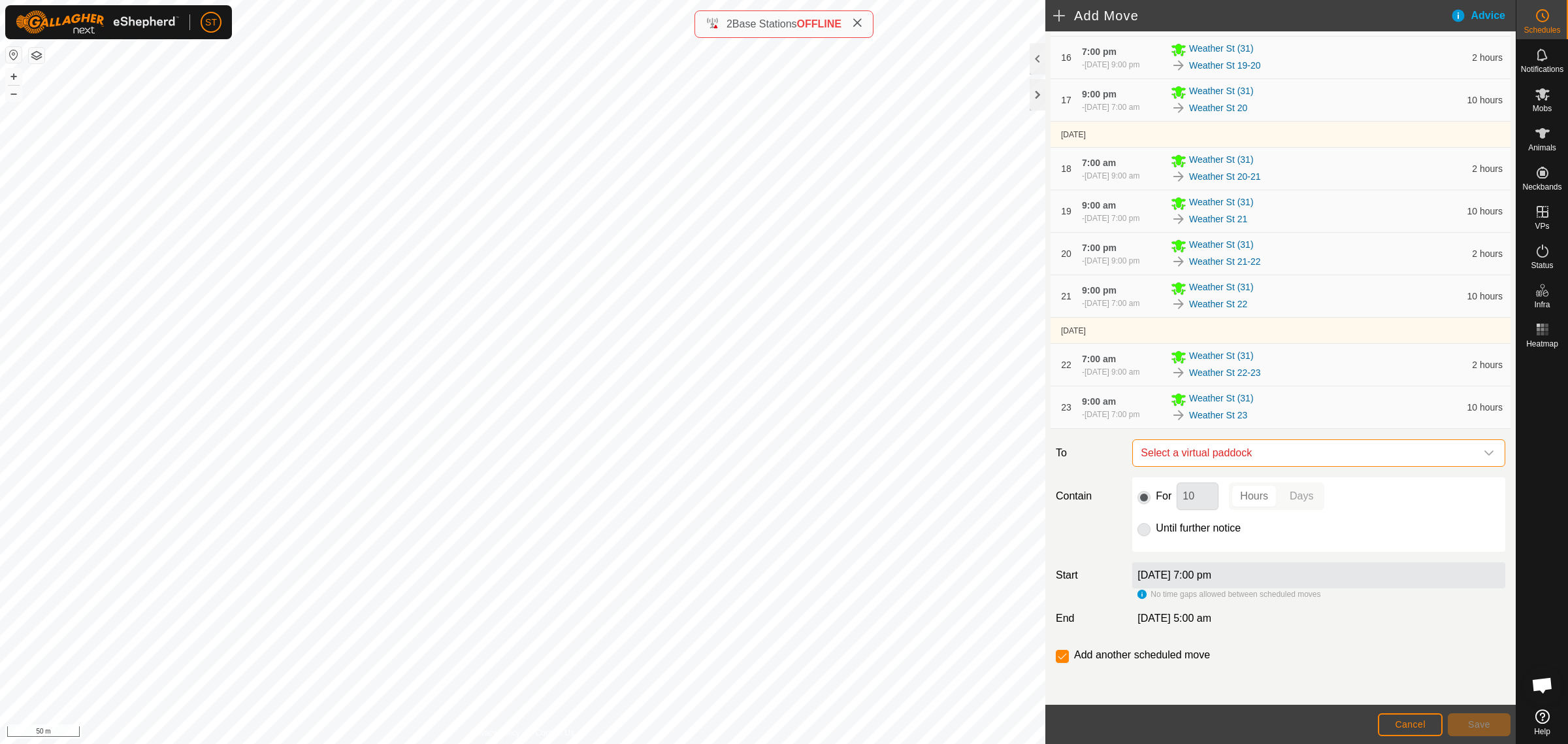
click at [1287, 448] on span "Select a virtual paddock" at bounding box center [1305, 452] width 340 height 26
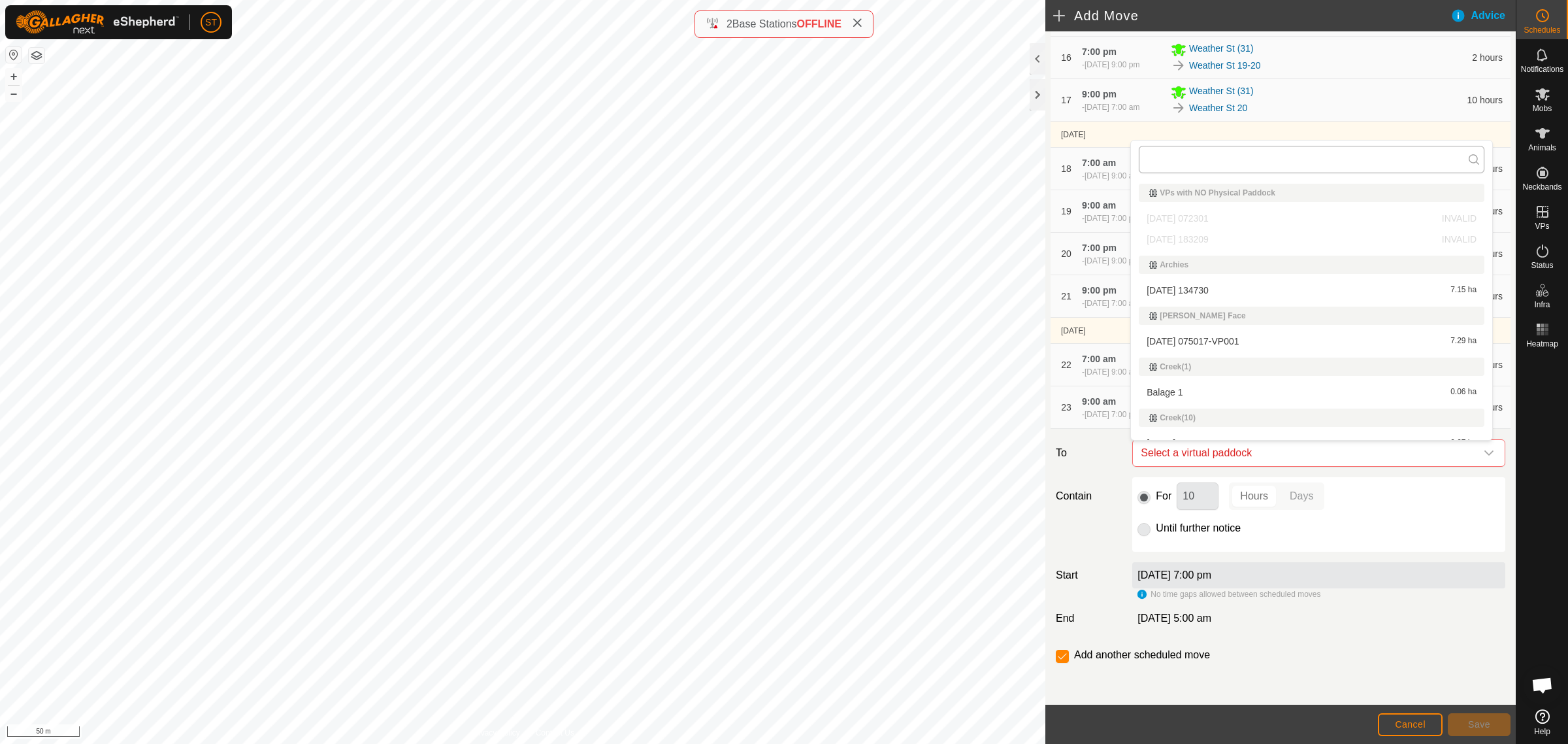
click at [1180, 157] on input "text" at bounding box center [1312, 159] width 346 height 27
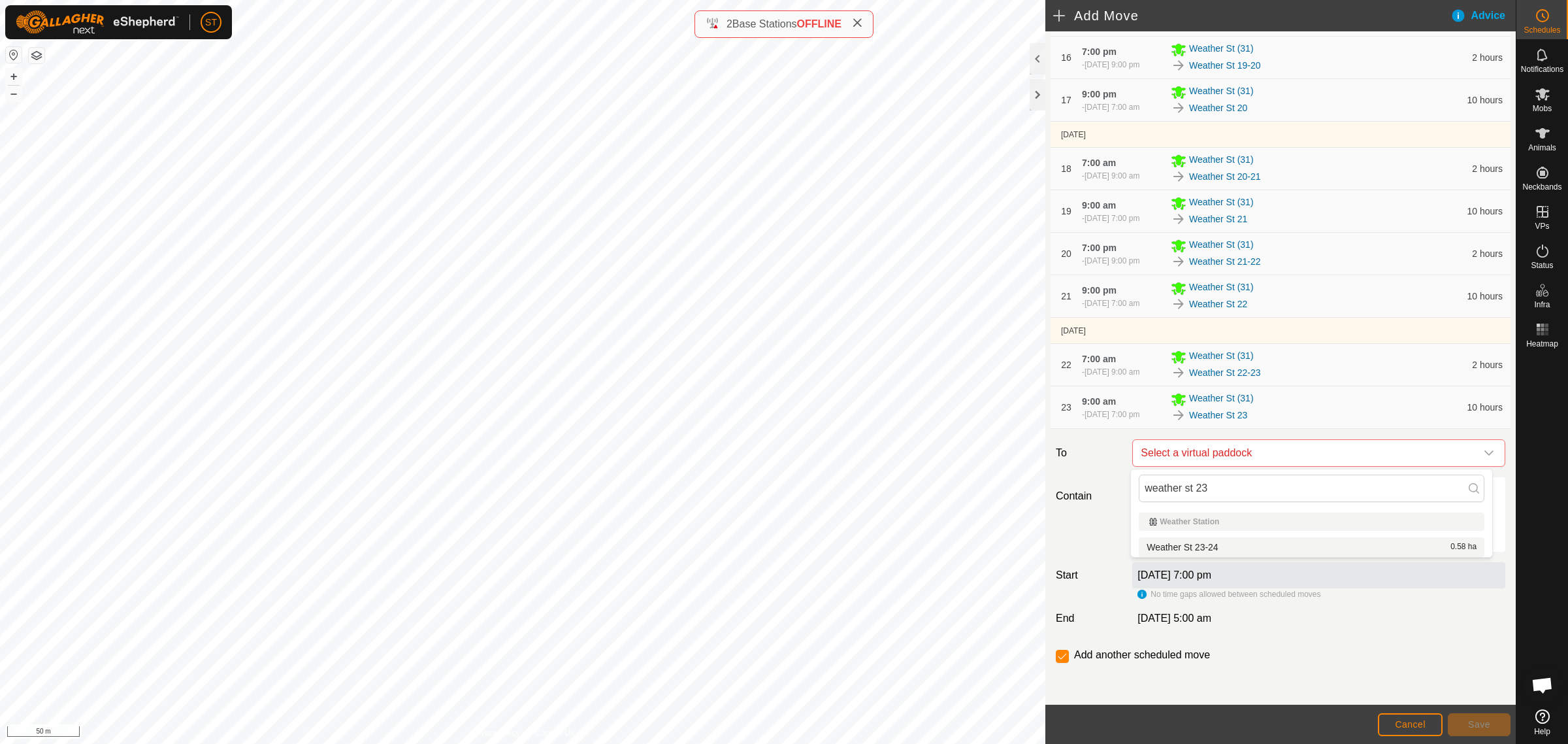
type input "weather st 23"
click at [1206, 546] on li "Weather St 23-24 0.58 ha" at bounding box center [1312, 547] width 346 height 20
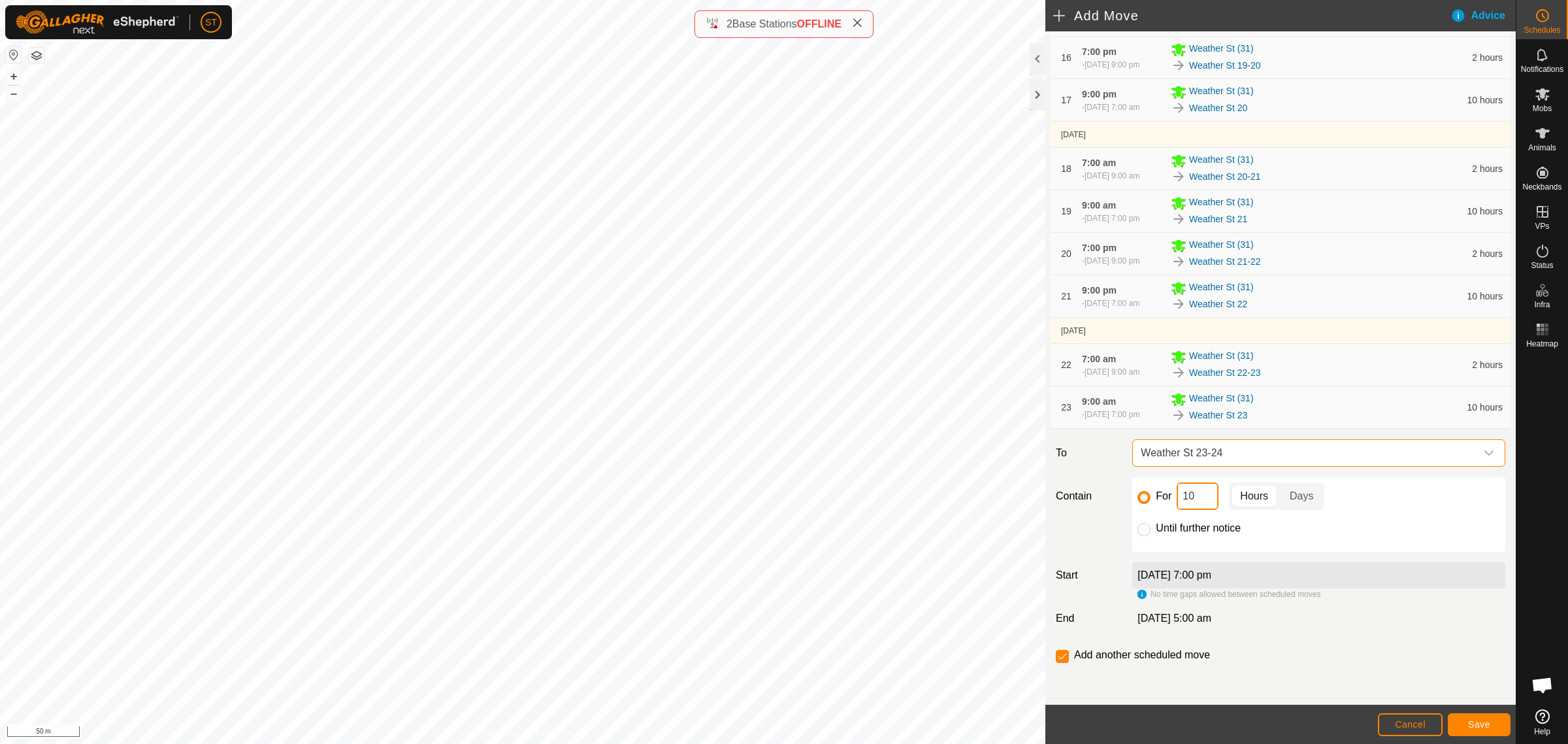
click at [1155, 497] on div "For 10 Hours Days" at bounding box center [1319, 496] width 363 height 27
type input "2"
click at [1469, 721] on span "Save" at bounding box center [1479, 724] width 23 height 11
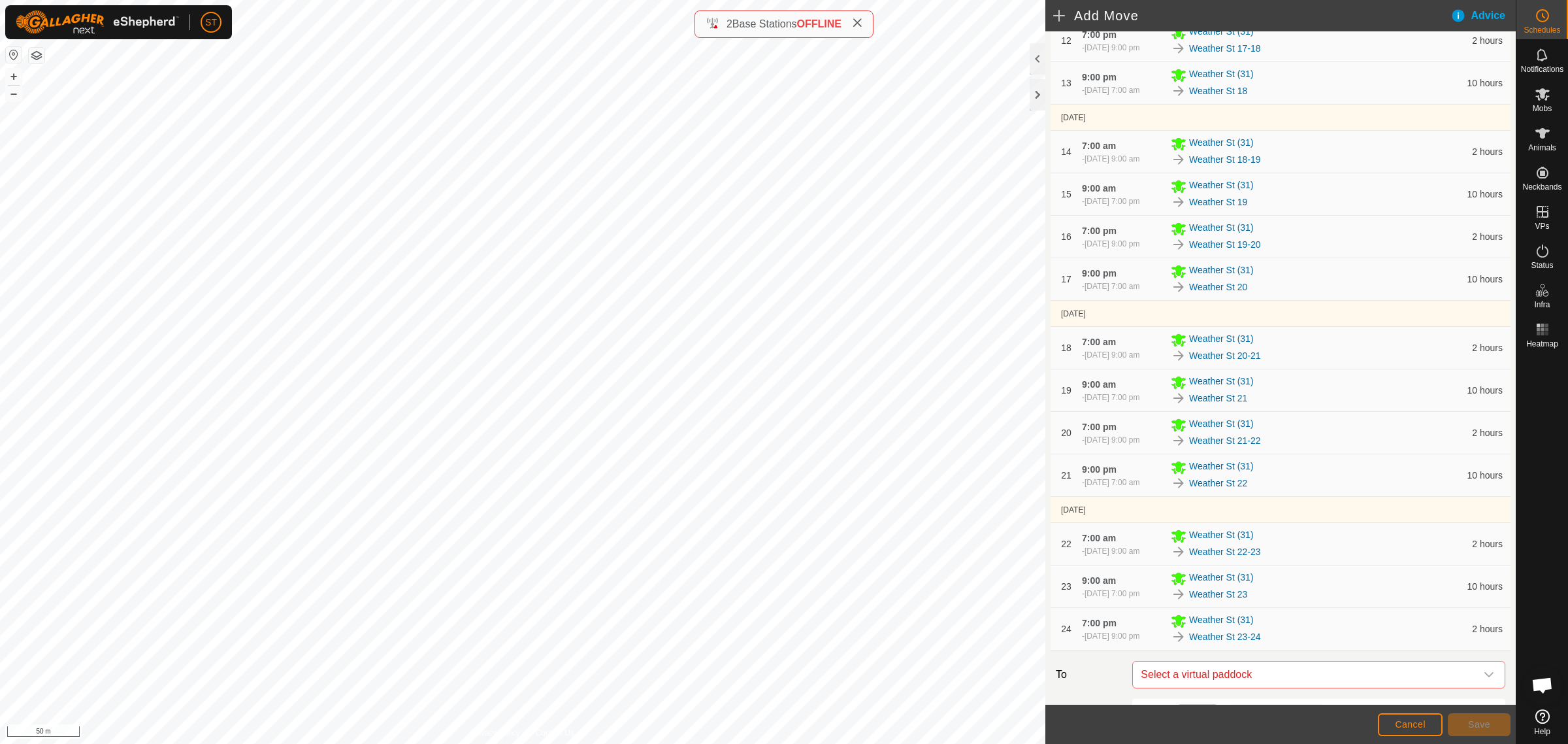
scroll to position [916, 0]
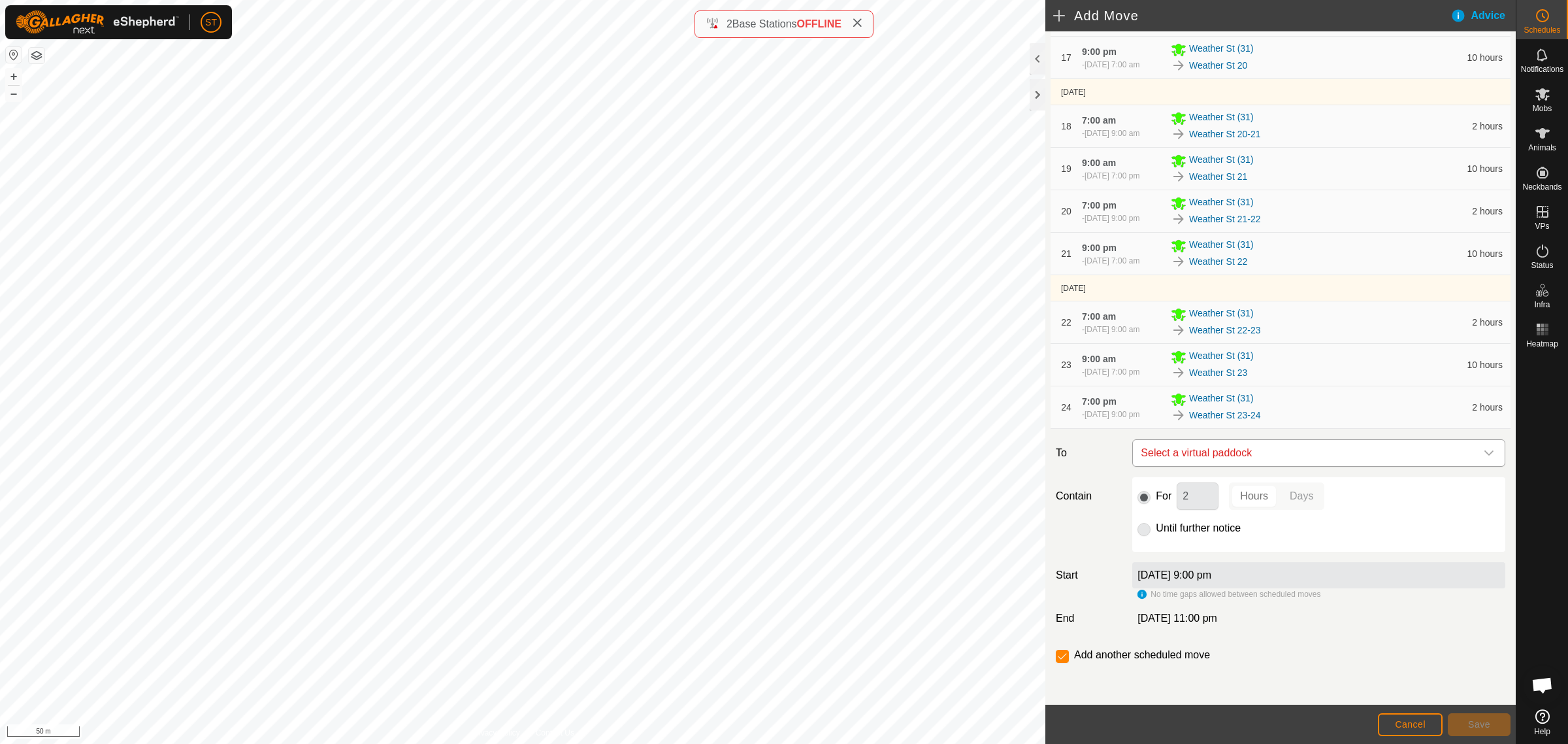
click at [1231, 448] on span "Select a virtual paddock" at bounding box center [1305, 452] width 340 height 26
type input "weather st 24"
click at [1195, 550] on li "Weather St 24 0.29 ha" at bounding box center [1312, 547] width 346 height 20
drag, startPoint x: 1174, startPoint y: 498, endPoint x: 1148, endPoint y: 498, distance: 26.0
click at [1149, 498] on div "For 2 Hours Days" at bounding box center [1319, 496] width 363 height 27
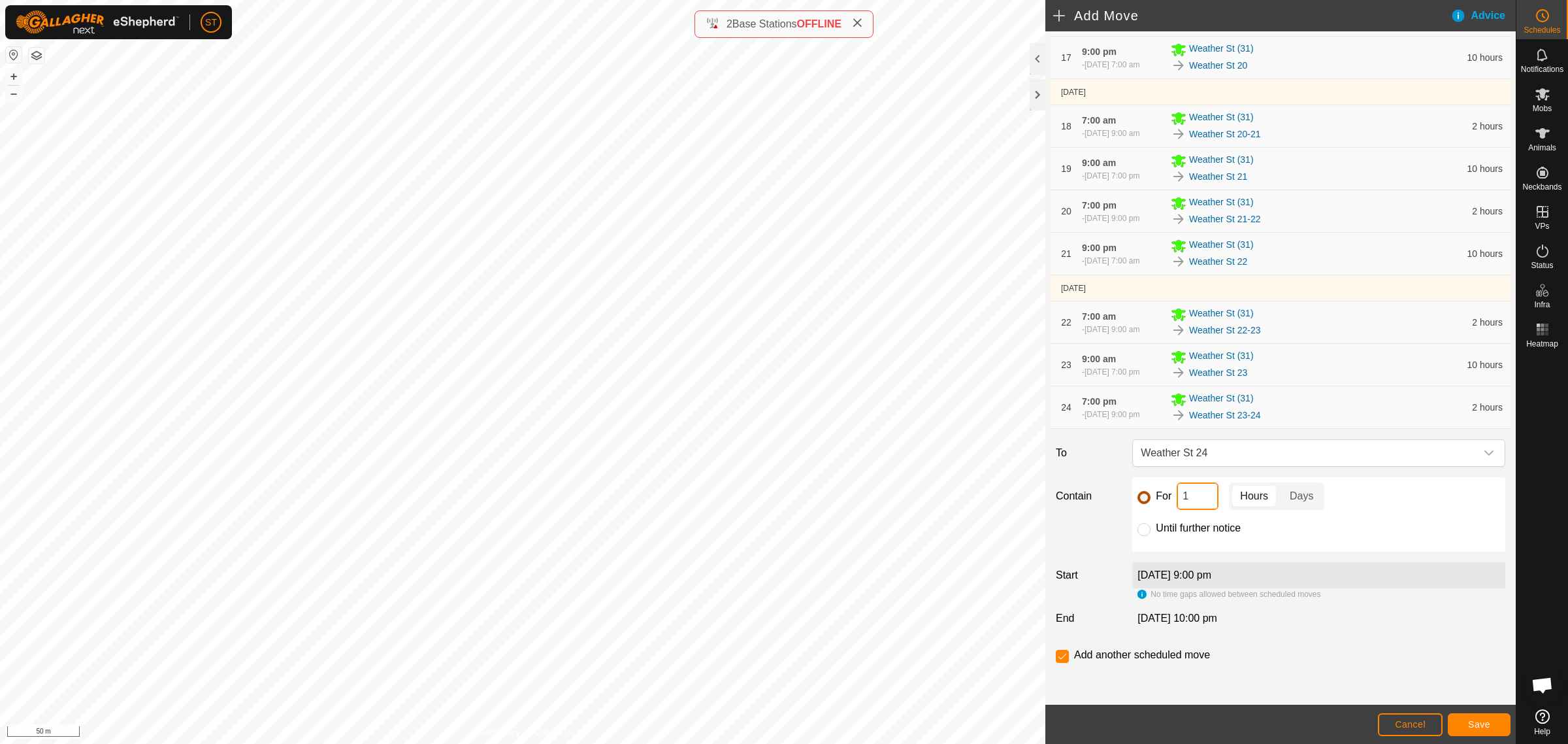
type input "10"
click at [1468, 726] on span "Save" at bounding box center [1479, 724] width 23 height 11
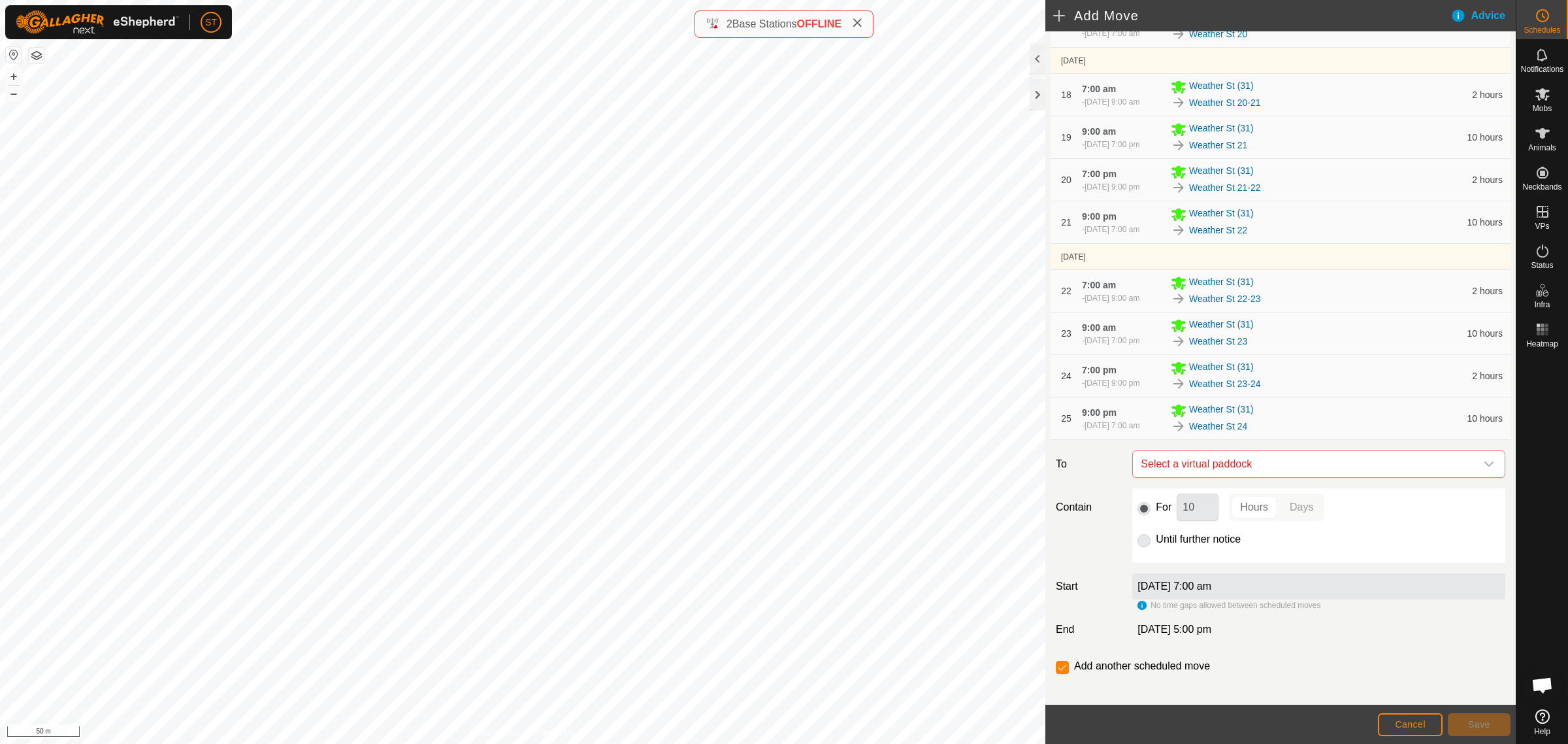
scroll to position [959, 0]
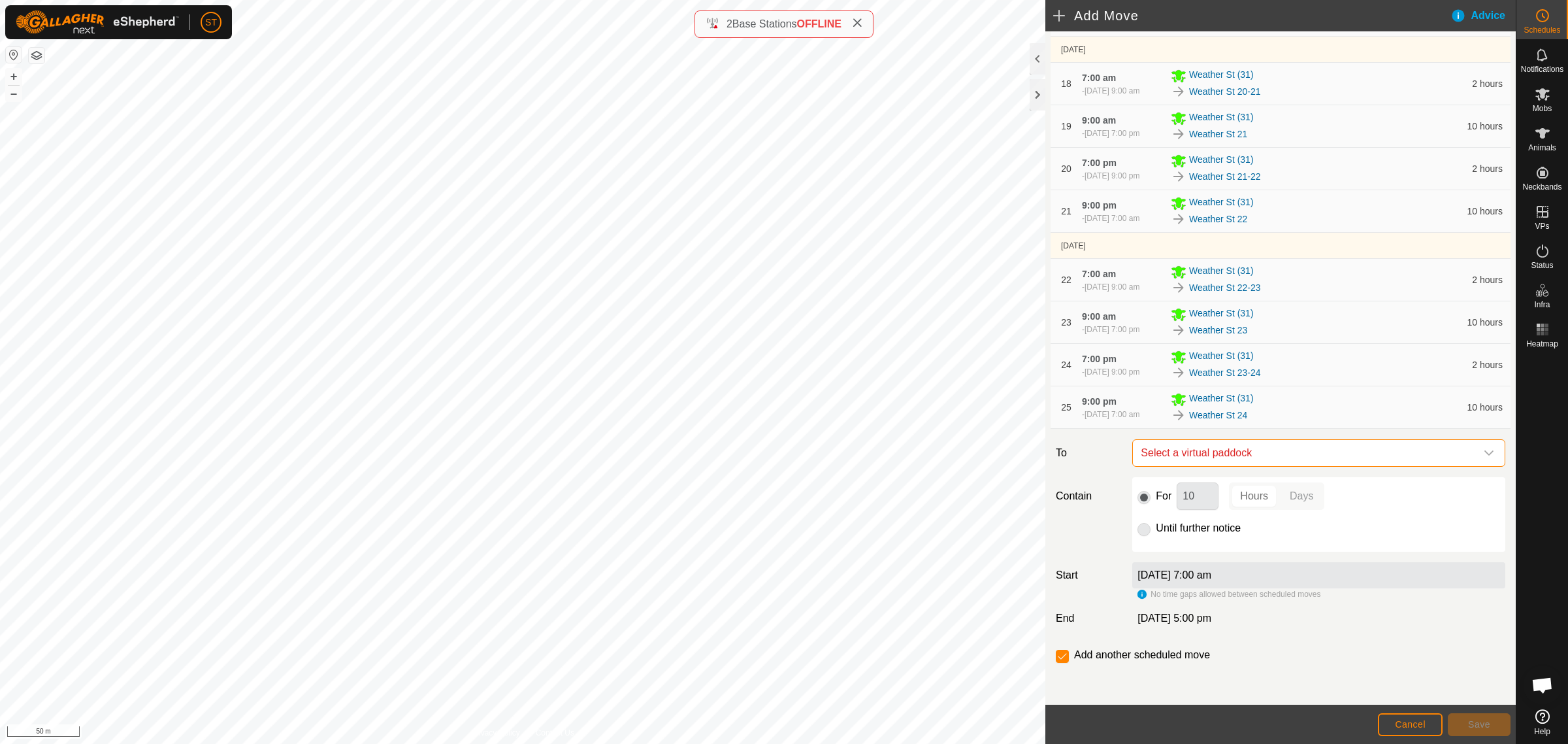
click at [1223, 455] on span "Select a virtual paddock" at bounding box center [1305, 452] width 340 height 26
type input "weather st 24"
click at [1213, 540] on li "Weather St 24-25 0.59 ha" at bounding box center [1312, 547] width 346 height 20
drag, startPoint x: 1195, startPoint y: 497, endPoint x: 1153, endPoint y: 492, distance: 42.3
click at [1153, 492] on div "For 10 Hours Days" at bounding box center [1319, 496] width 363 height 27
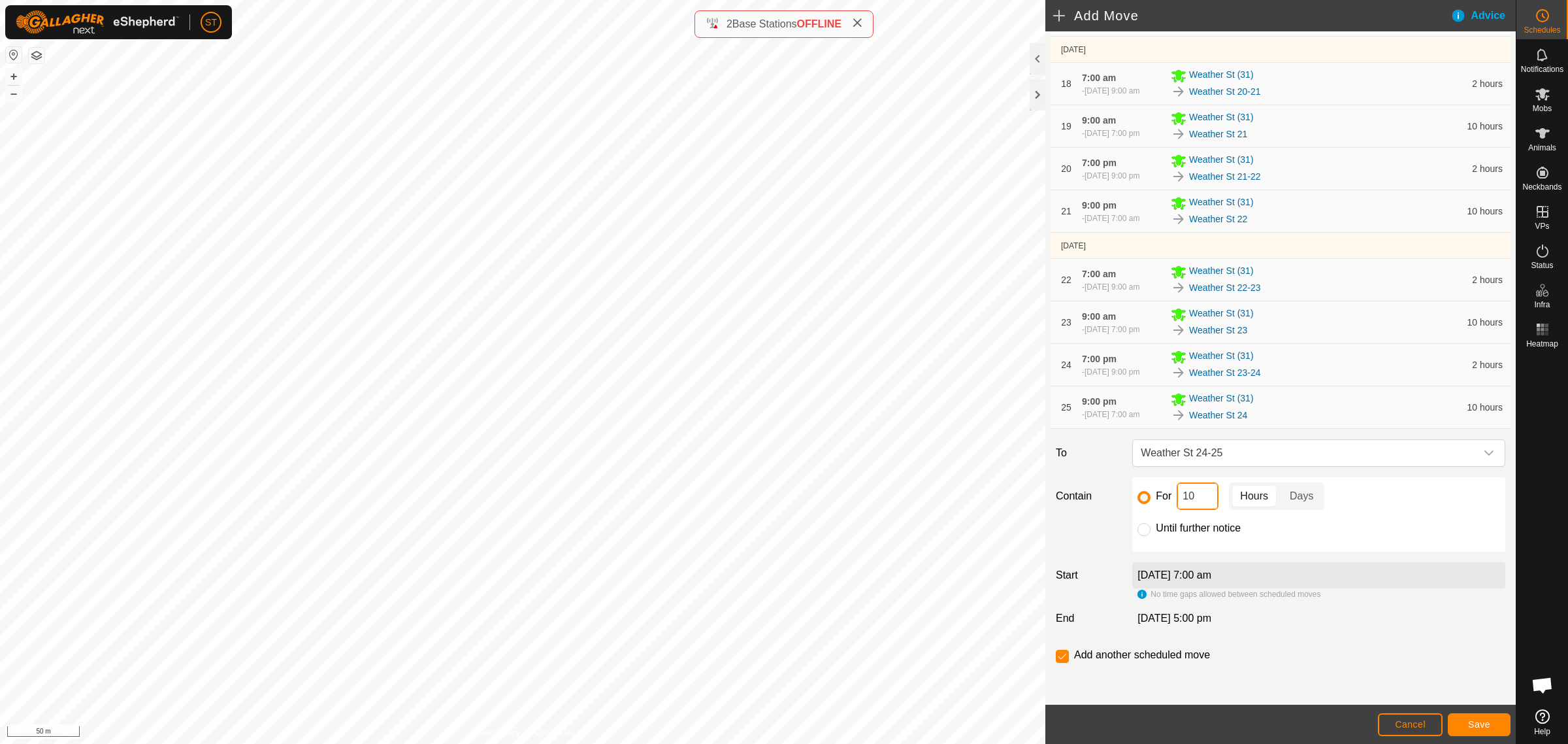
type input "2"
click at [1468, 726] on span "Save" at bounding box center [1479, 724] width 23 height 11
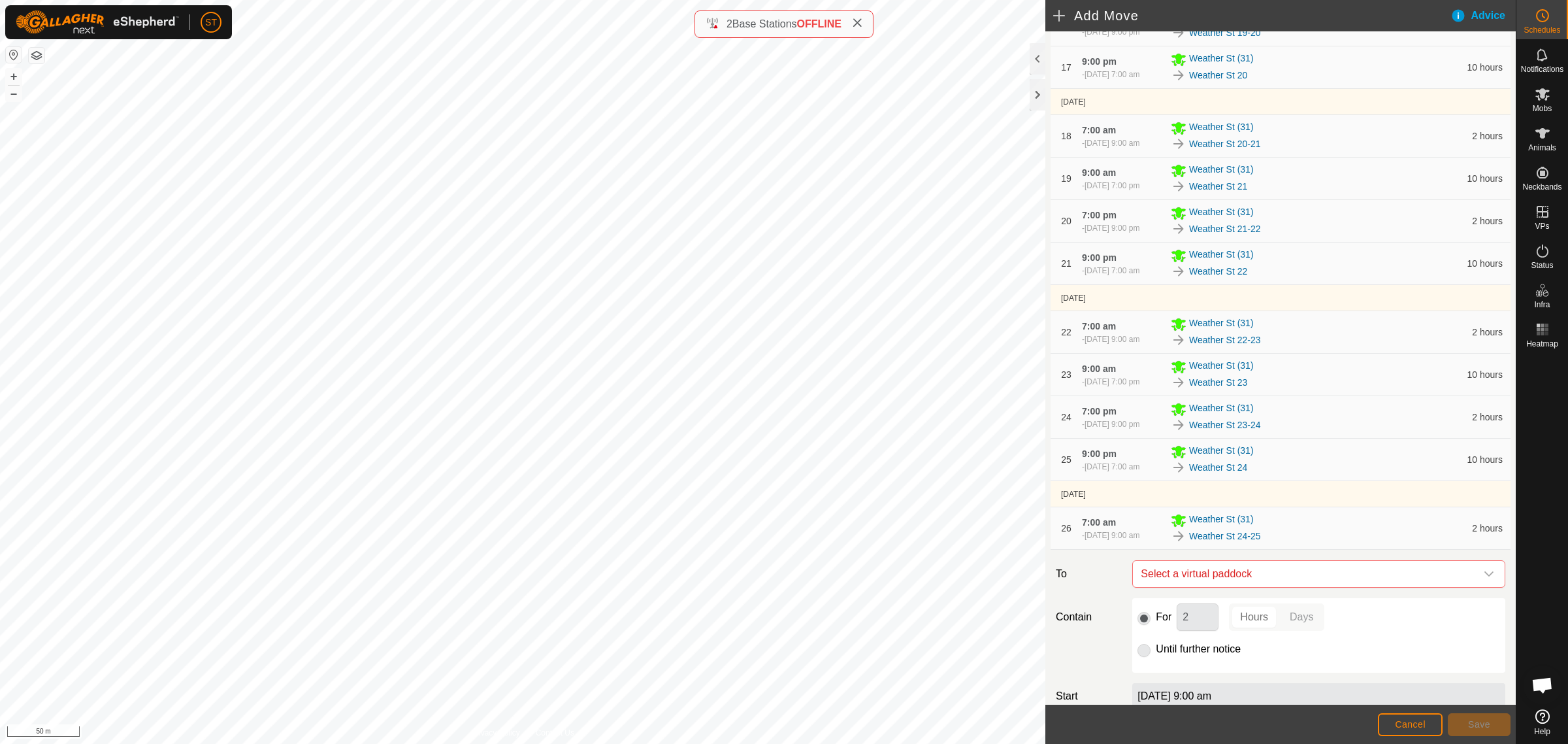
scroll to position [1027, 0]
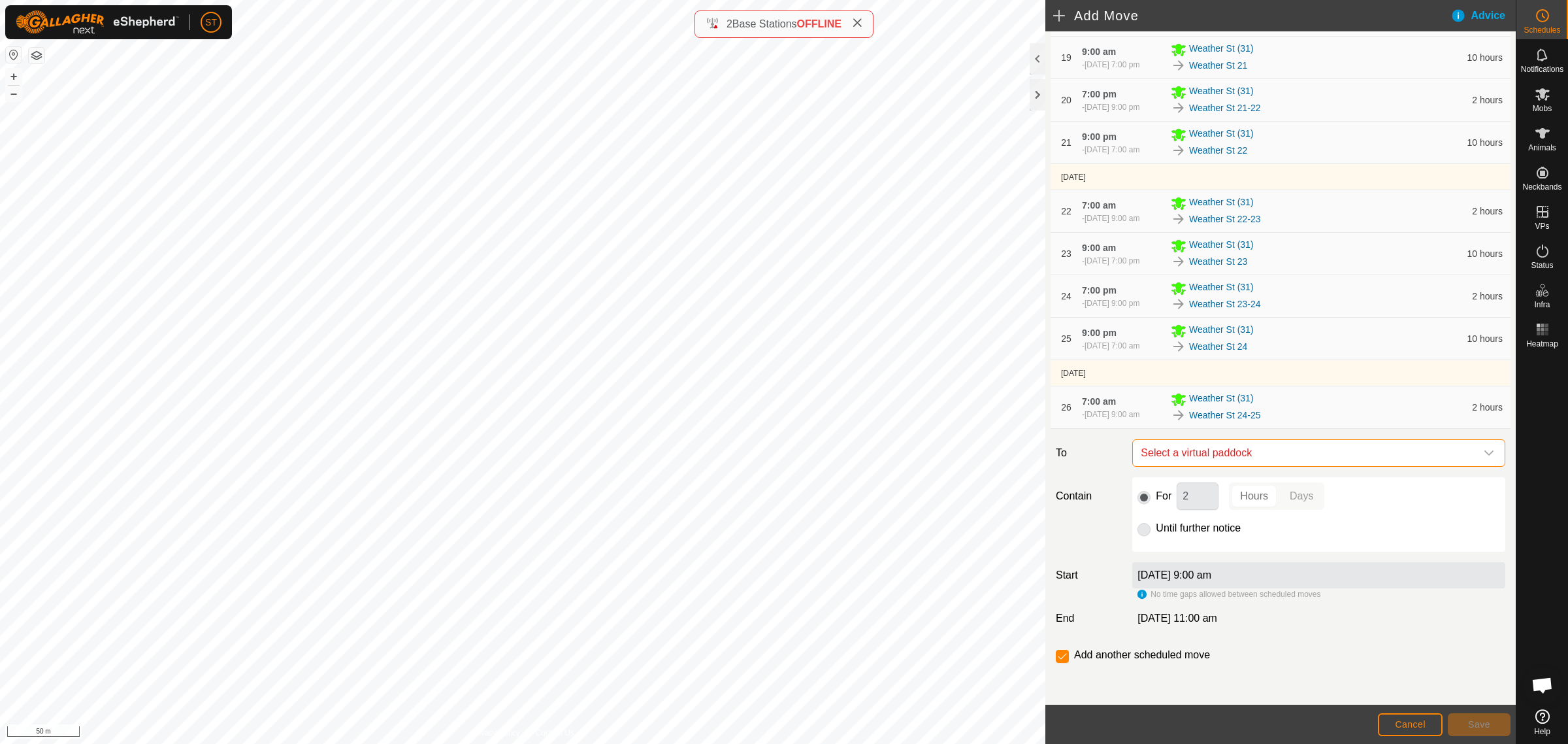
click at [1247, 446] on span "Select a virtual paddock" at bounding box center [1305, 452] width 340 height 26
type input "weather st 25"
click at [1194, 543] on li "Weather St 25 0.29 ha" at bounding box center [1312, 547] width 346 height 20
drag, startPoint x: 1169, startPoint y: 501, endPoint x: 1150, endPoint y: 500, distance: 19.0
click at [1151, 500] on div "For 2 Hours Days" at bounding box center [1319, 496] width 363 height 27
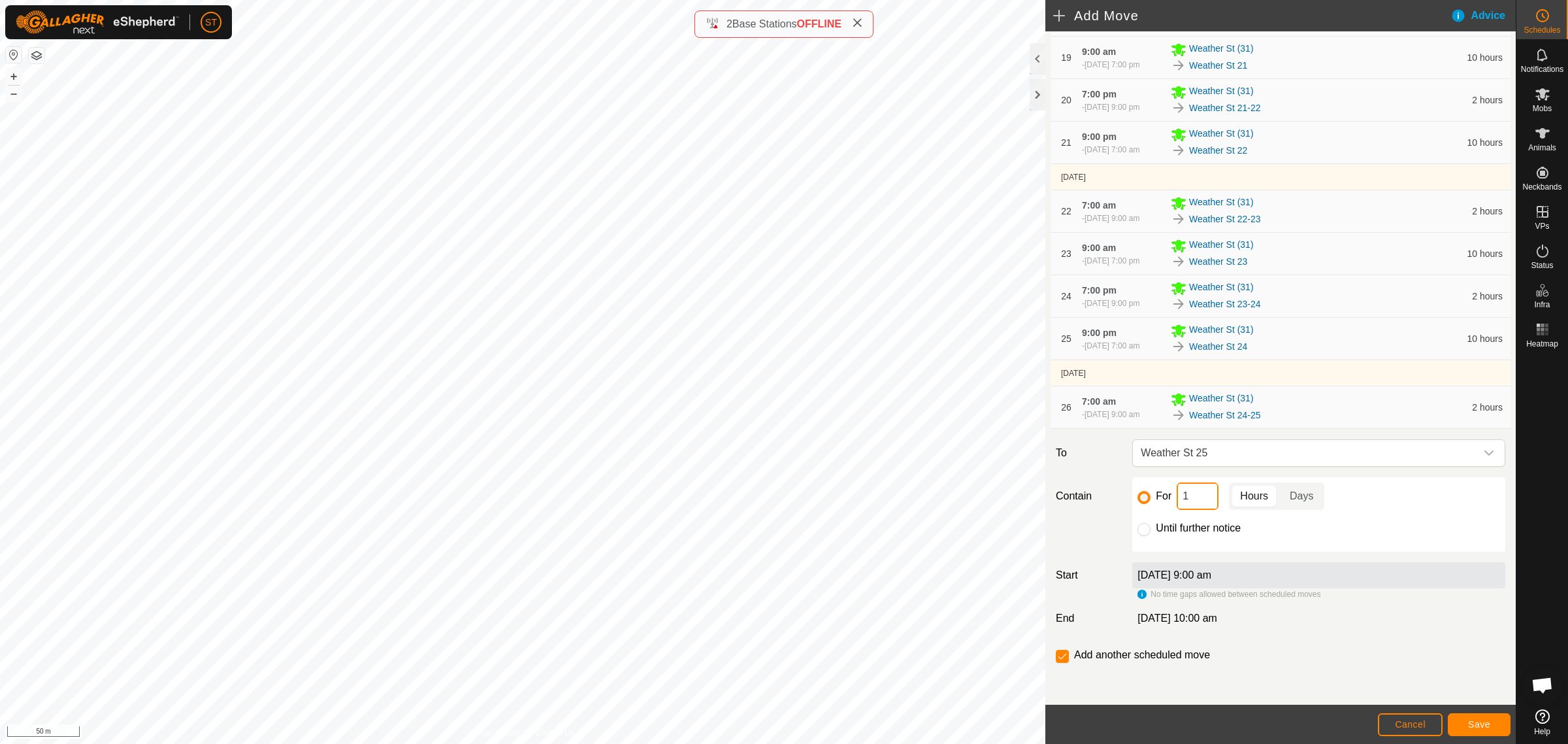
type input "10"
click at [1466, 724] on button "Save" at bounding box center [1479, 724] width 63 height 23
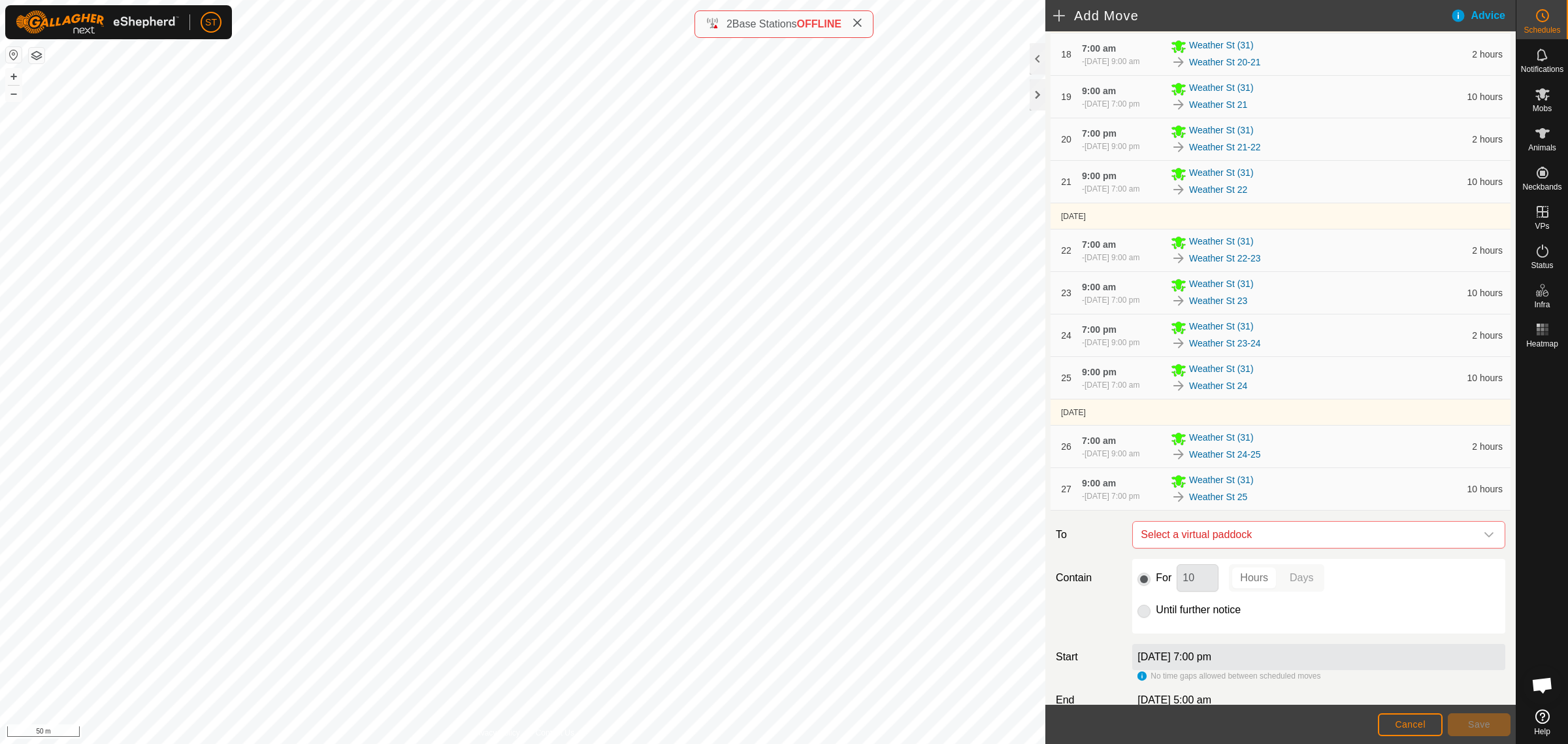
scroll to position [1062, 0]
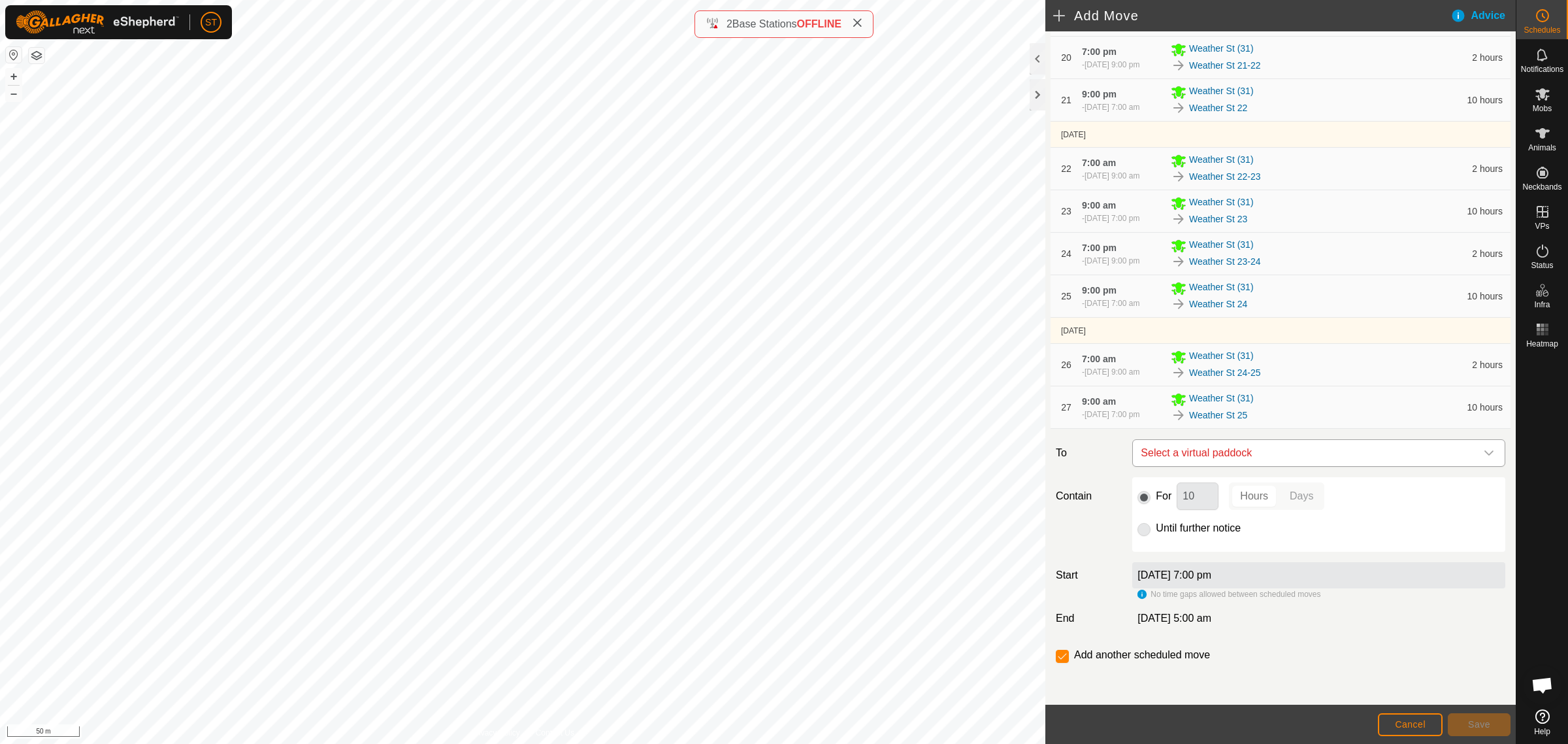
click at [1202, 462] on span "Select a virtual paddock" at bounding box center [1305, 452] width 340 height 26
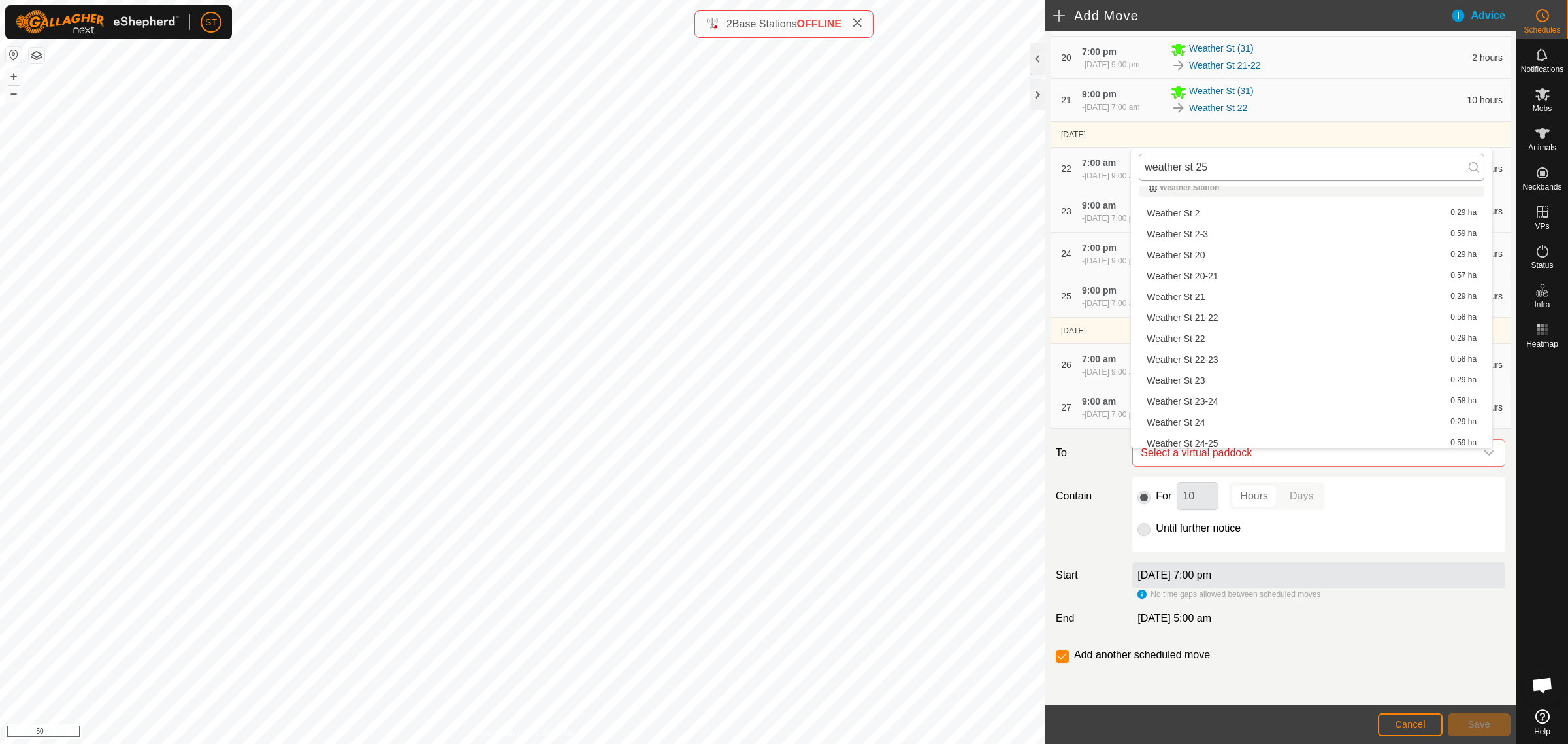
scroll to position [0, 0]
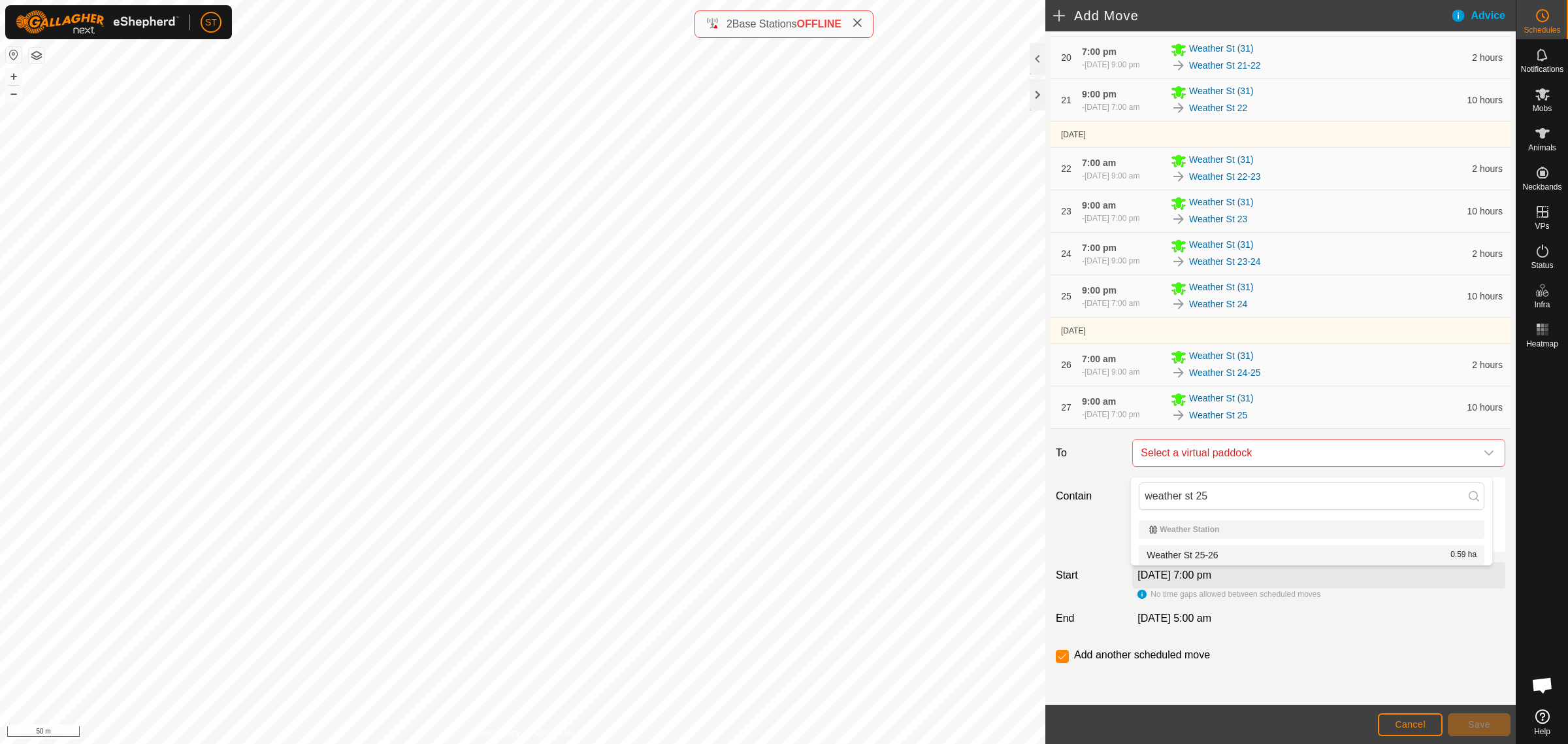
type input "weather st 25"
click at [1213, 551] on li "Weather St 25-26 0.59 ha" at bounding box center [1312, 555] width 346 height 20
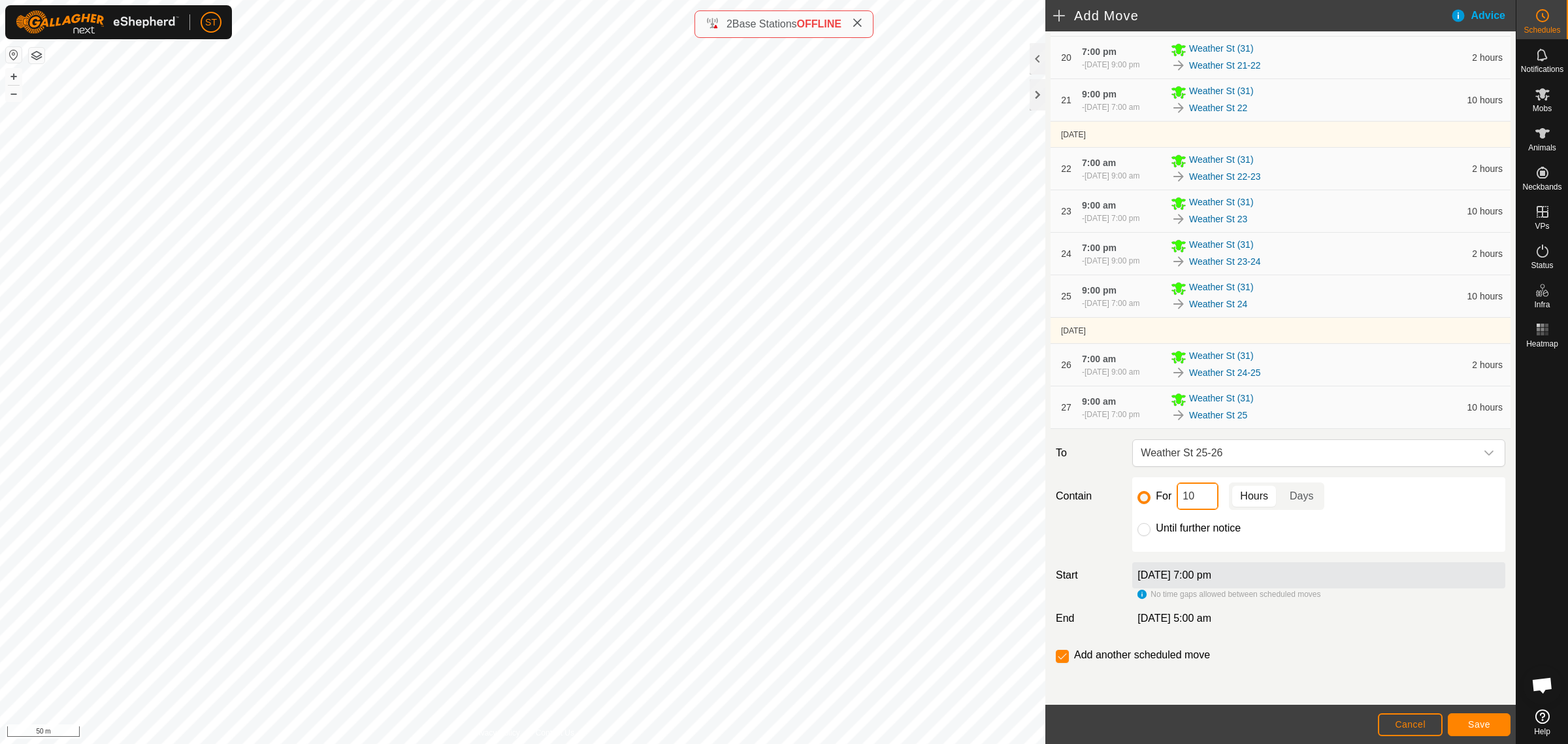
drag, startPoint x: 1193, startPoint y: 502, endPoint x: 1153, endPoint y: 502, distance: 40.0
click at [1153, 502] on div "For 10 Hours Days" at bounding box center [1319, 496] width 363 height 27
type input "2"
click at [1471, 726] on span "Save" at bounding box center [1479, 724] width 23 height 11
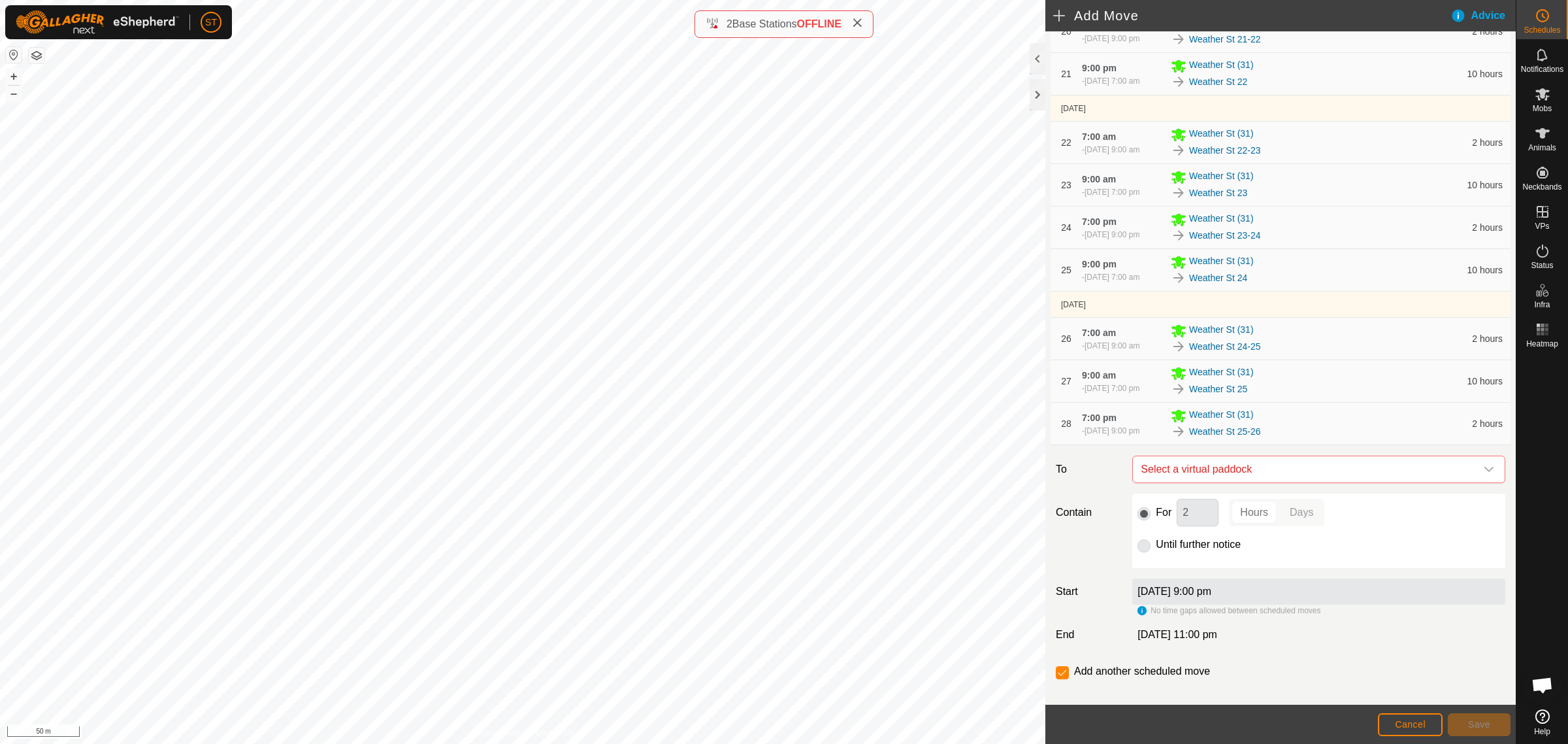
scroll to position [1112, 0]
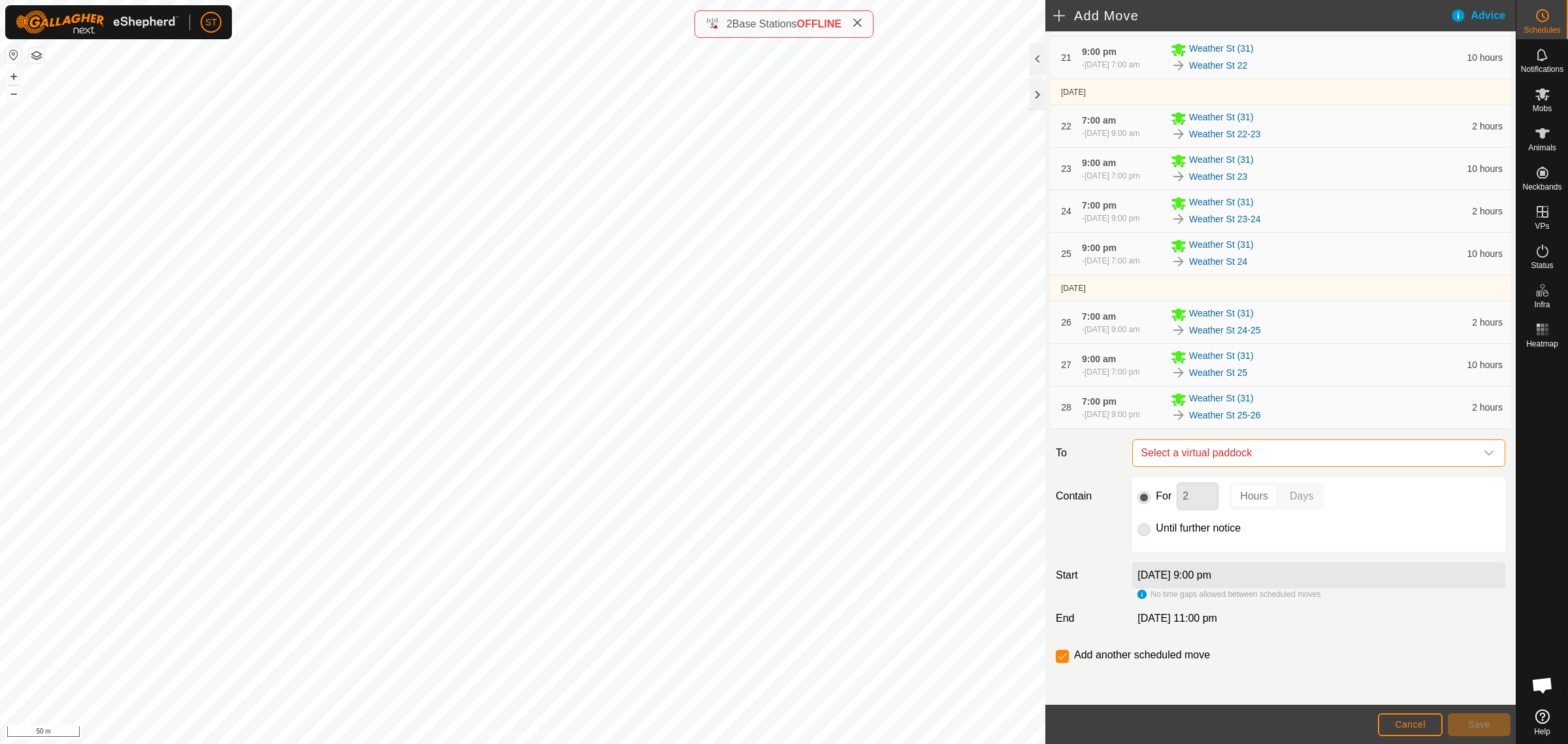
click at [1257, 448] on span "Select a virtual paddock" at bounding box center [1305, 452] width 340 height 26
type input "weather st 26"
click at [1205, 545] on li "Weather St 26 0.29 ha" at bounding box center [1312, 547] width 346 height 20
drag, startPoint x: 1195, startPoint y: 498, endPoint x: 1155, endPoint y: 498, distance: 40.0
click at [1157, 498] on div "For 2 Hours Days" at bounding box center [1319, 496] width 363 height 27
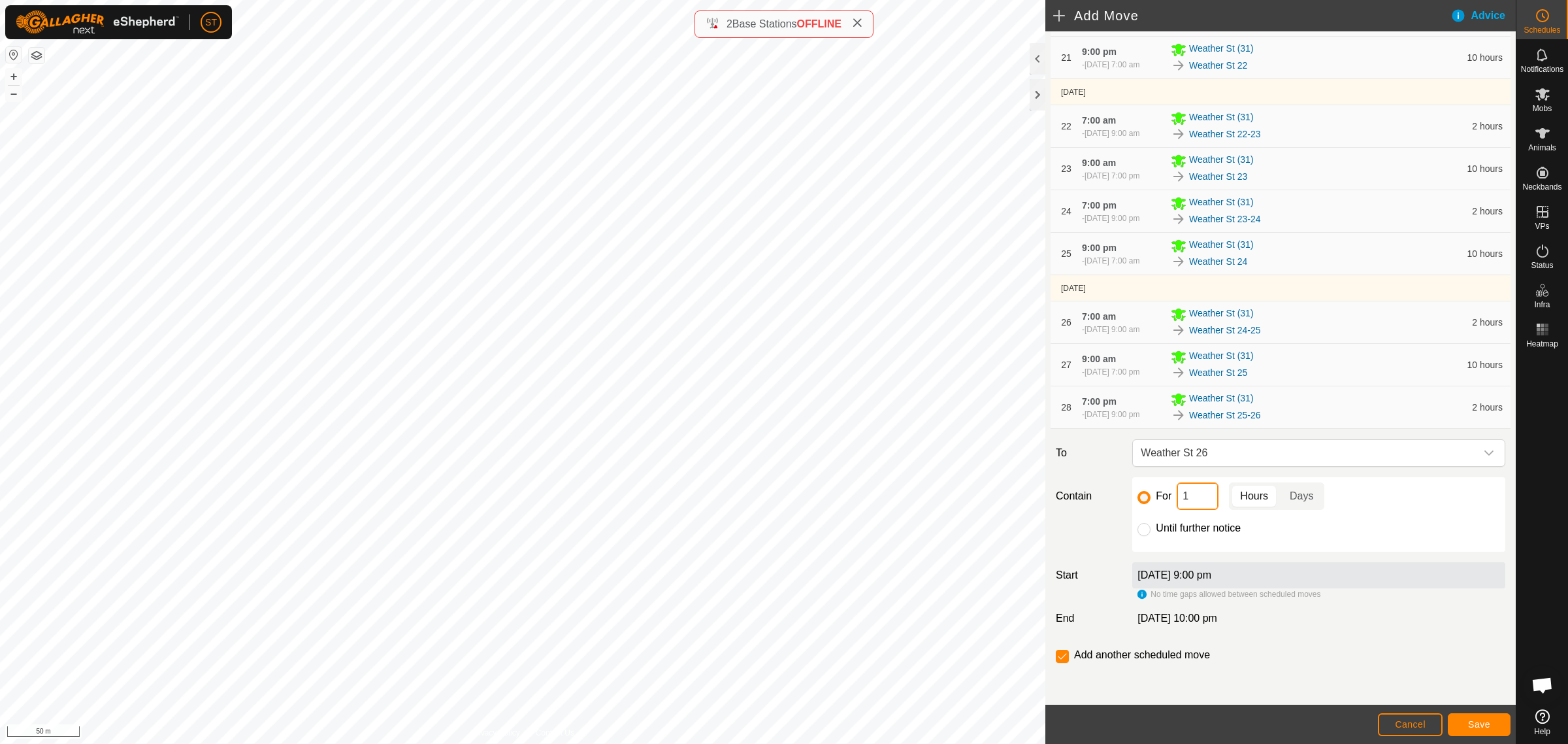
type input "10"
click at [1475, 723] on span "Save" at bounding box center [1479, 724] width 23 height 11
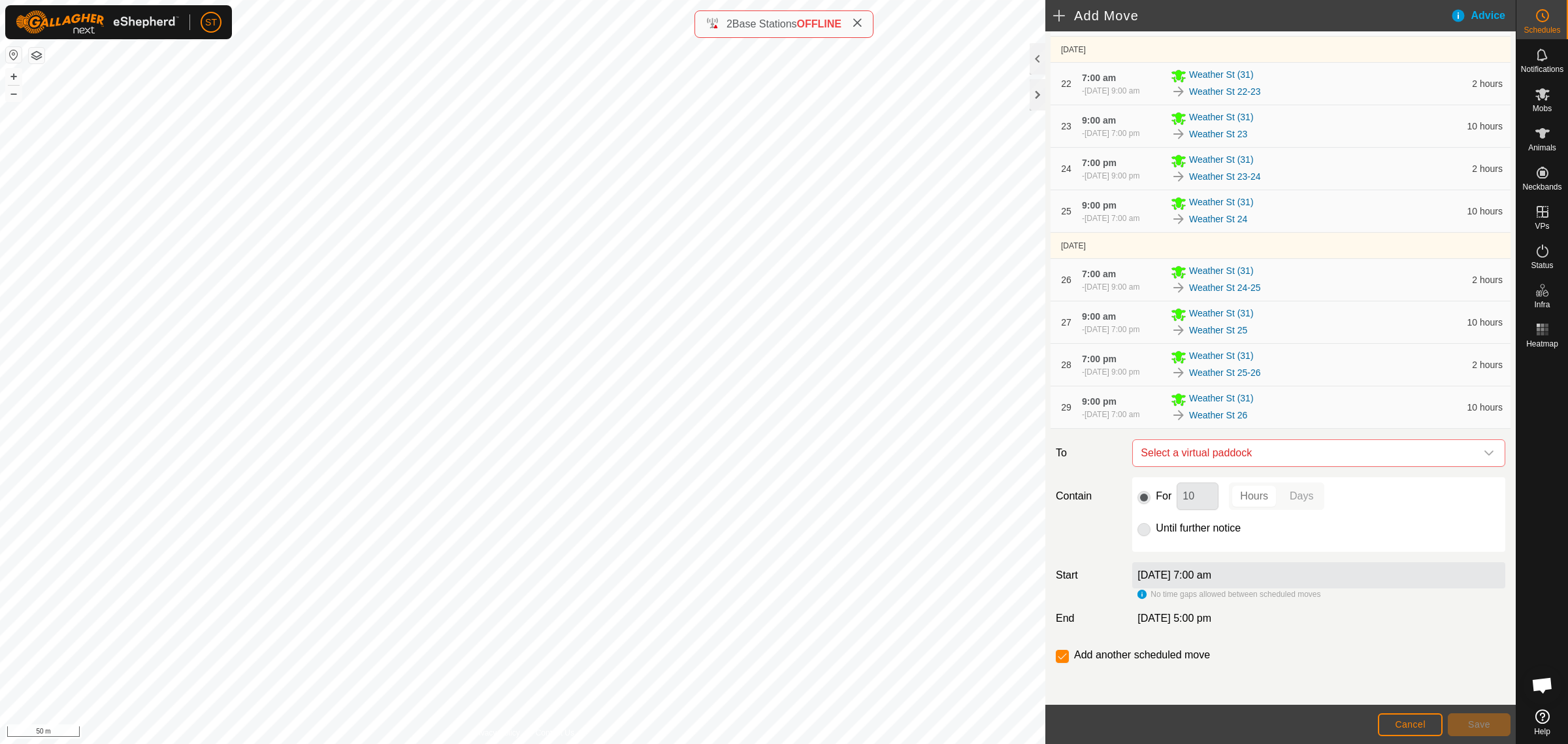
scroll to position [1155, 0]
click at [1231, 449] on span "Select a virtual paddock" at bounding box center [1305, 452] width 340 height 26
type input "weather st 26"
drag, startPoint x: 1205, startPoint y: 542, endPoint x: 1216, endPoint y: 530, distance: 16.3
click at [1206, 542] on li "Weather St 26-27 0.59 ha" at bounding box center [1312, 547] width 346 height 20
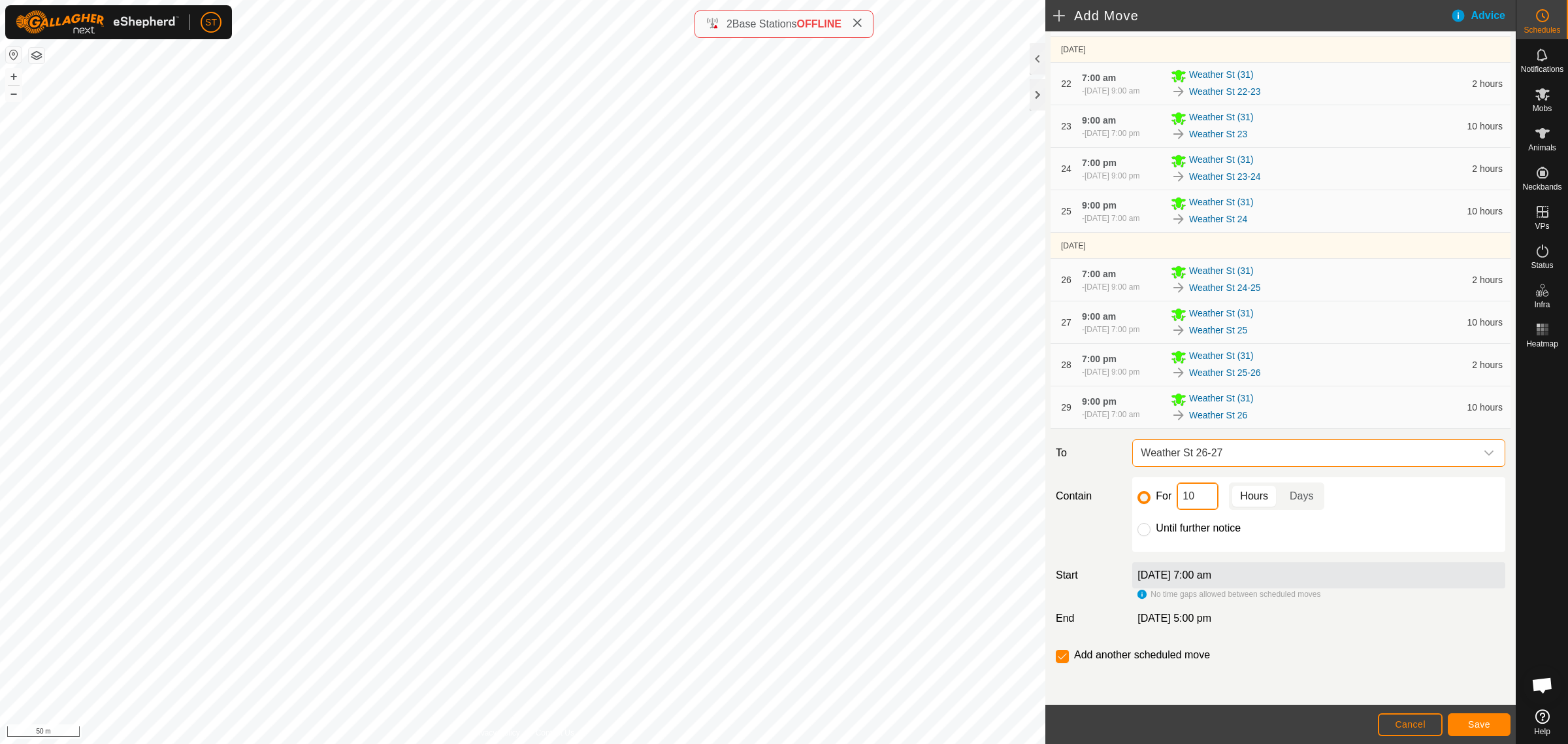
drag, startPoint x: 1195, startPoint y: 501, endPoint x: 1134, endPoint y: 494, distance: 61.4
click at [1134, 494] on div "For 10 Hours Days Until further notice" at bounding box center [1319, 514] width 373 height 75
type input "2"
click at [1469, 720] on span "Save" at bounding box center [1479, 724] width 23 height 11
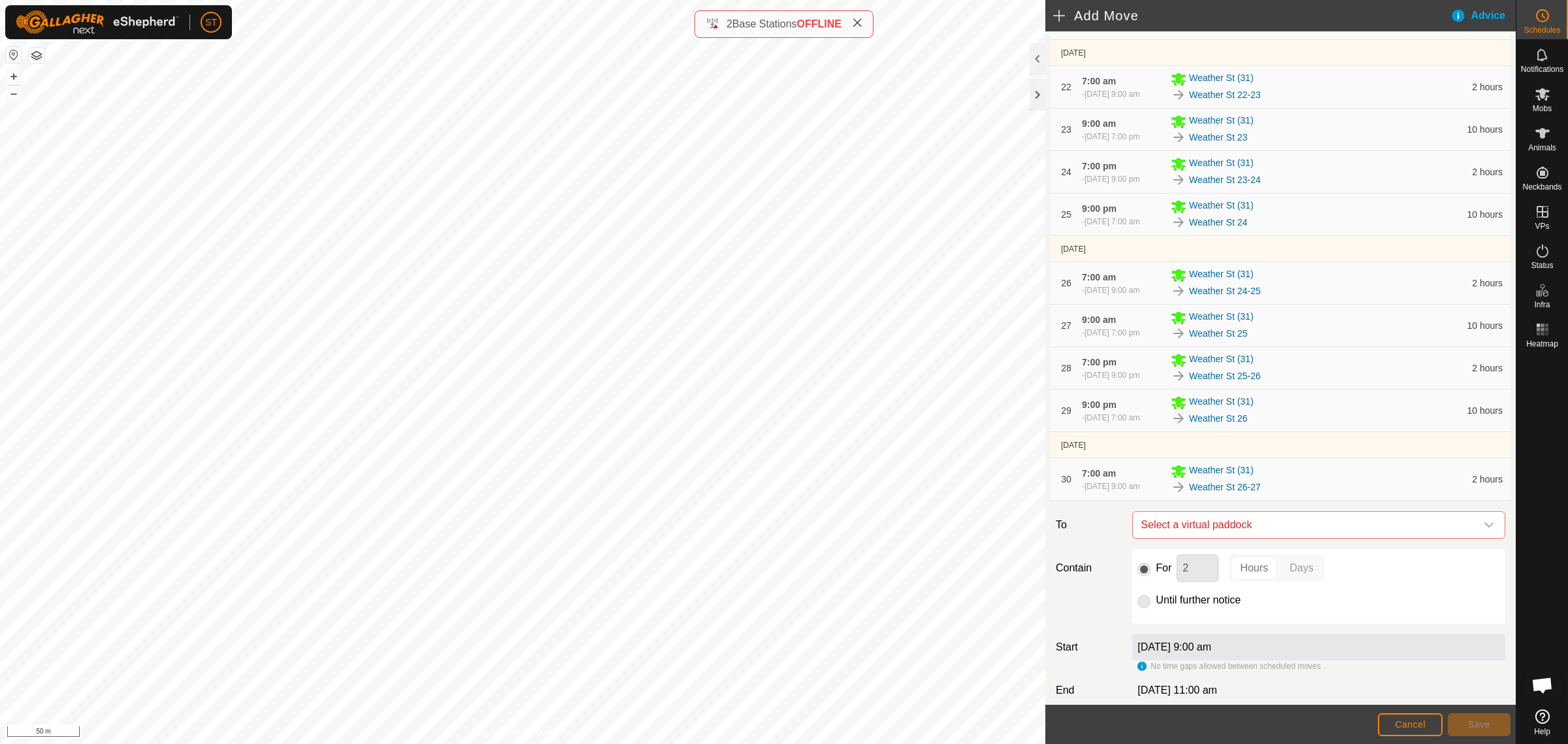
scroll to position [1223, 0]
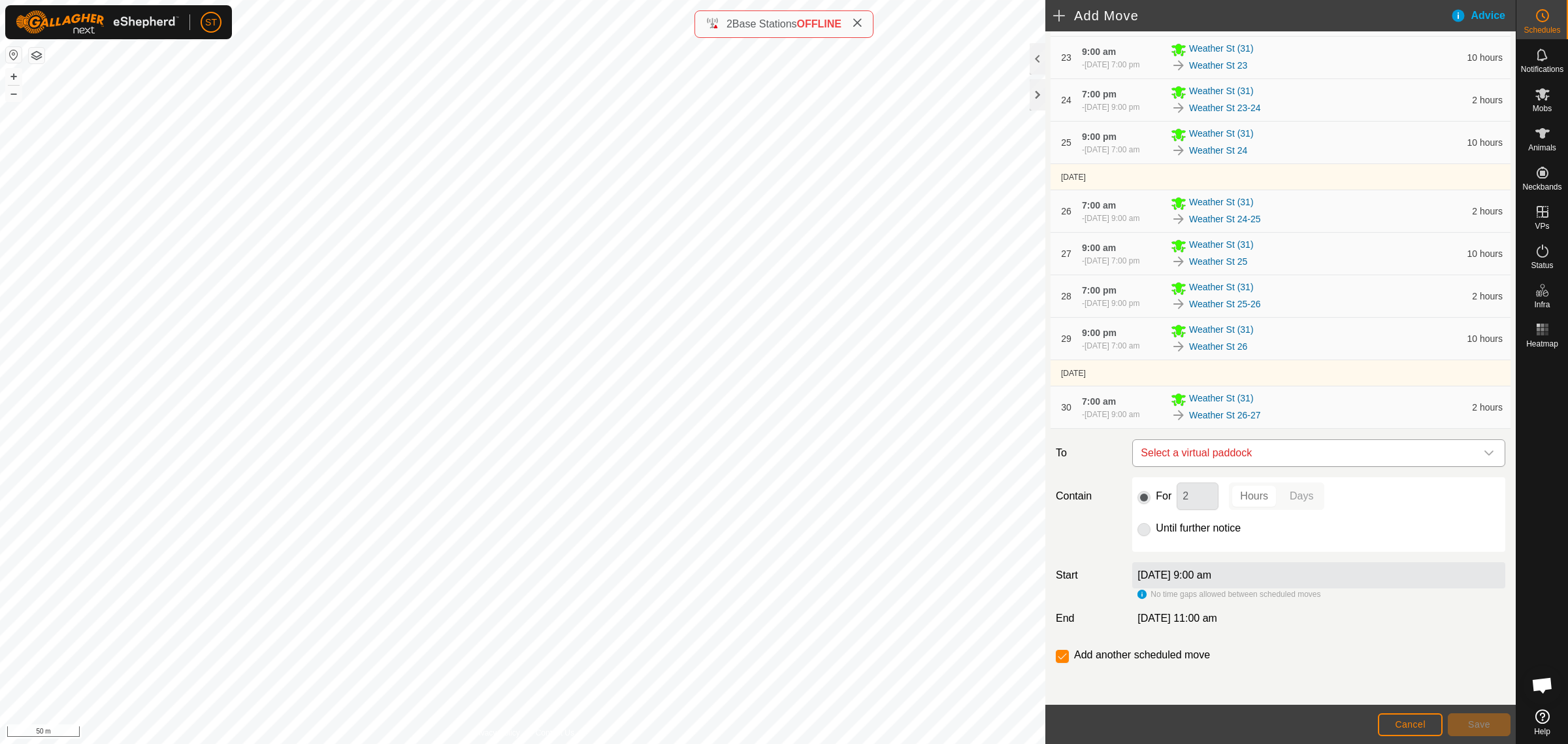
click at [1224, 452] on span "Select a virtual paddock" at bounding box center [1305, 452] width 340 height 26
type input "weather st 27"
click at [1197, 546] on li "Weather St 27 0.29 ha" at bounding box center [1312, 547] width 346 height 20
drag, startPoint x: 1187, startPoint y: 493, endPoint x: 1152, endPoint y: 493, distance: 35.0
click at [1152, 493] on div "For 2 Hours Days" at bounding box center [1319, 496] width 363 height 27
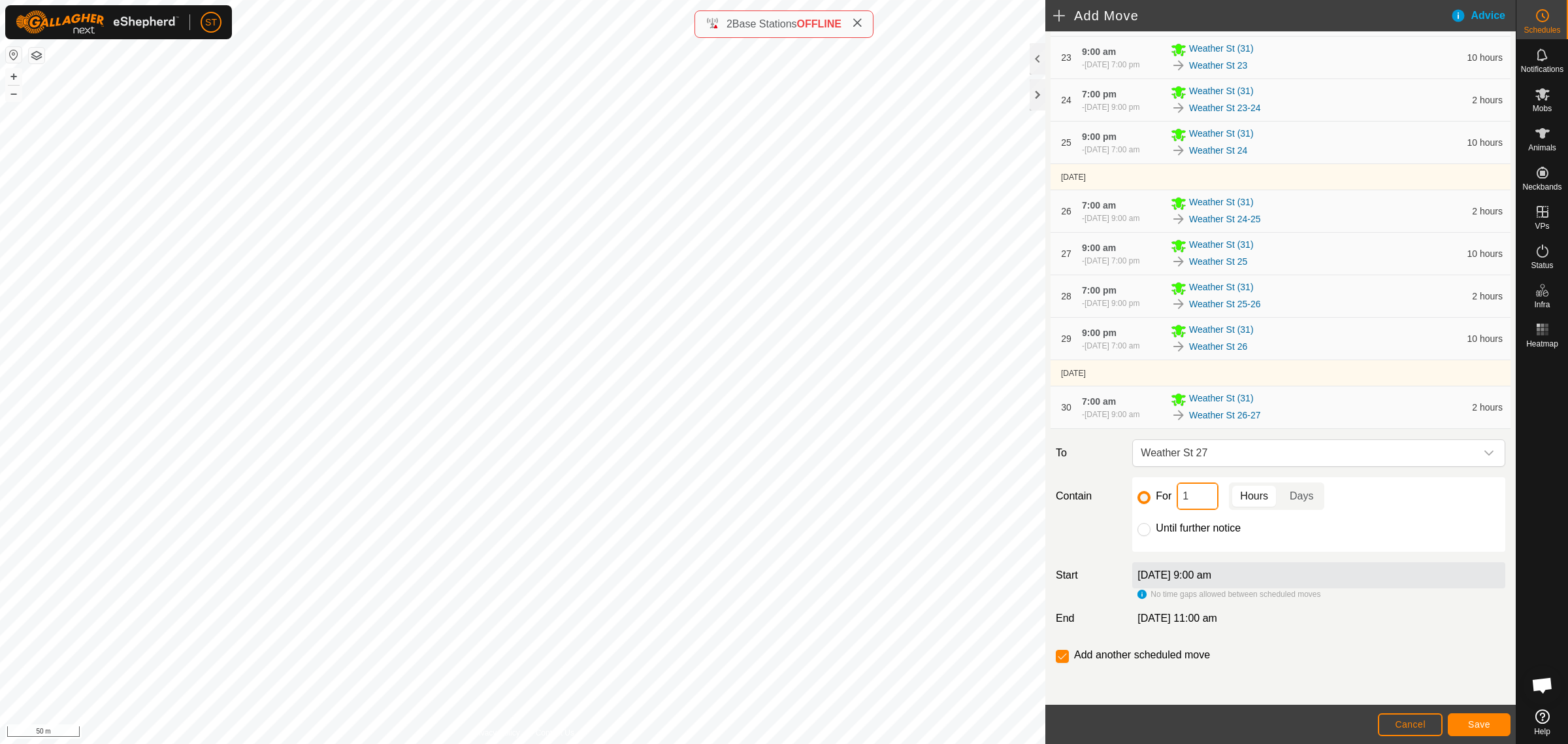
type input "10"
click at [1471, 723] on span "Save" at bounding box center [1479, 724] width 23 height 11
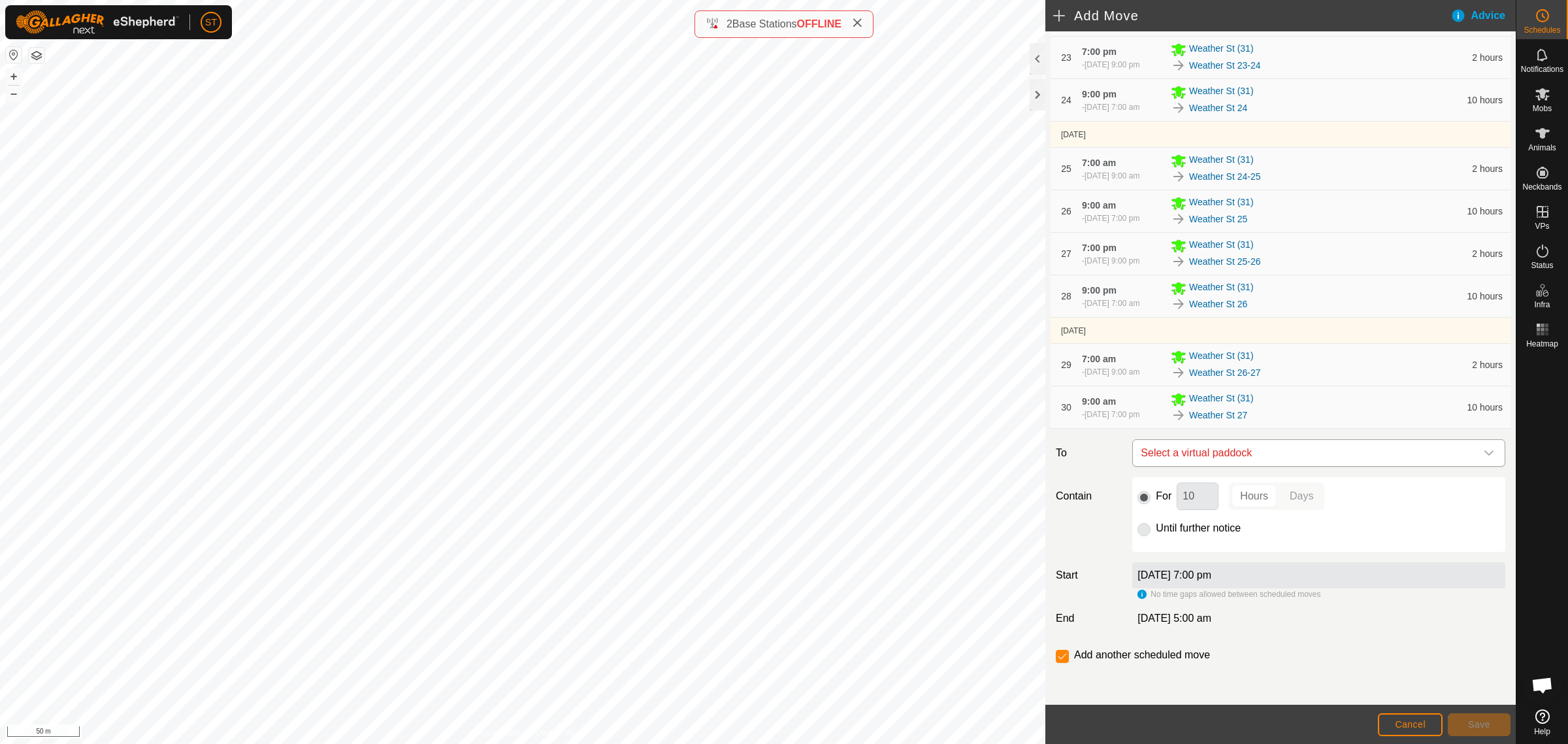
click at [1215, 452] on span "Select a virtual paddock" at bounding box center [1305, 452] width 340 height 26
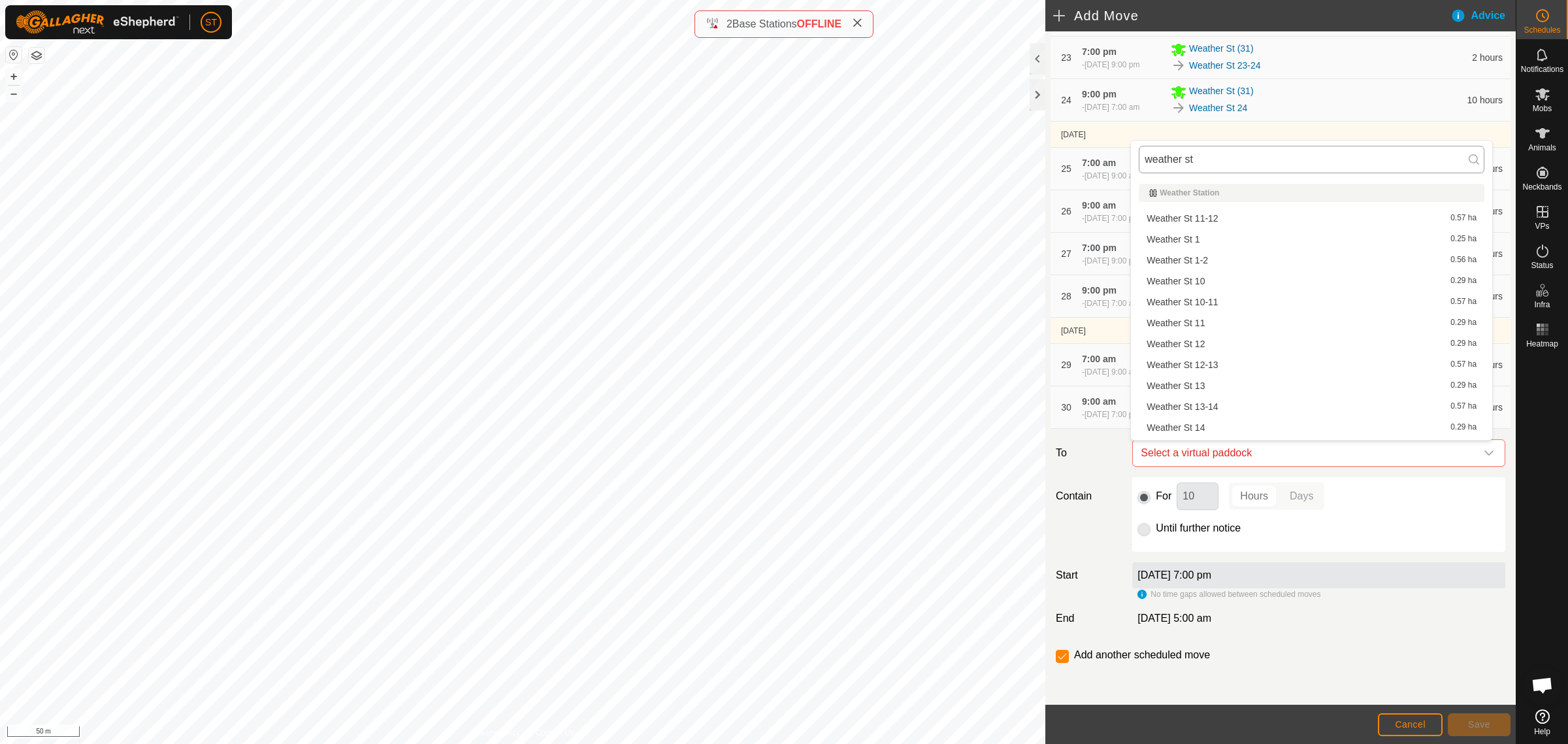
type input "weather st"
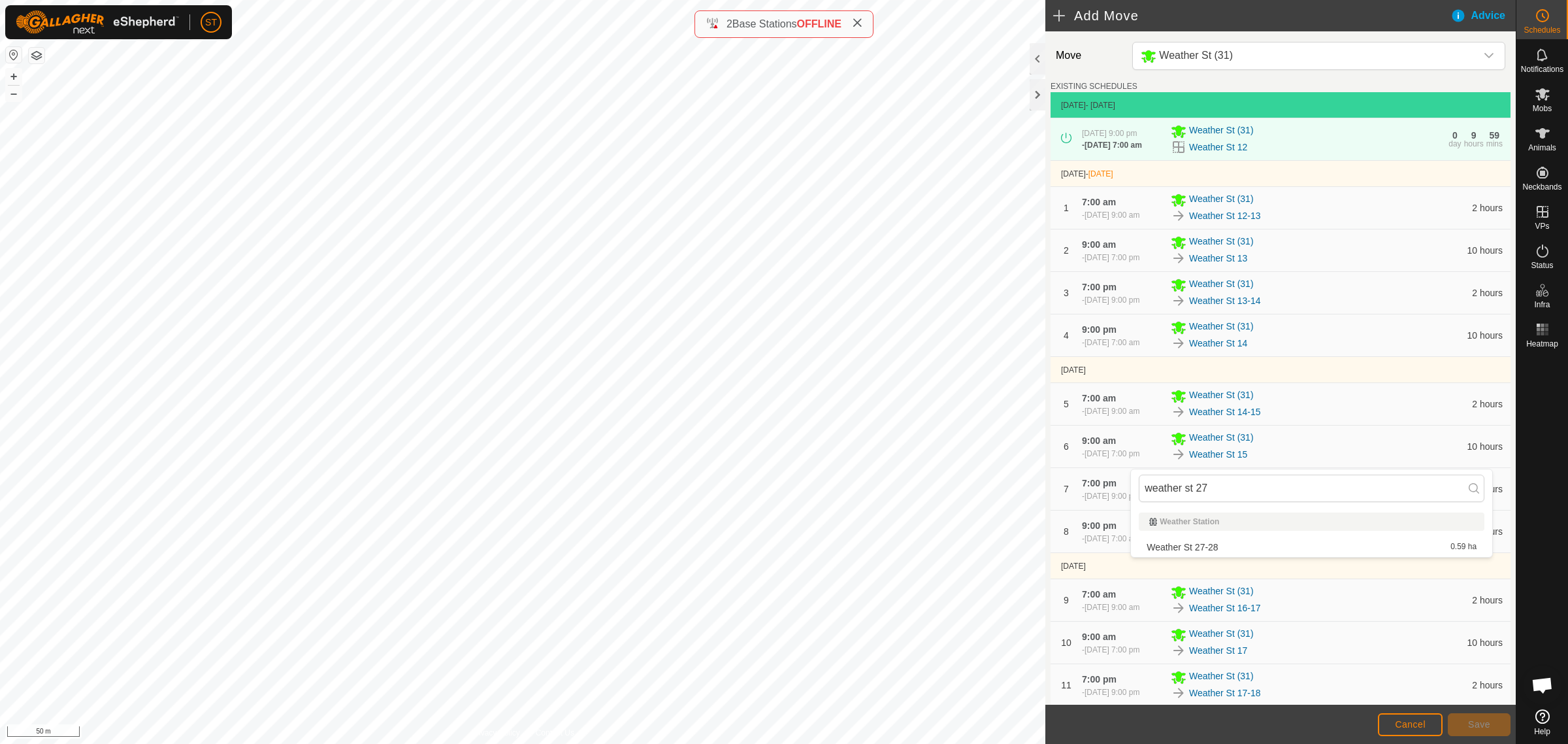
scroll to position [1223, 0]
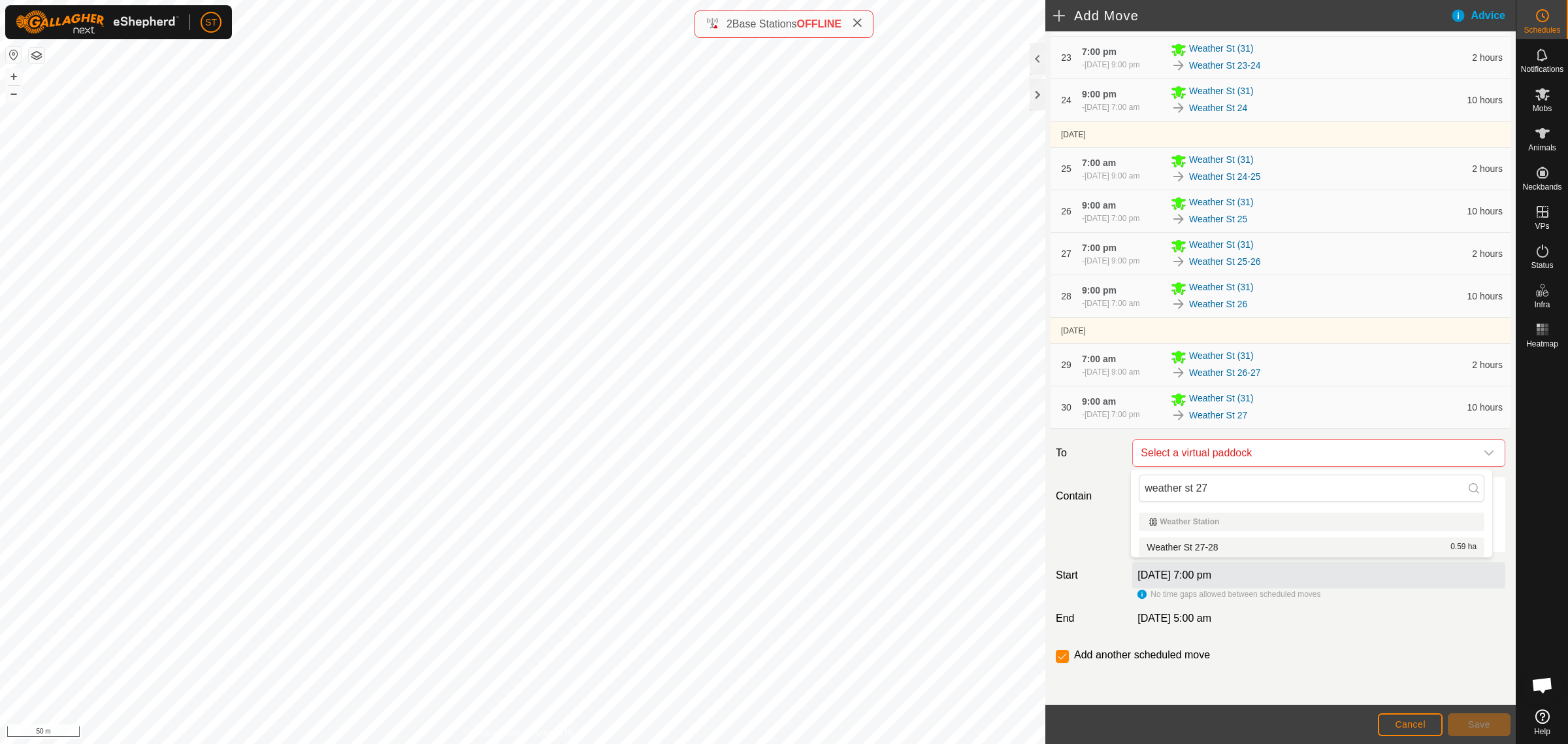
type input "weather st 27"
click at [1190, 540] on li "Weather St 27-28 0.59 ha" at bounding box center [1312, 547] width 346 height 20
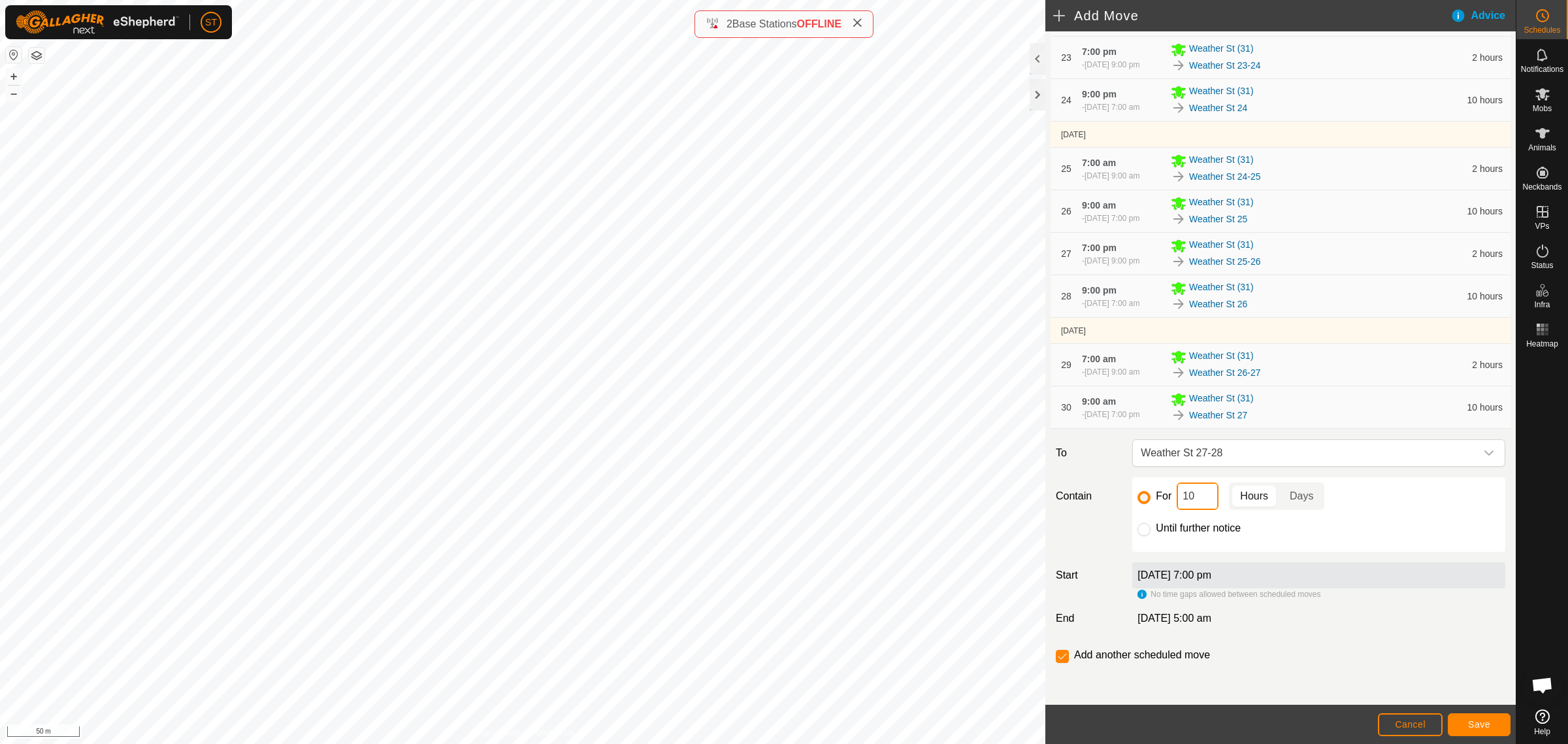
drag, startPoint x: 1185, startPoint y: 494, endPoint x: 1163, endPoint y: 494, distance: 22.0
click at [1164, 494] on div "For 10 Hours Days" at bounding box center [1319, 496] width 363 height 27
type input "2"
click at [1475, 714] on button "Save" at bounding box center [1479, 724] width 63 height 23
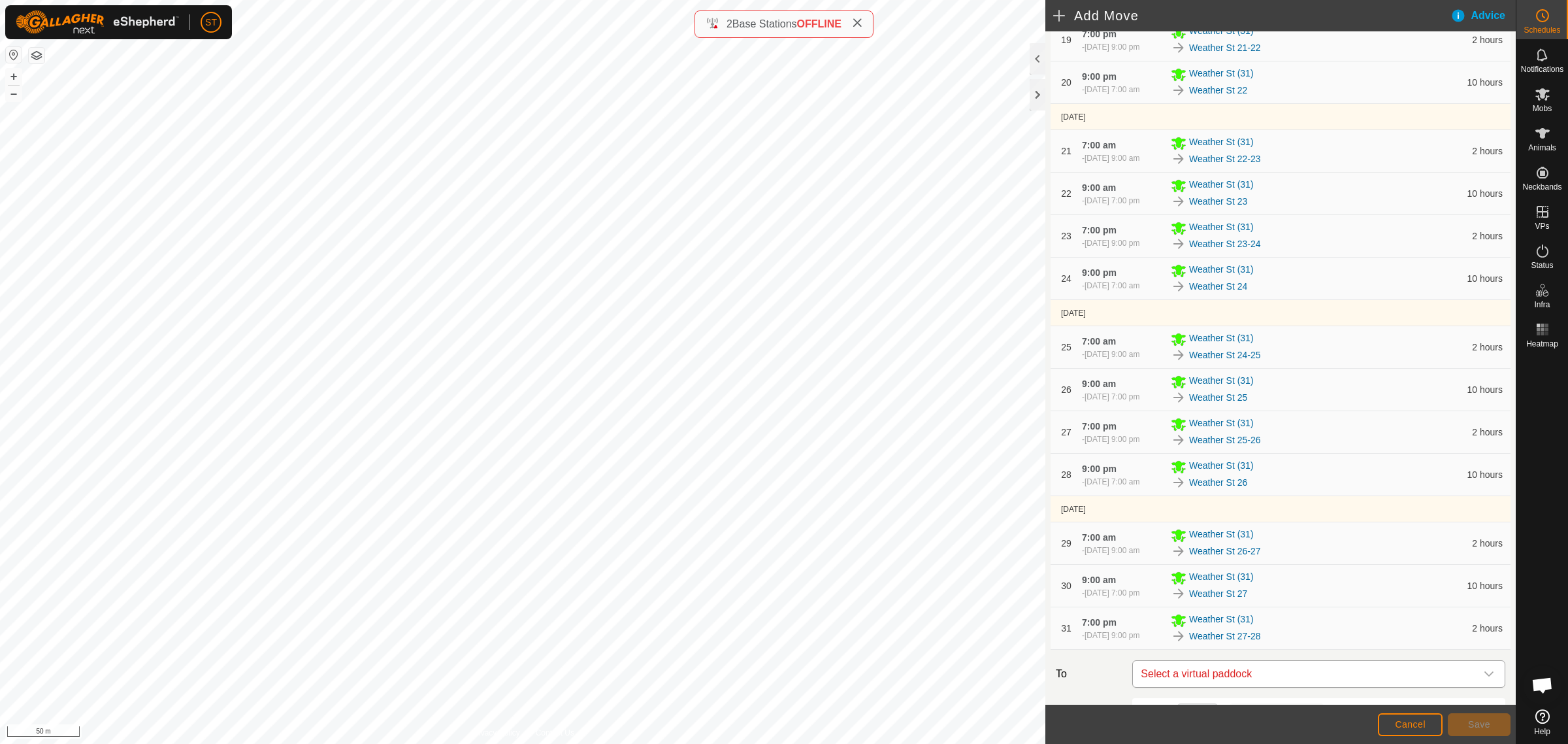
scroll to position [1267, 0]
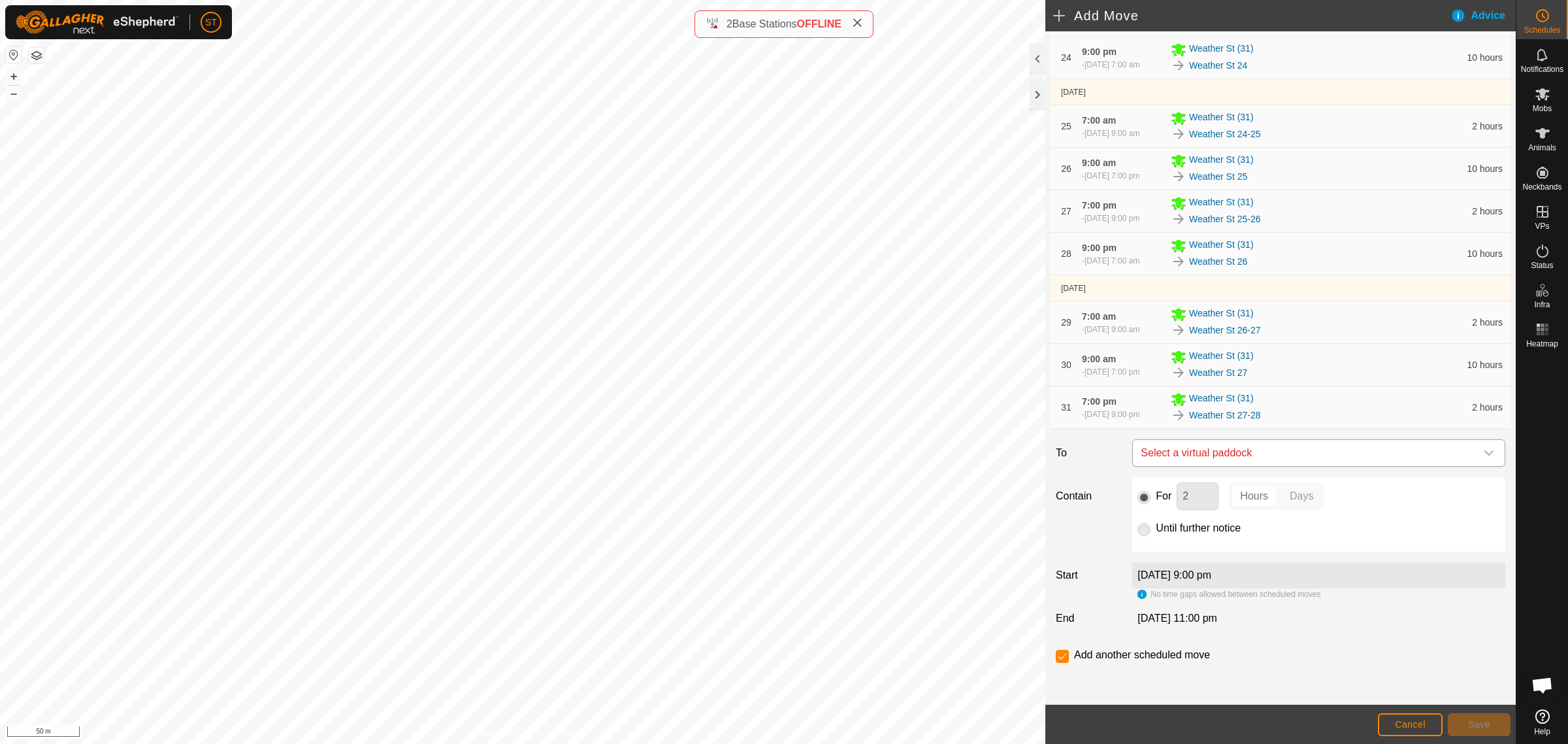
click at [1250, 450] on span "Select a virtual paddock" at bounding box center [1305, 452] width 340 height 26
type input "weather st 28"
click at [1190, 540] on li "Weather St 28 0.29 ha" at bounding box center [1312, 547] width 346 height 20
drag, startPoint x: 1188, startPoint y: 500, endPoint x: 1141, endPoint y: 495, distance: 47.3
click at [1141, 495] on div "For 2 Hours Days" at bounding box center [1319, 496] width 363 height 27
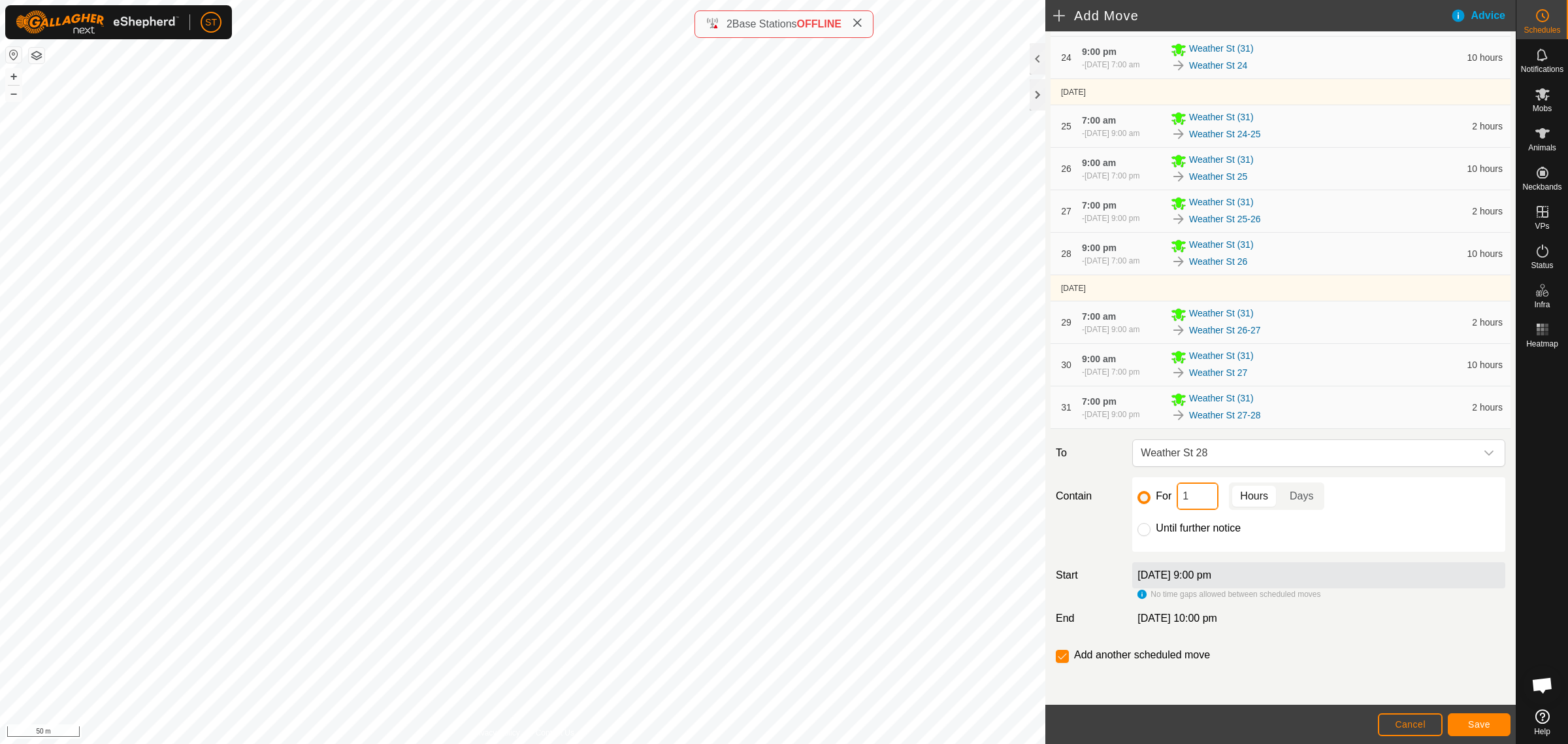
type input "10"
click at [1471, 722] on span "Save" at bounding box center [1479, 724] width 23 height 11
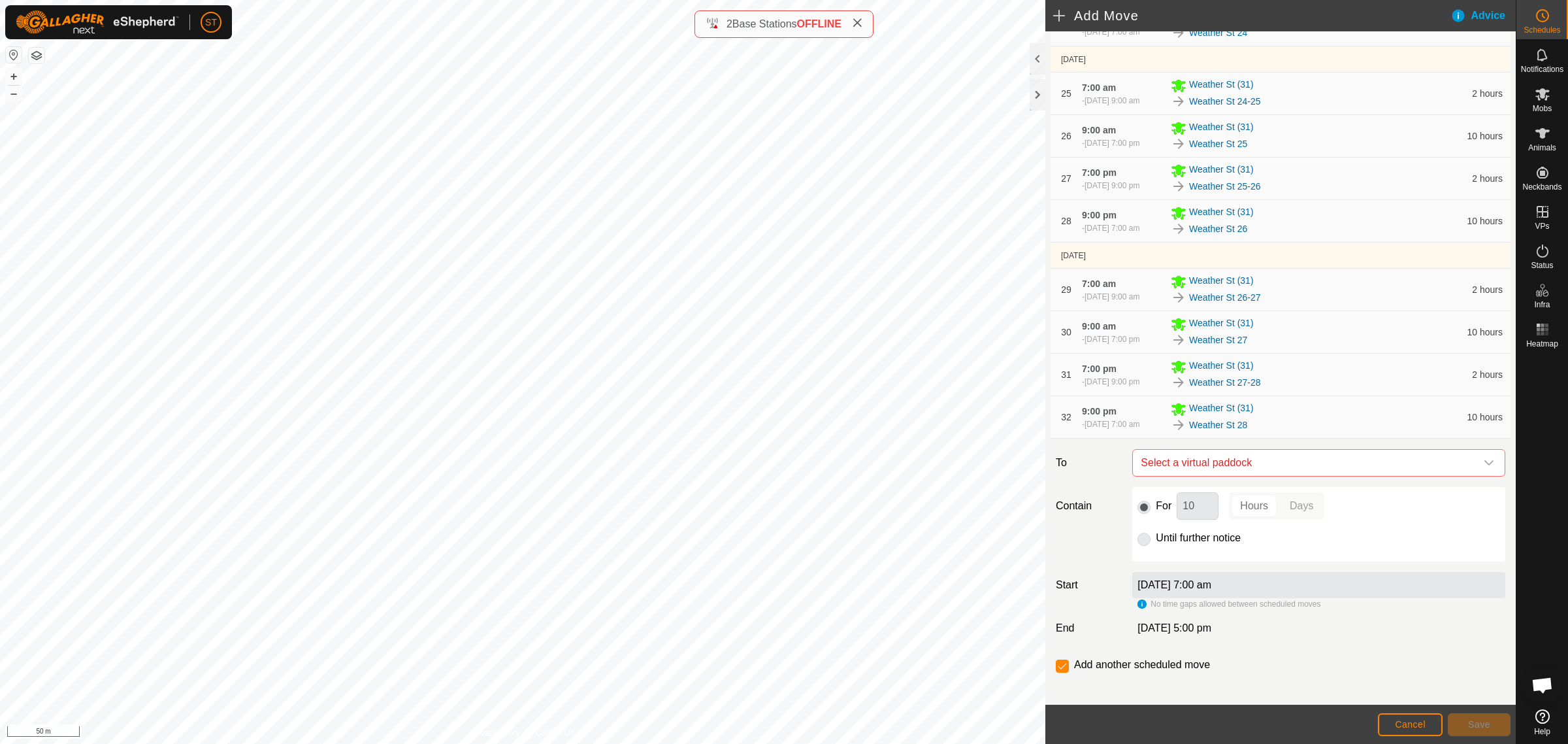
scroll to position [1307, 0]
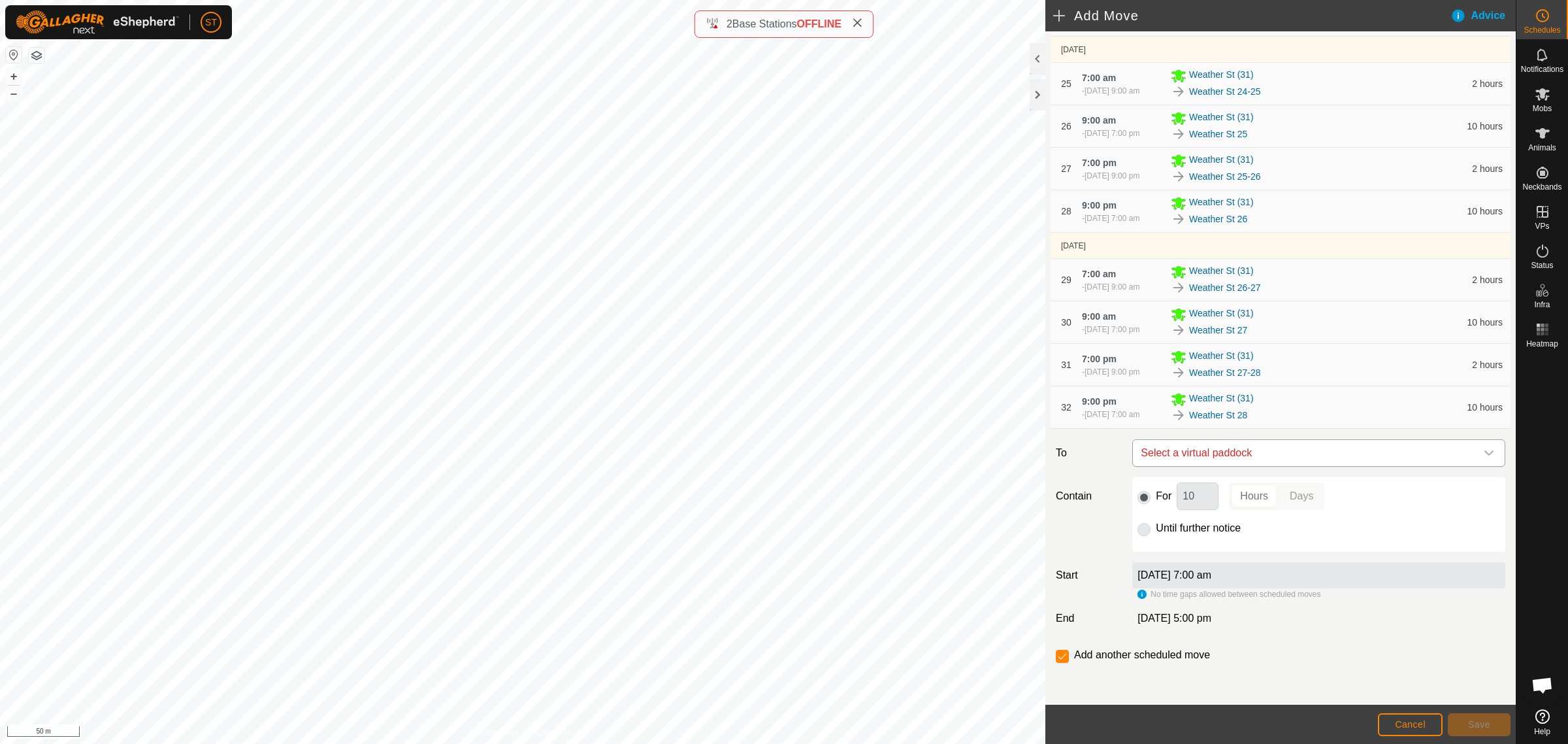
click at [1217, 459] on span "Select a virtual paddock" at bounding box center [1305, 452] width 340 height 26
type input "weather st 28"
click at [1205, 545] on li "Weather St 28-29 0.59 ha" at bounding box center [1312, 549] width 346 height 20
drag, startPoint x: 1188, startPoint y: 497, endPoint x: 1151, endPoint y: 497, distance: 37.0
click at [1151, 497] on div "For 10 Hours Days" at bounding box center [1319, 496] width 363 height 27
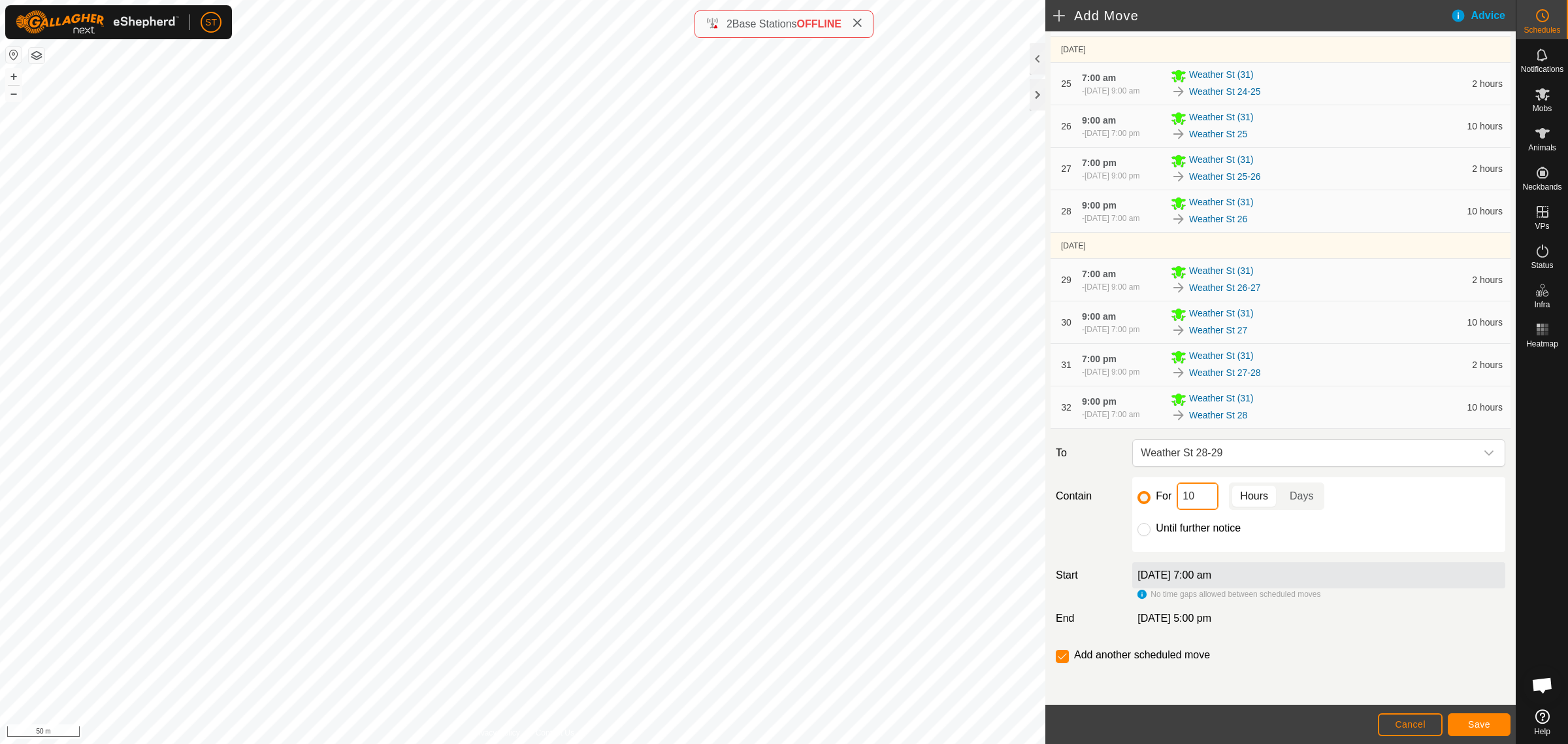
drag, startPoint x: 1195, startPoint y: 497, endPoint x: 1158, endPoint y: 498, distance: 37.0
click at [1159, 498] on div "For 10 Hours Days" at bounding box center [1319, 496] width 363 height 27
type input "2"
click at [1478, 722] on span "Save" at bounding box center [1479, 724] width 23 height 11
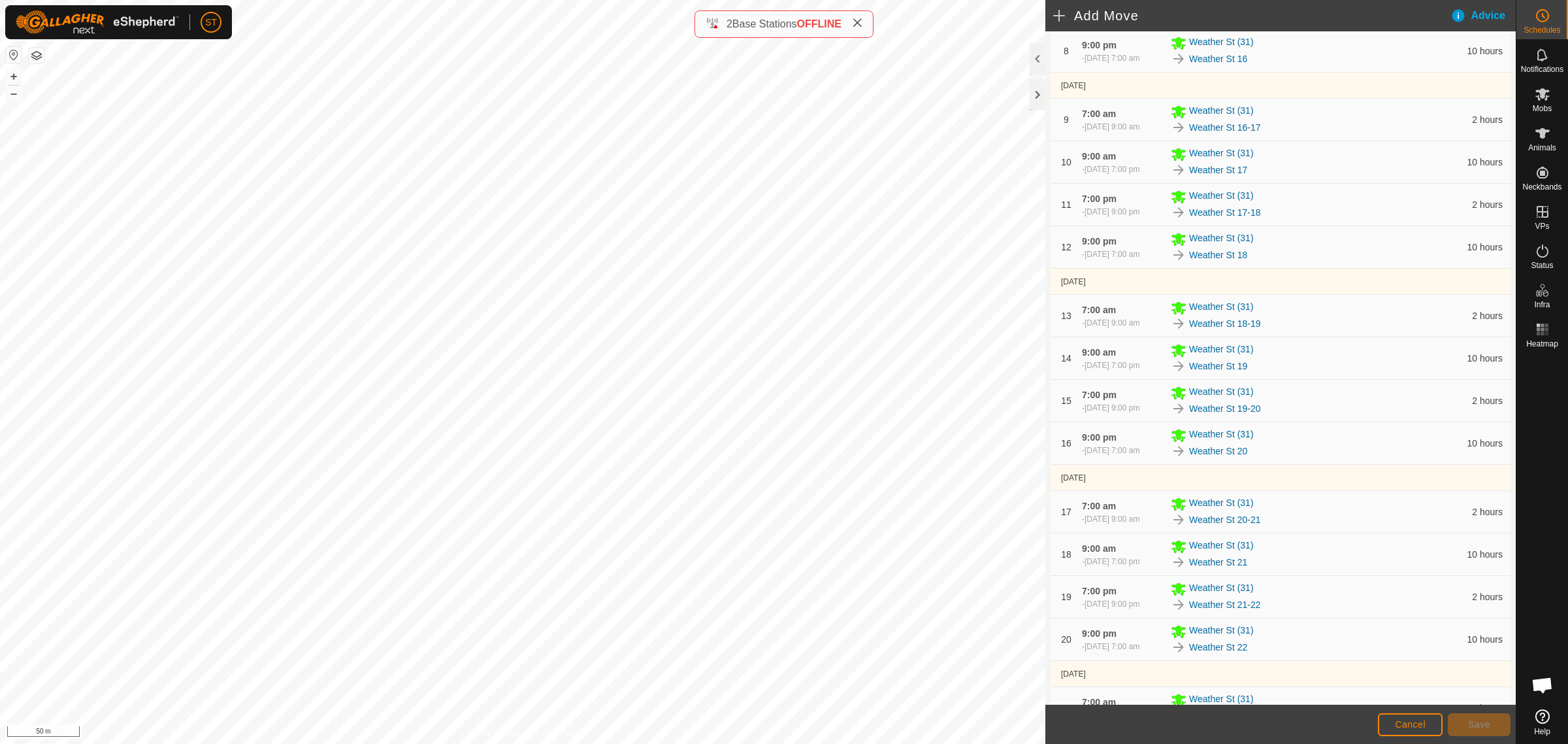
scroll to position [1377, 0]
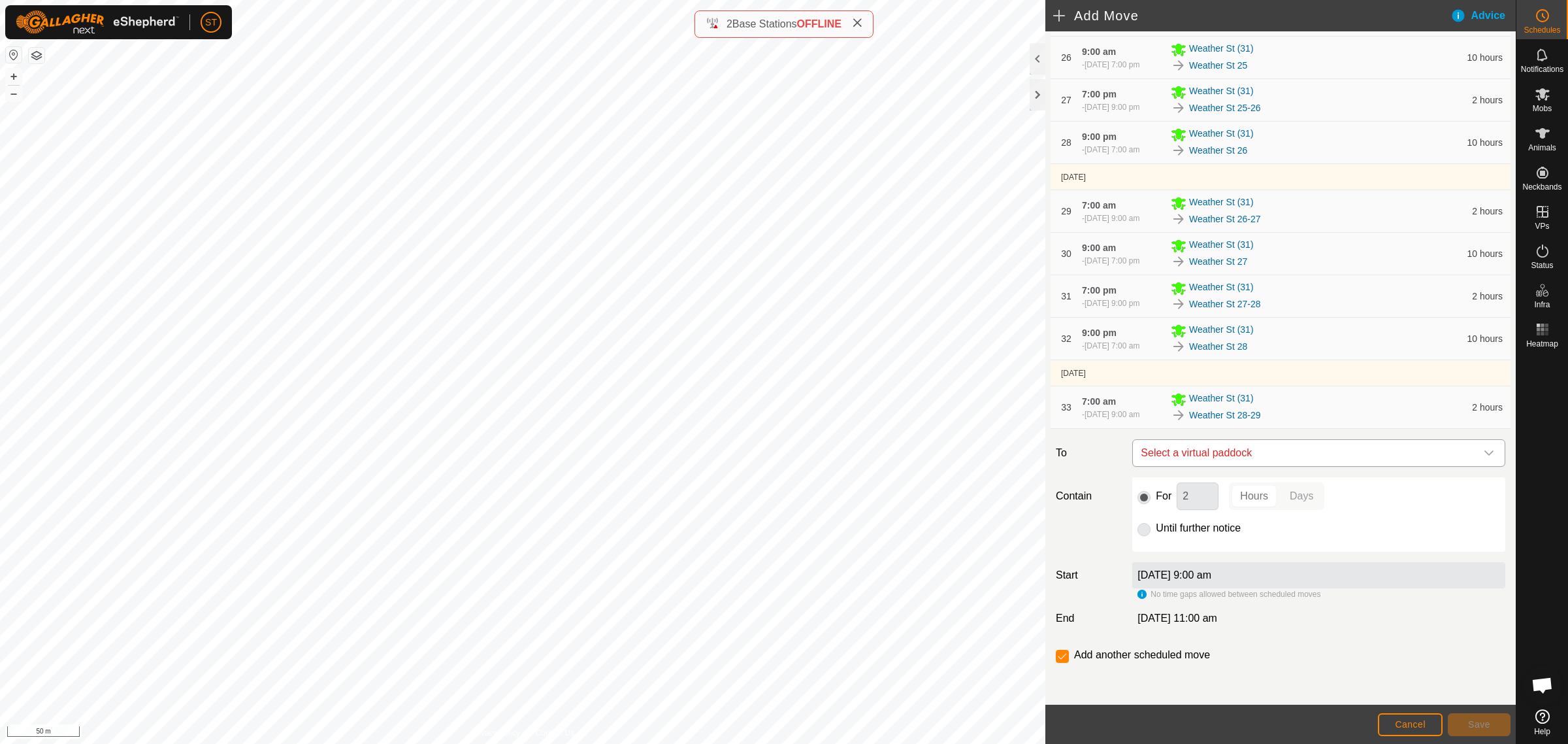
click at [1185, 450] on span "Select a virtual paddock" at bounding box center [1305, 452] width 340 height 26
type input "weather st 29"
click at [1190, 546] on li "Weather St 29 0.29 ha" at bounding box center [1312, 547] width 346 height 20
drag, startPoint x: 1189, startPoint y: 499, endPoint x: 1143, endPoint y: 493, distance: 46.4
click at [1144, 493] on div "For 2 Hours Days" at bounding box center [1319, 496] width 363 height 27
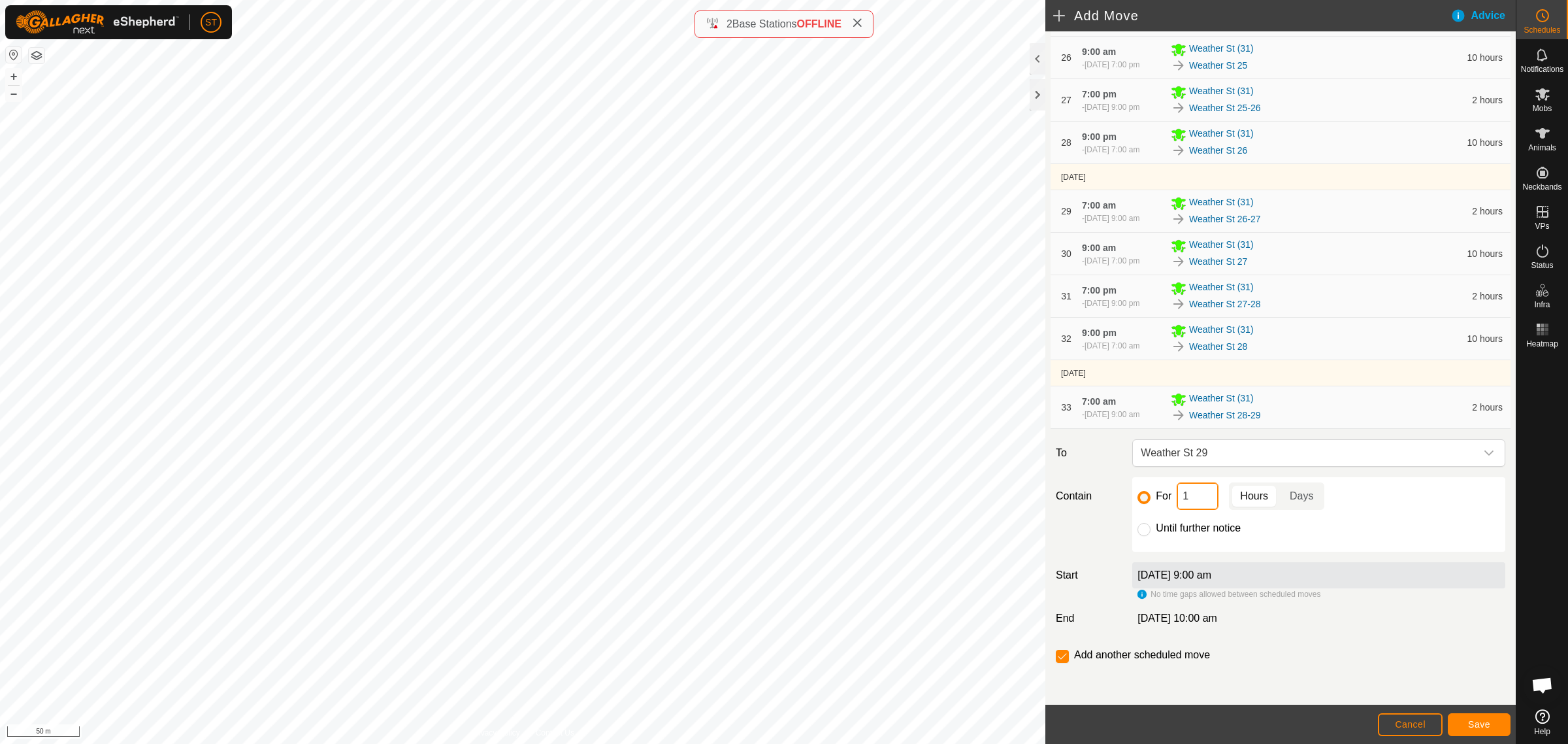
type input "10"
click at [1464, 726] on button "Save" at bounding box center [1479, 724] width 63 height 23
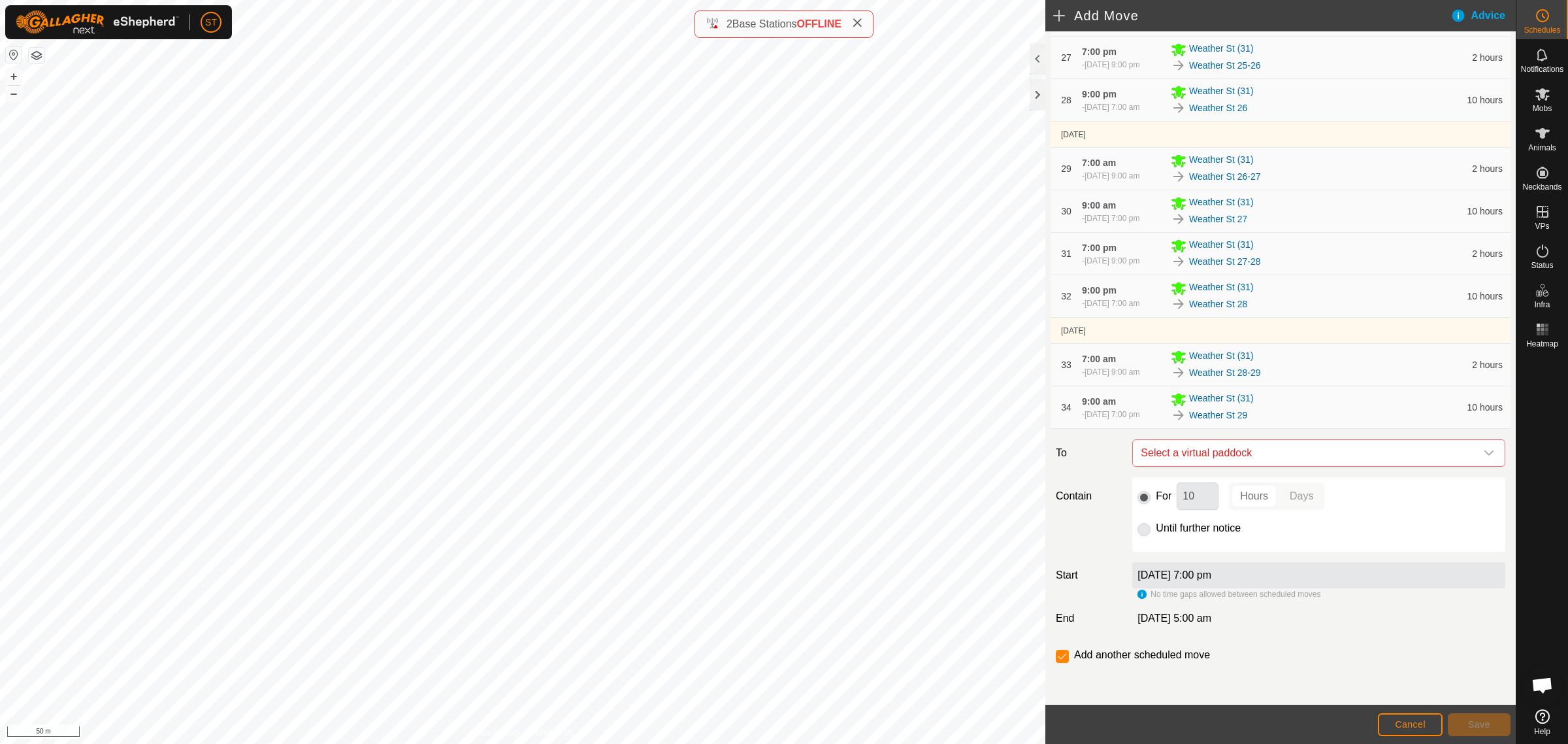
scroll to position [1420, 0]
click at [1235, 453] on span "Select a virtual paddock" at bounding box center [1305, 452] width 340 height 26
type input "weather st 29"
click at [1186, 551] on li "Weather St 29-30 0.59 ha" at bounding box center [1312, 547] width 346 height 20
drag, startPoint x: 1191, startPoint y: 494, endPoint x: 1154, endPoint y: 487, distance: 37.7
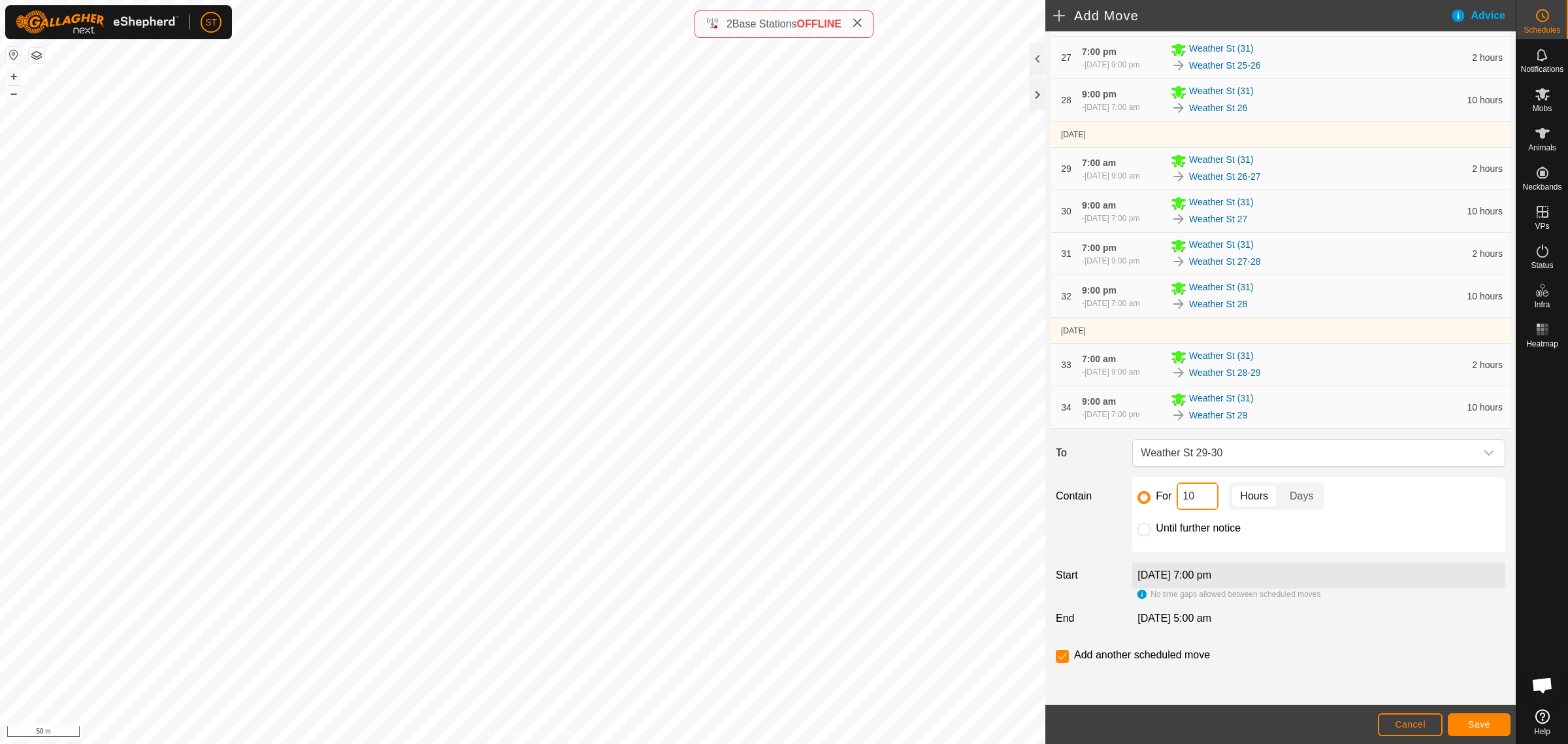
click at [1155, 497] on div "For 10 Hours Days" at bounding box center [1319, 496] width 363 height 27
type input "2"
click at [1468, 724] on span "Save" at bounding box center [1479, 724] width 23 height 11
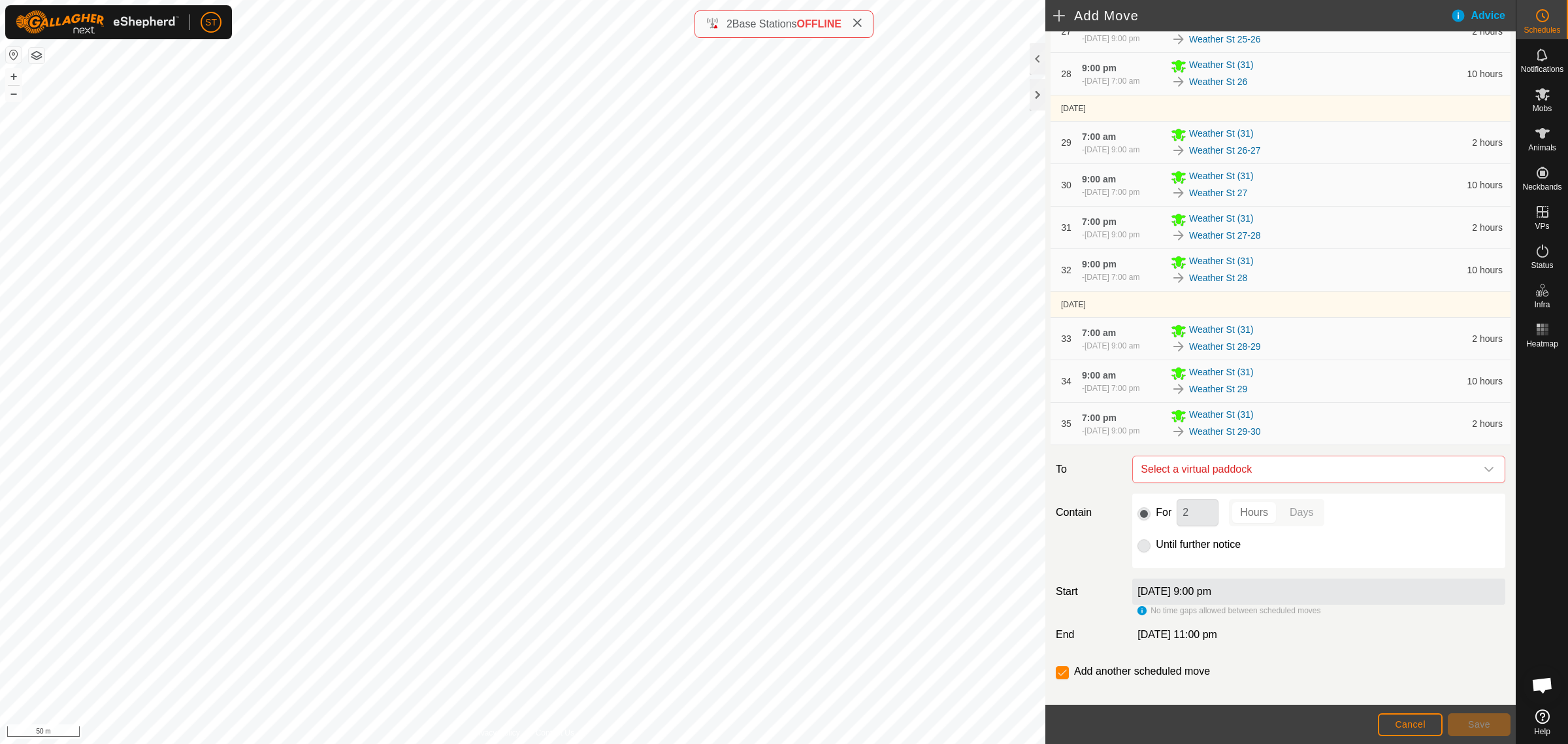
scroll to position [1463, 0]
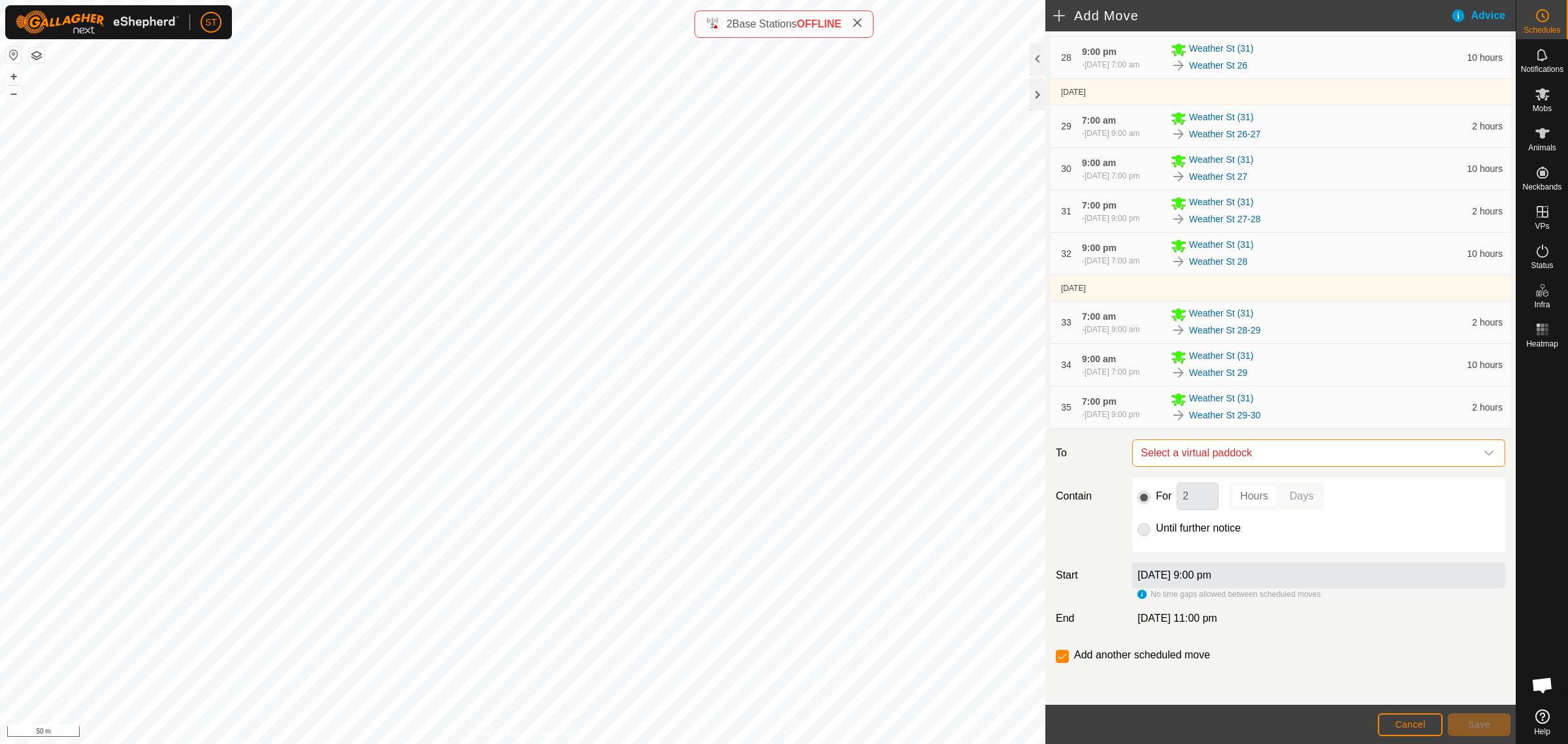
click at [1259, 447] on span "Select a virtual paddock" at bounding box center [1305, 452] width 340 height 26
type input "weather st 30"
click at [1190, 547] on li "Weather St 30 0.29 ha" at bounding box center [1312, 547] width 346 height 20
drag, startPoint x: 1190, startPoint y: 502, endPoint x: 1131, endPoint y: 502, distance: 59.0
click at [1133, 502] on div "For 2 Hours Days Until further notice" at bounding box center [1319, 514] width 373 height 75
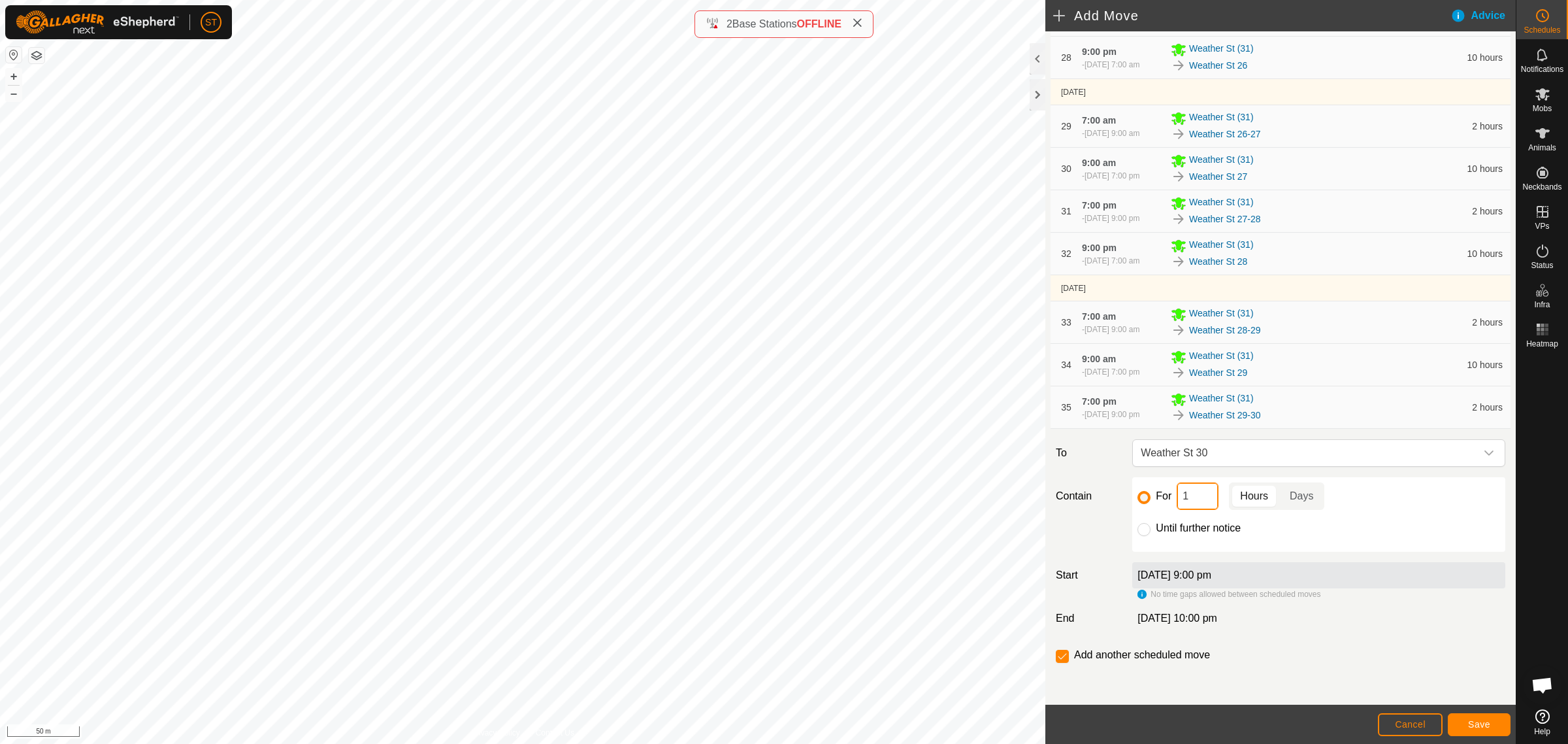
type input "10"
click at [1063, 655] on input "checkbox" at bounding box center [1062, 656] width 13 height 13
checkbox input "false"
click at [1477, 719] on button "Save" at bounding box center [1479, 724] width 63 height 23
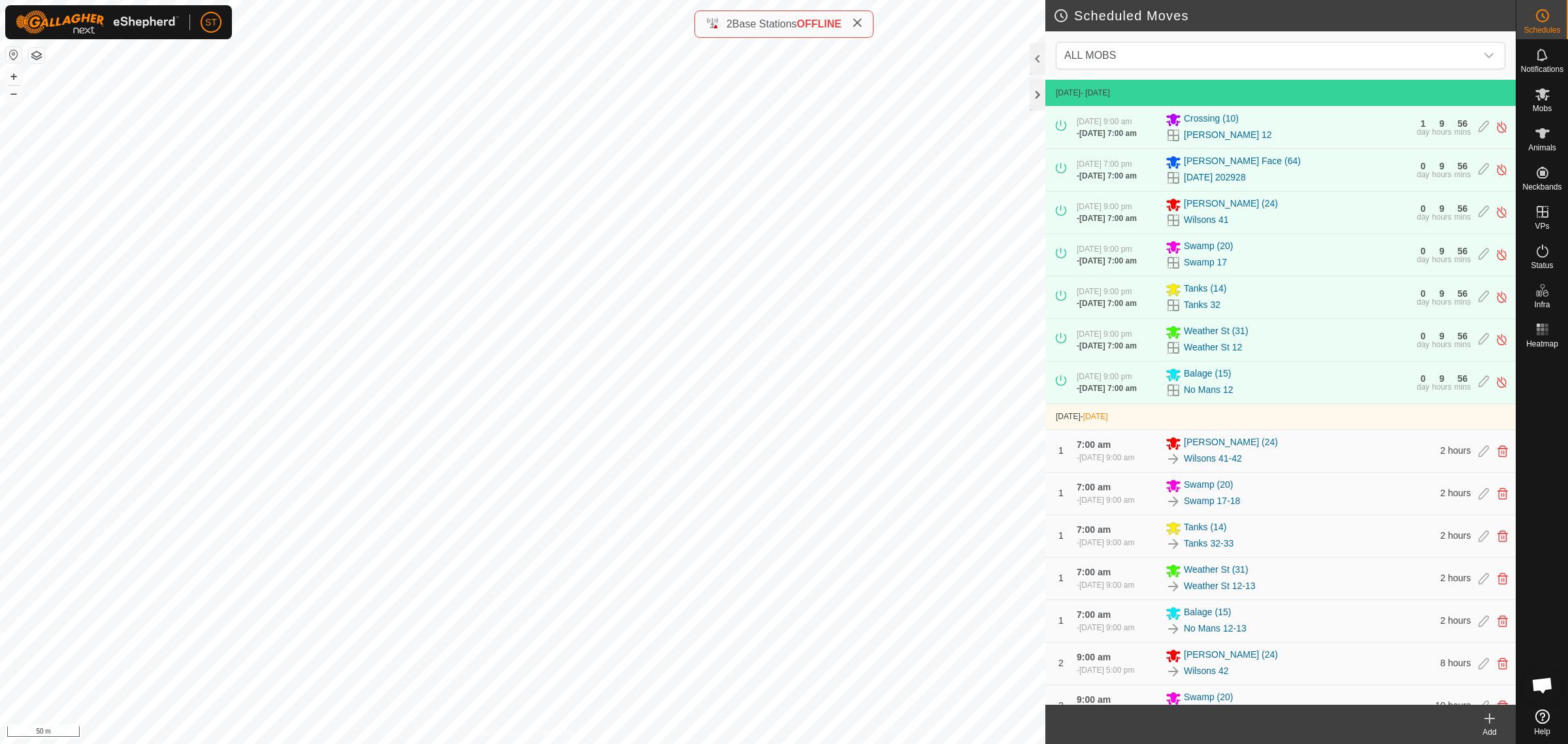
click at [1491, 722] on icon at bounding box center [1490, 718] width 15 height 16
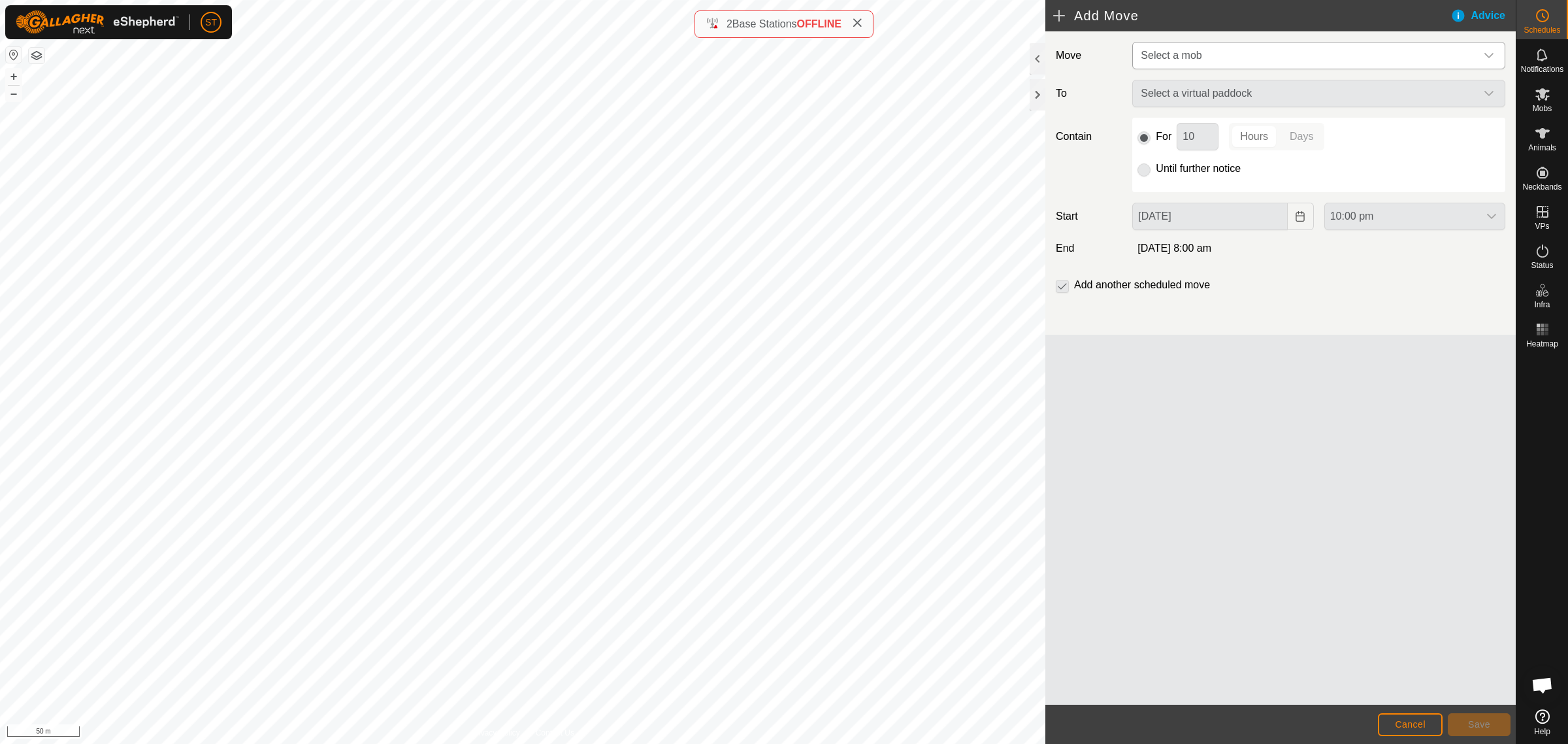
click at [1488, 56] on icon "dropdown trigger" at bounding box center [1489, 55] width 11 height 11
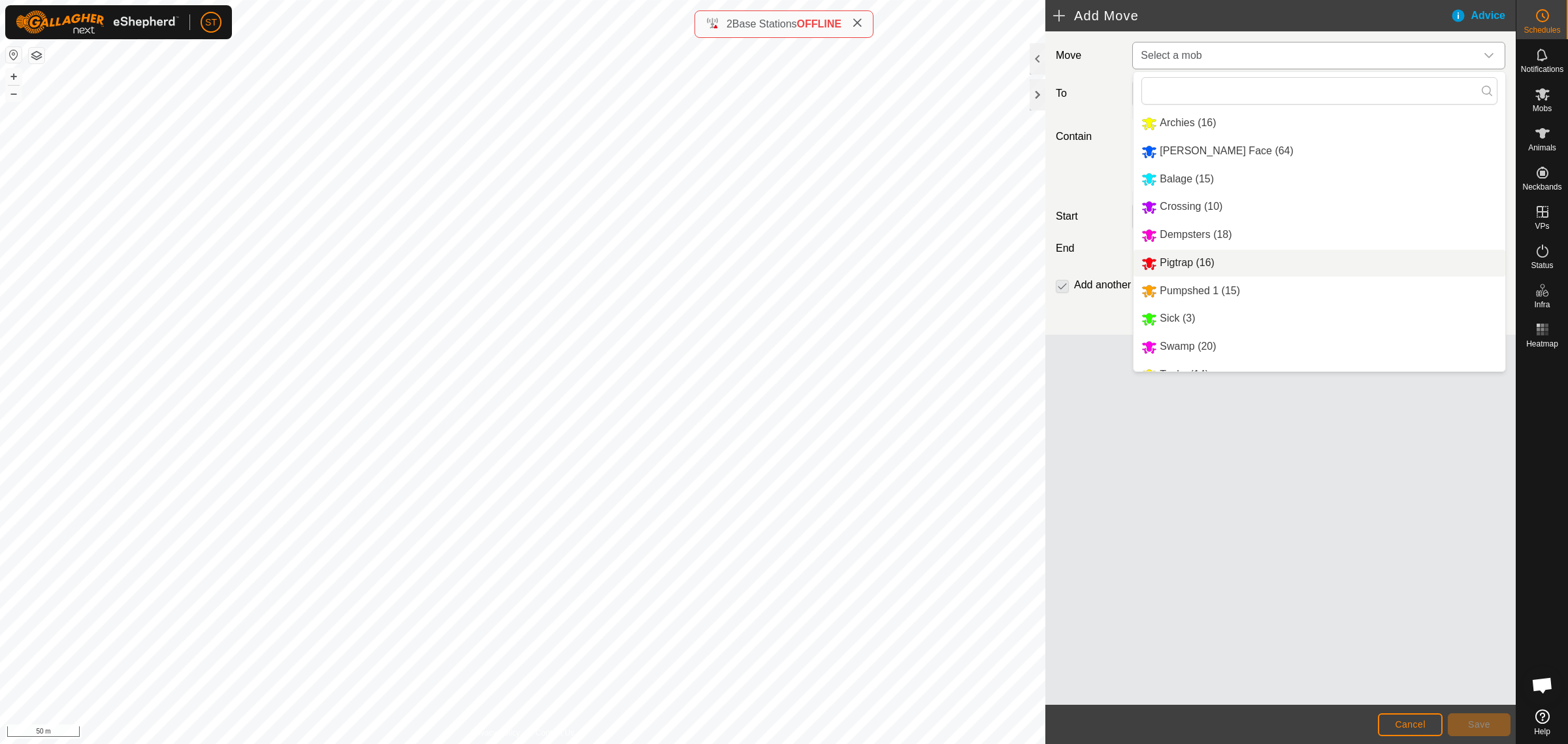
scroll to position [77, 0]
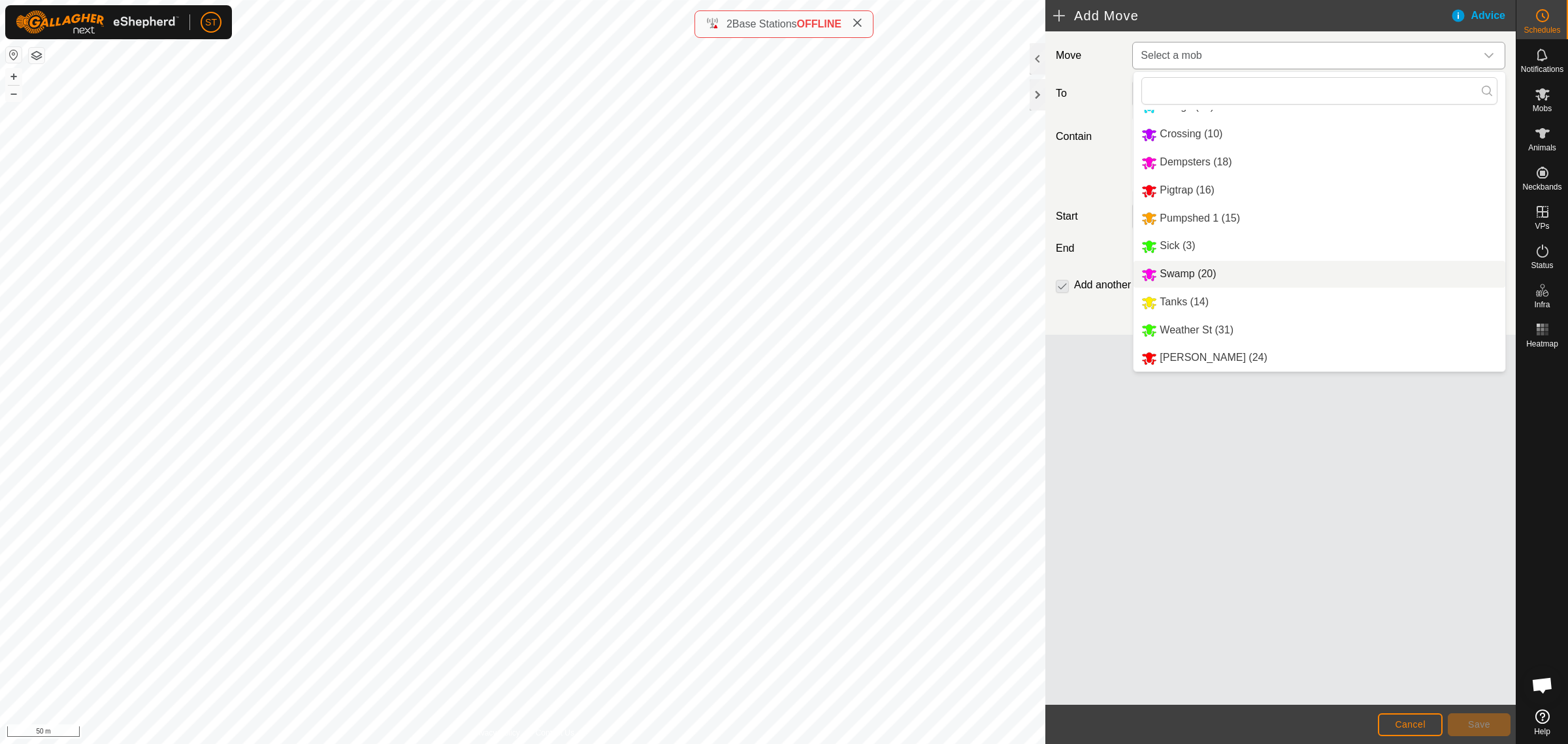
click at [1205, 270] on li "Swamp (20)" at bounding box center [1319, 274] width 372 height 27
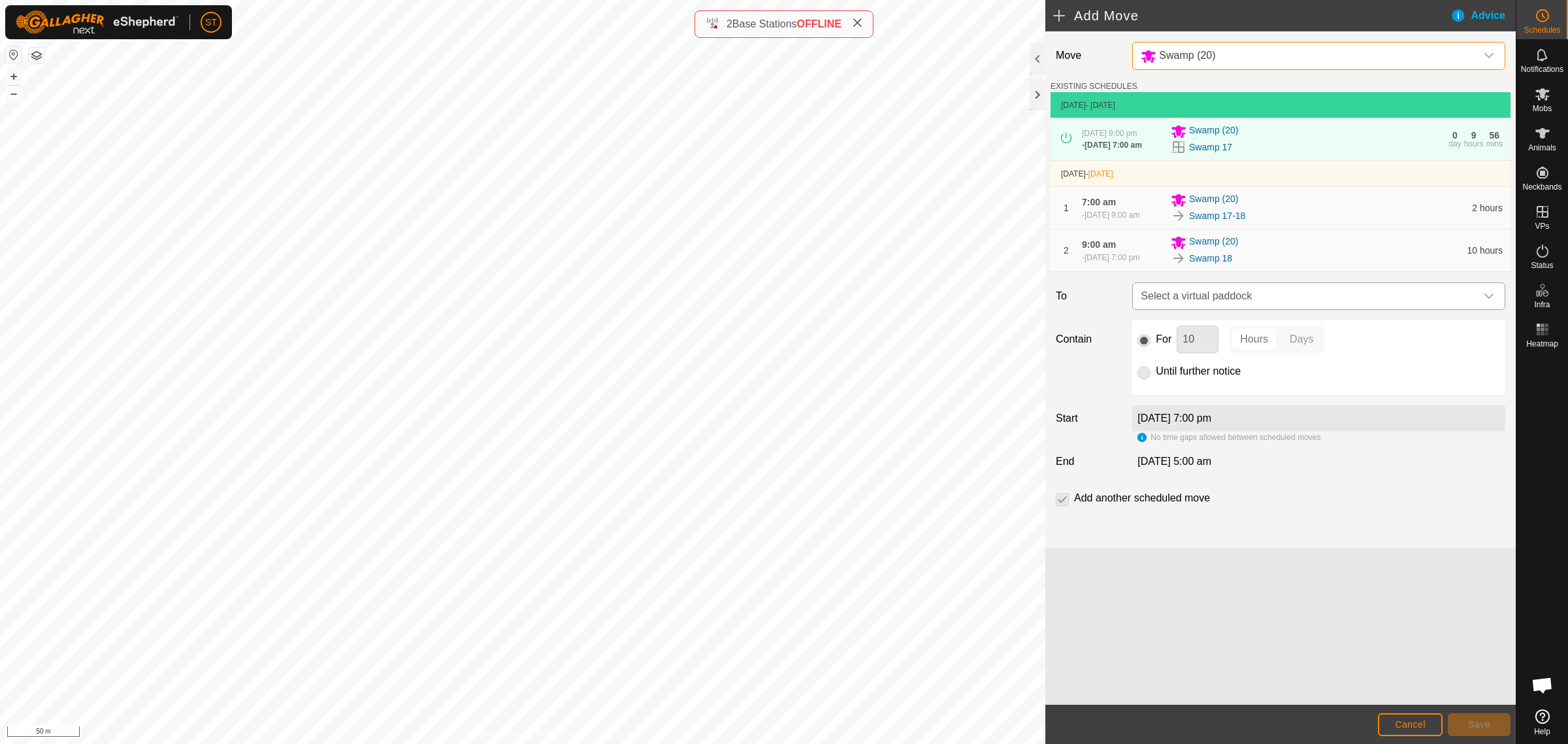
click at [1488, 301] on icon "dropdown trigger" at bounding box center [1489, 296] width 11 height 11
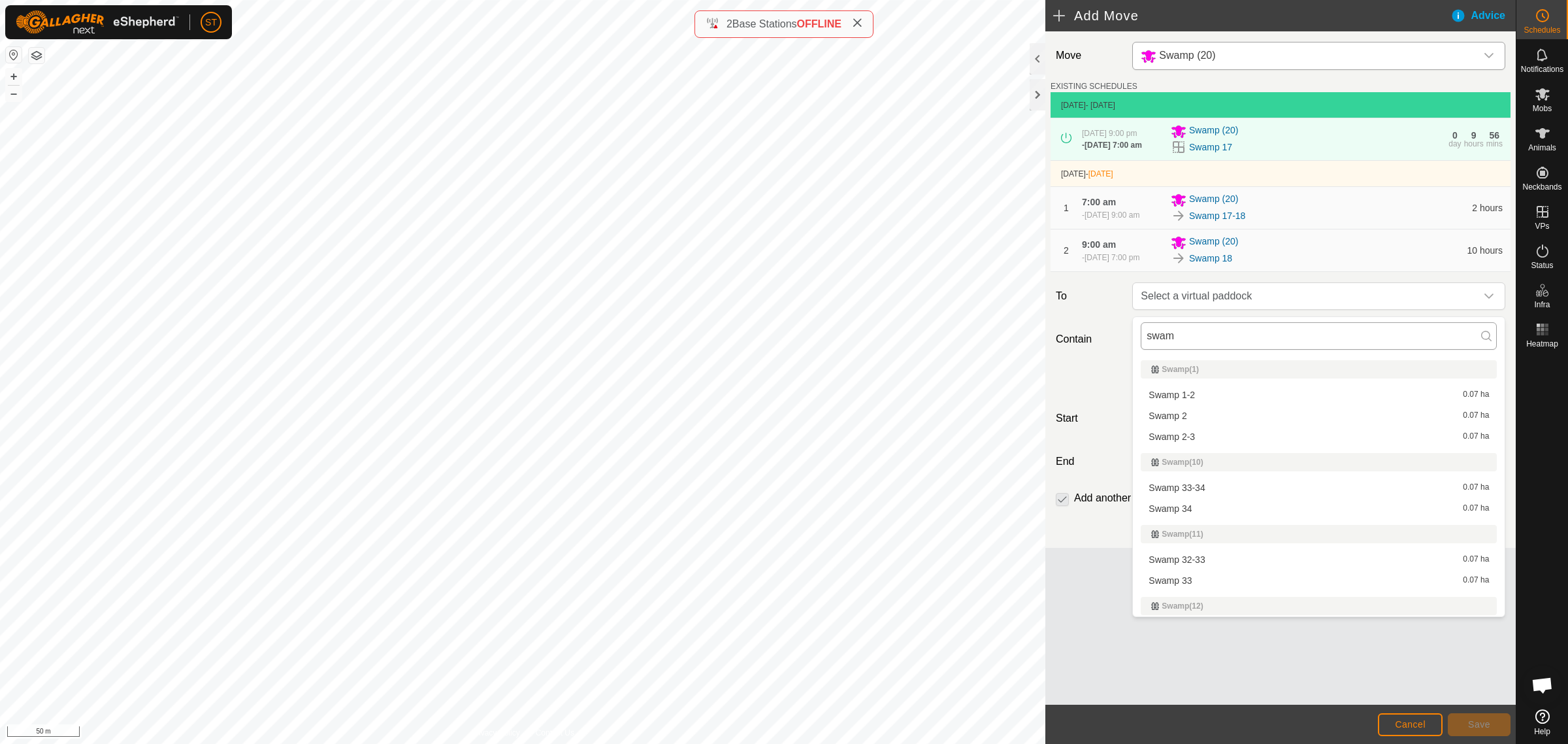
type input "swamp"
drag, startPoint x: 1193, startPoint y: 332, endPoint x: 1105, endPoint y: 332, distance: 88.0
click at [1105, 332] on body "ST Schedules Notifications Mobs Animals Neckbands VPs Status Infra Heatmap Help…" at bounding box center [784, 372] width 1568 height 744
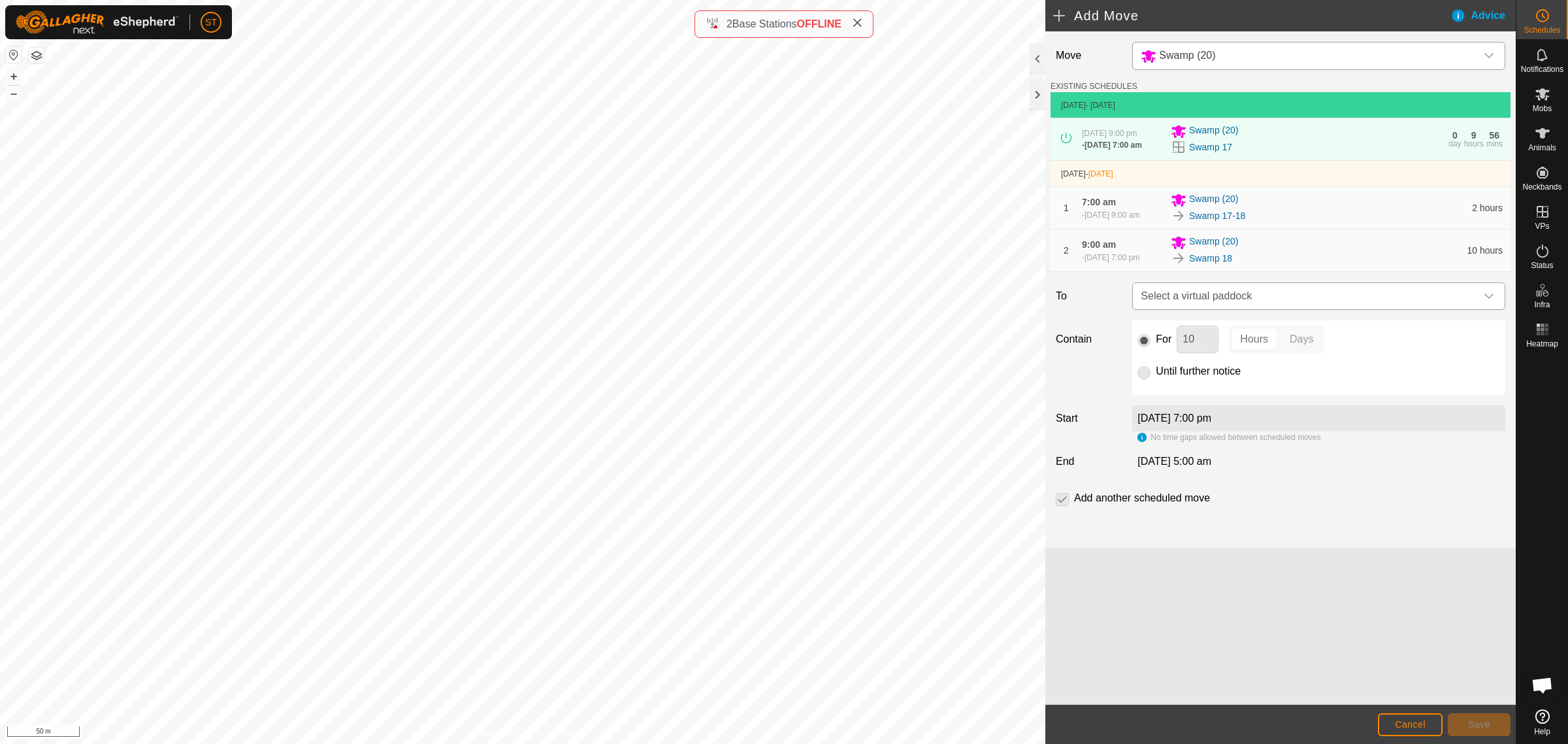
click at [1230, 298] on span "Select a virtual paddock" at bounding box center [1305, 296] width 340 height 26
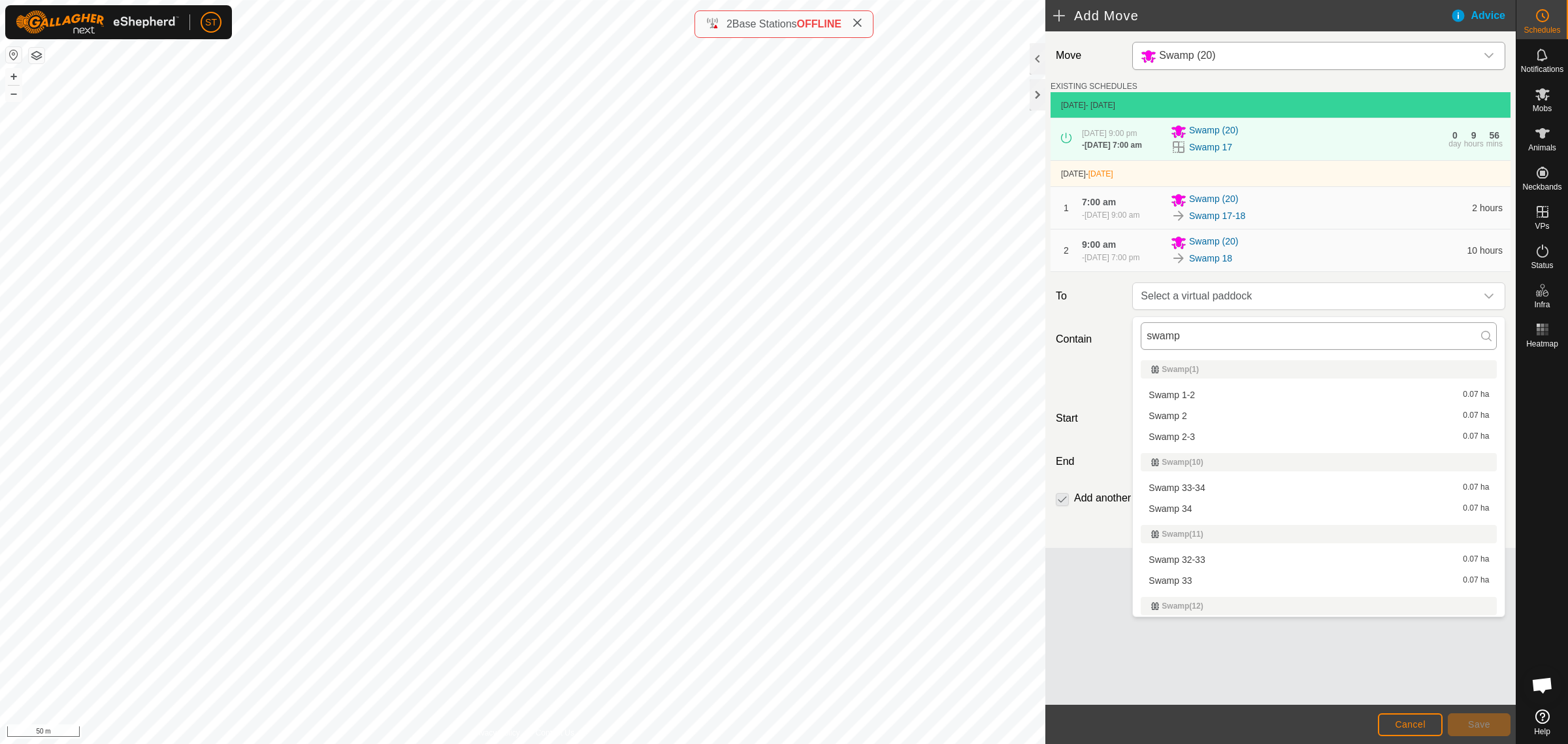
drag, startPoint x: 1190, startPoint y: 335, endPoint x: 1148, endPoint y: 335, distance: 42.0
click at [1148, 335] on input "swamp" at bounding box center [1319, 335] width 356 height 27
click at [1220, 337] on input "swamp" at bounding box center [1319, 335] width 356 height 27
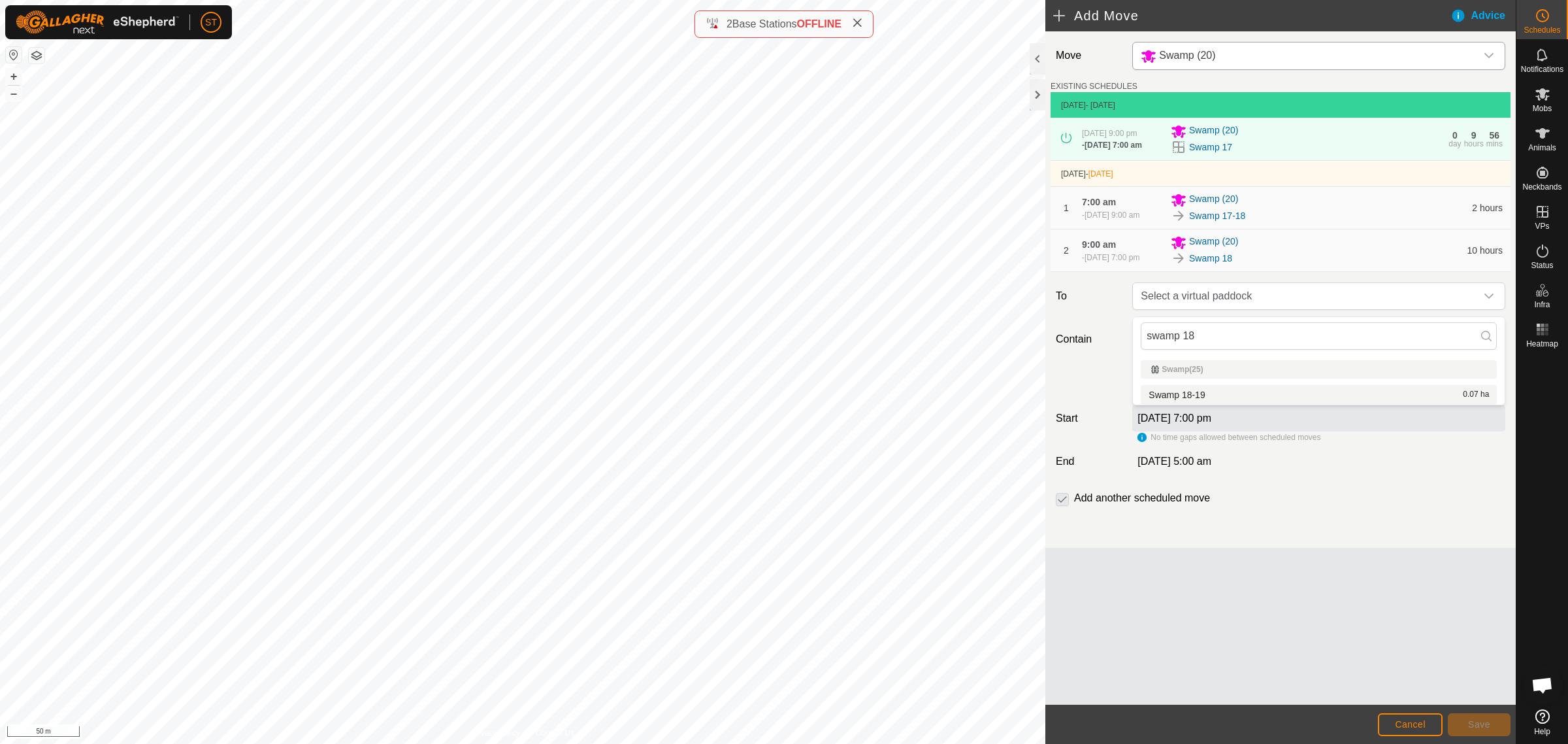
type input "swamp 18"
click at [1184, 396] on li "Swamp 18-19 0.07 ha" at bounding box center [1319, 395] width 356 height 20
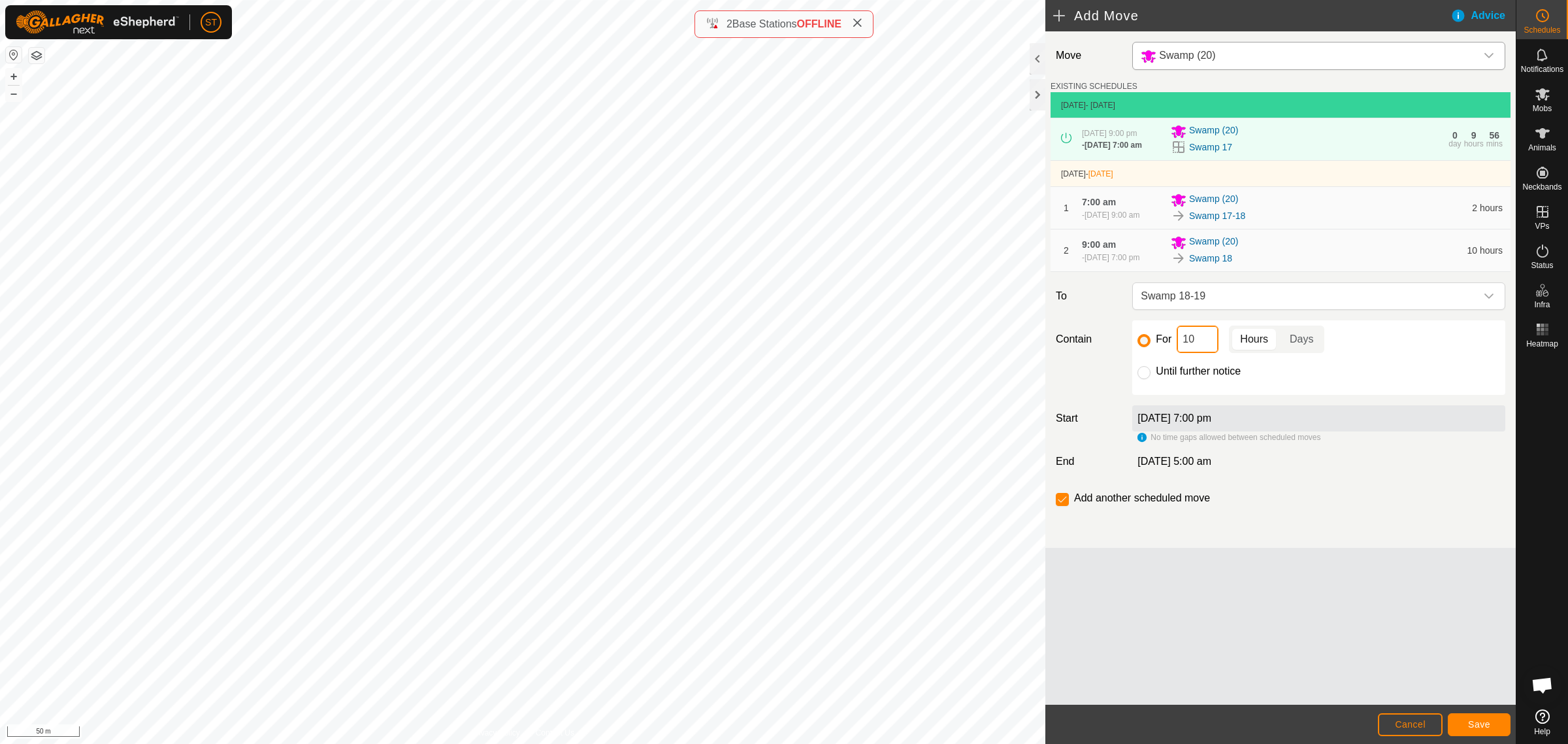
drag, startPoint x: 1186, startPoint y: 345, endPoint x: 1161, endPoint y: 345, distance: 25.0
click at [1161, 345] on div "For 10 Hours Days" at bounding box center [1319, 339] width 363 height 27
type input "2"
click at [1469, 726] on span "Save" at bounding box center [1479, 724] width 23 height 11
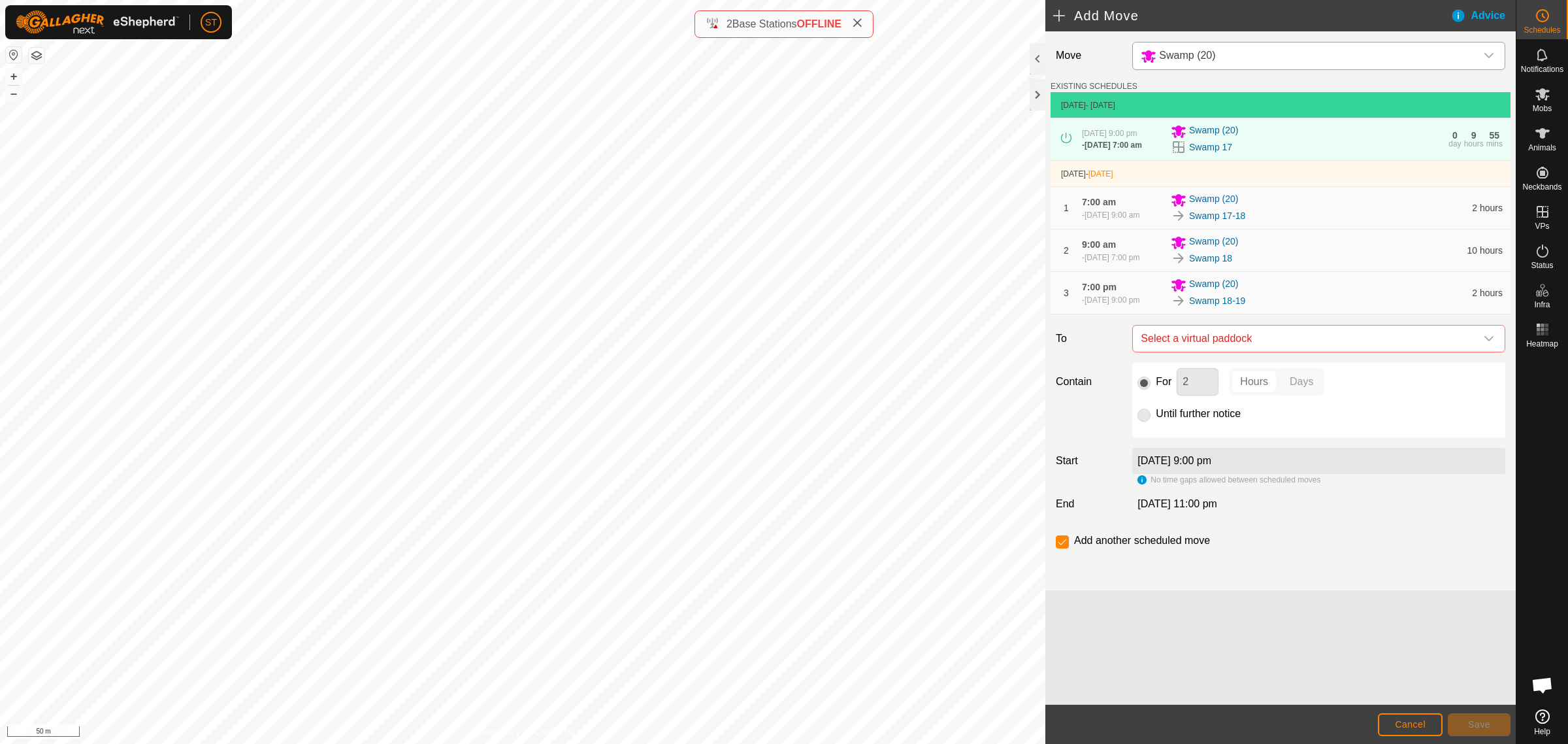
click at [1185, 342] on span "Select a virtual paddock" at bounding box center [1305, 338] width 340 height 26
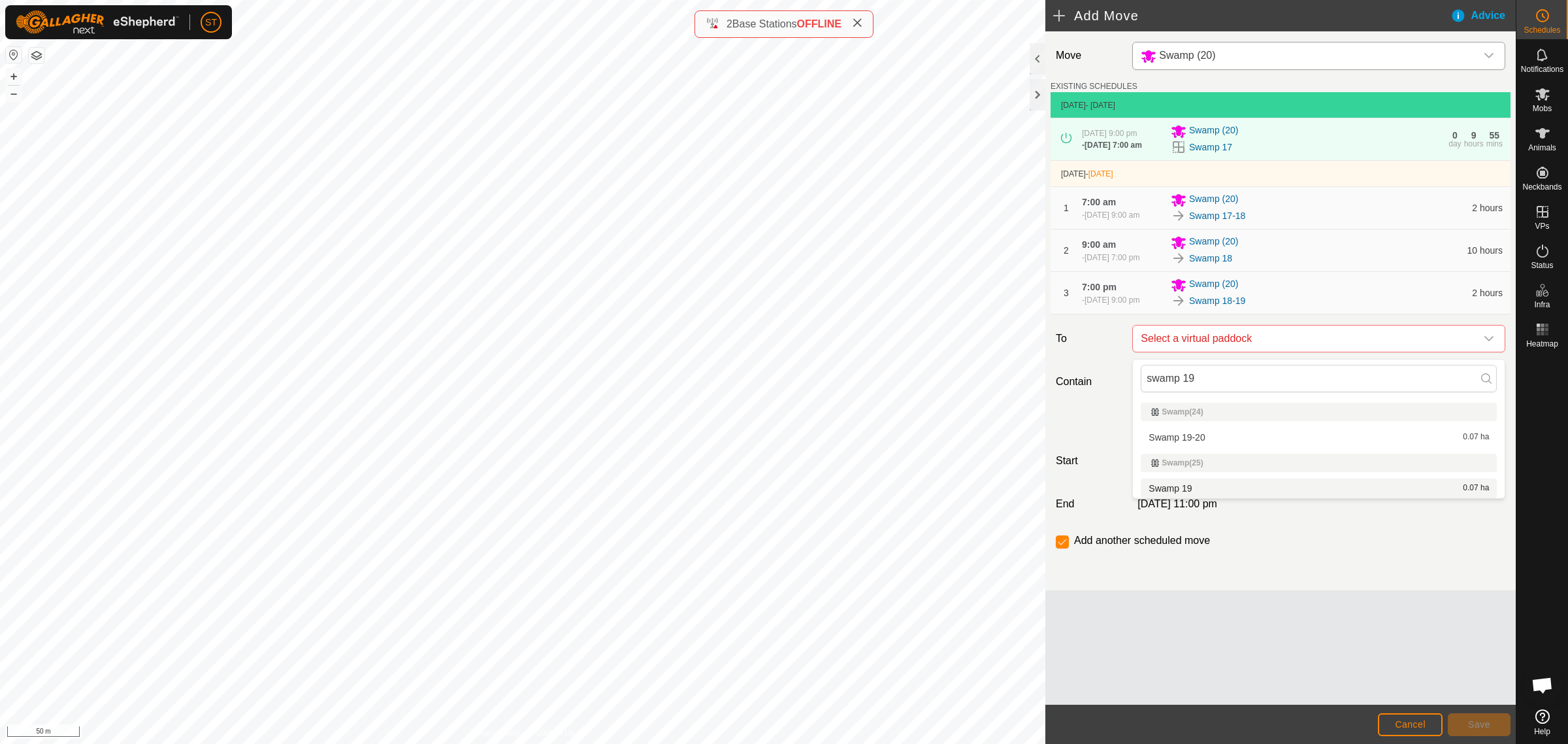
type input "swamp 19"
click at [1183, 488] on li "Swamp 19 0.07 ha" at bounding box center [1319, 488] width 356 height 20
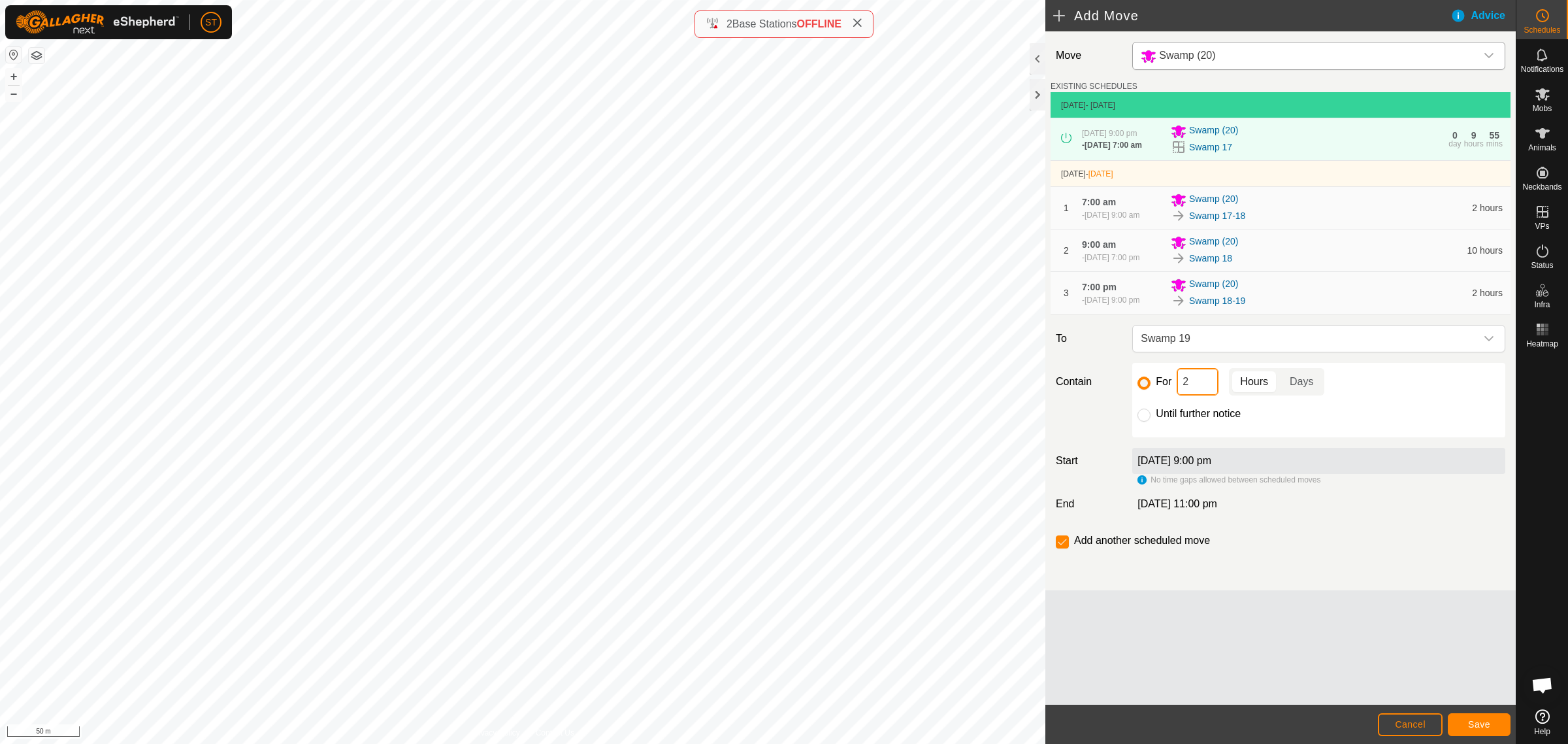
drag, startPoint x: 1174, startPoint y: 387, endPoint x: 1155, endPoint y: 388, distance: 19.0
click at [1155, 388] on div "For 2 Hours Days" at bounding box center [1319, 381] width 363 height 27
type input "10"
click at [1468, 723] on span "Save" at bounding box center [1479, 724] width 23 height 11
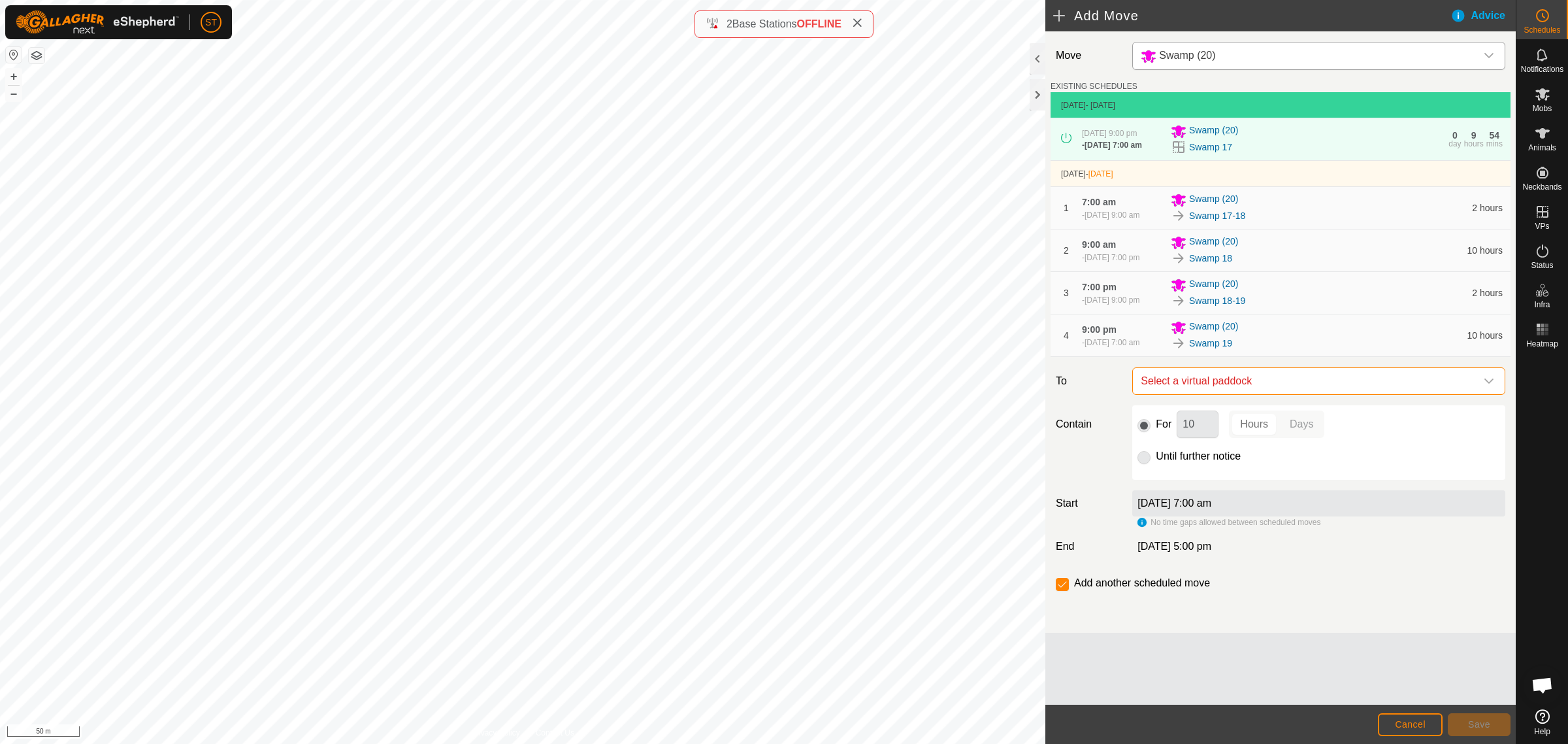
click at [1181, 386] on span "Select a virtual paddock" at bounding box center [1305, 380] width 340 height 26
type input "swamp 19"
click at [1186, 473] on li "Swamp 19-20 0.07 ha" at bounding box center [1319, 480] width 356 height 20
drag, startPoint x: 1197, startPoint y: 428, endPoint x: 1159, endPoint y: 428, distance: 38.0
click at [1159, 428] on div "For 10 Hours Days" at bounding box center [1319, 424] width 363 height 27
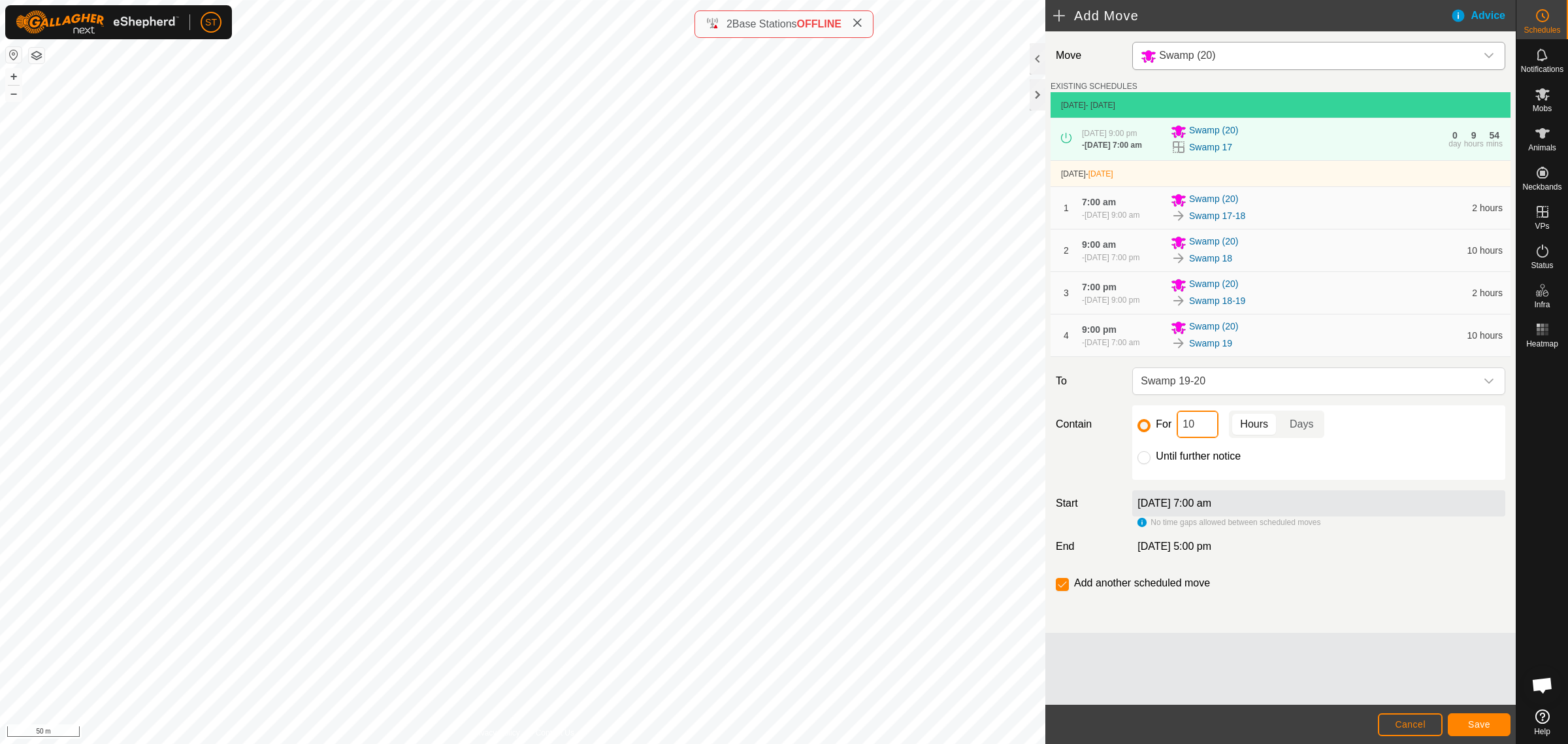
type input "2"
click at [1464, 714] on button "Save" at bounding box center [1479, 724] width 63 height 23
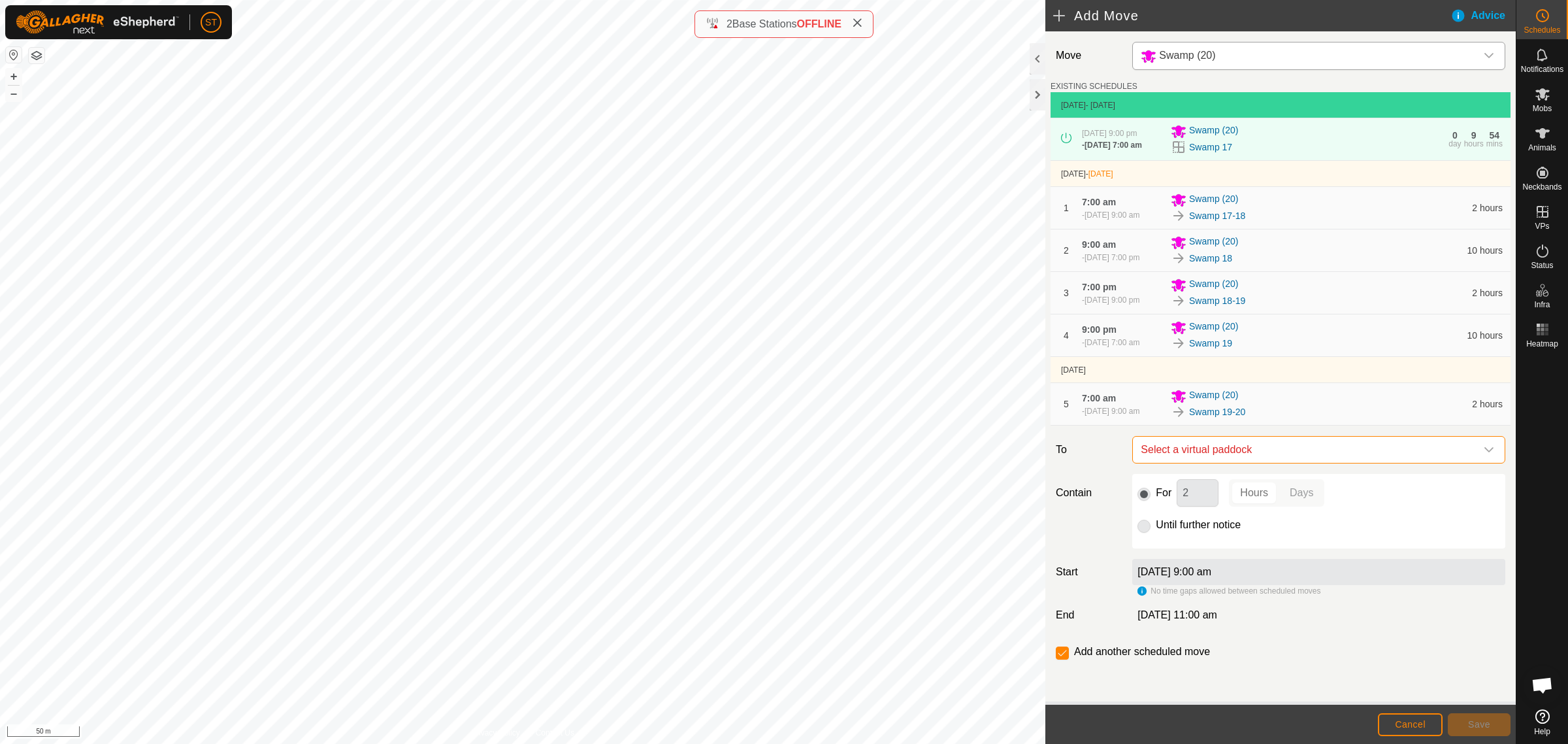
click at [1171, 452] on span "Select a virtual paddock" at bounding box center [1305, 450] width 340 height 26
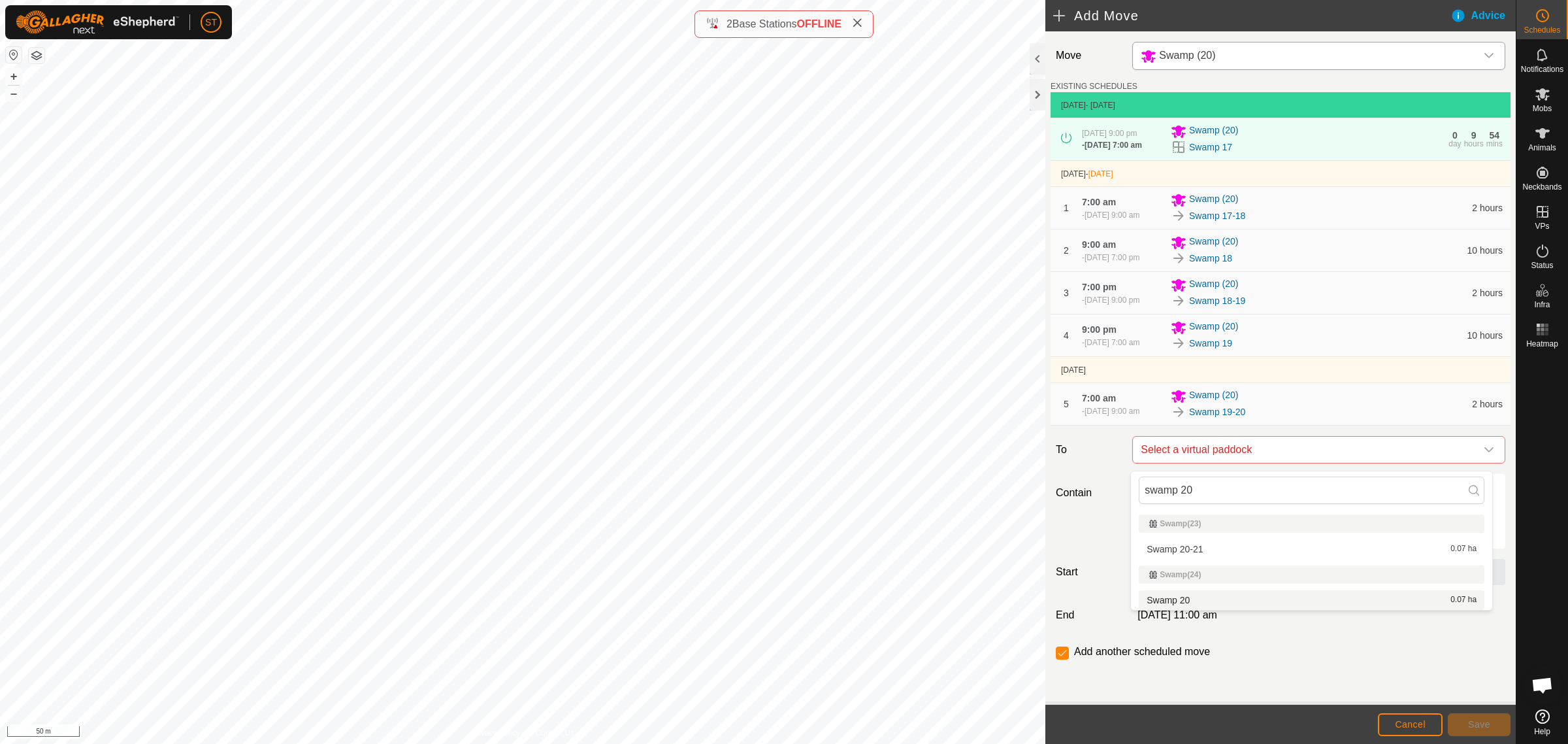
type input "swamp 20"
click at [1185, 595] on li "Swamp 20 0.07 ha" at bounding box center [1312, 600] width 346 height 20
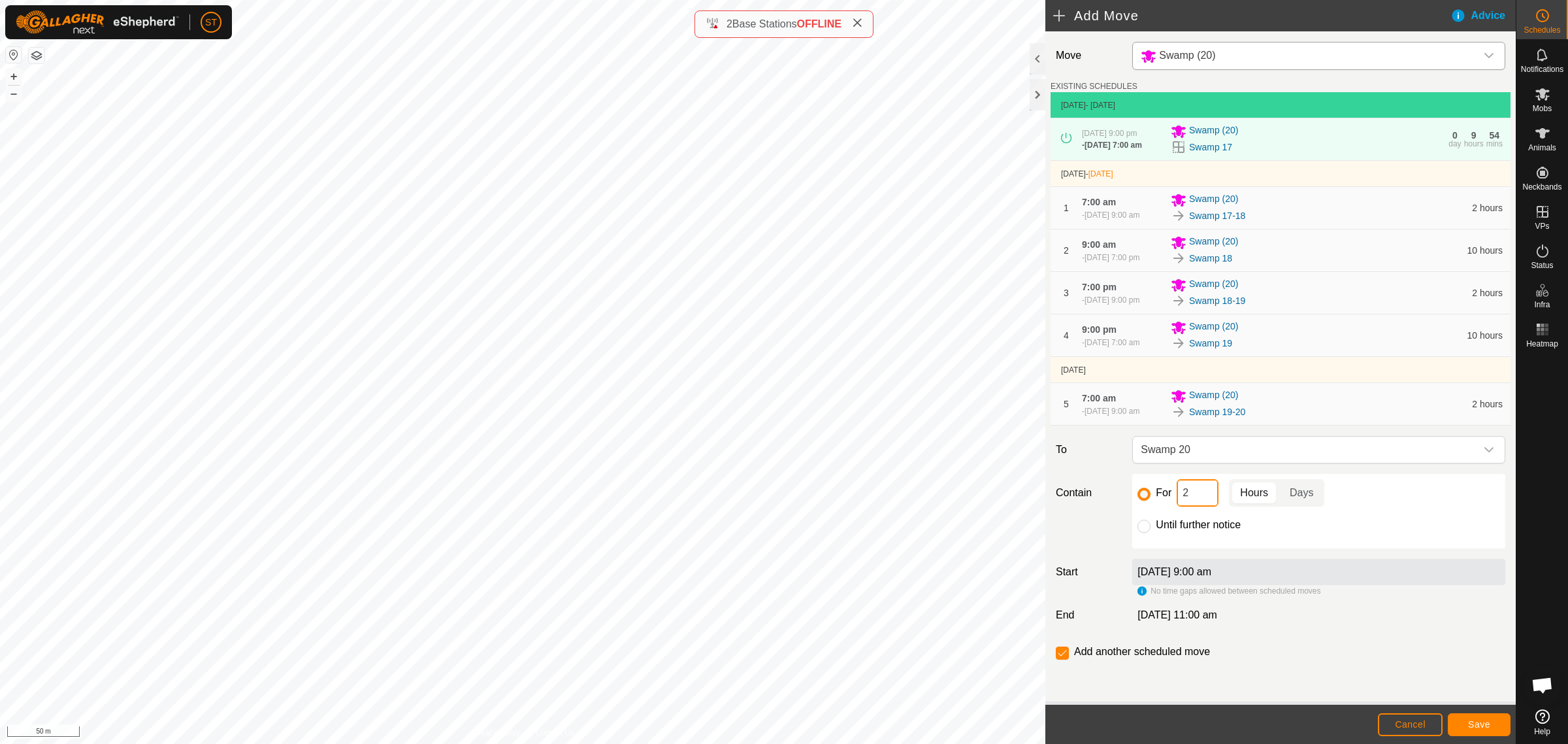
drag, startPoint x: 1187, startPoint y: 501, endPoint x: 1164, endPoint y: 501, distance: 23.0
click at [1164, 501] on div "For 2 Hours Days" at bounding box center [1319, 492] width 363 height 27
type input "10"
click at [1459, 724] on button "Save" at bounding box center [1479, 724] width 63 height 23
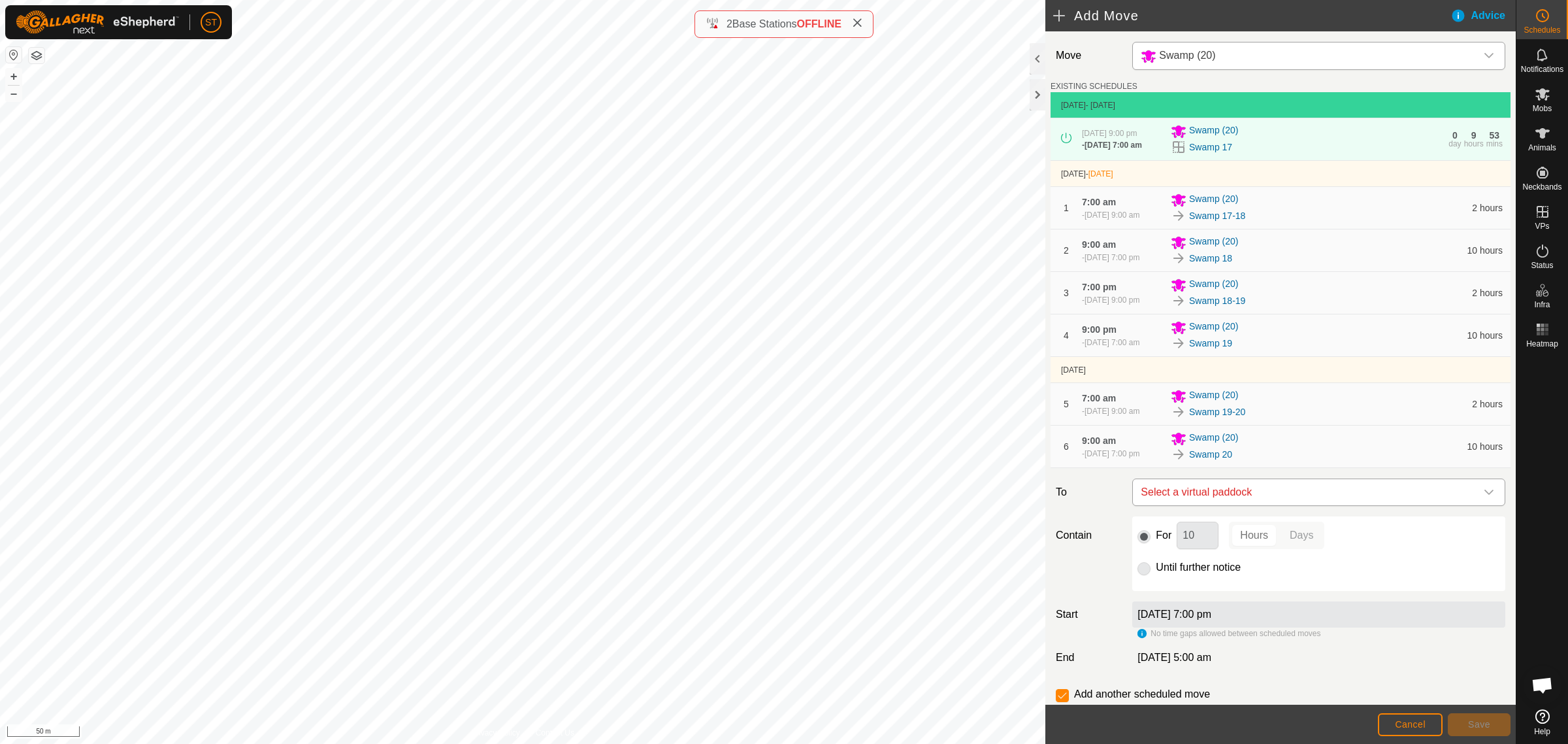
click at [1248, 494] on span "Select a virtual paddock" at bounding box center [1305, 492] width 340 height 26
type input "swamp 20"
click at [1204, 592] on li "Swamp 20-21 0.07 ha" at bounding box center [1312, 592] width 346 height 20
drag, startPoint x: 1193, startPoint y: 543, endPoint x: 1155, endPoint y: 540, distance: 38.1
click at [1155, 540] on div "For 10 Hours Days" at bounding box center [1319, 535] width 363 height 27
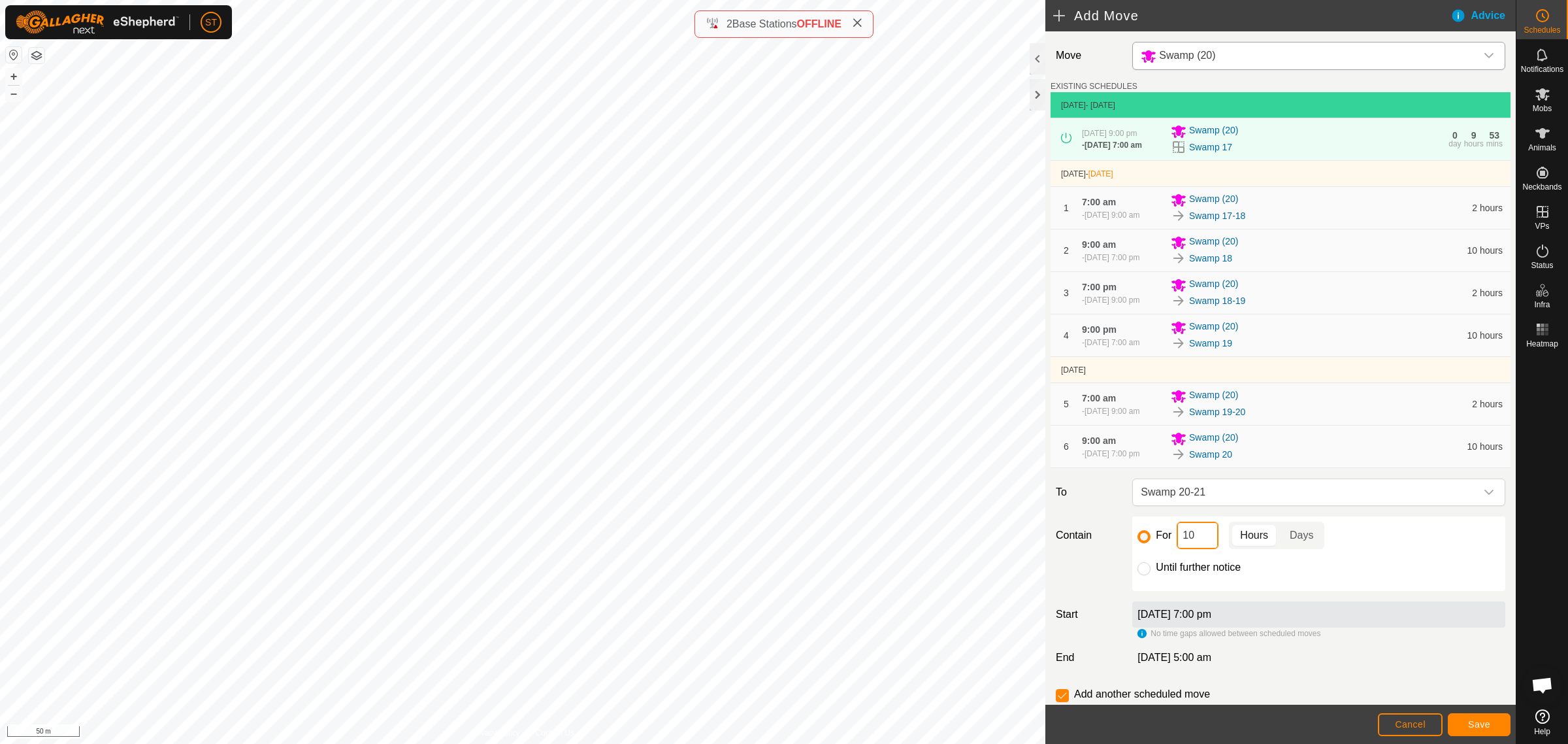
type input "2"
click at [1472, 724] on span "Save" at bounding box center [1479, 724] width 23 height 11
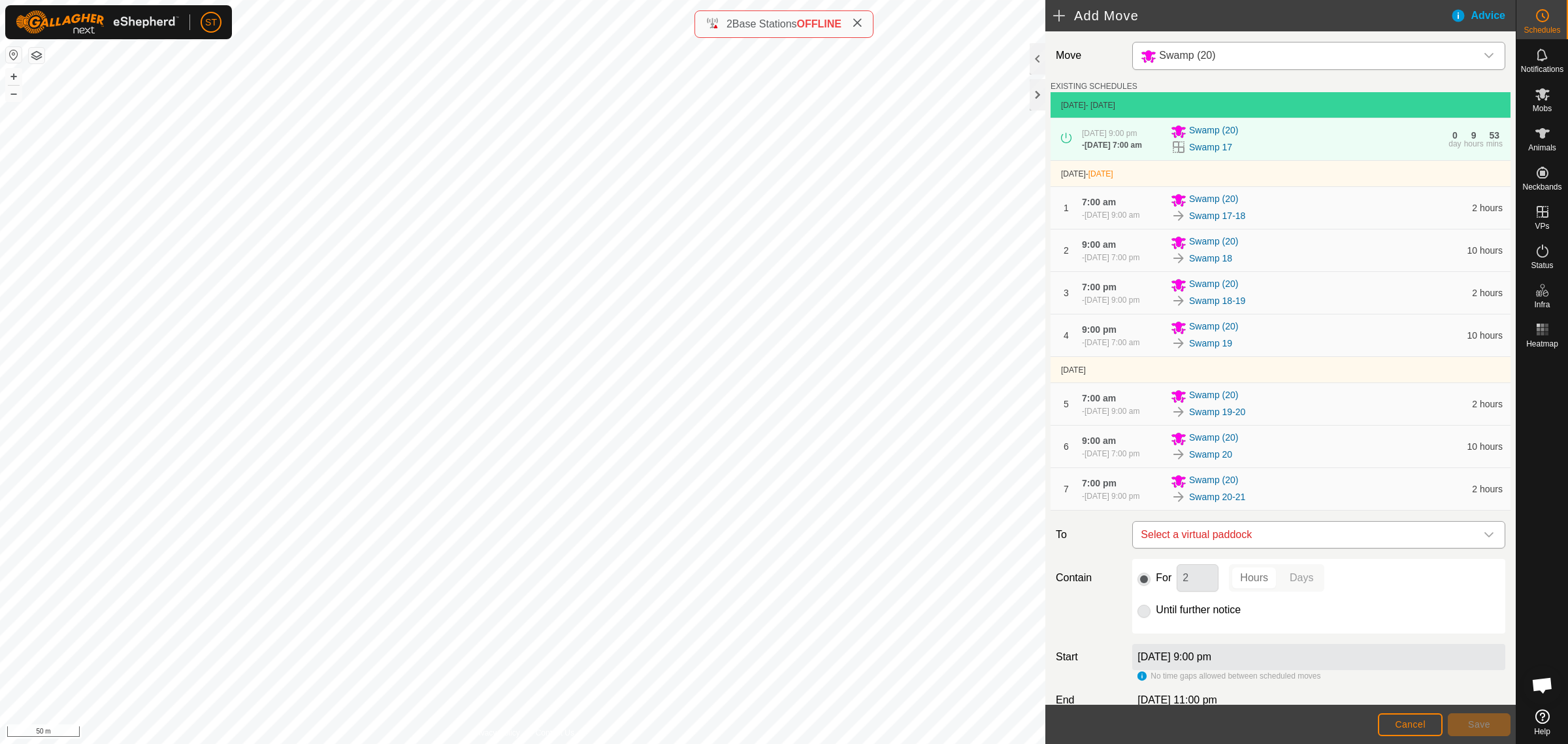
click at [1231, 539] on span "Select a virtual paddock" at bounding box center [1305, 534] width 340 height 26
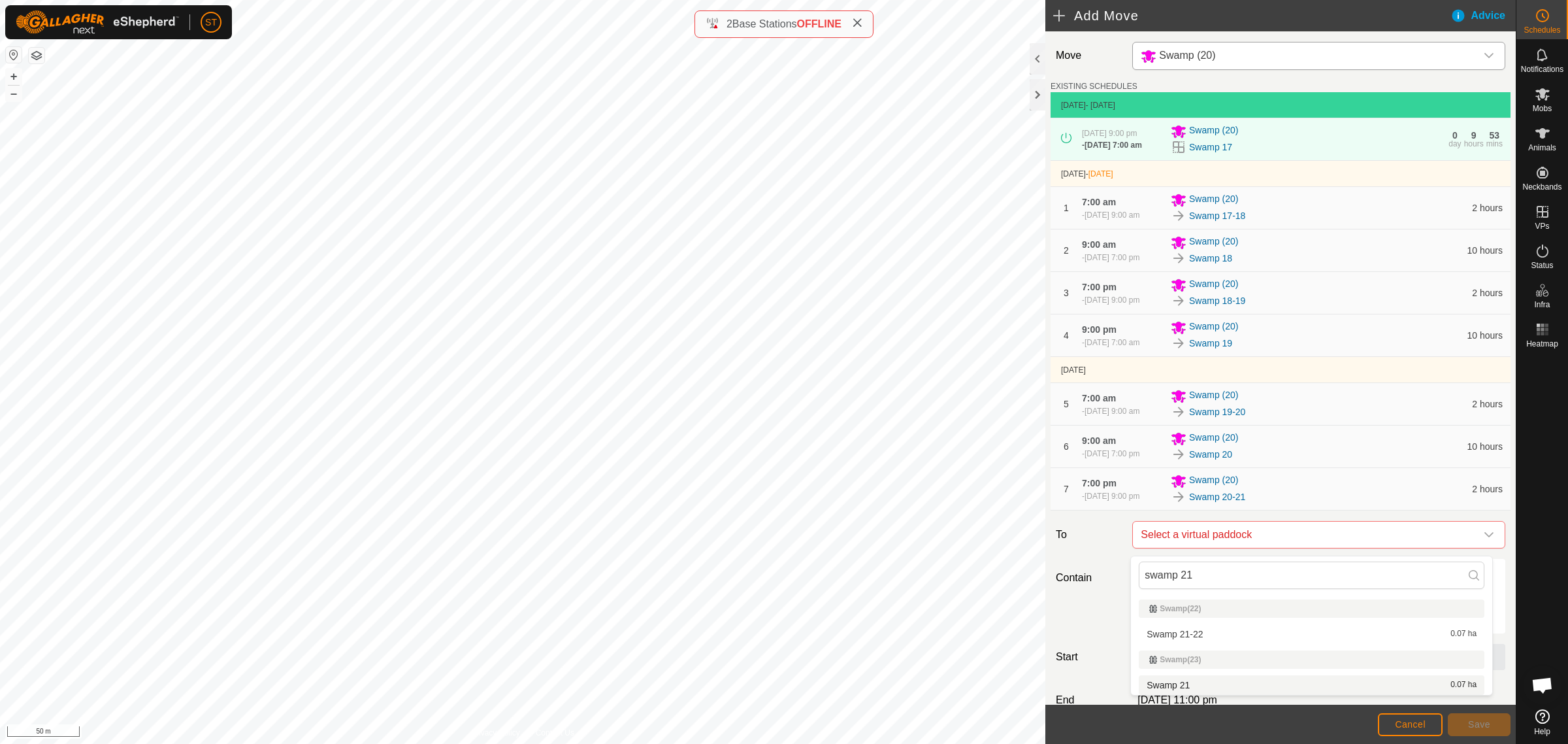
type input "swamp 21"
click at [1176, 685] on li "Swamp 21 0.07 ha" at bounding box center [1312, 685] width 346 height 20
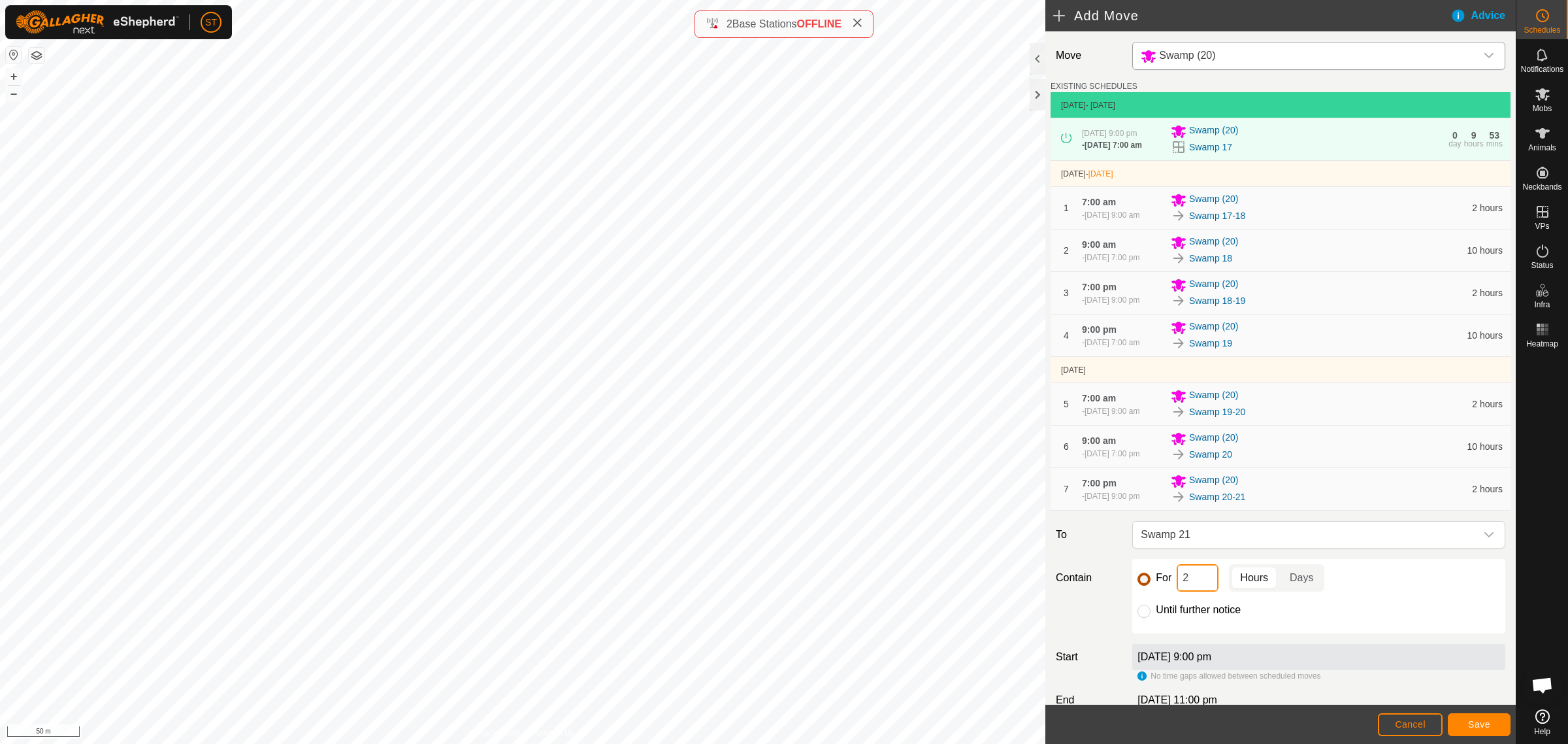
drag, startPoint x: 1197, startPoint y: 583, endPoint x: 1144, endPoint y: 585, distance: 53.0
click at [1144, 585] on div "For 2 Hours Days" at bounding box center [1319, 578] width 363 height 27
type input "10"
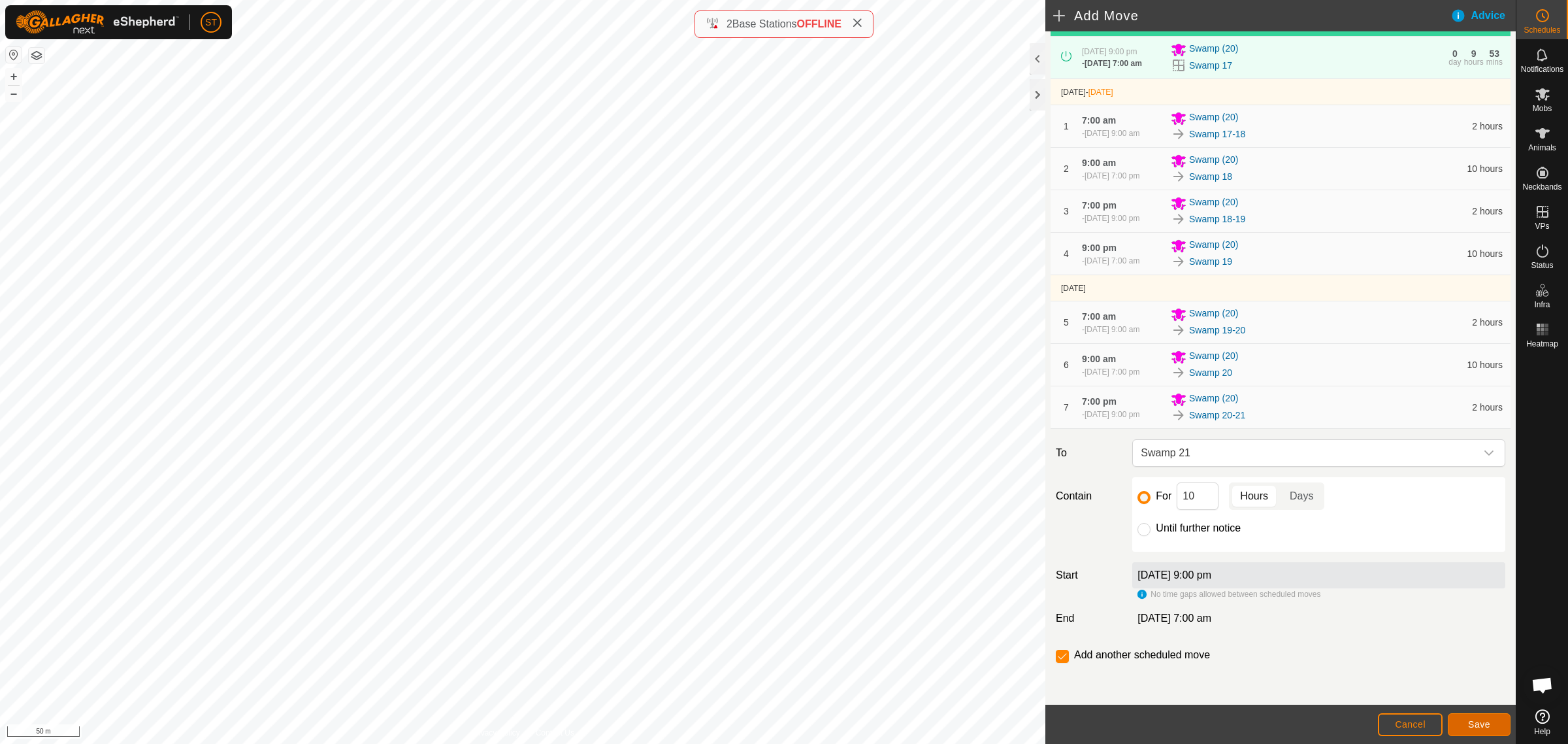
click at [1465, 719] on button "Save" at bounding box center [1479, 724] width 63 height 23
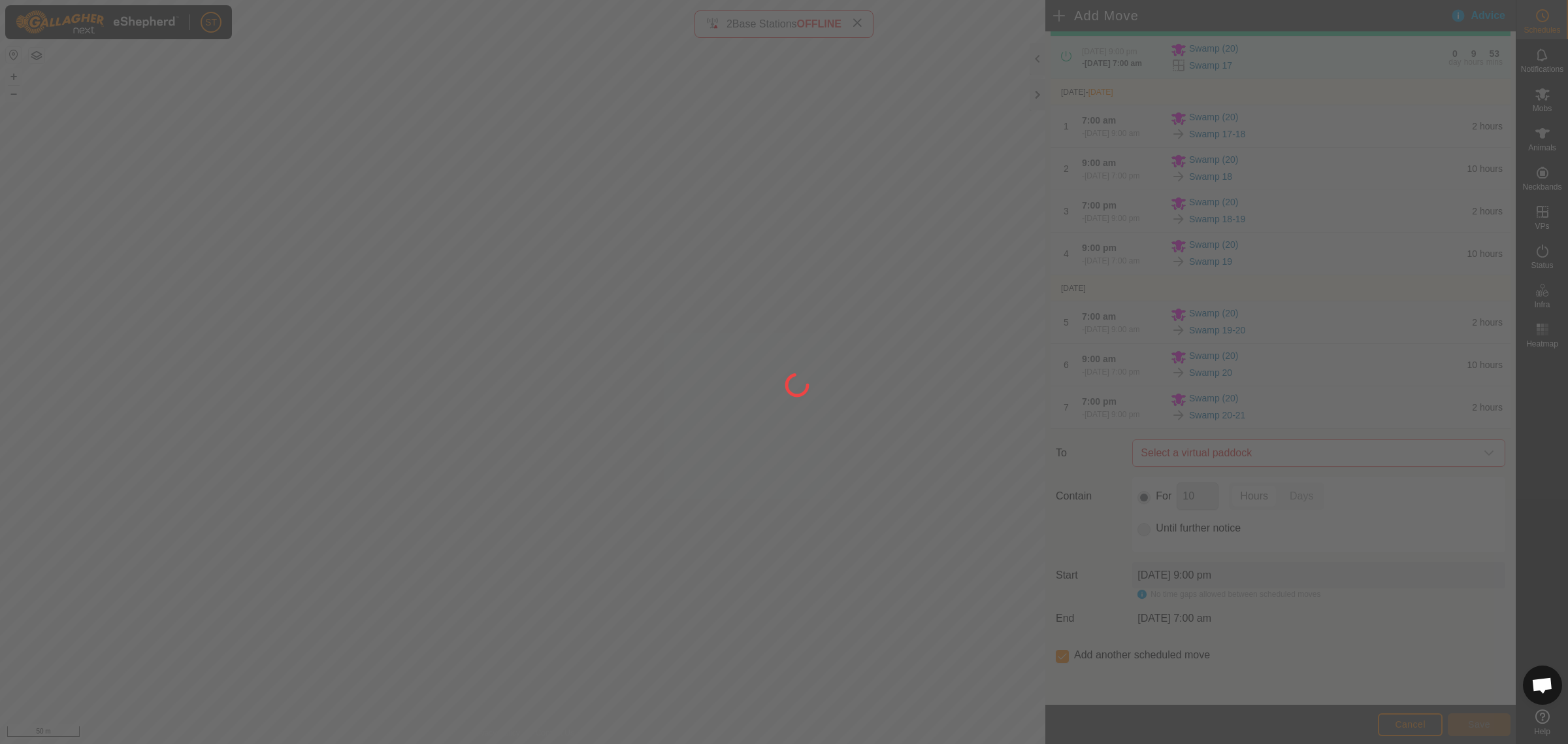
scroll to position [0, 0]
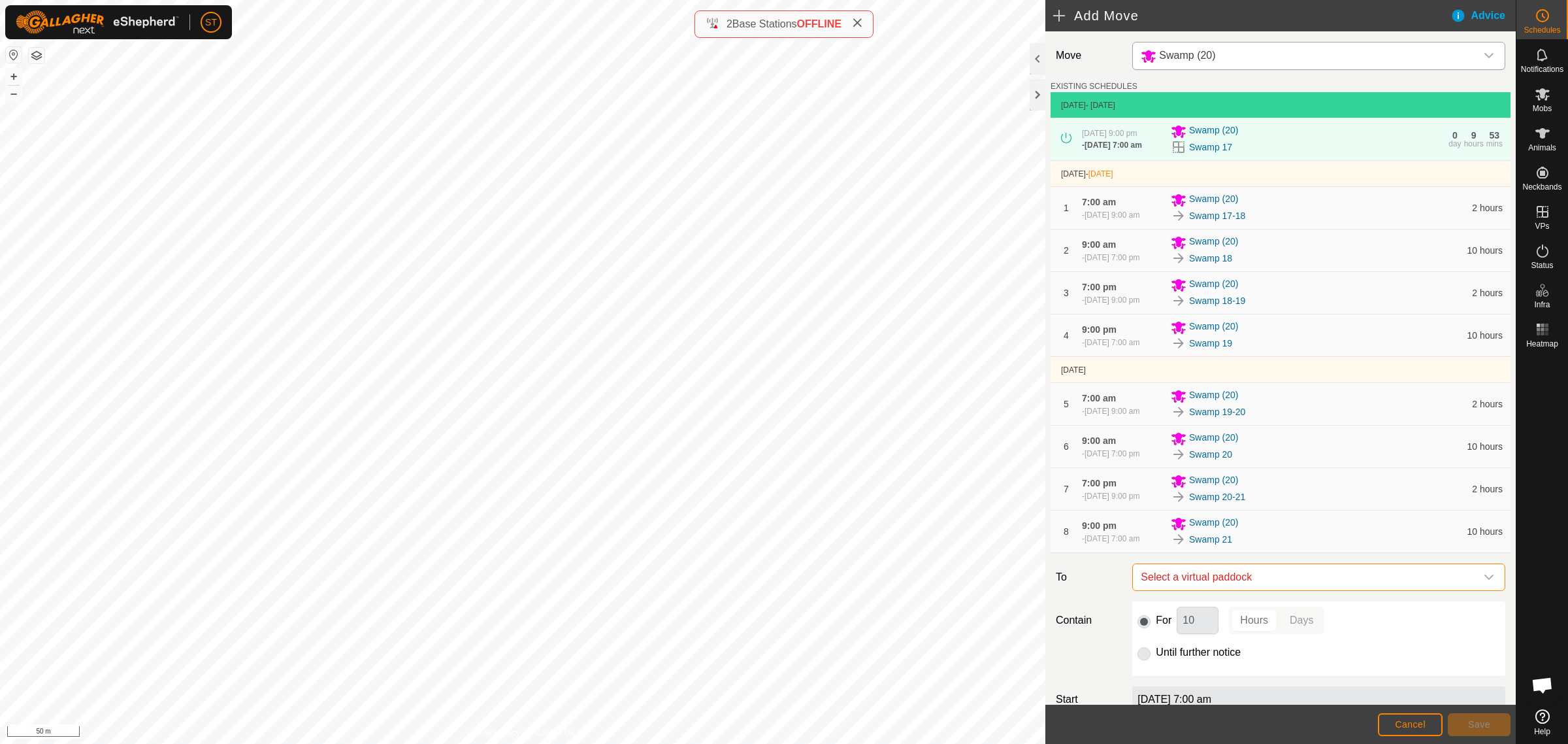
click at [1179, 585] on span "Select a virtual paddock" at bounding box center [1305, 577] width 340 height 26
type input "swamp 21"
click at [1195, 678] on li "Swamp 21-22 0.07 ha" at bounding box center [1312, 676] width 346 height 20
drag, startPoint x: 1195, startPoint y: 631, endPoint x: 1118, endPoint y: 611, distance: 79.6
click at [1127, 619] on div "For 10 Hours Days Until further notice" at bounding box center [1319, 638] width 383 height 75
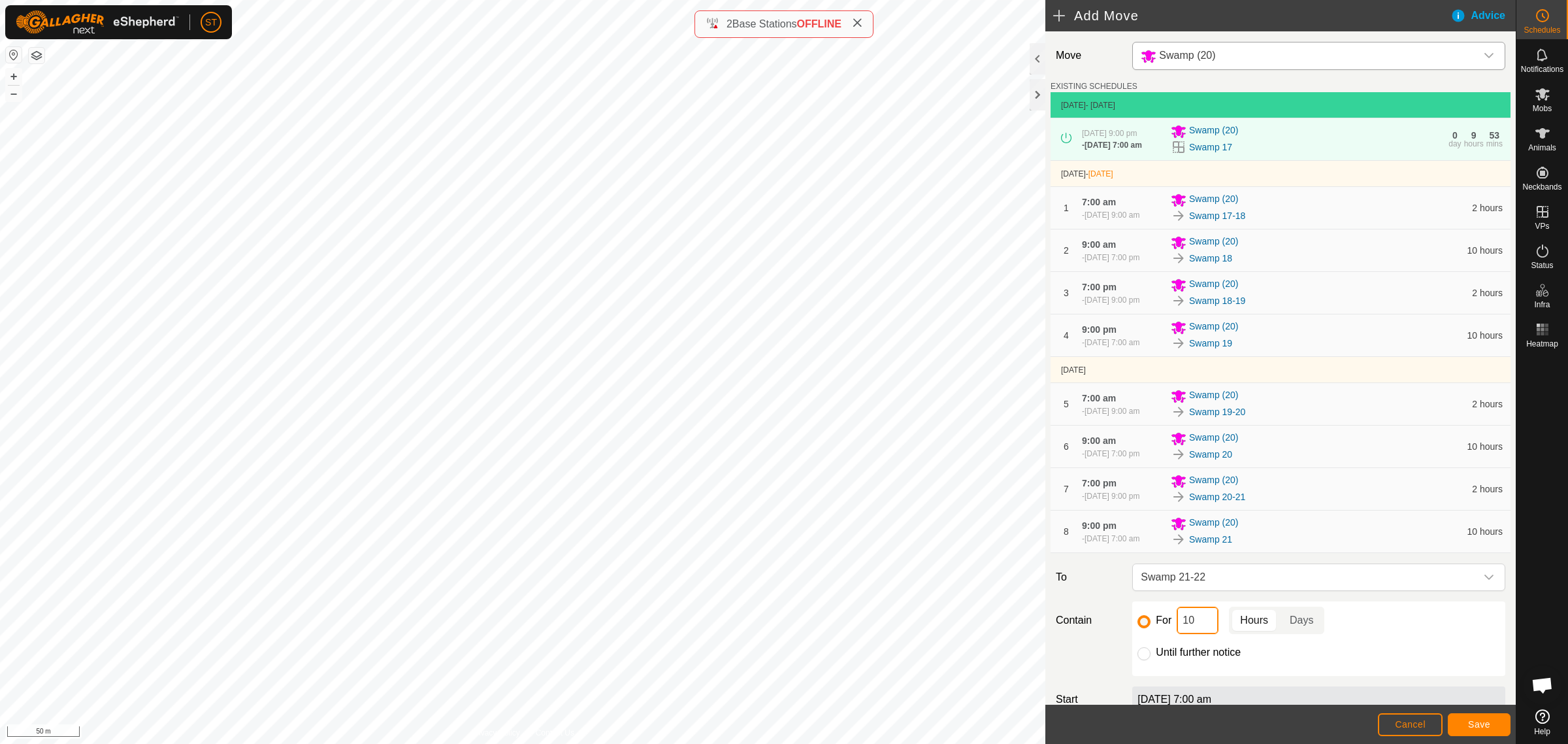
type input "2"
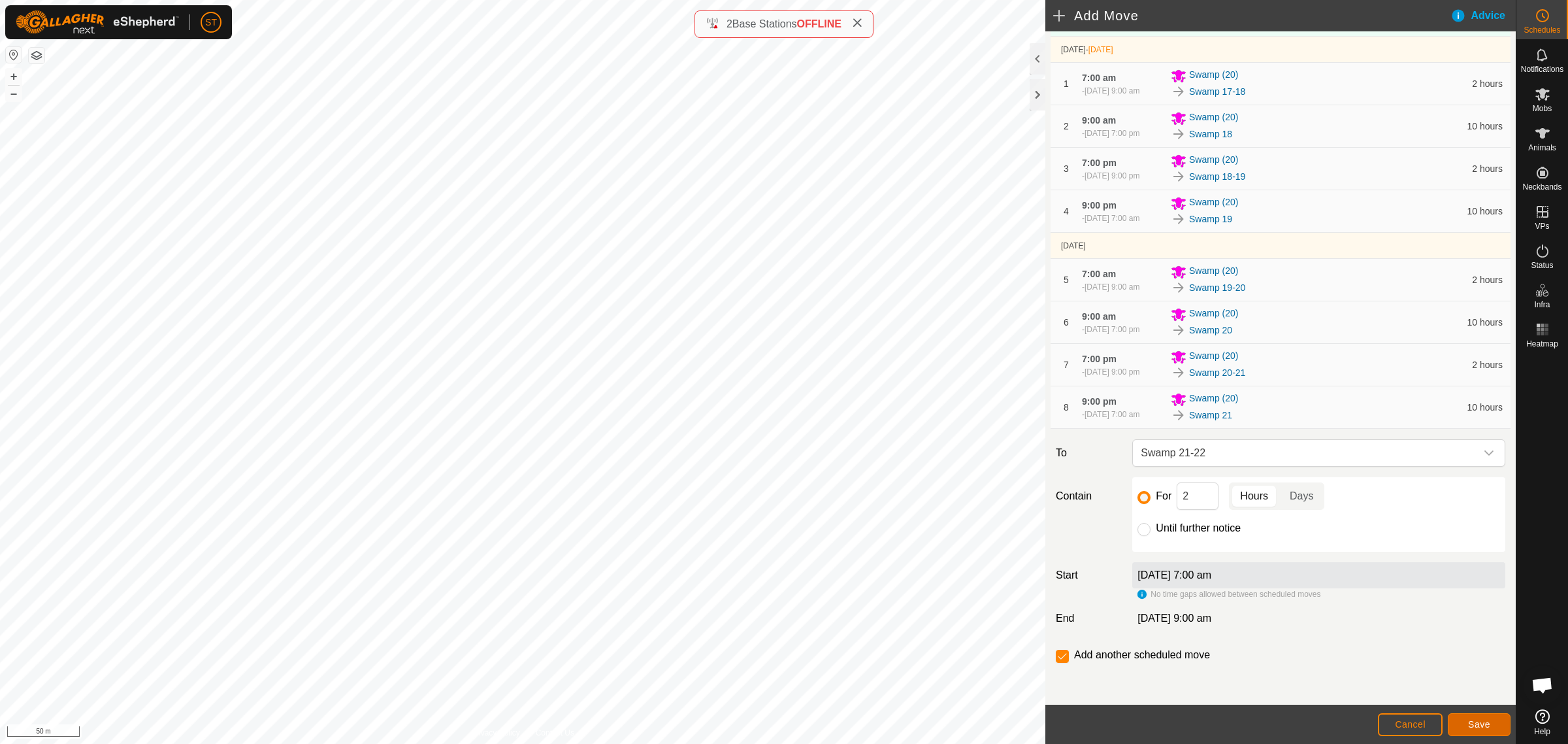
click at [1460, 721] on button "Save" at bounding box center [1479, 724] width 63 height 23
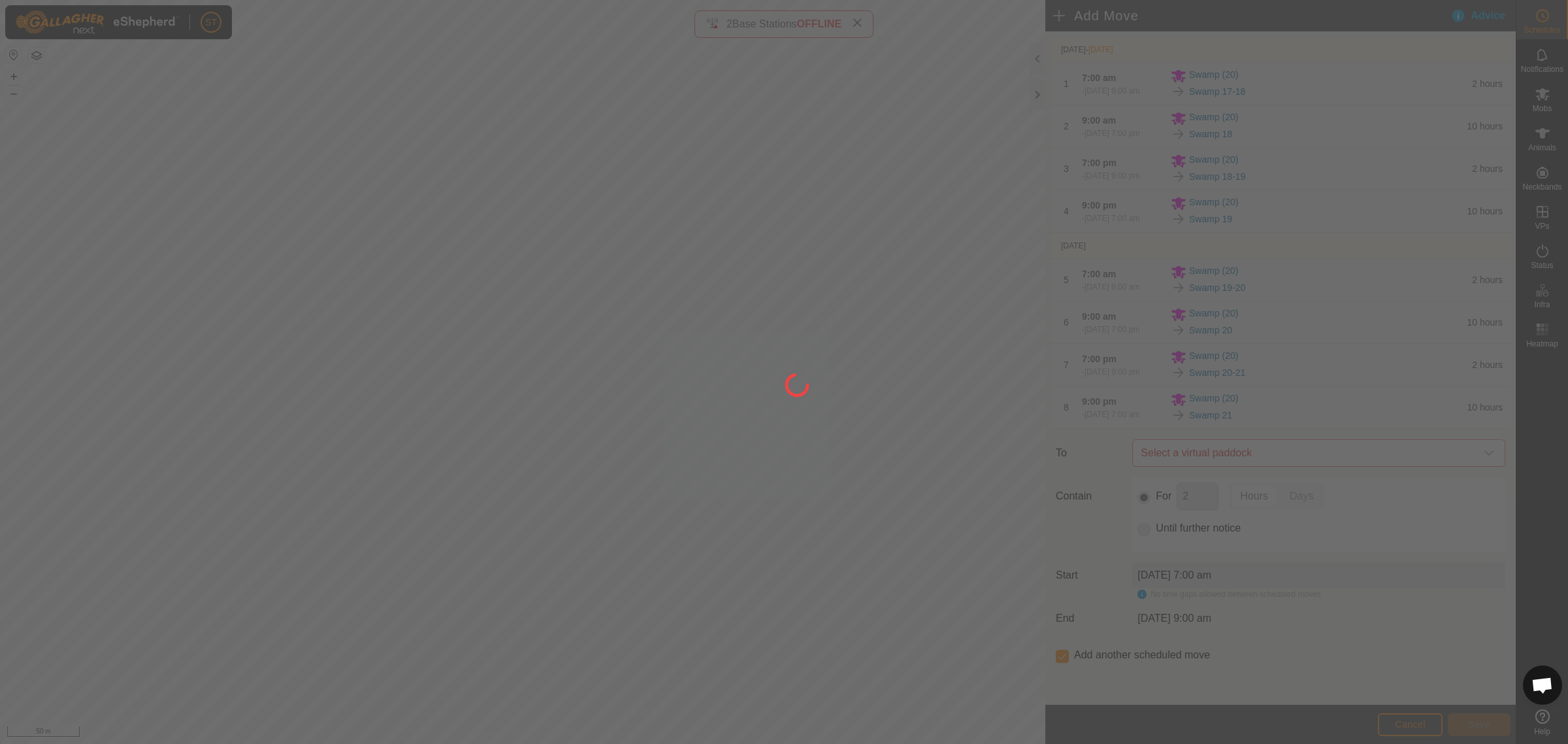
scroll to position [0, 0]
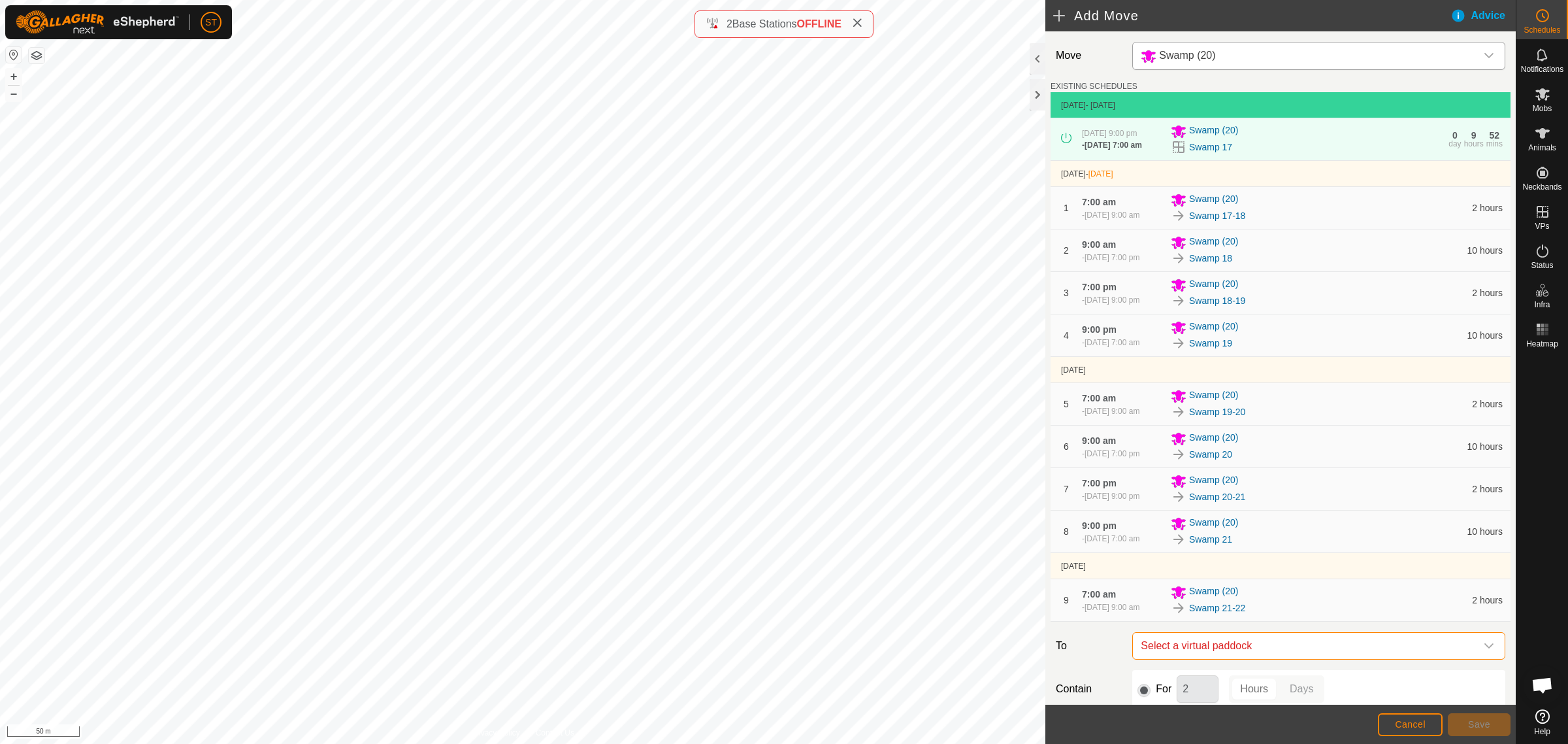
click at [1278, 655] on span "Select a virtual paddock" at bounding box center [1305, 645] width 340 height 26
type input "swamp 22"
click at [1171, 631] on li "Swamp 22 0.07 ha" at bounding box center [1312, 628] width 346 height 20
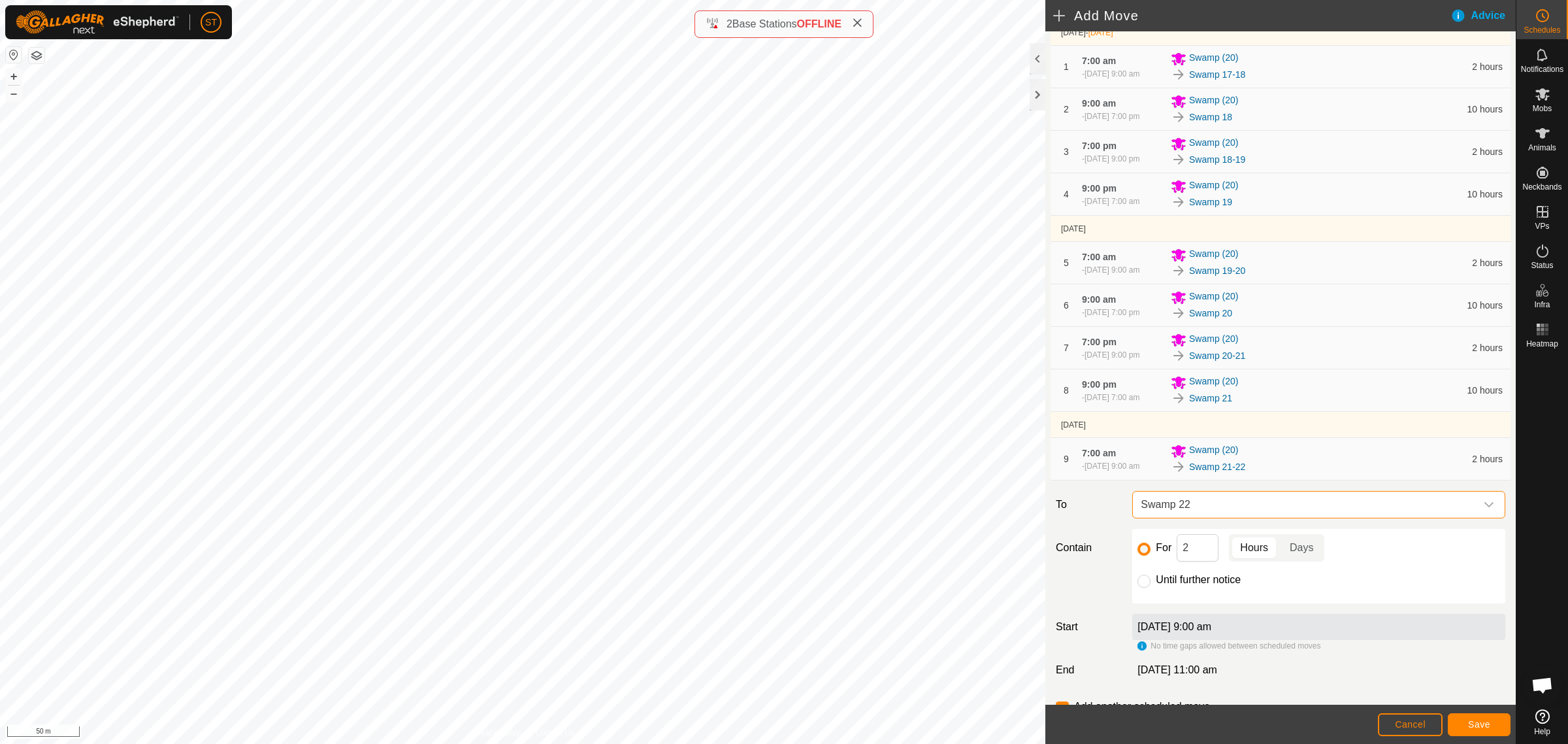
scroll to position [163, 0]
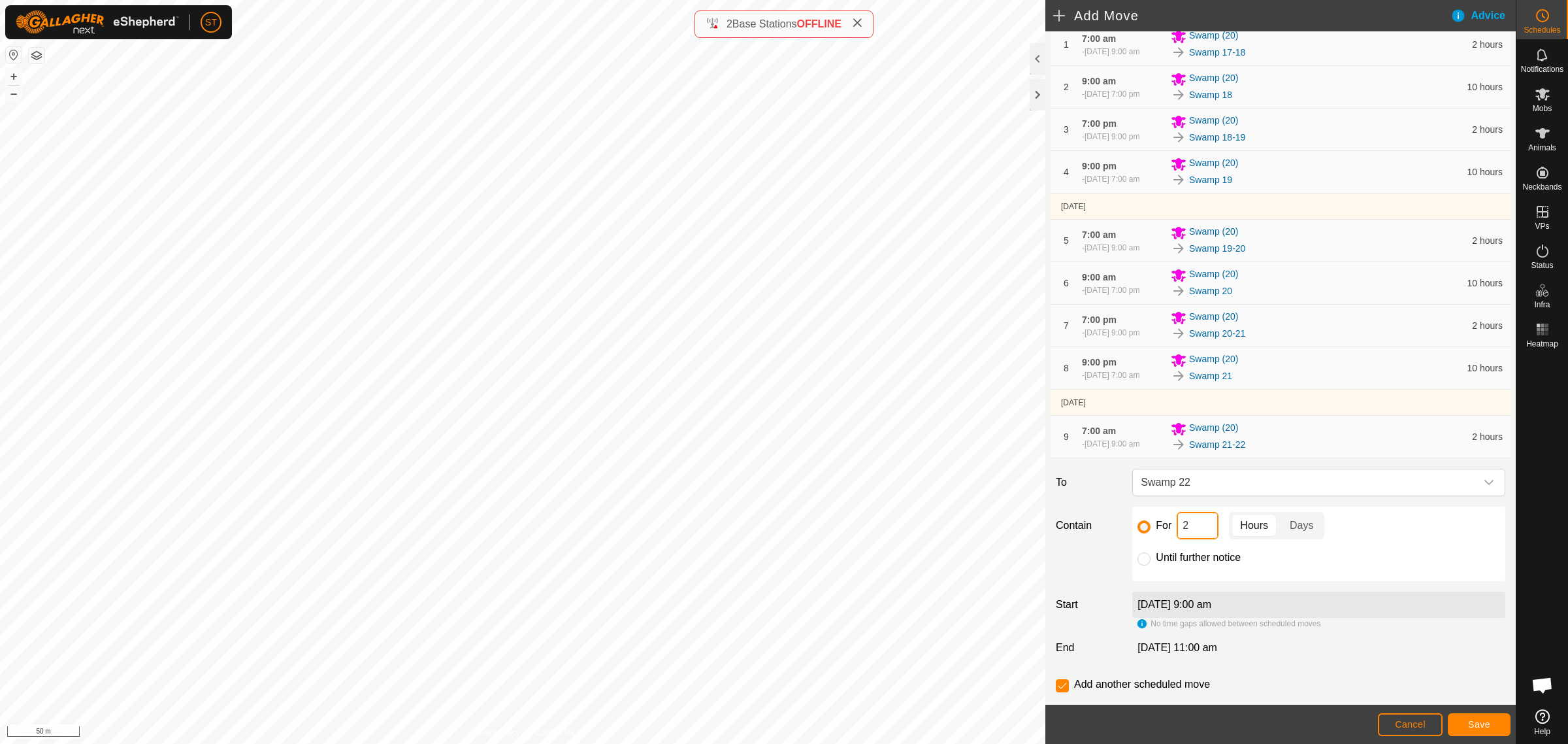
drag, startPoint x: 1176, startPoint y: 534, endPoint x: 1133, endPoint y: 527, distance: 43.6
click at [1133, 531] on div "For 2 Hours Days Until further notice" at bounding box center [1319, 544] width 373 height 75
type input "10"
click at [1471, 716] on button "Save" at bounding box center [1479, 724] width 63 height 23
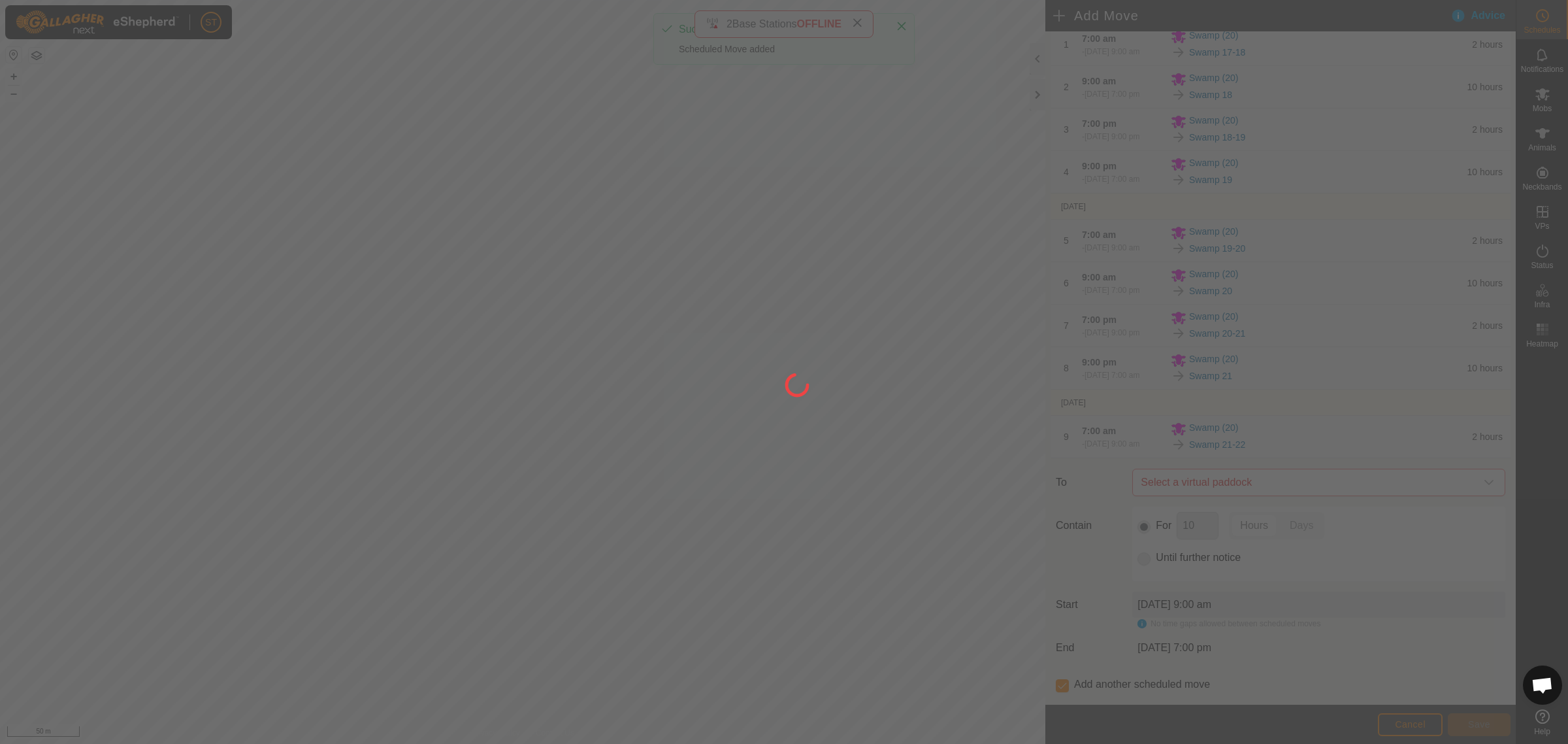
scroll to position [0, 0]
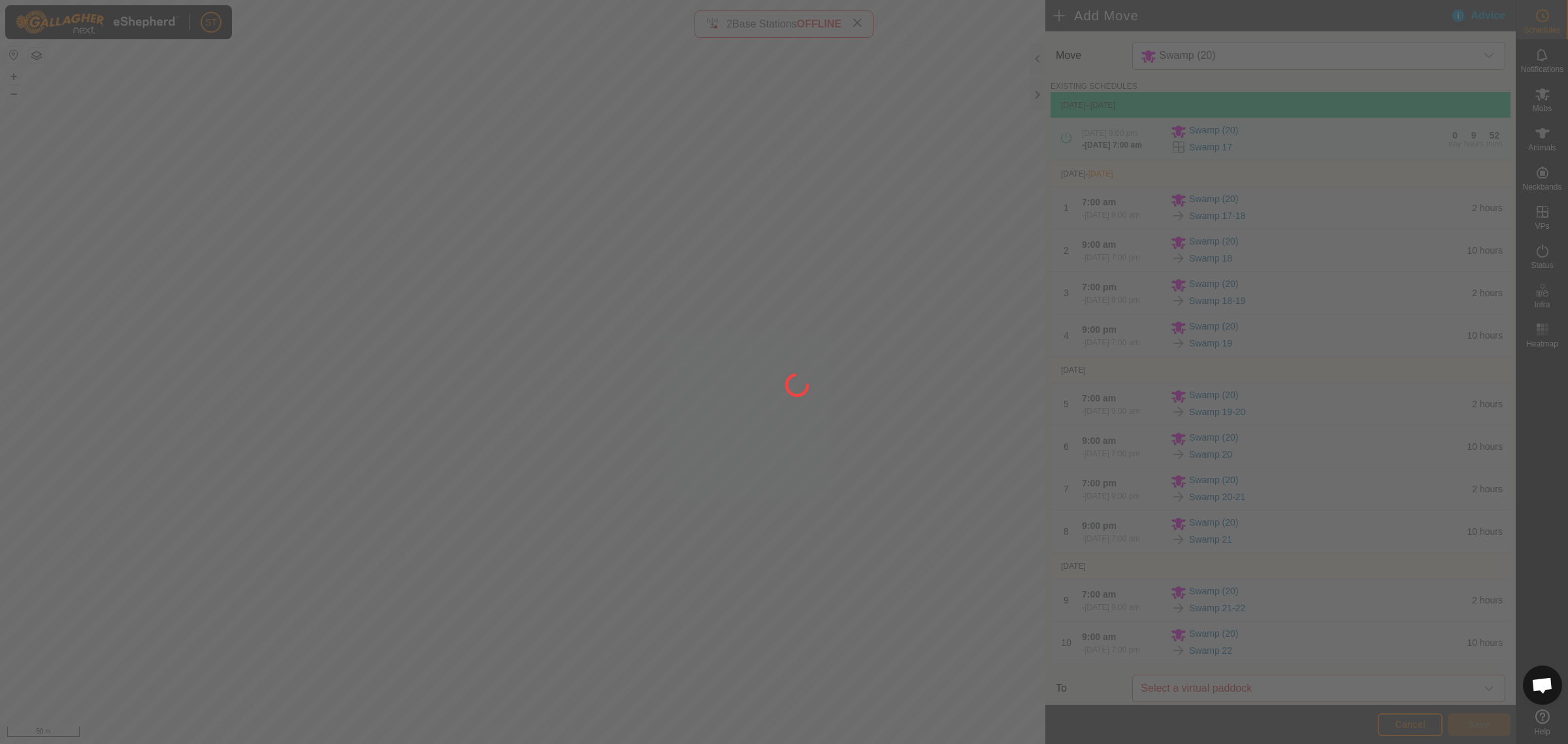
drag, startPoint x: 627, startPoint y: 402, endPoint x: 575, endPoint y: 331, distance: 88.0
click at [575, 331] on div at bounding box center [784, 372] width 1568 height 744
drag, startPoint x: 566, startPoint y: 364, endPoint x: 575, endPoint y: 332, distance: 33.2
click at [575, 332] on div at bounding box center [784, 372] width 1568 height 744
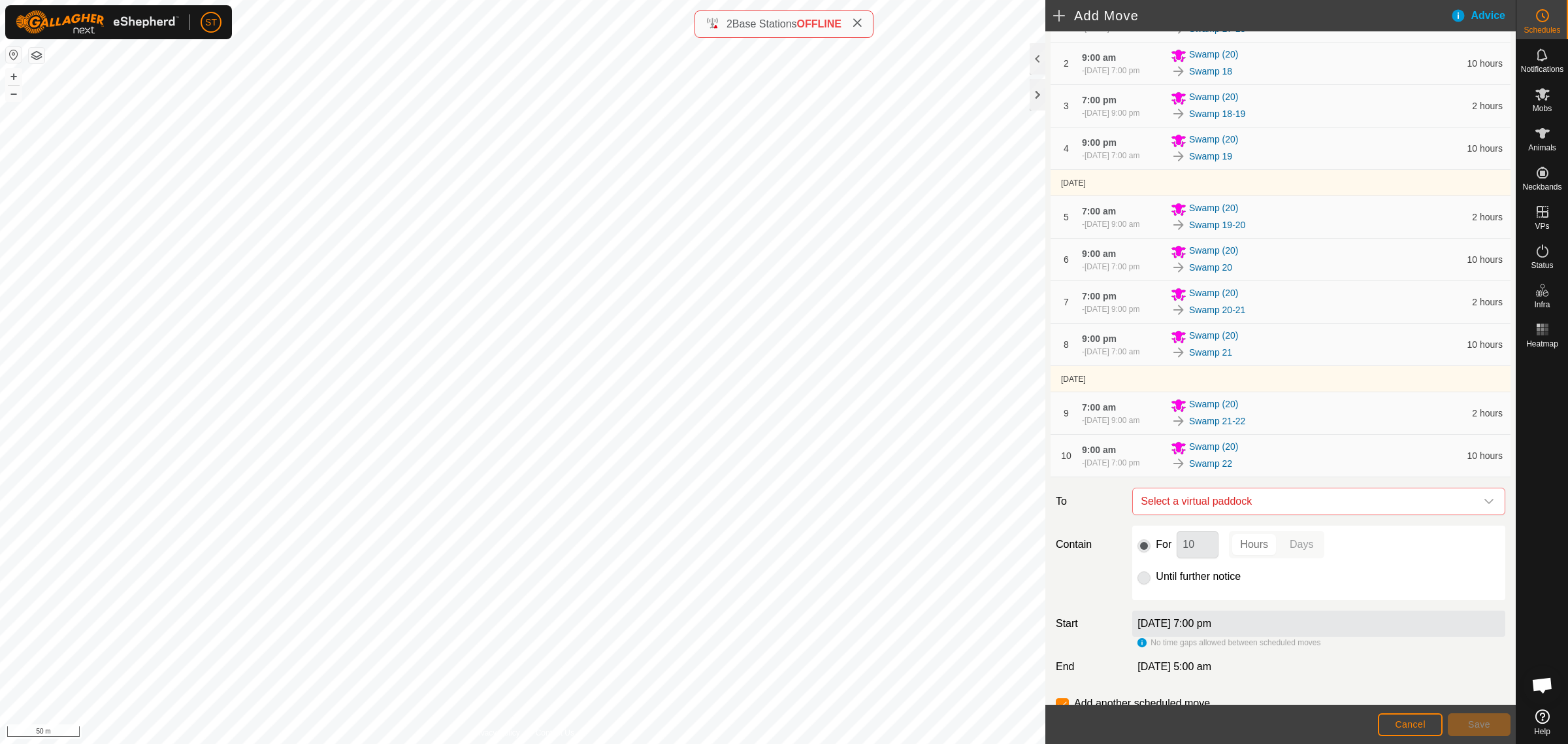
scroll to position [240, 0]
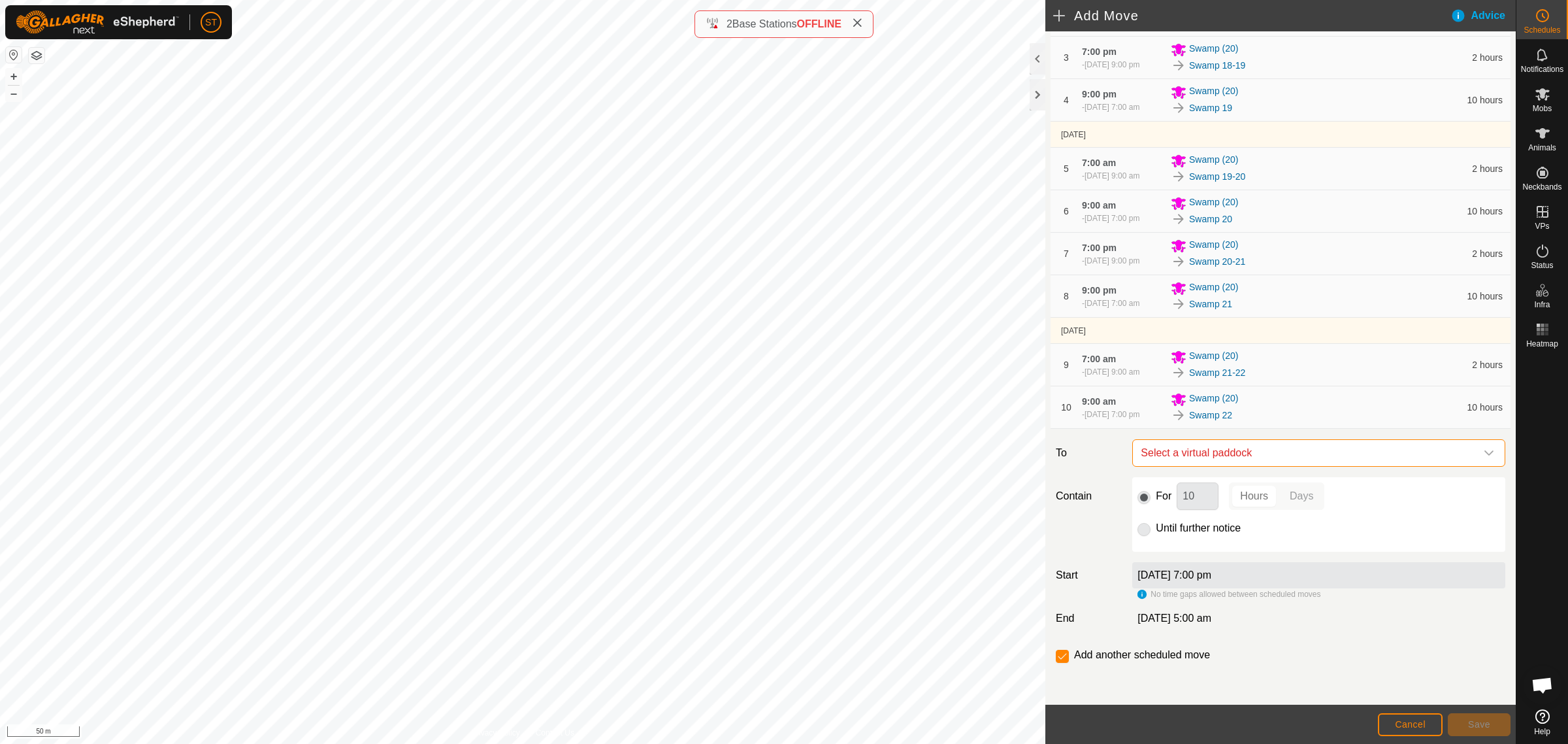
click at [1330, 450] on span "Select a virtual paddock" at bounding box center [1305, 452] width 340 height 26
type input "swamp 22"
click at [1187, 542] on li "Swamp 22-23 0.07 ha" at bounding box center [1312, 547] width 346 height 20
drag, startPoint x: 1197, startPoint y: 505, endPoint x: 1169, endPoint y: 505, distance: 28.0
click at [1169, 505] on div "For 10 Hours Days" at bounding box center [1319, 496] width 363 height 27
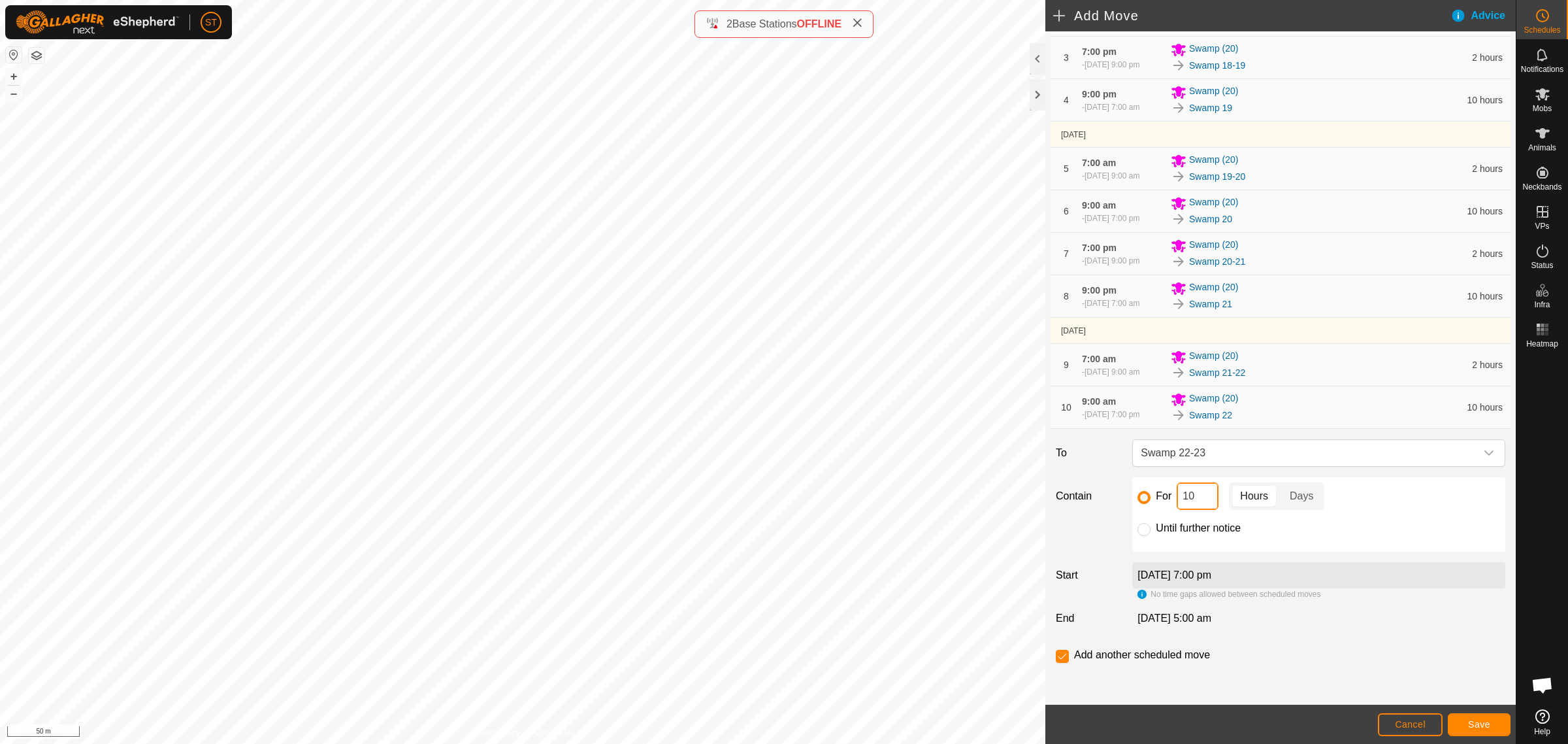
type input "2"
click at [1481, 719] on button "Save" at bounding box center [1479, 724] width 63 height 23
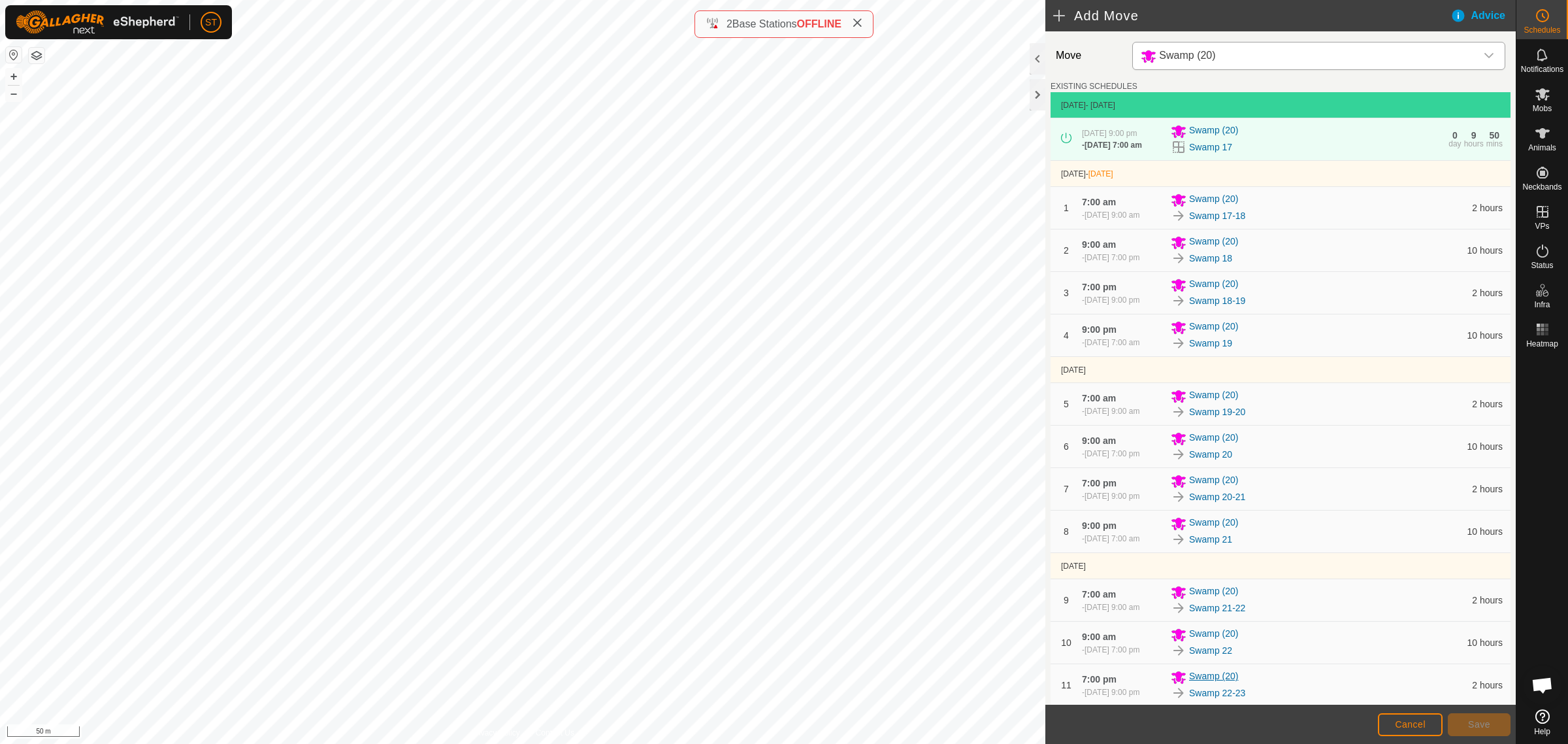
scroll to position [283, 0]
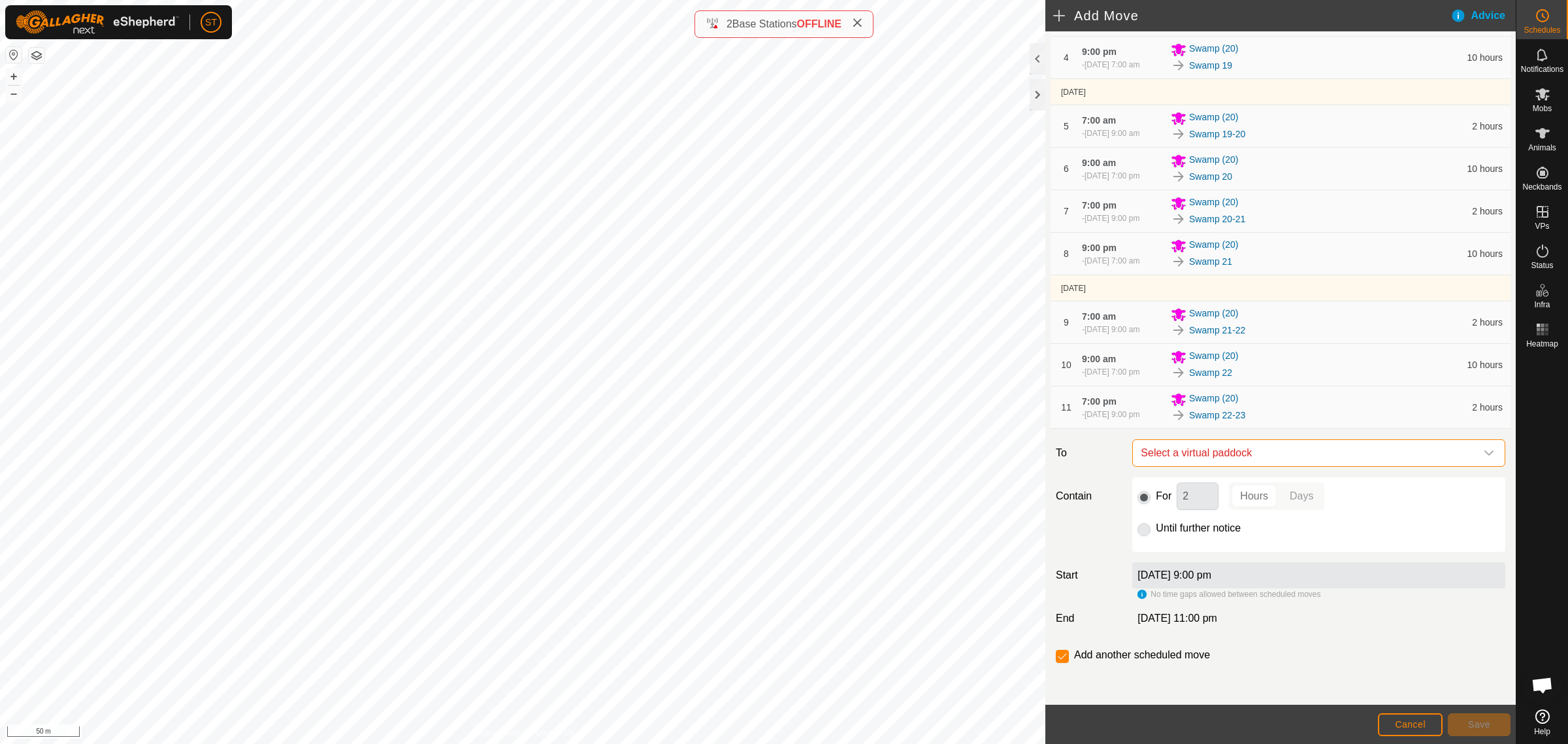
click at [1271, 452] on span "Select a virtual paddock" at bounding box center [1305, 452] width 340 height 26
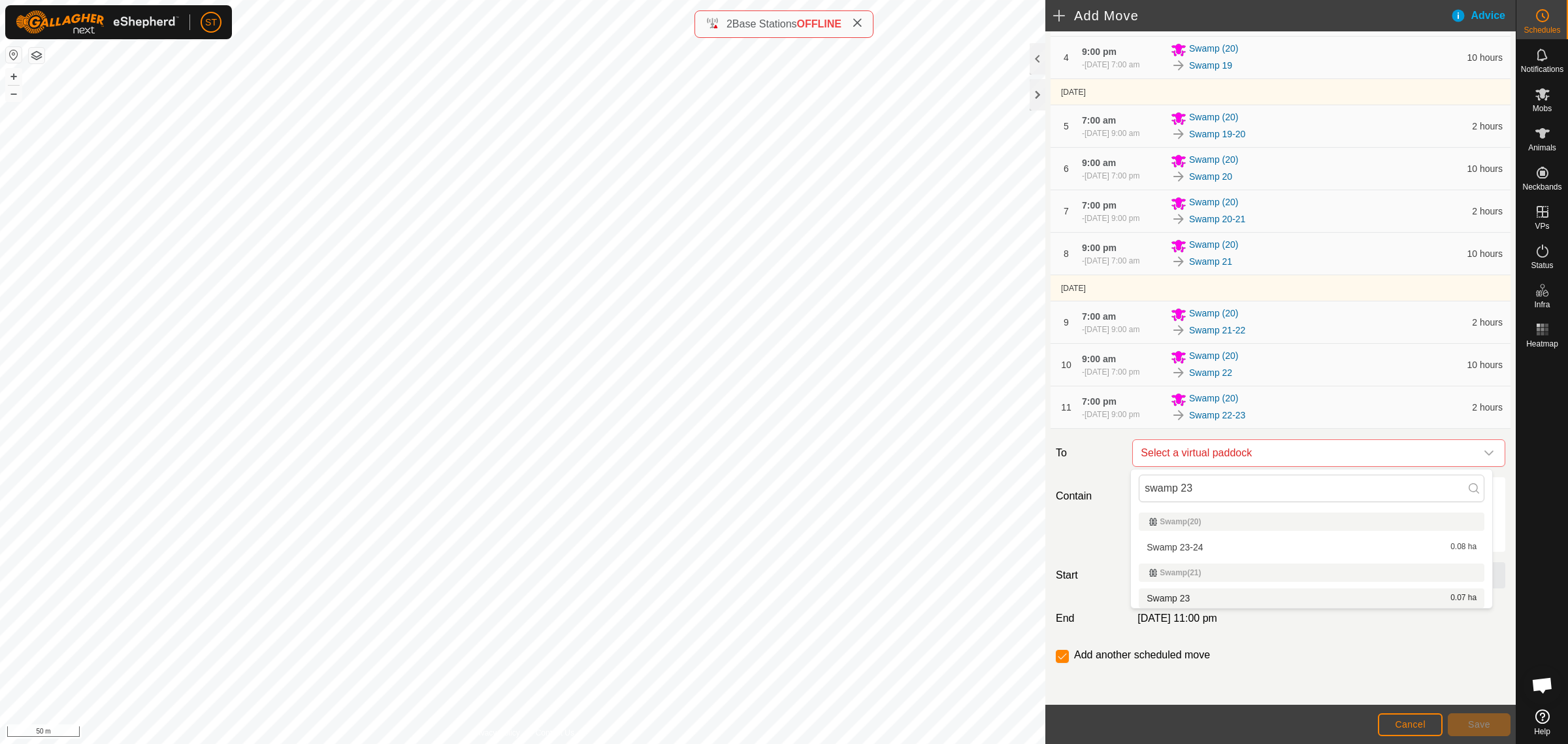
type input "swamp 23"
click at [1184, 598] on li "Swamp 23 0.07 ha" at bounding box center [1312, 598] width 346 height 20
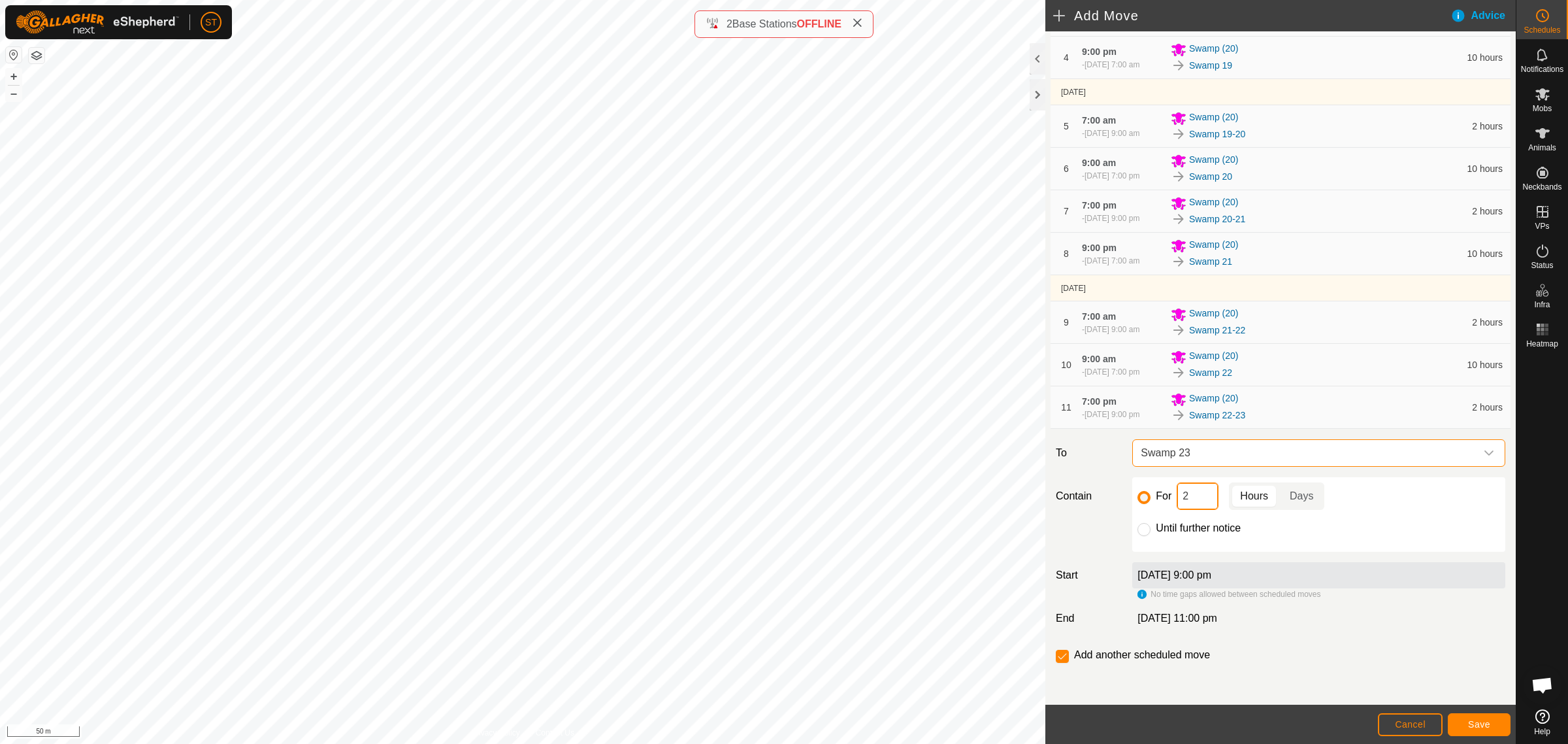
drag, startPoint x: 1193, startPoint y: 497, endPoint x: 1171, endPoint y: 497, distance: 22.0
click at [1171, 497] on div "For 2 Hours Days" at bounding box center [1319, 496] width 363 height 27
type input "10"
click at [1488, 726] on span "Save" at bounding box center [1479, 724] width 23 height 11
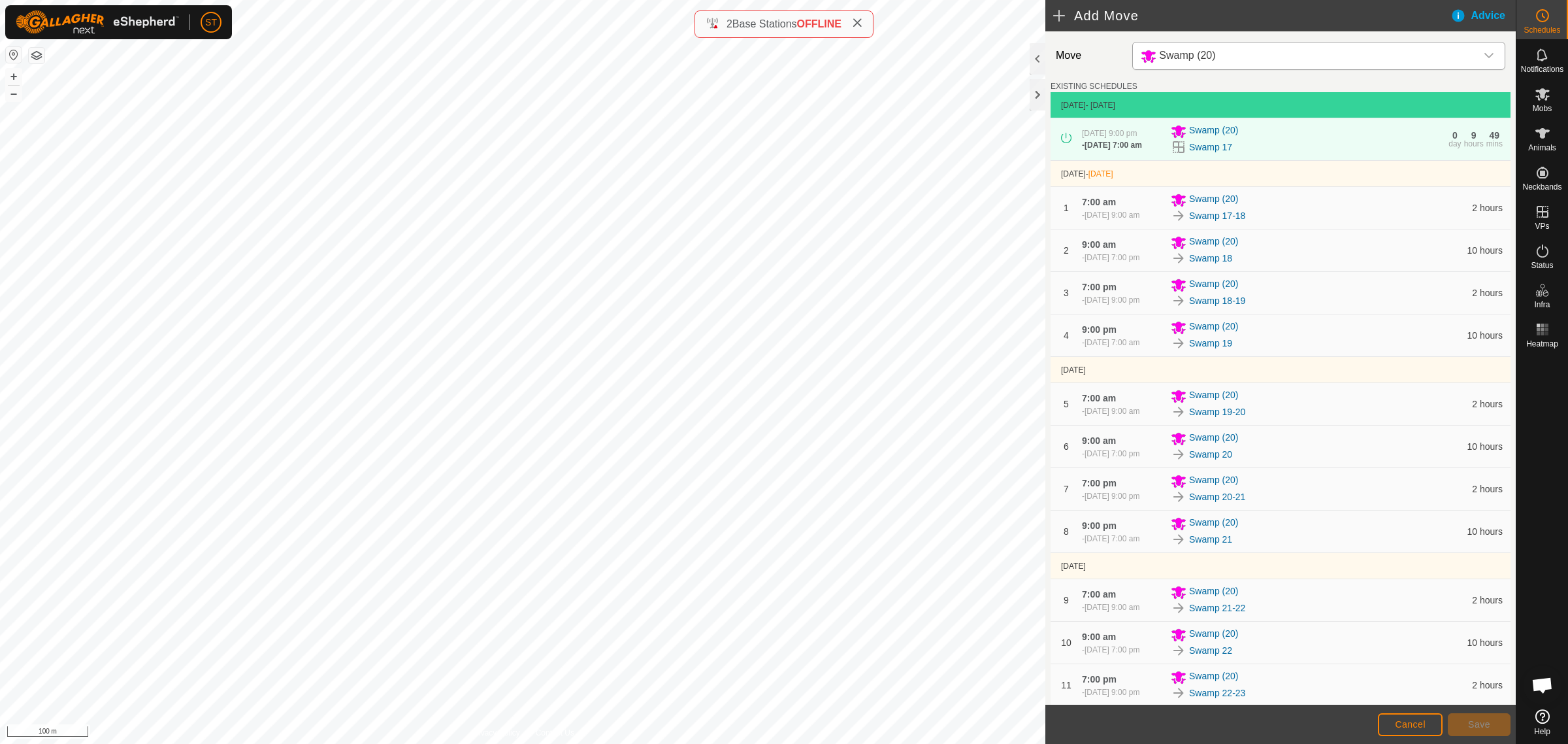
scroll to position [327, 0]
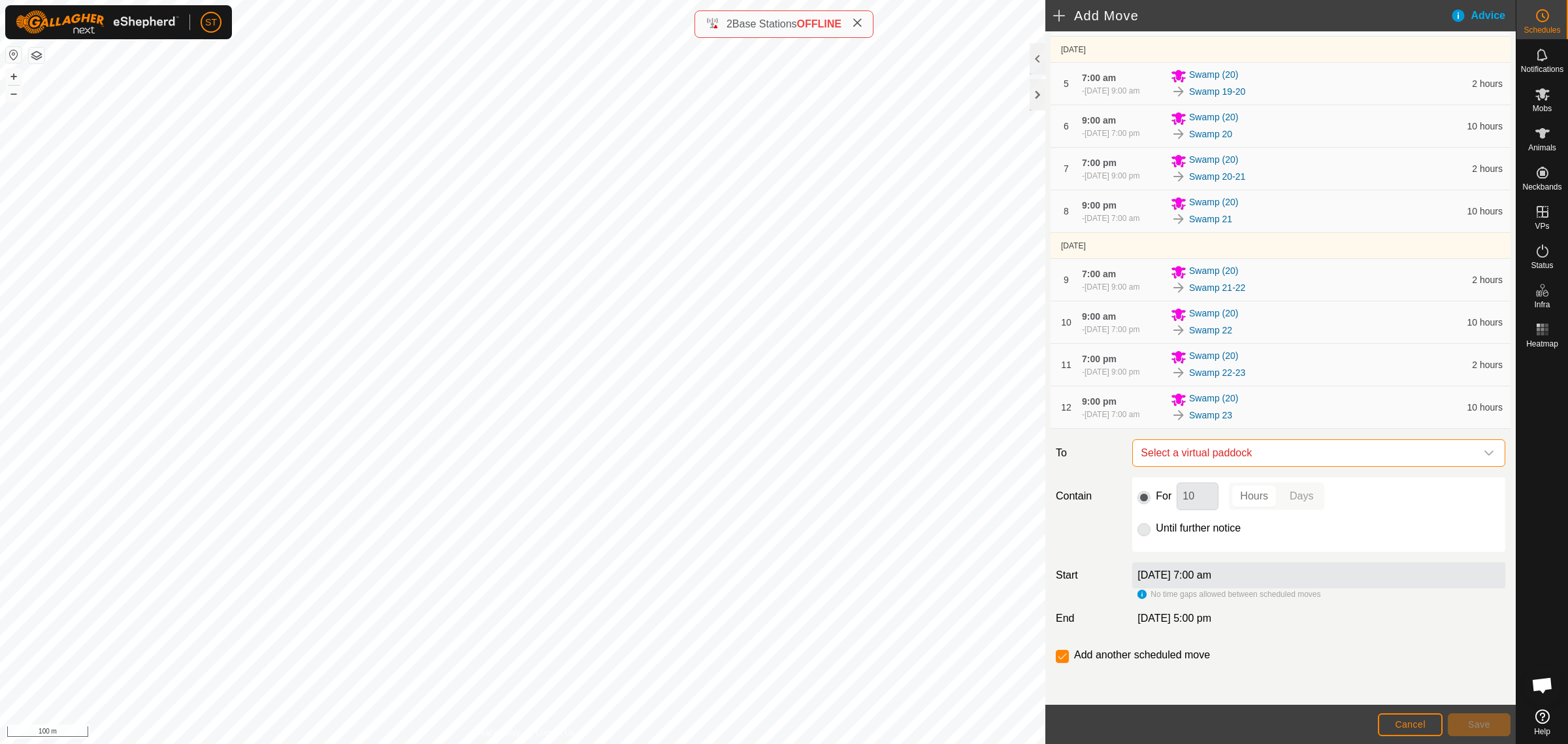
click at [1184, 448] on span "Select a virtual paddock" at bounding box center [1305, 452] width 340 height 26
type input "swamp 23"
click at [1181, 543] on li "Swamp 23-24 0.08 ha" at bounding box center [1312, 547] width 346 height 20
drag, startPoint x: 1196, startPoint y: 497, endPoint x: 1159, endPoint y: 498, distance: 37.0
click at [1159, 498] on div "For 10 Hours Days" at bounding box center [1319, 496] width 363 height 27
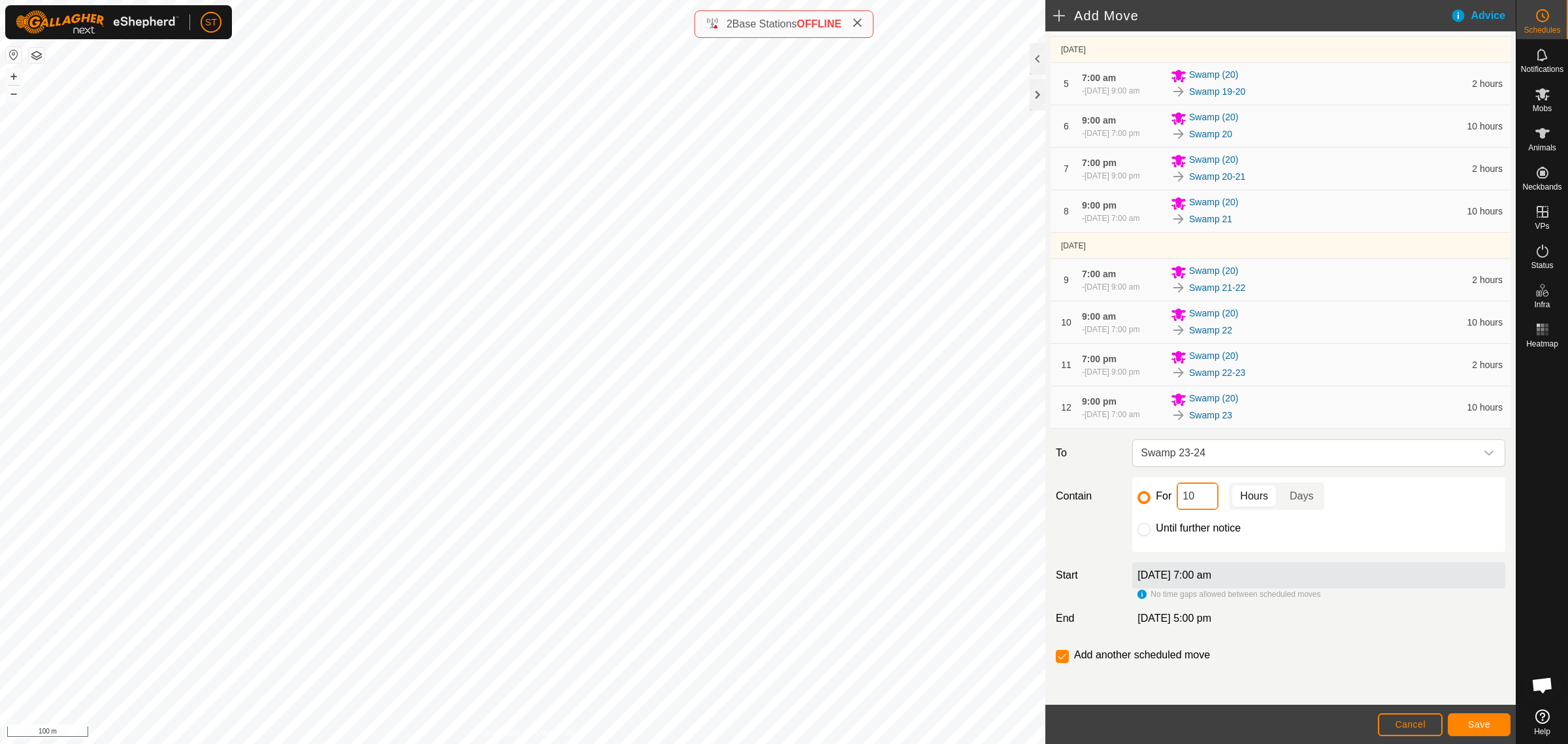
type input "2"
click at [1470, 717] on button "Save" at bounding box center [1479, 724] width 63 height 23
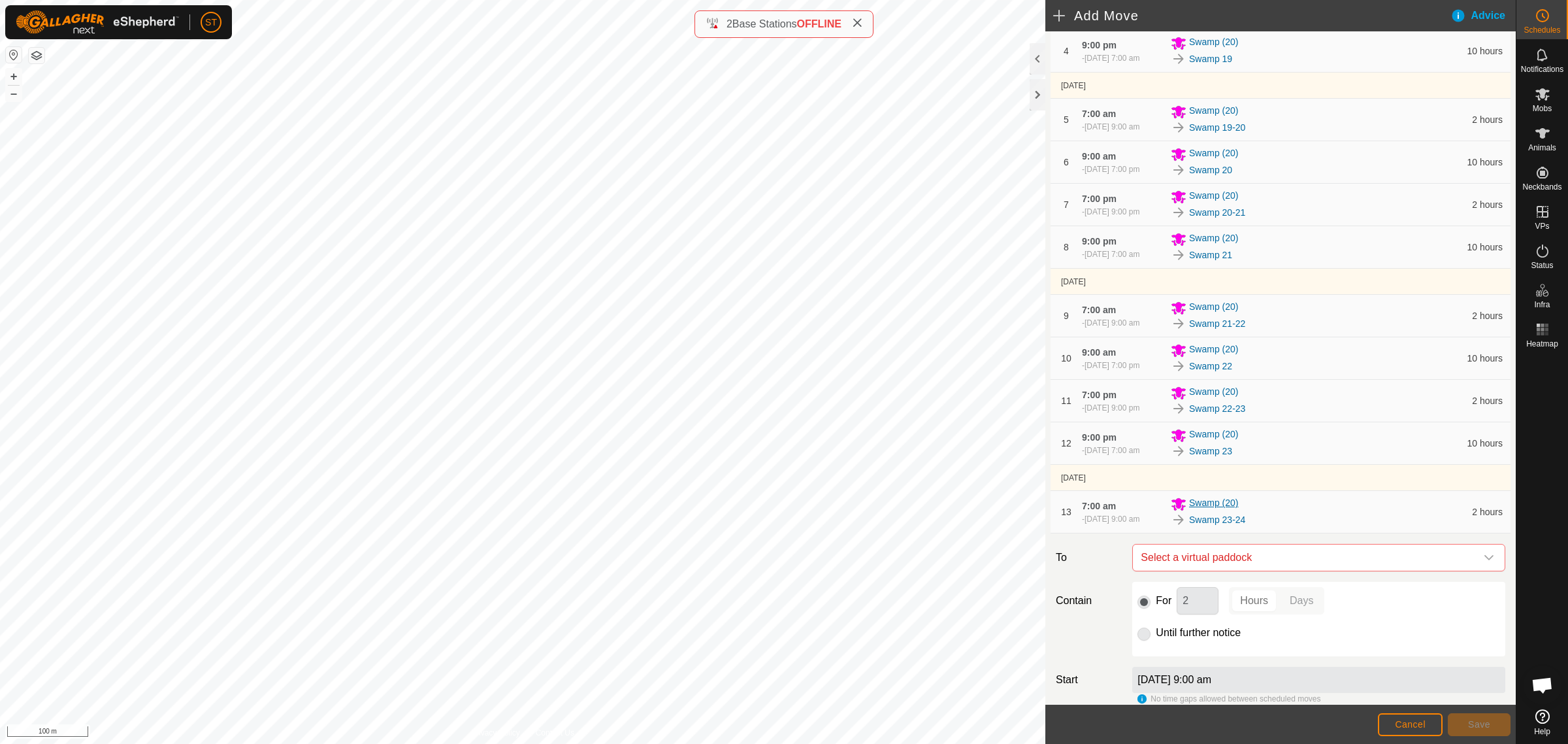
scroll to position [395, 0]
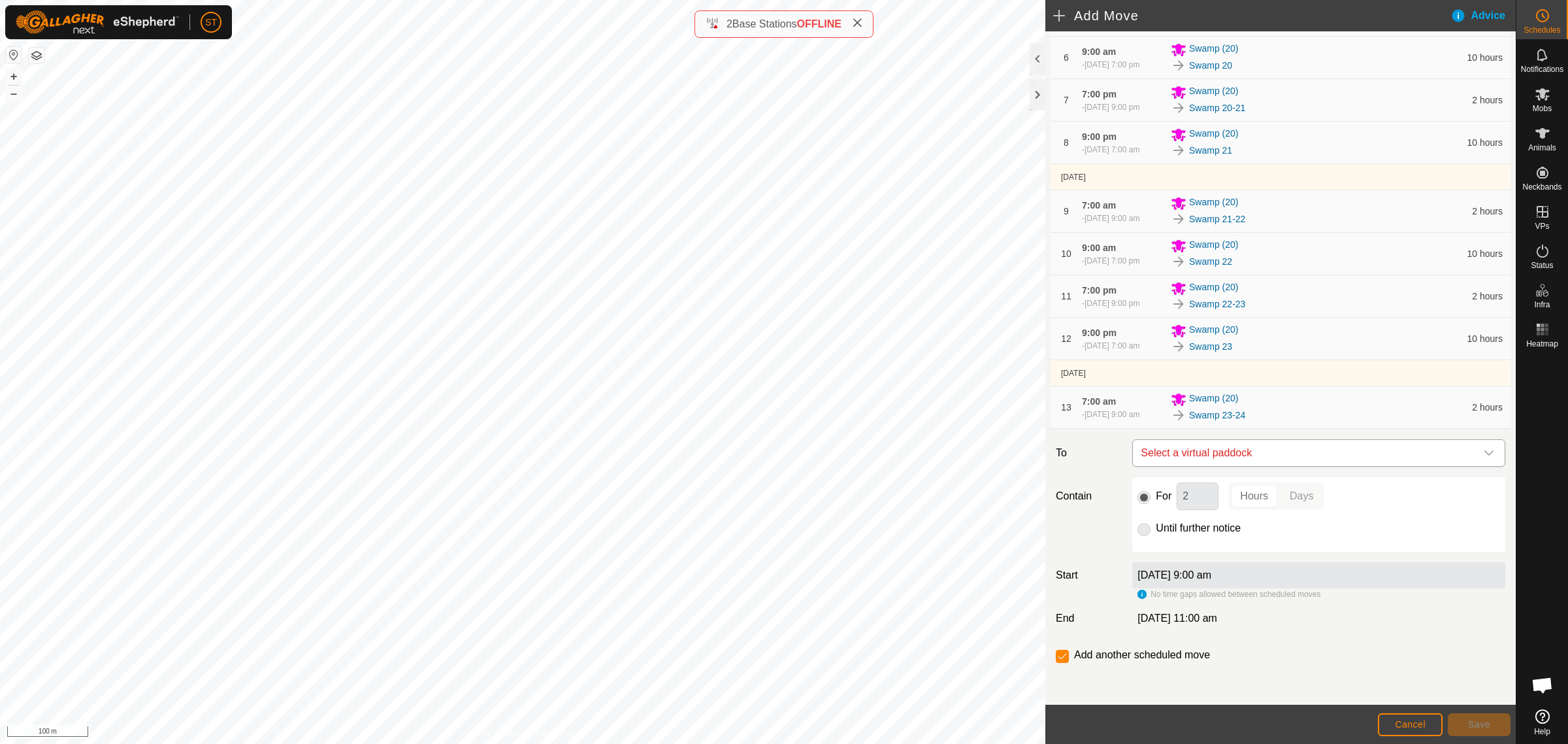
click at [1225, 454] on span "Select a virtual paddock" at bounding box center [1305, 452] width 340 height 26
type input "swamp 24"
click at [1190, 545] on li "Swamp 24 0.08 ha" at bounding box center [1312, 547] width 346 height 20
click at [1163, 498] on div "For 2 Hours Days" at bounding box center [1319, 496] width 363 height 27
type input "10"
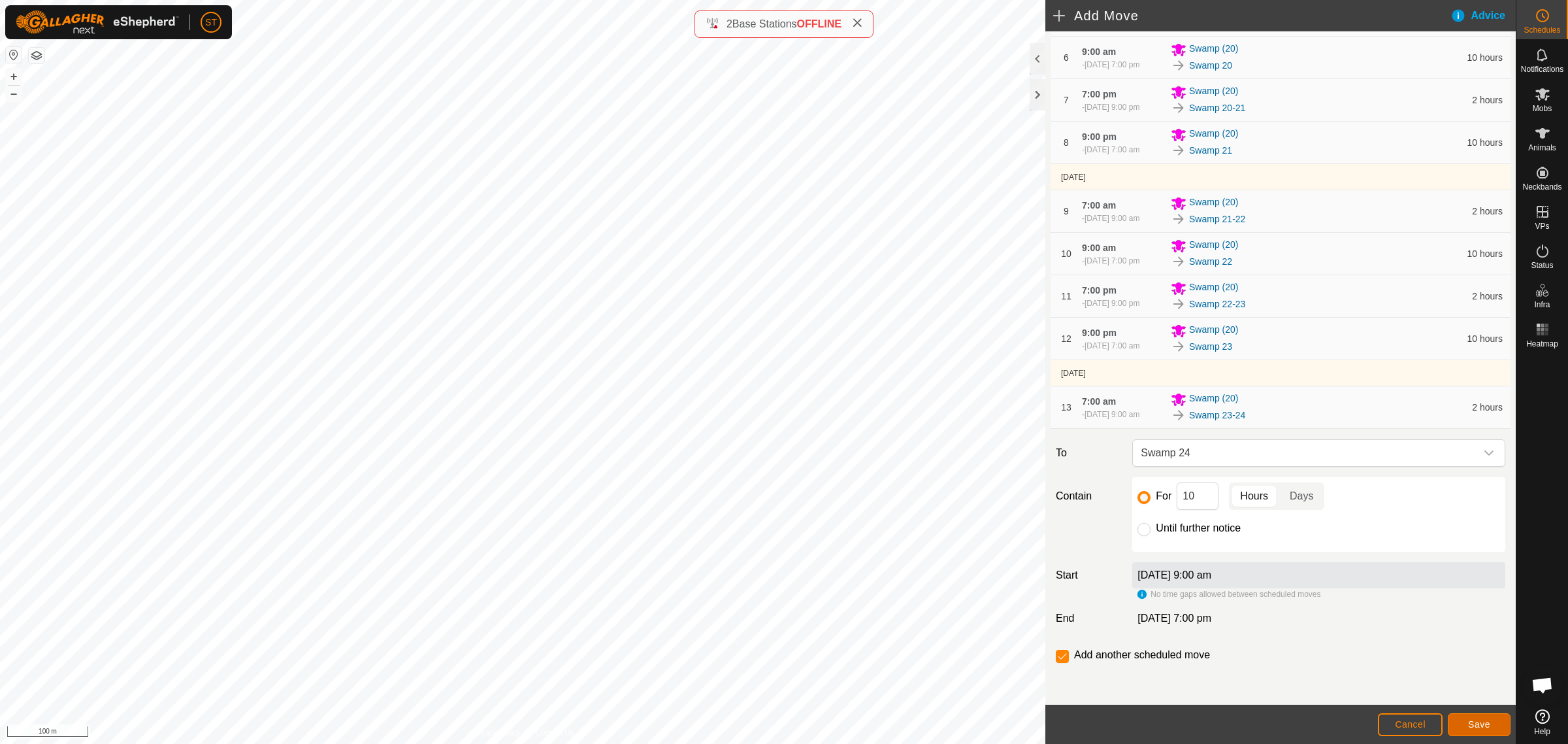
click at [1472, 717] on button "Save" at bounding box center [1479, 724] width 63 height 23
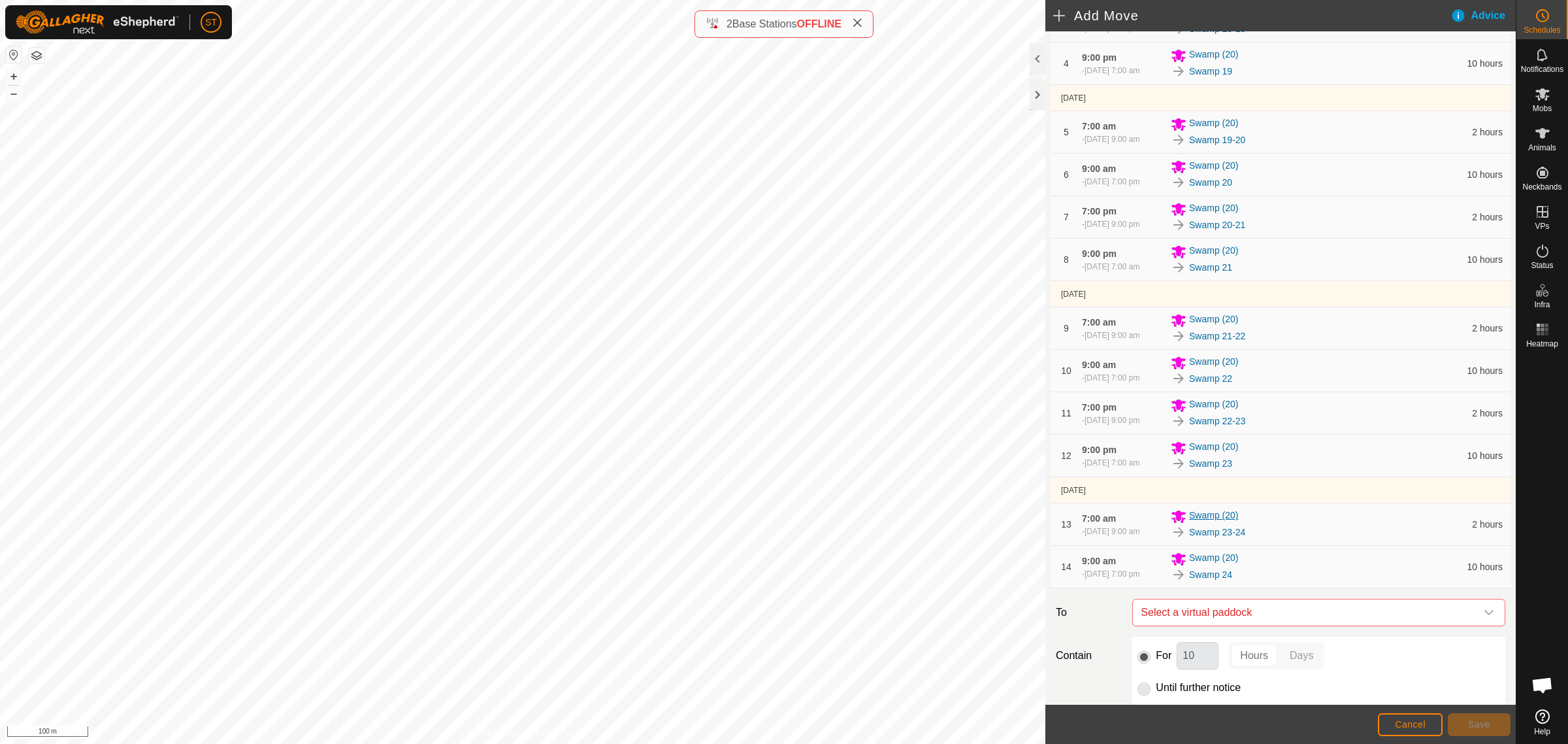
scroll to position [409, 0]
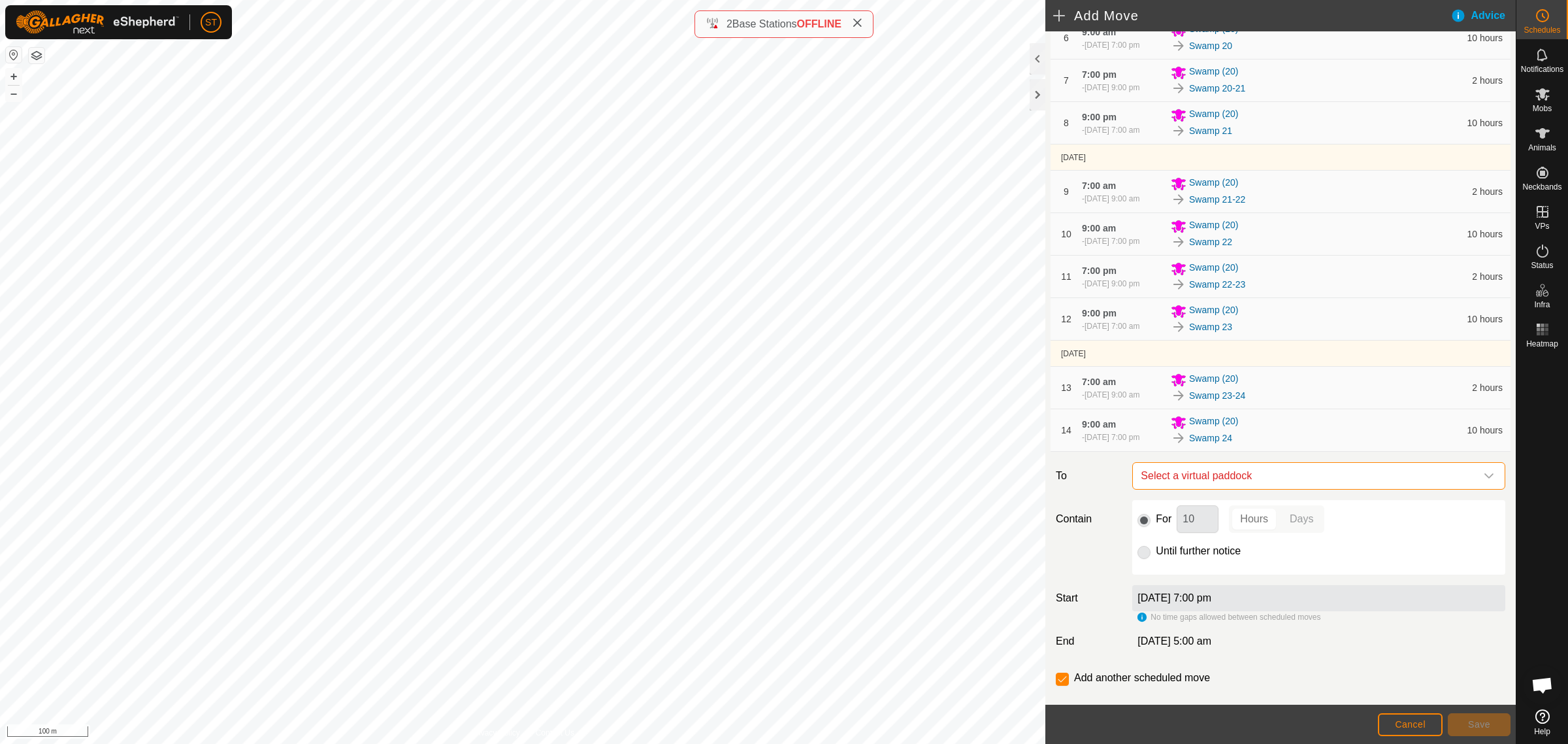
click at [1255, 483] on span "Select a virtual paddock" at bounding box center [1305, 476] width 340 height 26
type input "swamp 24"
click at [1179, 571] on li "Swamp 24-25 0.08 ha" at bounding box center [1312, 576] width 346 height 20
drag, startPoint x: 1197, startPoint y: 525, endPoint x: 1163, endPoint y: 525, distance: 34.0
click at [1163, 525] on div "For 10 Hours Days" at bounding box center [1319, 519] width 363 height 27
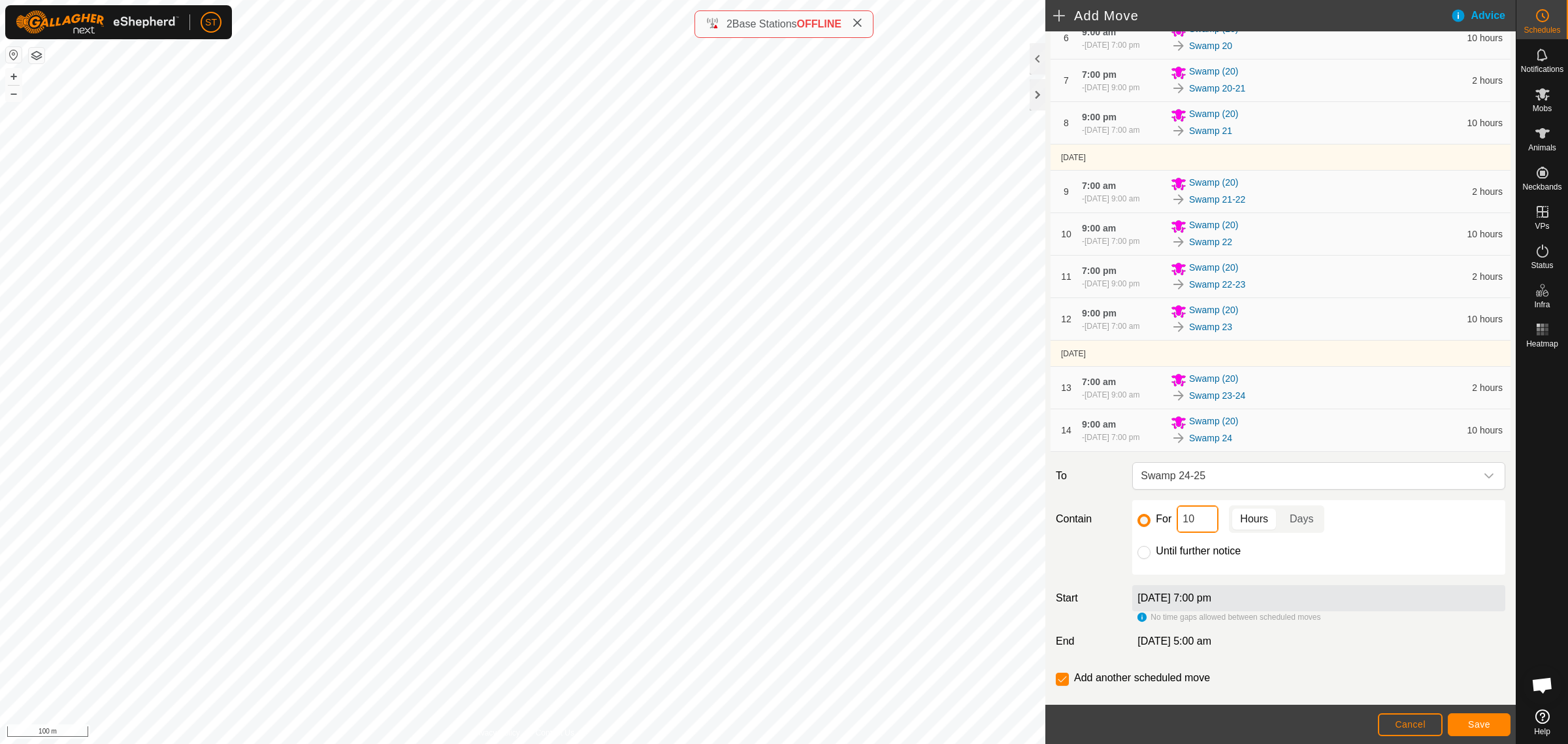
type input "2"
click at [1474, 724] on span "Save" at bounding box center [1479, 724] width 23 height 11
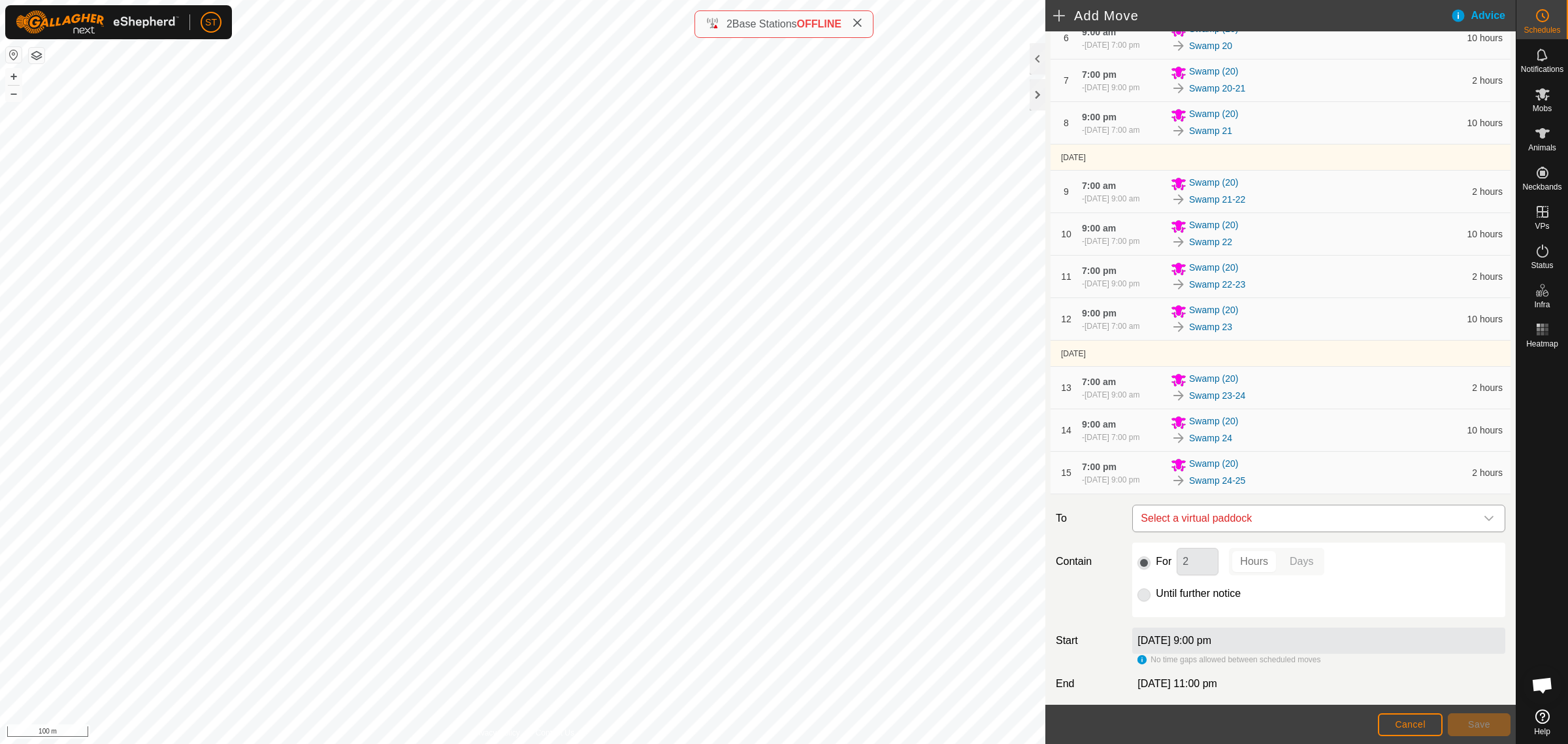
click at [1210, 527] on span "Select a virtual paddock" at bounding box center [1305, 518] width 340 height 26
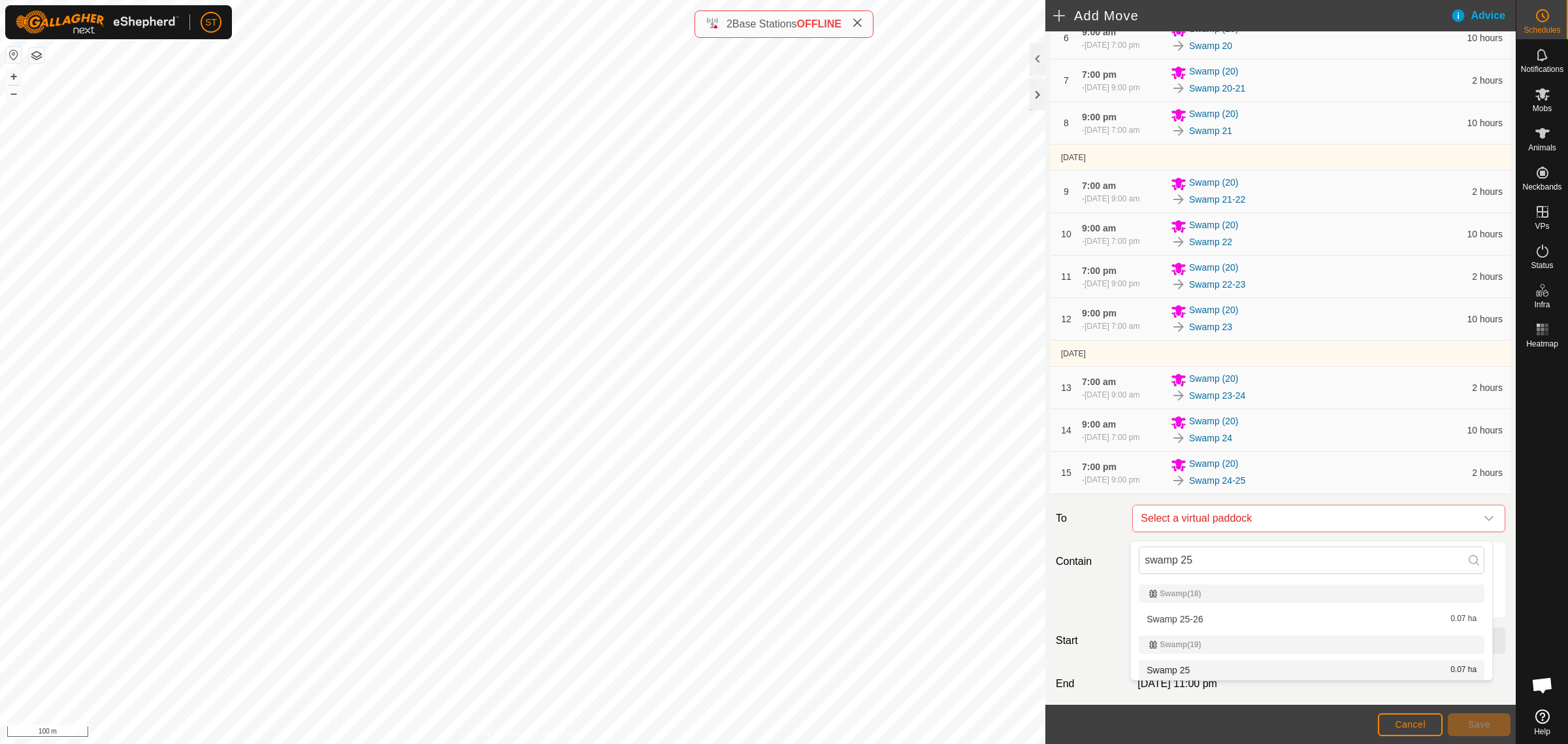
type input "swamp 25"
click at [1179, 664] on li "Swamp 25 0.07 ha" at bounding box center [1312, 670] width 346 height 20
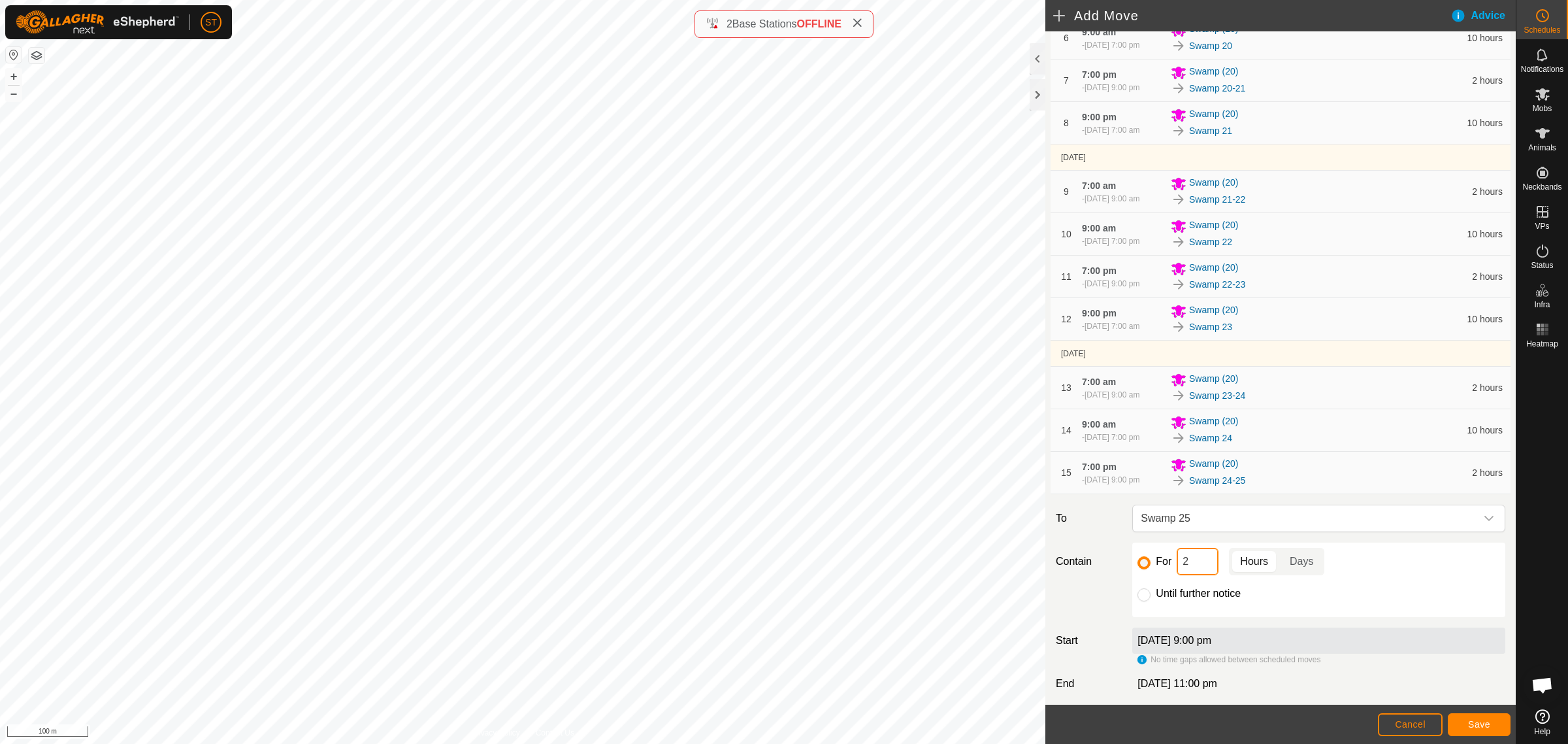
drag, startPoint x: 1190, startPoint y: 571, endPoint x: 1171, endPoint y: 571, distance: 19.0
click at [1171, 571] on div "For 2 Hours Days" at bounding box center [1319, 561] width 363 height 27
type input "10"
click at [1467, 717] on button "Save" at bounding box center [1479, 724] width 63 height 23
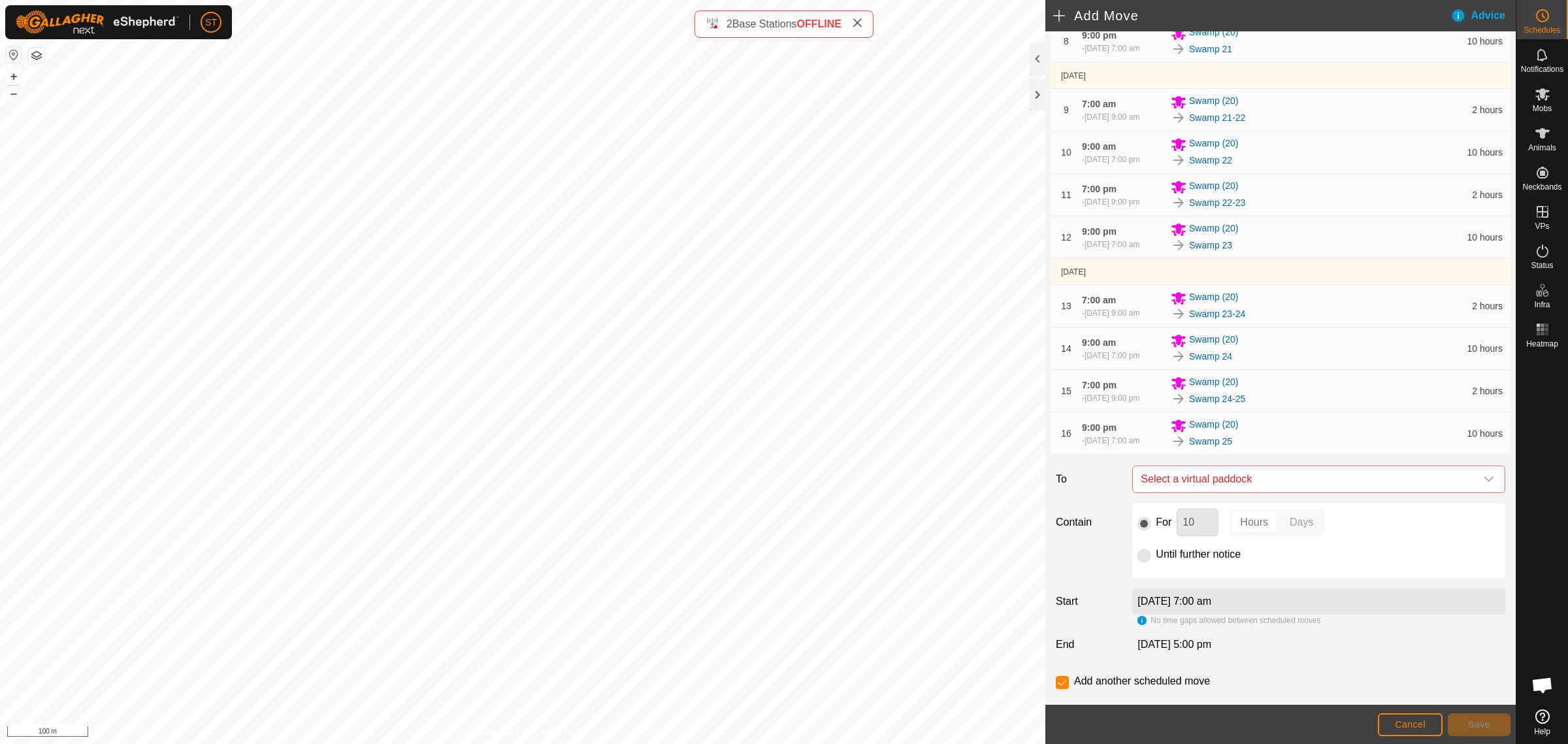
scroll to position [523, 0]
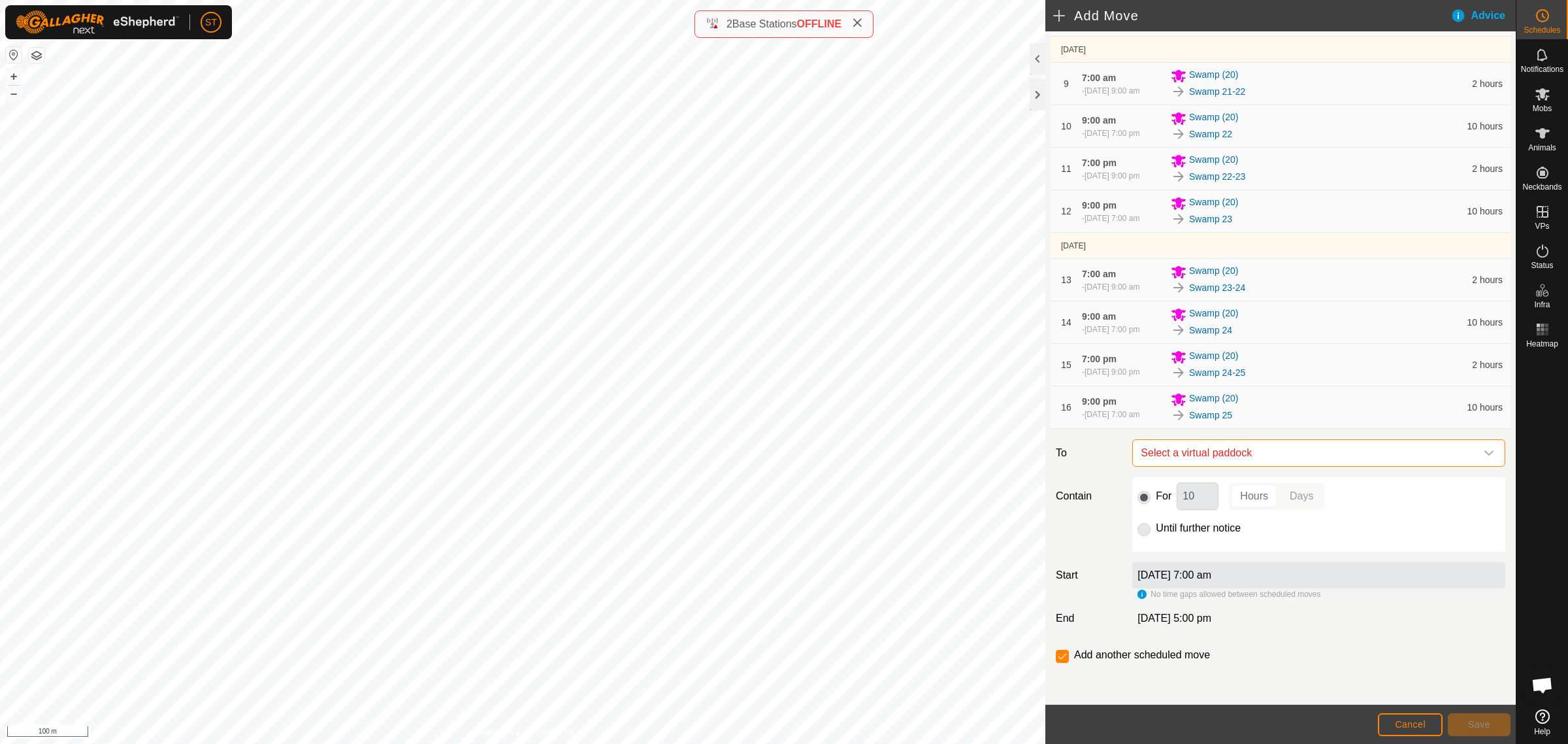
click at [1249, 452] on span "Select a virtual paddock" at bounding box center [1305, 452] width 340 height 26
type input "swamp 25"
click at [1190, 541] on li "Swamp 25-26 0.07 ha" at bounding box center [1312, 547] width 346 height 20
drag, startPoint x: 1194, startPoint y: 494, endPoint x: 1166, endPoint y: 497, distance: 28.2
click at [1166, 497] on div "For 10 Hours Days" at bounding box center [1319, 496] width 363 height 27
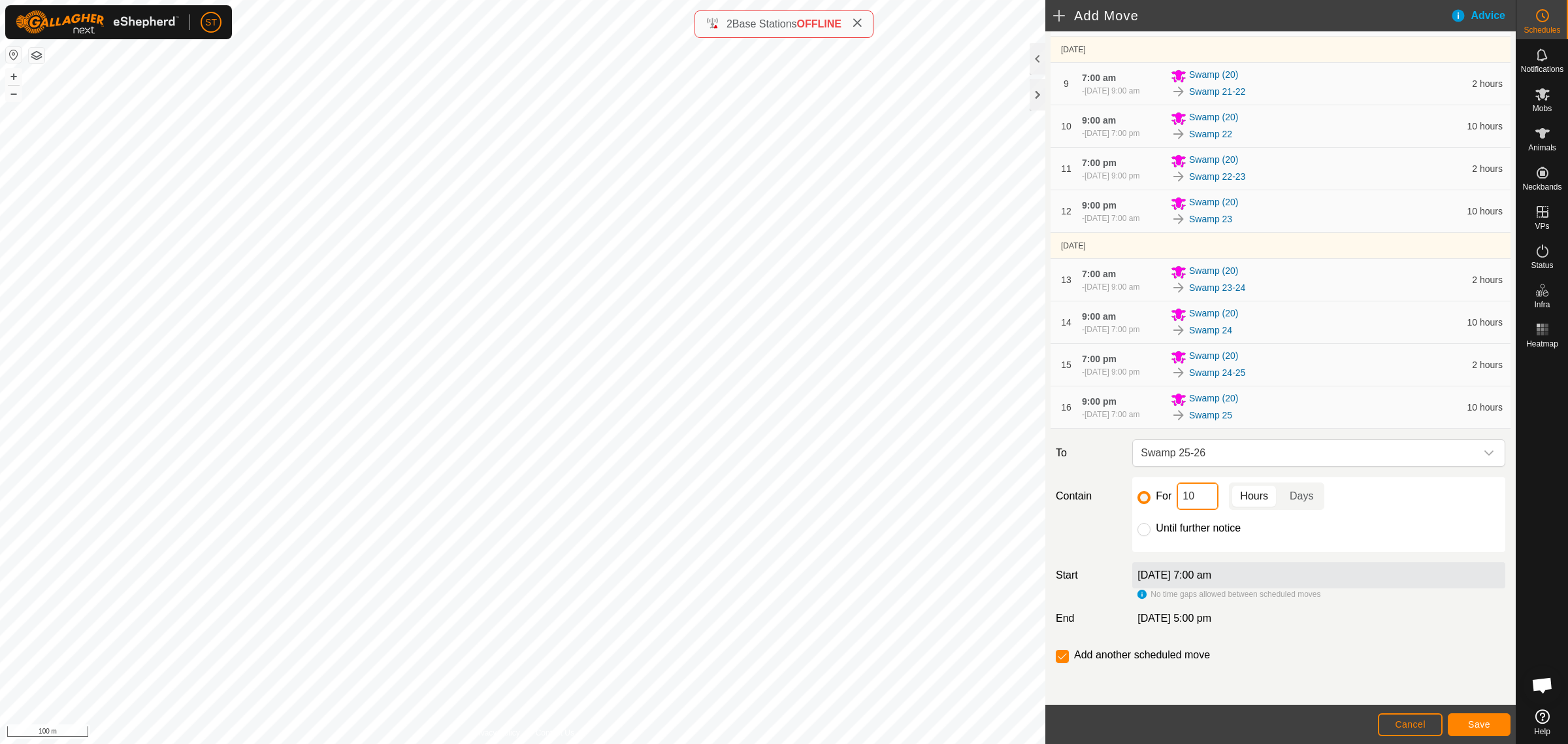
type input "2"
click at [1482, 723] on span "Save" at bounding box center [1479, 724] width 23 height 11
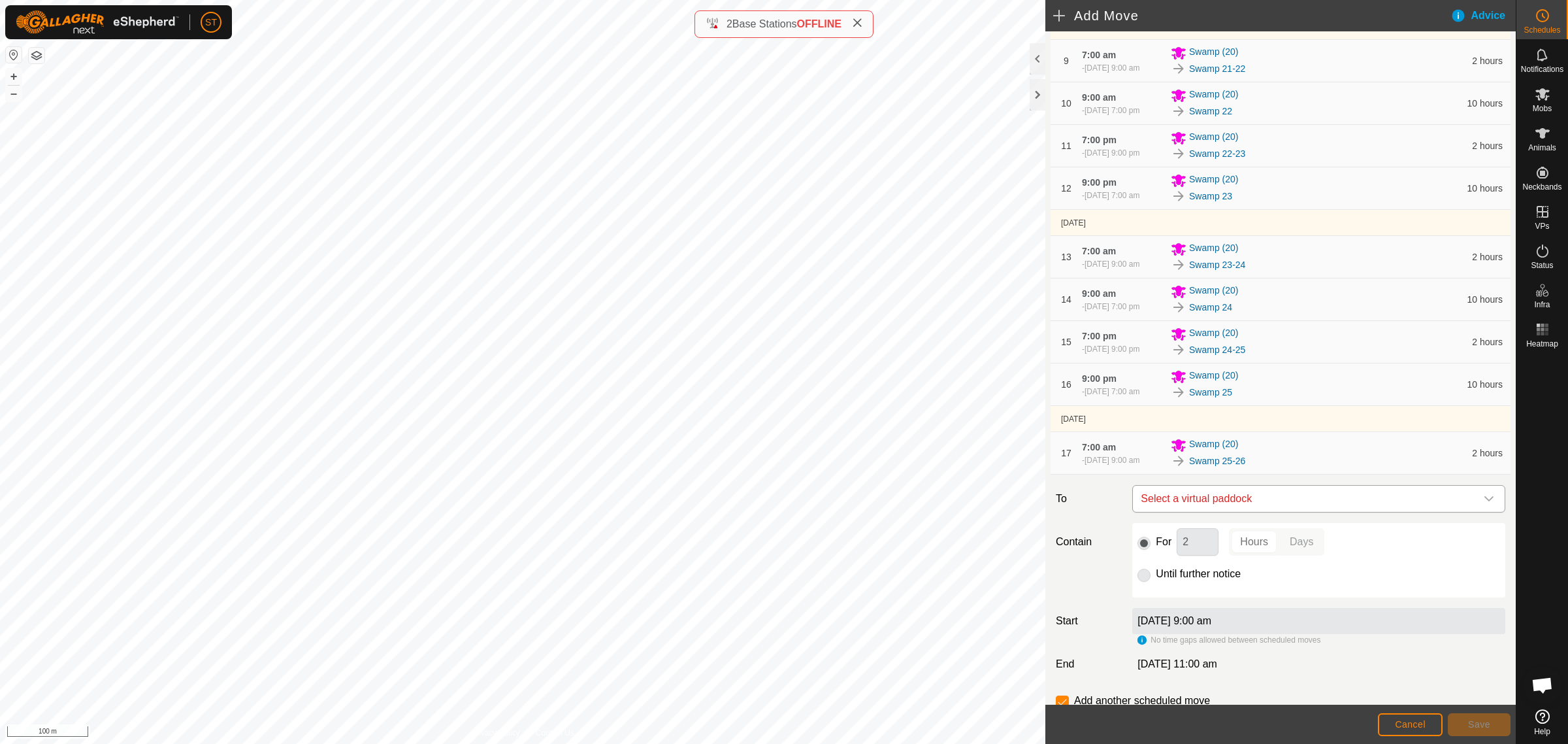
scroll to position [591, 0]
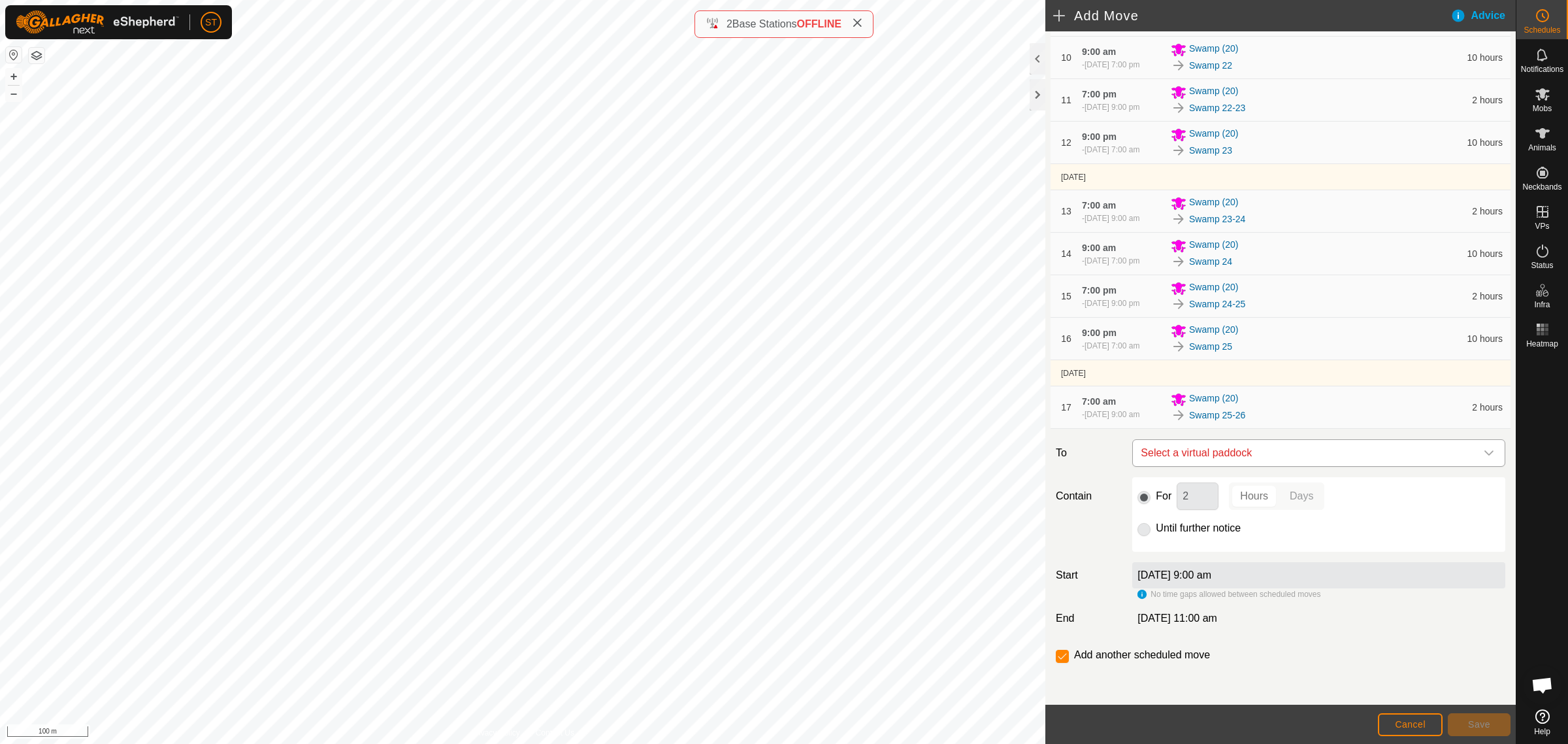
click at [1183, 453] on span "Select a virtual paddock" at bounding box center [1305, 452] width 340 height 26
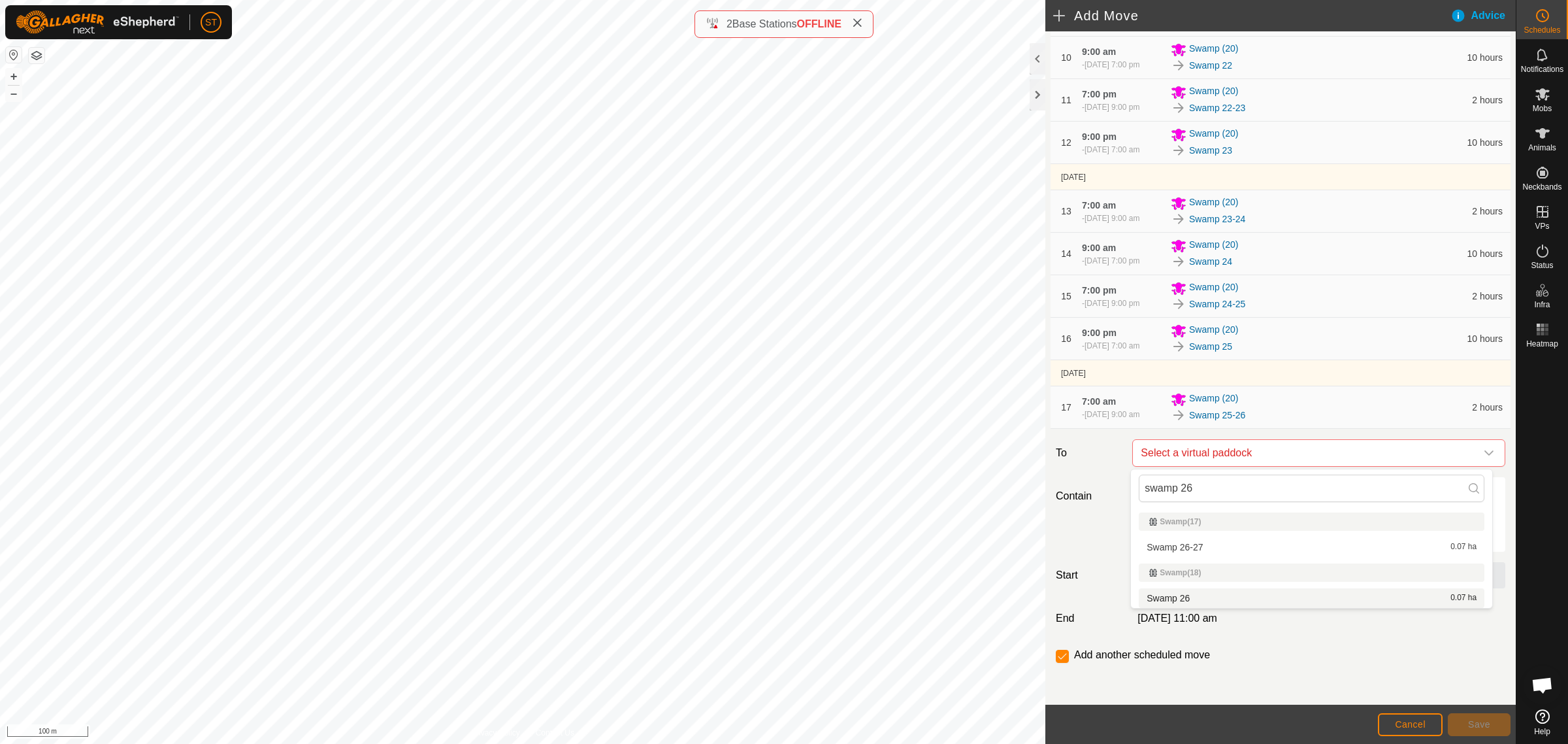
type input "swamp 26"
click at [1175, 598] on li "Swamp 26 0.07 ha" at bounding box center [1312, 598] width 346 height 20
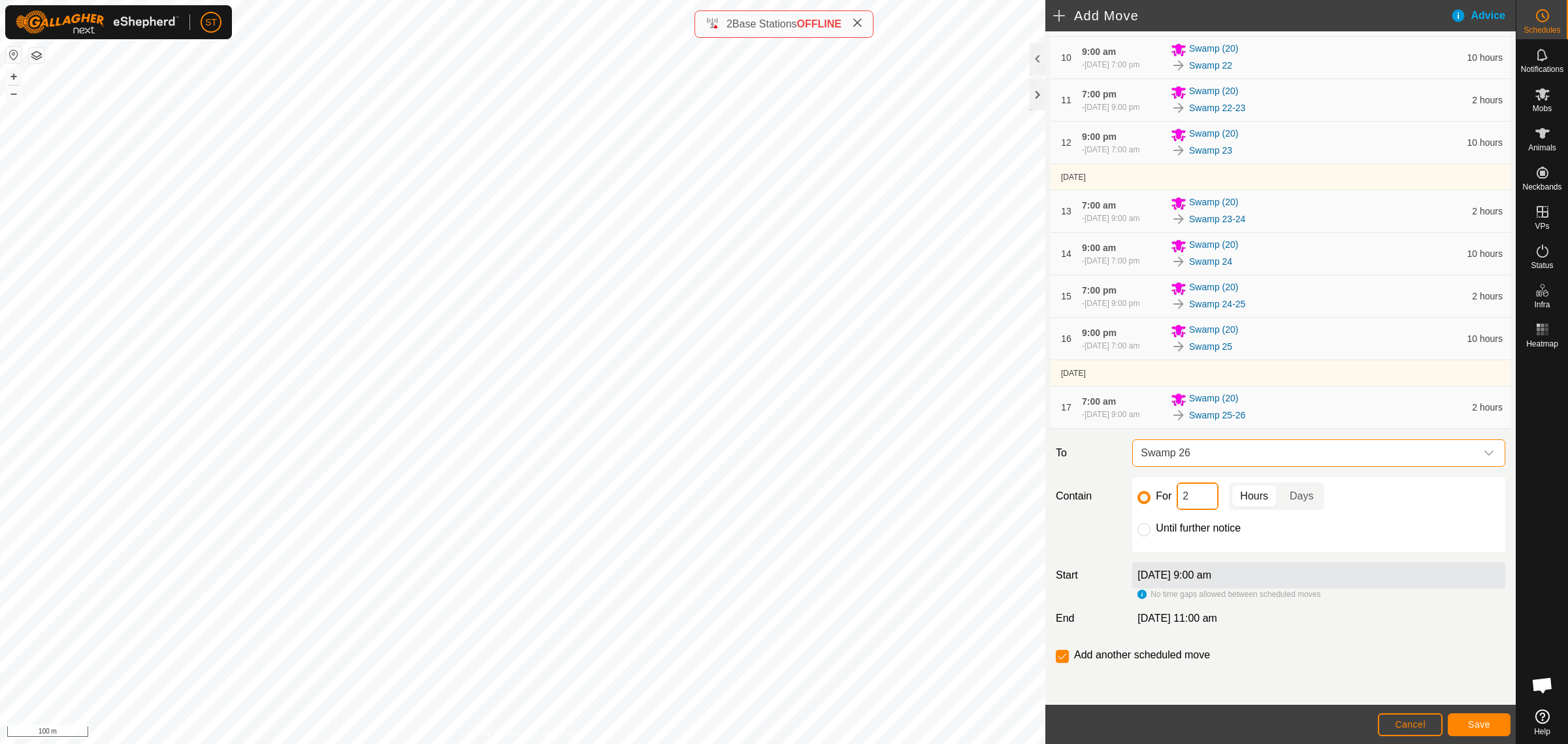
drag, startPoint x: 1169, startPoint y: 497, endPoint x: 1155, endPoint y: 497, distance: 14.0
click at [1155, 497] on div "For 2 Hours Days" at bounding box center [1319, 496] width 363 height 27
type input "10"
click at [1481, 730] on button "Save" at bounding box center [1479, 724] width 63 height 23
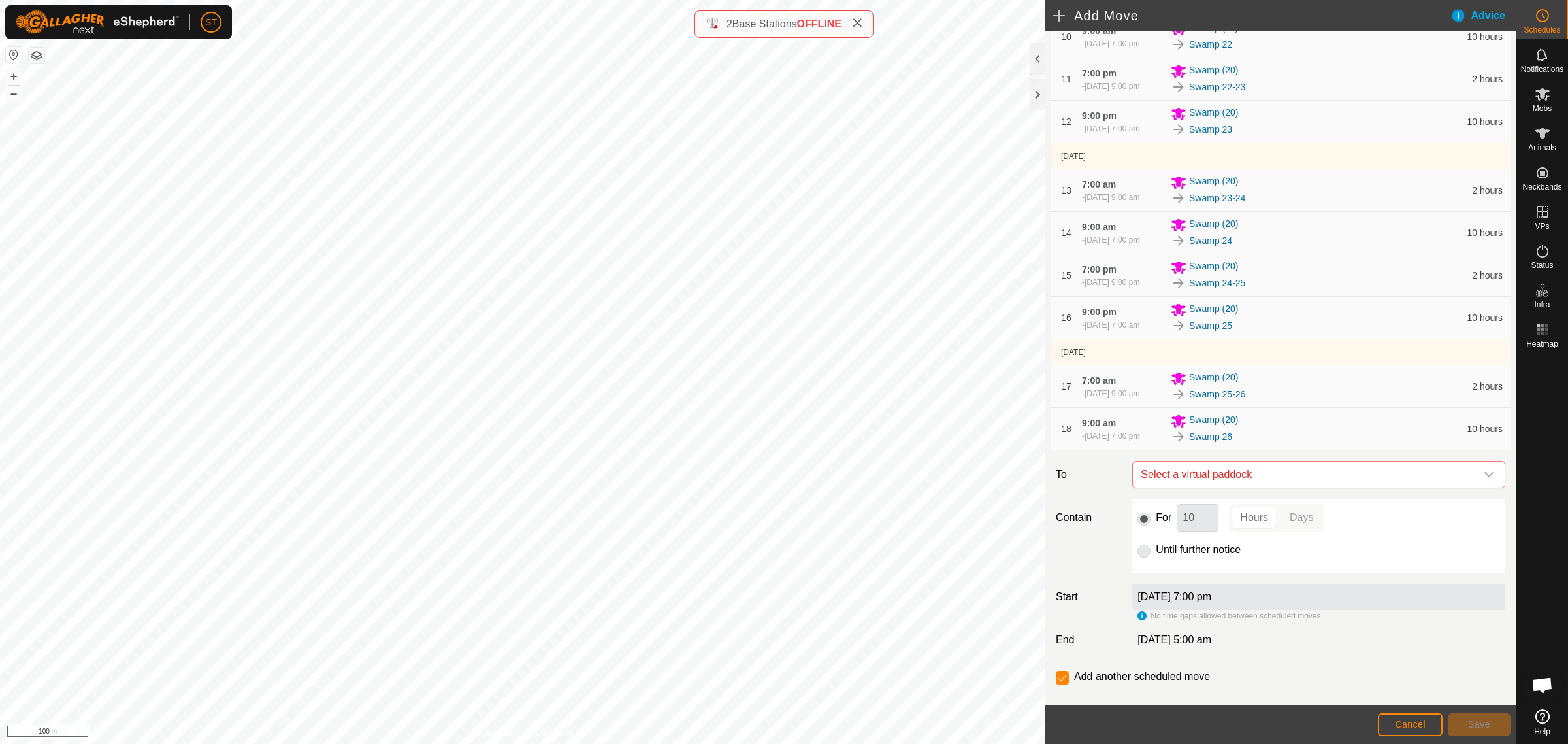
scroll to position [635, 0]
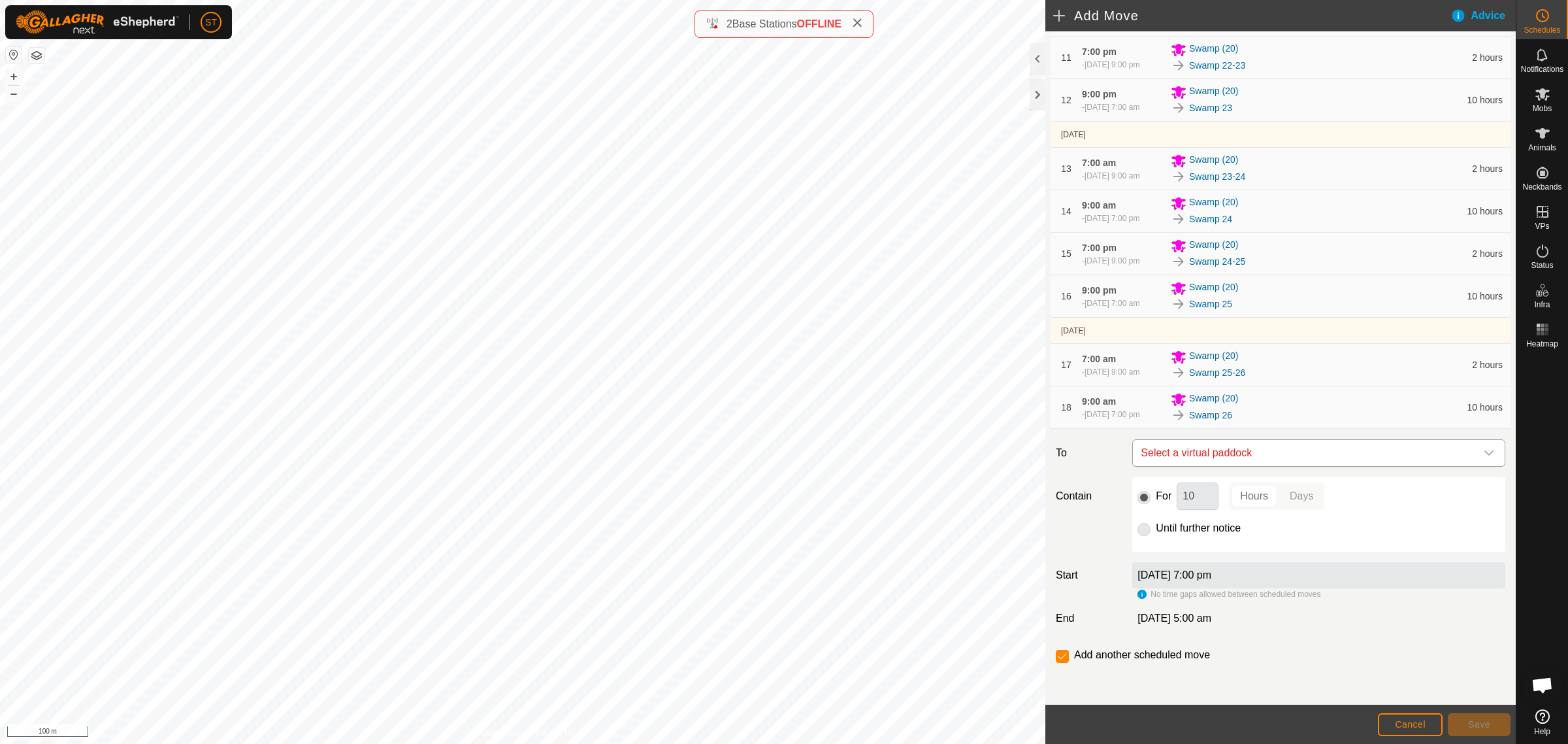
click at [1268, 448] on span "Select a virtual paddock" at bounding box center [1305, 452] width 340 height 26
type input "swamp 26"
click at [1190, 549] on li "Swamp 26-27 0.07 ha" at bounding box center [1312, 547] width 346 height 20
drag, startPoint x: 1189, startPoint y: 498, endPoint x: 1153, endPoint y: 490, distance: 36.9
click at [1150, 492] on div "For 10 Hours Days" at bounding box center [1319, 496] width 363 height 27
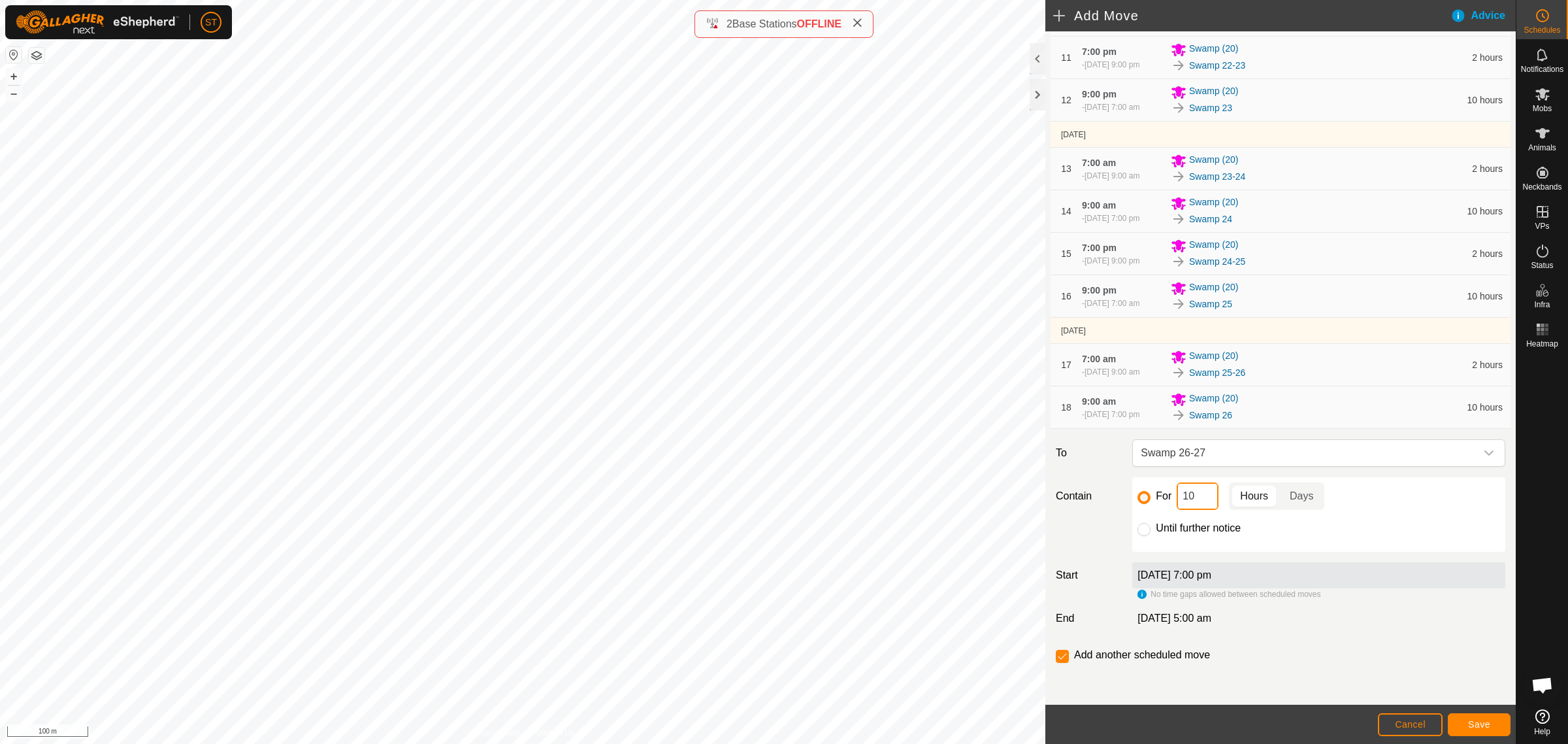
drag, startPoint x: 1194, startPoint y: 495, endPoint x: 1169, endPoint y: 495, distance: 25.0
click at [1169, 495] on div "For 10 Hours Days" at bounding box center [1319, 496] width 363 height 27
type input "2"
click at [1465, 723] on button "Save" at bounding box center [1479, 724] width 63 height 23
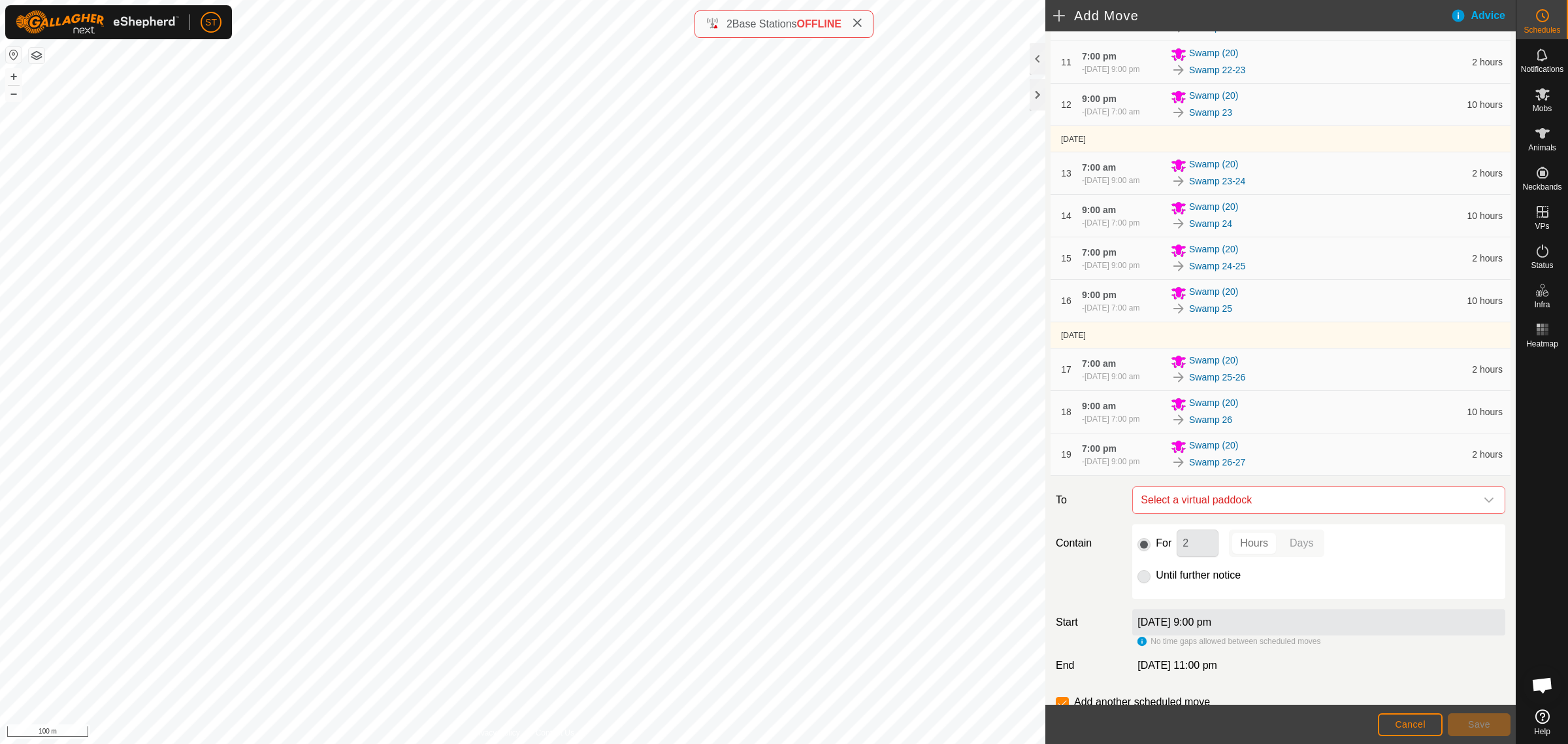
scroll to position [677, 0]
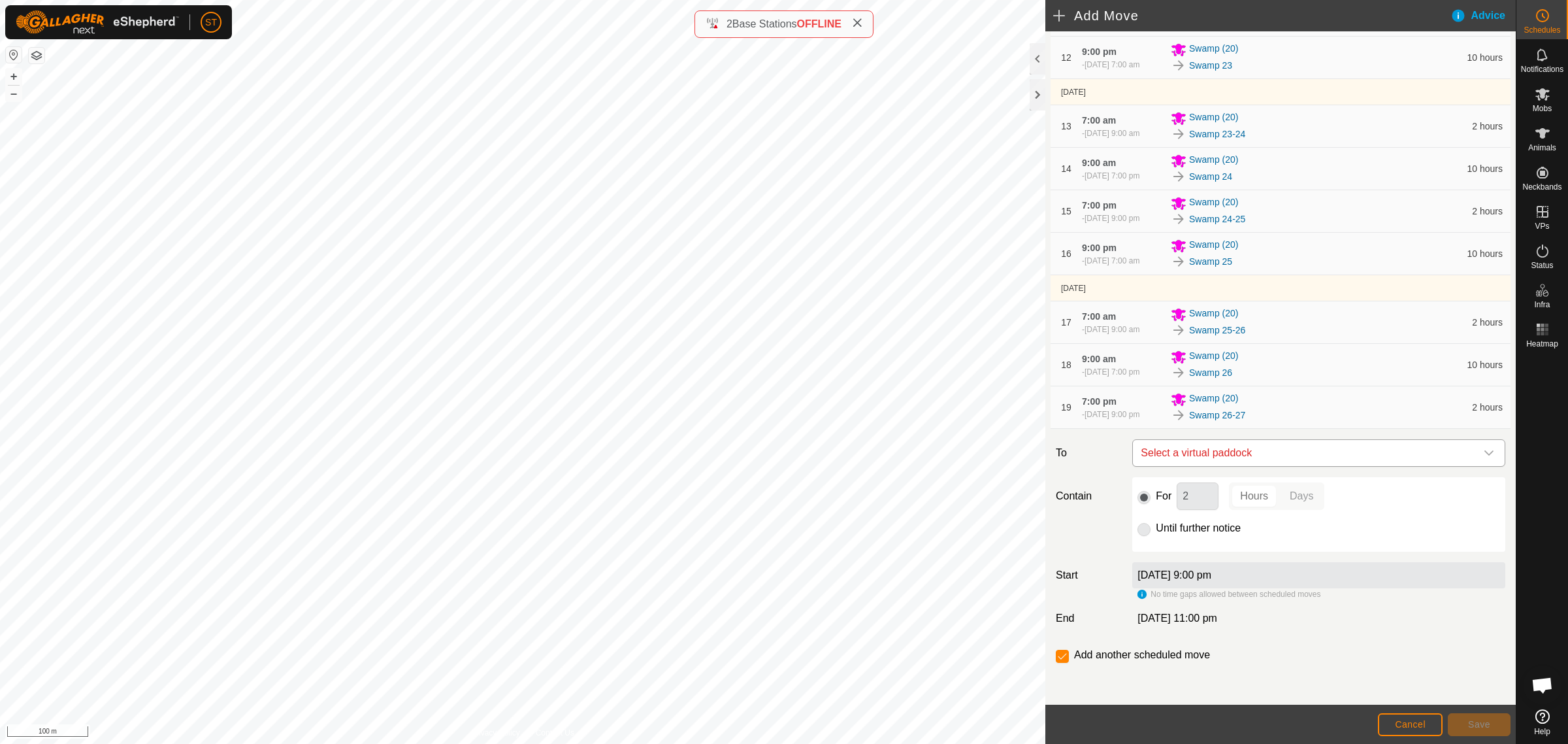
click at [1252, 450] on span "Select a virtual paddock" at bounding box center [1305, 452] width 340 height 26
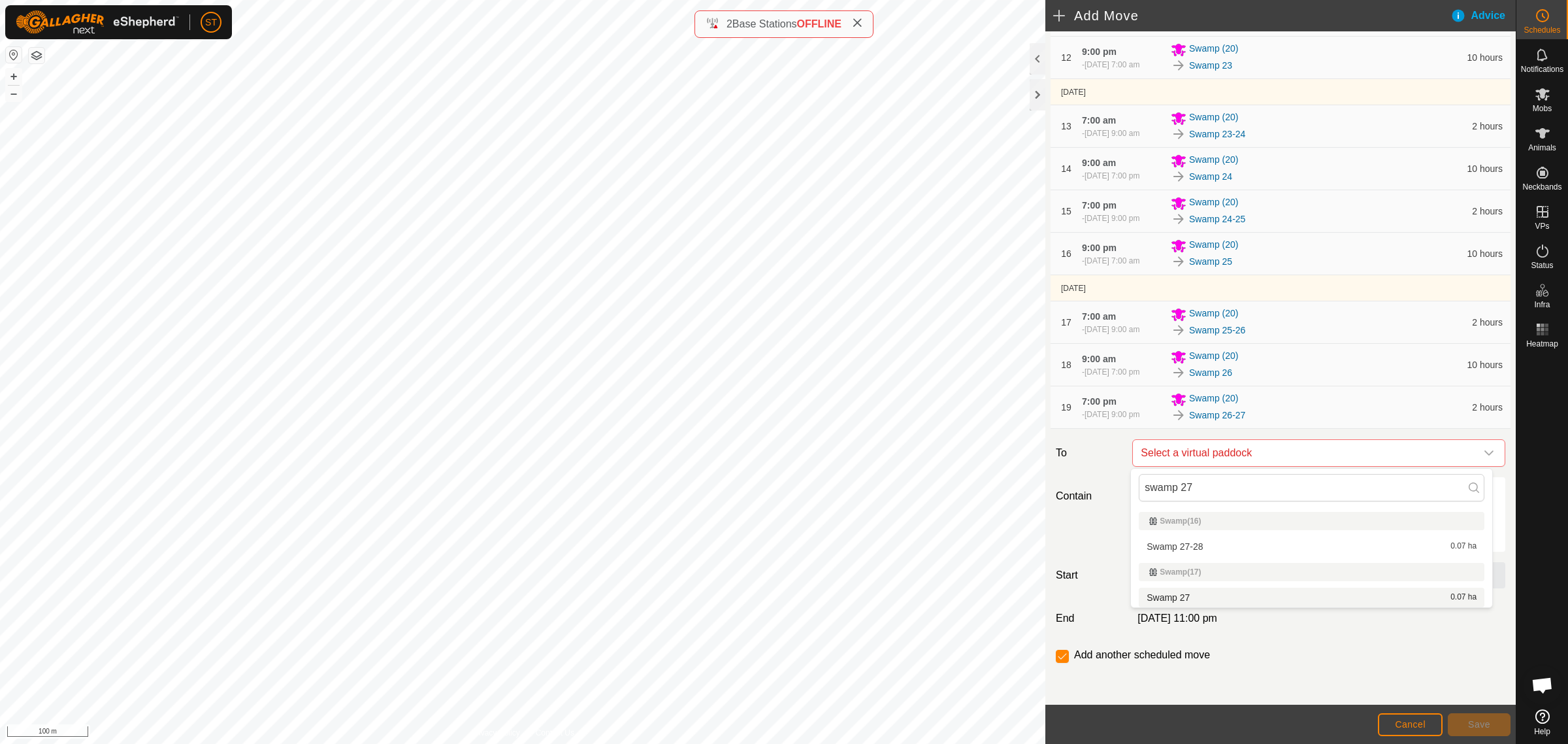
type input "swamp 27"
click at [1166, 595] on li "Swamp 27 0.07 ha" at bounding box center [1312, 597] width 346 height 20
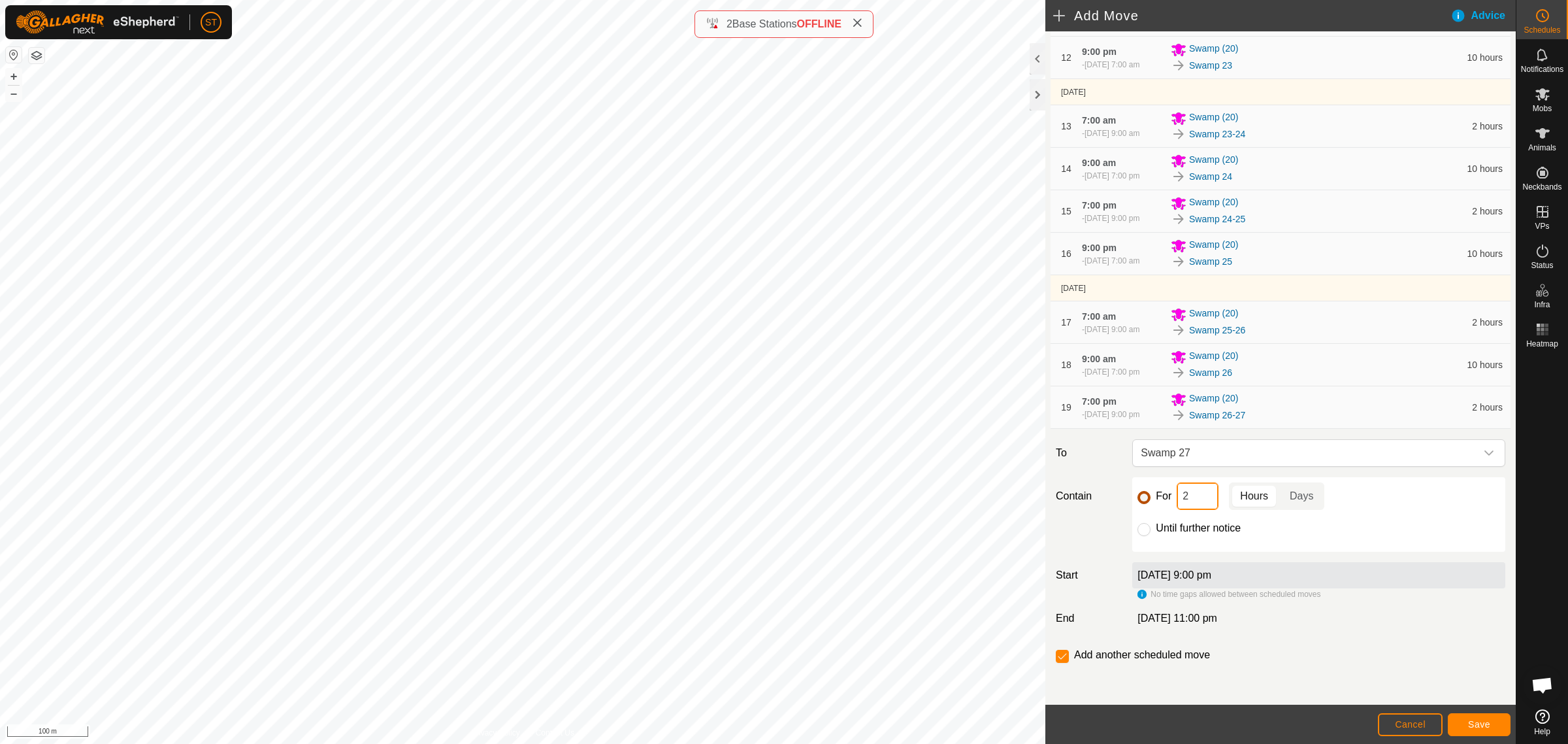
drag, startPoint x: 1197, startPoint y: 500, endPoint x: 1135, endPoint y: 500, distance: 62.0
click at [1138, 500] on div "For 2 Hours Days" at bounding box center [1319, 496] width 363 height 27
type input "10"
click at [1474, 726] on span "Save" at bounding box center [1479, 724] width 23 height 11
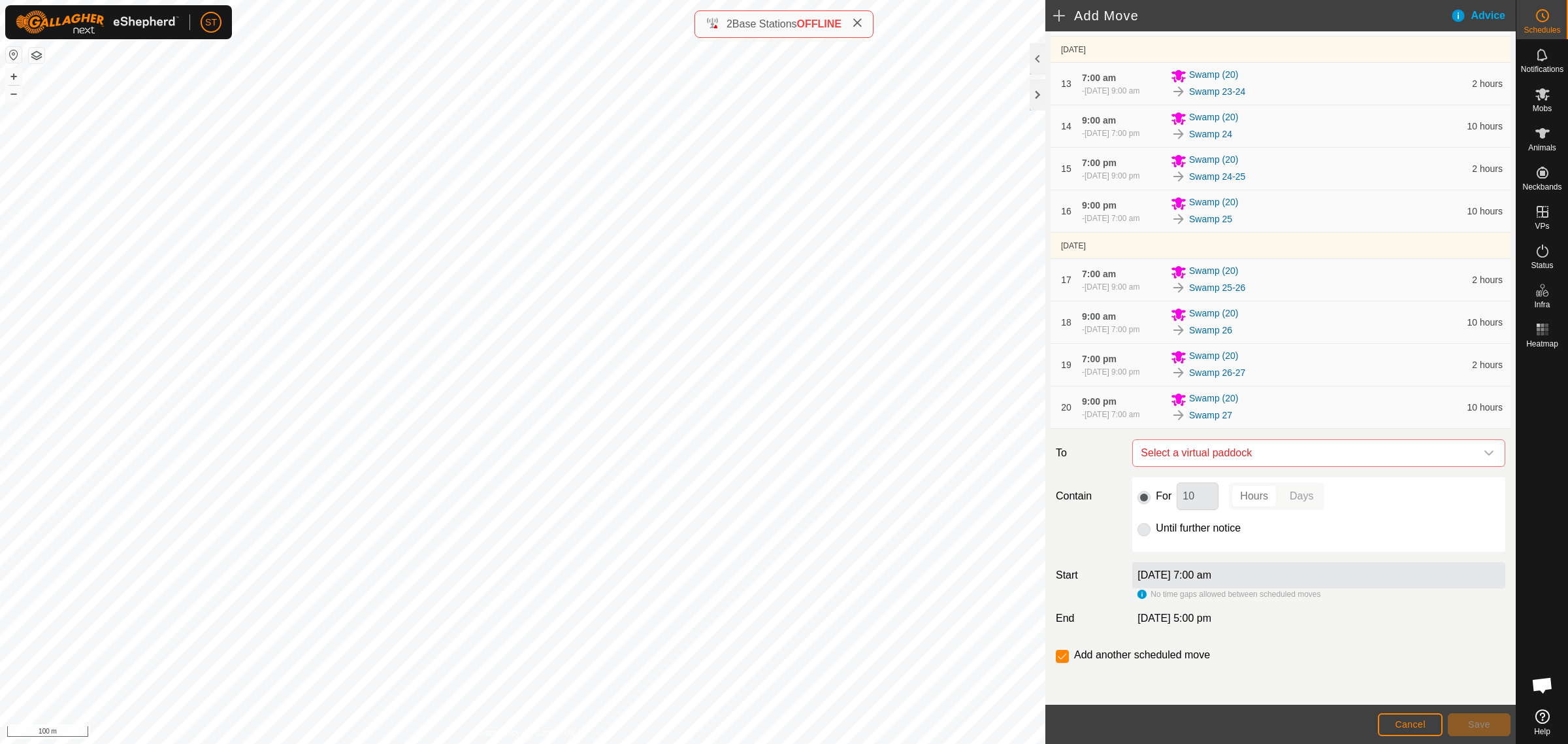
scroll to position [719, 0]
click at [1240, 455] on span "Select a virtual paddock" at bounding box center [1305, 452] width 340 height 26
type input "swamp 27"
click at [1181, 542] on li "Swamp 27-28 0.07 ha" at bounding box center [1312, 547] width 346 height 20
drag, startPoint x: 1194, startPoint y: 498, endPoint x: 1138, endPoint y: 495, distance: 56.1
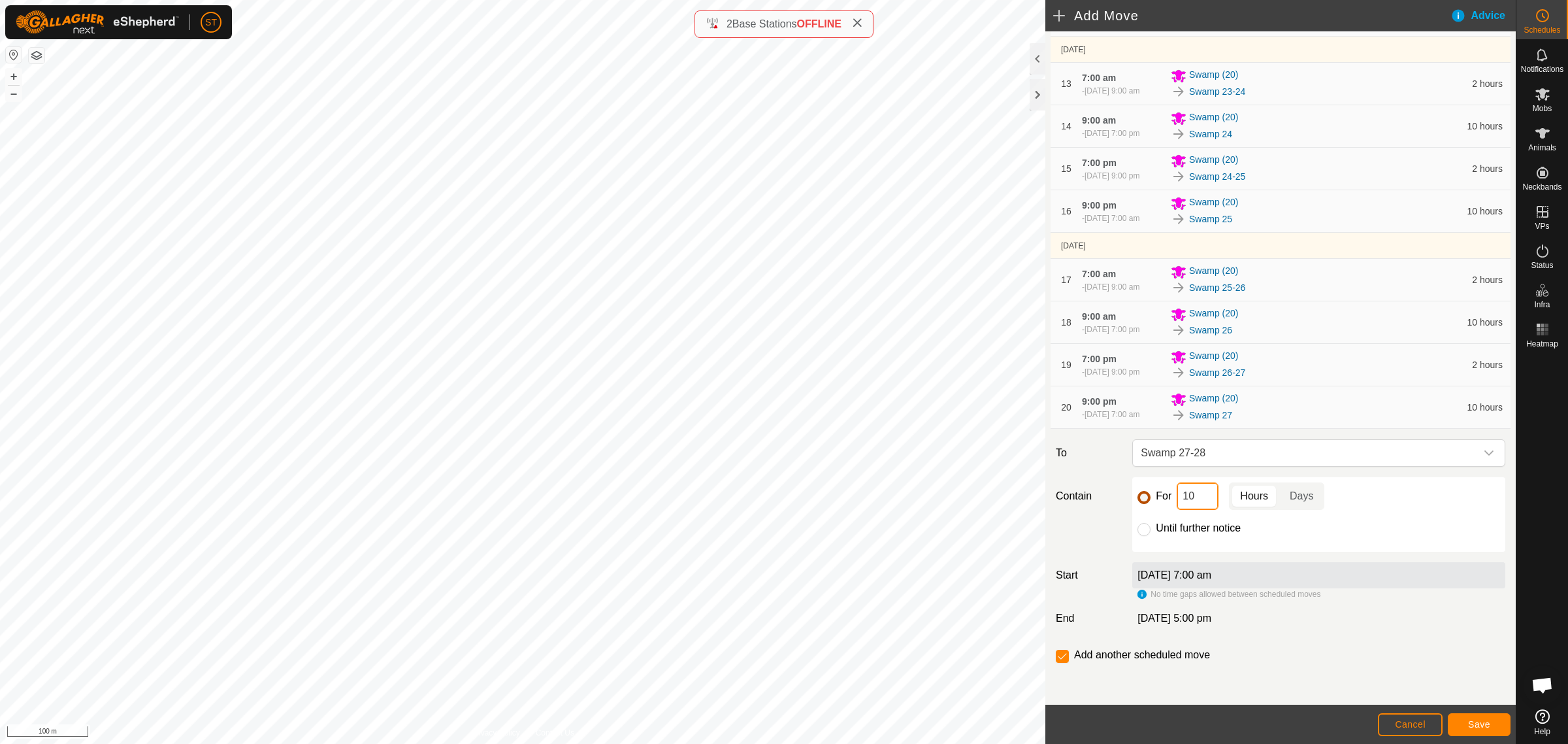
click at [1138, 495] on div "For 10 Hours Days" at bounding box center [1319, 496] width 363 height 27
type input "2"
click at [1468, 722] on span "Save" at bounding box center [1479, 724] width 23 height 11
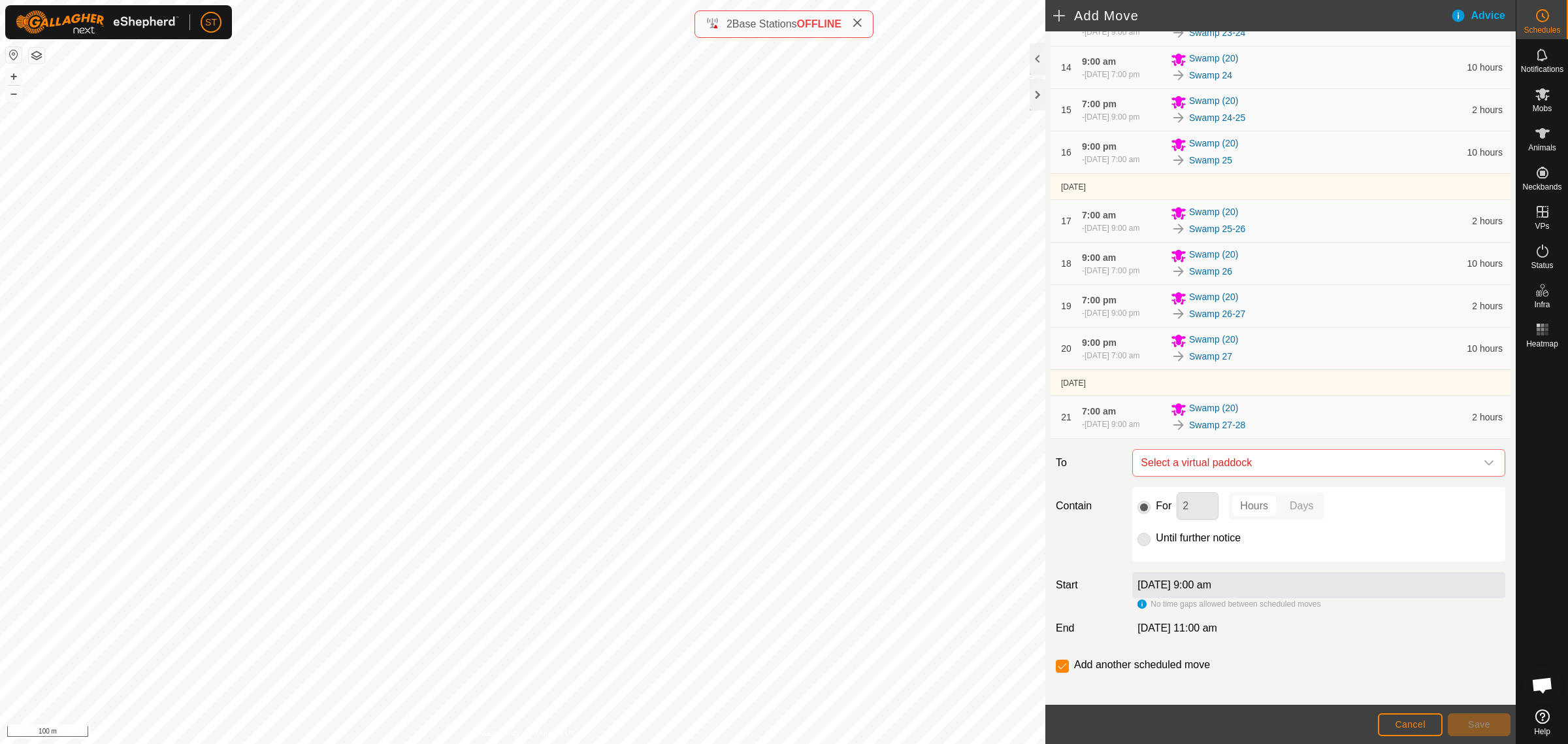
scroll to position [788, 0]
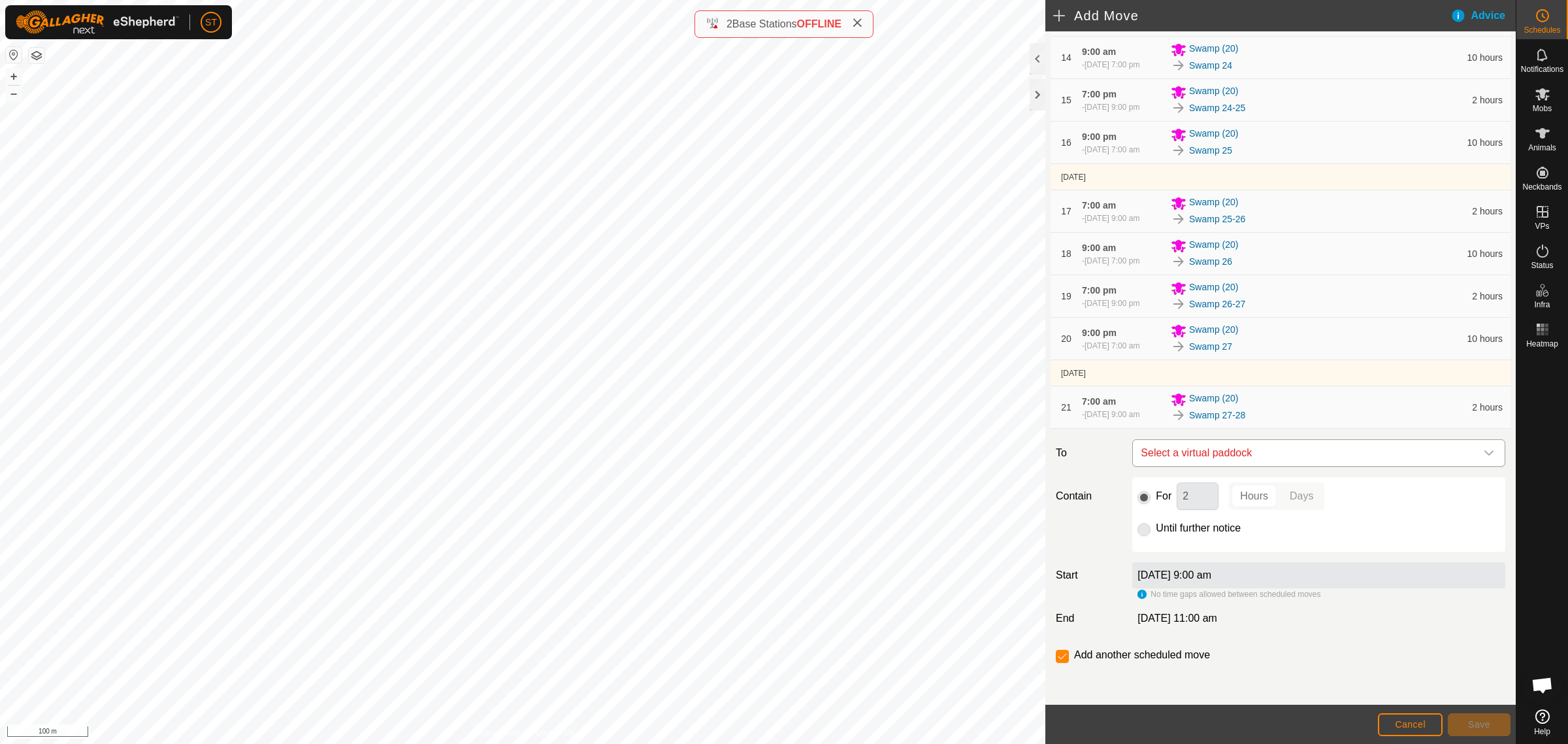
click at [1223, 449] on span "Select a virtual paddock" at bounding box center [1305, 452] width 340 height 26
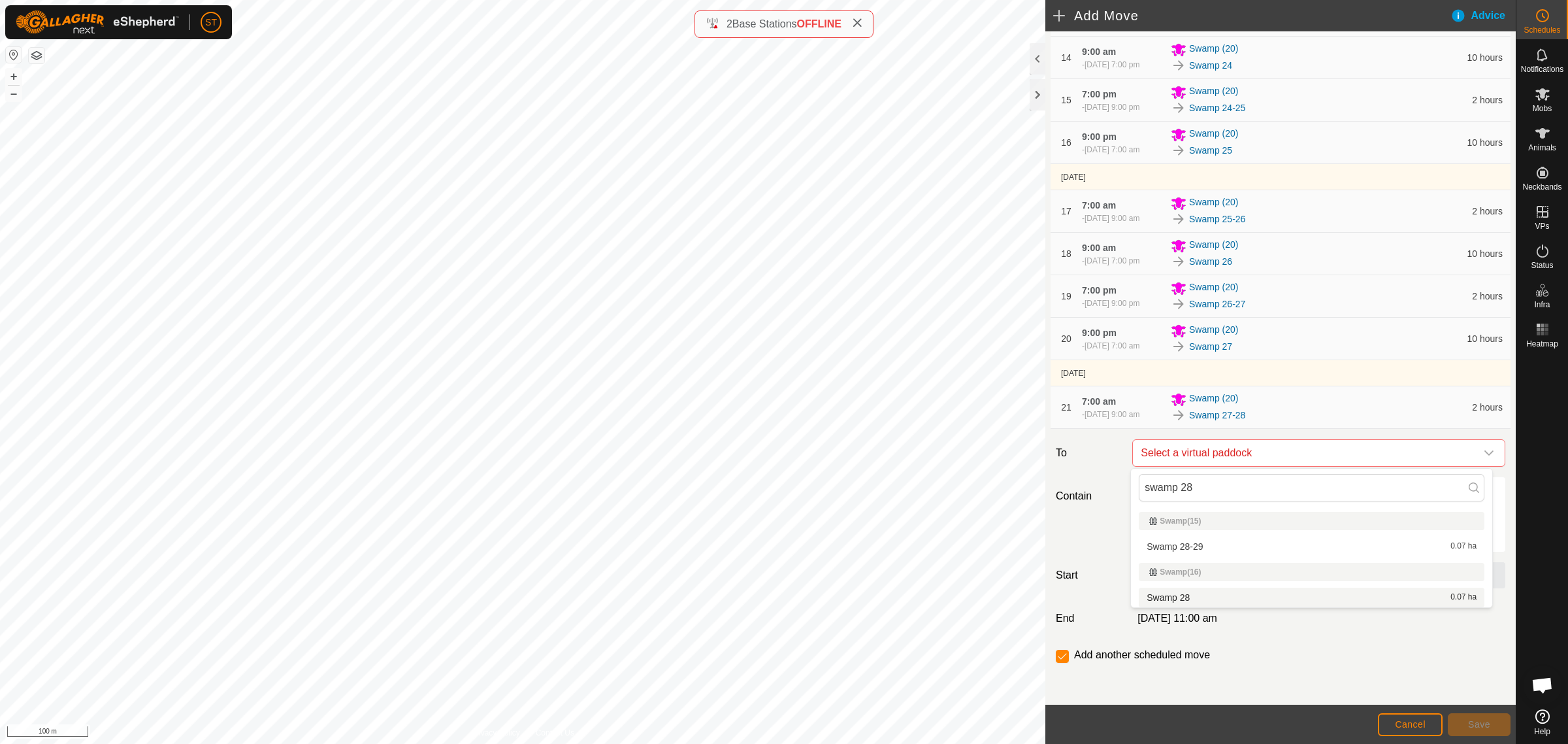
type input "swamp 28"
click at [1181, 591] on li "Swamp 28 0.07 ha" at bounding box center [1312, 597] width 346 height 20
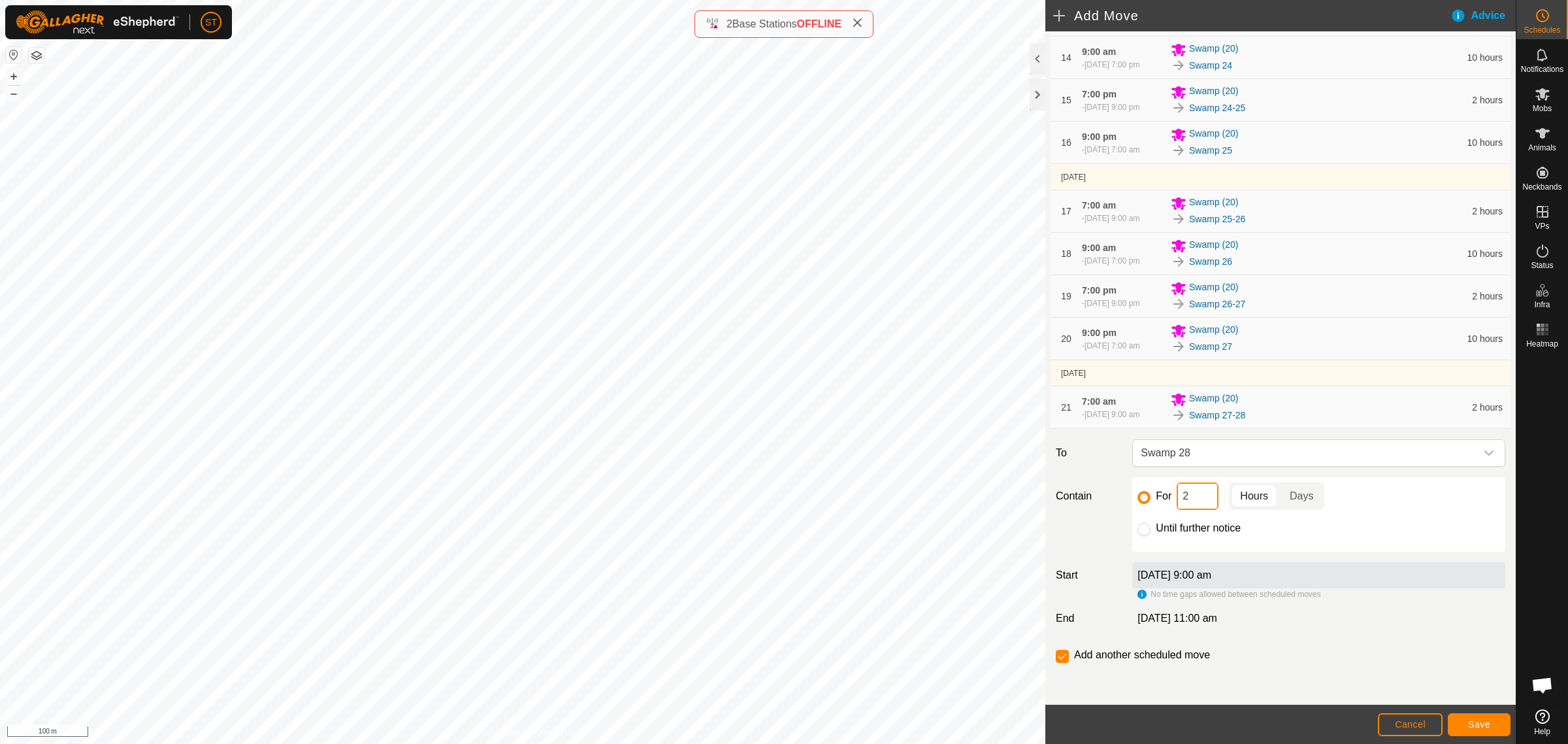
drag, startPoint x: 1191, startPoint y: 494, endPoint x: 1169, endPoint y: 498, distance: 22.4
click at [1169, 498] on div "For 2 Hours Days" at bounding box center [1319, 496] width 363 height 27
type input "10"
click at [1465, 722] on button "Save" at bounding box center [1479, 724] width 63 height 23
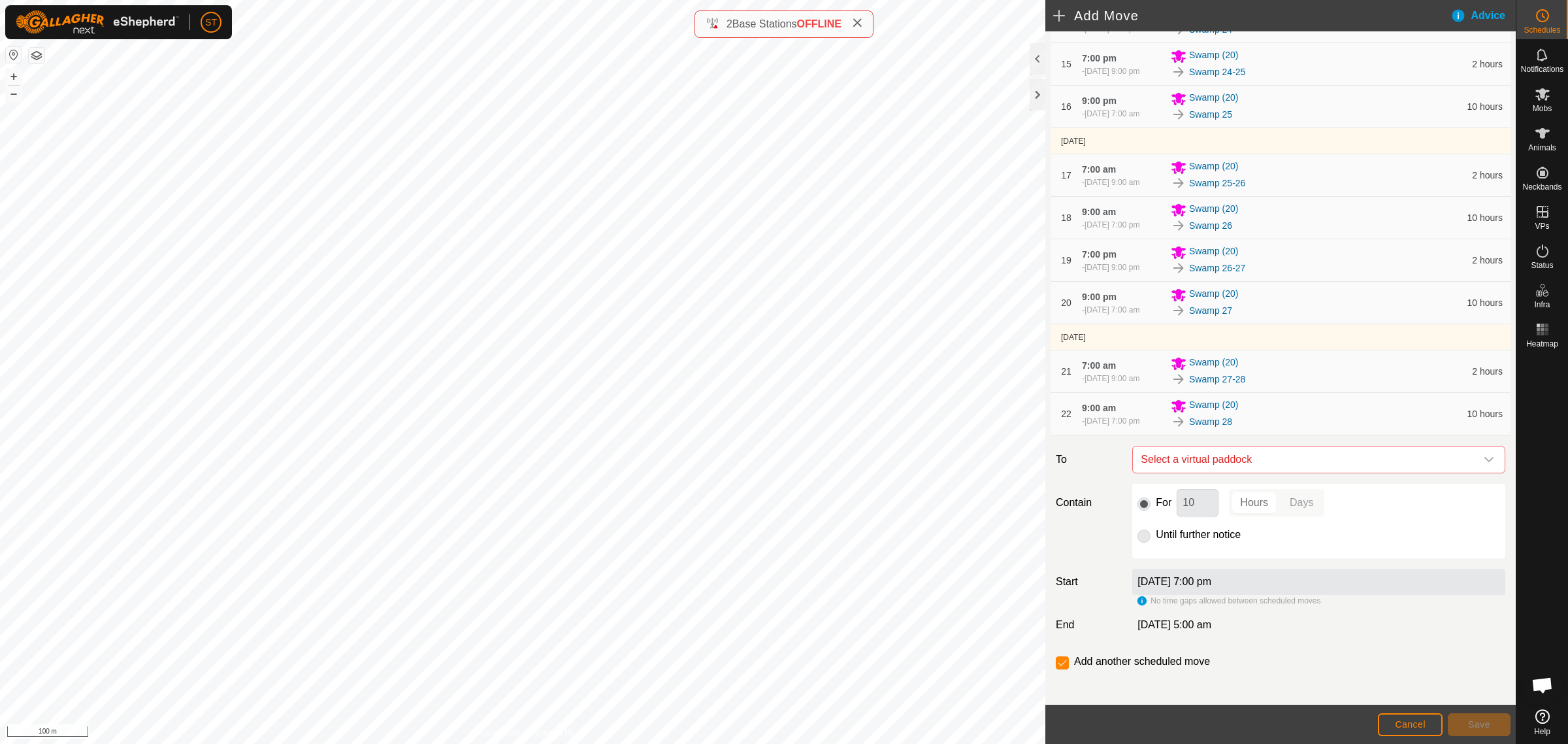
scroll to position [831, 0]
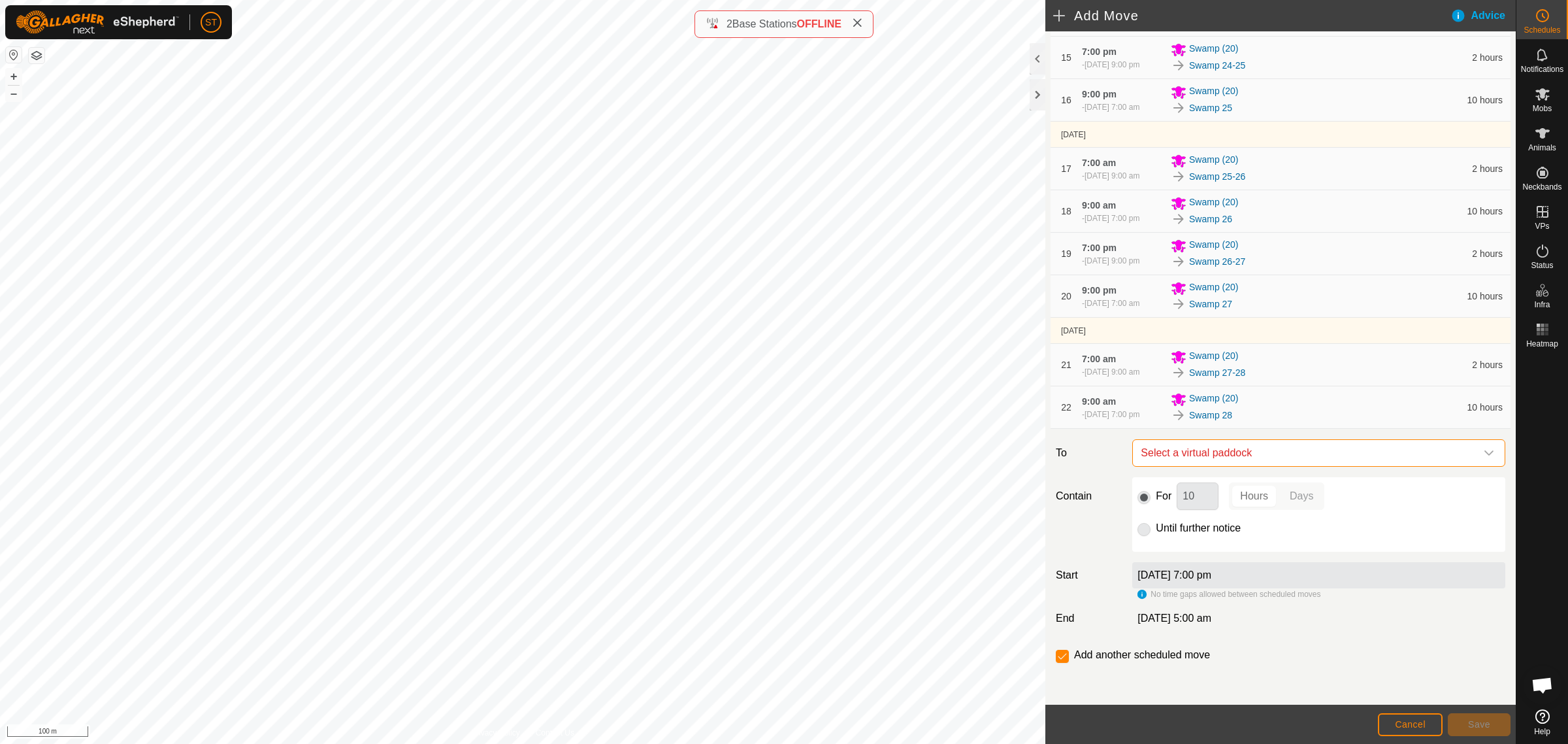
click at [1267, 449] on span "Select a virtual paddock" at bounding box center [1305, 452] width 340 height 26
type input "swamp 28"
click at [1203, 549] on li "Swamp 28-29 0.07 ha" at bounding box center [1312, 547] width 346 height 20
drag, startPoint x: 1177, startPoint y: 492, endPoint x: 1102, endPoint y: 482, distance: 75.7
click at [1105, 483] on div "Contain For 10 Hours Days Until further notice" at bounding box center [1281, 514] width 460 height 75
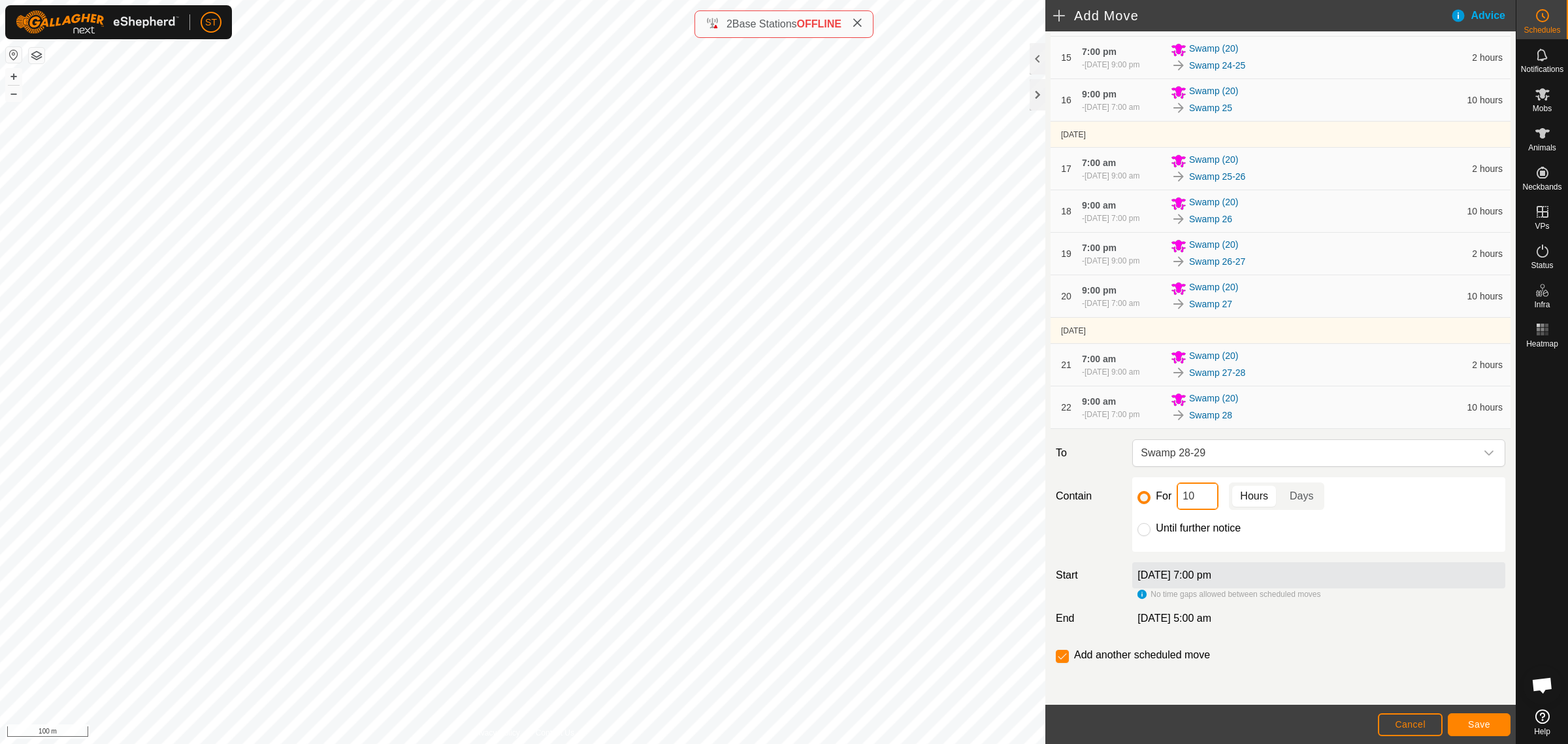
type input "2"
click at [1464, 724] on button "Save" at bounding box center [1479, 724] width 63 height 23
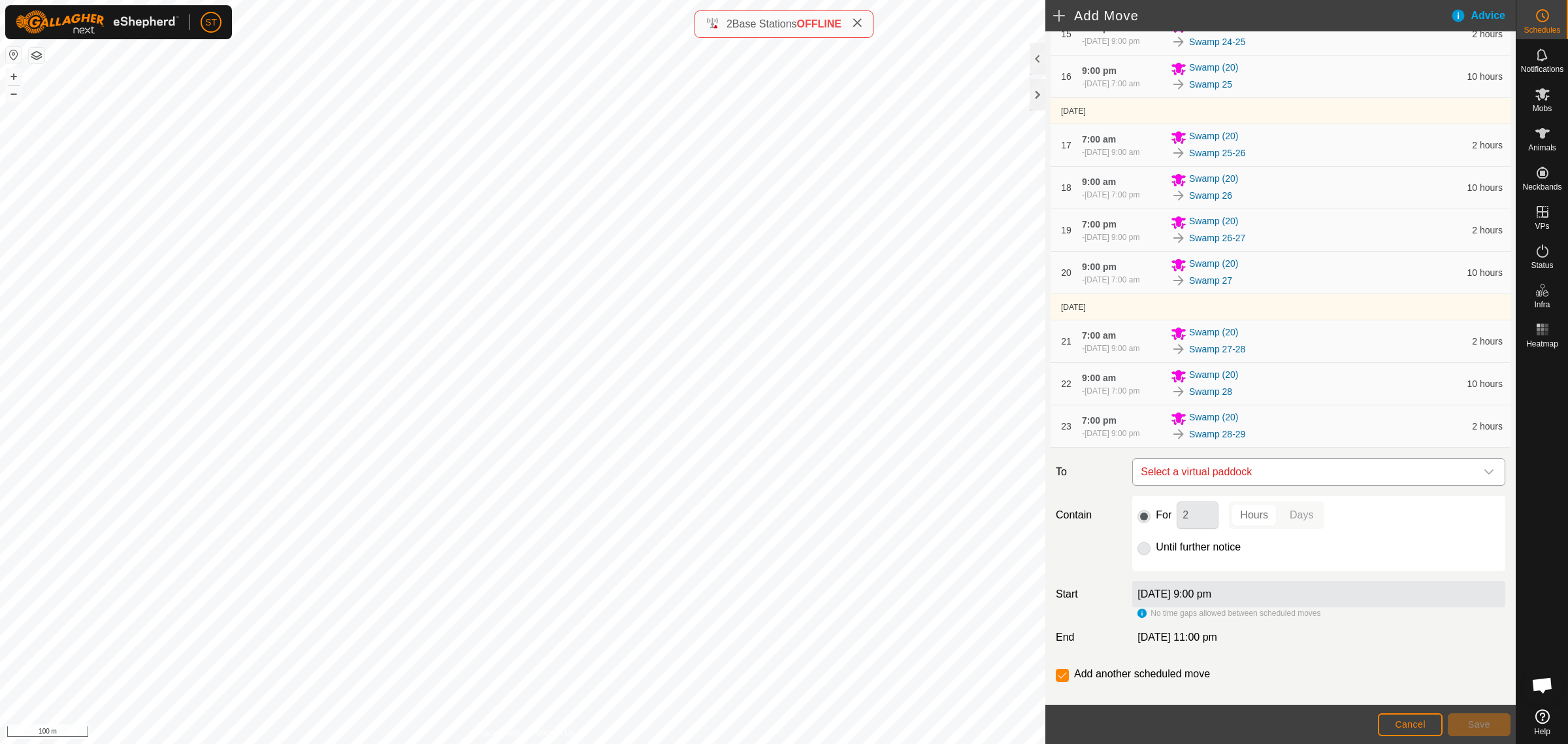
scroll to position [873, 0]
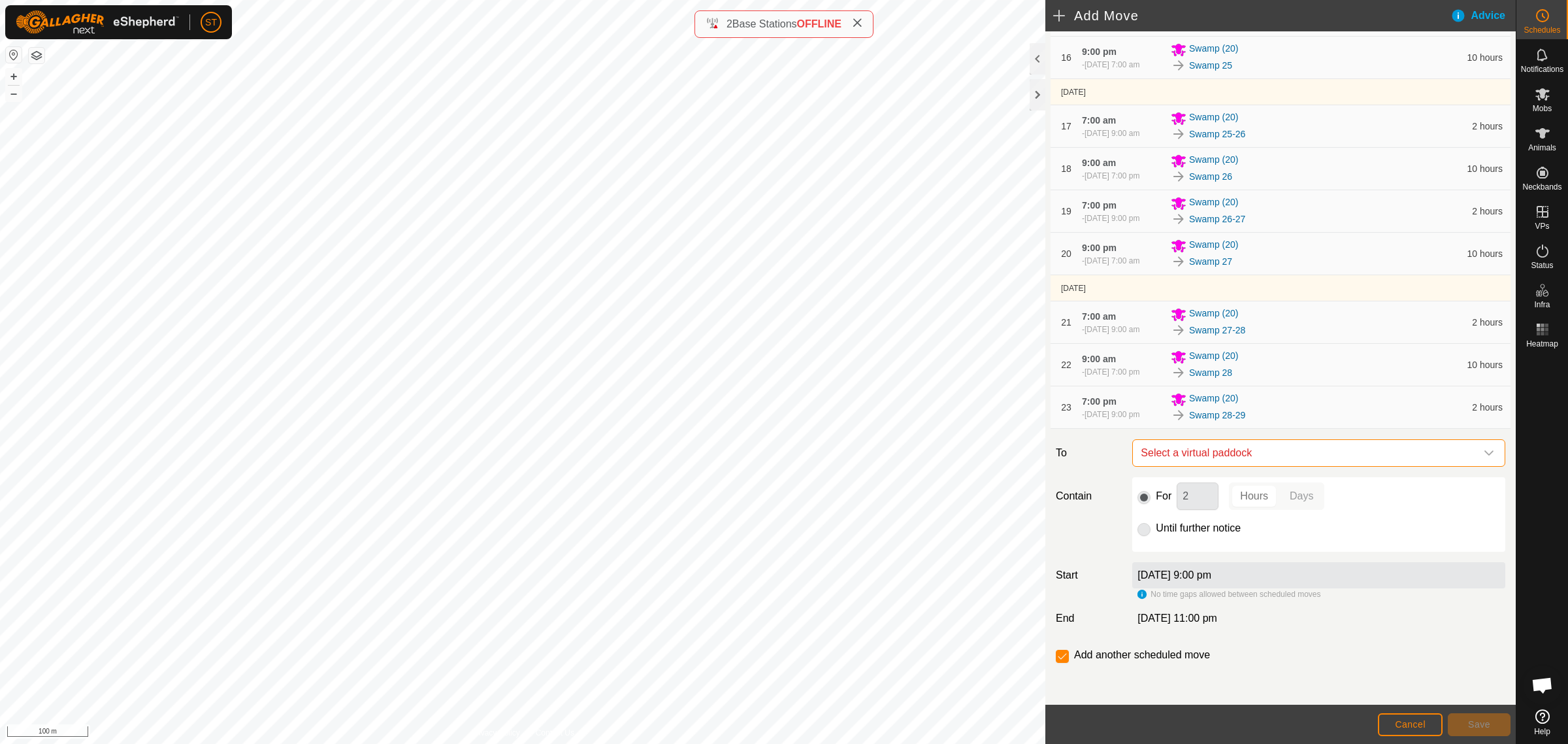
click at [1256, 447] on span "Select a virtual paddock" at bounding box center [1305, 452] width 340 height 26
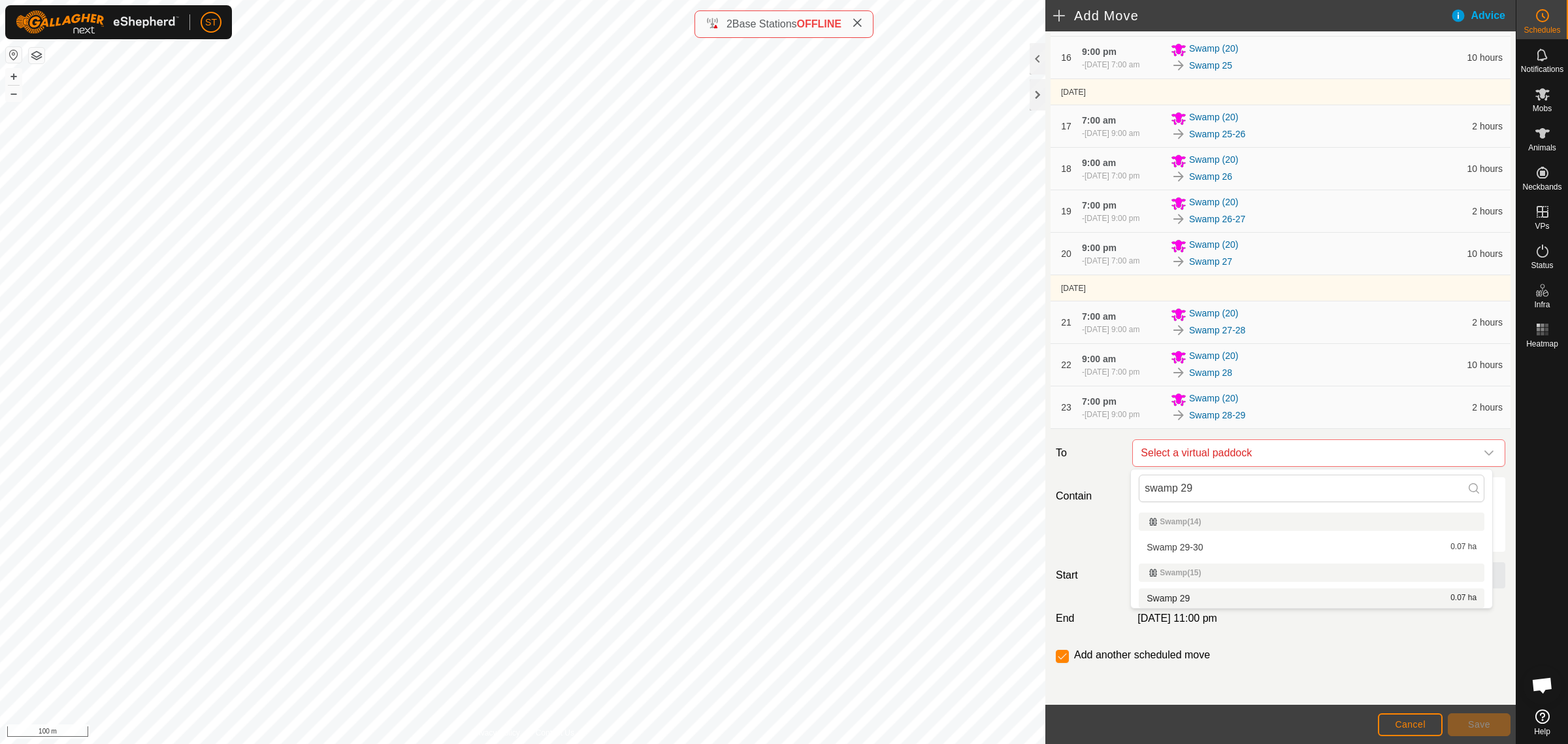
type input "swamp 29"
click at [1189, 598] on li "Swamp 29 0.07 ha" at bounding box center [1312, 598] width 346 height 20
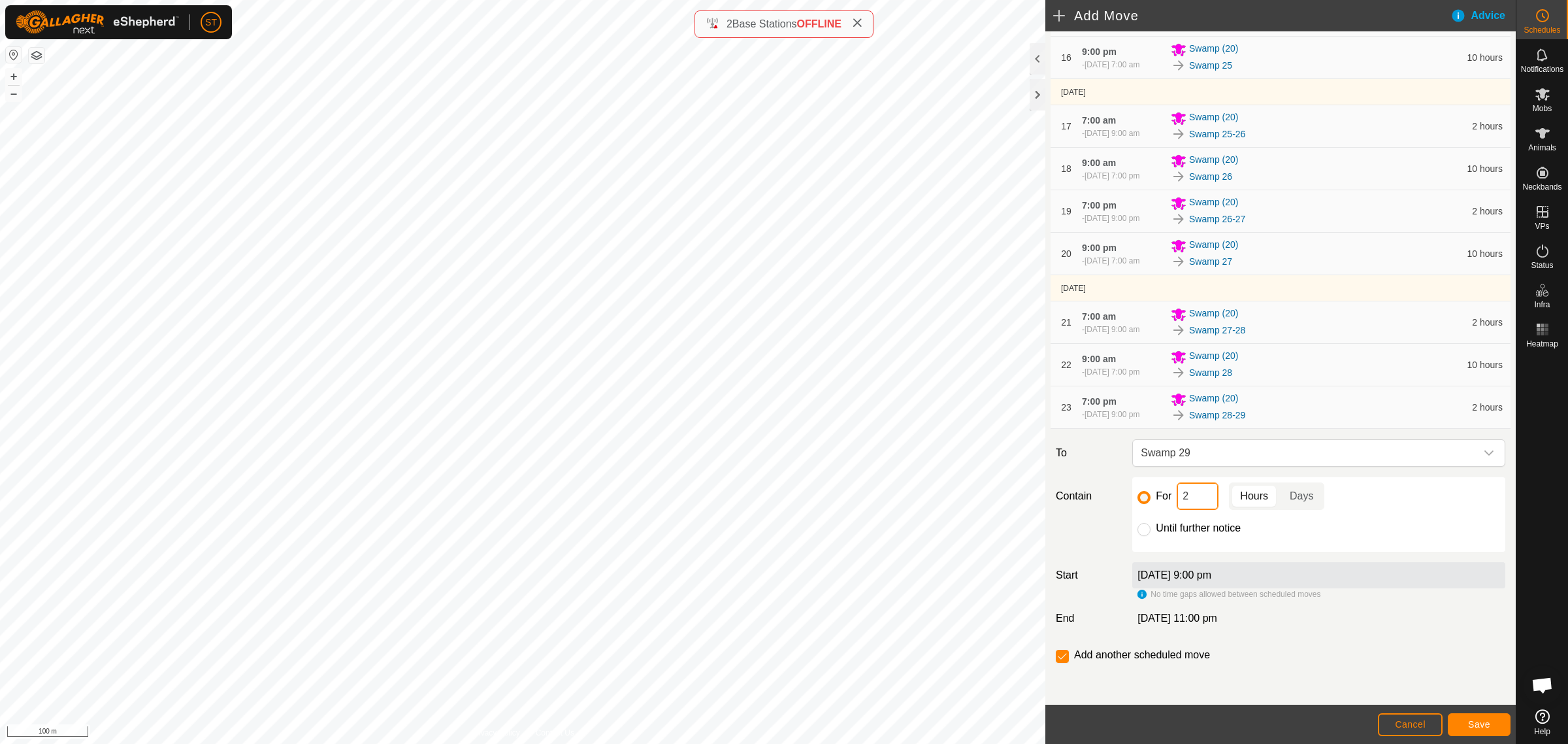
drag, startPoint x: 1191, startPoint y: 495, endPoint x: 1153, endPoint y: 495, distance: 38.0
click at [1153, 495] on div "For 2 Hours Days" at bounding box center [1319, 496] width 363 height 27
type input "10"
click at [1477, 726] on span "Save" at bounding box center [1479, 724] width 23 height 11
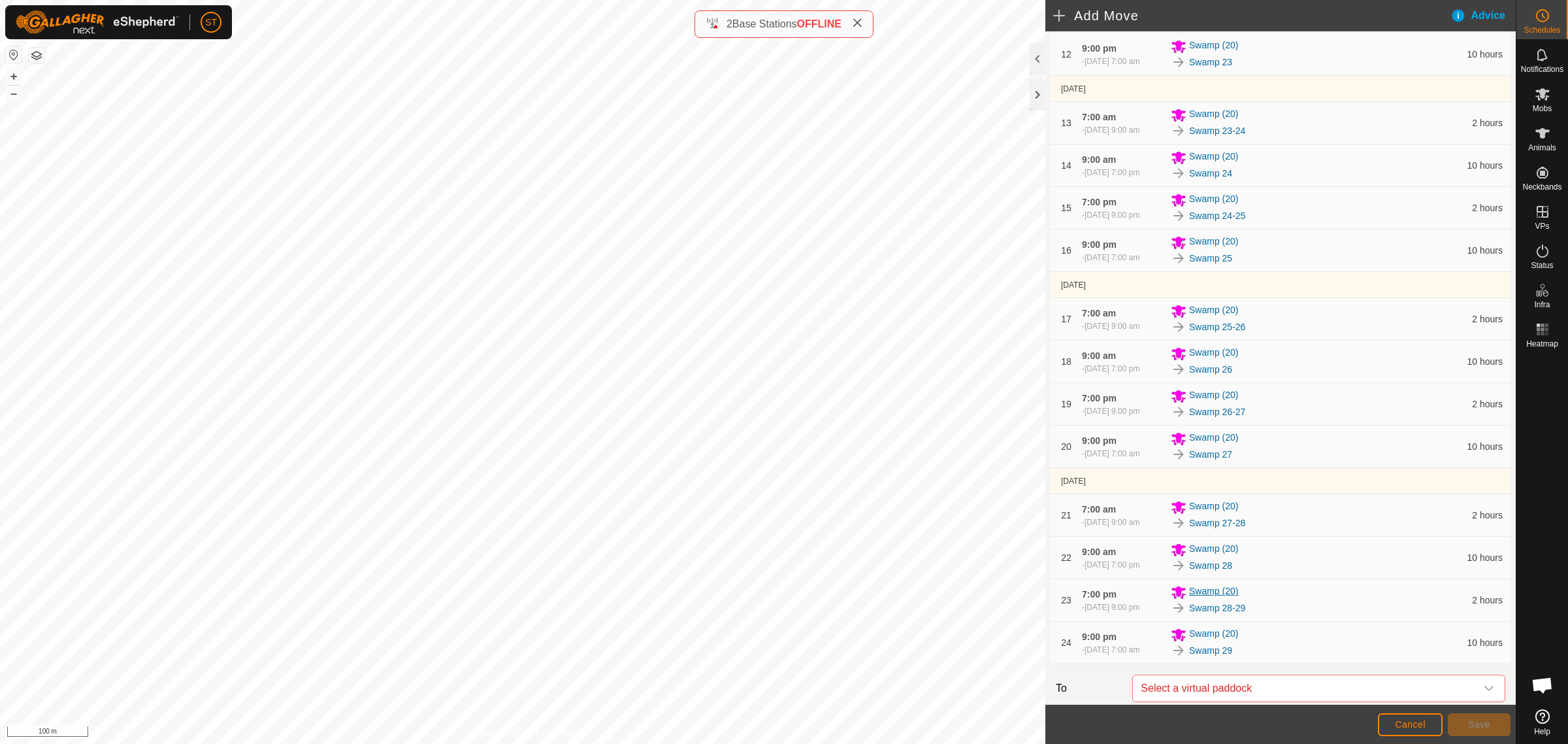
scroll to position [916, 0]
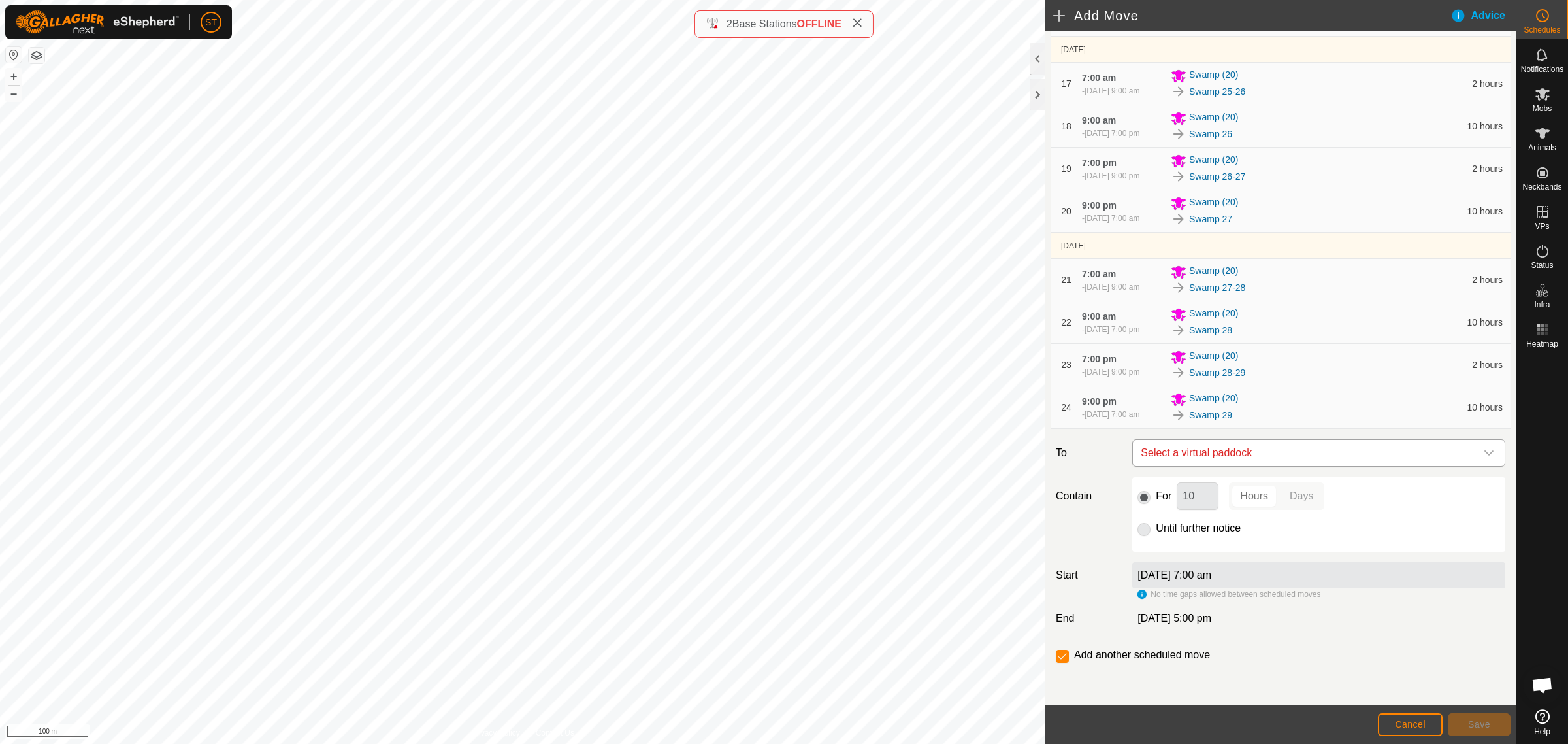
click at [1484, 449] on icon "dropdown trigger" at bounding box center [1489, 452] width 11 height 11
type input "swamp 29"
click at [1195, 549] on li "Swamp 29-30 0.07 ha" at bounding box center [1312, 547] width 346 height 20
drag, startPoint x: 1191, startPoint y: 500, endPoint x: 1124, endPoint y: 499, distance: 67.0
click at [1127, 499] on div "For 10 Hours Days Until further notice" at bounding box center [1319, 514] width 383 height 75
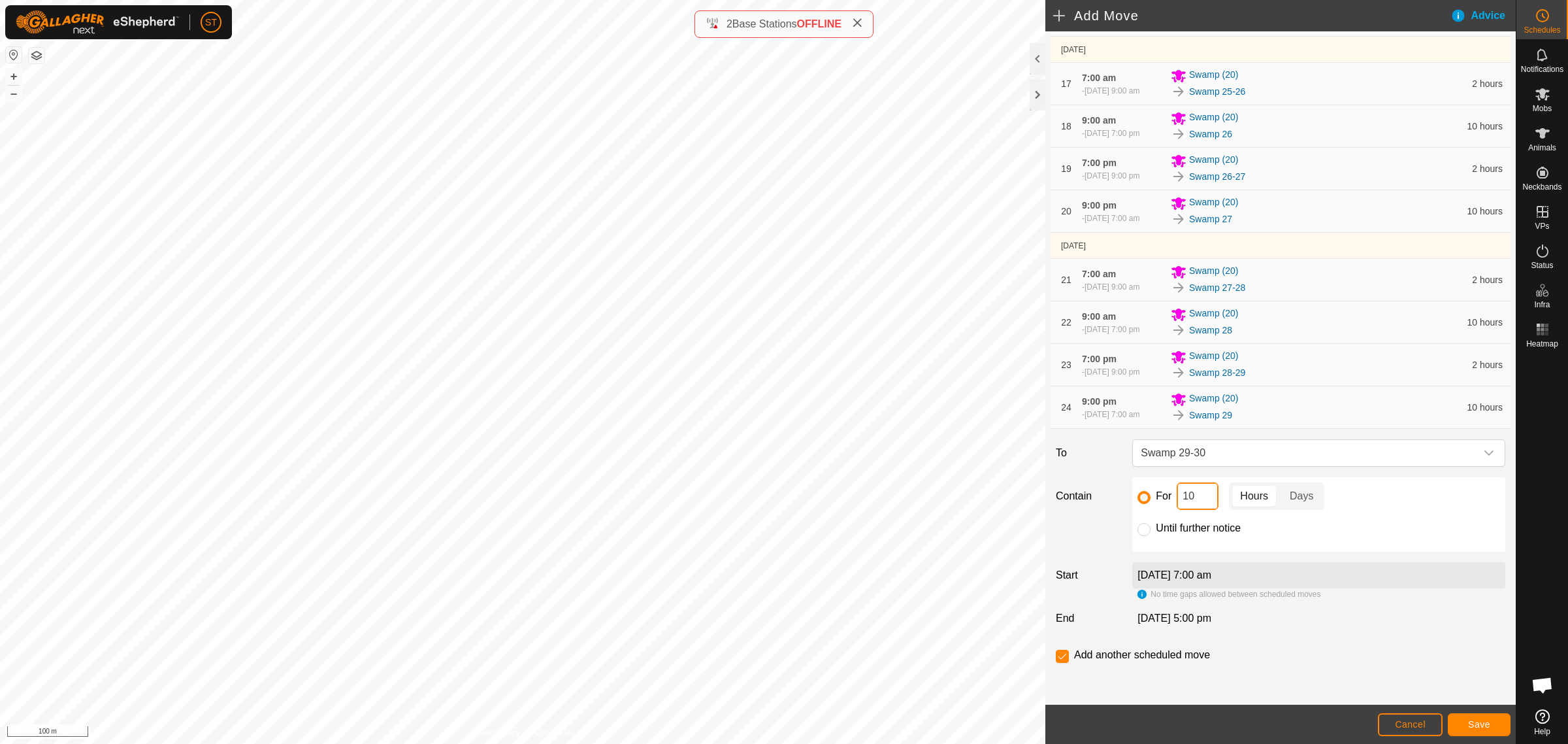
type input "2"
click at [1465, 721] on button "Save" at bounding box center [1479, 724] width 63 height 23
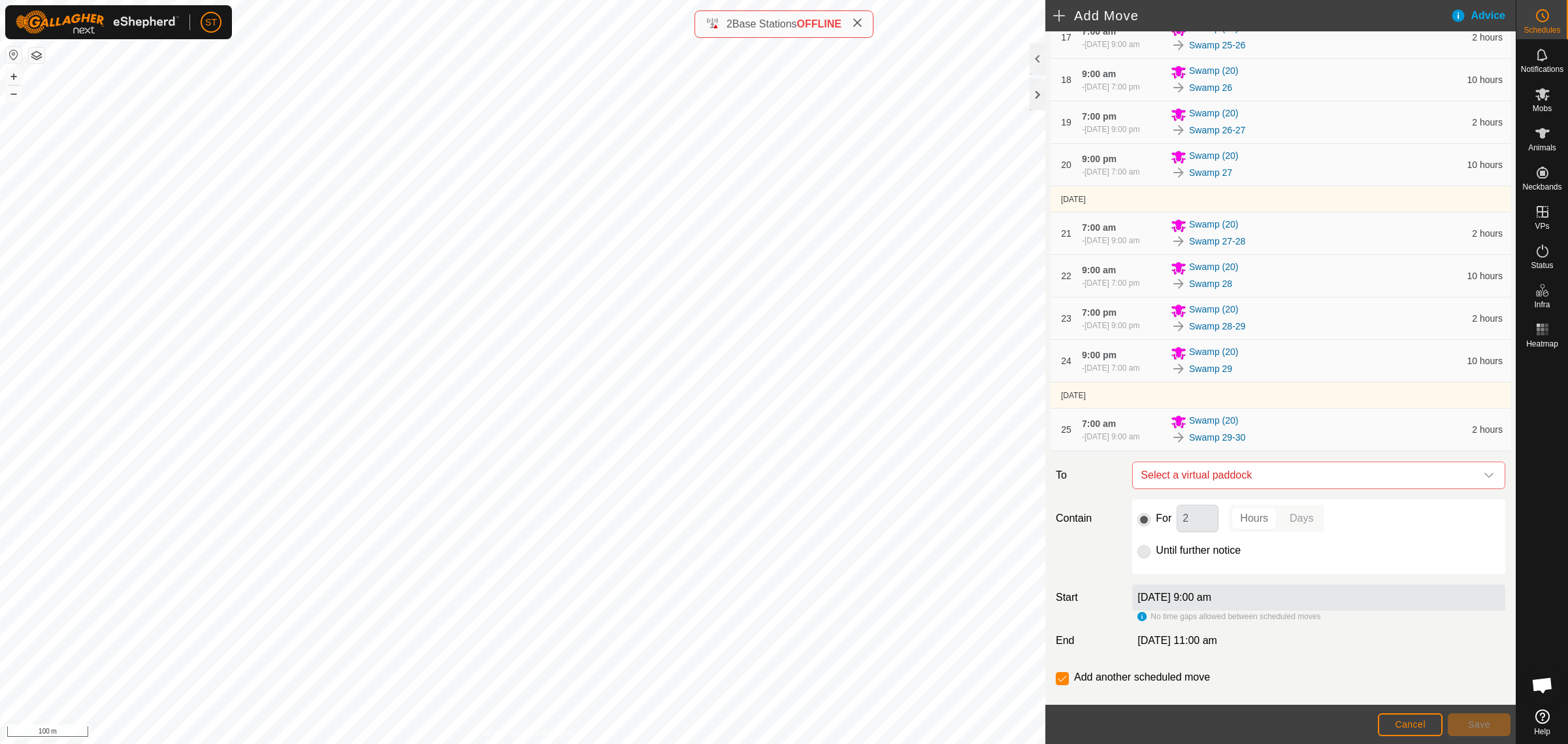
scroll to position [985, 0]
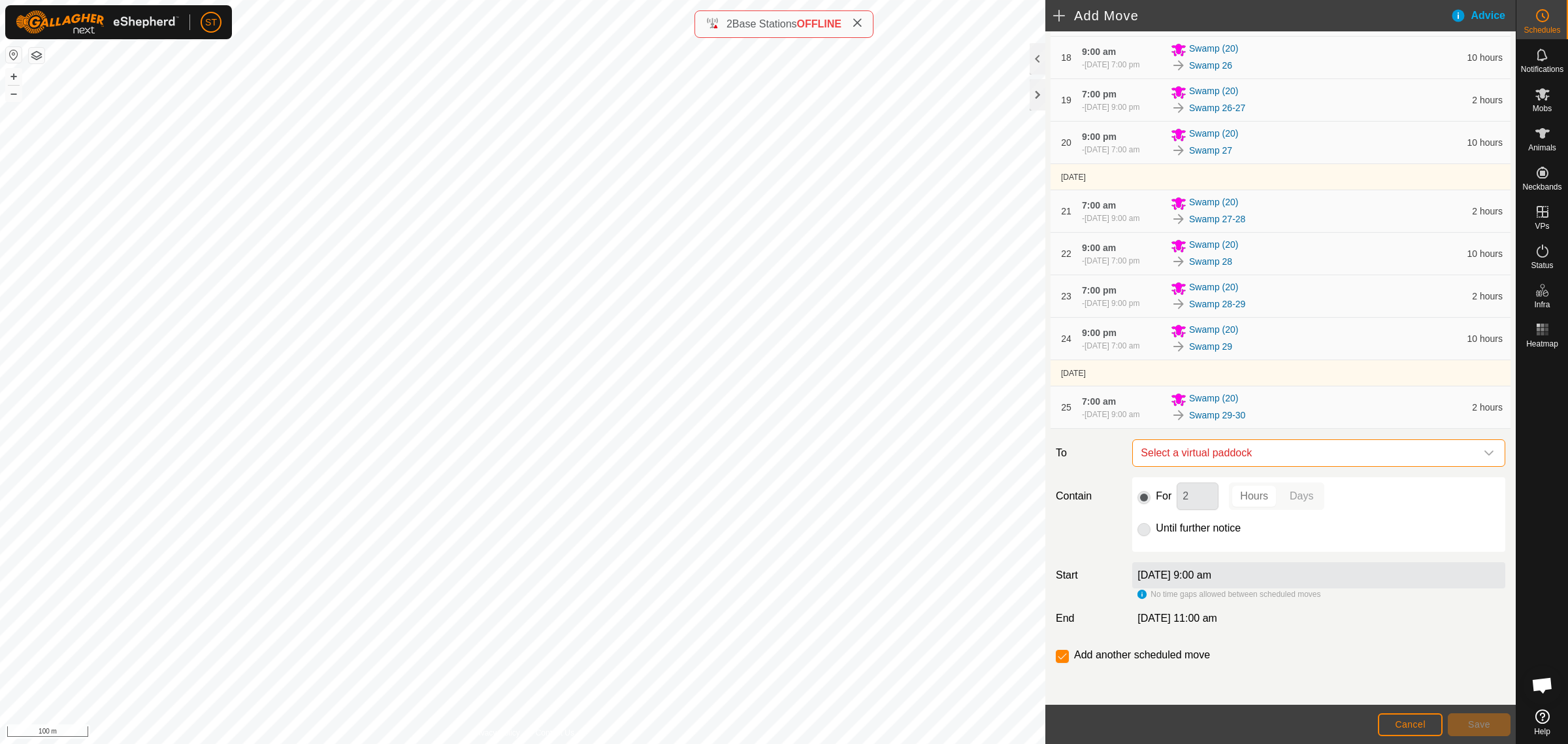
click at [1223, 454] on span "Select a virtual paddock" at bounding box center [1305, 452] width 340 height 26
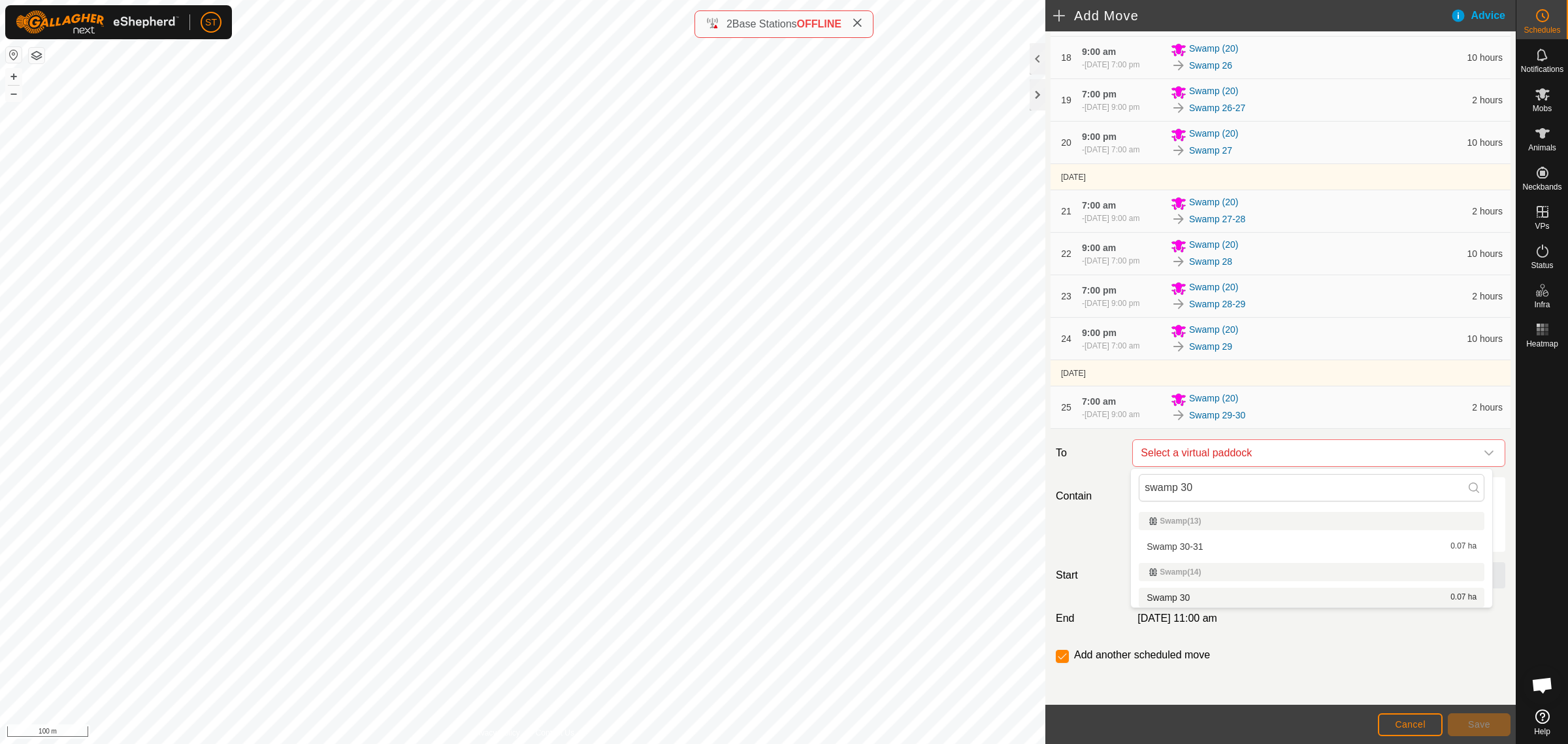
type input "swamp 30"
click at [1171, 593] on li "Swamp 30 0.07 ha" at bounding box center [1312, 597] width 346 height 20
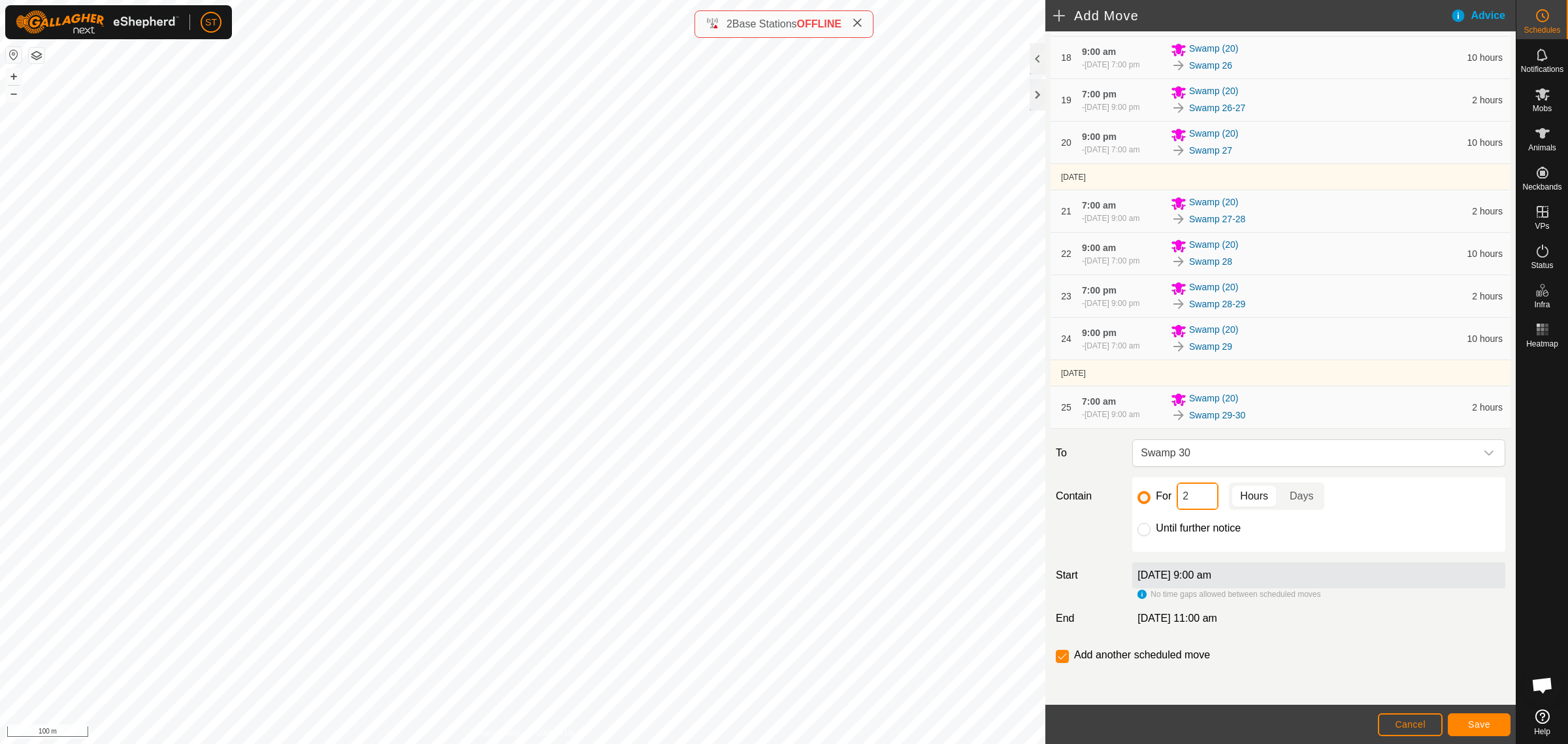
drag, startPoint x: 1195, startPoint y: 497, endPoint x: 1174, endPoint y: 497, distance: 21.0
click at [1174, 497] on div "For 2 Hours Days" at bounding box center [1319, 496] width 363 height 27
type input "10"
click at [1471, 724] on span "Save" at bounding box center [1479, 724] width 23 height 11
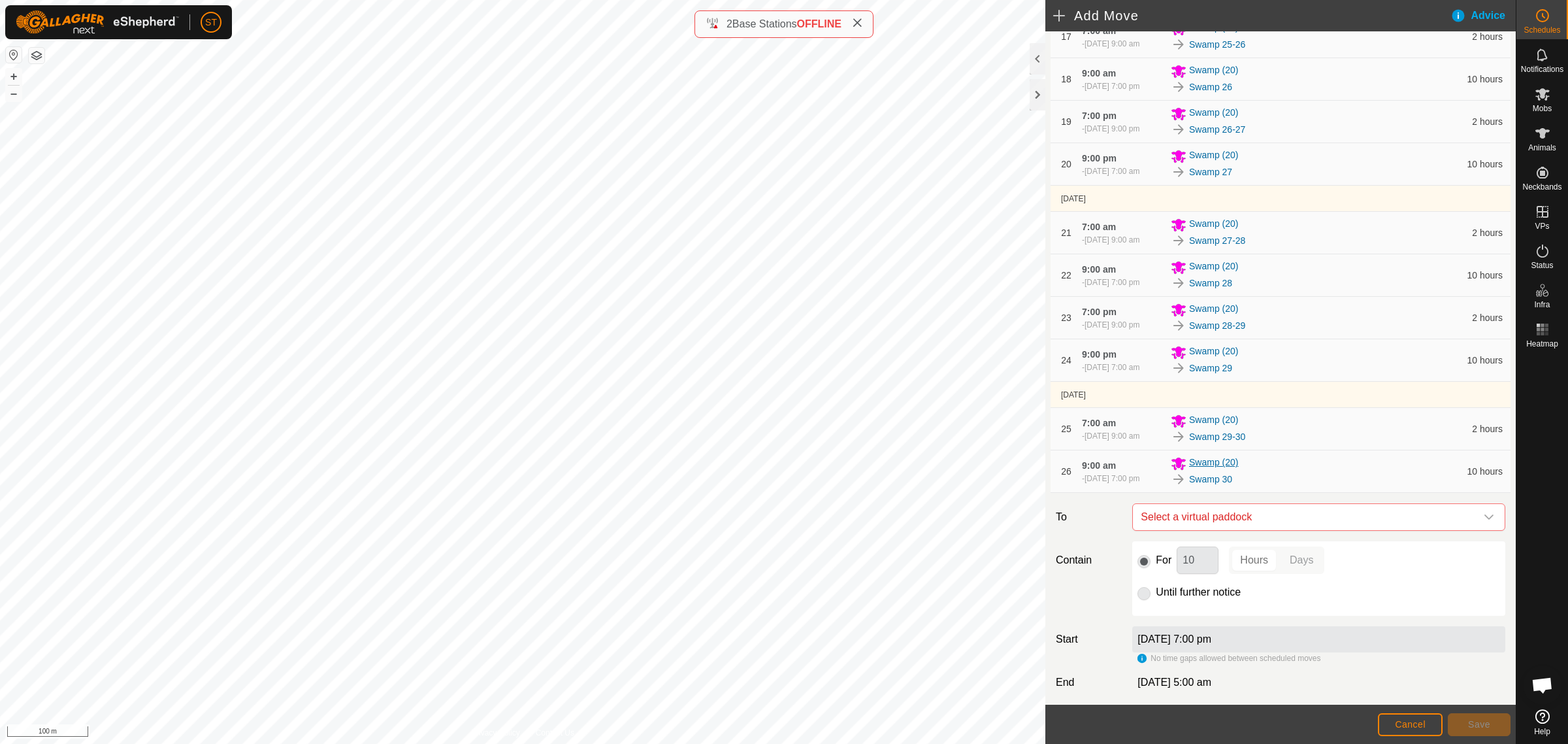
scroll to position [1027, 0]
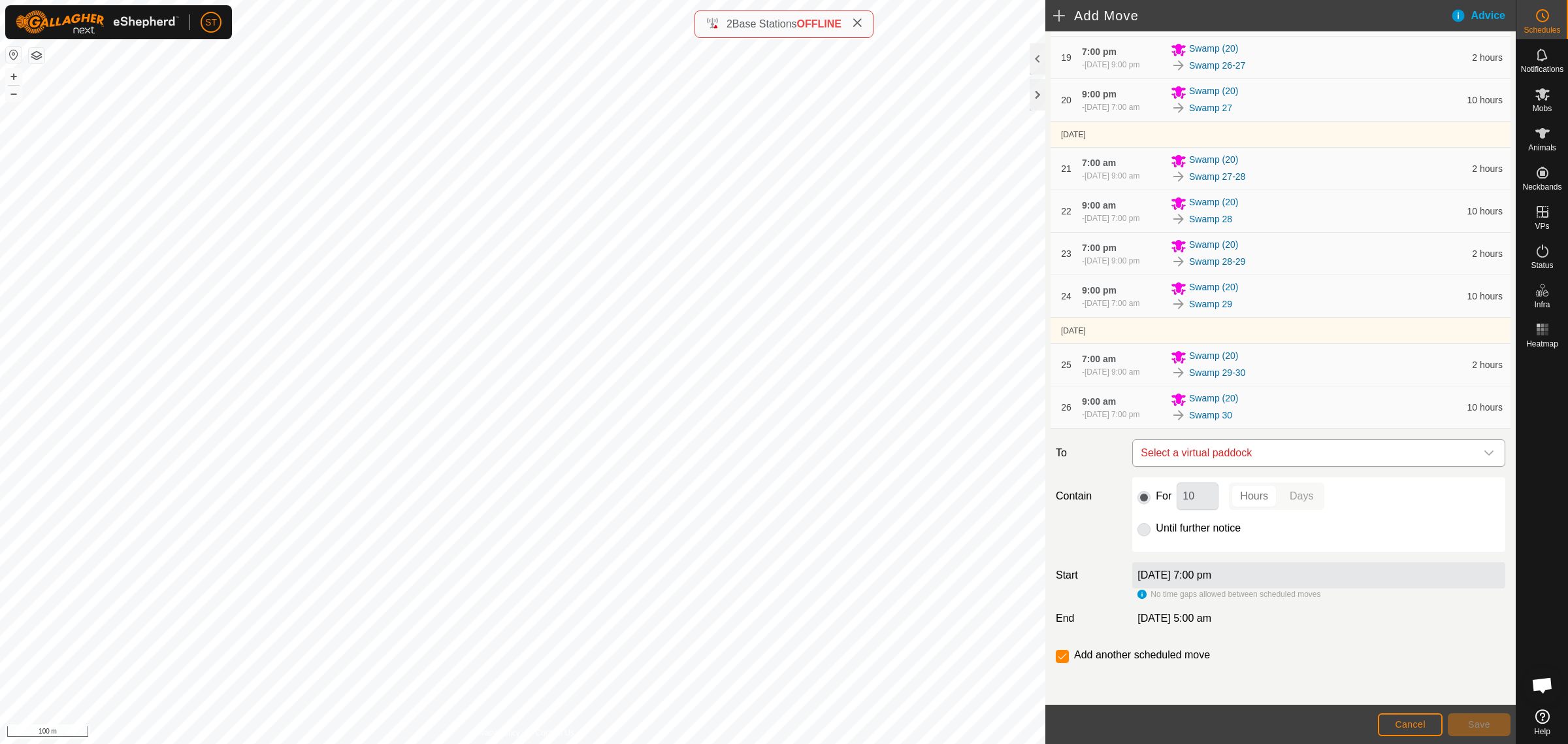
click at [1210, 453] on span "Select a virtual paddock" at bounding box center [1305, 452] width 340 height 26
type input "swamp 30"
click at [1178, 546] on li "Swamp 30-31 0.07 ha" at bounding box center [1312, 547] width 346 height 20
drag, startPoint x: 1196, startPoint y: 498, endPoint x: 1166, endPoint y: 497, distance: 30.0
click at [1166, 497] on div "For 10 Hours Days" at bounding box center [1319, 496] width 363 height 27
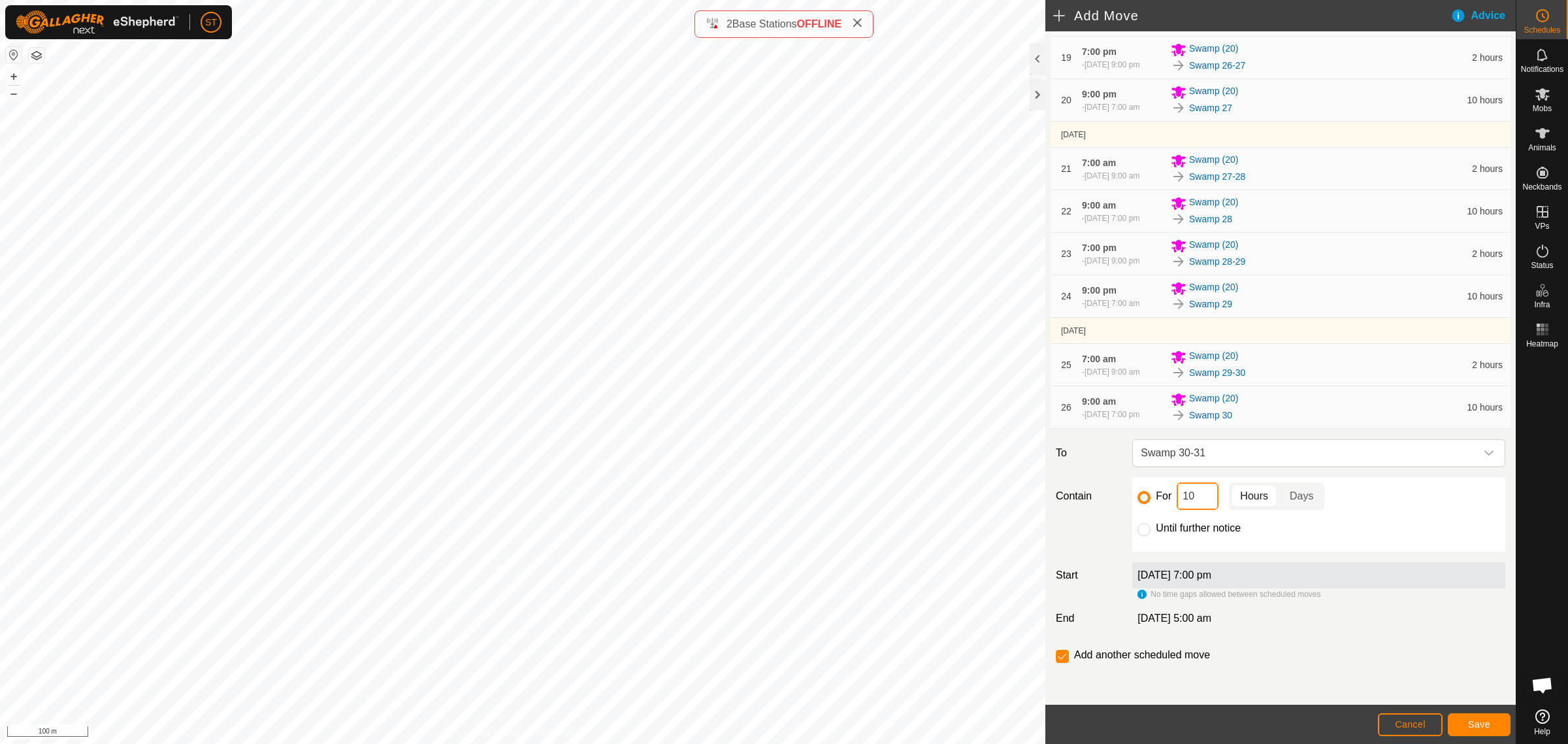
type input "2"
click at [1480, 727] on span "Save" at bounding box center [1479, 724] width 23 height 11
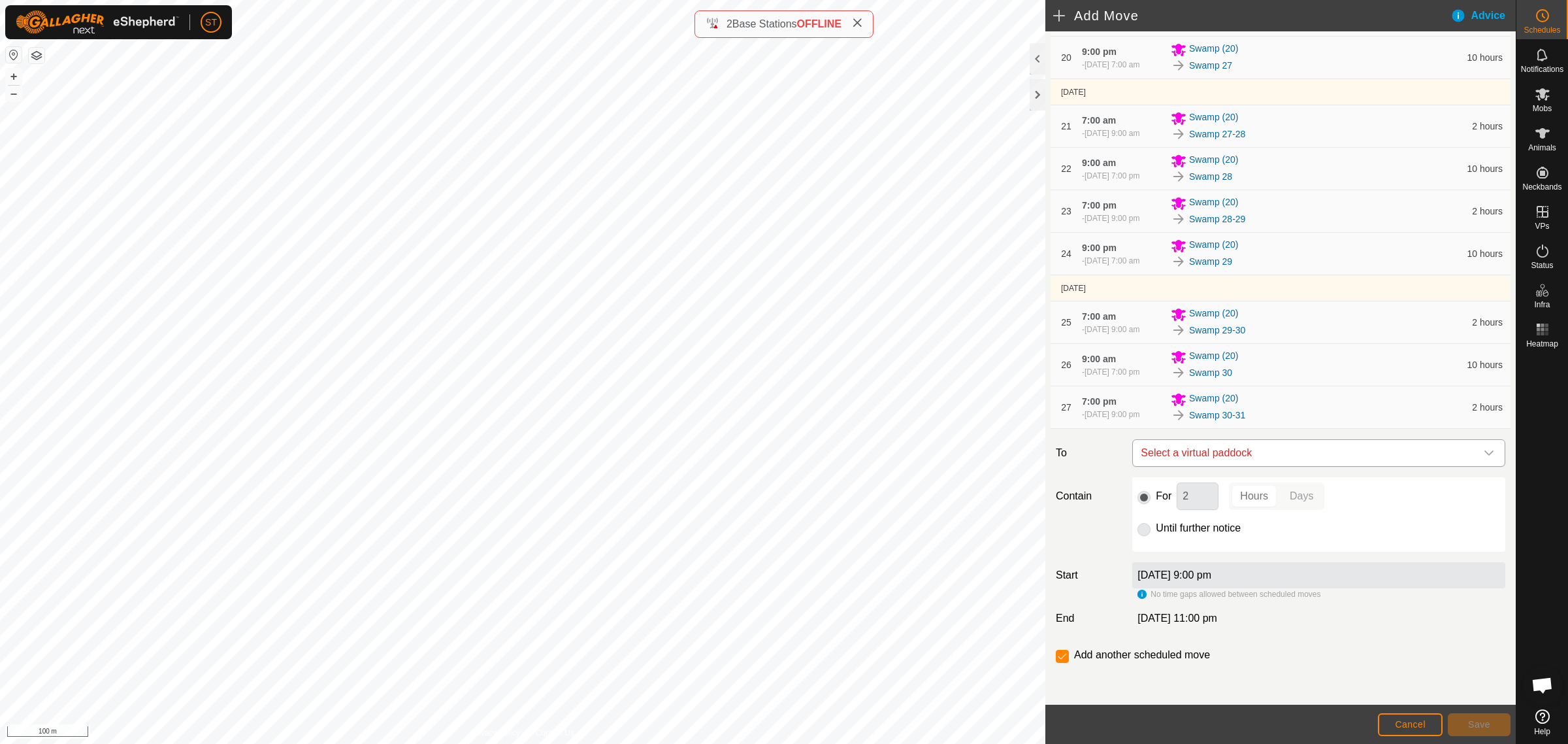
scroll to position [1070, 0]
click at [1237, 450] on span "Select a virtual paddock" at bounding box center [1305, 452] width 340 height 26
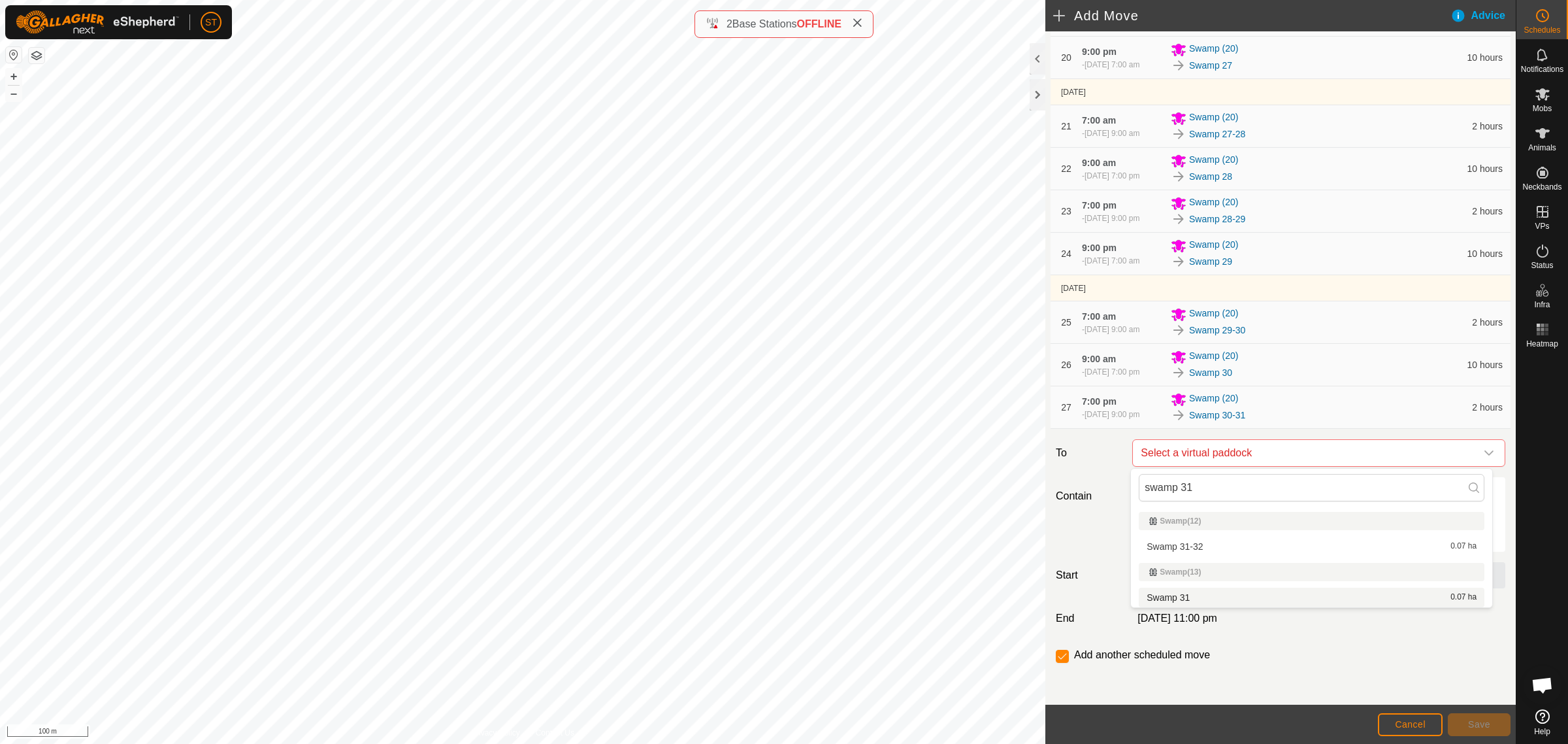
type input "swamp 31"
click at [1163, 595] on li "Swamp 31 0.07 ha" at bounding box center [1312, 597] width 346 height 20
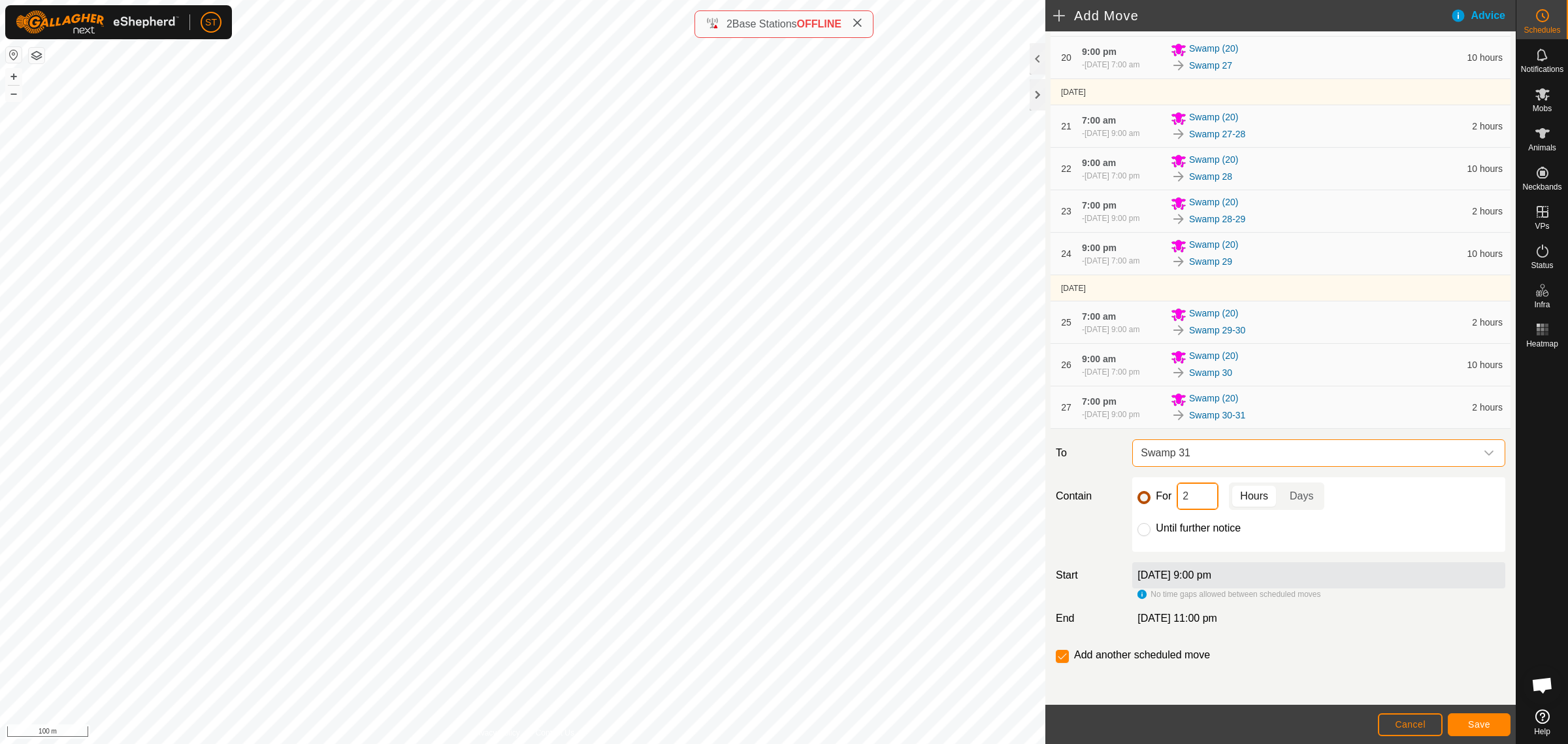
drag, startPoint x: 1183, startPoint y: 497, endPoint x: 1148, endPoint y: 497, distance: 35.0
click at [1148, 497] on div "For 2 Hours Days" at bounding box center [1319, 496] width 363 height 27
type input "10"
click at [1462, 722] on button "Save" at bounding box center [1479, 724] width 63 height 23
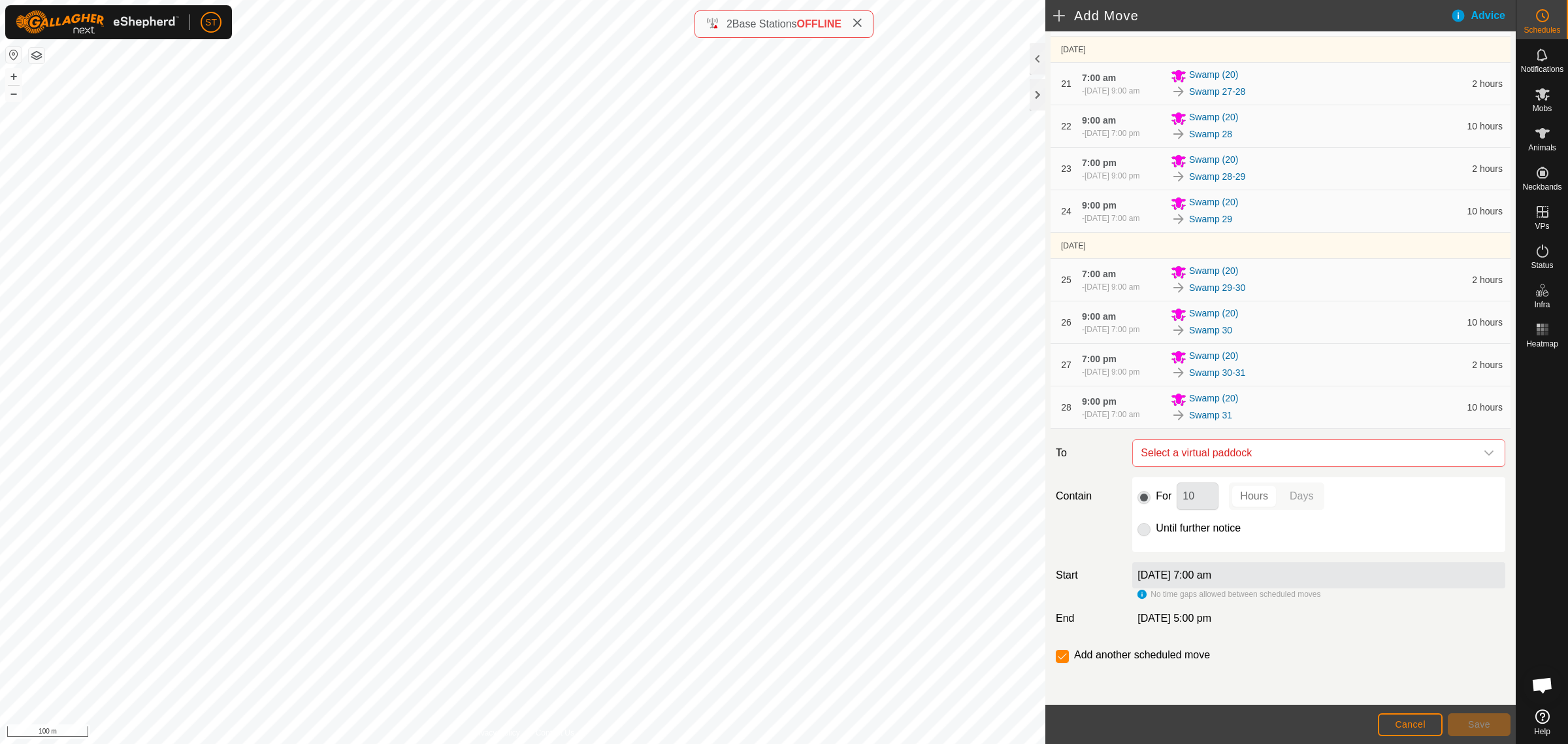
scroll to position [1112, 0]
click at [1207, 450] on span "Select a virtual paddock" at bounding box center [1305, 452] width 340 height 26
type input "swamp 31"
click at [1181, 542] on li "Swamp 31-32 0.07 ha" at bounding box center [1312, 547] width 346 height 20
drag, startPoint x: 1197, startPoint y: 495, endPoint x: 1159, endPoint y: 497, distance: 38.1
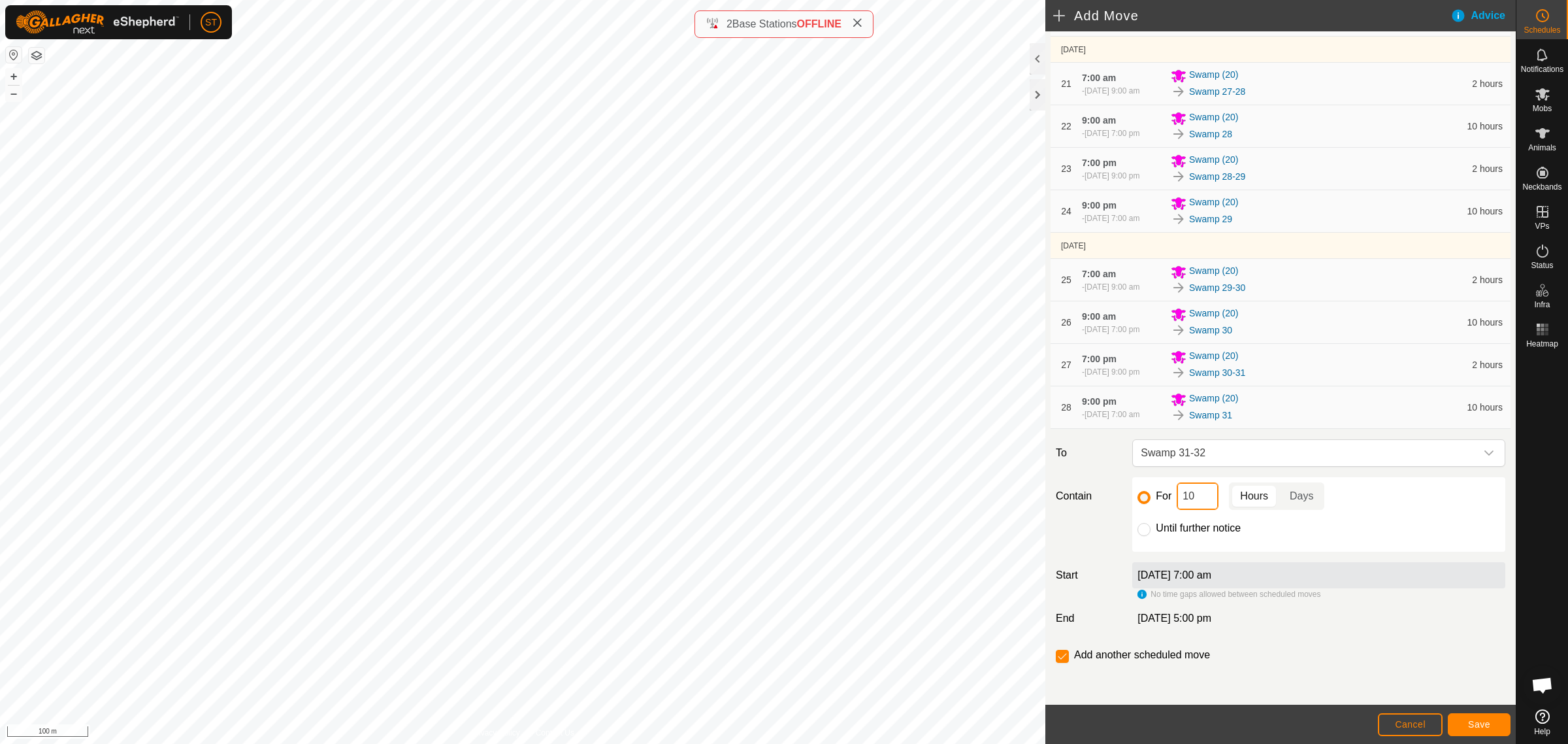
click at [1159, 497] on div "For 10 Hours Days" at bounding box center [1319, 496] width 363 height 27
type input "2"
click at [1470, 723] on span "Save" at bounding box center [1479, 724] width 23 height 11
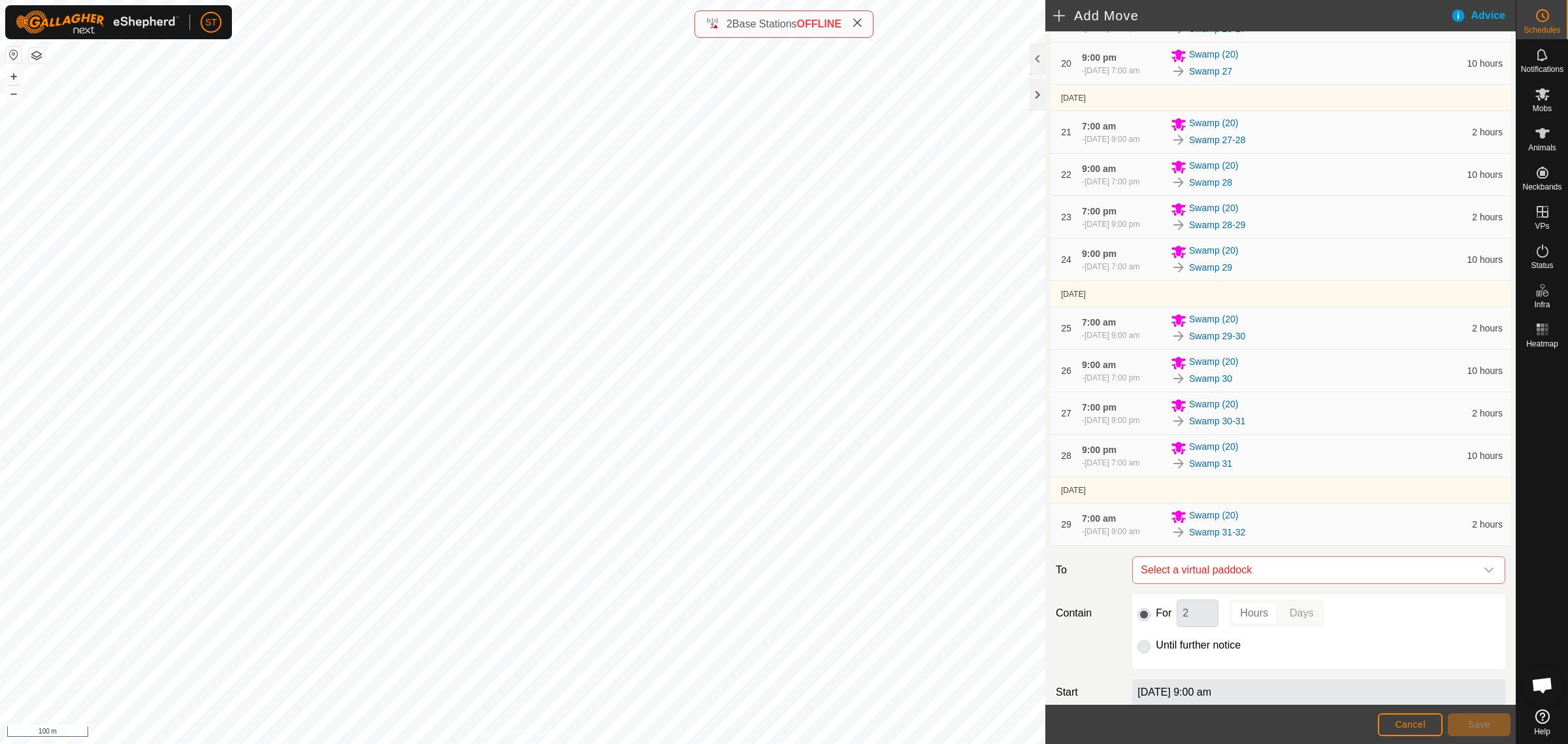
scroll to position [1181, 0]
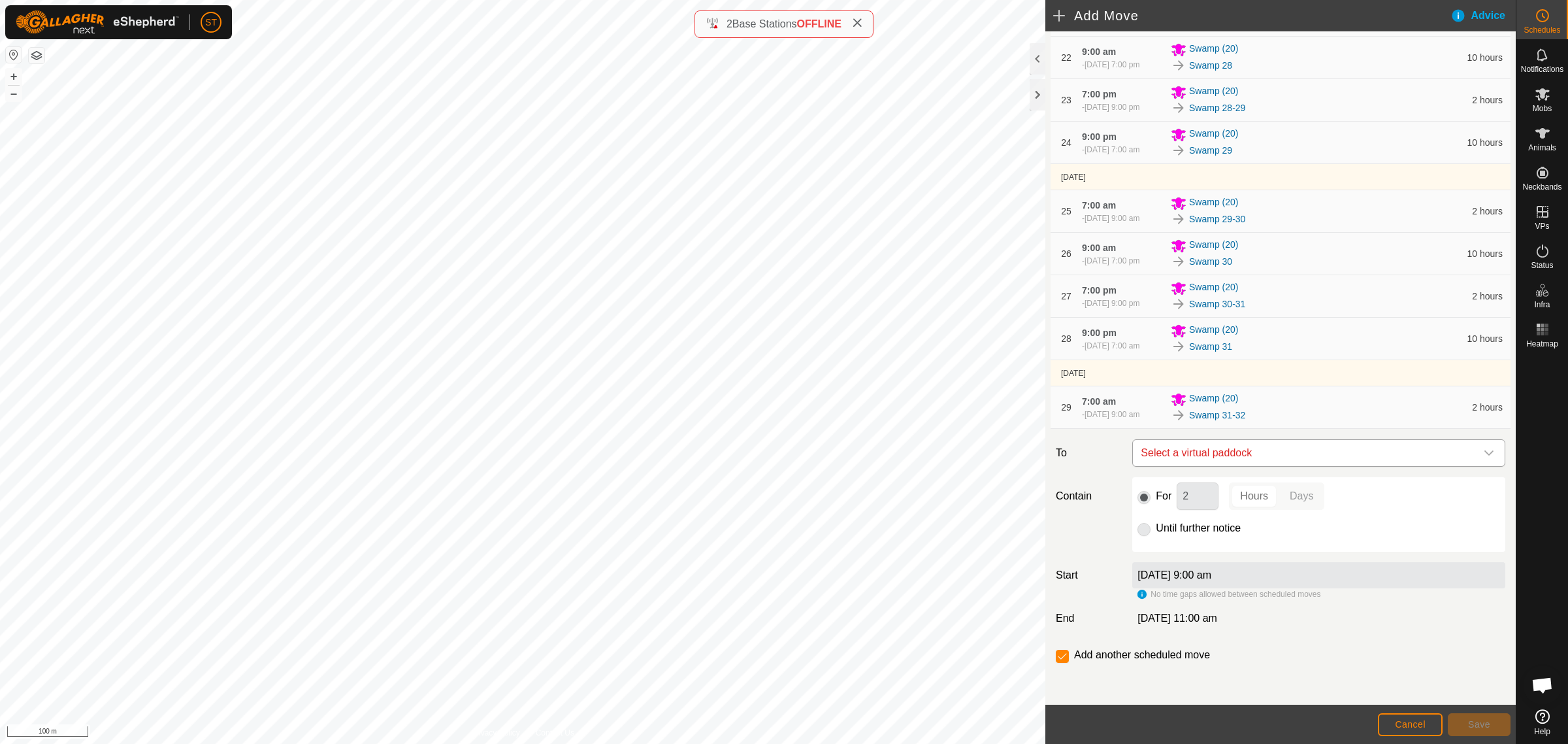
click at [1231, 458] on span "Select a virtual paddock" at bounding box center [1305, 452] width 340 height 26
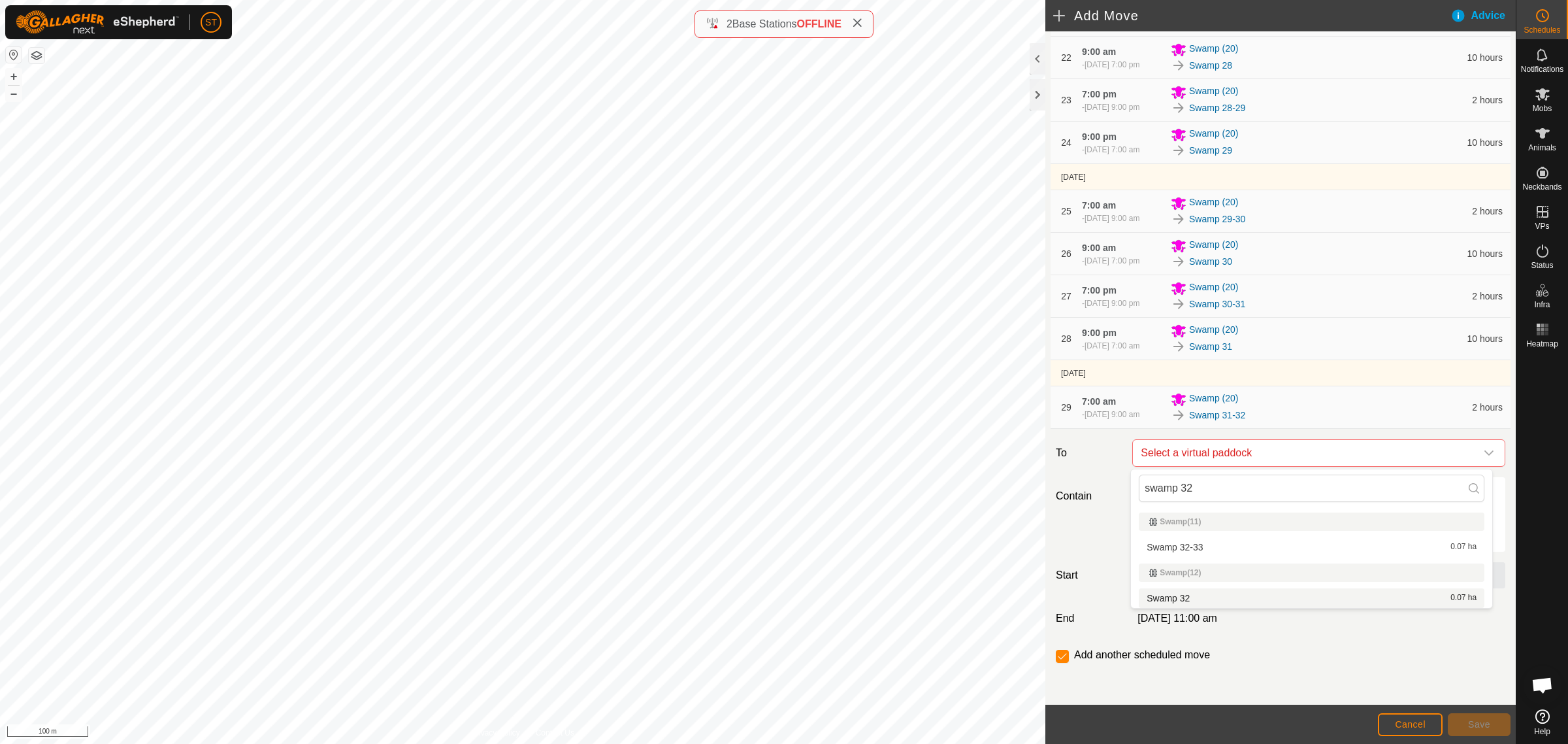
type input "swamp 32"
click at [1175, 599] on li "Swamp 32 0.07 ha" at bounding box center [1312, 598] width 346 height 20
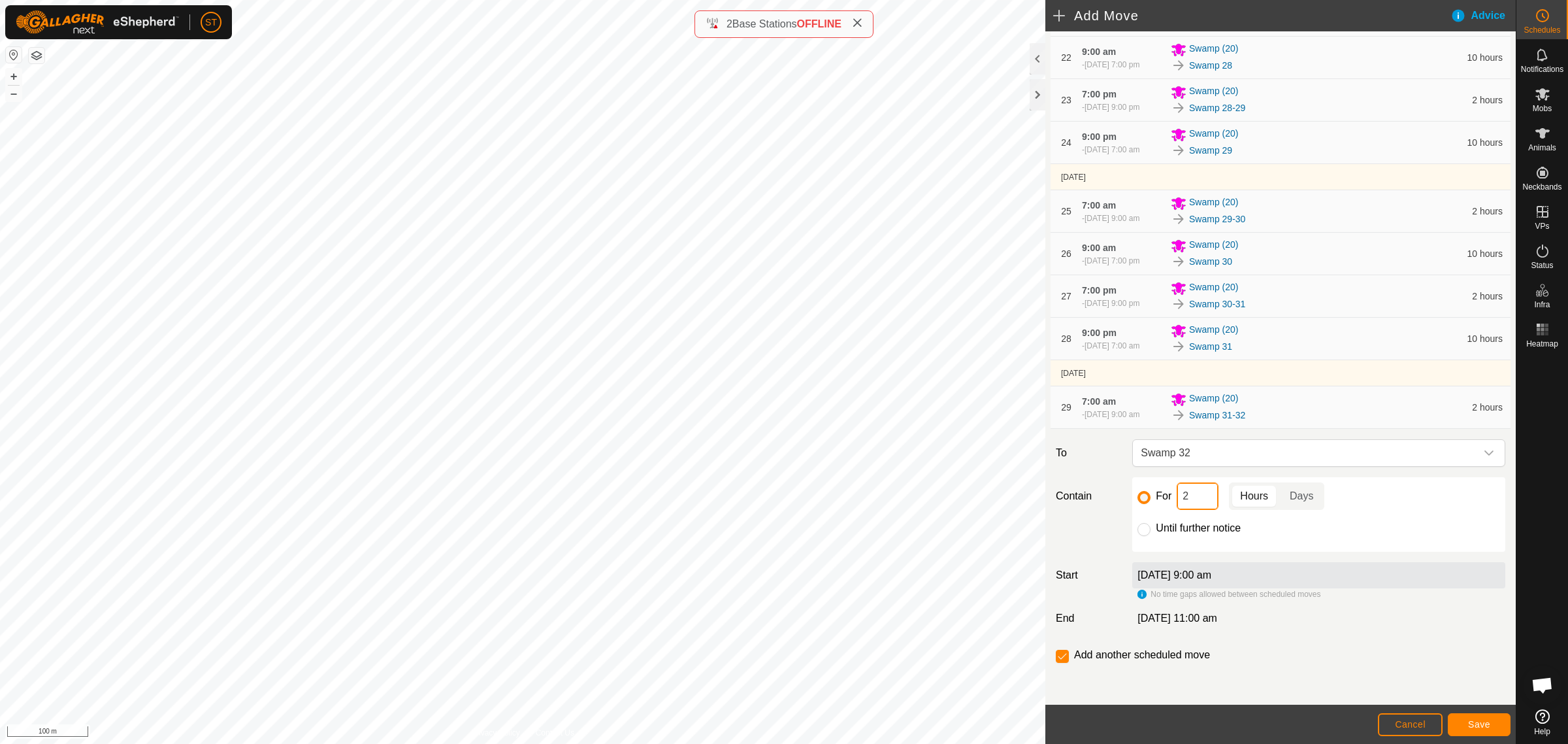
drag, startPoint x: 1178, startPoint y: 499, endPoint x: 1157, endPoint y: 498, distance: 21.0
click at [1158, 498] on div "For 2 Hours Days" at bounding box center [1319, 496] width 363 height 27
type input "10"
click at [1492, 721] on button "Save" at bounding box center [1479, 724] width 63 height 23
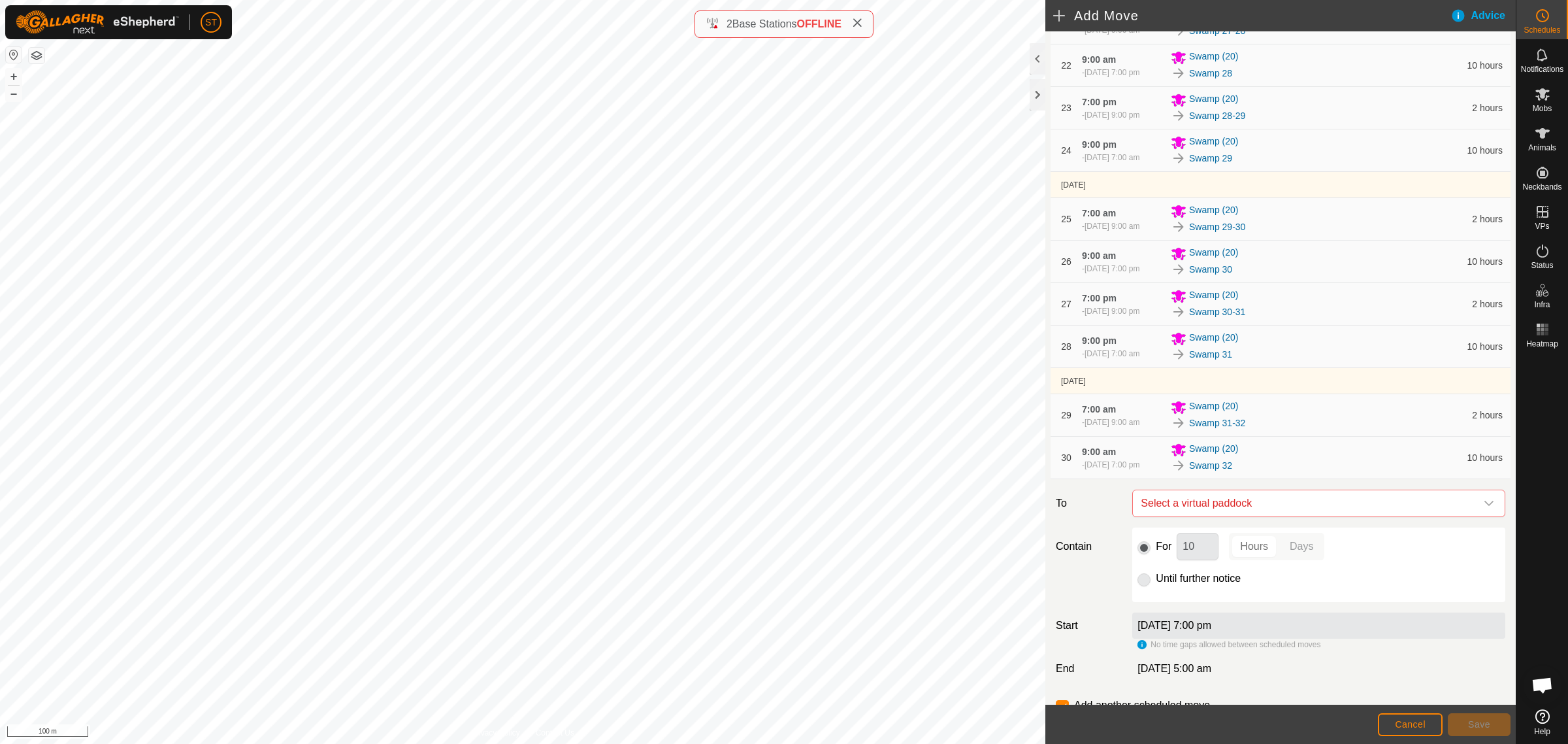
scroll to position [1223, 0]
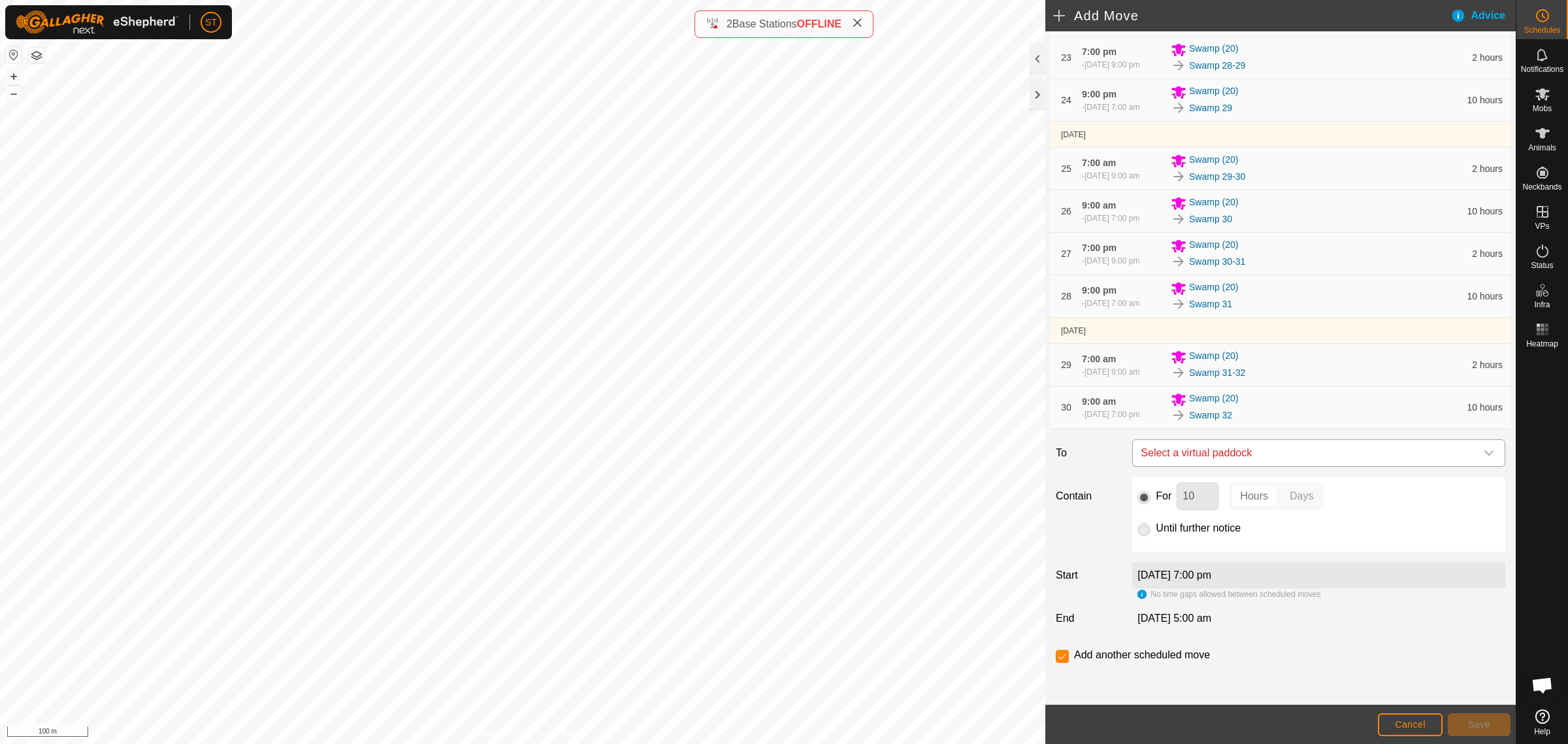
click at [1231, 448] on span "Select a virtual paddock" at bounding box center [1305, 452] width 340 height 26
type input "swamp 32"
click at [1189, 545] on li "Swamp 32-33 0.07 ha" at bounding box center [1312, 547] width 346 height 20
drag, startPoint x: 1196, startPoint y: 499, endPoint x: 1151, endPoint y: 495, distance: 45.2
click at [1151, 495] on div "For 10 Hours Days" at bounding box center [1319, 496] width 363 height 27
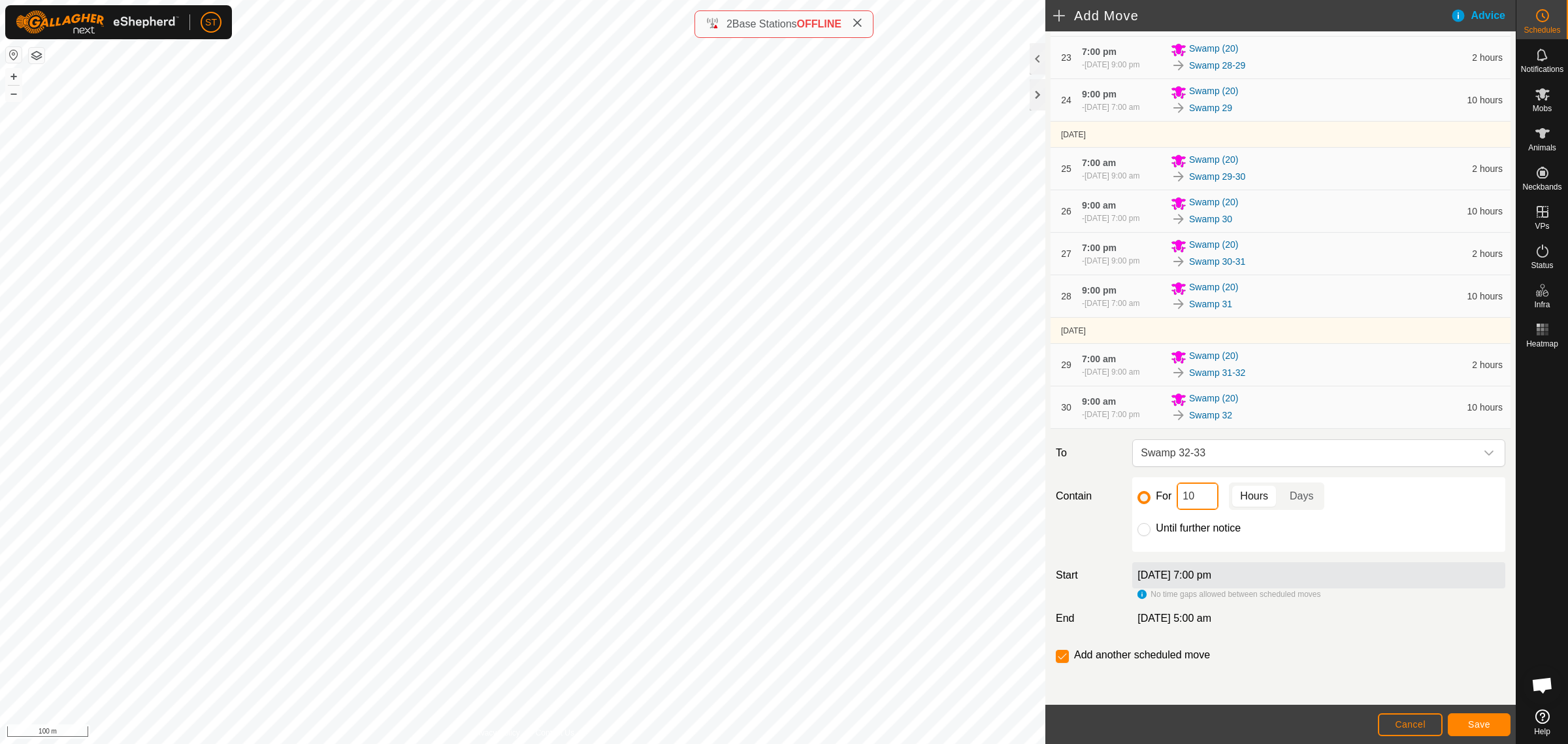
type input "2"
click at [1475, 721] on span "Save" at bounding box center [1479, 724] width 23 height 11
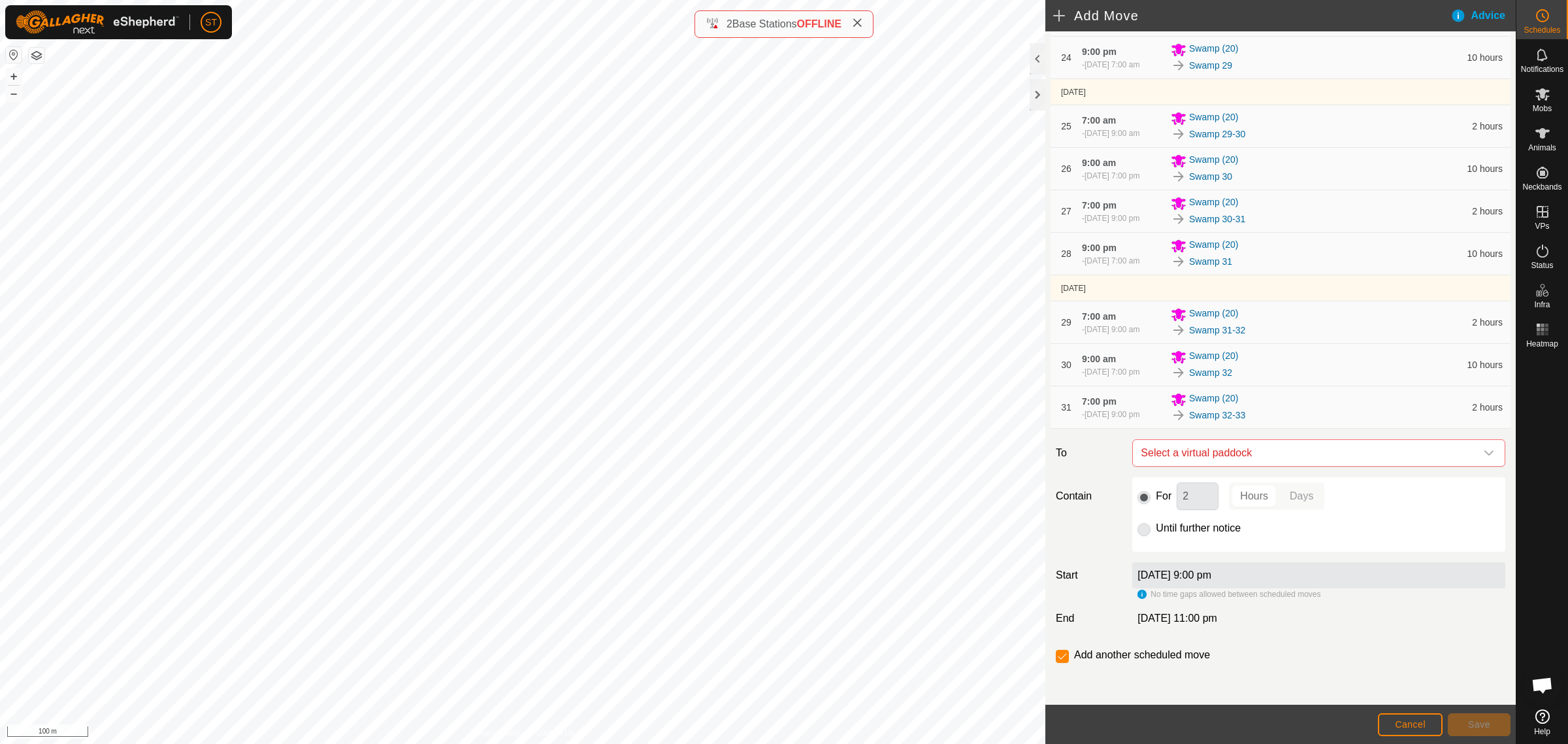
scroll to position [1267, 0]
click at [1215, 451] on span "Select a virtual paddock" at bounding box center [1305, 452] width 340 height 26
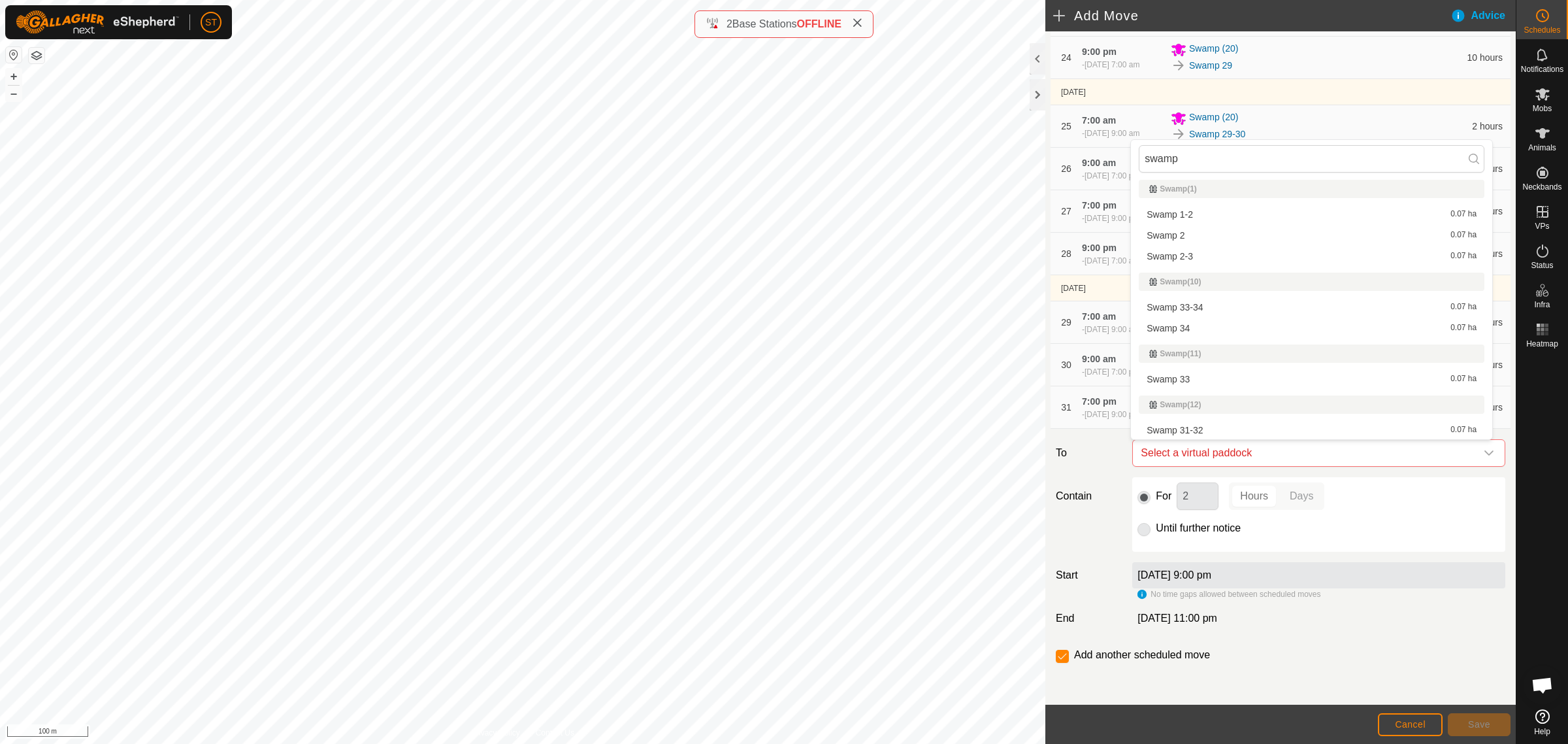
scroll to position [0, 0]
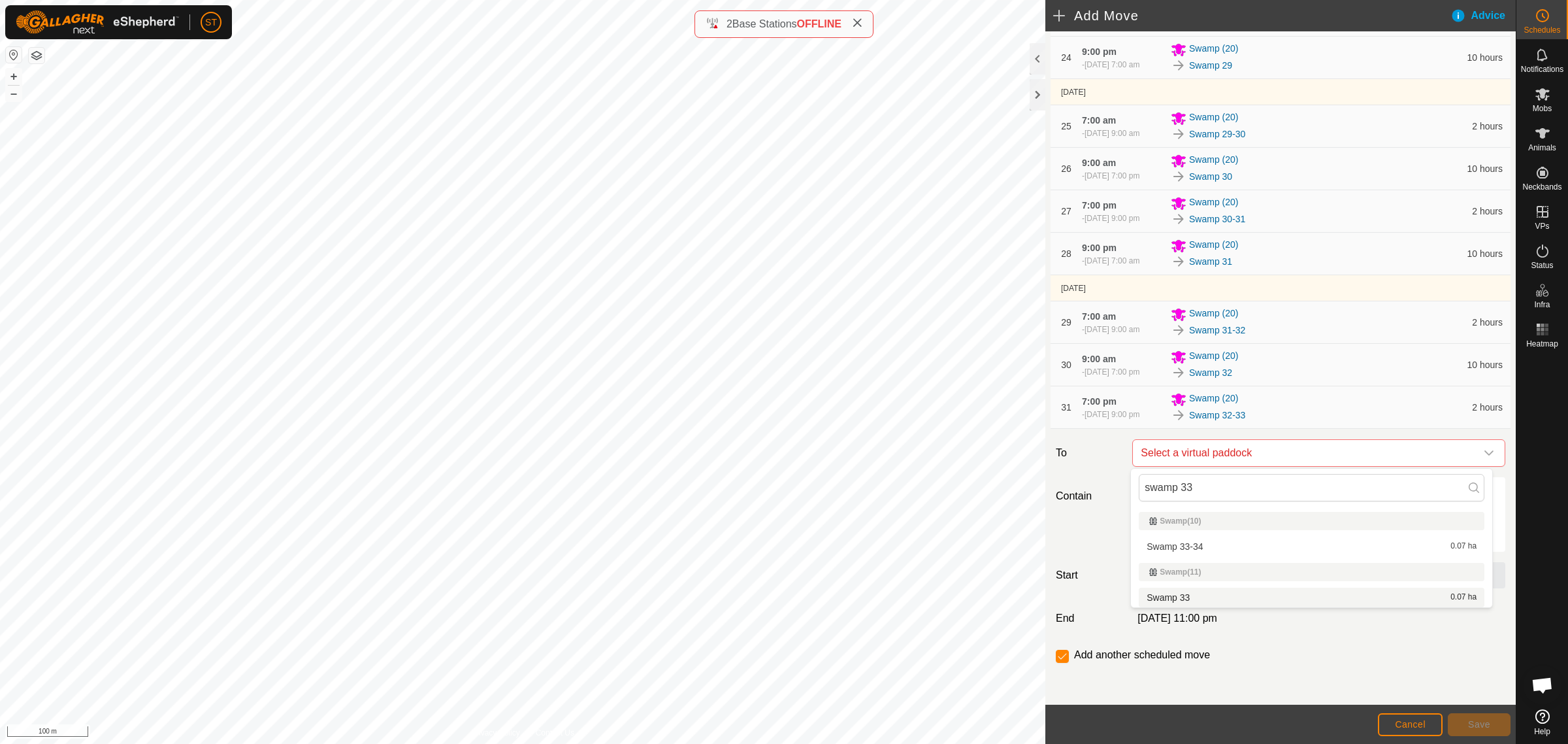
type input "swamp 33"
click at [1186, 597] on li "Swamp 33 0.07 ha" at bounding box center [1312, 597] width 346 height 20
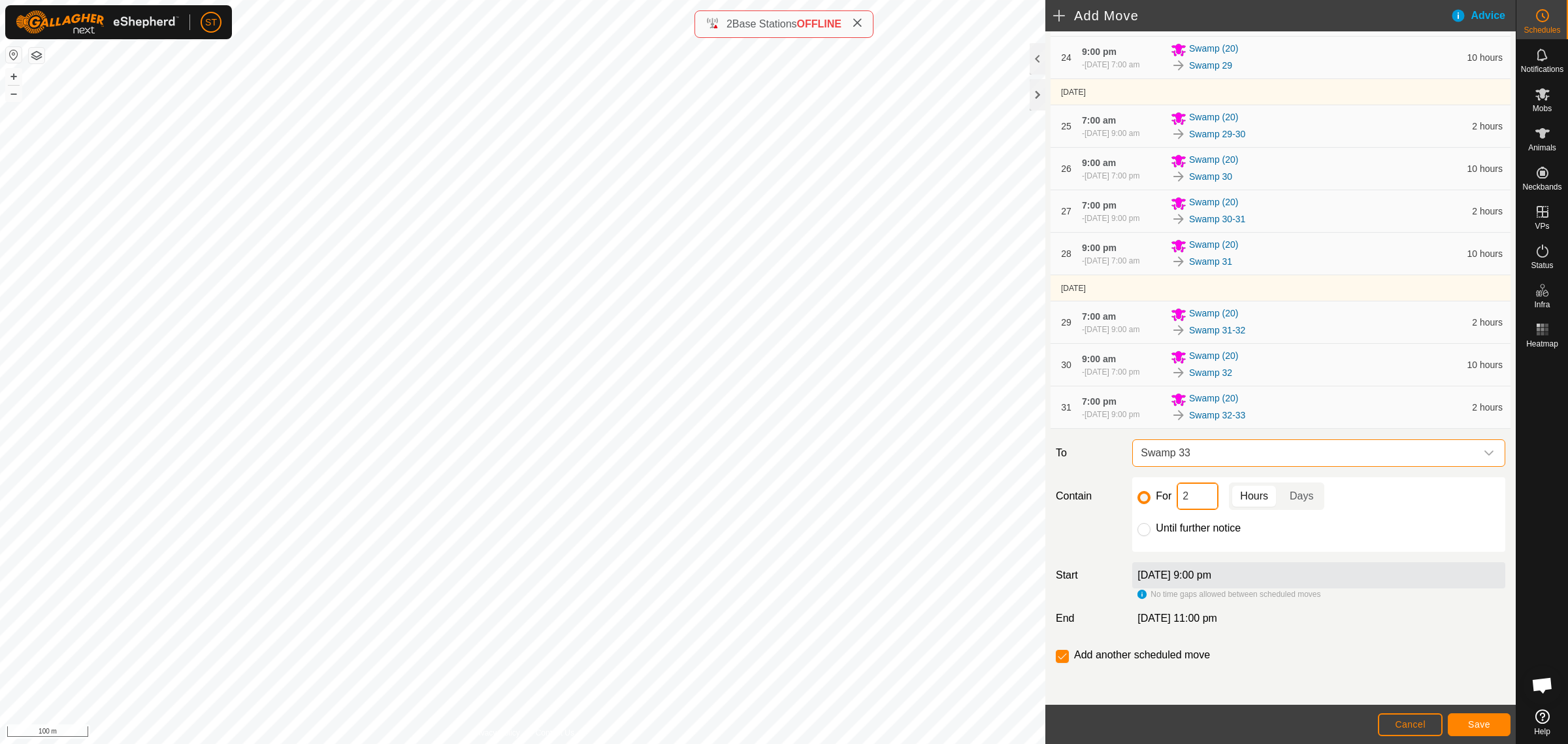
drag, startPoint x: 1193, startPoint y: 495, endPoint x: 1167, endPoint y: 501, distance: 26.7
click at [1167, 501] on div "For 2 Hours Days" at bounding box center [1319, 496] width 363 height 27
type input "10"
click at [1474, 724] on span "Save" at bounding box center [1479, 724] width 23 height 11
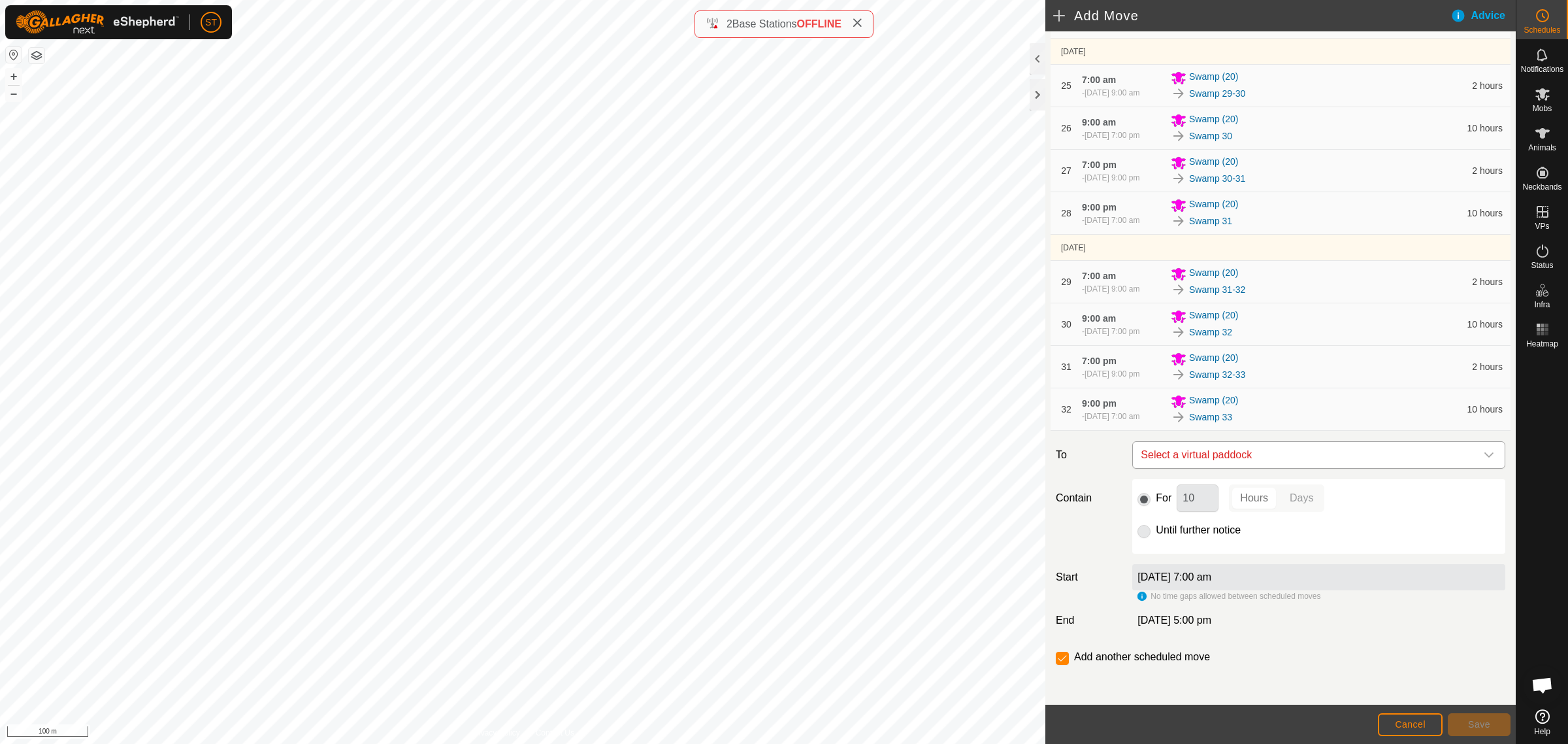
scroll to position [1309, 0]
click at [1180, 454] on span "Select a virtual paddock" at bounding box center [1305, 452] width 340 height 26
type input "swamp 33"
click at [1197, 545] on li "Swamp 33-34 0.07 ha" at bounding box center [1312, 547] width 346 height 20
click at [1150, 497] on div "For 10 Hours Days" at bounding box center [1319, 496] width 363 height 27
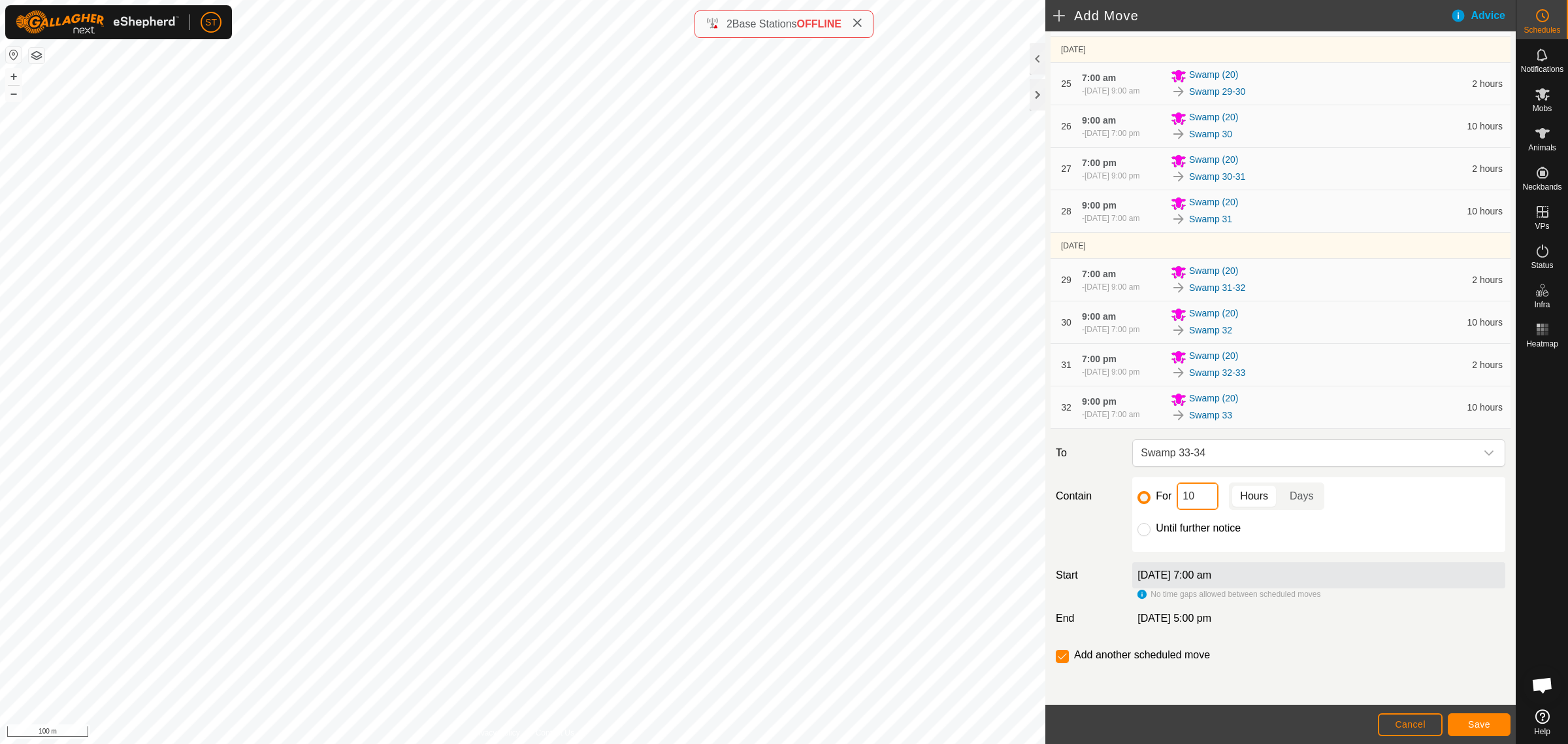
type input "2"
click at [1471, 721] on span "Save" at bounding box center [1479, 724] width 23 height 11
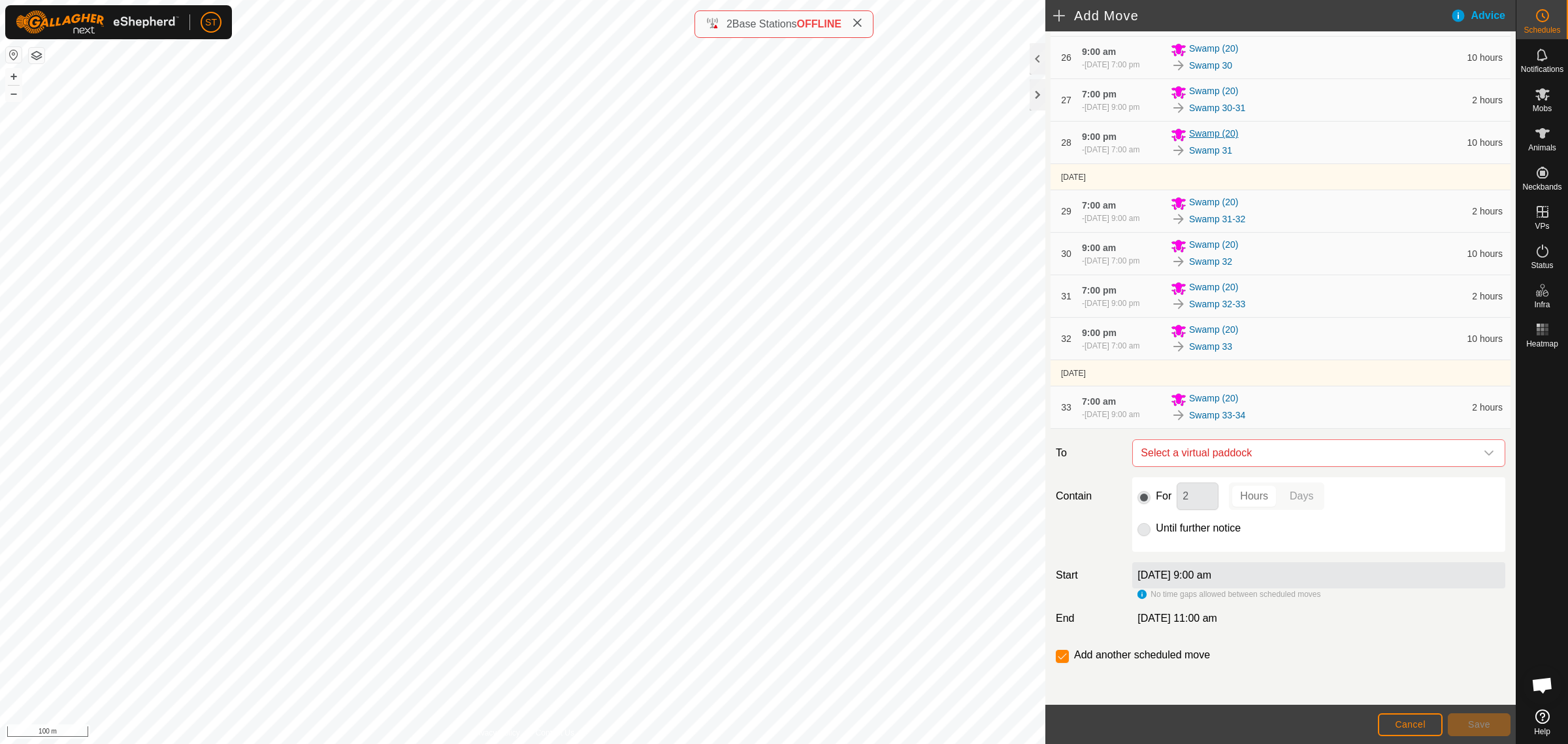
scroll to position [1377, 0]
click at [1193, 447] on span "Select a virtual paddock" at bounding box center [1305, 452] width 340 height 26
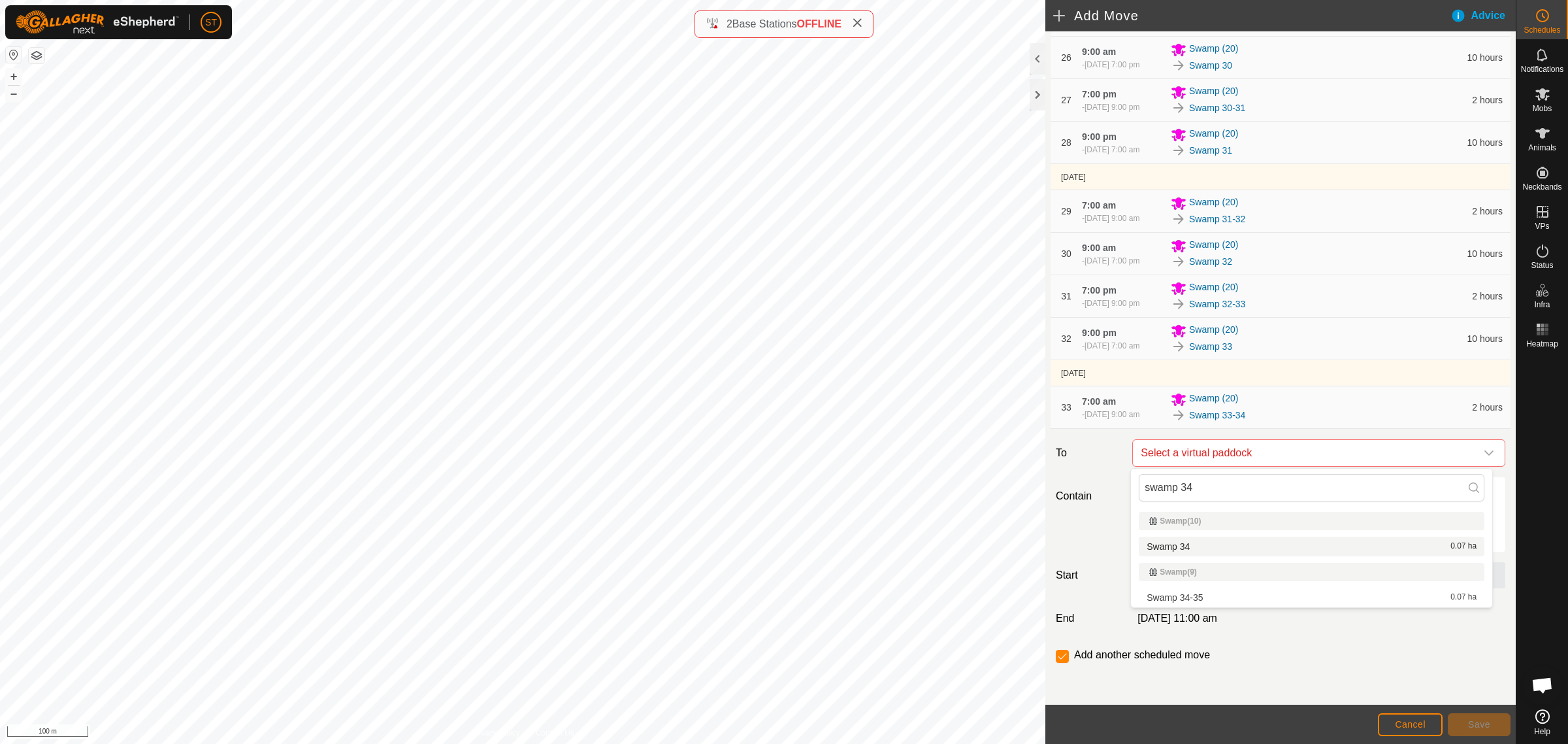
type input "swamp 34"
click at [1173, 544] on li "Swamp 34 0.07 ha" at bounding box center [1312, 547] width 346 height 20
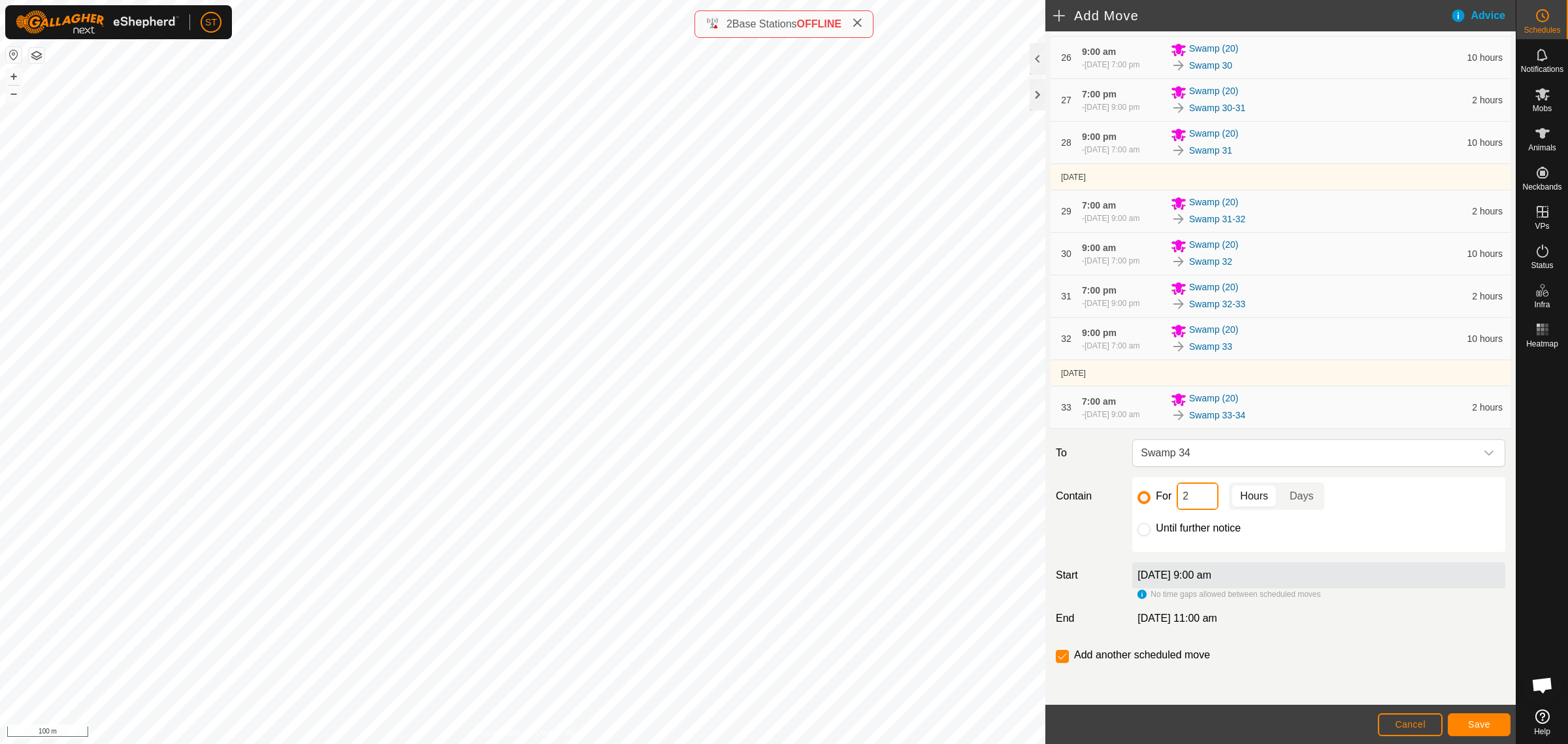
drag, startPoint x: 1174, startPoint y: 501, endPoint x: 1150, endPoint y: 500, distance: 24.0
click at [1150, 500] on div "For 2 Hours Days" at bounding box center [1319, 496] width 363 height 27
type input "10"
click at [1459, 723] on button "Save" at bounding box center [1479, 724] width 63 height 23
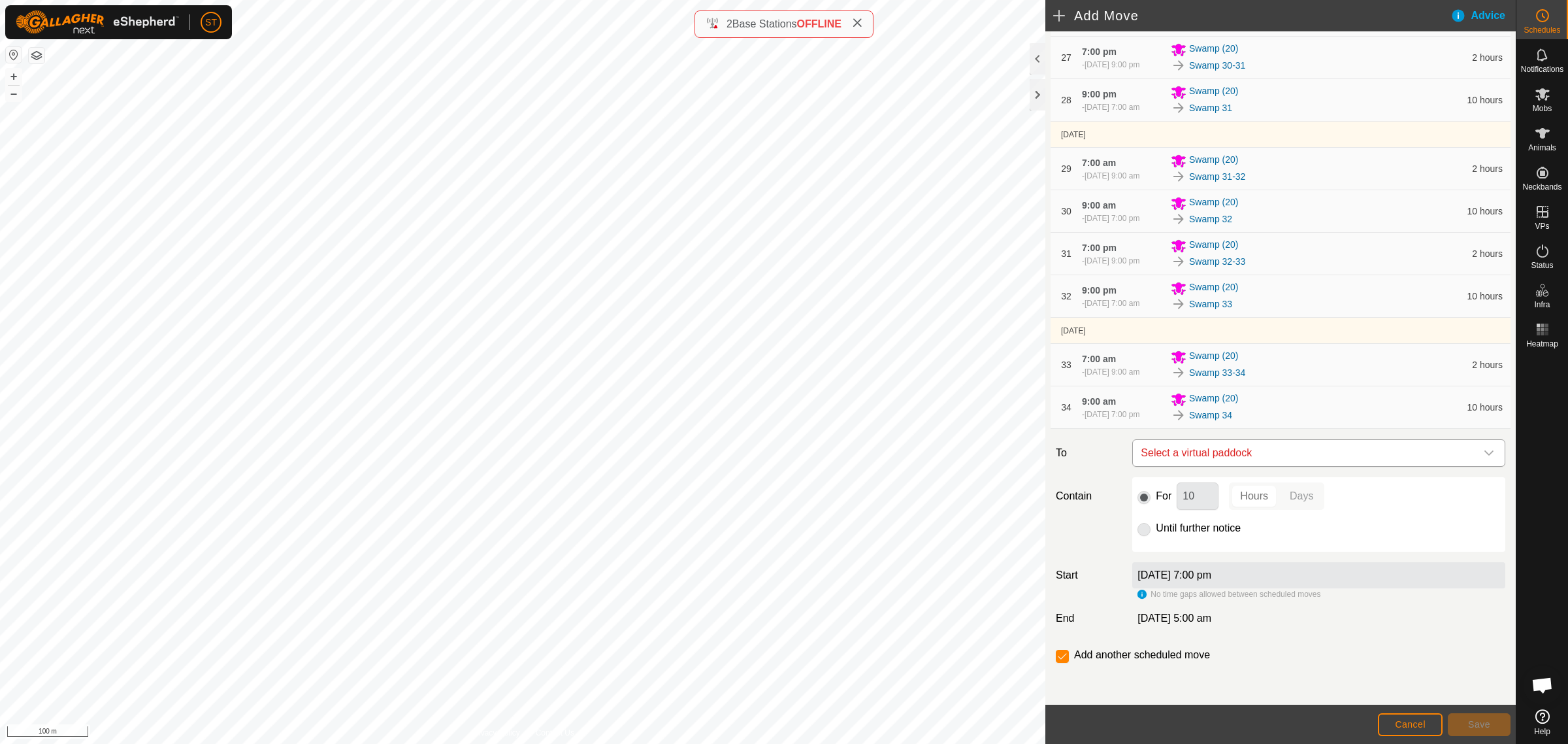
scroll to position [1420, 0]
click at [1200, 450] on span "Select a virtual paddock" at bounding box center [1305, 452] width 340 height 26
type input "swamp 34"
click at [1174, 540] on li "Swamp 34-35 0.07 ha" at bounding box center [1312, 547] width 346 height 20
click at [1468, 719] on button "Save" at bounding box center [1479, 724] width 63 height 23
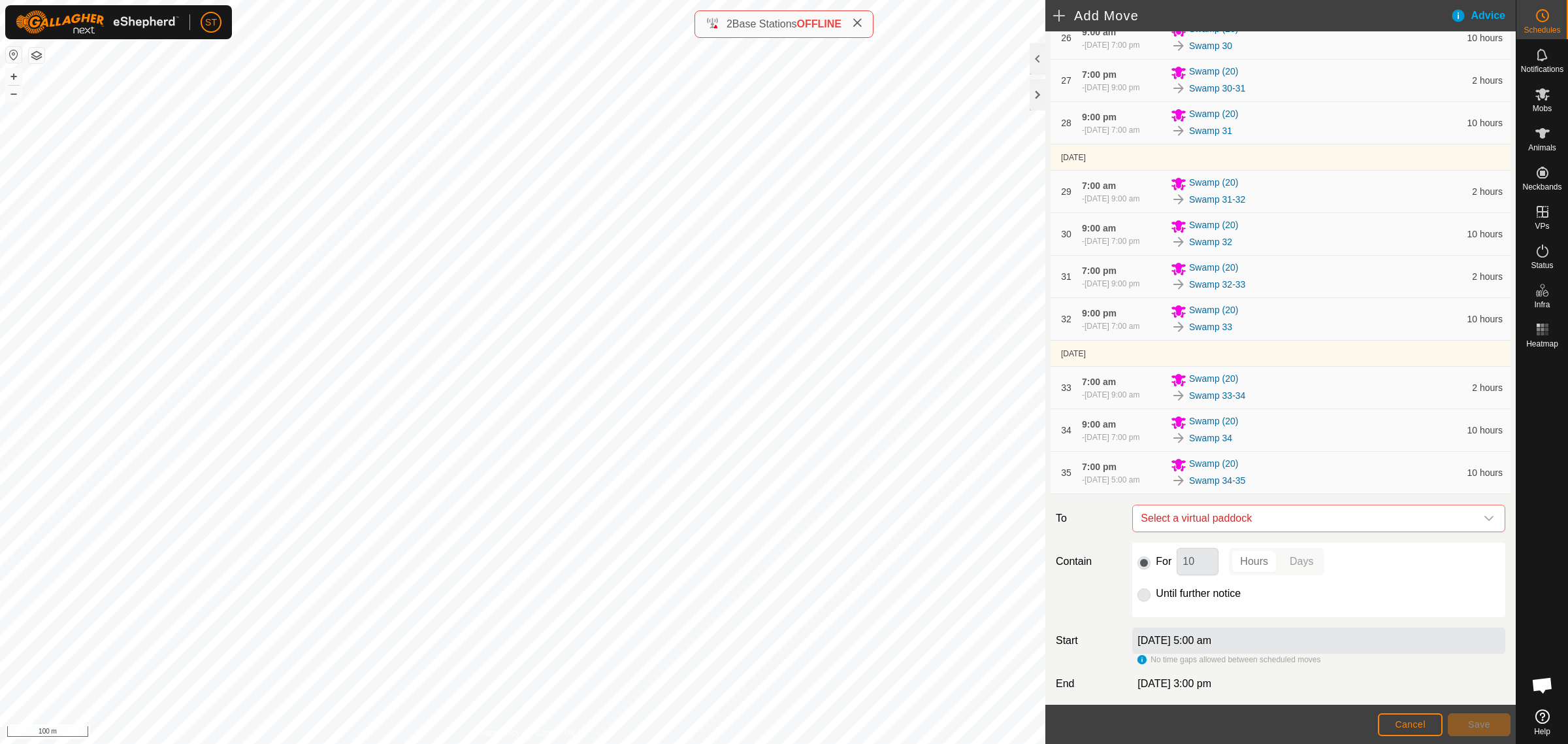
scroll to position [1463, 0]
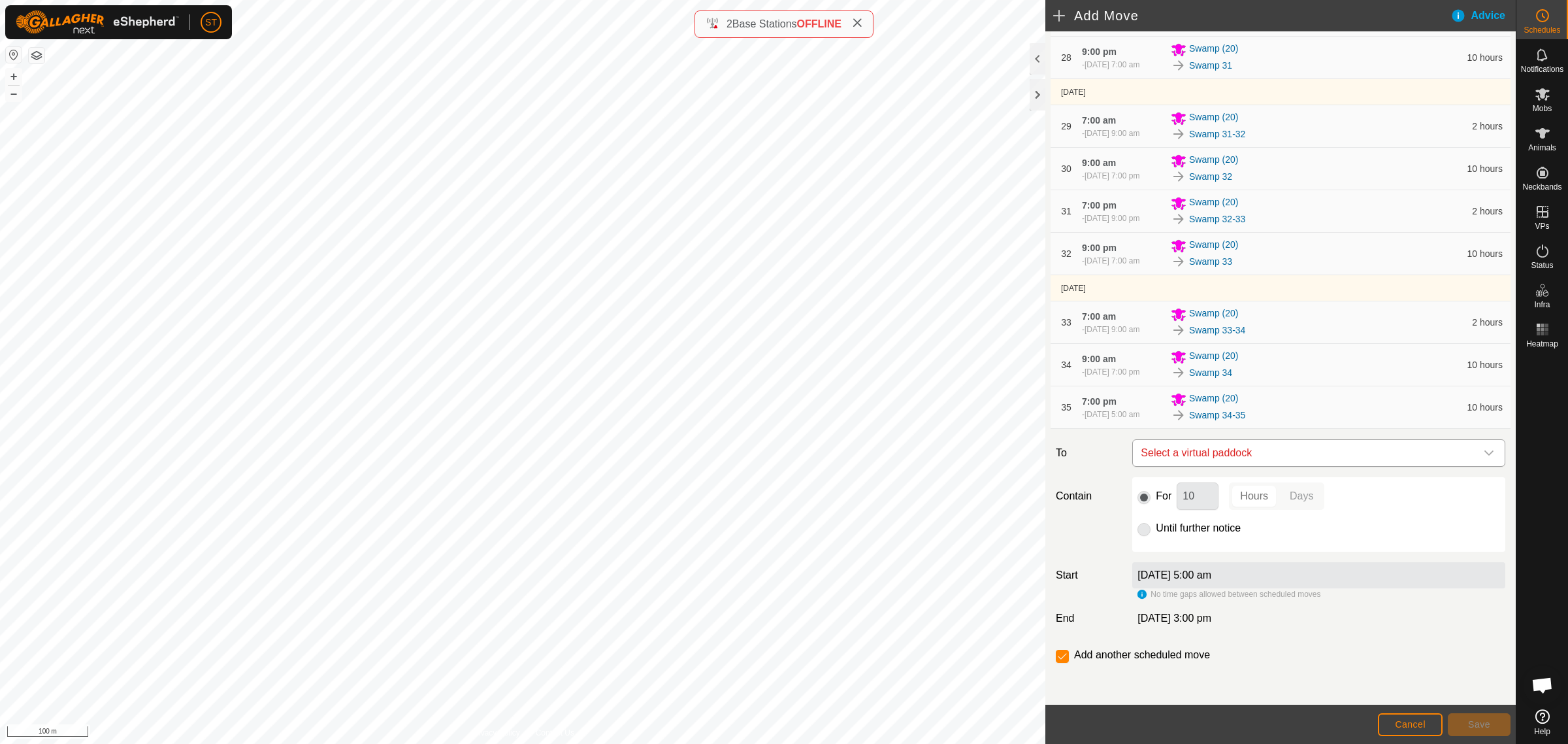
click at [1366, 451] on span "Select a virtual paddock" at bounding box center [1305, 452] width 340 height 26
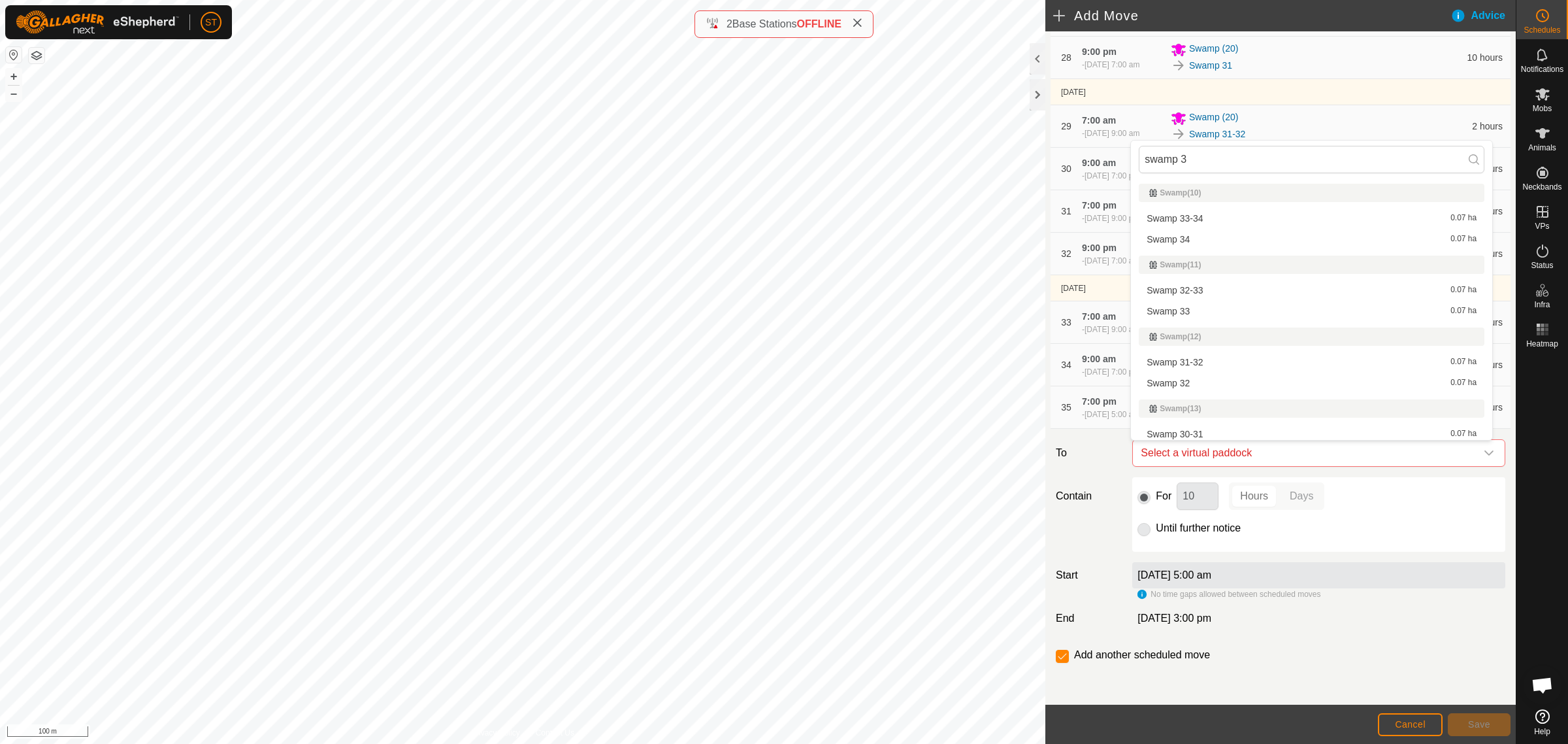
type input "swamp 35"
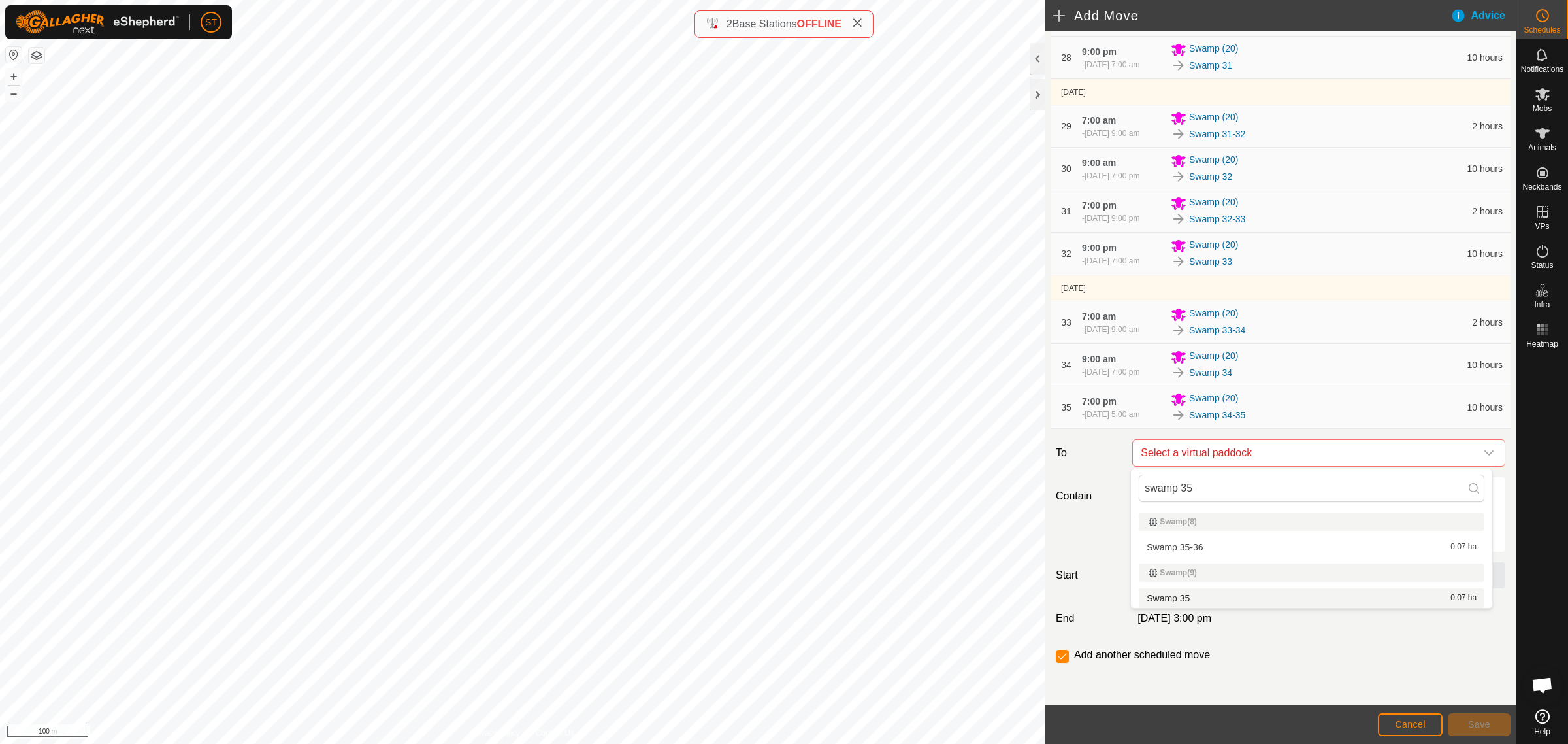
type input "swamp 35"
click at [1181, 593] on li "Swamp 35 0.07 ha" at bounding box center [1312, 598] width 346 height 20
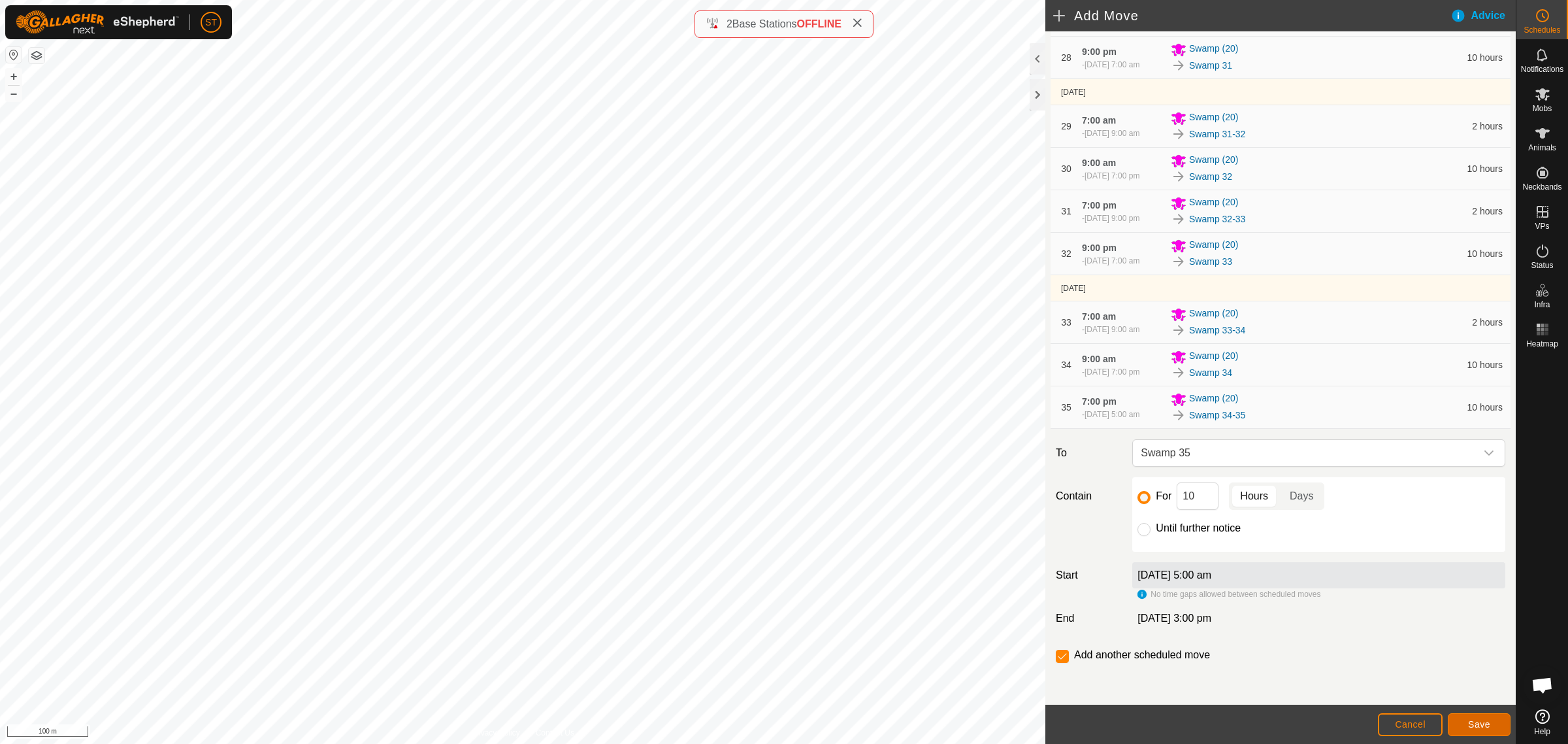
click at [1484, 724] on span "Save" at bounding box center [1479, 724] width 23 height 11
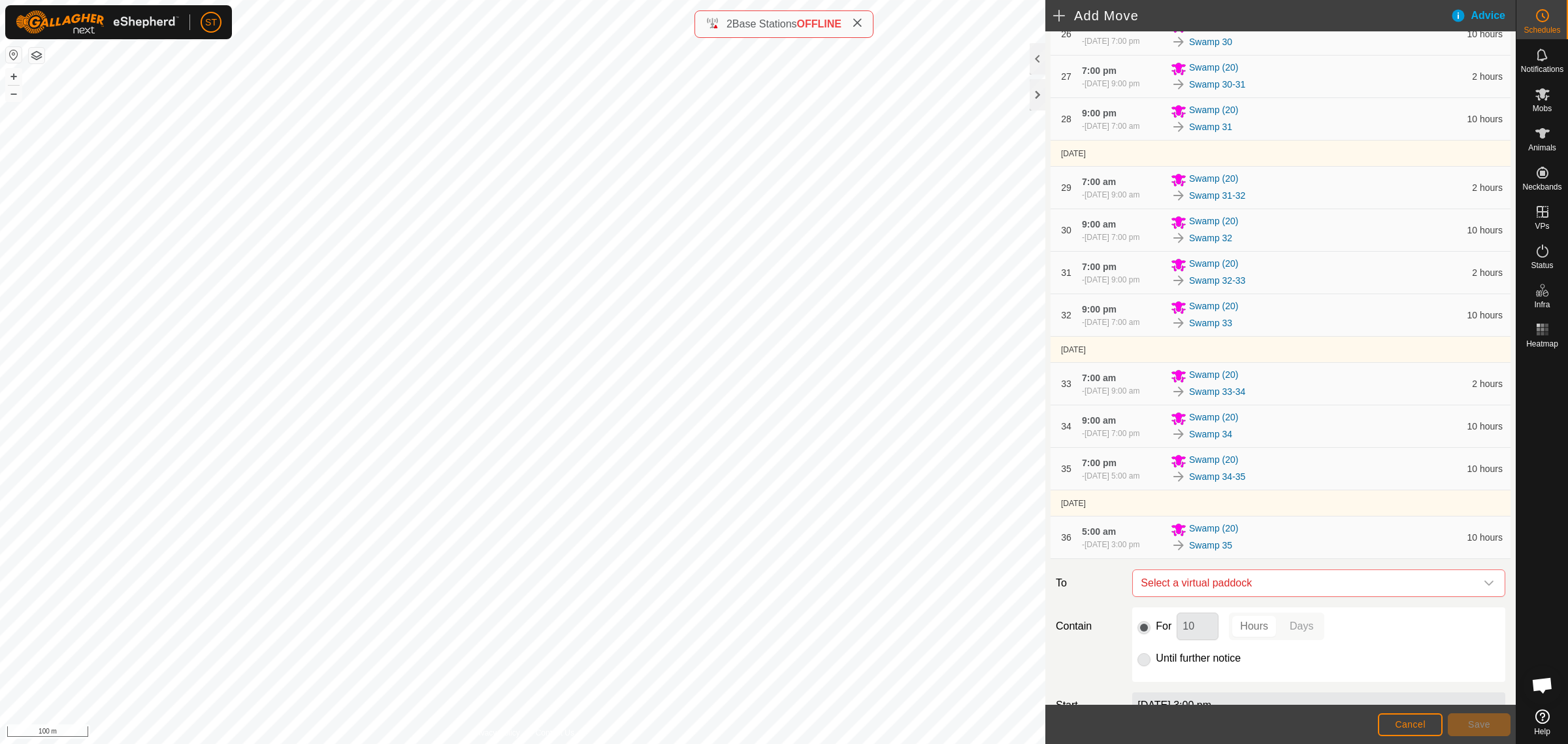
scroll to position [1531, 0]
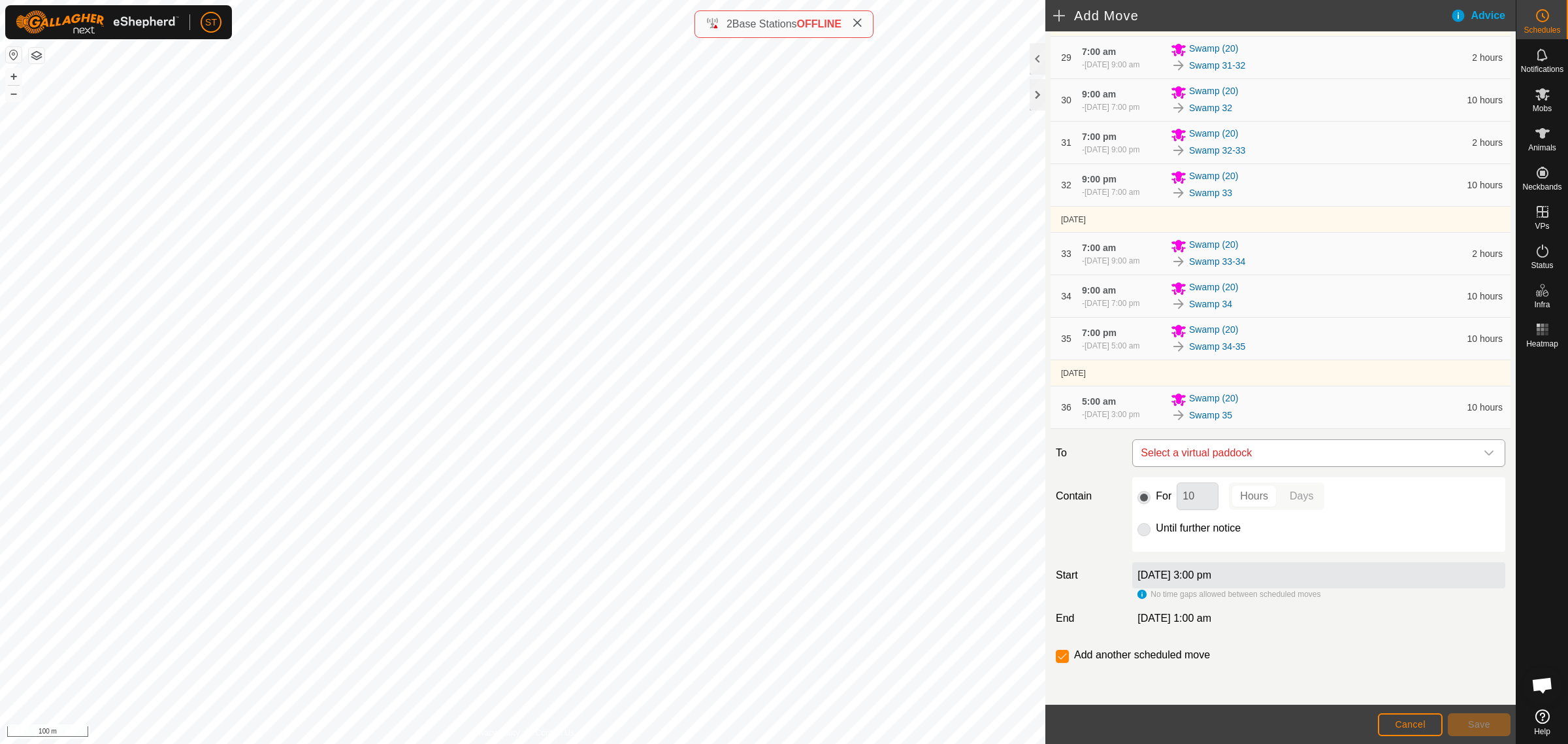
click at [1183, 453] on span "Select a virtual paddock" at bounding box center [1305, 452] width 340 height 26
type input "swamp 35"
click at [1186, 543] on li "Swamp 35-36 0.07 ha" at bounding box center [1312, 547] width 346 height 20
drag, startPoint x: 1173, startPoint y: 500, endPoint x: 1163, endPoint y: 500, distance: 10.0
click at [1163, 500] on div "For 10 Hours Days" at bounding box center [1319, 496] width 363 height 27
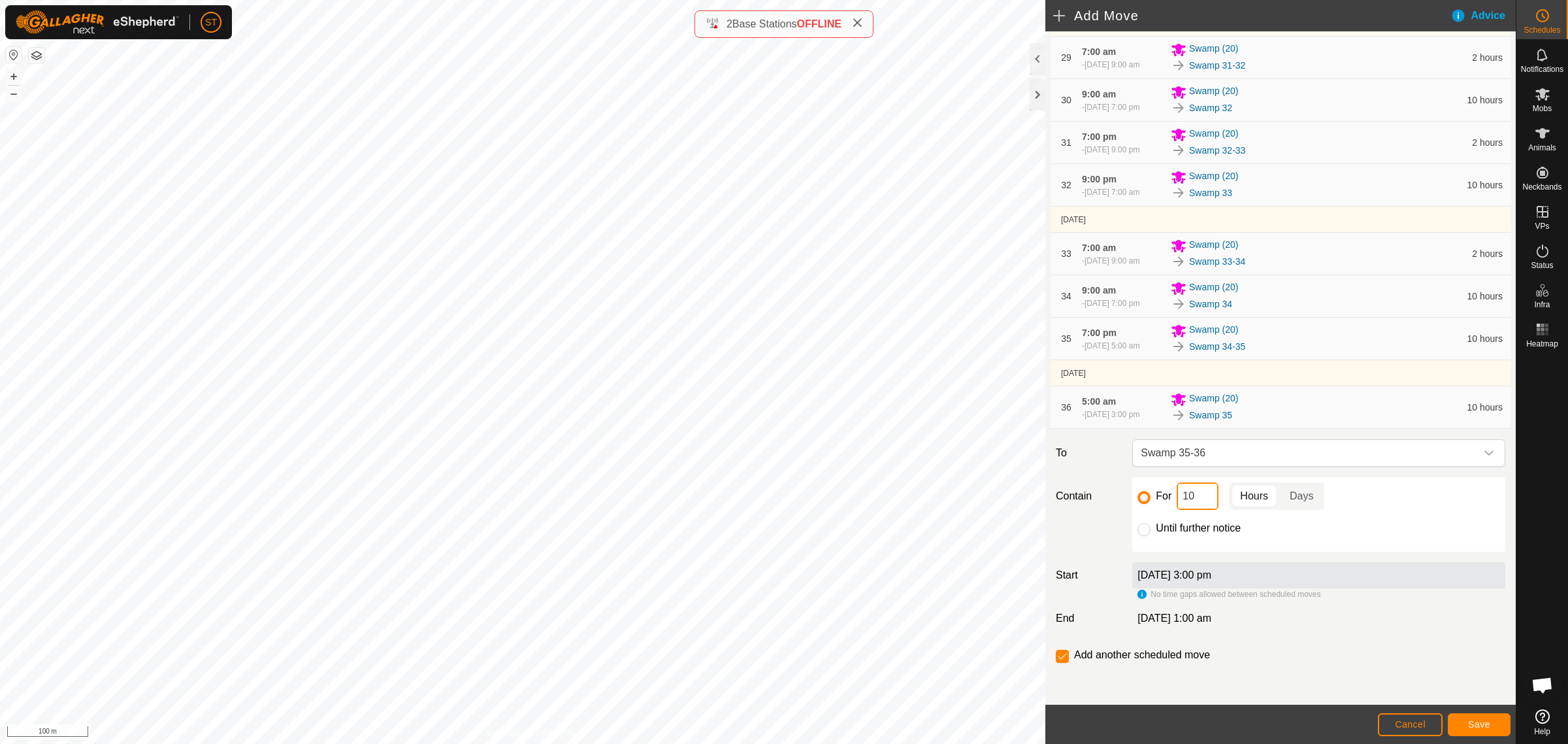
type input "2"
click at [1468, 722] on span "Save" at bounding box center [1479, 724] width 23 height 11
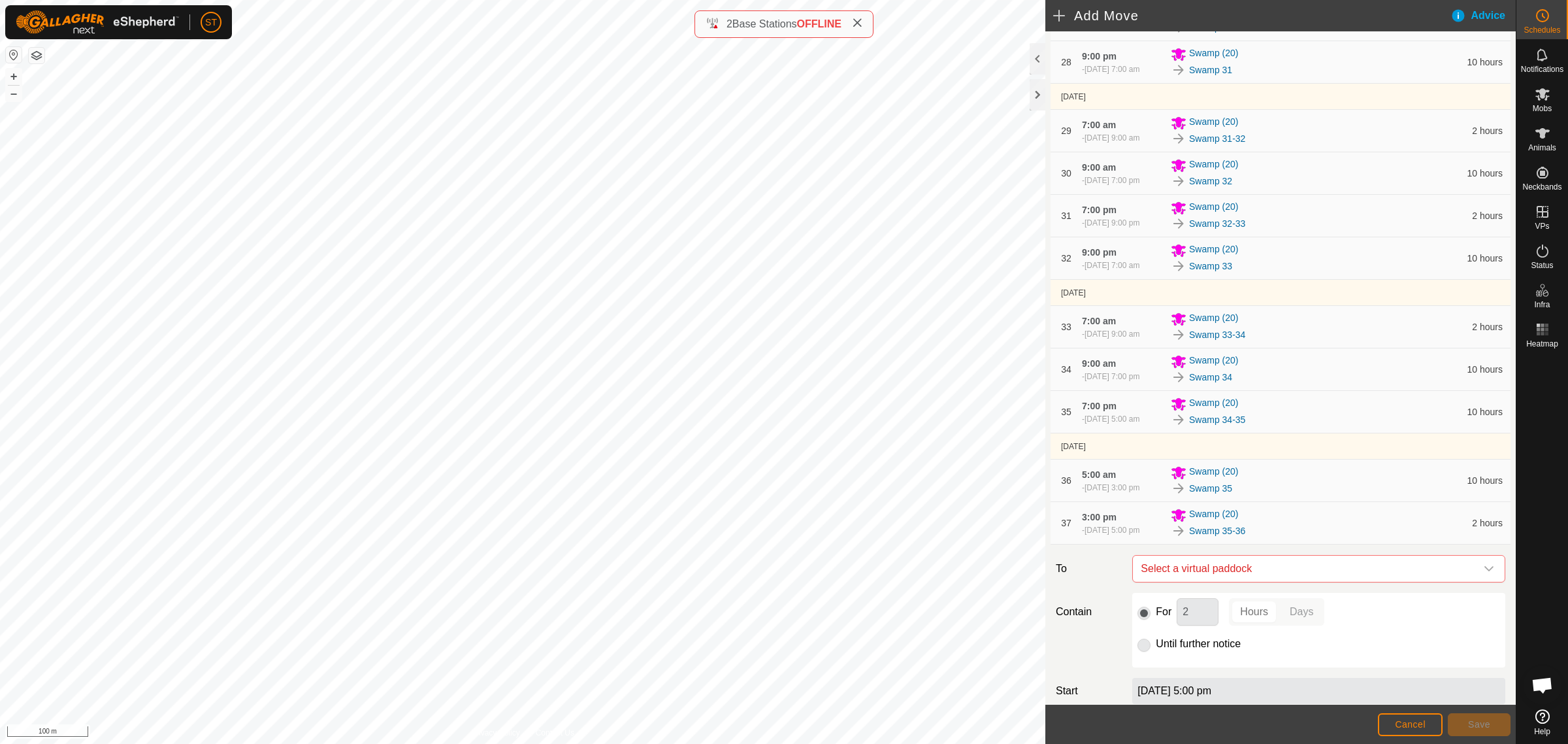
scroll to position [1574, 0]
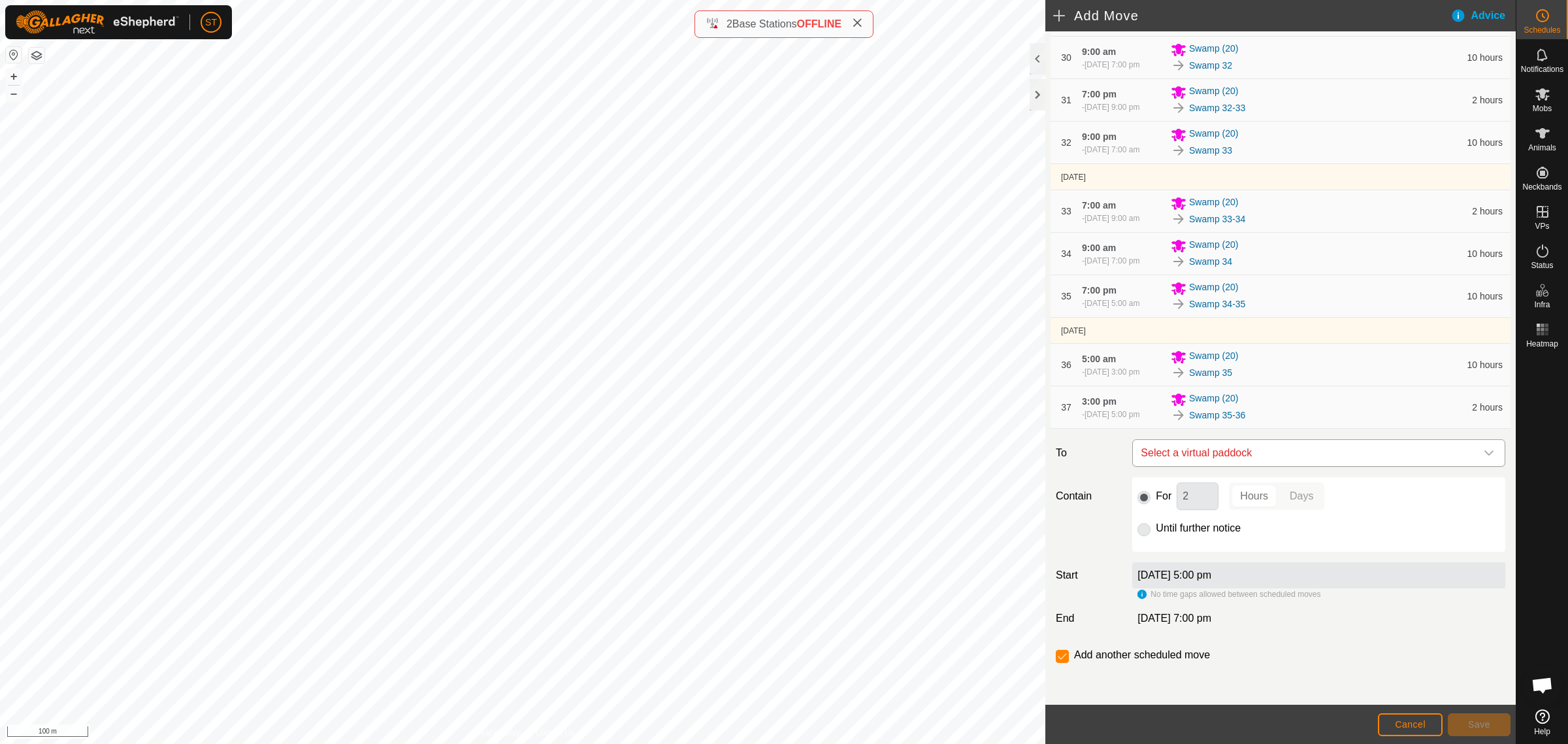
click at [1171, 448] on span "Select a virtual paddock" at bounding box center [1305, 452] width 340 height 26
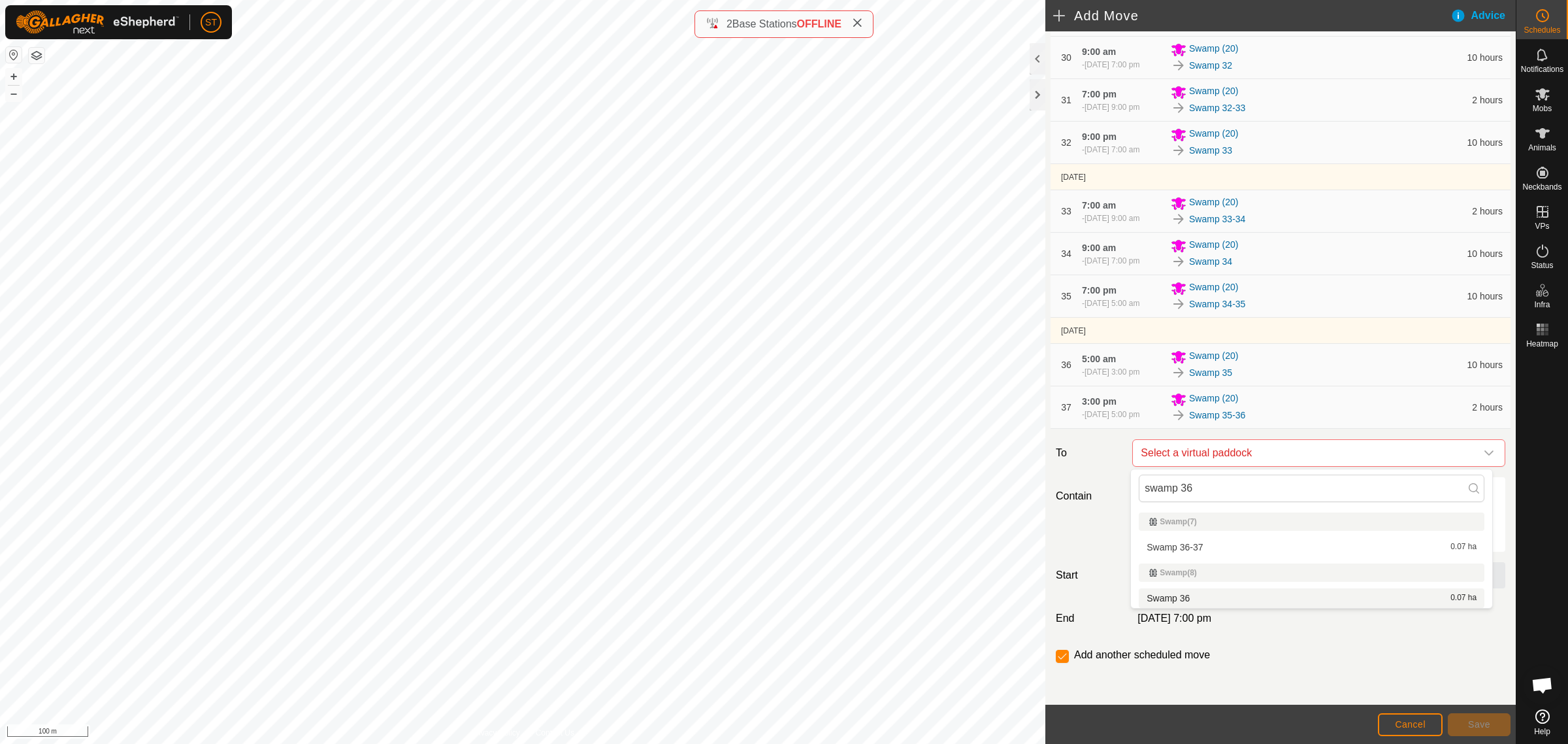
type input "swamp 36"
click at [1184, 595] on li "Swamp 36 0.07 ha" at bounding box center [1312, 598] width 346 height 20
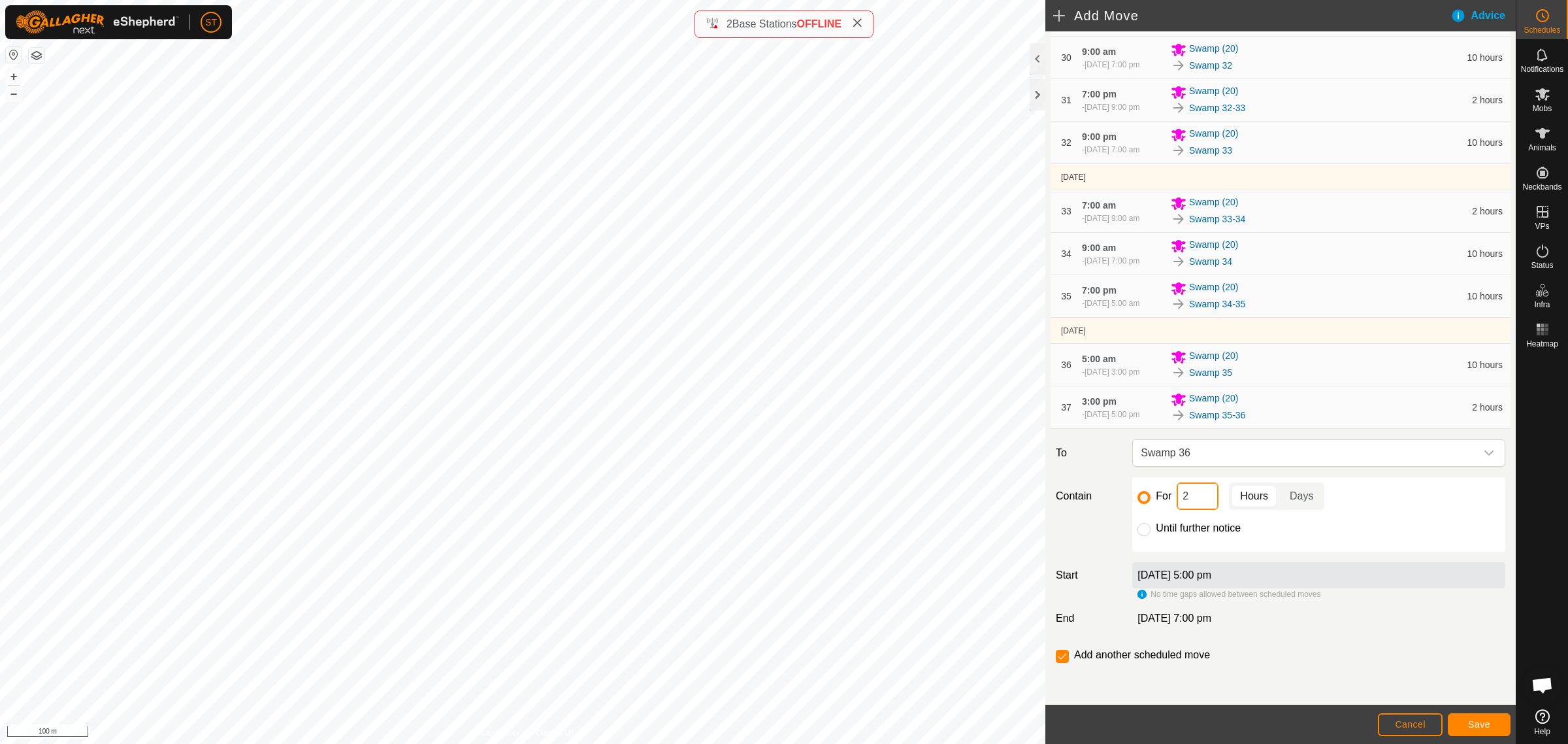
drag, startPoint x: 1189, startPoint y: 497, endPoint x: 1159, endPoint y: 499, distance: 30.1
click at [1159, 499] on div "For 2 Hours Days" at bounding box center [1319, 496] width 363 height 27
type input "10"
click at [1482, 719] on span "Save" at bounding box center [1479, 724] width 23 height 11
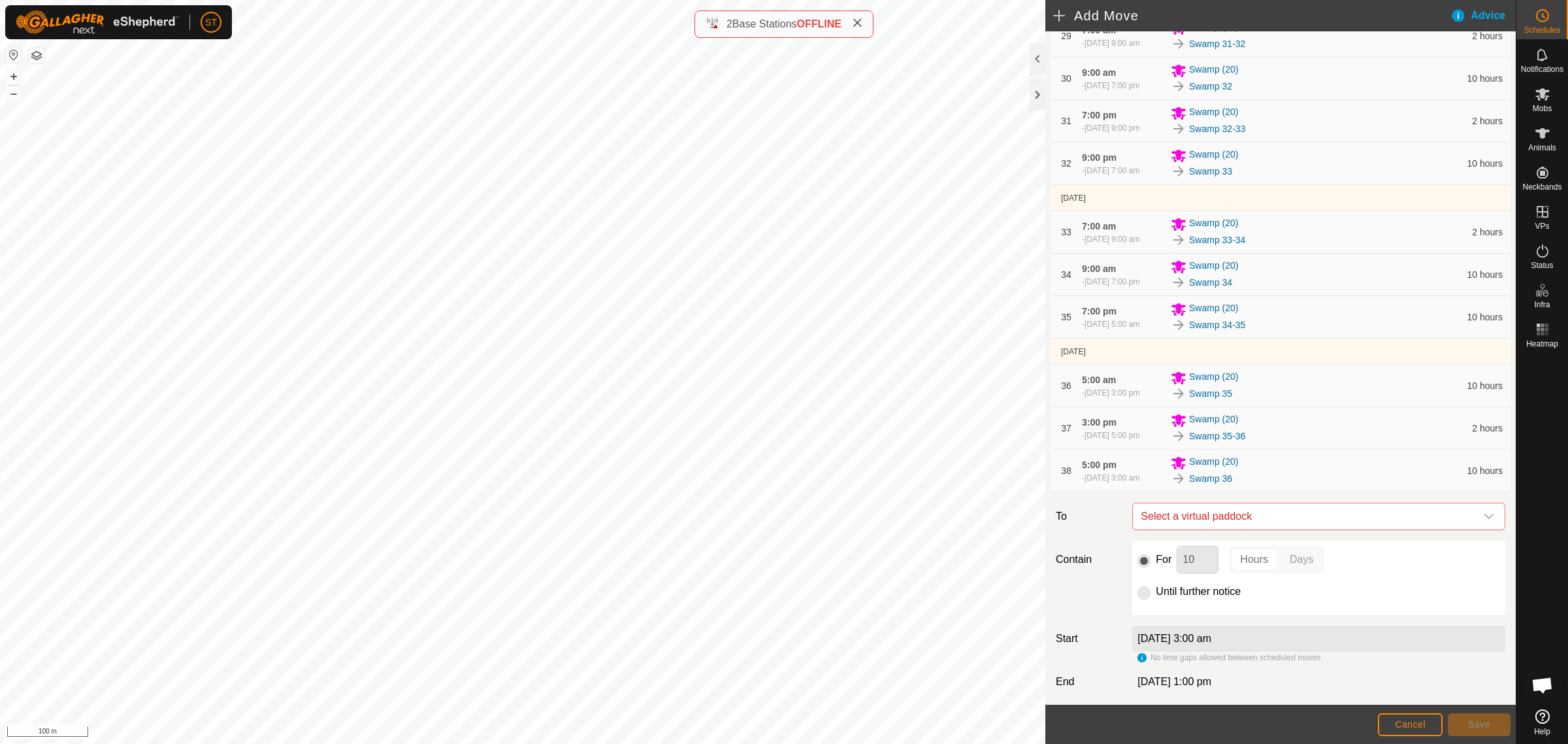
scroll to position [1618, 0]
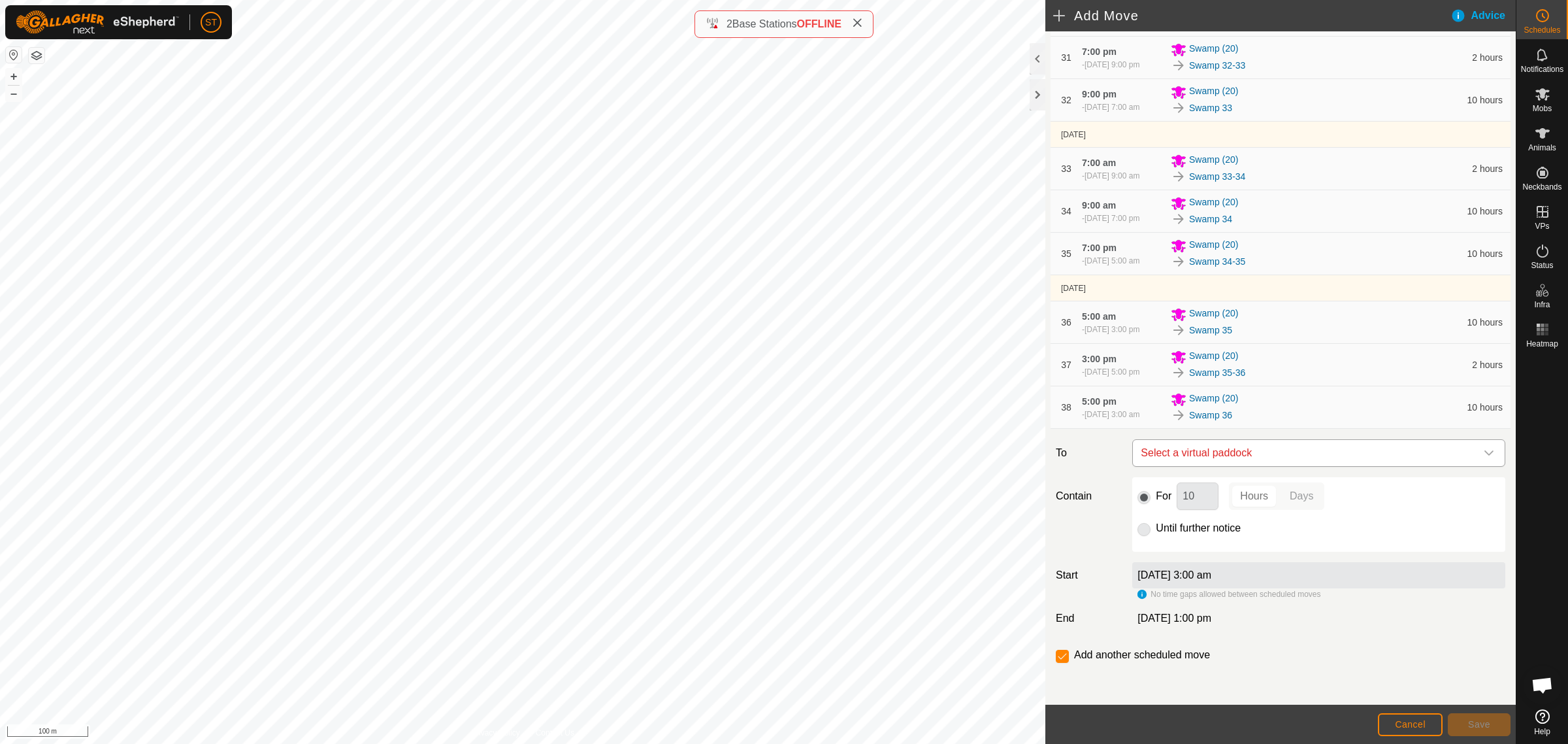
click at [1201, 453] on span "Select a virtual paddock" at bounding box center [1305, 452] width 340 height 26
type input "swamp 36"
click at [1200, 541] on li "Swamp 36-37 0.07 ha" at bounding box center [1312, 547] width 346 height 20
drag, startPoint x: 1195, startPoint y: 495, endPoint x: 1171, endPoint y: 495, distance: 24.0
click at [1171, 495] on div "For 10 Hours Days" at bounding box center [1319, 496] width 363 height 27
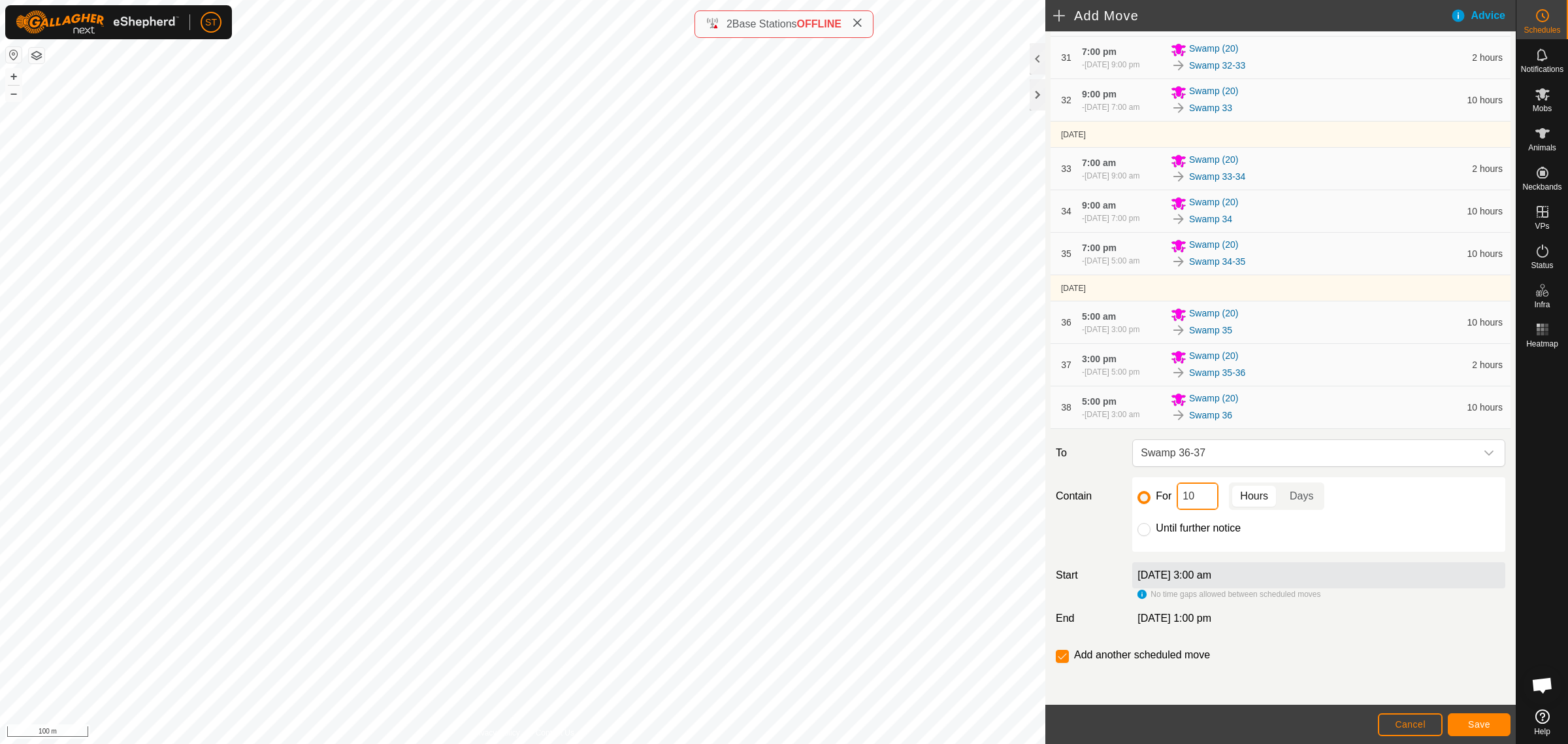
type input "2"
click at [1056, 659] on input "checkbox" at bounding box center [1062, 656] width 13 height 13
checkbox input "false"
click at [1479, 724] on span "Save" at bounding box center [1479, 724] width 23 height 11
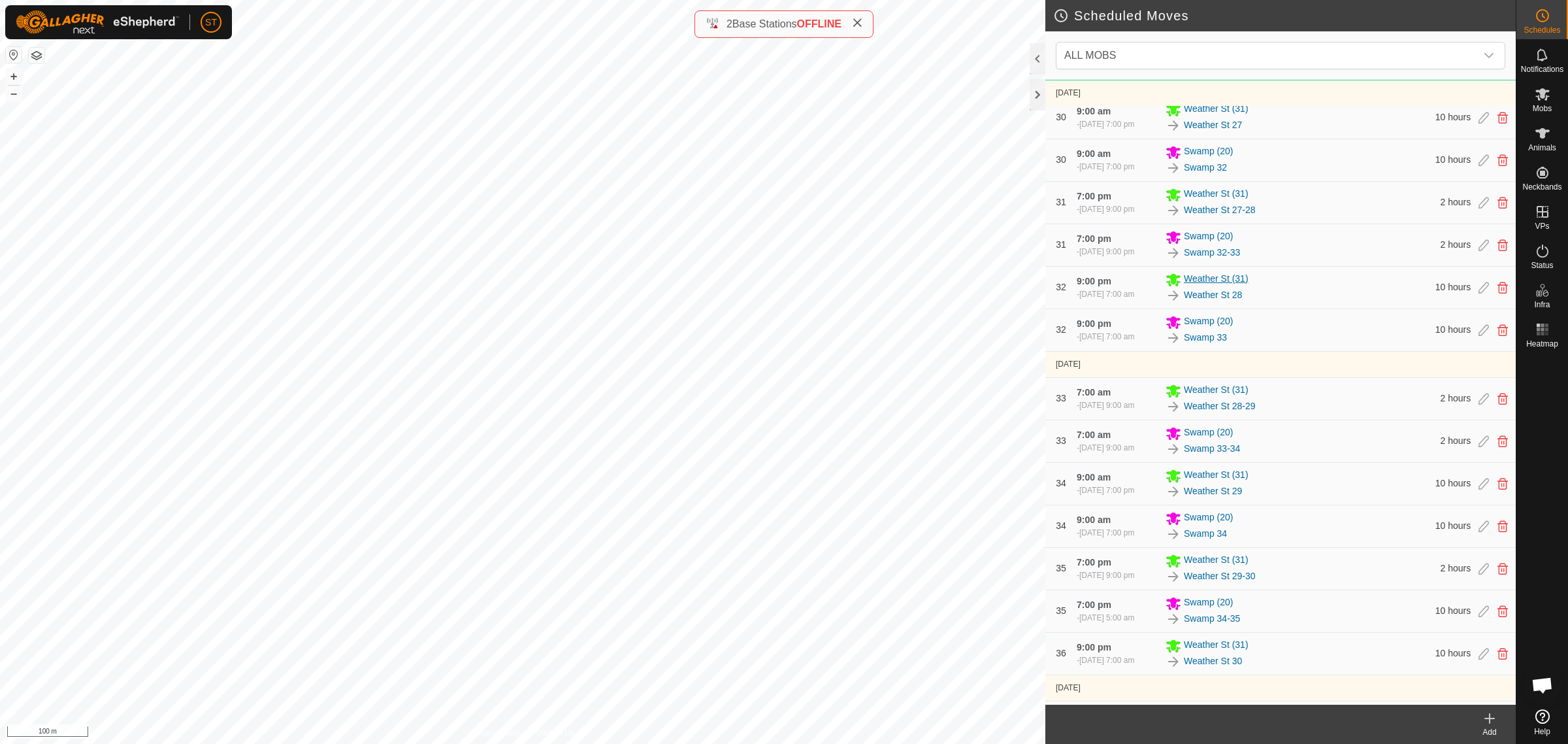
scroll to position [6290, 0]
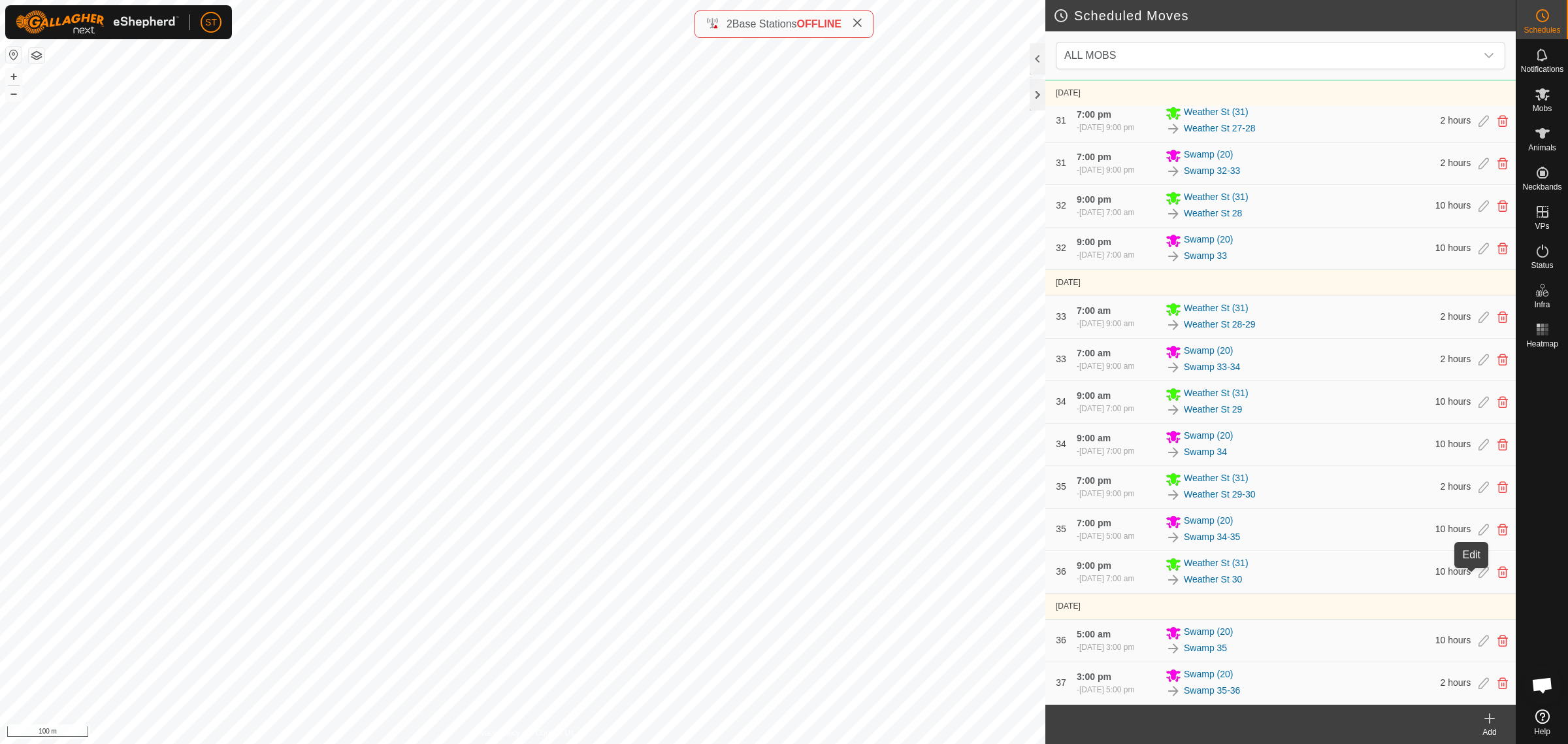
click at [1479, 535] on icon at bounding box center [1483, 529] width 11 height 12
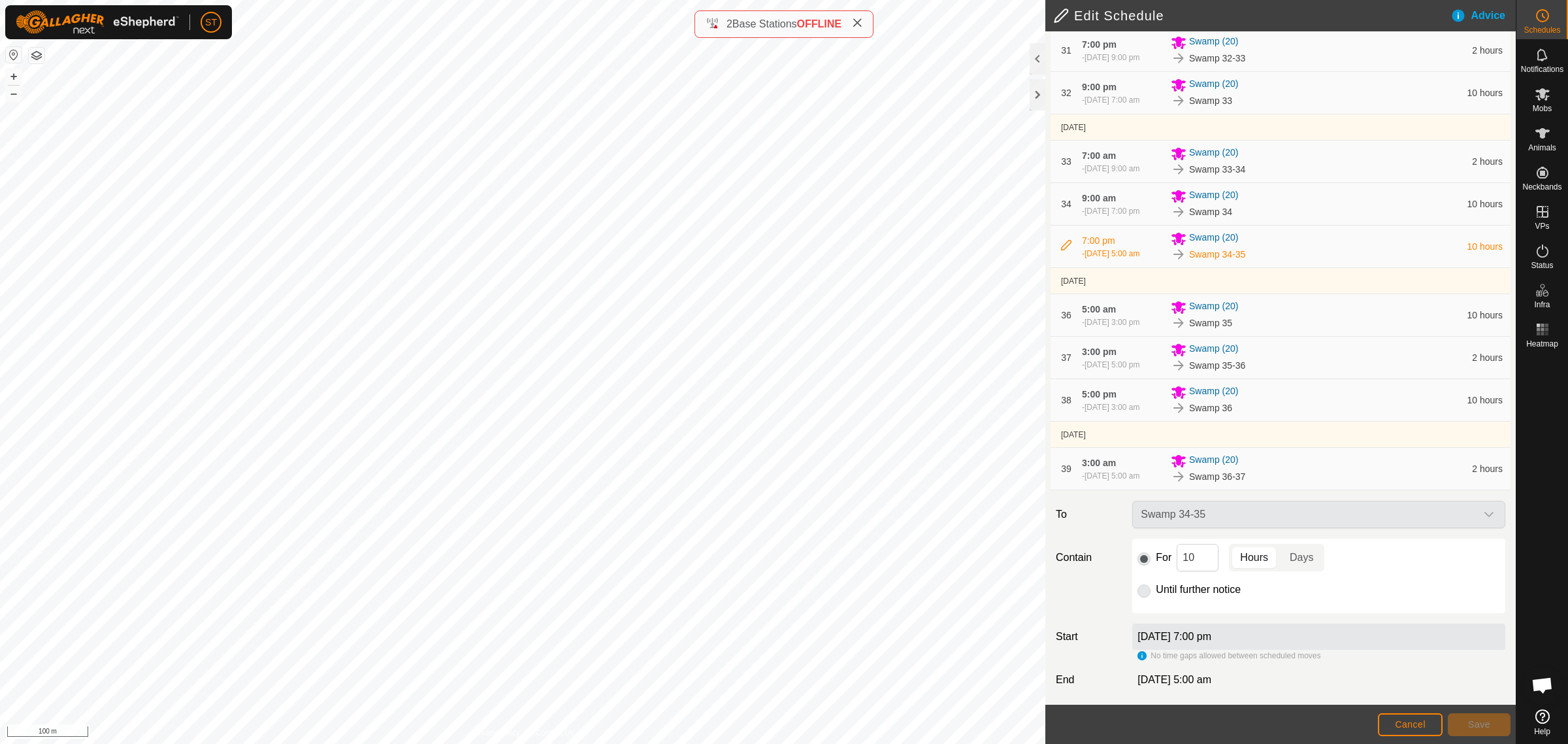
scroll to position [1628, 0]
drag, startPoint x: 1180, startPoint y: 559, endPoint x: 1158, endPoint y: 560, distance: 22.0
click at [1158, 560] on div "For 10 Hours Days" at bounding box center [1319, 553] width 363 height 27
type input "2"
click at [1468, 721] on span "Save" at bounding box center [1479, 724] width 23 height 11
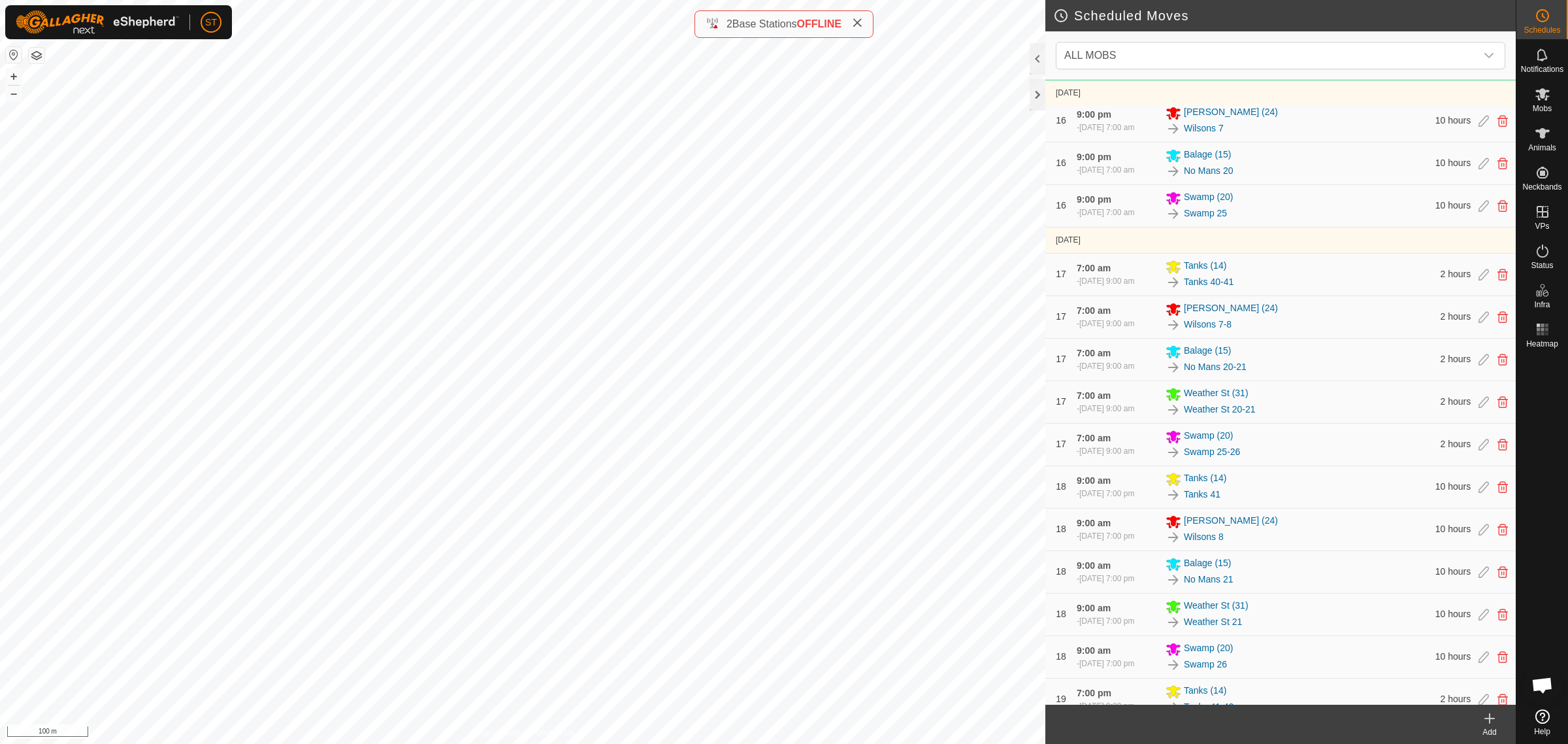
scroll to position [3801, 0]
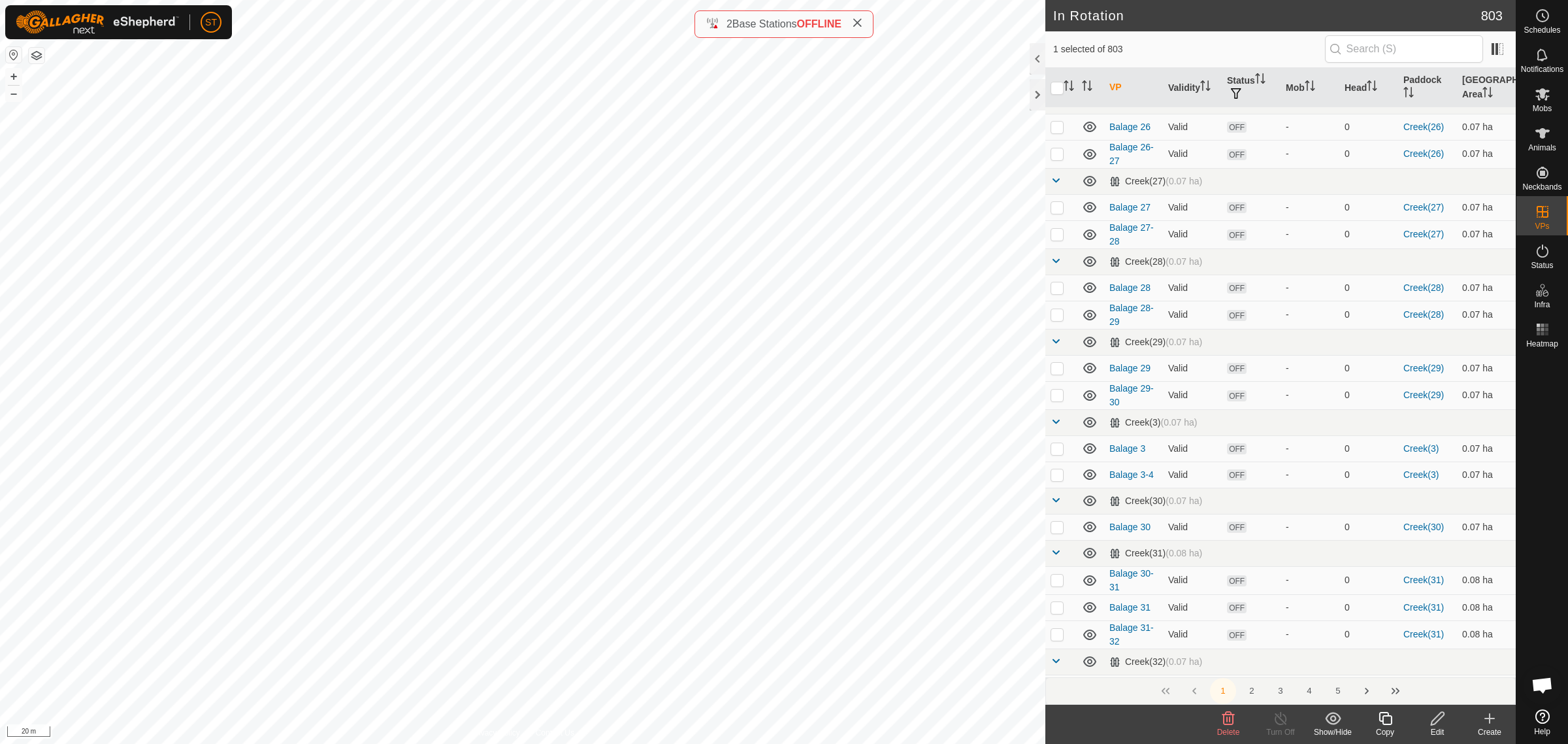
scroll to position [1879, 0]
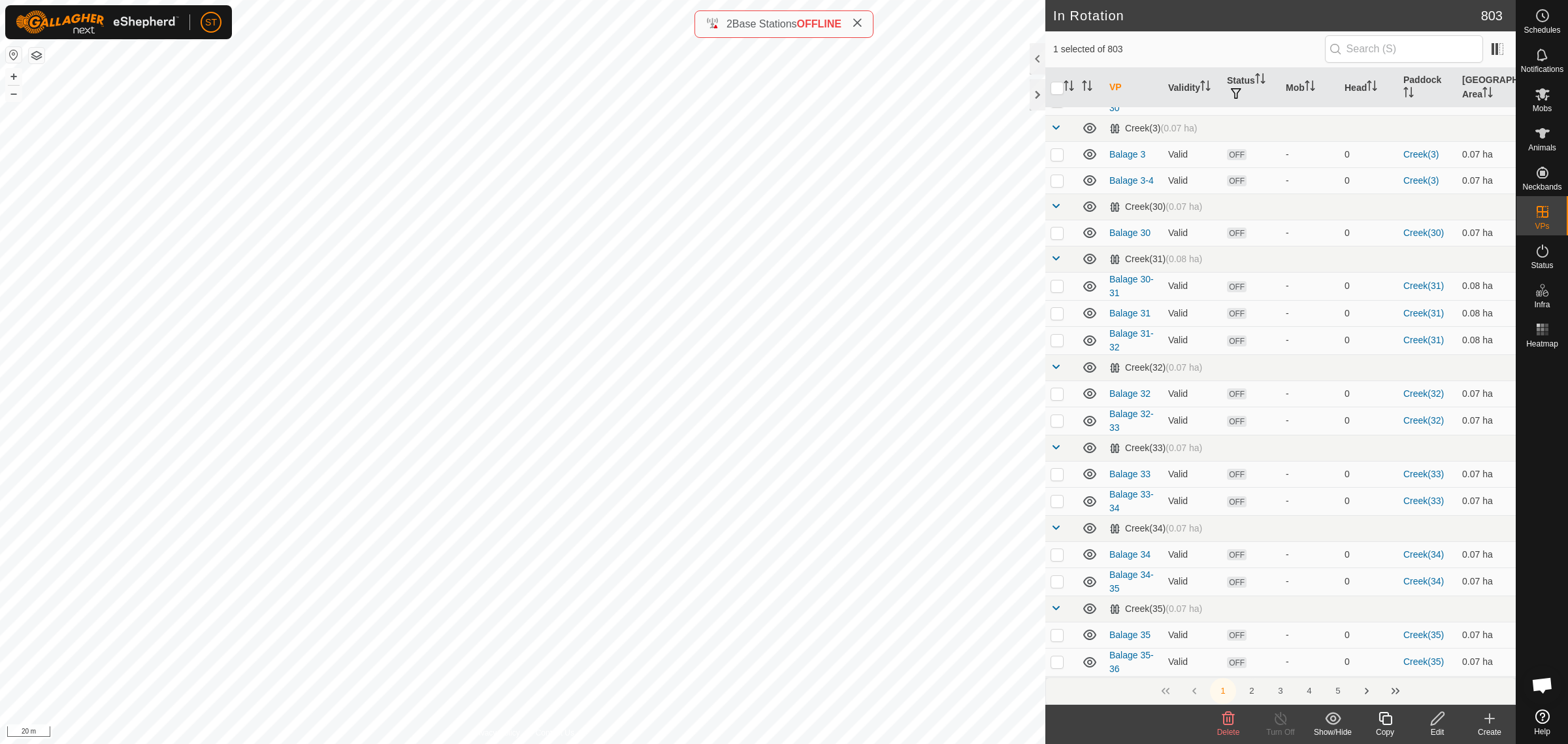
click at [1255, 693] on button "2" at bounding box center [1252, 690] width 26 height 26
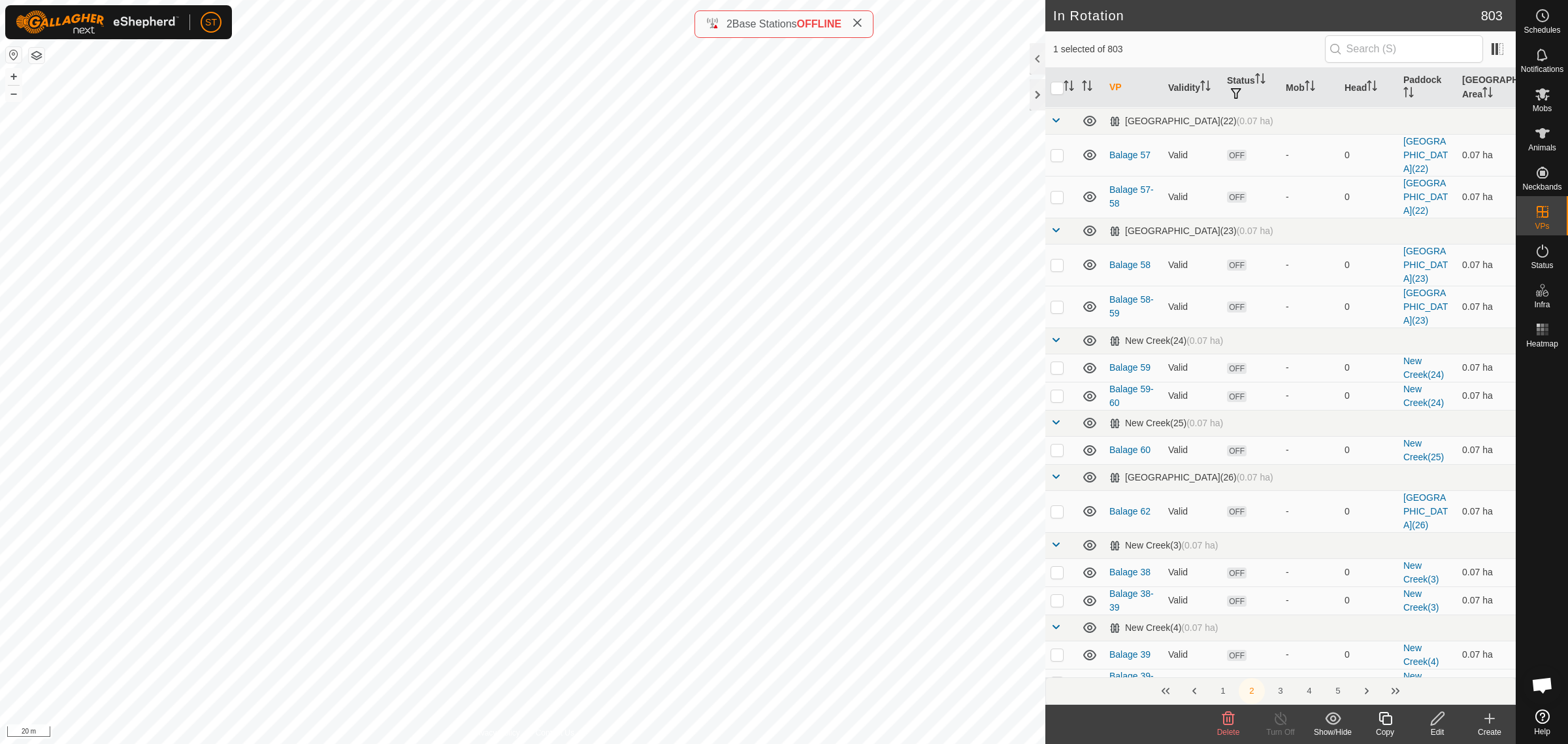
scroll to position [6235, 0]
click at [1281, 693] on button "3" at bounding box center [1281, 690] width 26 height 26
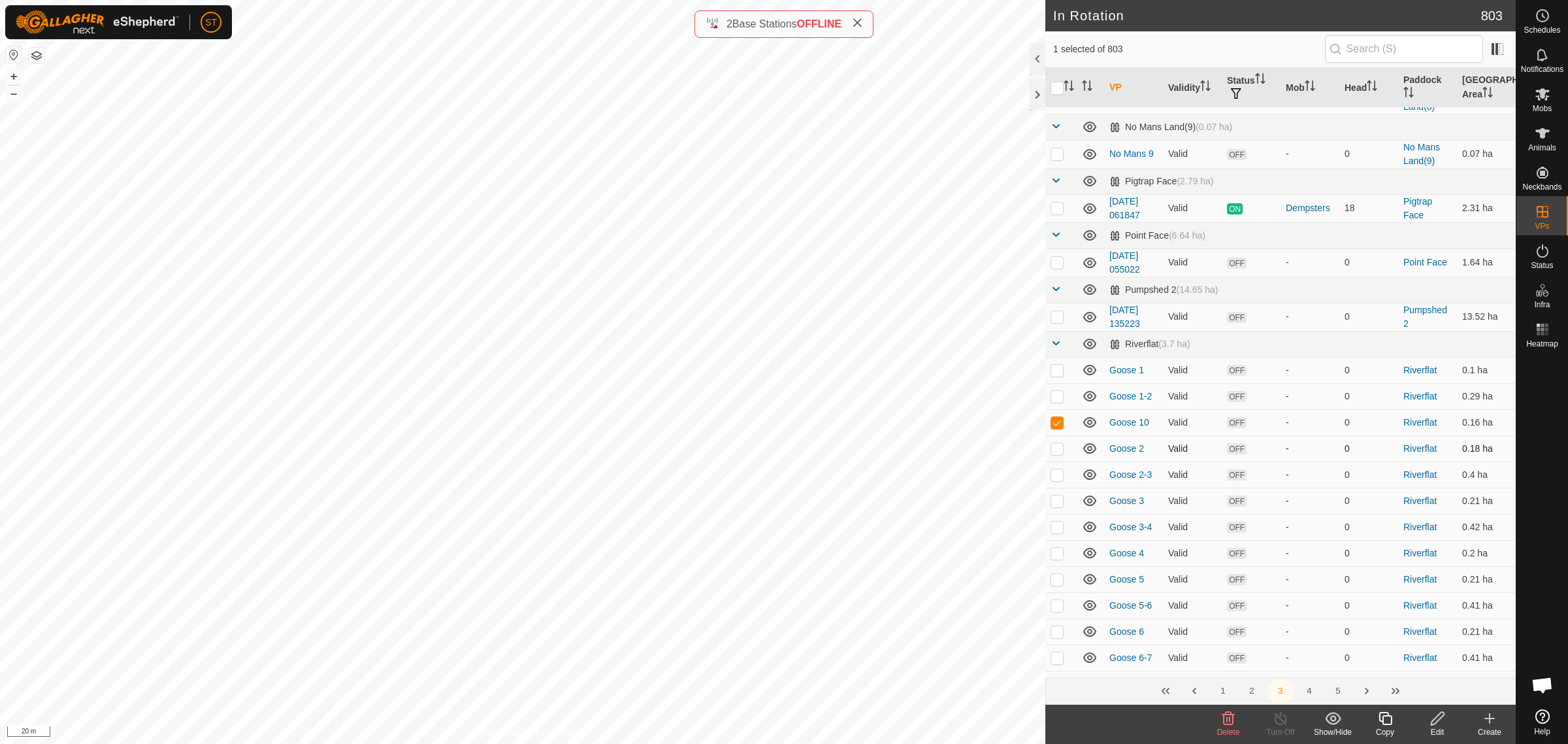
scroll to position [654, 0]
drag, startPoint x: 1054, startPoint y: 663, endPoint x: 1062, endPoint y: 625, distance: 38.8
click at [1054, 663] on p-checkbox at bounding box center [1057, 658] width 13 height 11
checkbox input "true"
click at [1055, 426] on p-checkbox at bounding box center [1057, 423] width 13 height 11
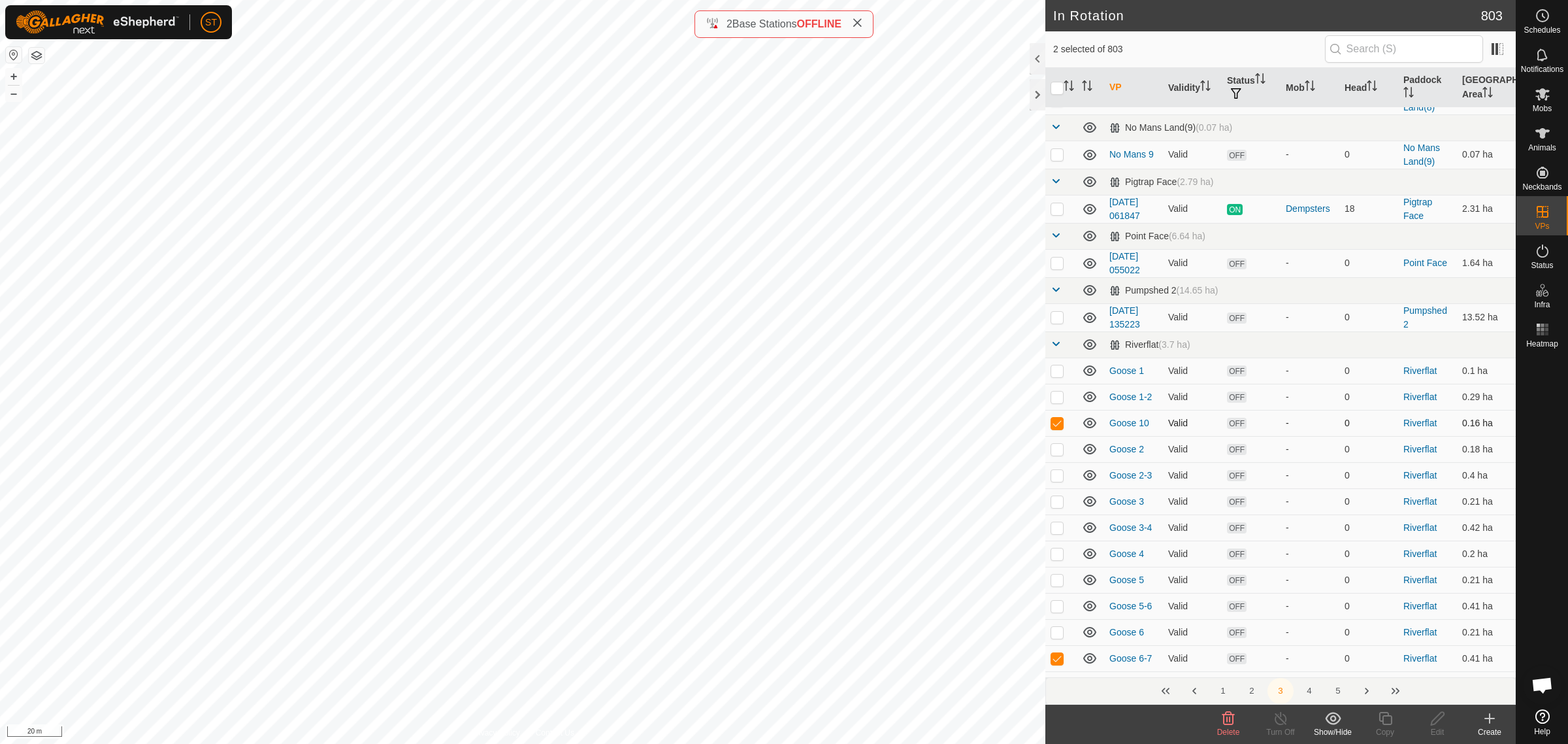
checkbox input "false"
click at [1054, 660] on p-checkbox at bounding box center [1057, 658] width 13 height 11
checkbox input "false"
click at [1491, 722] on icon at bounding box center [1490, 718] width 15 height 16
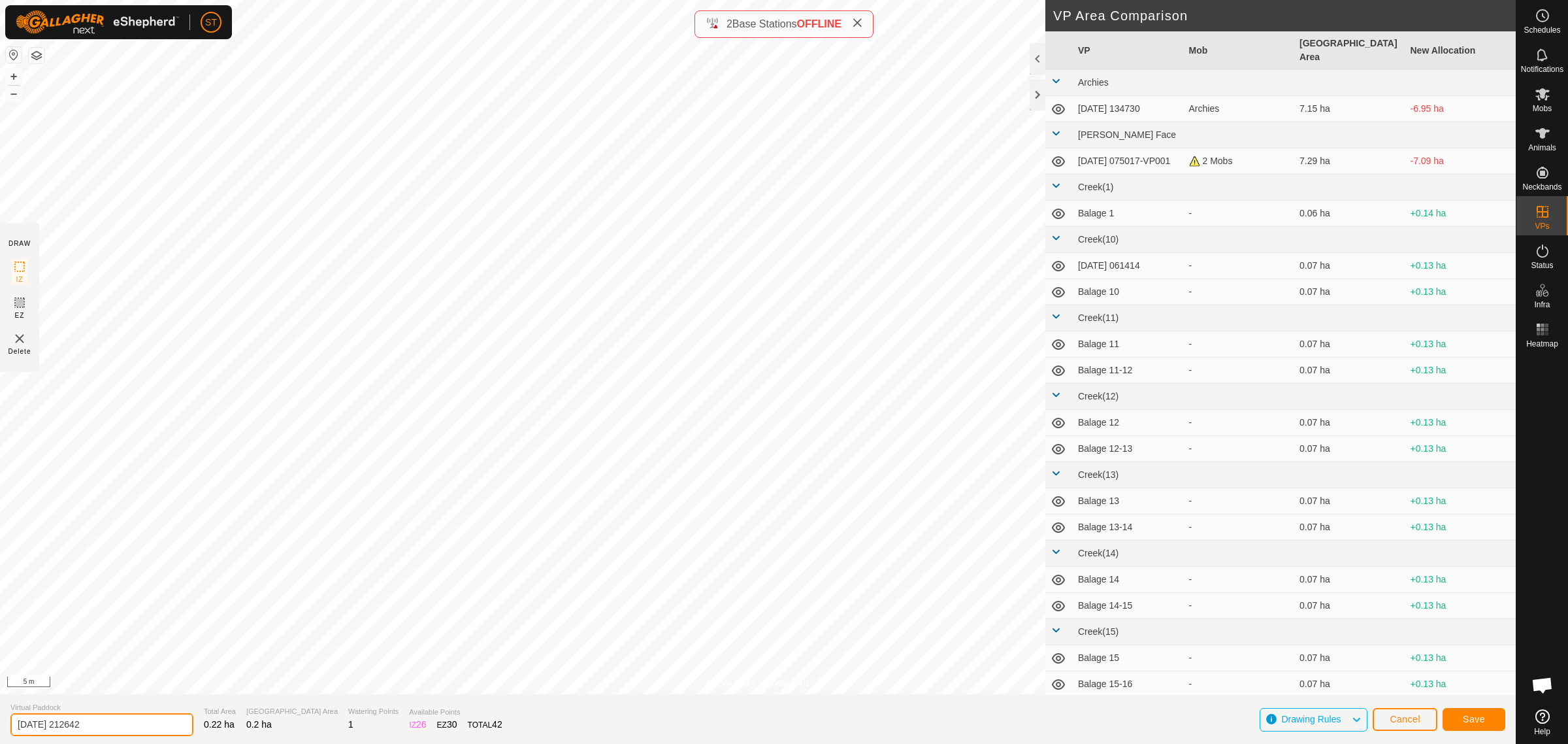
drag, startPoint x: 97, startPoint y: 722, endPoint x: -58, endPoint y: 724, distance: 155.0
click at [0, 724] on html "ST Schedules Notifications Mobs Animals Neckbands VPs Status Infra Heatmap Help…" at bounding box center [784, 372] width 1568 height 744
drag, startPoint x: 60, startPoint y: 722, endPoint x: -24, endPoint y: 729, distance: 84.3
click at [0, 729] on html "ST Schedules Notifications Mobs Animals Neckbands VPs Status Infra Heatmap Help…" at bounding box center [784, 372] width 1568 height 744
type input "Goose 7"
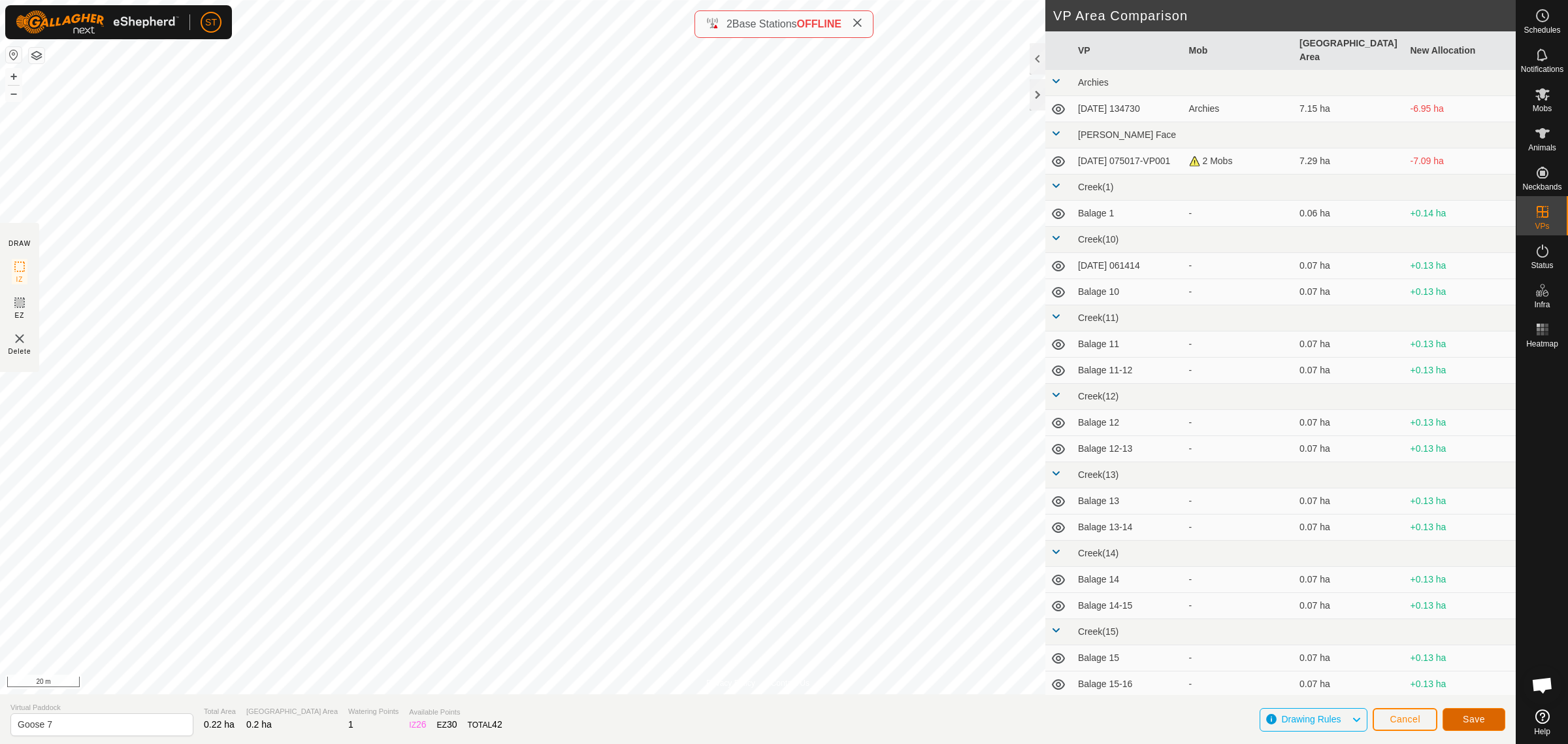
click at [1484, 717] on span "Save" at bounding box center [1474, 719] width 23 height 11
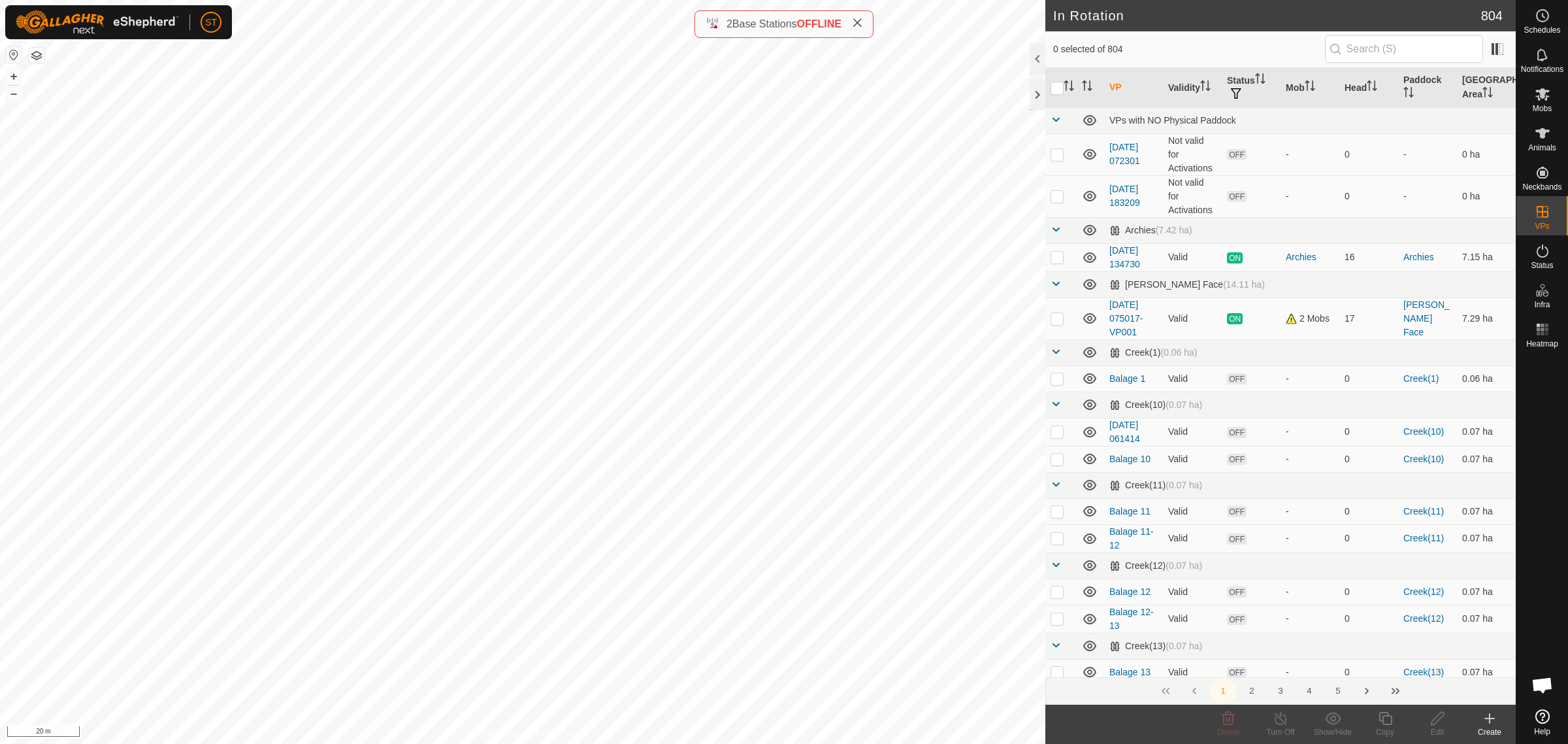
click at [1491, 721] on icon at bounding box center [1490, 718] width 15 height 16
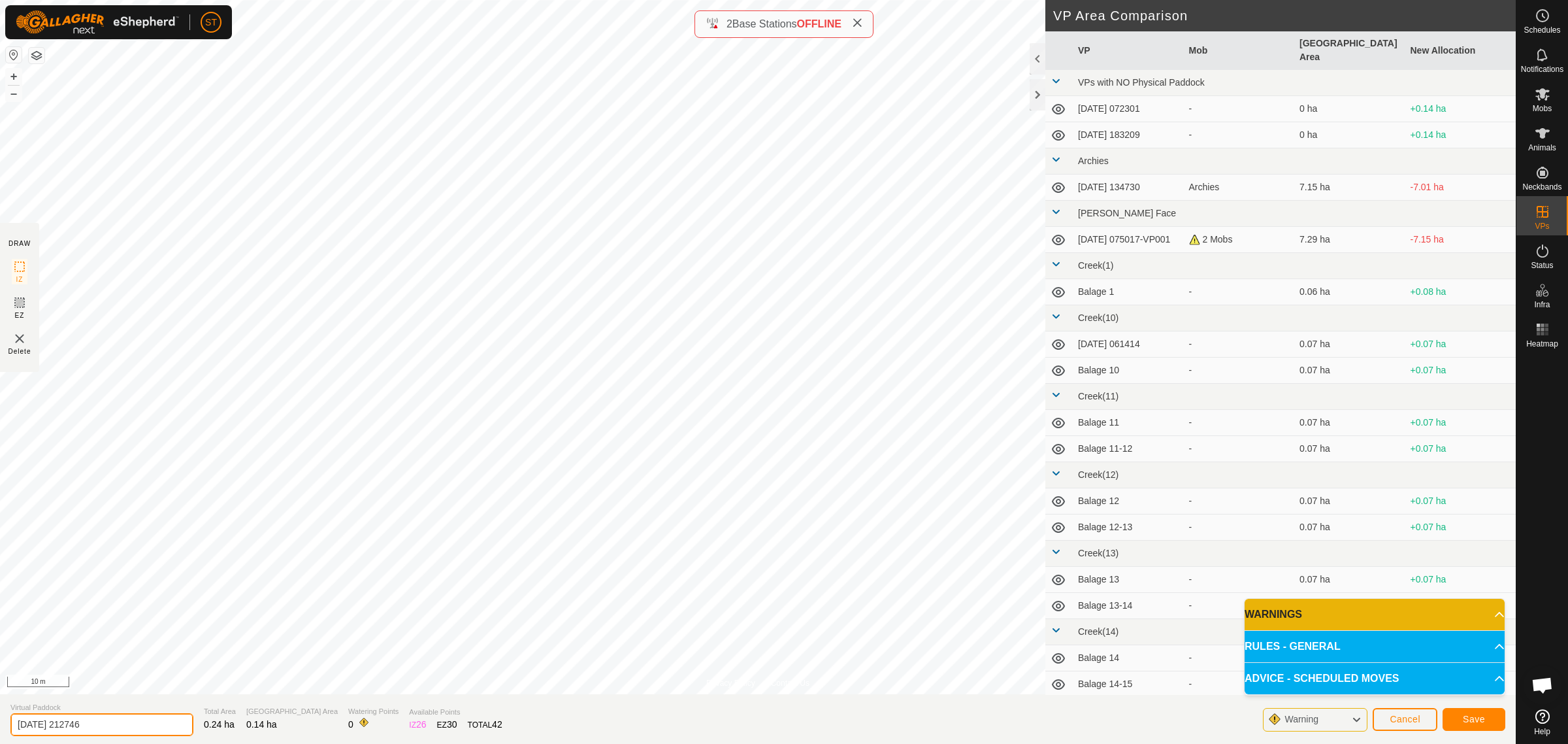
click at [0, 727] on html "ST Schedules Notifications Mobs Animals Neckbands VPs Status Infra Heatmap Help…" at bounding box center [784, 372] width 1568 height 744
paste input "Goose 7"
type input "Goose 11"
click at [1461, 717] on button "Save" at bounding box center [1474, 719] width 63 height 23
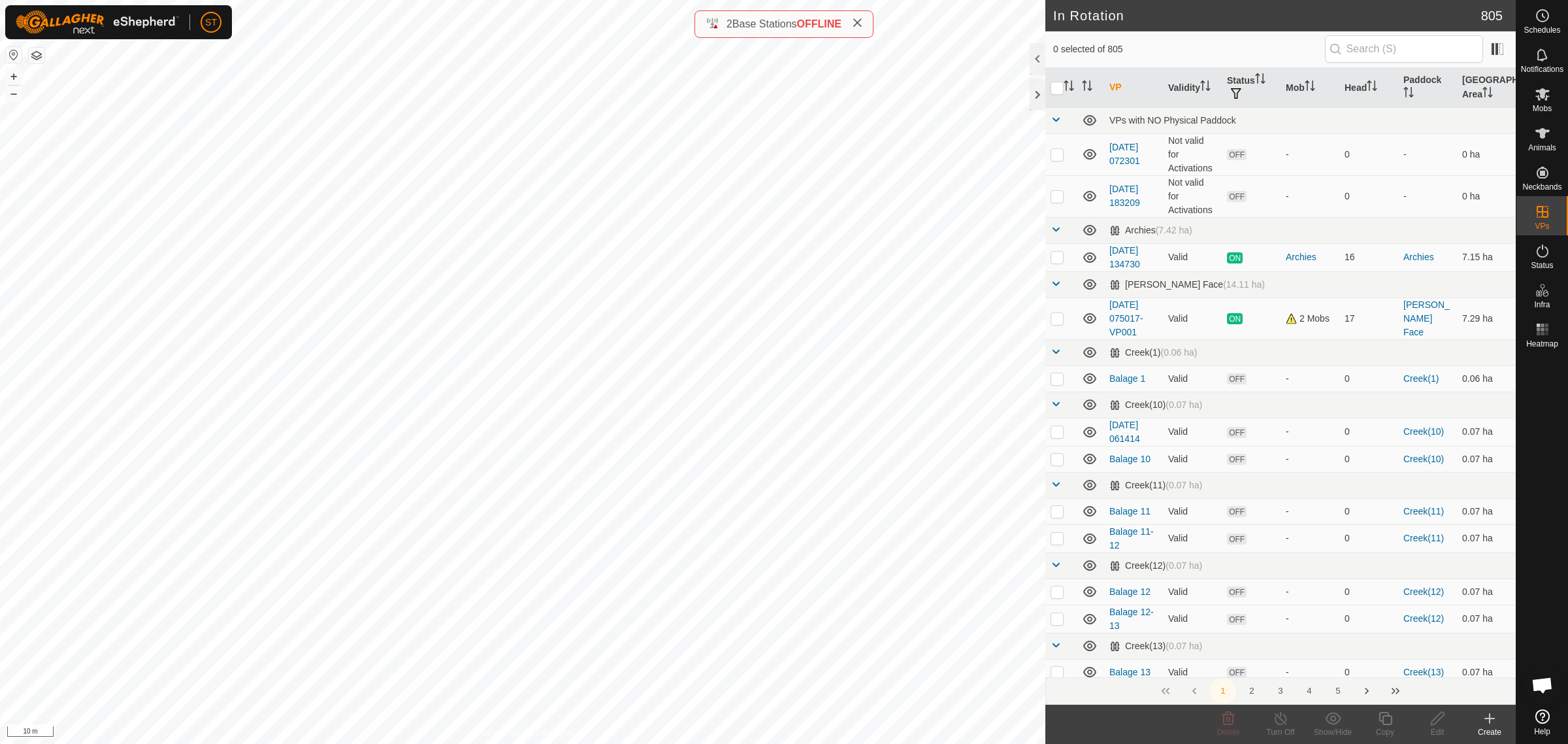
click at [1493, 726] on icon at bounding box center [1490, 718] width 15 height 16
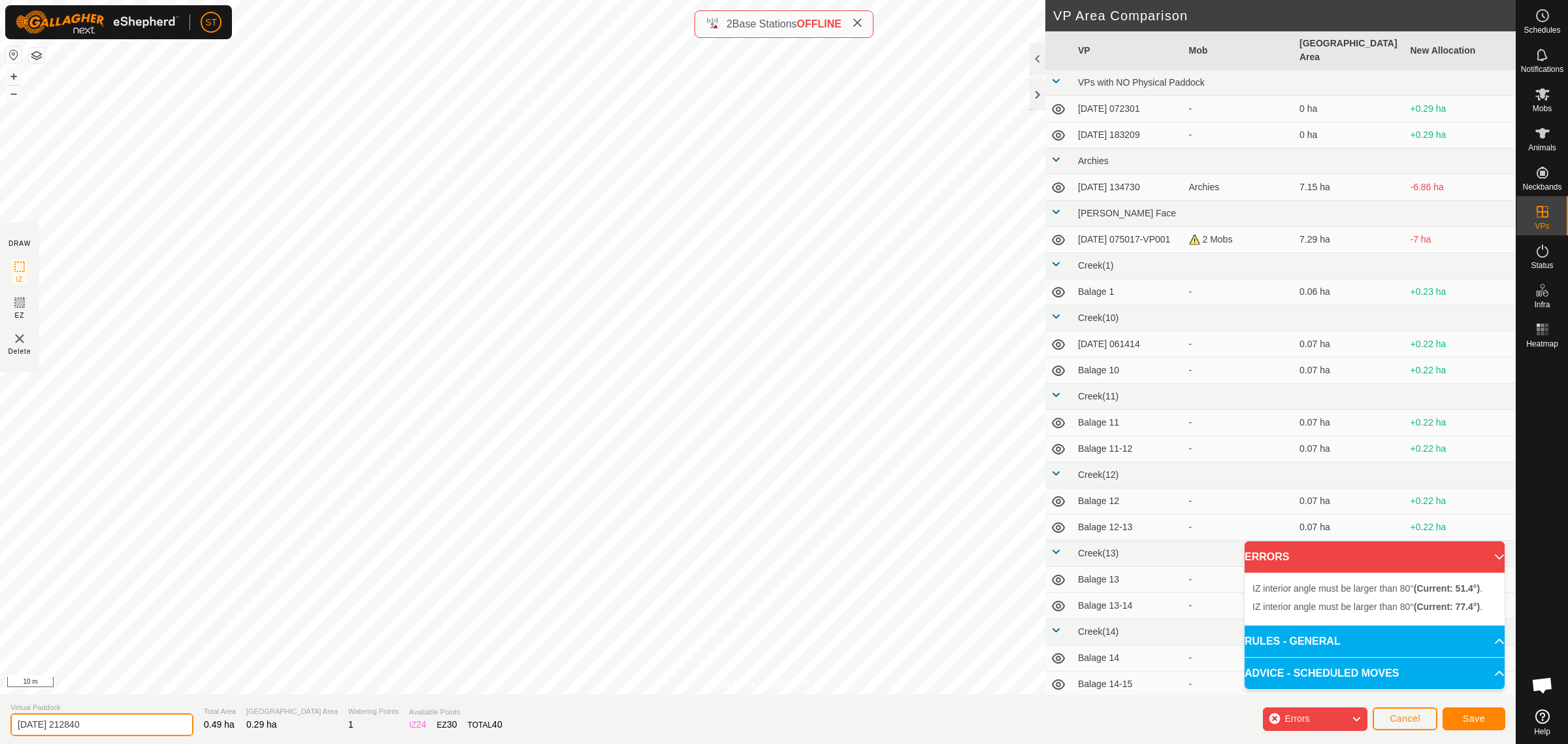
click at [0, 720] on html "ST Schedules Notifications Mobs Animals Neckbands VPs Status Infra Heatmap Help…" at bounding box center [784, 372] width 1568 height 744
paste input "Goose 7"
type input "Goose 10-11"
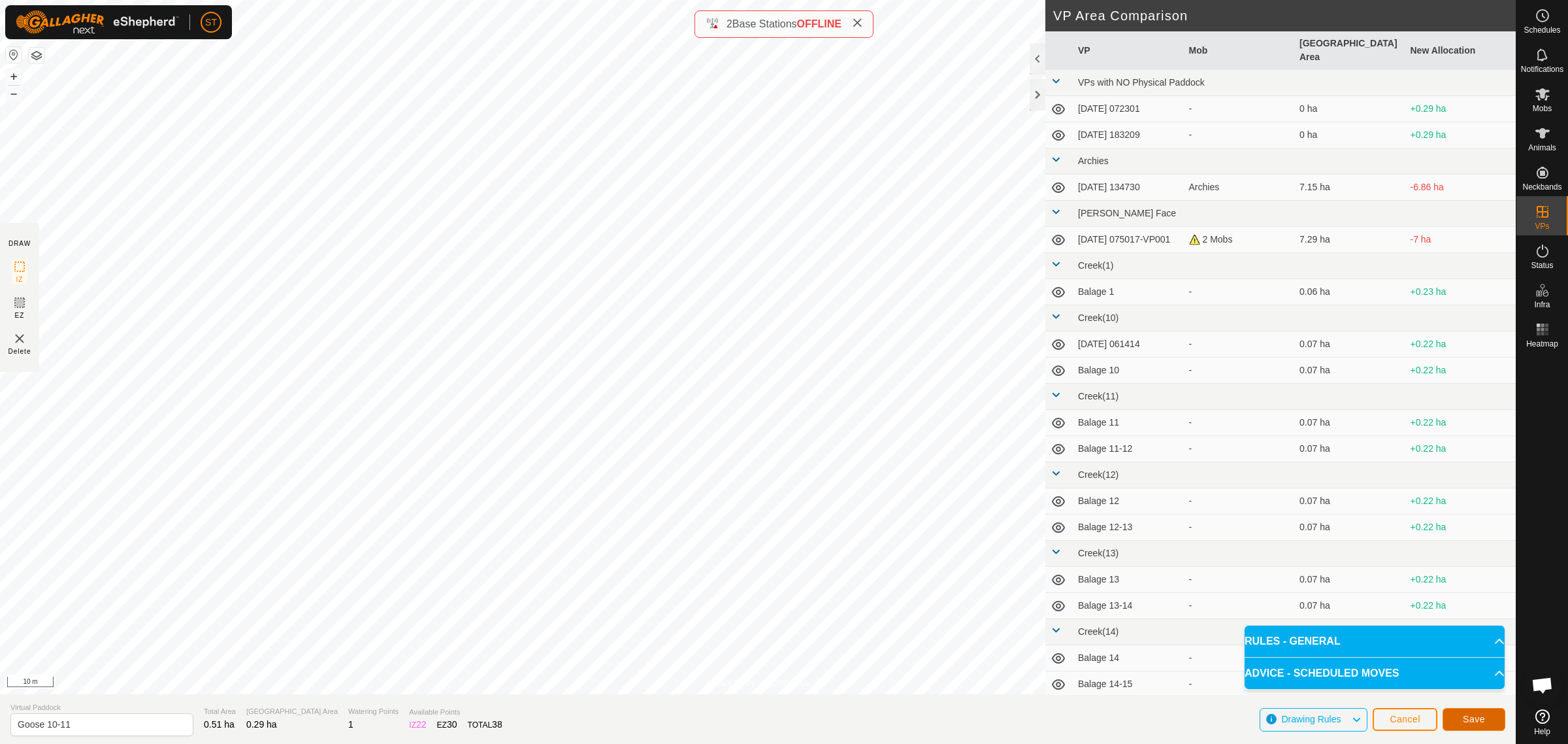
click at [1452, 714] on button "Save" at bounding box center [1474, 719] width 63 height 23
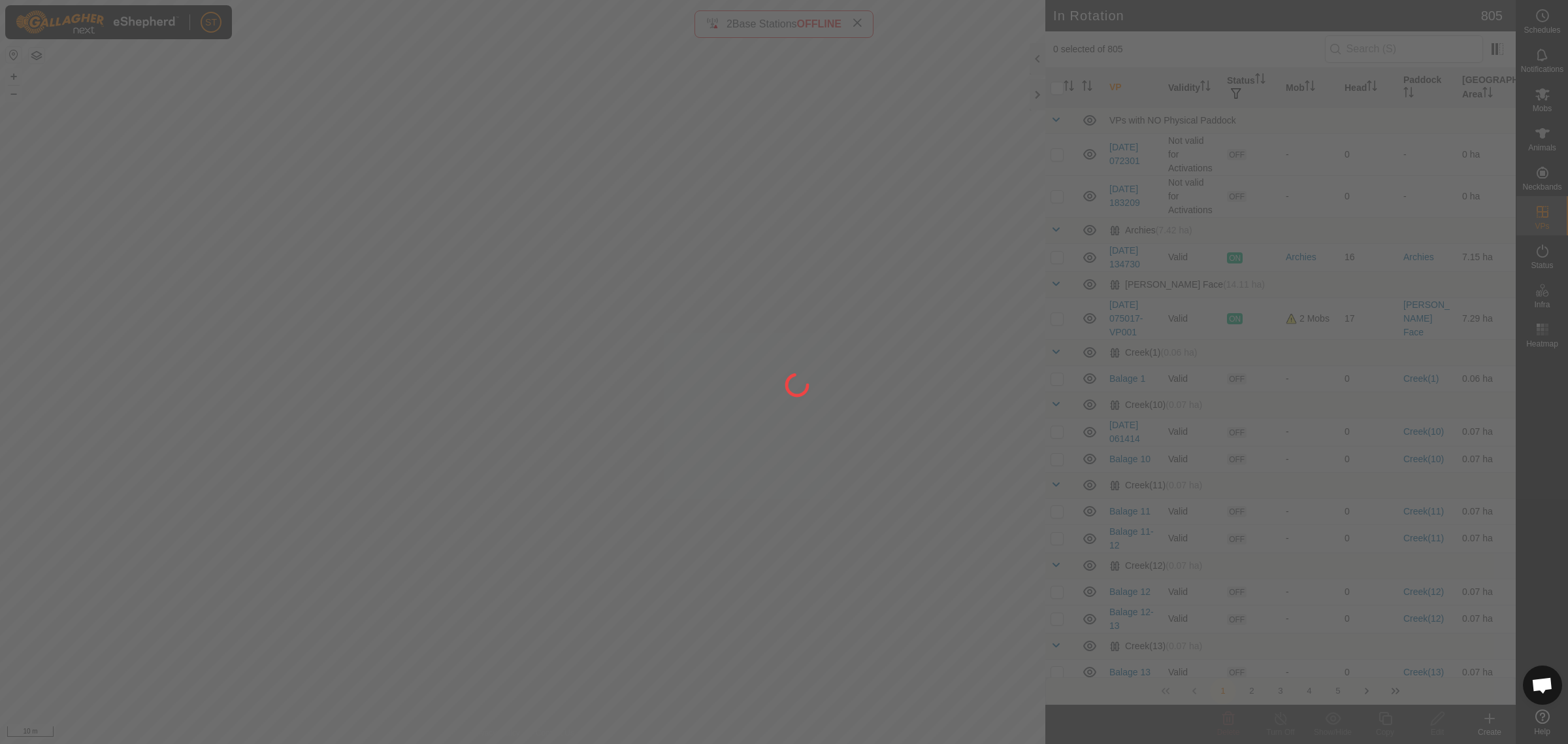
drag, startPoint x: 254, startPoint y: 651, endPoint x: 275, endPoint y: 641, distance: 23.3
click at [275, 641] on div at bounding box center [784, 372] width 1568 height 744
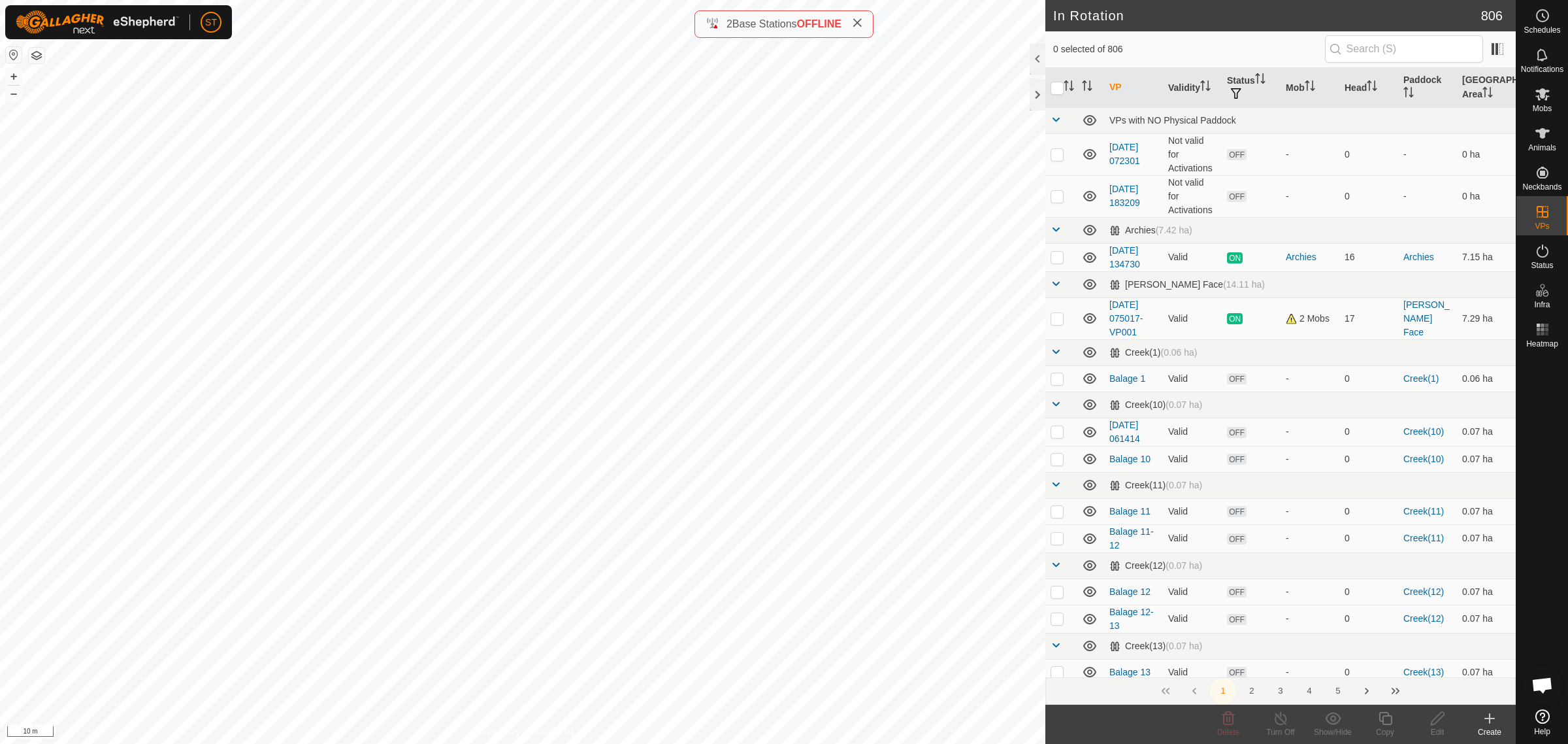
click at [1488, 723] on icon at bounding box center [1490, 718] width 15 height 16
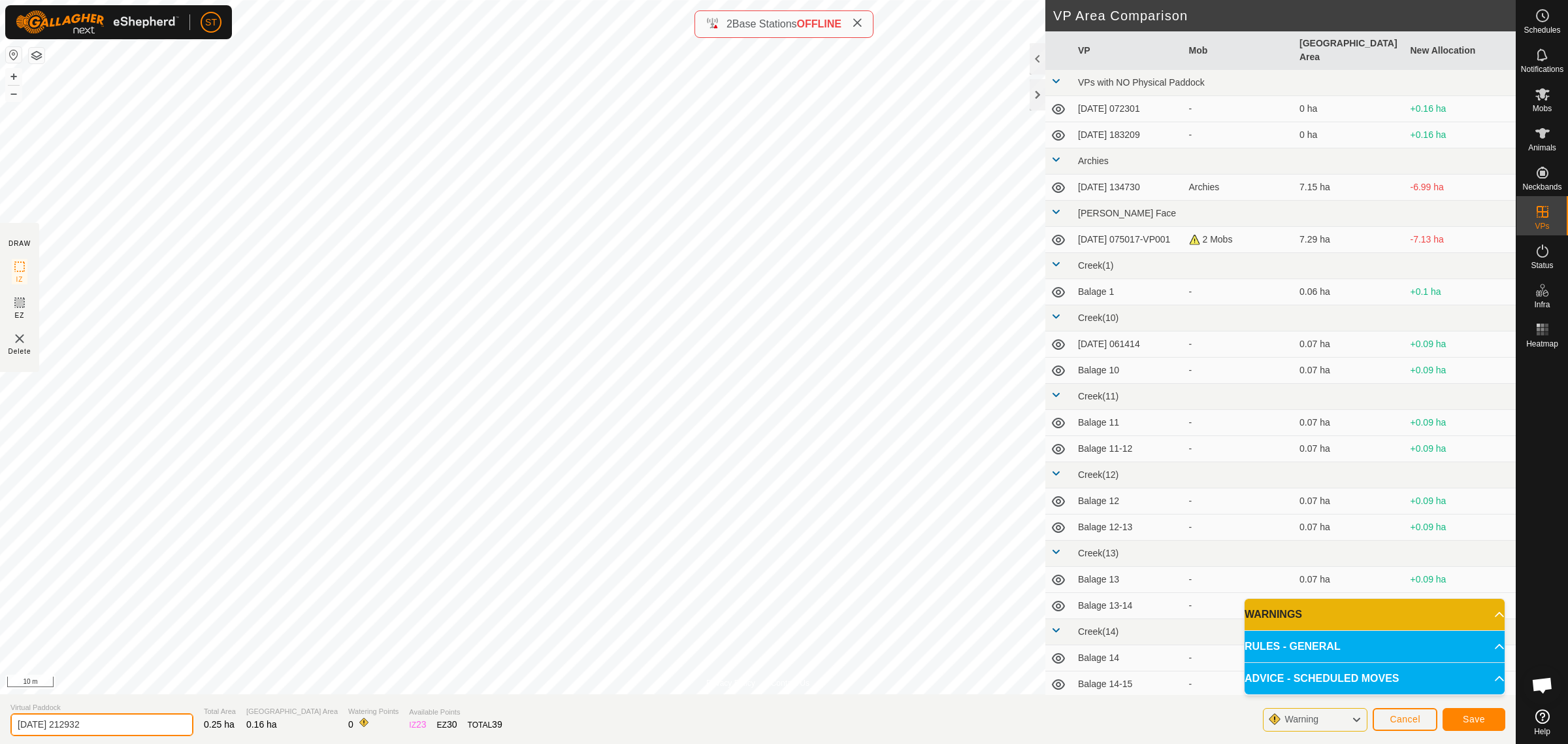
drag, startPoint x: 99, startPoint y: 722, endPoint x: -41, endPoint y: 719, distance: 140.0
click at [0, 719] on html "ST Schedules Notifications Mobs Animals Neckbands VPs Status Infra Heatmap Help…" at bounding box center [784, 372] width 1568 height 744
paste input "Goose 7"
type input "Goose 12"
click at [1478, 717] on span "Save" at bounding box center [1474, 719] width 23 height 11
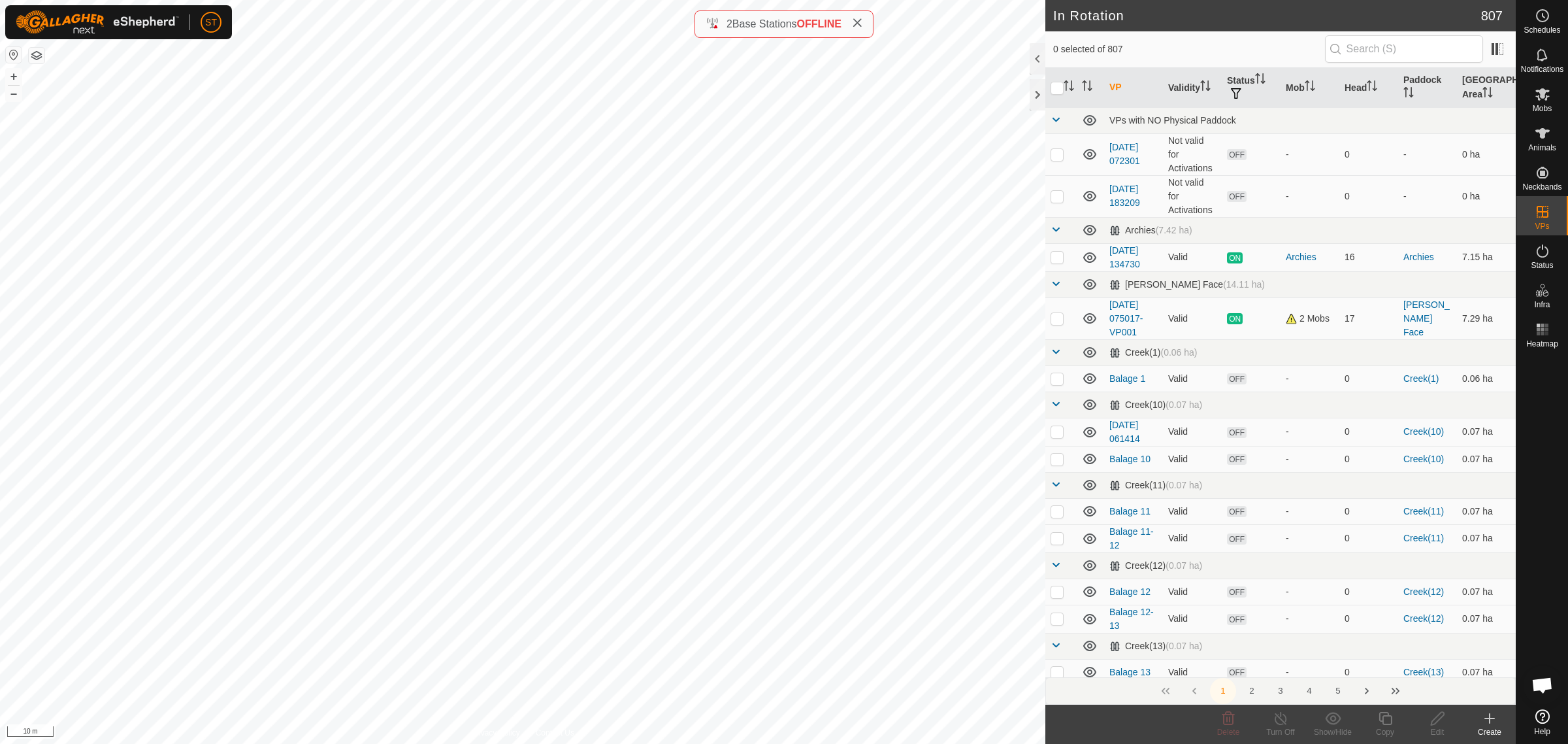
click at [1493, 722] on icon at bounding box center [1490, 718] width 15 height 16
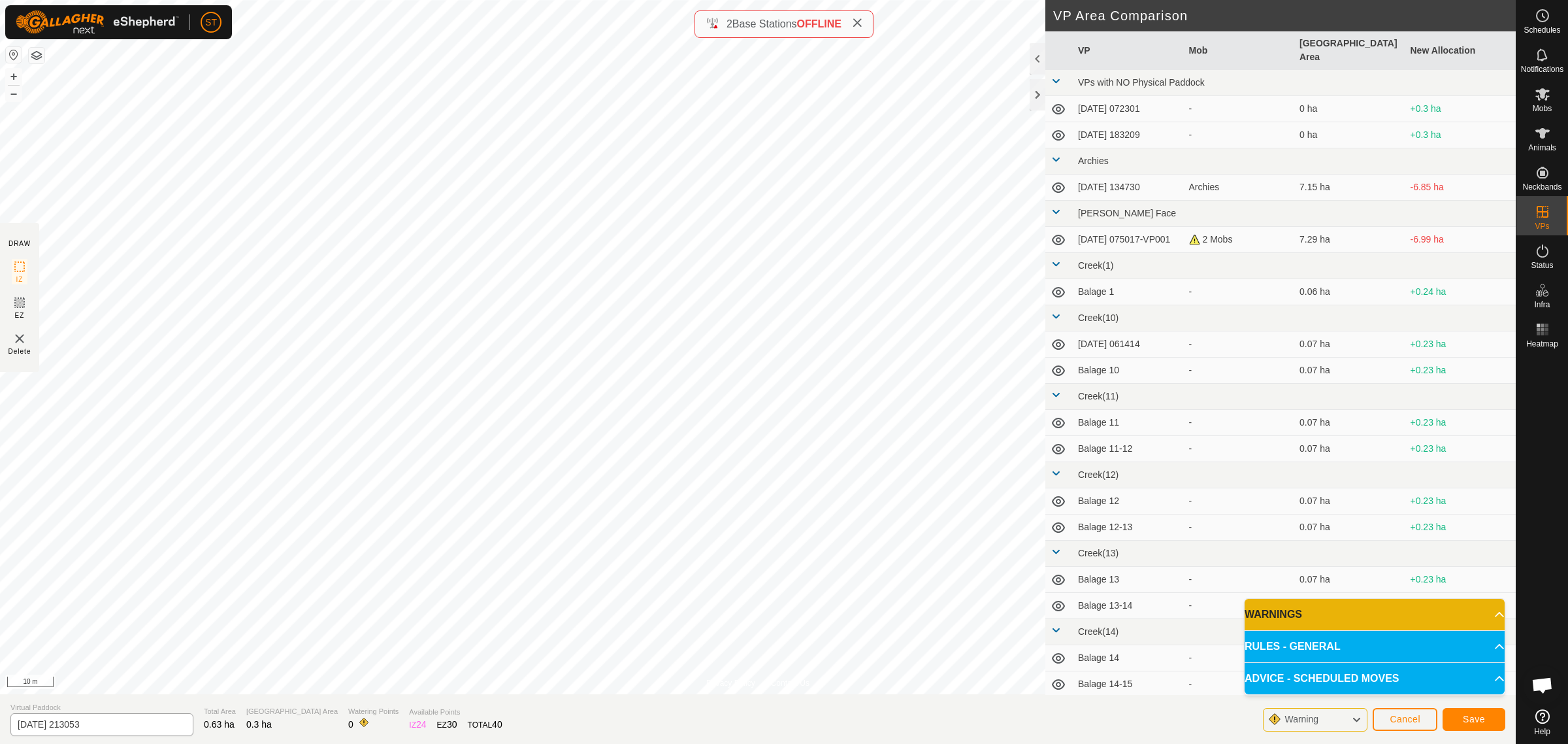
drag, startPoint x: 131, startPoint y: 708, endPoint x: 82, endPoint y: 717, distance: 49.8
click at [82, 717] on div "Virtual Paddock [DATE] 213053" at bounding box center [102, 719] width 183 height 34
drag, startPoint x: 88, startPoint y: 724, endPoint x: -54, endPoint y: 724, distance: 142.0
click at [0, 724] on html "ST Schedules Notifications Mobs Animals Neckbands VPs Status Infra Heatmap Help…" at bounding box center [784, 372] width 1568 height 744
paste input "Goose 7"
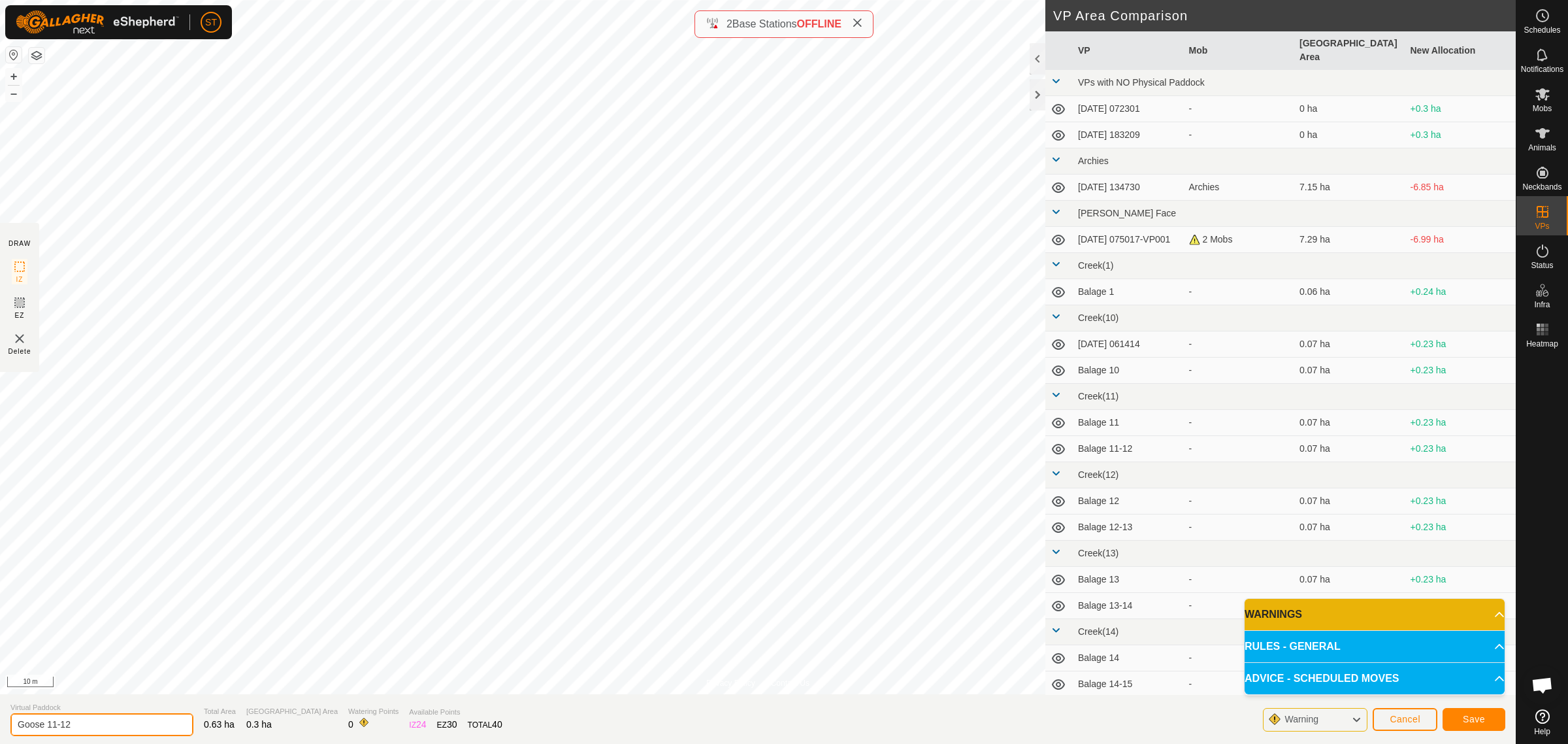
type input "Goose 11-12"
click at [1459, 717] on button "Save" at bounding box center [1474, 719] width 63 height 23
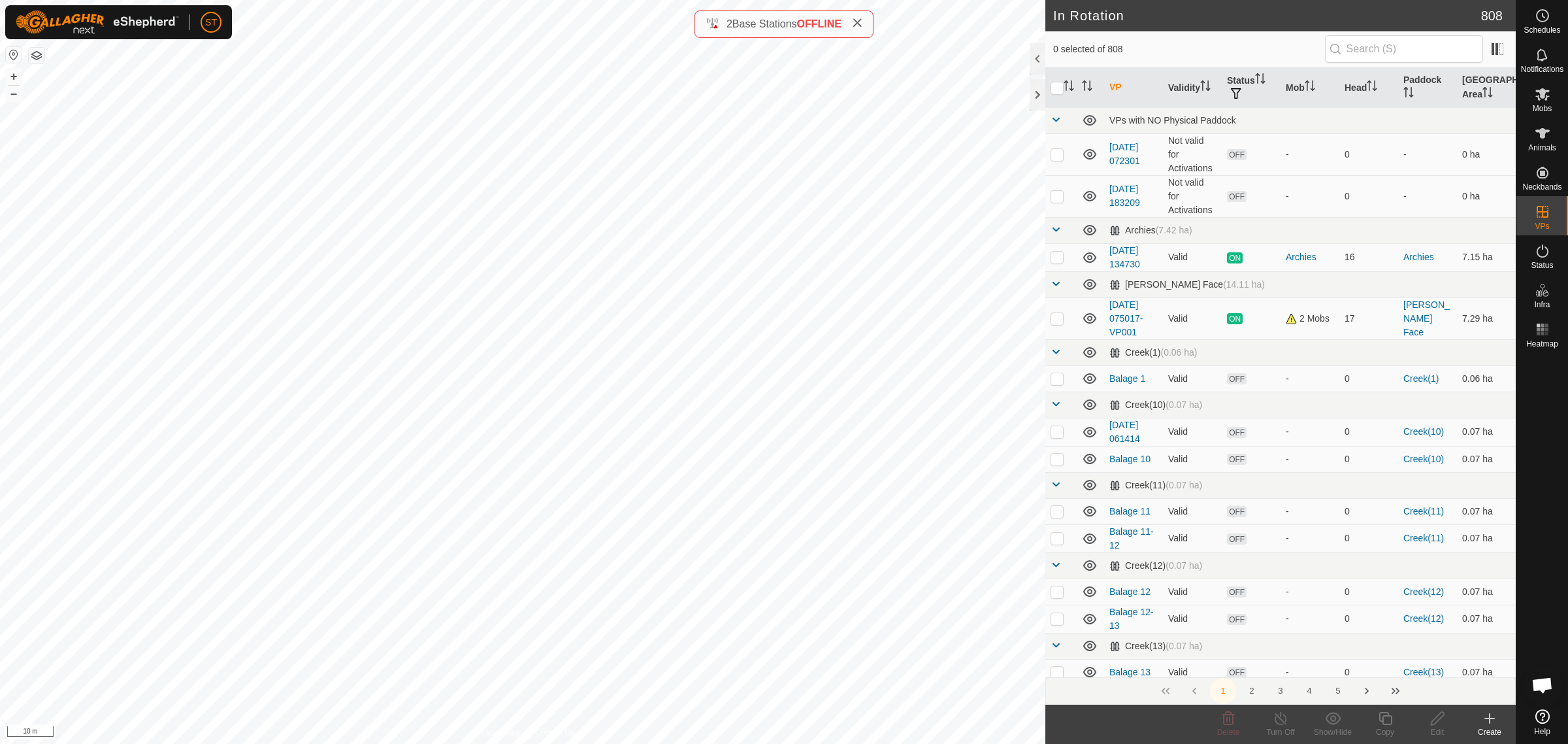
click at [1493, 726] on div "Create" at bounding box center [1490, 732] width 52 height 12
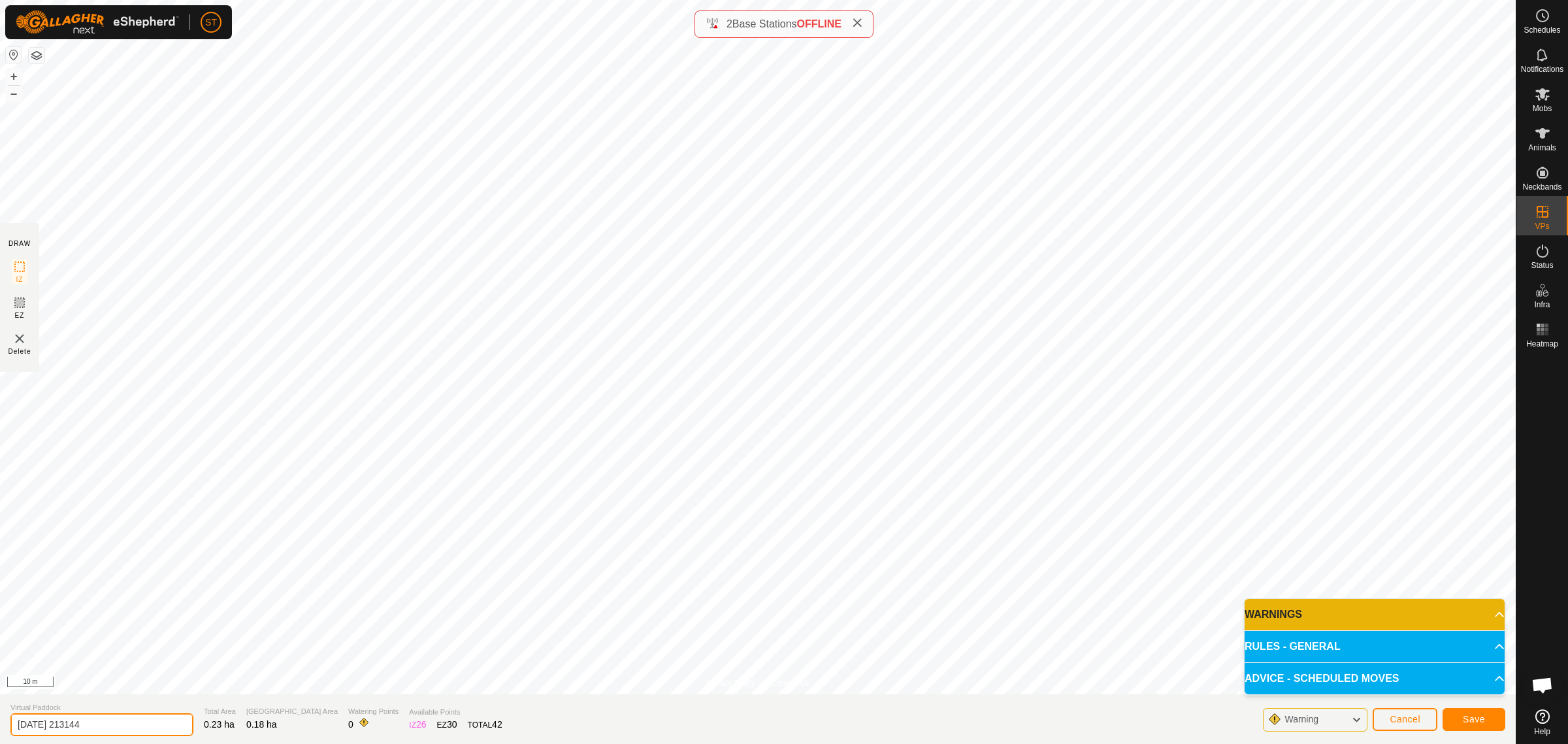
drag, startPoint x: 106, startPoint y: 726, endPoint x: -61, endPoint y: 719, distance: 167.1
click at [0, 719] on html "ST Schedules Notifications Mobs Animals Neckbands VPs Status Infra Heatmap Help…" at bounding box center [784, 372] width 1568 height 744
paste input "Goose 7"
type input "Goose 13"
click at [1464, 717] on span "Save" at bounding box center [1474, 719] width 23 height 11
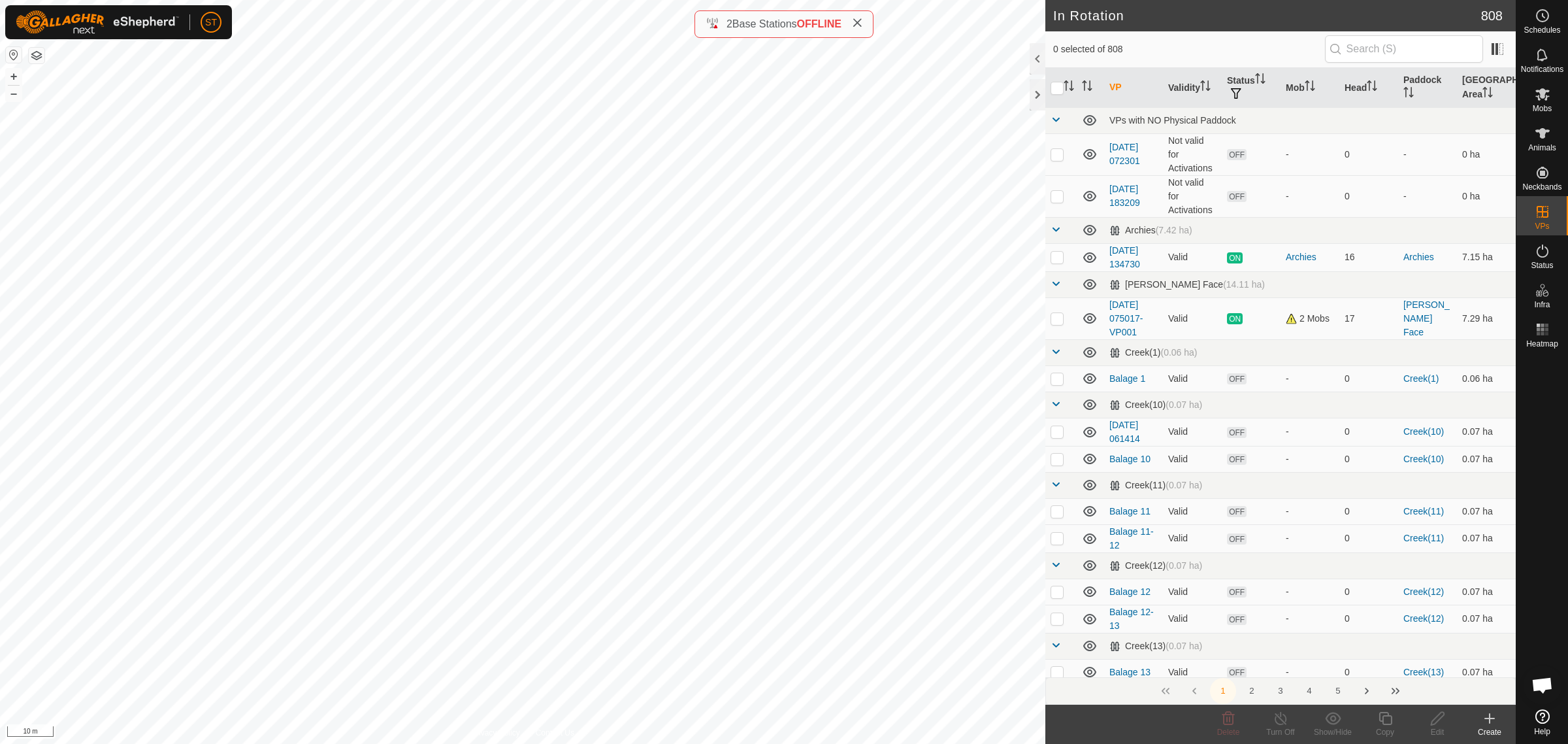
click at [1494, 729] on div "Create" at bounding box center [1490, 732] width 52 height 12
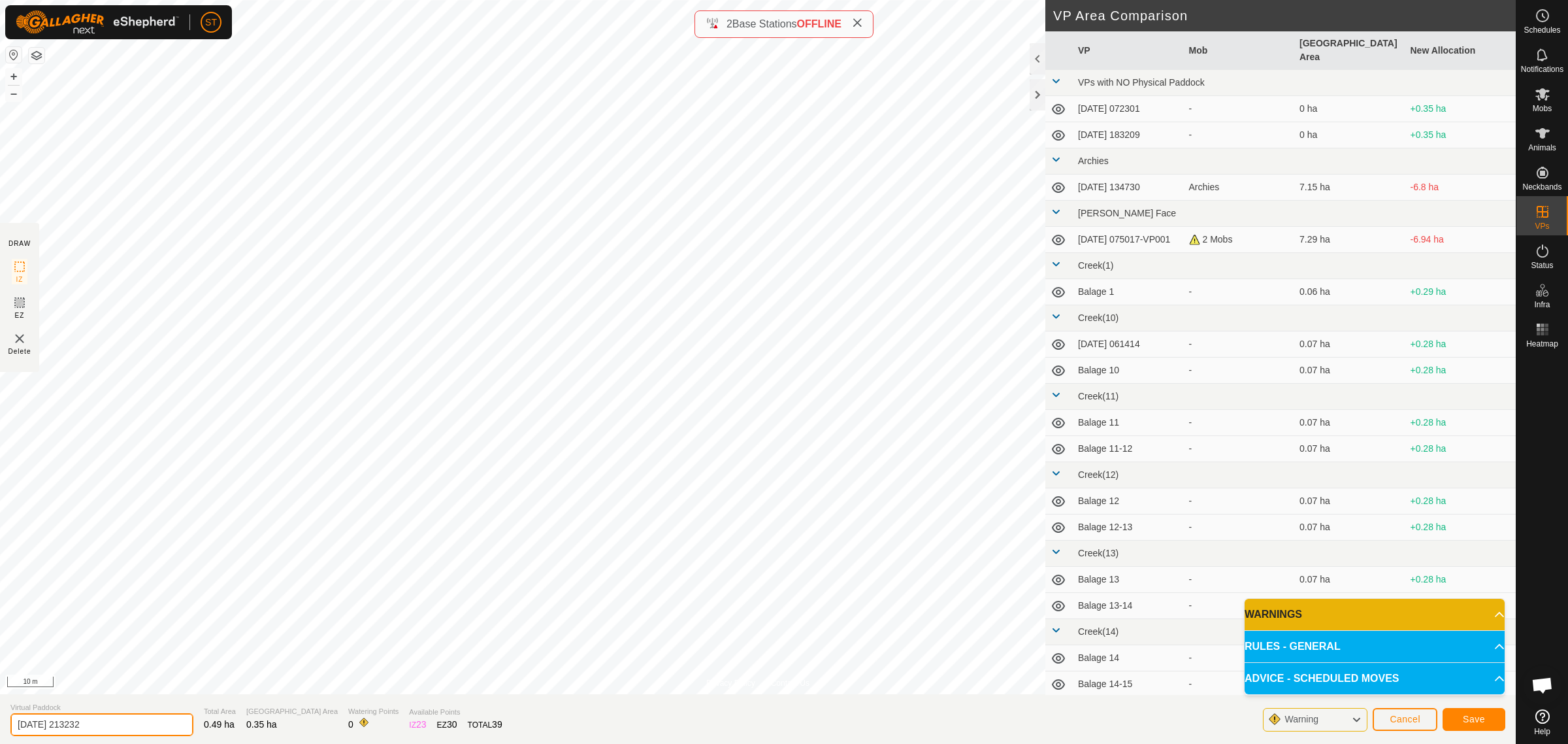
drag, startPoint x: -51, startPoint y: 708, endPoint x: -145, endPoint y: 707, distance: 94.0
click at [0, 707] on html "ST Schedules Notifications Mobs Animals Neckbands VPs Status Infra Heatmap Help…" at bounding box center [784, 372] width 1568 height 744
paste input "Goose 7"
type input "Goose 12-13"
click at [1469, 724] on span "Save" at bounding box center [1474, 719] width 23 height 11
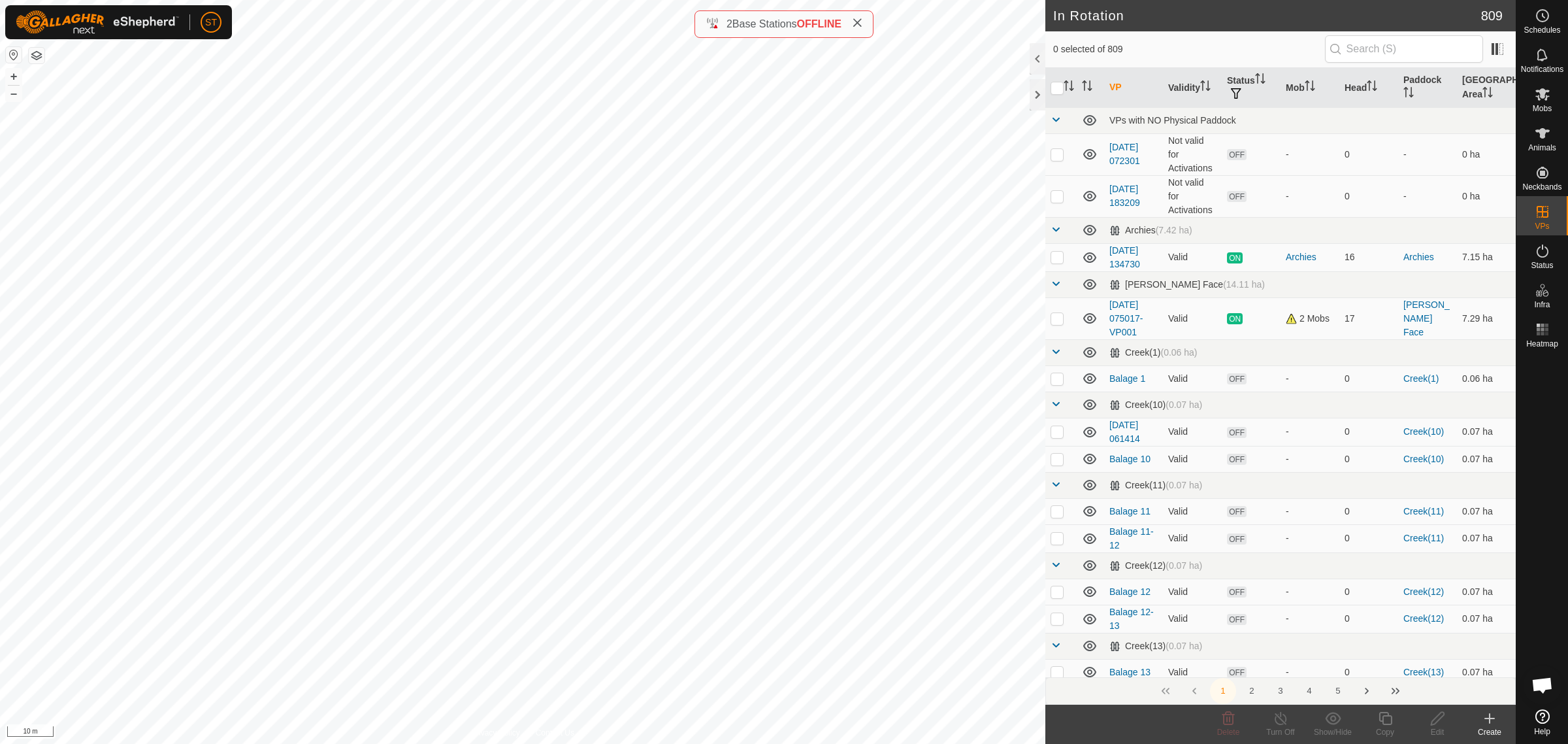
click at [1490, 726] on div "Create" at bounding box center [1490, 732] width 52 height 12
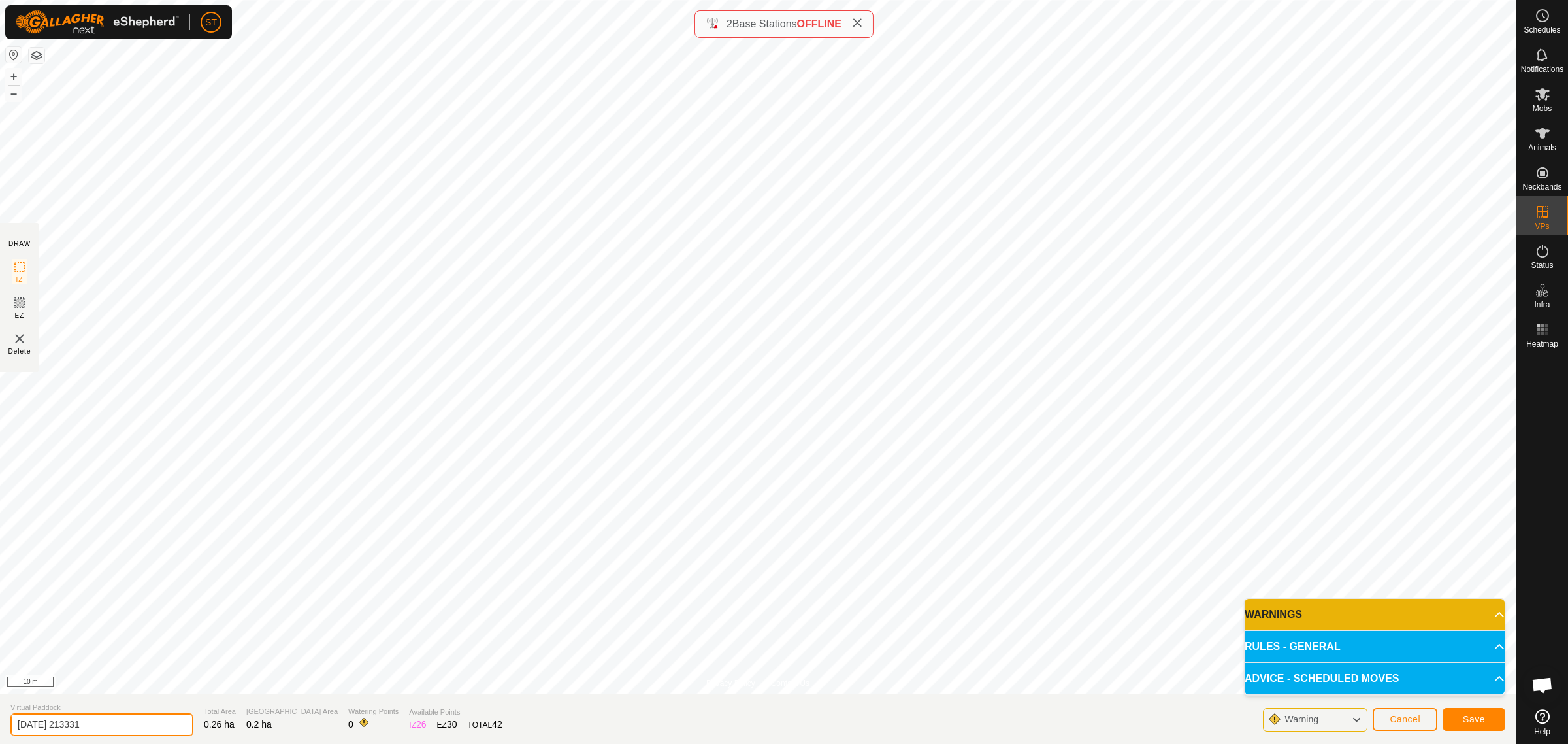
drag, startPoint x: 104, startPoint y: 726, endPoint x: -44, endPoint y: 726, distance: 148.0
click at [0, 726] on html "ST Schedules Notifications Mobs Animals Neckbands VPs Status Infra Heatmap Help…" at bounding box center [784, 372] width 1568 height 744
paste input "Goose 7"
type input "Goose 14"
click at [1479, 717] on span "Save" at bounding box center [1474, 719] width 23 height 11
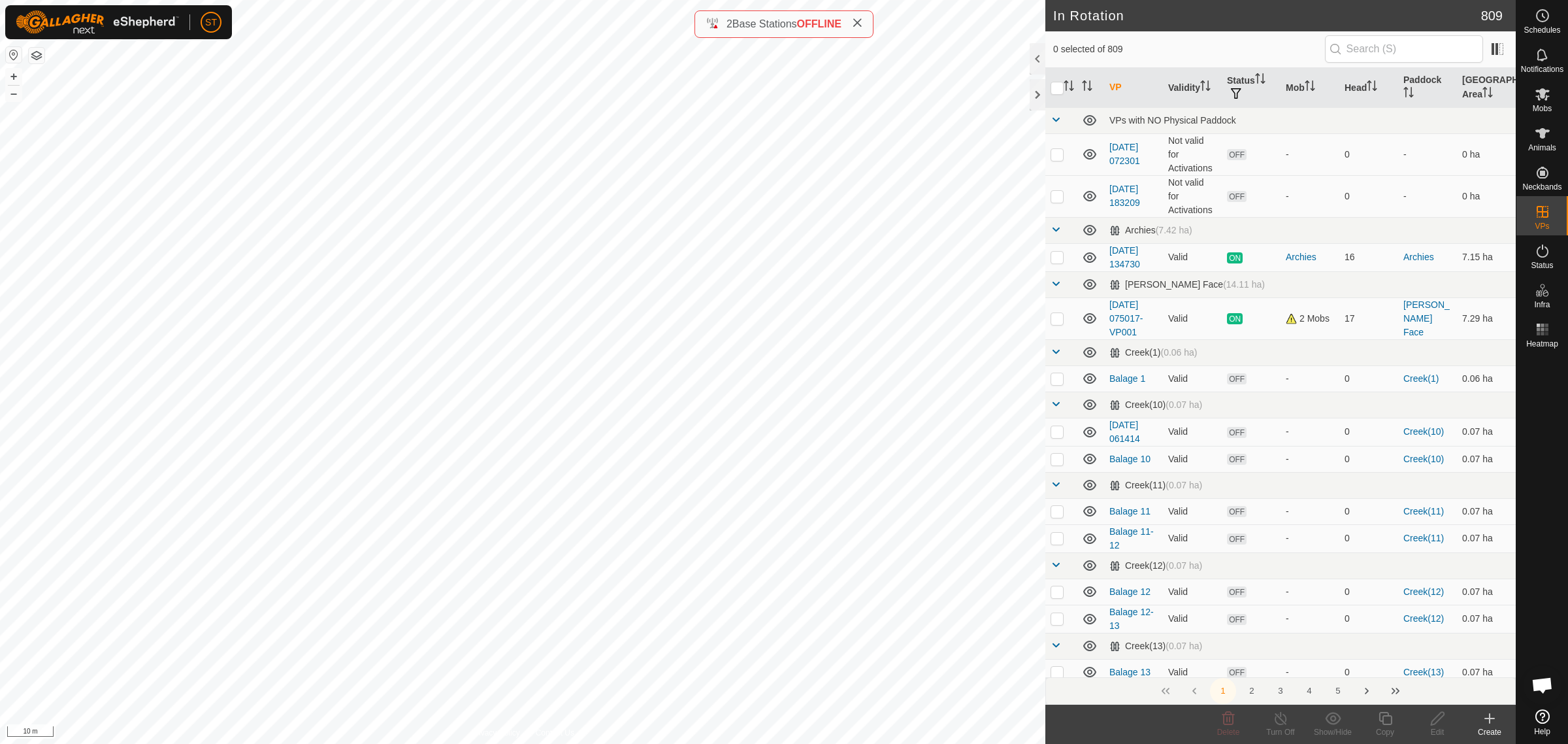
click at [1492, 724] on icon at bounding box center [1490, 718] width 15 height 16
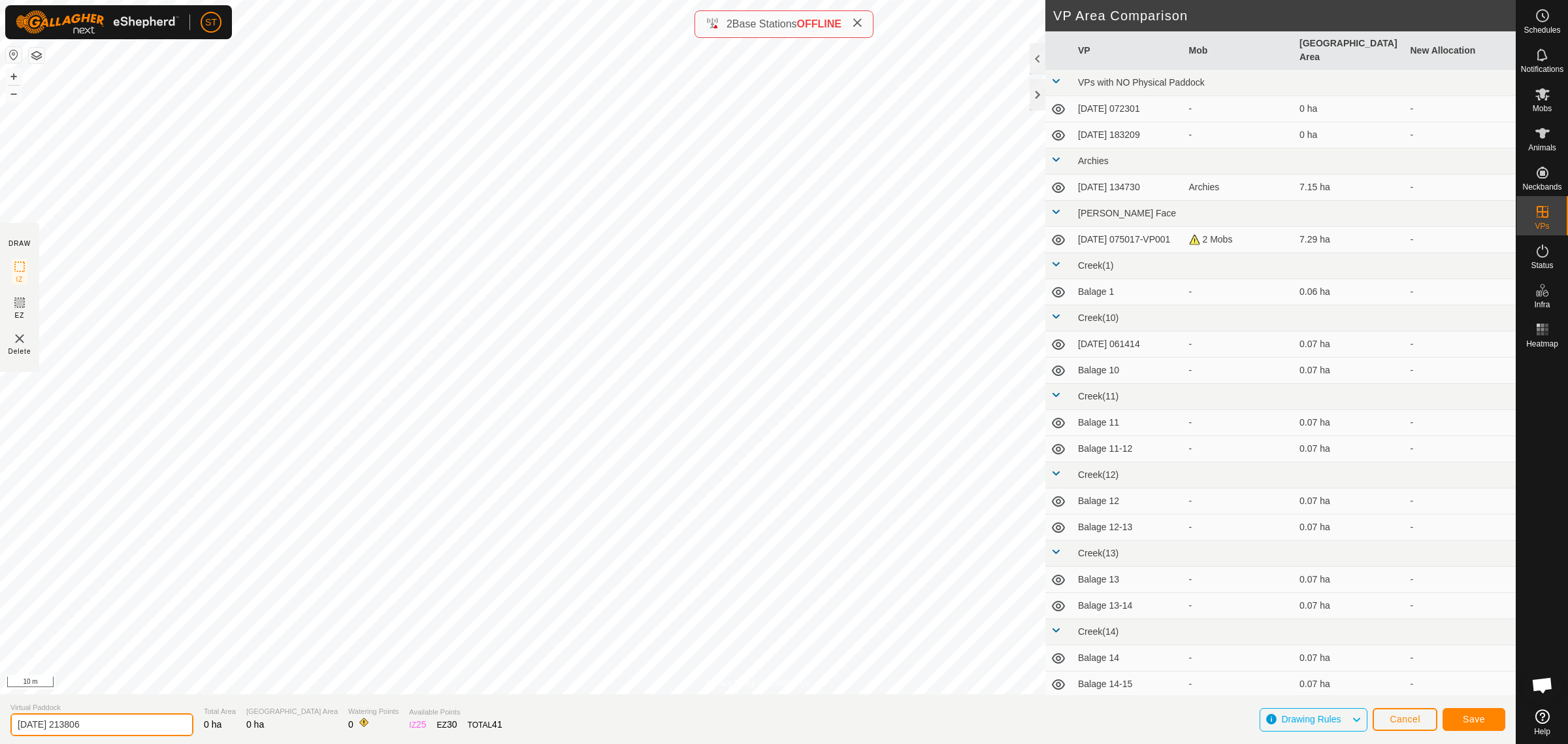
click at [0, 716] on html "ST Schedules Notifications Mobs Animals Neckbands VPs Status Infra Heatmap Help…" at bounding box center [784, 372] width 1568 height 744
paste input "Goose 7"
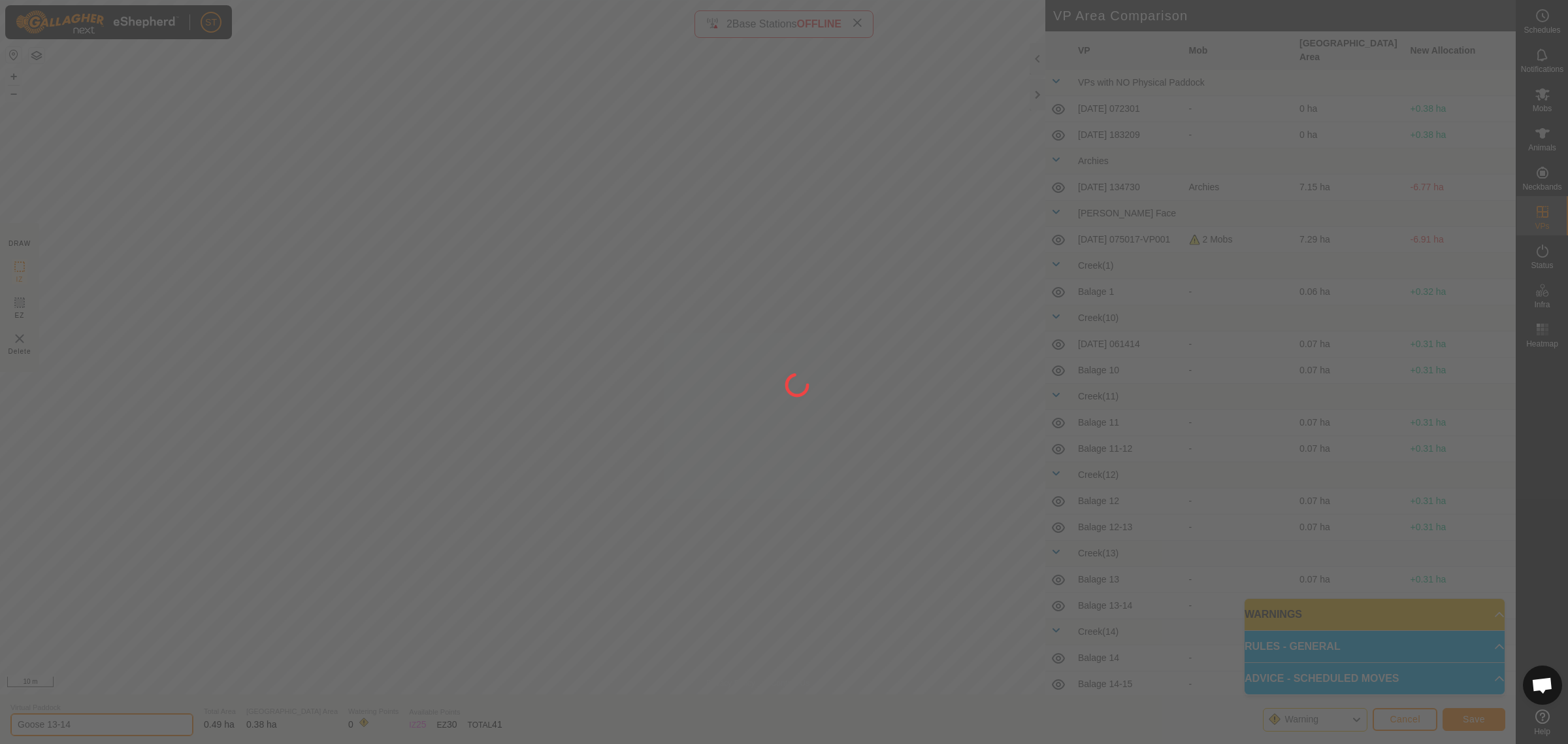
type input "Goose 13-14"
click at [1481, 717] on div at bounding box center [784, 372] width 1568 height 744
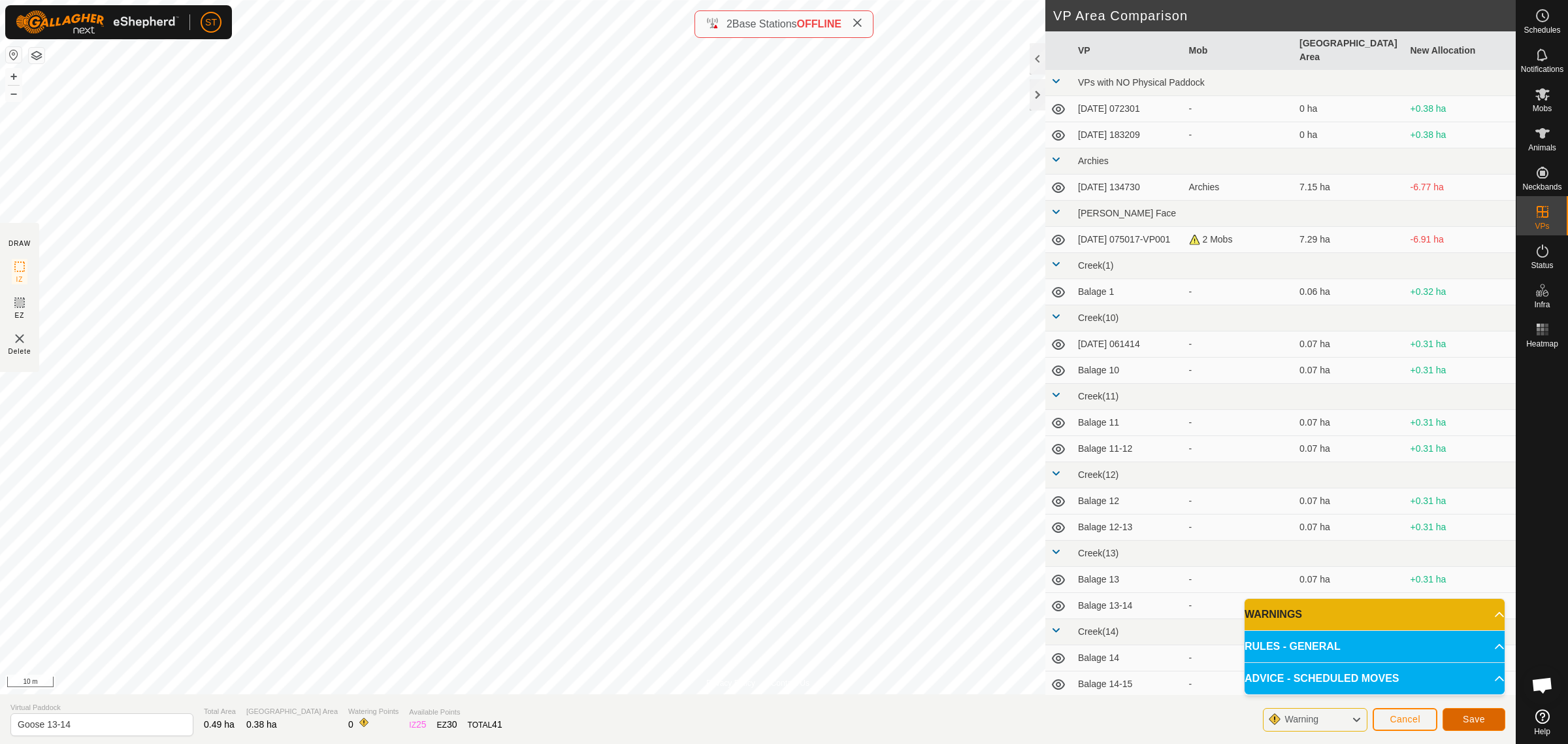
drag, startPoint x: 56, startPoint y: 432, endPoint x: 1476, endPoint y: 719, distance: 1448.7
click at [1476, 719] on span "Save" at bounding box center [1474, 719] width 23 height 11
